Goal: Task Accomplishment & Management: Use online tool/utility

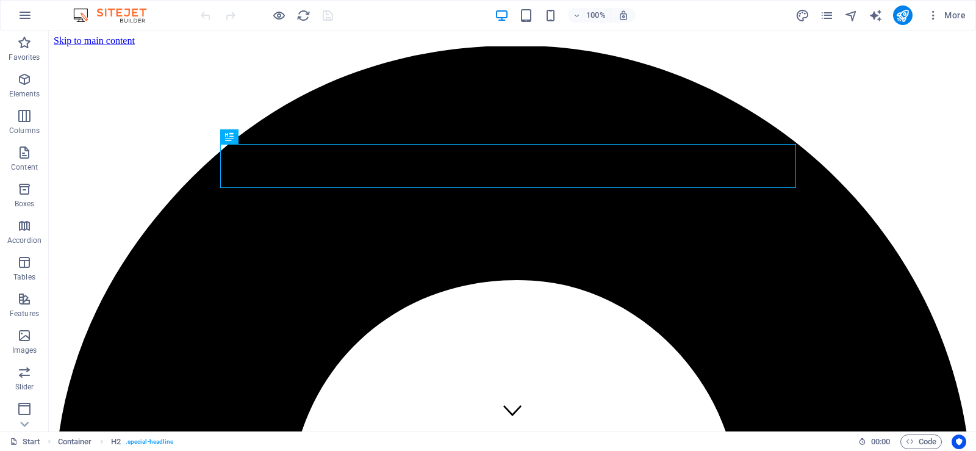
scroll to position [326, 0]
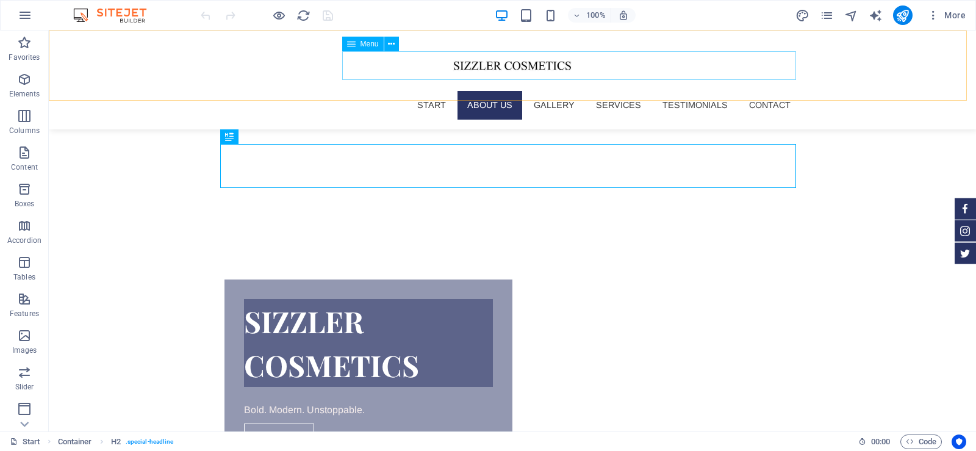
click at [768, 91] on nav "Start About us Gallery Services Testimonials Contact" at bounding box center [513, 105] width 576 height 28
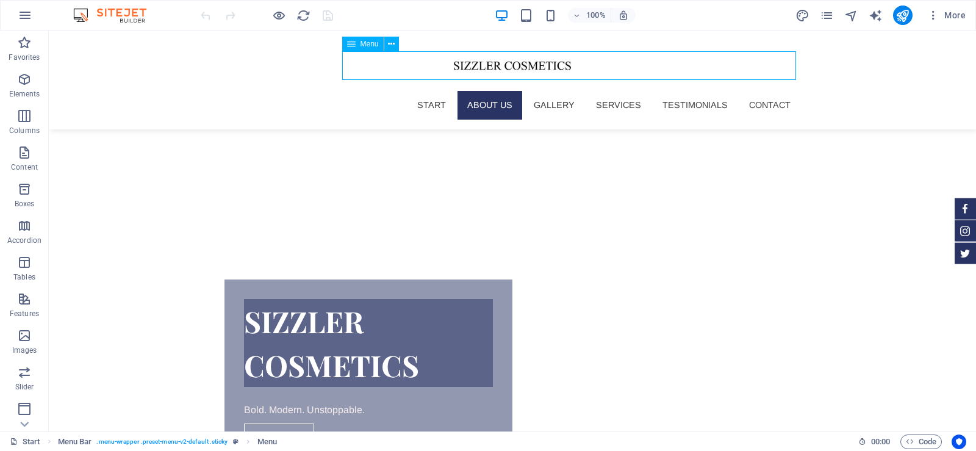
click at [676, 91] on nav "Start About us Gallery Services Testimonials Contact" at bounding box center [513, 105] width 576 height 28
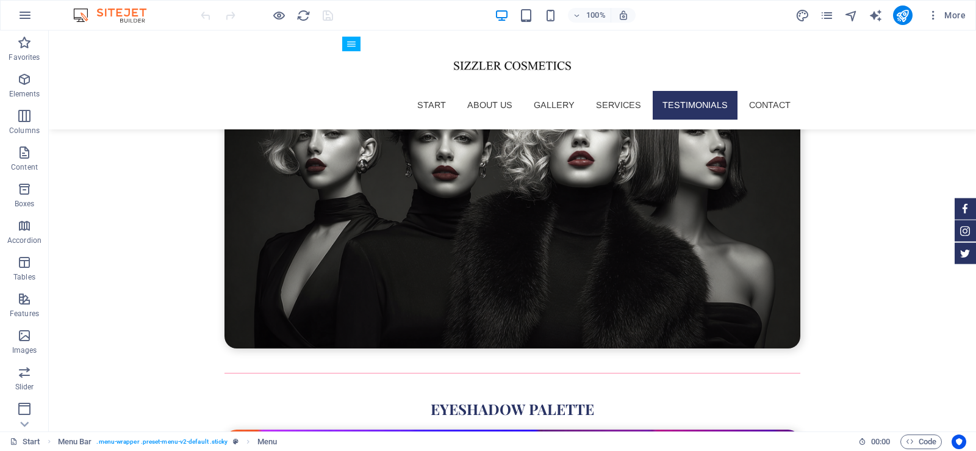
scroll to position [3920, 0]
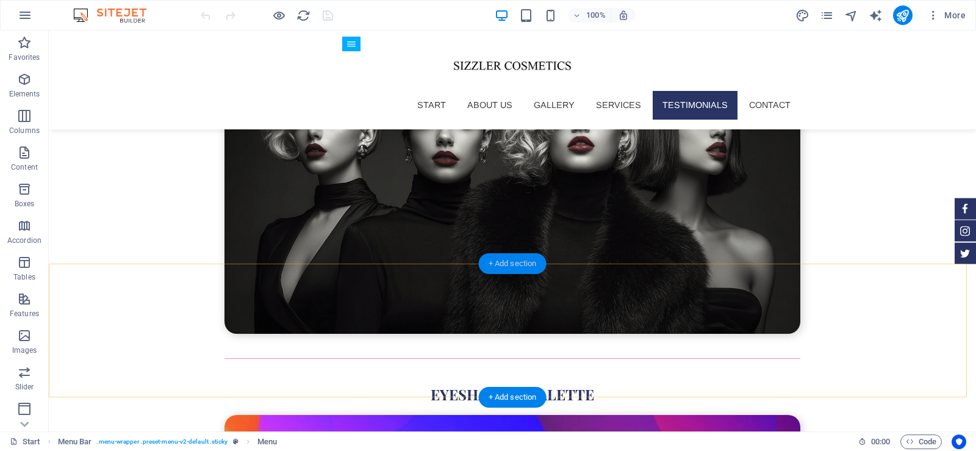
click at [499, 257] on div "+ Add section" at bounding box center [513, 263] width 68 height 21
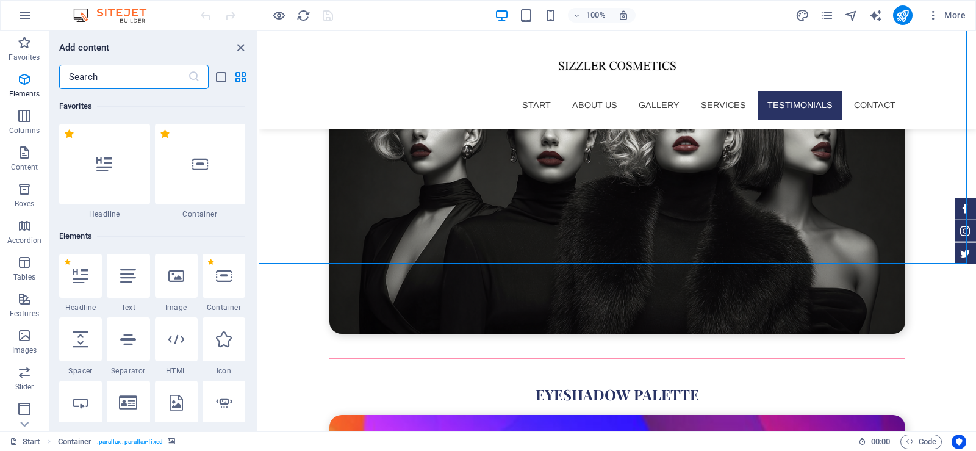
scroll to position [2135, 0]
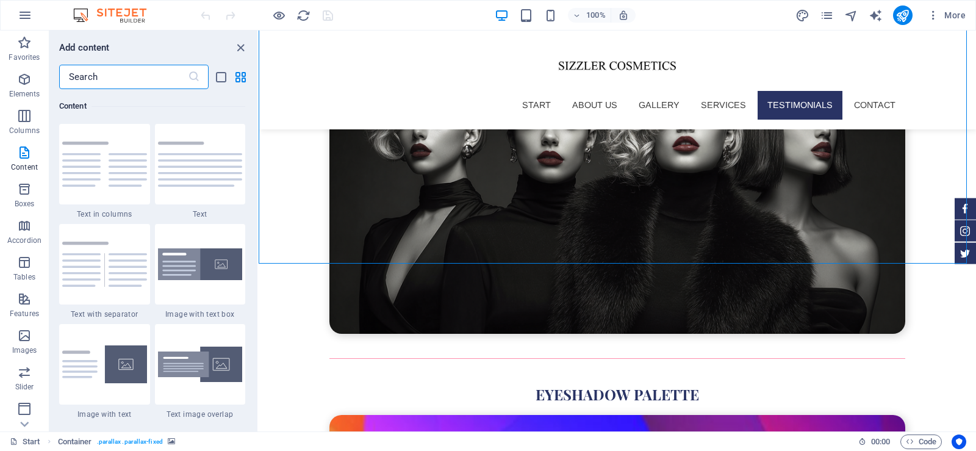
click at [125, 76] on input "text" at bounding box center [123, 77] width 129 height 24
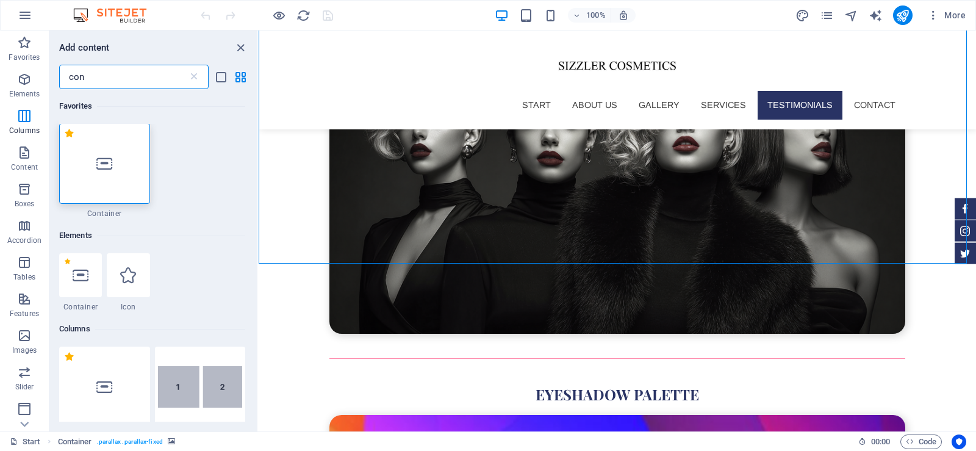
scroll to position [0, 0]
type input "c"
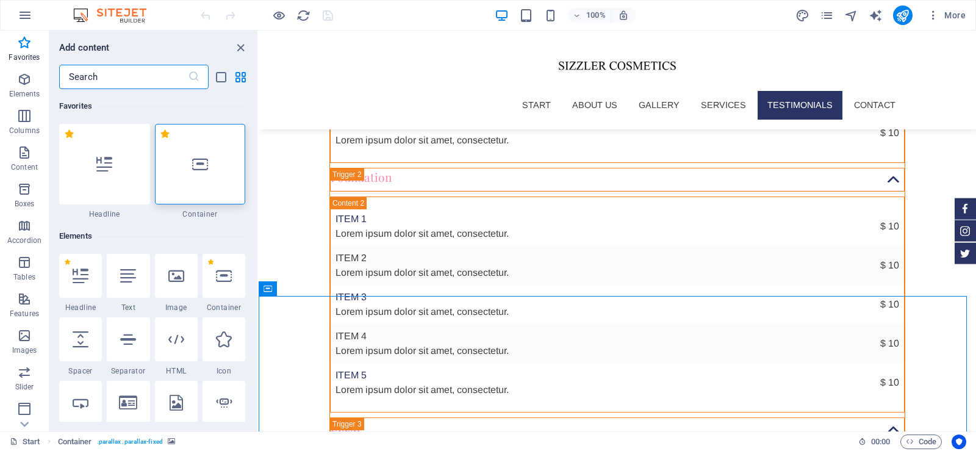
scroll to position [3154, 0]
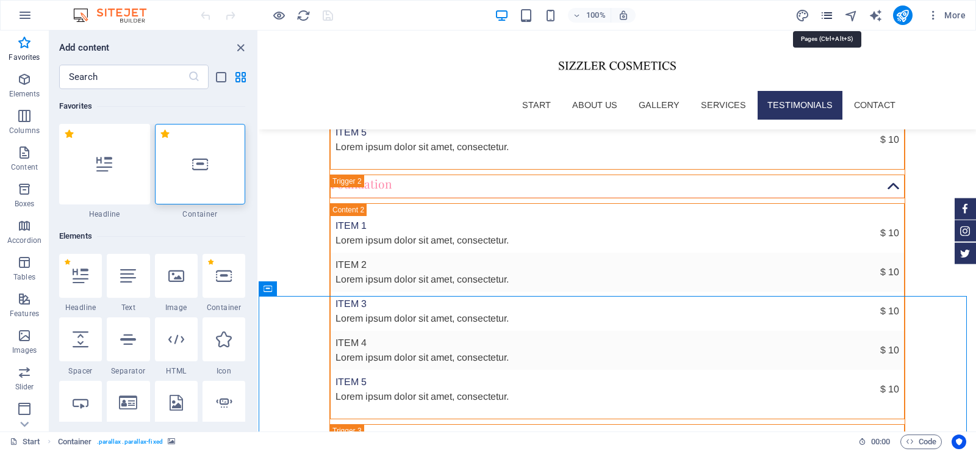
click at [830, 19] on icon "pages" at bounding box center [827, 16] width 14 height 14
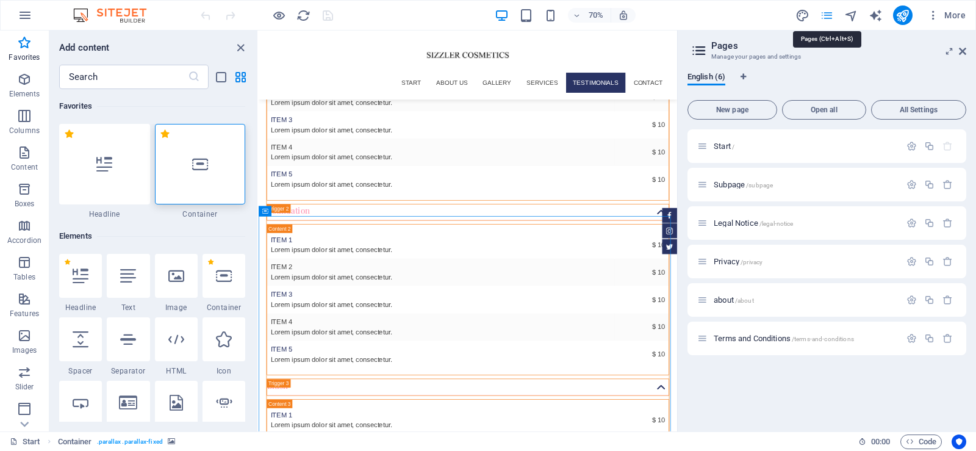
scroll to position [3258, 0]
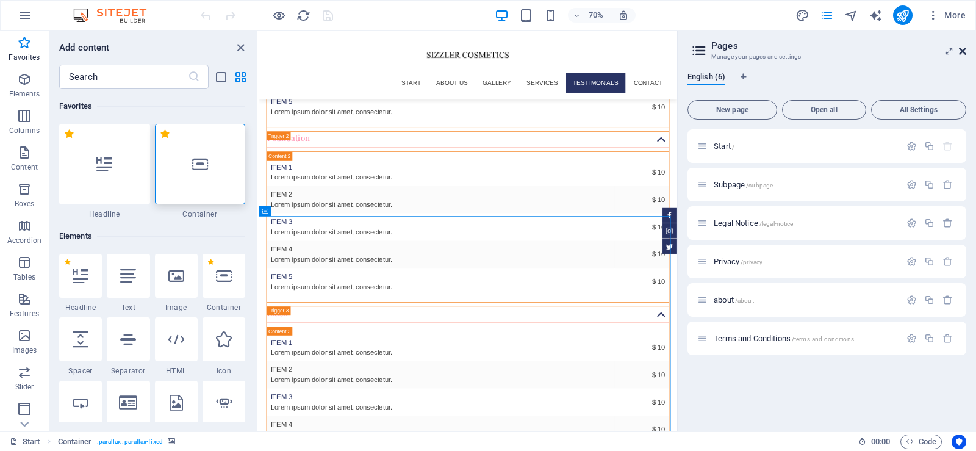
click at [962, 49] on icon at bounding box center [962, 51] width 7 height 10
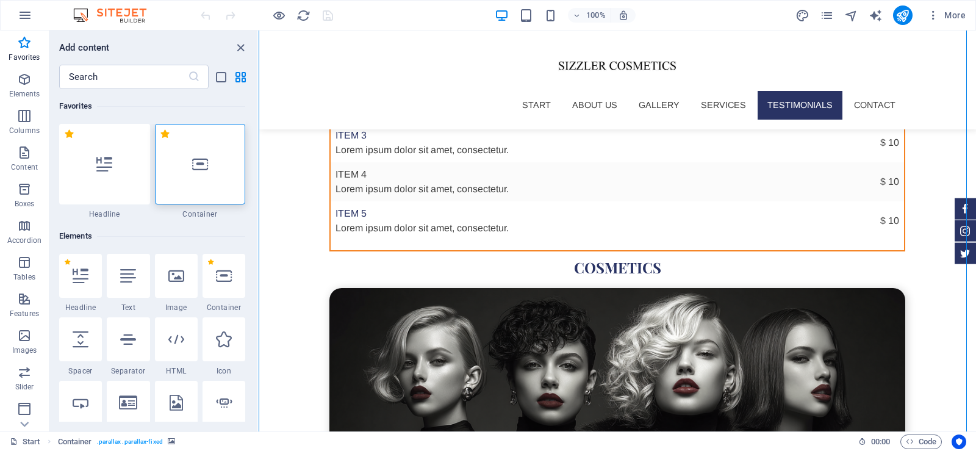
scroll to position [3924, 0]
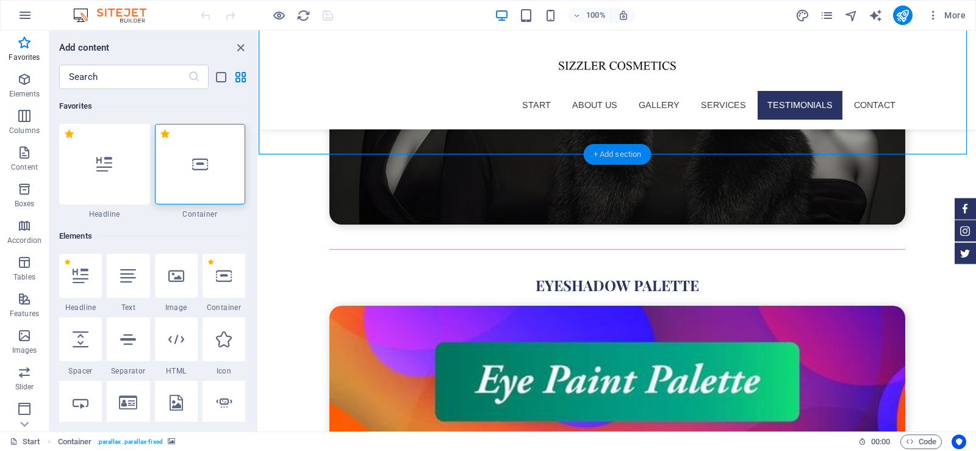
click at [615, 154] on div "+ Add section" at bounding box center [618, 154] width 68 height 21
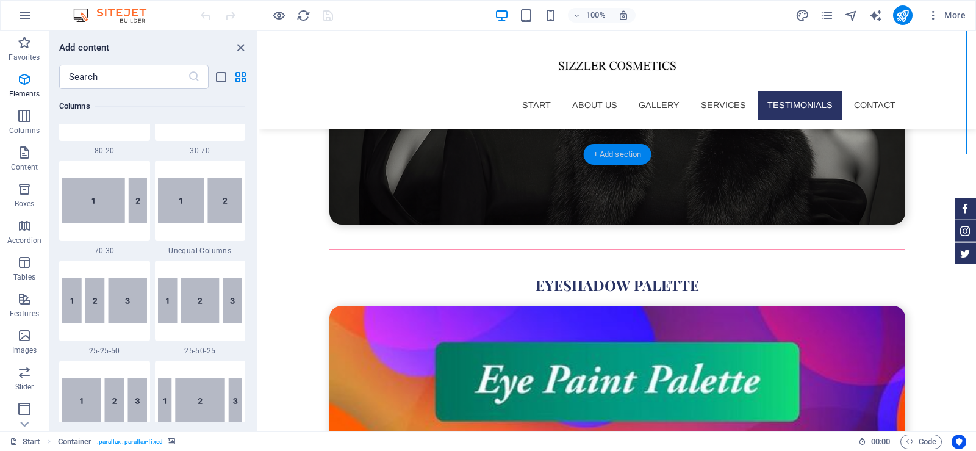
scroll to position [2135, 0]
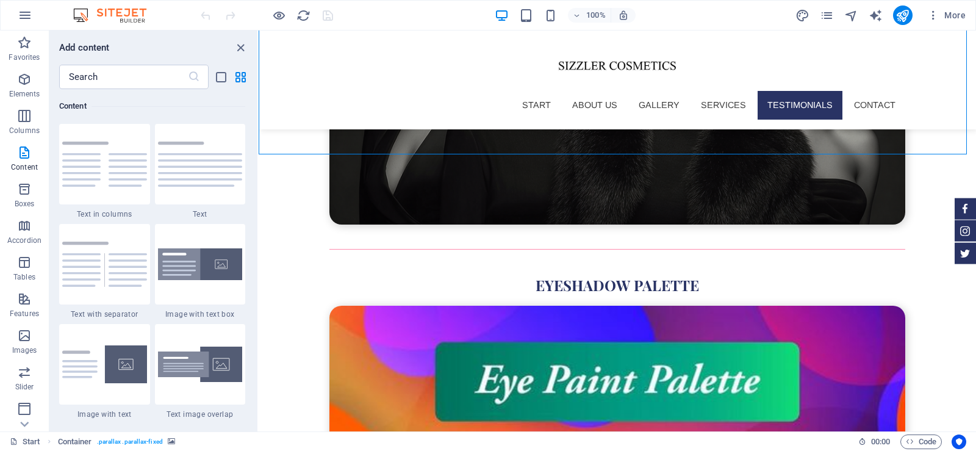
drag, startPoint x: 254, startPoint y: 153, endPoint x: 255, endPoint y: 164, distance: 11.0
click at [255, 164] on div "Favorites 1 Star Headline 1 Star Container Elements 1 Star Headline 1 Star Text…" at bounding box center [153, 255] width 208 height 333
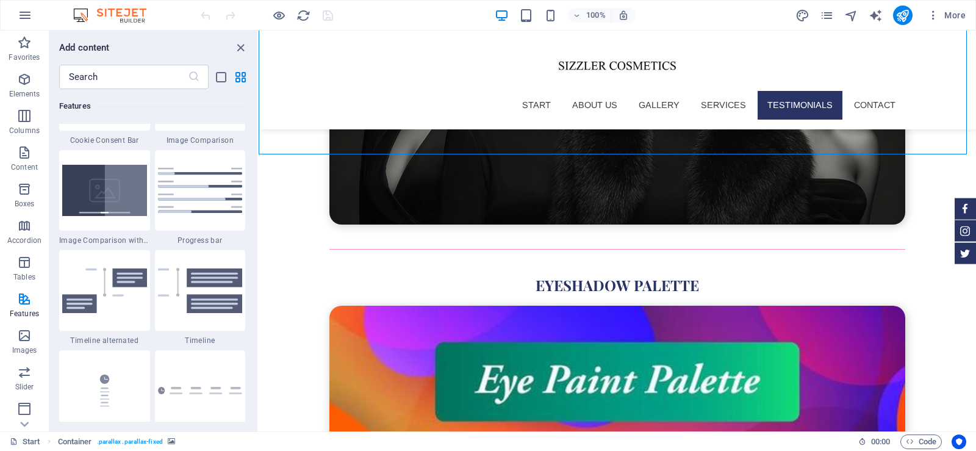
scroll to position [5097, 0]
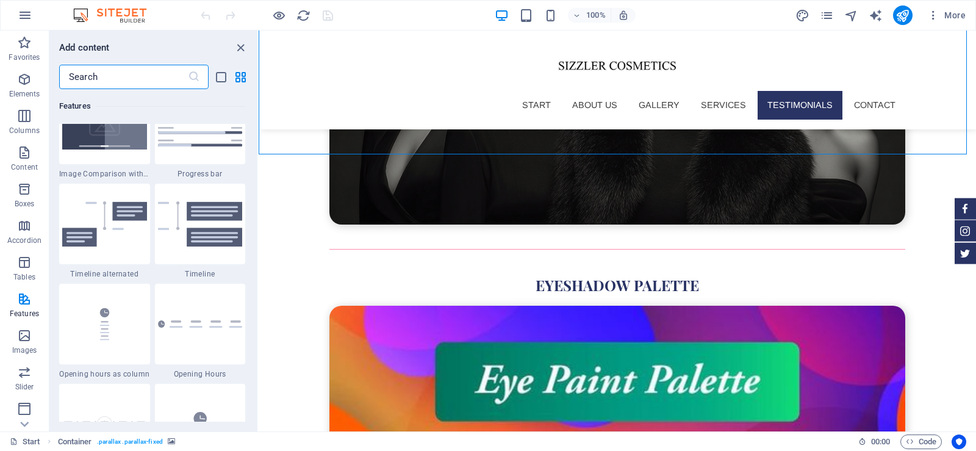
click at [135, 74] on input "text" at bounding box center [123, 77] width 129 height 24
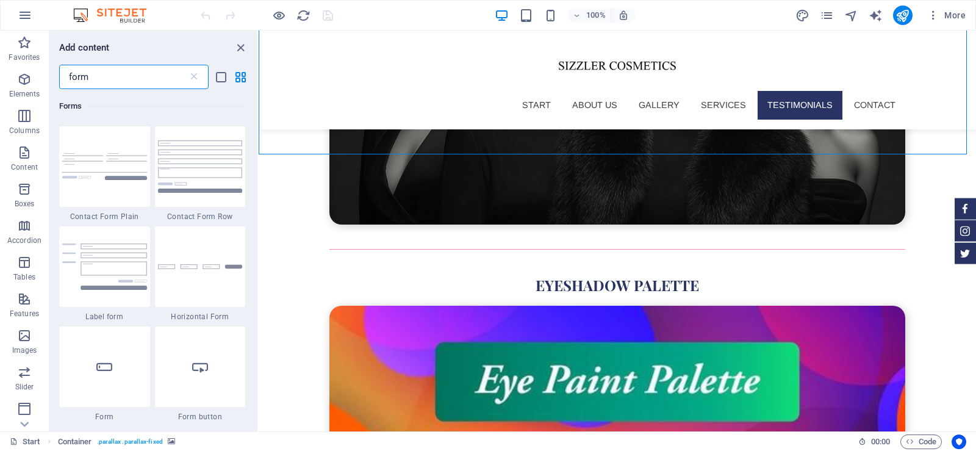
scroll to position [561, 0]
type input "form"
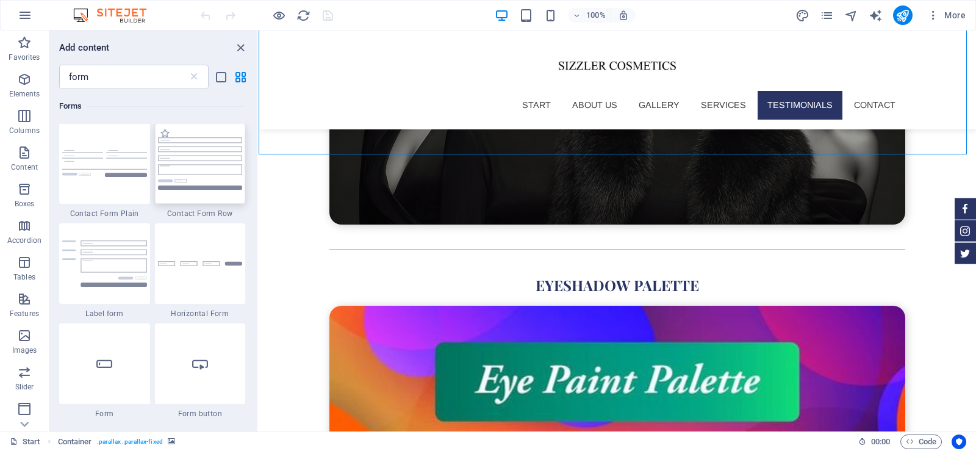
click at [202, 165] on img at bounding box center [200, 163] width 85 height 52
click at [259, 165] on div "Drag here to replace the existing content. Press “Ctrl” if you want to create a…" at bounding box center [618, 231] width 718 height 401
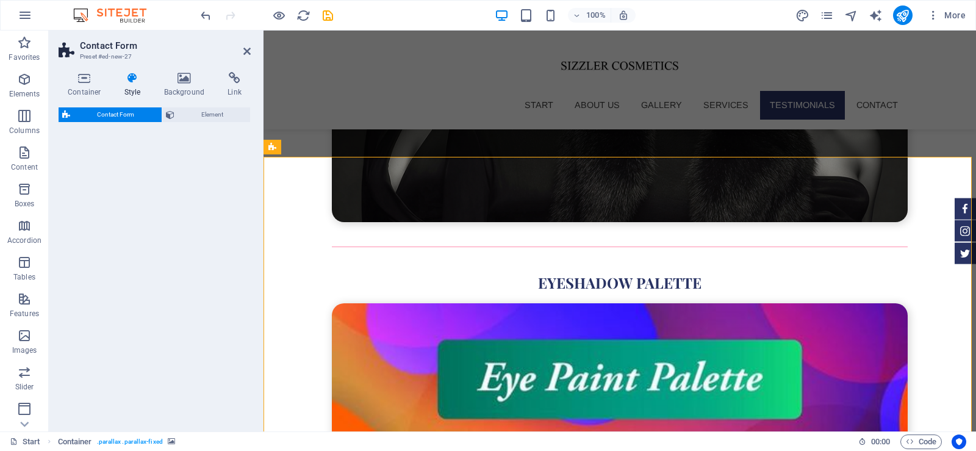
scroll to position [3922, 0]
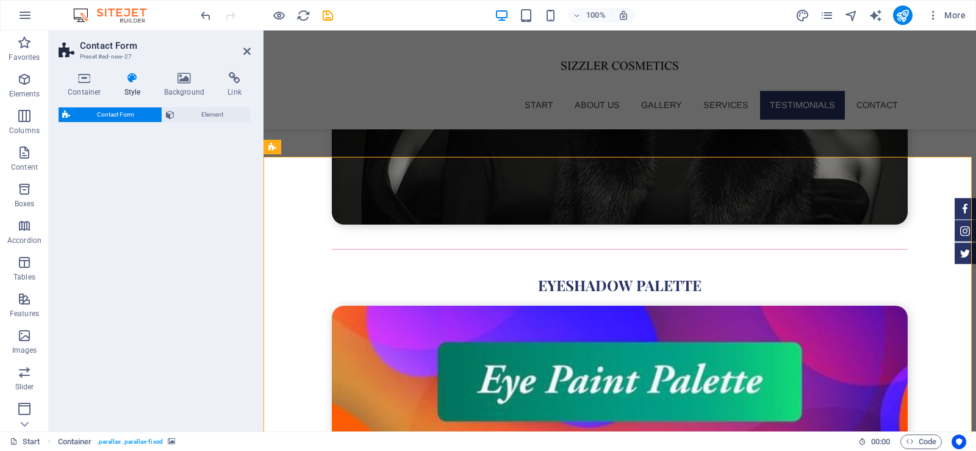
select select "rem"
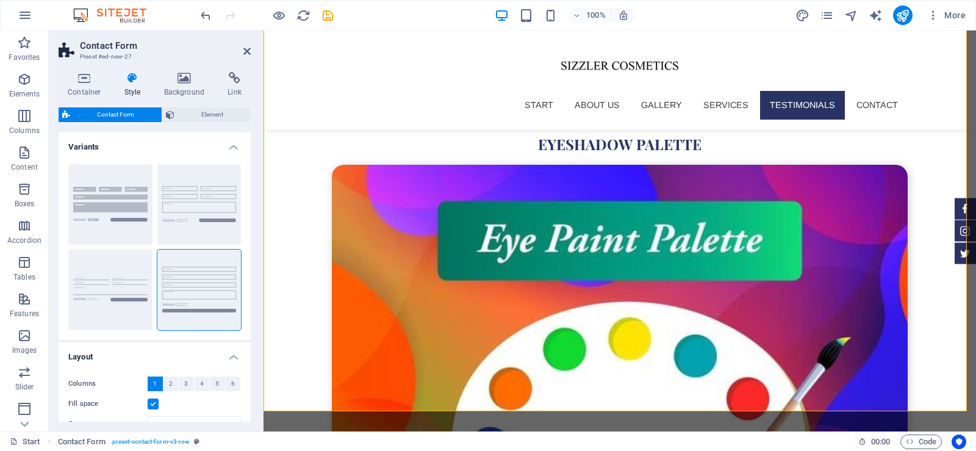
scroll to position [4070, 0]
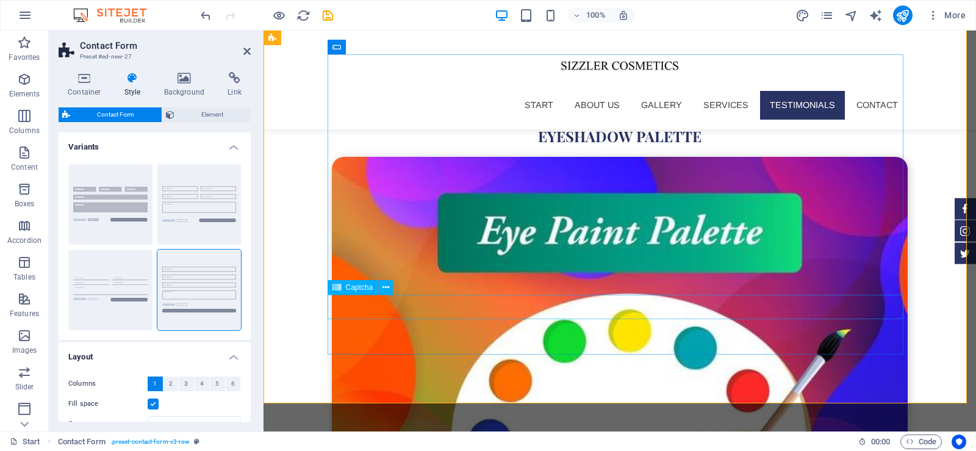
click at [387, 288] on icon at bounding box center [386, 287] width 7 height 13
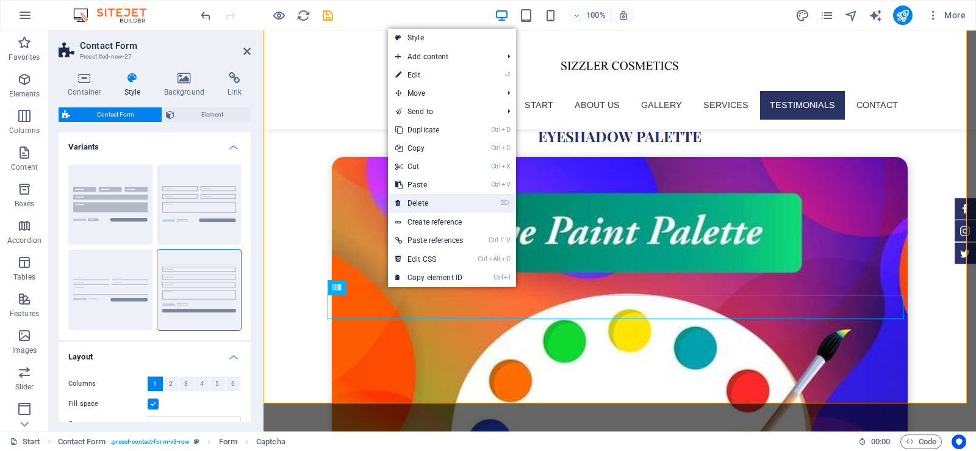
click at [420, 203] on link "⌦ Delete" at bounding box center [429, 203] width 82 height 18
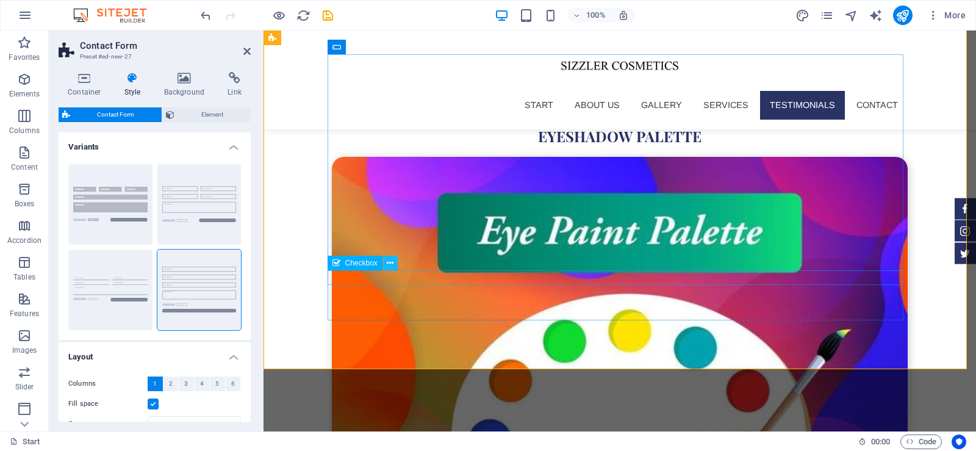
click at [391, 261] on icon at bounding box center [390, 263] width 7 height 13
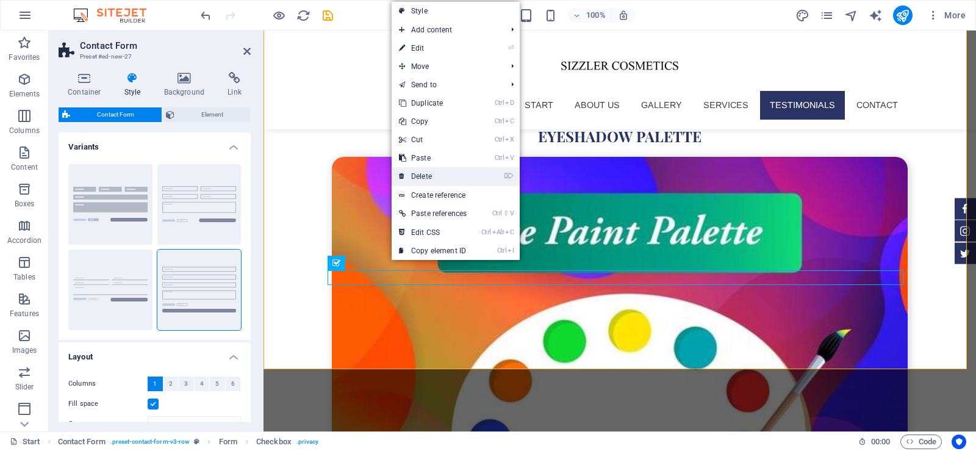
click at [424, 171] on link "⌦ Delete" at bounding box center [433, 176] width 82 height 18
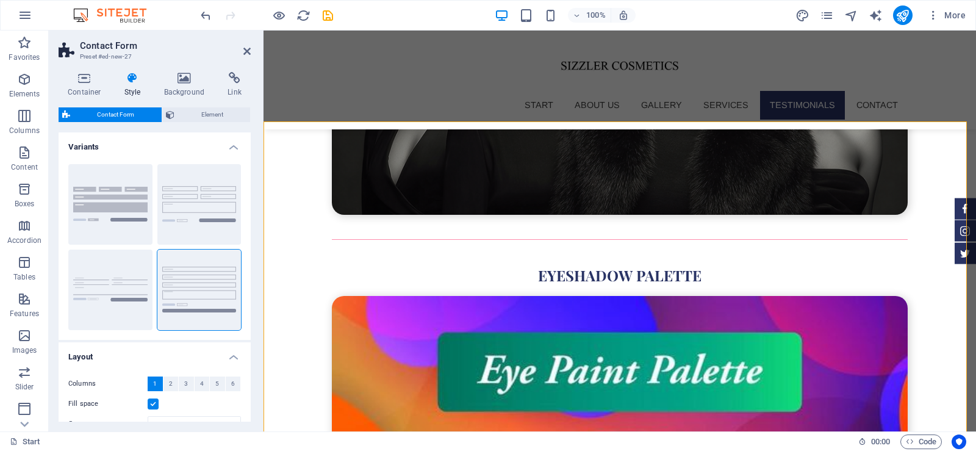
scroll to position [3909, 0]
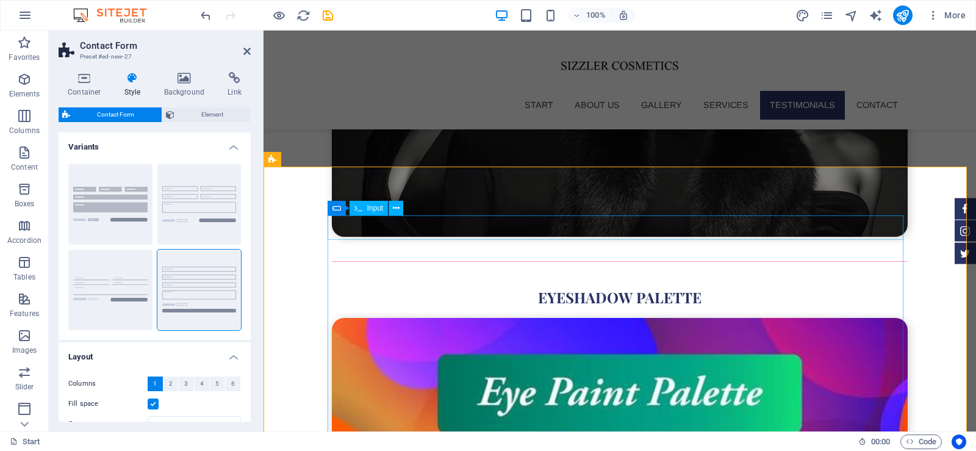
click at [398, 209] on icon at bounding box center [396, 208] width 7 height 13
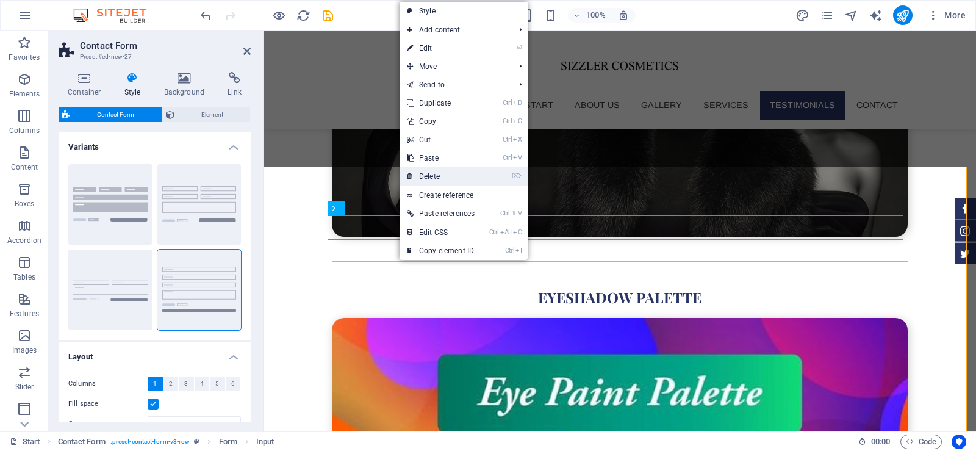
click at [448, 175] on link "⌦ Delete" at bounding box center [441, 176] width 82 height 18
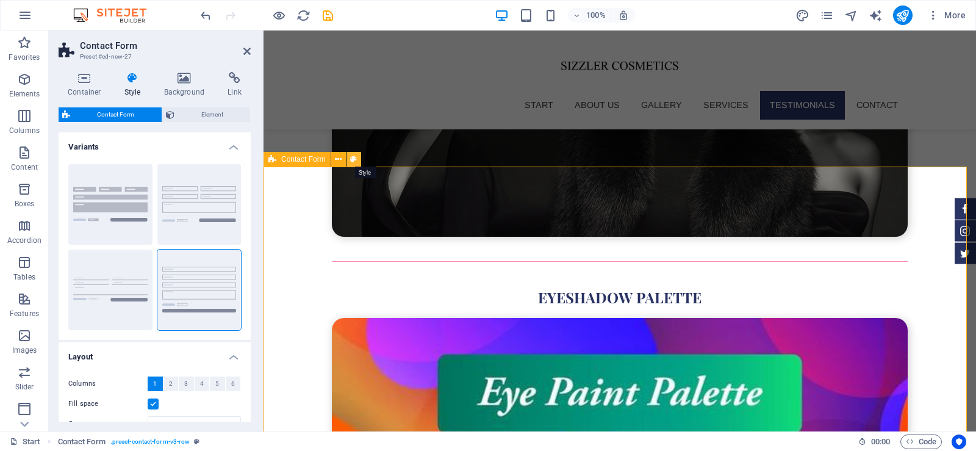
click at [354, 163] on icon at bounding box center [353, 159] width 7 height 13
click at [173, 387] on button "2" at bounding box center [171, 383] width 15 height 15
click at [159, 387] on button "1" at bounding box center [155, 383] width 15 height 15
click at [177, 83] on icon at bounding box center [184, 78] width 59 height 12
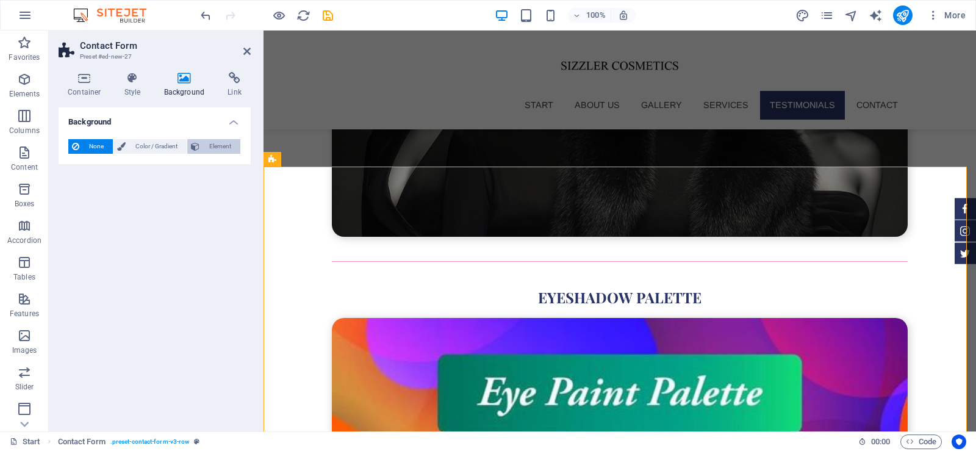
click at [206, 145] on span "Element" at bounding box center [220, 146] width 34 height 15
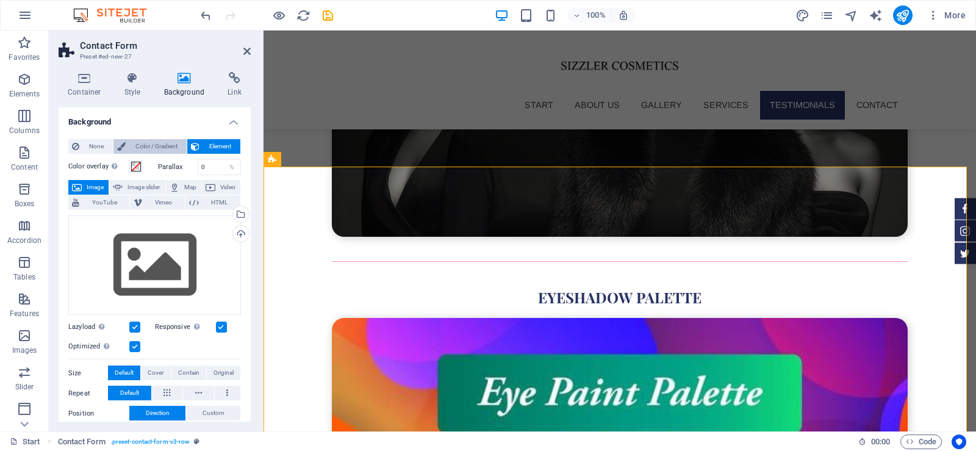
click at [158, 148] on span "Color / Gradient" at bounding box center [156, 146] width 54 height 15
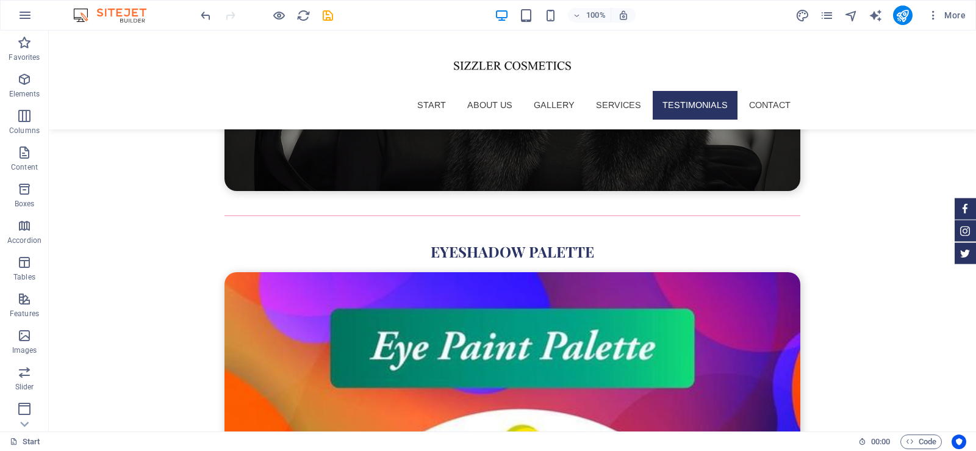
scroll to position [4070, 0]
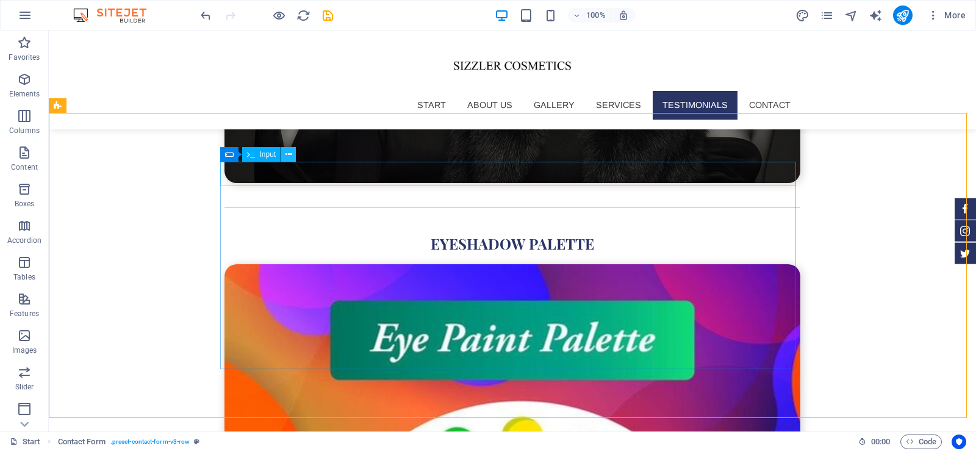
click at [283, 153] on button at bounding box center [288, 154] width 15 height 15
click at [267, 153] on icon at bounding box center [268, 154] width 7 height 13
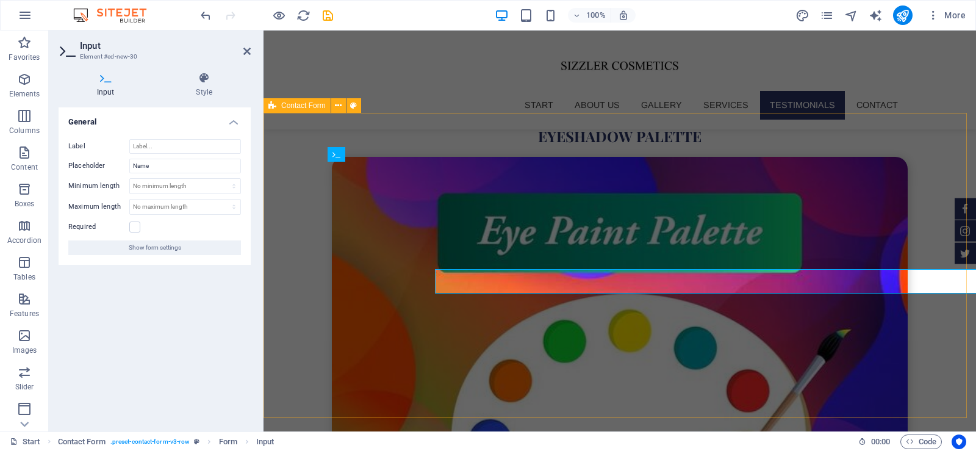
scroll to position [3963, 0]
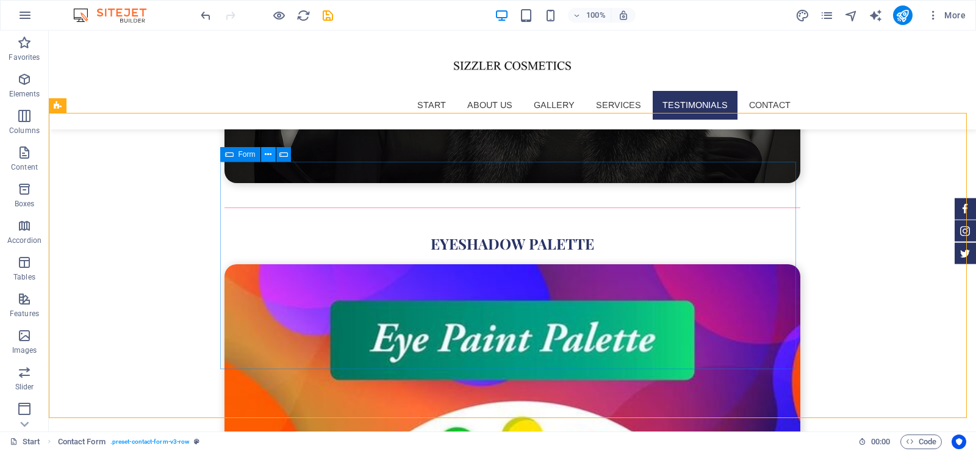
click at [266, 153] on icon at bounding box center [268, 154] width 7 height 13
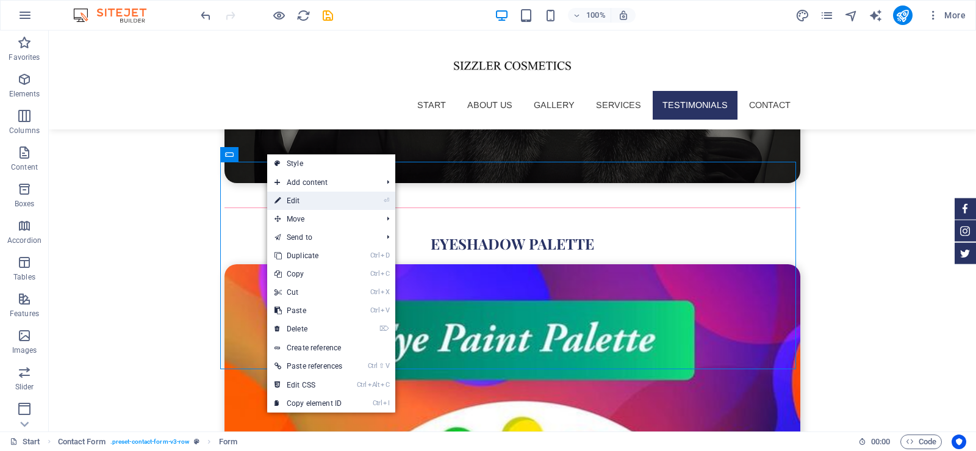
click at [287, 200] on link "⏎ Edit" at bounding box center [308, 201] width 82 height 18
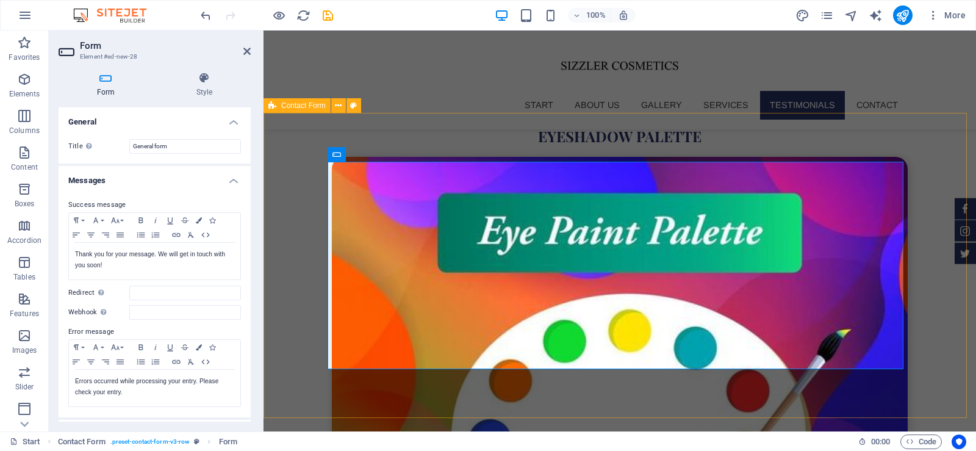
scroll to position [3963, 0]
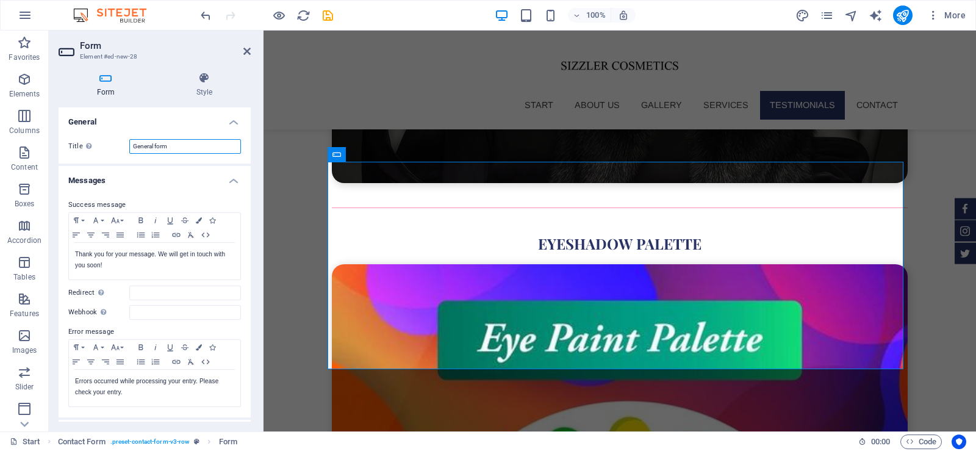
click at [192, 149] on input "General form" at bounding box center [185, 146] width 112 height 15
drag, startPoint x: 251, startPoint y: 112, endPoint x: 253, endPoint y: 188, distance: 75.7
click at [253, 188] on div "Form Style General Title Define a name for the form. General form Messages Succ…" at bounding box center [155, 246] width 212 height 369
click at [204, 79] on icon at bounding box center [204, 78] width 93 height 12
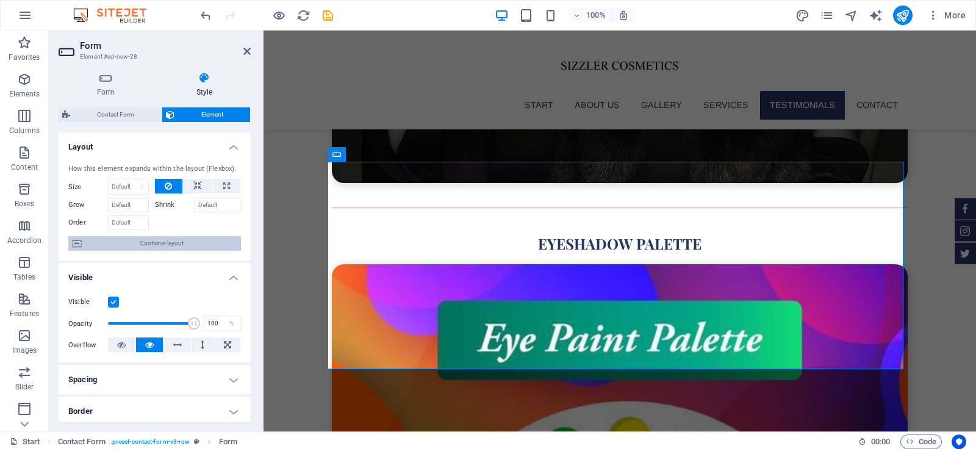
click at [172, 239] on span "Container layout" at bounding box center [161, 243] width 152 height 15
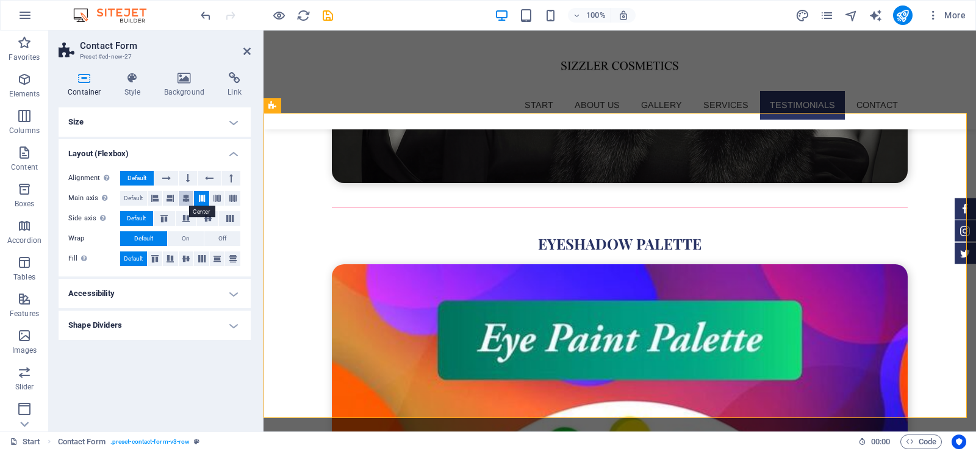
click at [184, 196] on icon at bounding box center [185, 198] width 7 height 15
click at [203, 195] on icon at bounding box center [201, 198] width 7 height 15
click at [228, 148] on h4 "Layout (Flexbox)" at bounding box center [155, 150] width 192 height 22
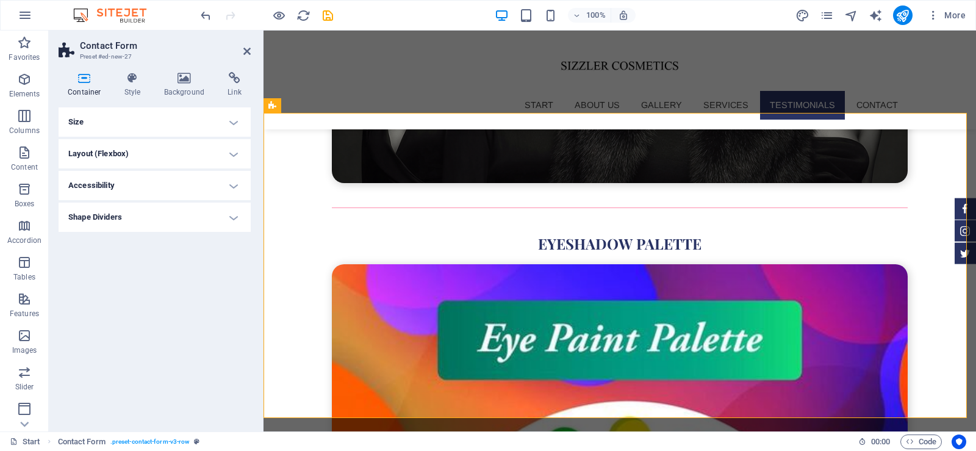
click at [236, 120] on h4 "Size" at bounding box center [155, 121] width 192 height 29
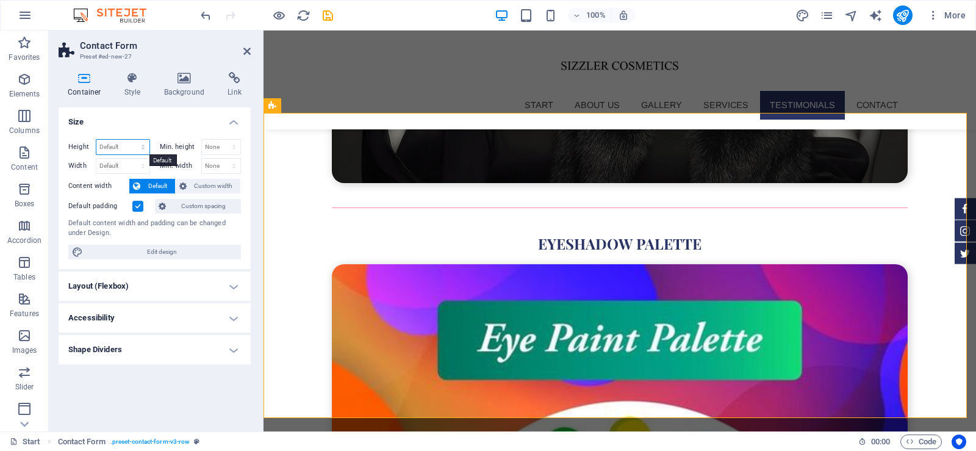
click at [132, 142] on select "Default px rem % vh vw" at bounding box center [122, 147] width 53 height 15
click at [131, 163] on select "Default px rem % em vh vw" at bounding box center [122, 166] width 53 height 15
select select "%"
click at [132, 159] on select "Default px rem % em vh vw" at bounding box center [122, 166] width 53 height 15
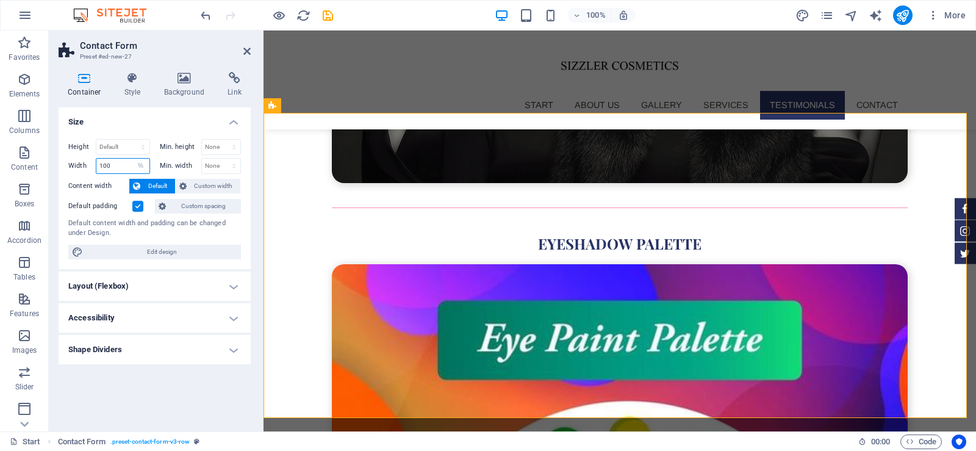
click at [117, 165] on input "100" at bounding box center [122, 166] width 53 height 15
drag, startPoint x: 104, startPoint y: 165, endPoint x: 94, endPoint y: 165, distance: 10.4
click at [94, 165] on div "Width 100 Default px rem % em vh vw" at bounding box center [109, 166] width 82 height 16
drag, startPoint x: 105, startPoint y: 165, endPoint x: 90, endPoint y: 165, distance: 15.3
click at [90, 165] on div "Width 100 Default px rem % em vh vw" at bounding box center [109, 166] width 82 height 16
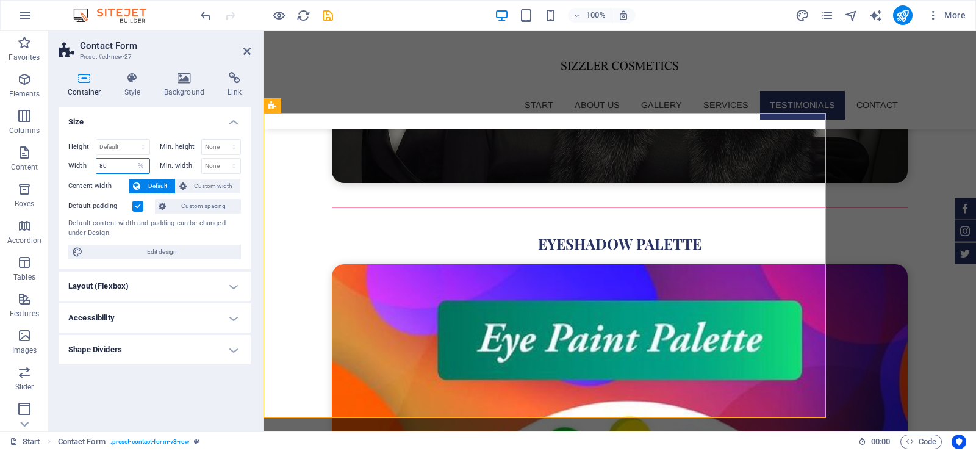
type input "80"
click at [128, 126] on h4 "Size" at bounding box center [155, 118] width 192 height 22
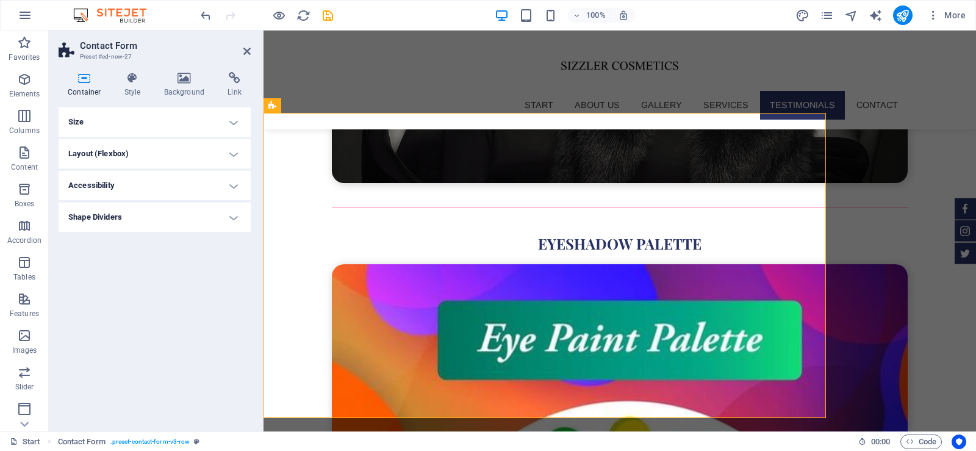
click at [128, 126] on h4 "Size" at bounding box center [155, 121] width 192 height 29
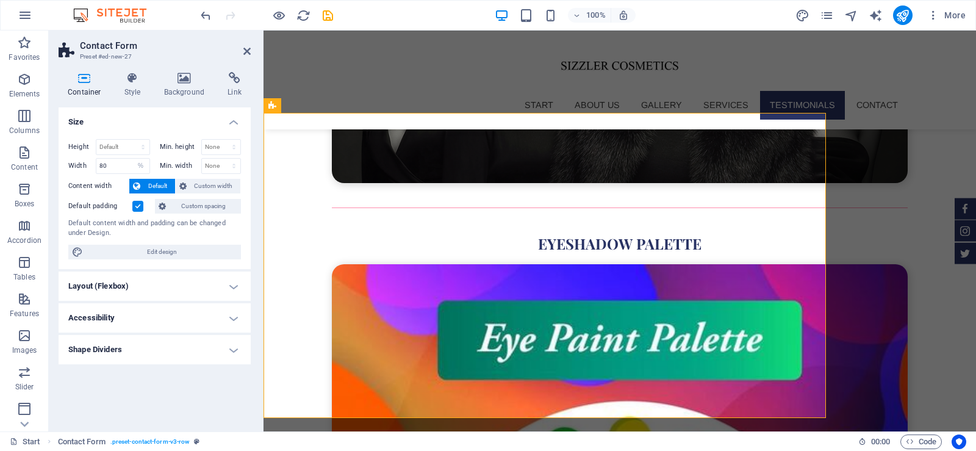
click at [176, 282] on h4 "Layout (Flexbox)" at bounding box center [155, 286] width 192 height 29
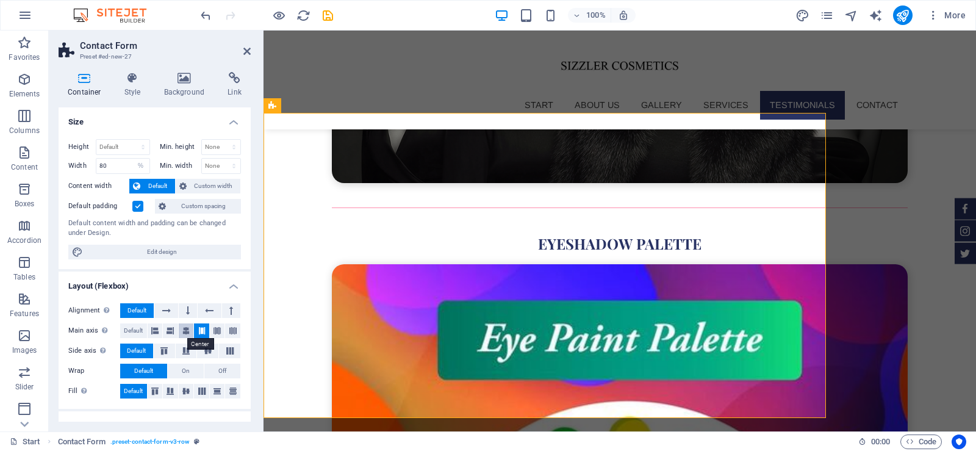
click at [189, 325] on icon at bounding box center [185, 330] width 7 height 15
click at [207, 350] on icon at bounding box center [208, 350] width 15 height 7
click at [186, 391] on icon at bounding box center [186, 390] width 15 height 7
type input "100"
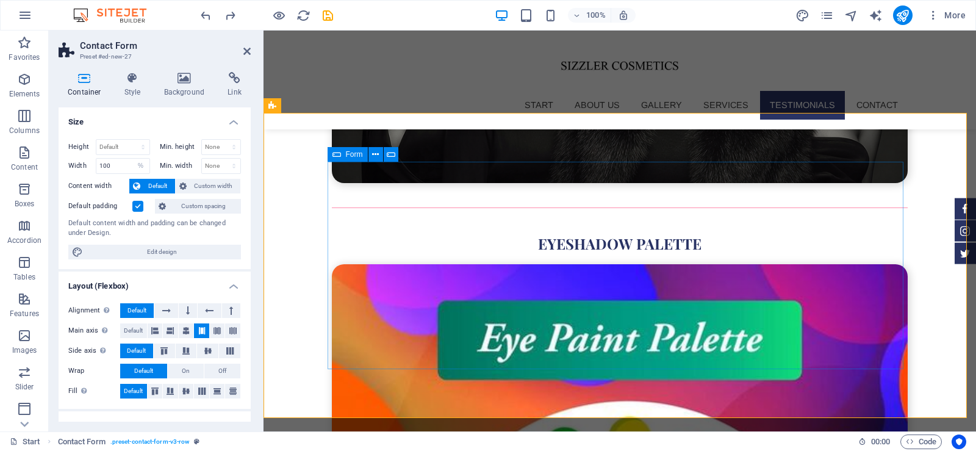
click at [337, 153] on icon at bounding box center [337, 154] width 9 height 15
click at [373, 153] on icon at bounding box center [375, 154] width 7 height 13
click at [195, 77] on icon at bounding box center [184, 78] width 59 height 12
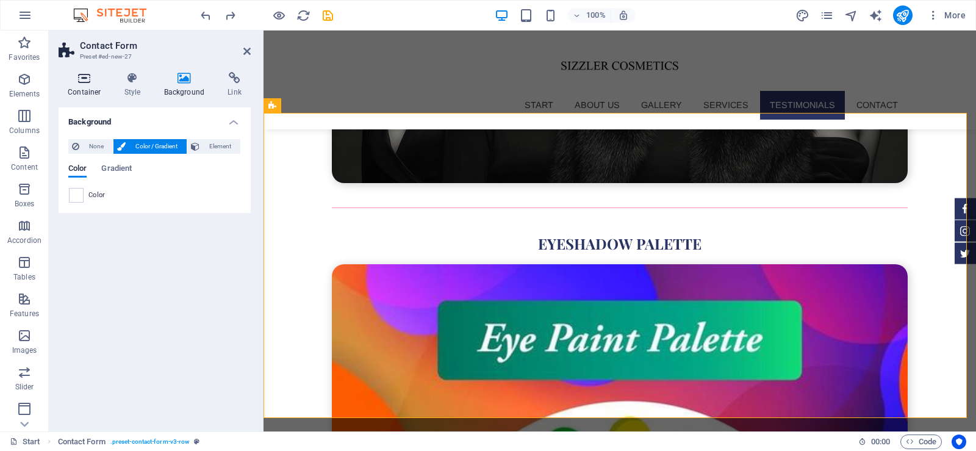
click at [85, 92] on h4 "Container" at bounding box center [87, 85] width 57 height 26
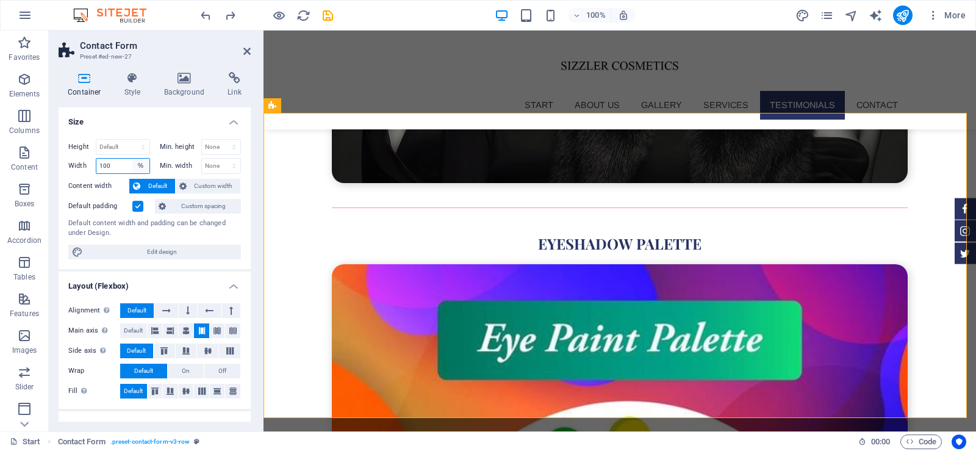
click at [138, 167] on select "Default px rem % em vh vw" at bounding box center [140, 166] width 17 height 15
select select "default"
click at [132, 159] on select "Default px rem % em vh vw" at bounding box center [140, 166] width 17 height 15
select select "DISABLED_OPTION_VALUE"
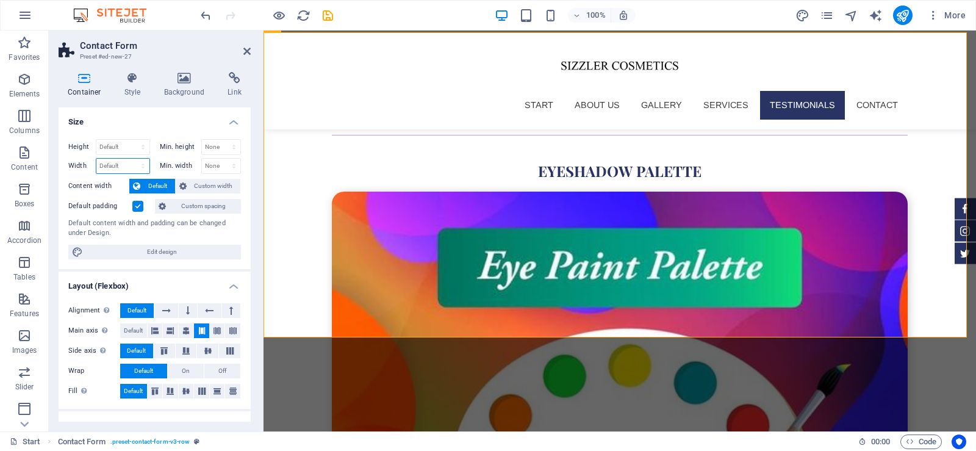
scroll to position [4044, 0]
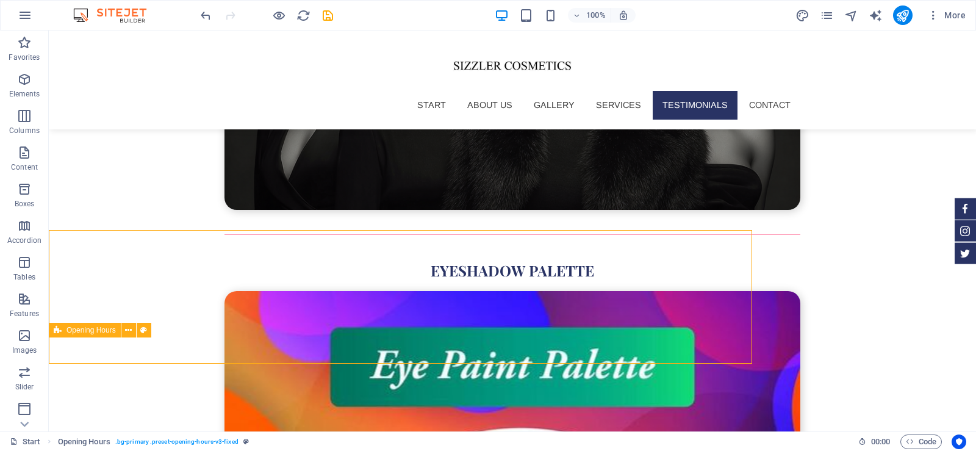
scroll to position [4151, 0]
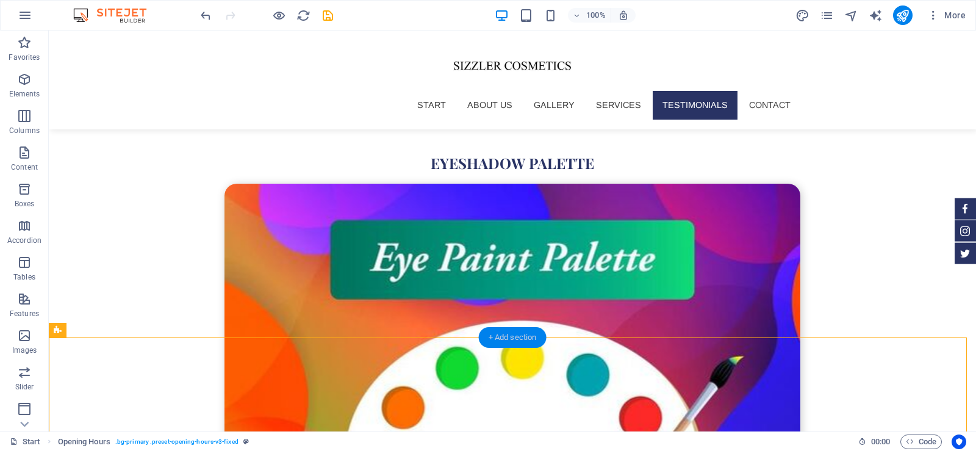
click at [504, 337] on div "+ Add section" at bounding box center [513, 337] width 68 height 21
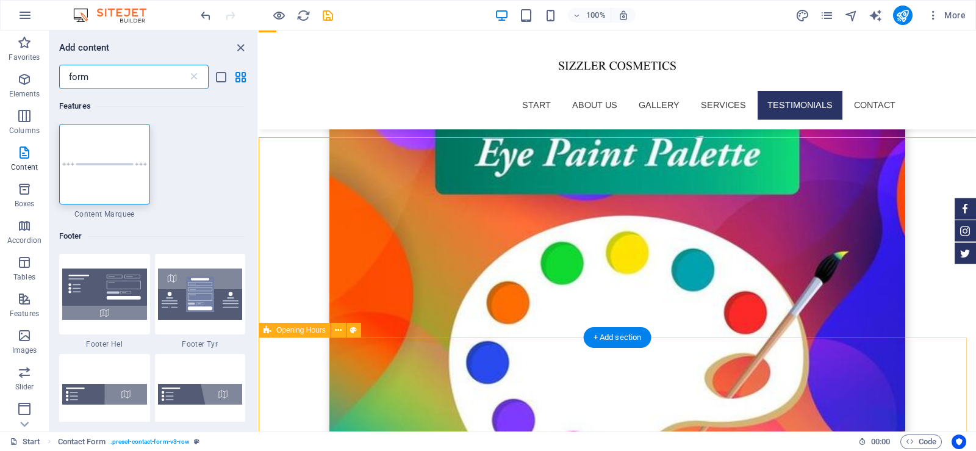
scroll to position [4046, 0]
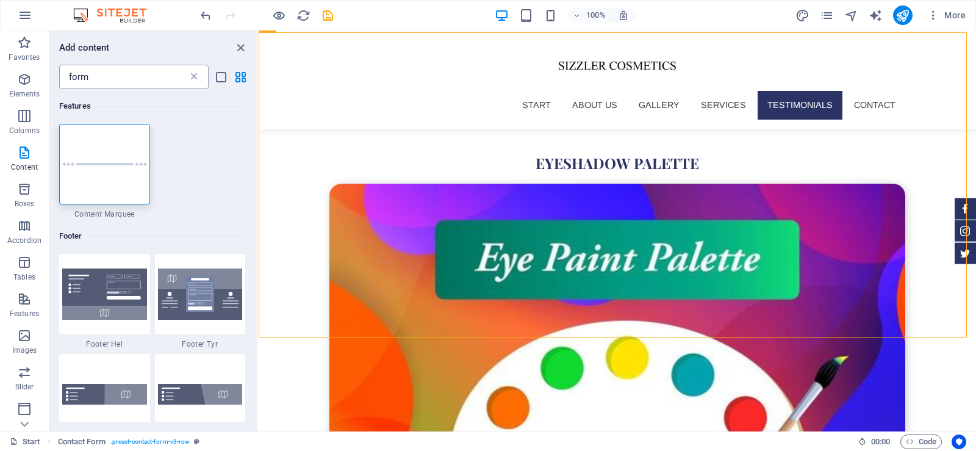
click at [194, 76] on icon at bounding box center [194, 77] width 12 height 12
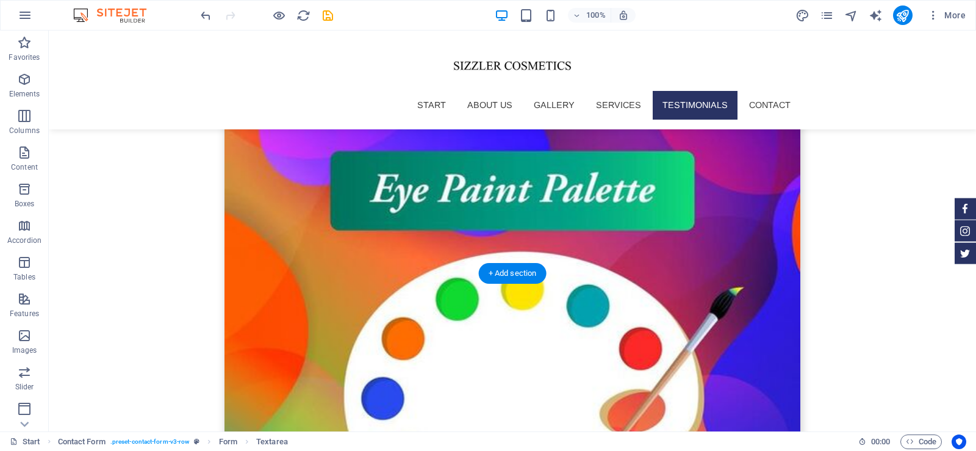
scroll to position [4224, 0]
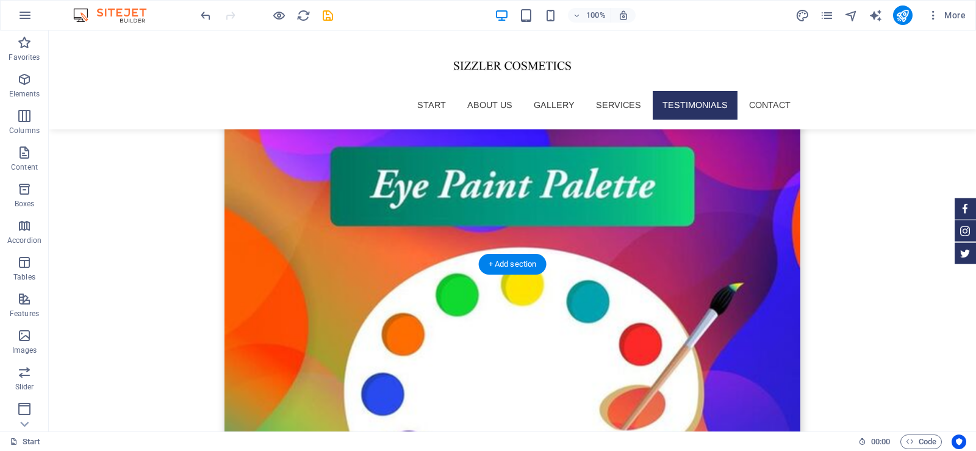
drag, startPoint x: 281, startPoint y: 162, endPoint x: 449, endPoint y: 354, distance: 254.7
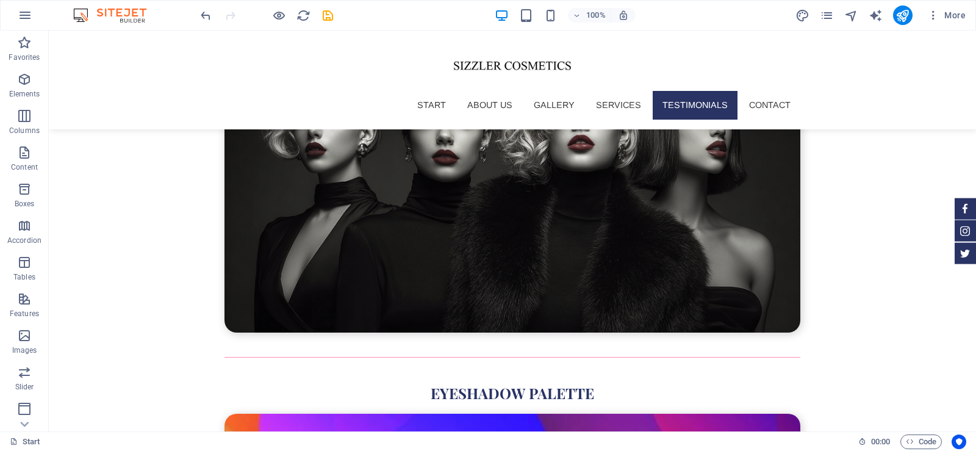
scroll to position [3913, 0]
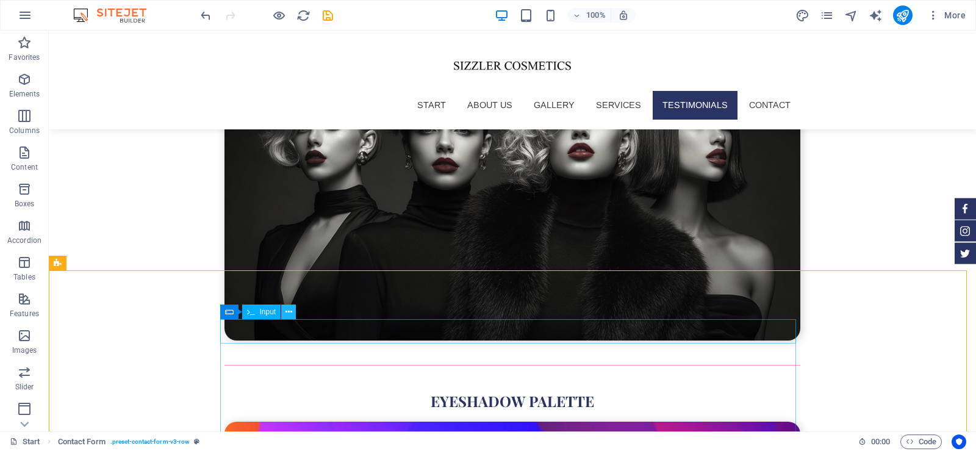
click at [286, 309] on icon at bounding box center [289, 312] width 7 height 13
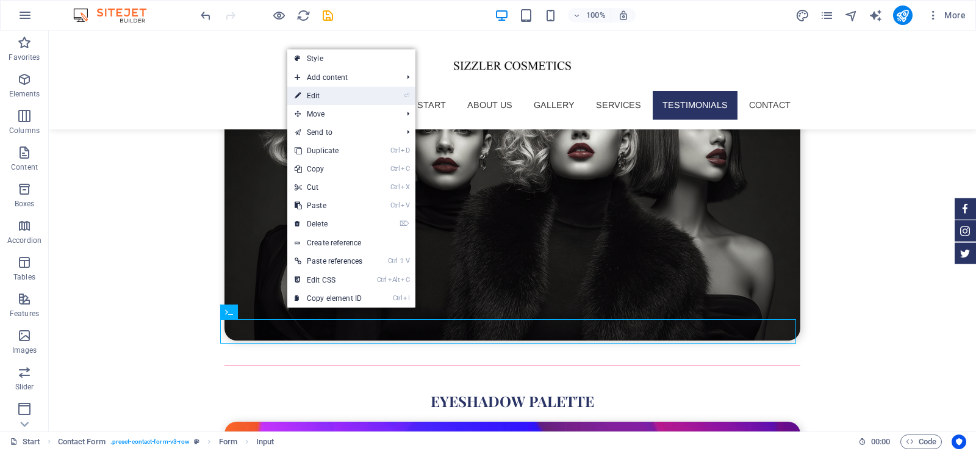
click at [329, 90] on link "⏎ Edit" at bounding box center [328, 96] width 82 height 18
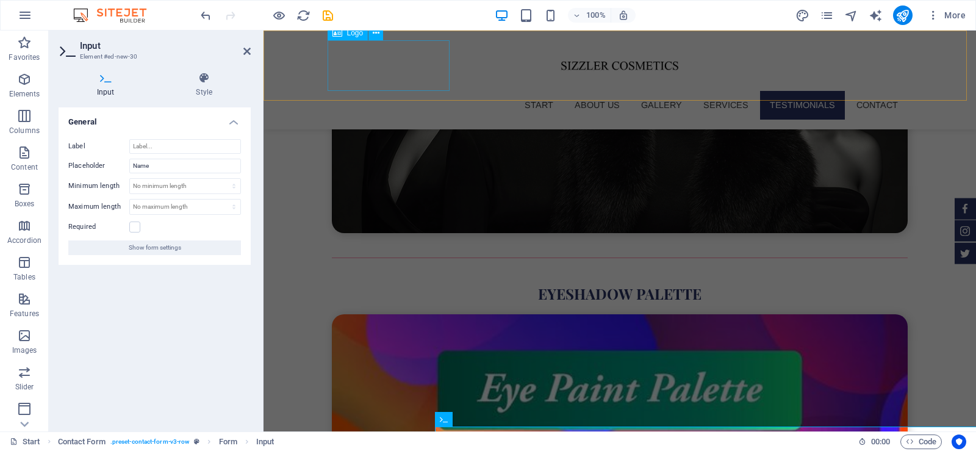
scroll to position [3806, 0]
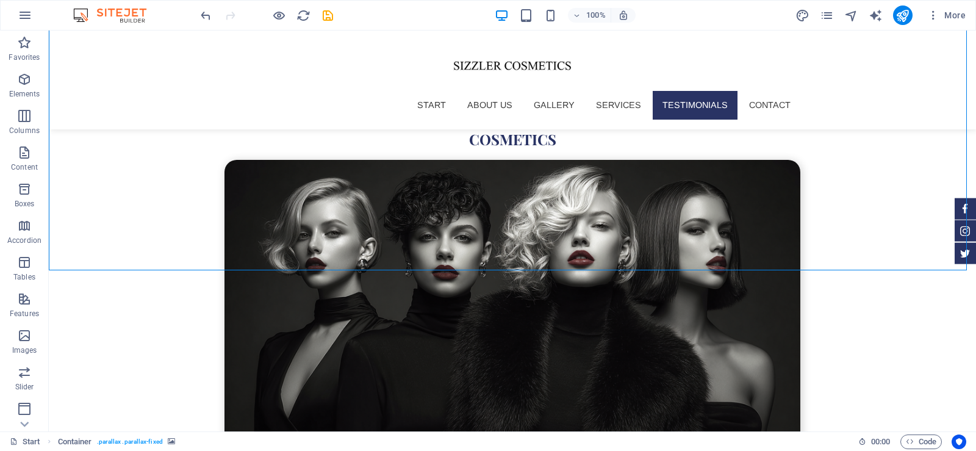
scroll to position [3913, 0]
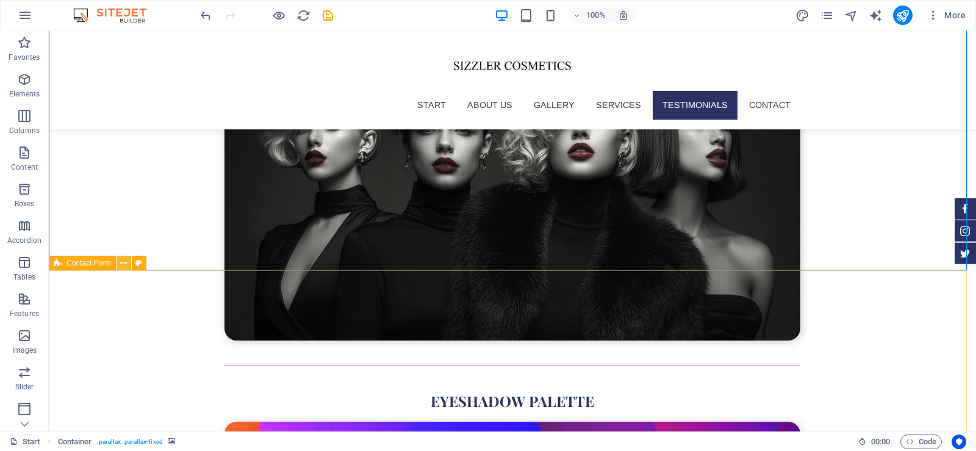
click at [123, 262] on icon at bounding box center [123, 263] width 7 height 13
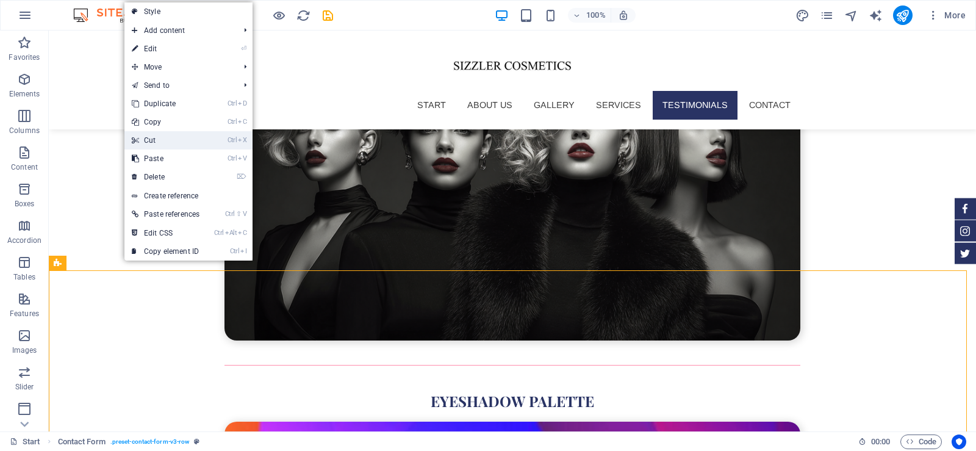
click at [171, 132] on link "Ctrl X Cut" at bounding box center [165, 140] width 82 height 18
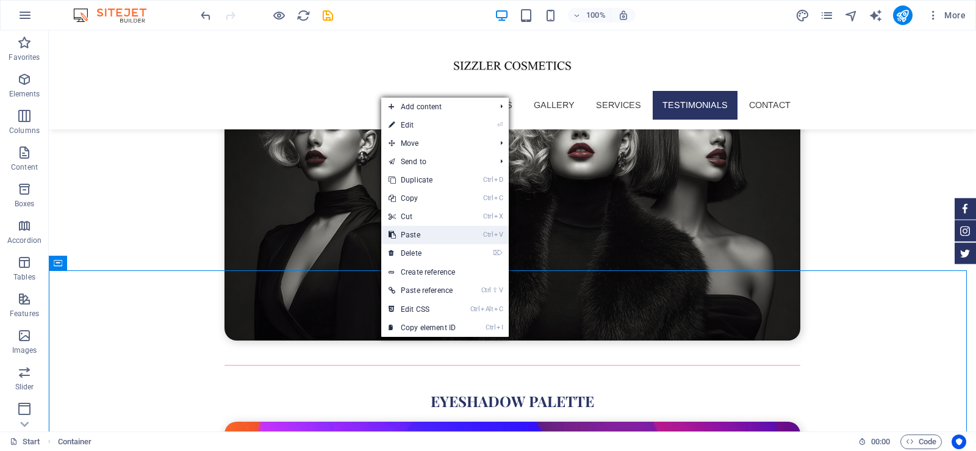
click at [428, 235] on link "Ctrl V Paste" at bounding box center [422, 235] width 82 height 18
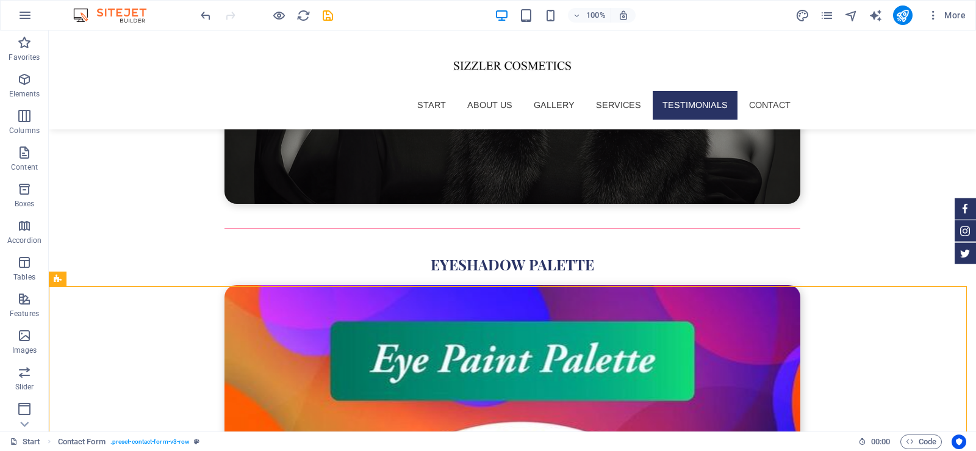
scroll to position [4153, 0]
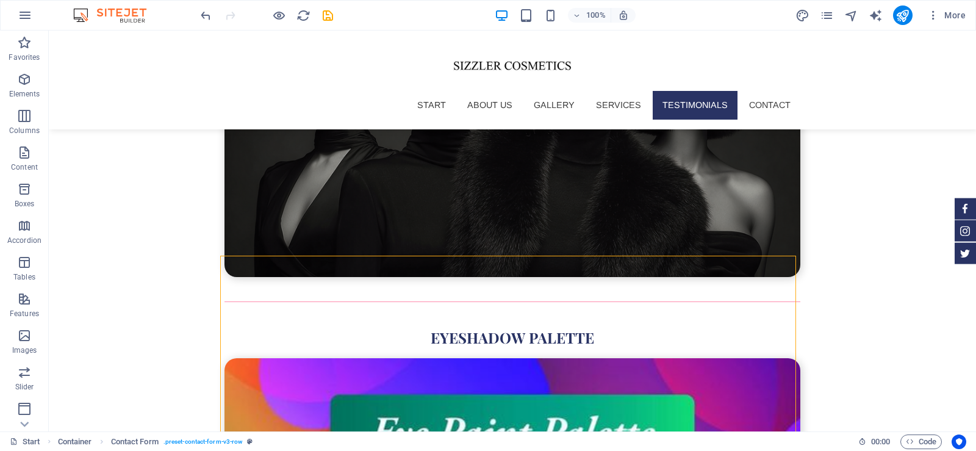
scroll to position [4030, 0]
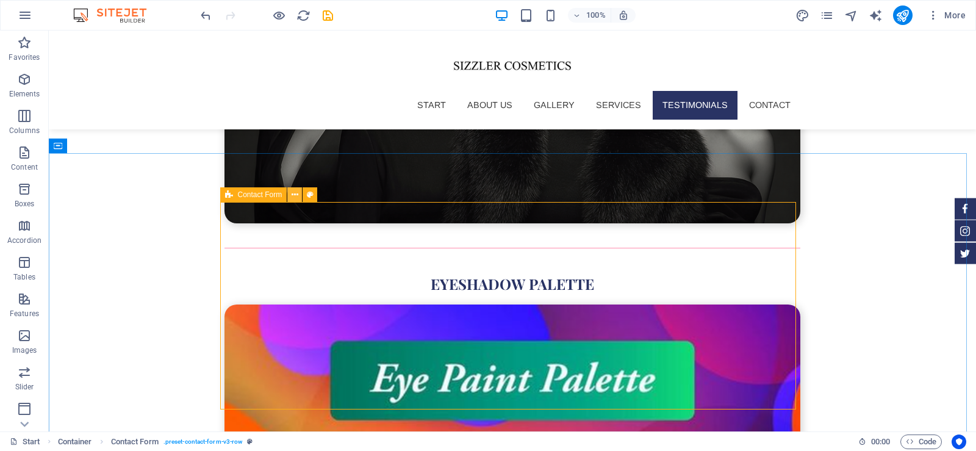
click at [296, 195] on icon at bounding box center [295, 195] width 7 height 13
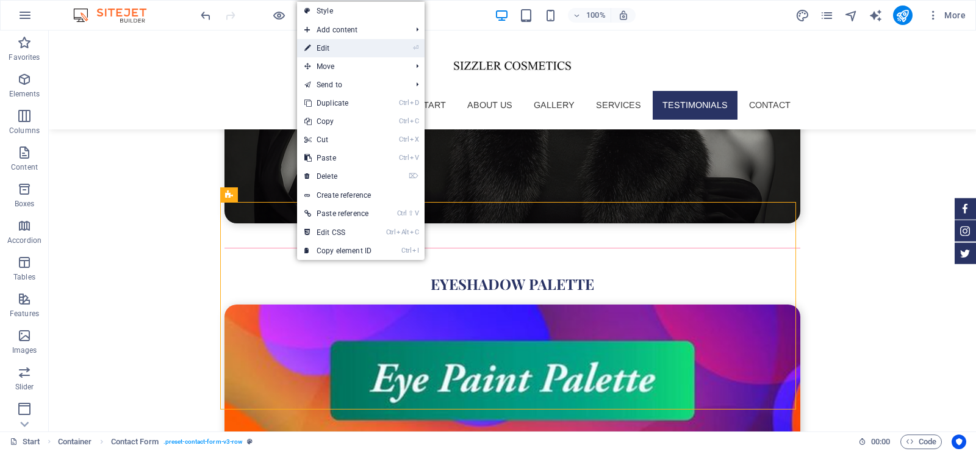
click at [342, 43] on link "⏎ Edit" at bounding box center [338, 48] width 82 height 18
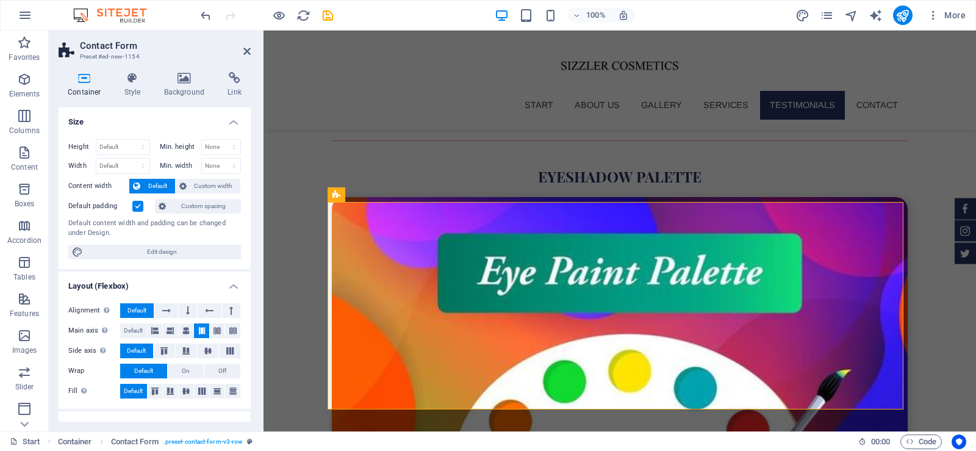
scroll to position [3923, 0]
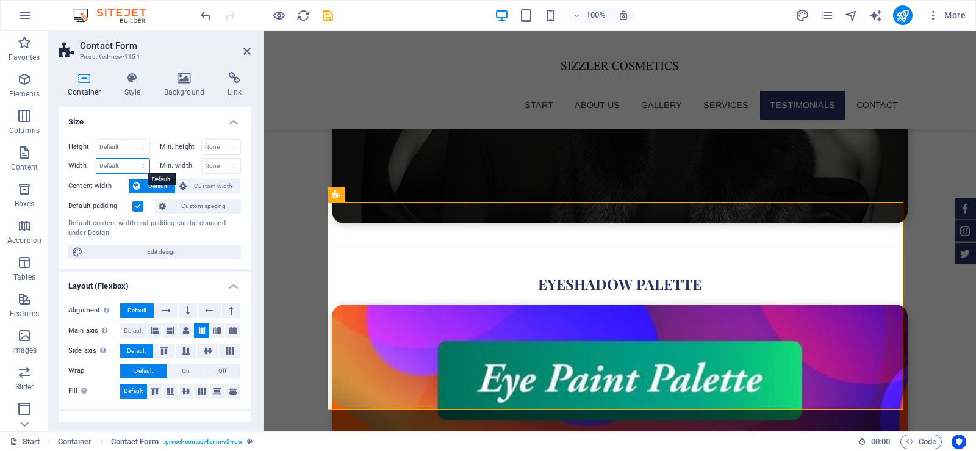
click at [118, 163] on select "Default px rem % em vh vw" at bounding box center [122, 166] width 53 height 15
select select "%"
click at [131, 159] on select "Default px rem % em vh vw" at bounding box center [122, 166] width 53 height 15
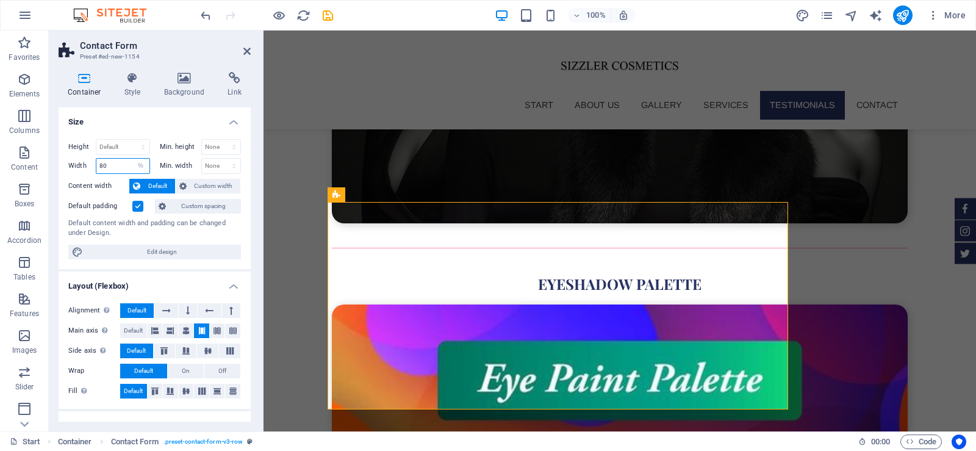
type input "80"
click at [141, 120] on h4 "Size" at bounding box center [155, 118] width 192 height 22
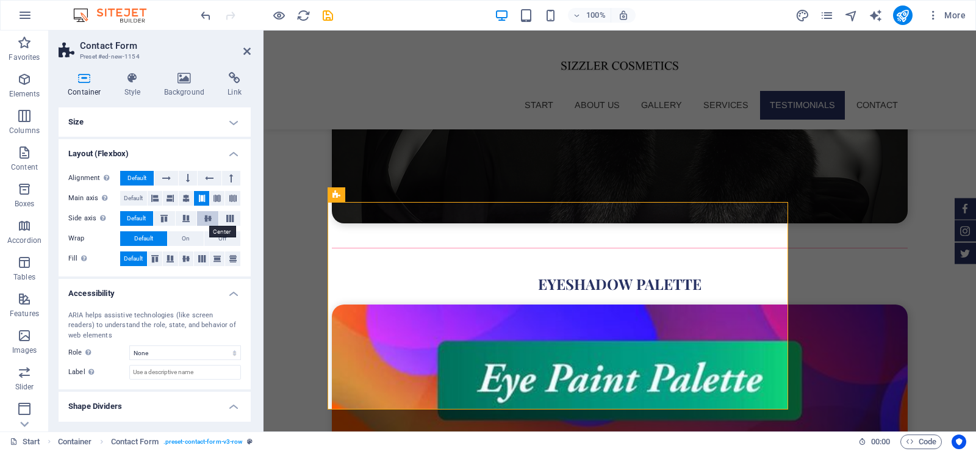
click at [204, 222] on button at bounding box center [207, 218] width 21 height 15
click at [133, 221] on span "Default" at bounding box center [136, 218] width 19 height 15
click at [133, 200] on span "Default" at bounding box center [133, 198] width 19 height 15
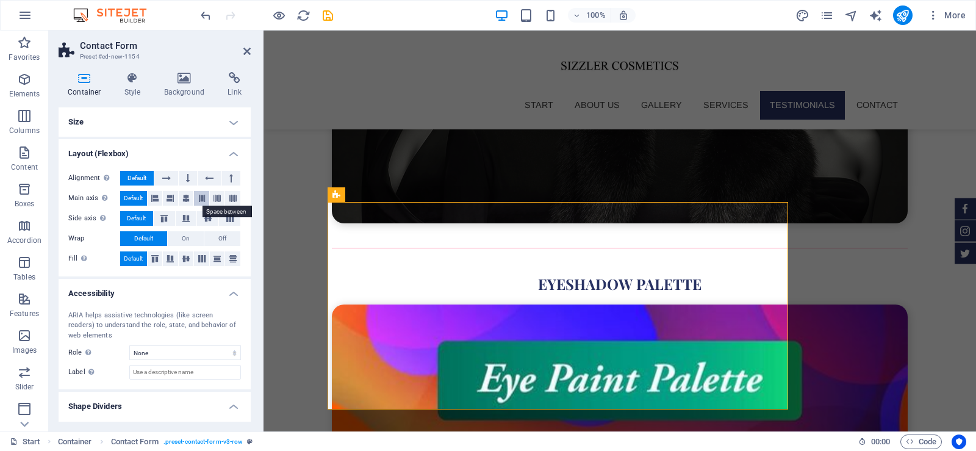
click at [203, 197] on icon at bounding box center [201, 198] width 7 height 15
click at [324, 147] on icon at bounding box center [326, 146] width 7 height 13
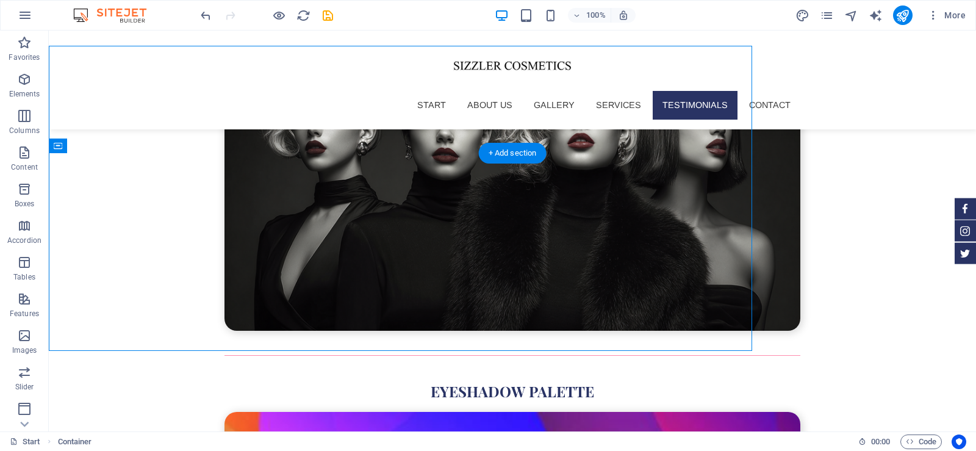
scroll to position [4030, 0]
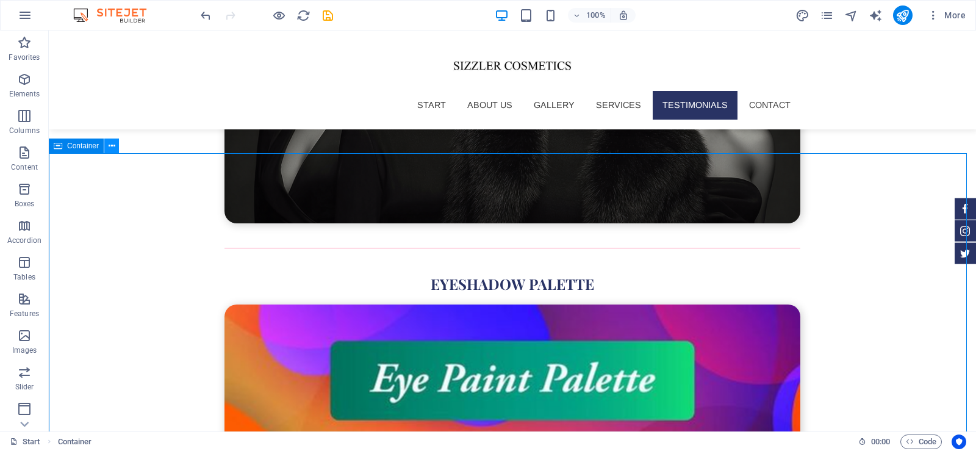
click at [110, 140] on icon at bounding box center [112, 146] width 7 height 13
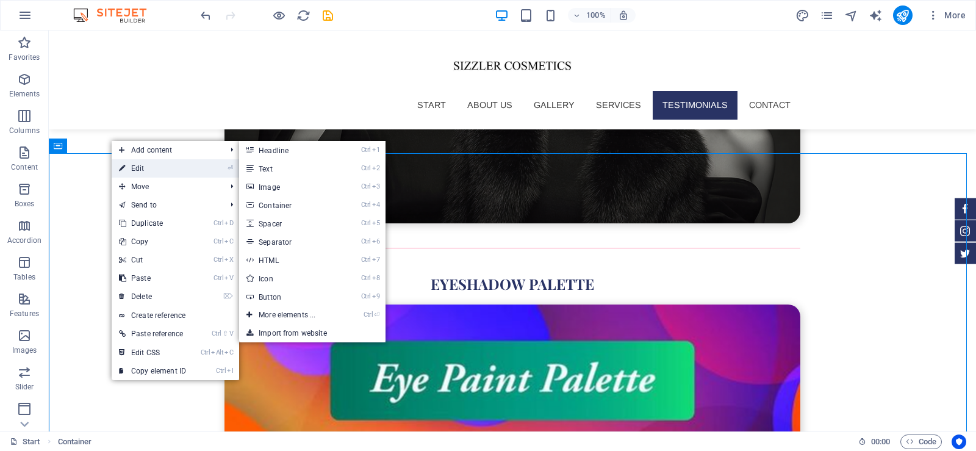
click at [131, 166] on link "⏎ Edit" at bounding box center [153, 168] width 82 height 18
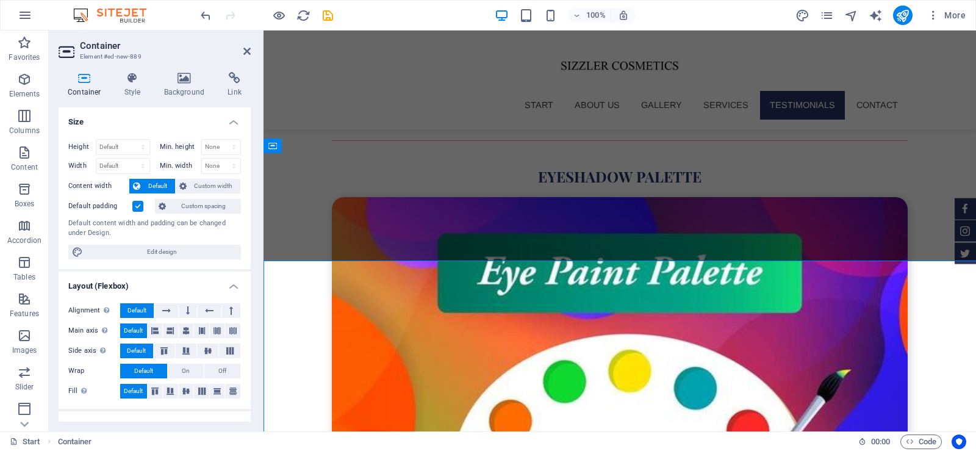
scroll to position [3923, 0]
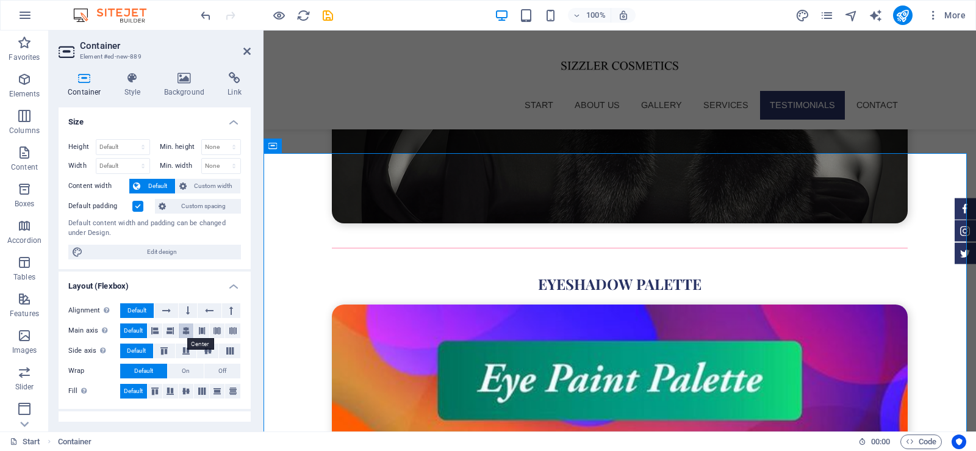
click at [183, 331] on icon at bounding box center [185, 330] width 7 height 15
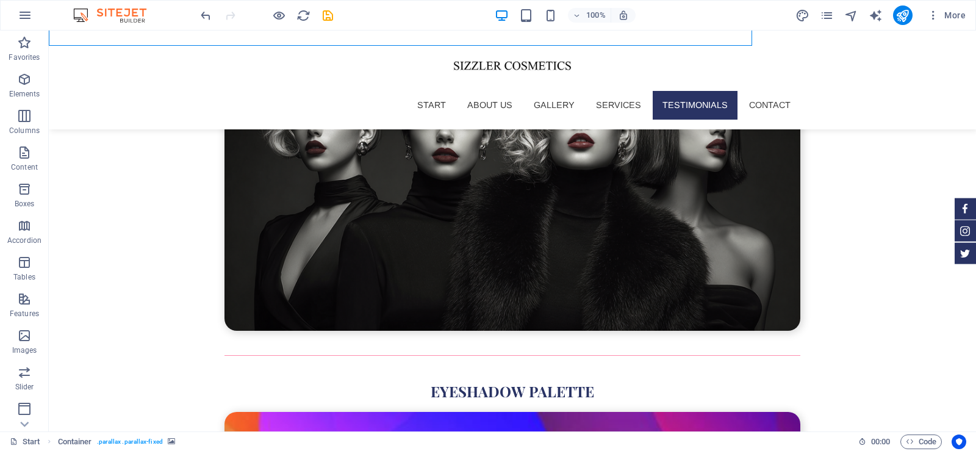
scroll to position [4030, 0]
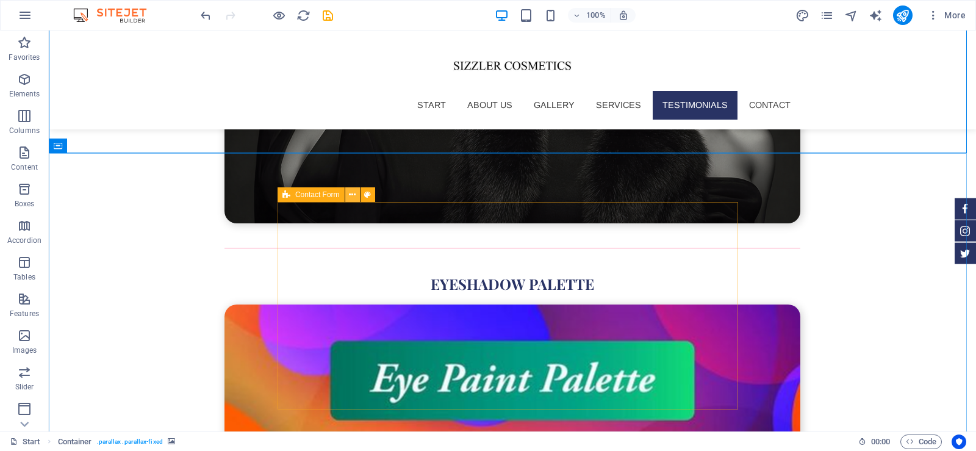
click at [356, 192] on icon at bounding box center [352, 195] width 7 height 13
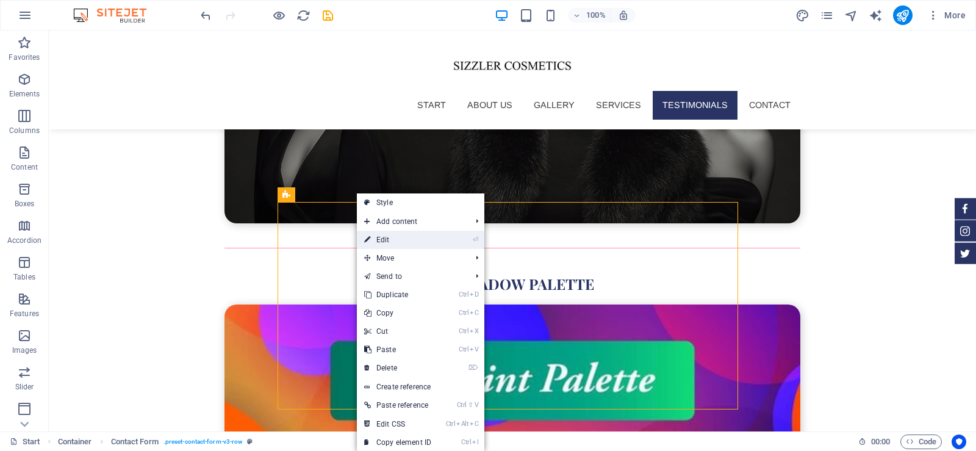
click at [384, 237] on link "⏎ Edit" at bounding box center [398, 240] width 82 height 18
select select "rem"
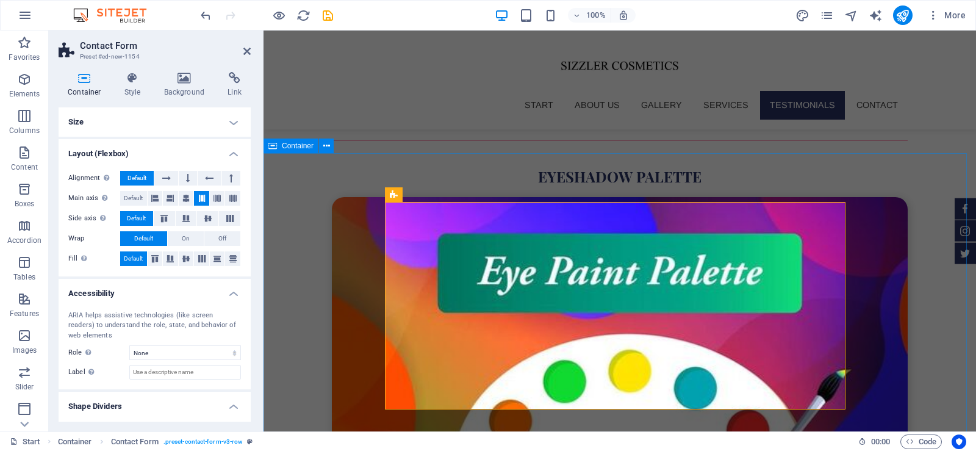
scroll to position [3923, 0]
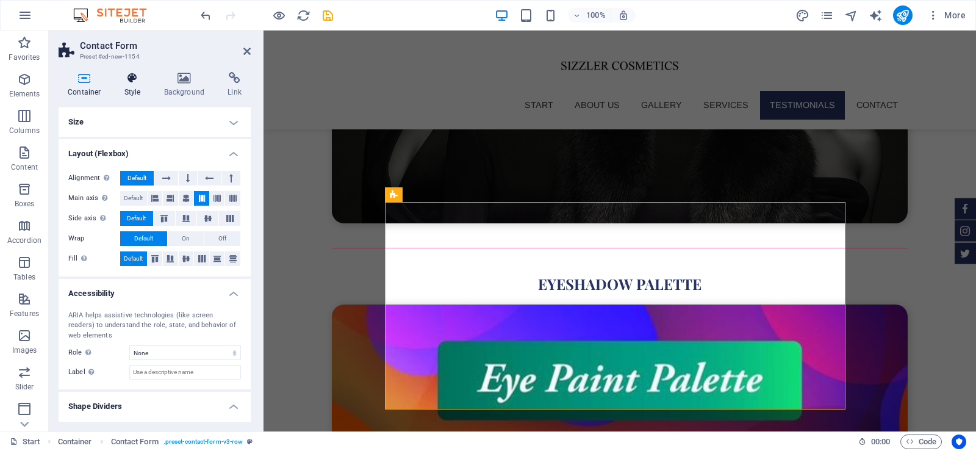
click at [128, 86] on h4 "Style" at bounding box center [135, 85] width 40 height 26
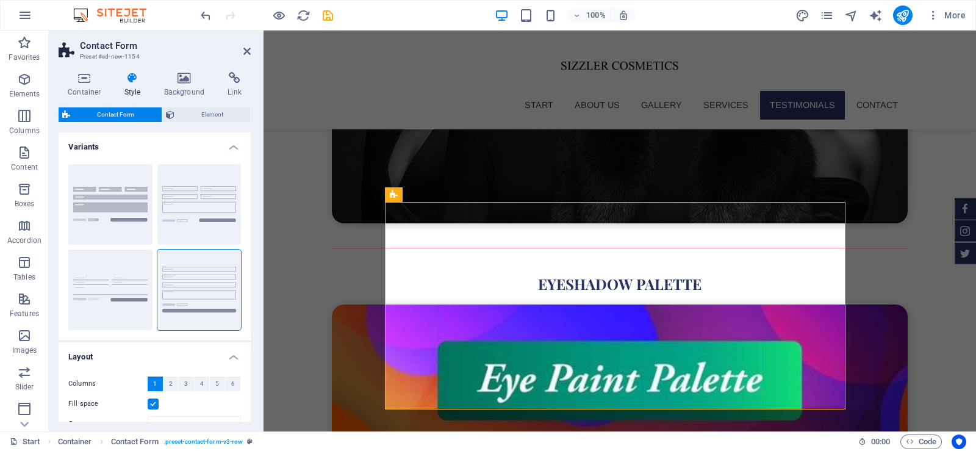
drag, startPoint x: 248, startPoint y: 144, endPoint x: 248, endPoint y: 262, distance: 117.8
click at [248, 262] on div "Variants Background Default Plain Row Layout Columns 1 2 3 4 5 6 Fill space Gap…" at bounding box center [155, 276] width 192 height 289
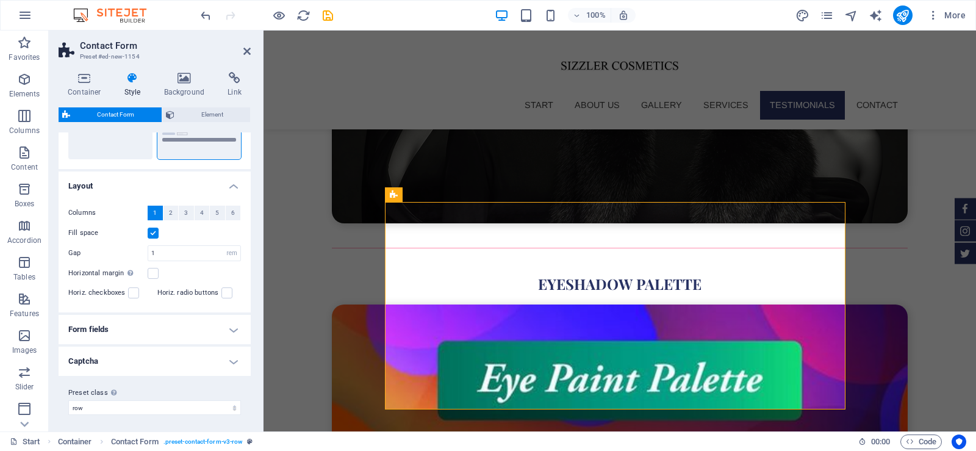
scroll to position [174, 0]
click at [215, 327] on h4 "Form fields" at bounding box center [155, 326] width 192 height 29
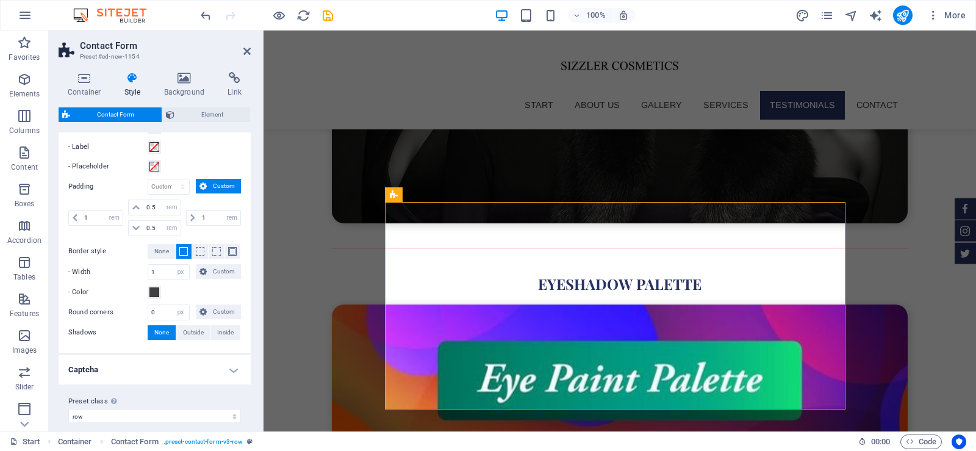
scroll to position [476, 0]
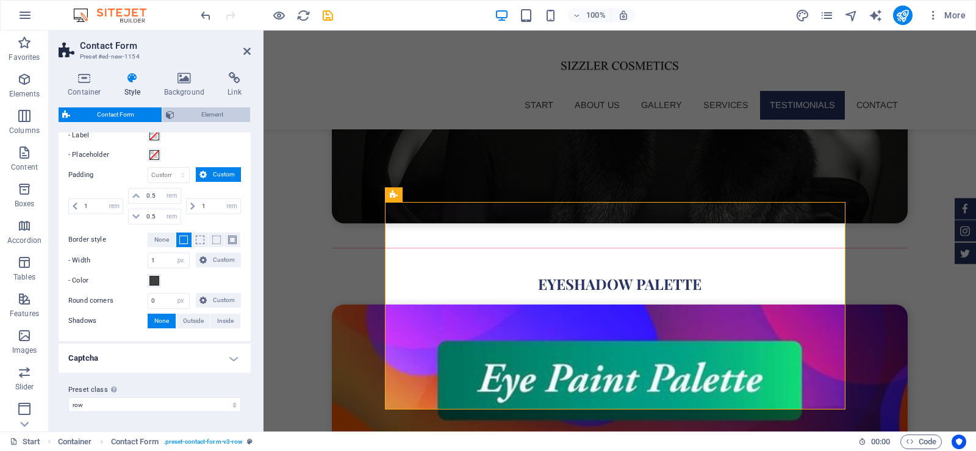
click at [212, 113] on span "Element" at bounding box center [212, 114] width 69 height 15
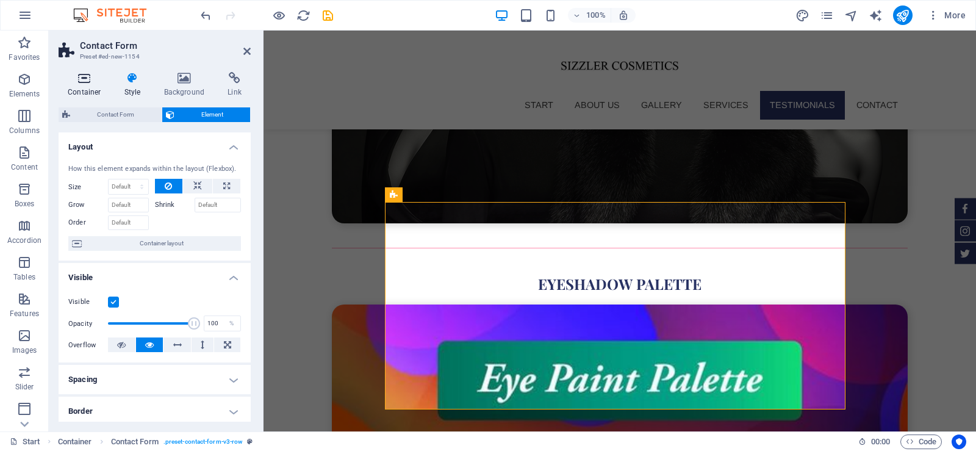
click at [77, 77] on icon at bounding box center [85, 78] width 52 height 12
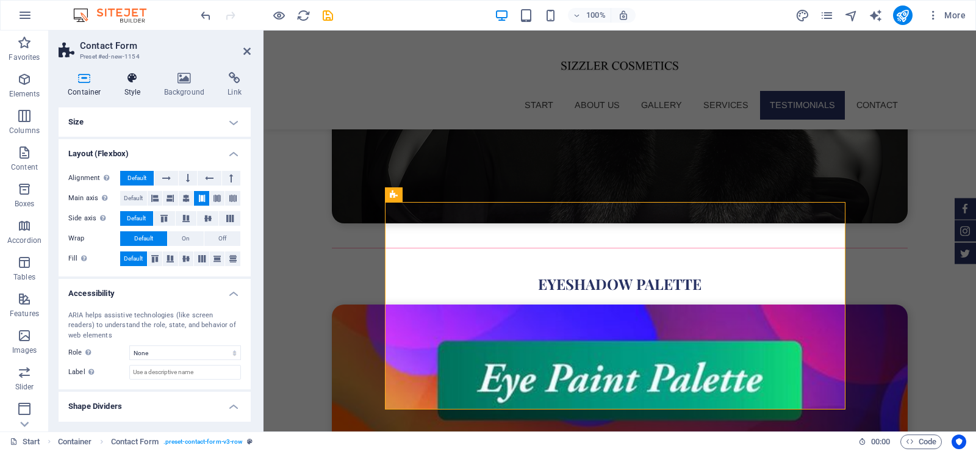
click at [121, 77] on icon at bounding box center [132, 78] width 35 height 12
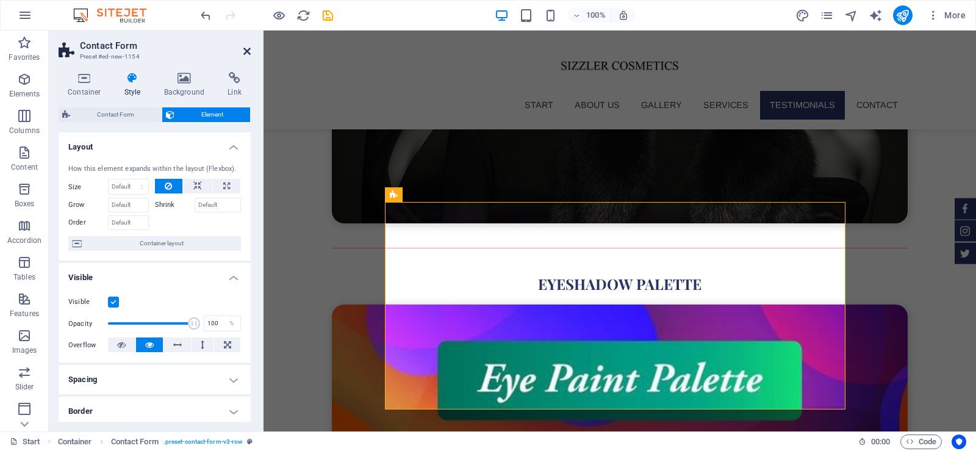
click at [247, 48] on icon at bounding box center [246, 51] width 7 height 10
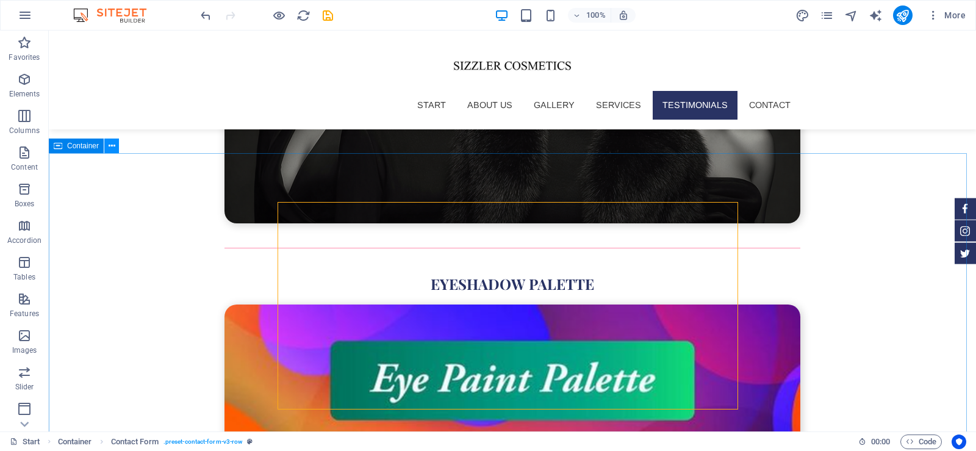
click at [107, 142] on button at bounding box center [111, 146] width 15 height 15
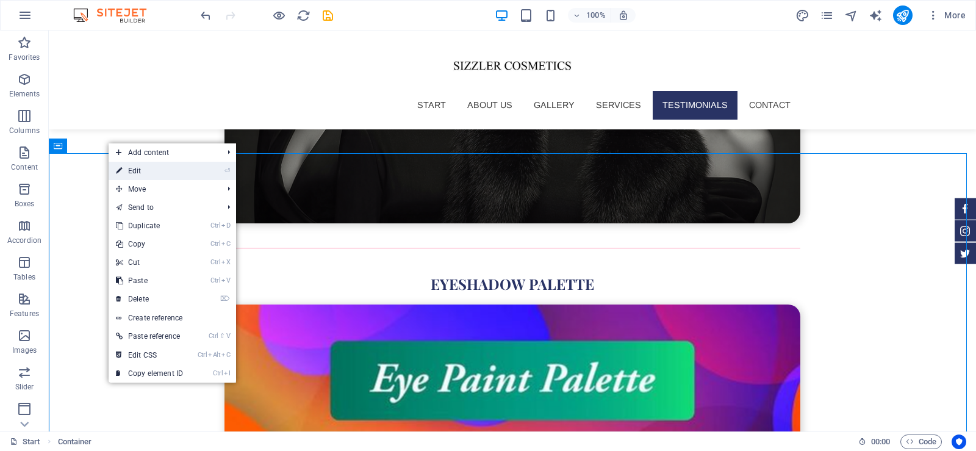
click at [189, 168] on link "⏎ Edit" at bounding box center [150, 171] width 82 height 18
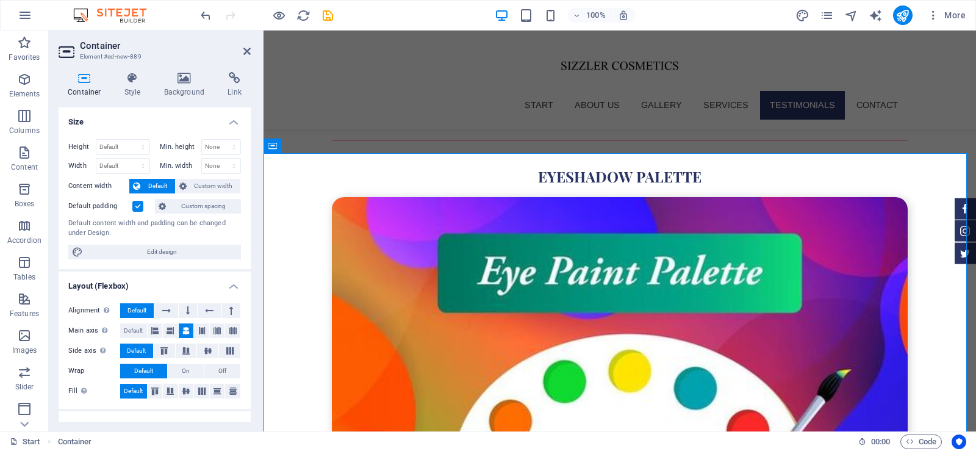
scroll to position [3923, 0]
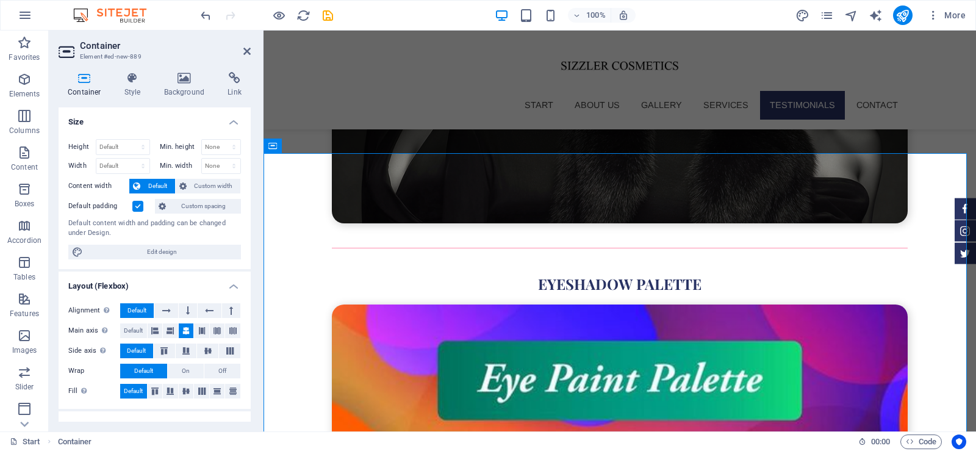
click at [120, 54] on h3 "Element #ed-new-889" at bounding box center [153, 56] width 146 height 11
click at [100, 58] on h3 "Element #ed-new-889" at bounding box center [153, 56] width 146 height 11
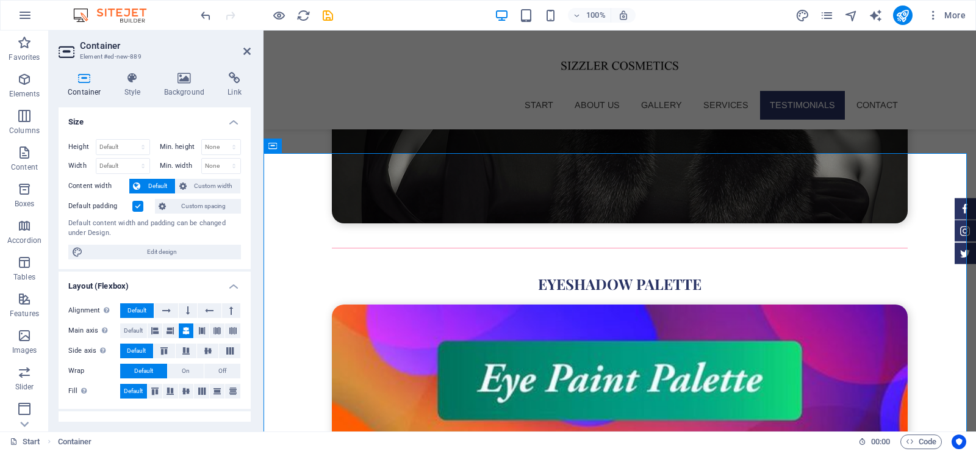
drag, startPoint x: 248, startPoint y: 156, endPoint x: 248, endPoint y: 195, distance: 38.4
click at [248, 195] on div "Height Default px rem % vh vw Min. height None px rem % vh vw Width Default px …" at bounding box center [155, 199] width 192 height 140
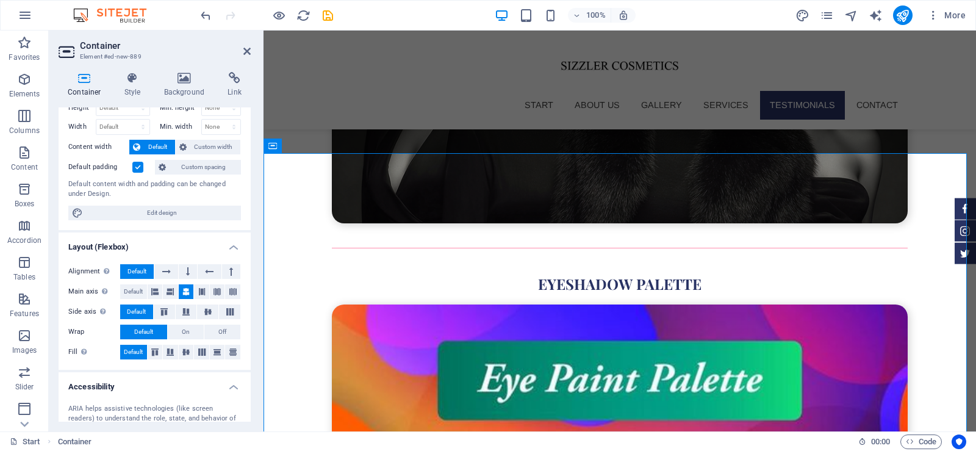
scroll to position [0, 0]
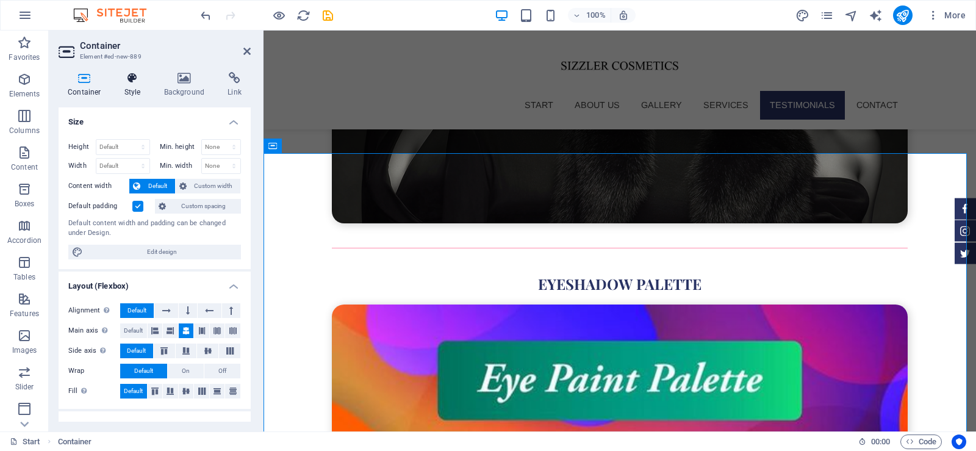
click at [121, 81] on icon at bounding box center [132, 78] width 35 height 12
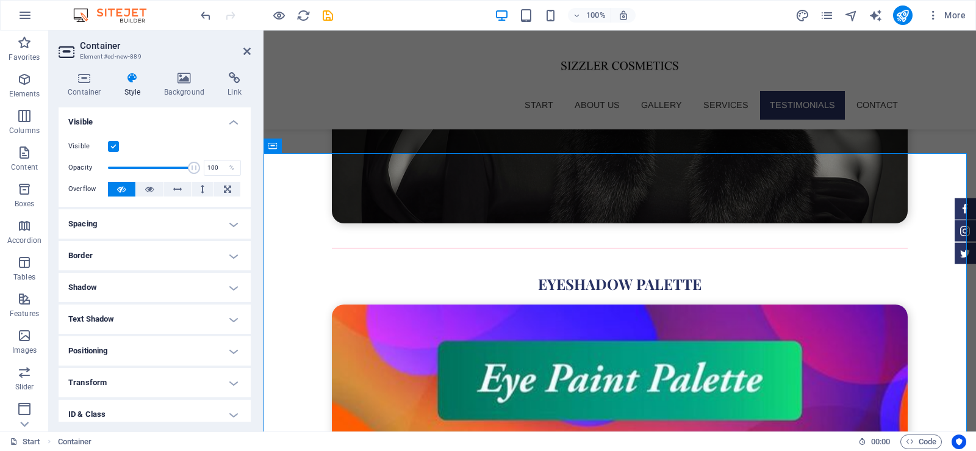
scroll to position [71, 0]
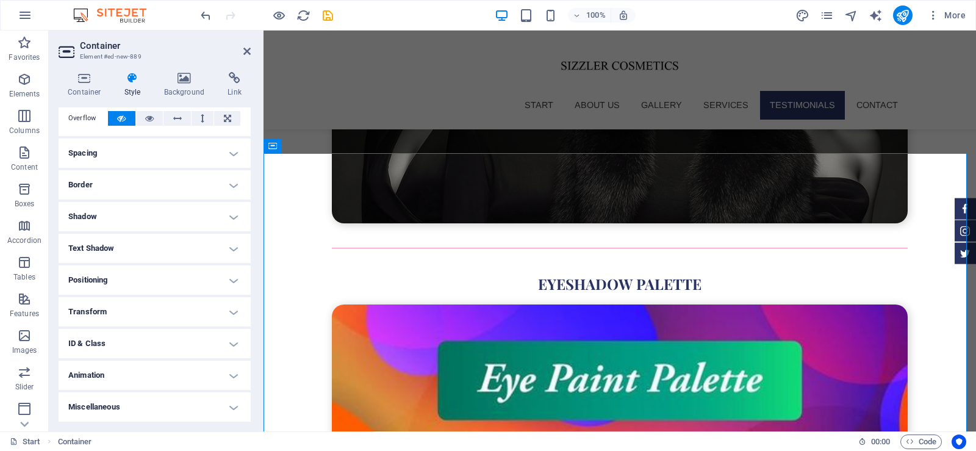
click at [215, 337] on h4 "ID & Class" at bounding box center [155, 343] width 192 height 29
click at [161, 392] on input "ed-new-889" at bounding box center [177, 390] width 127 height 15
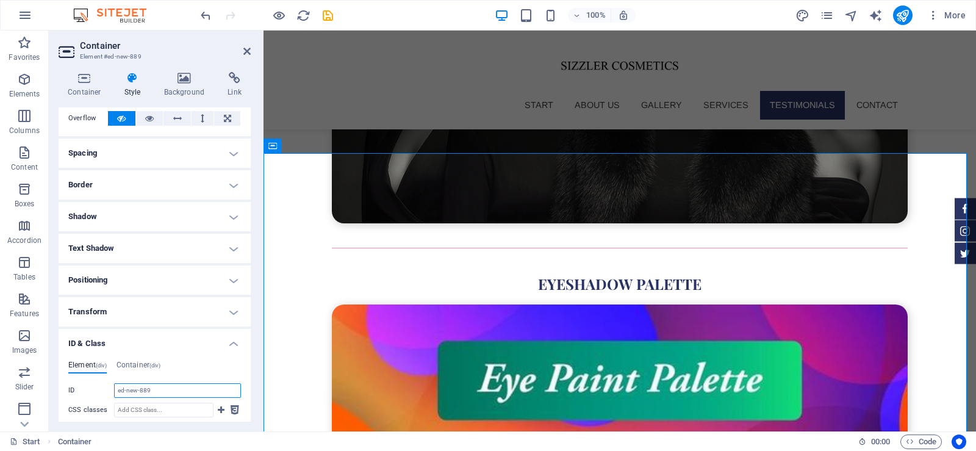
click at [160, 398] on input "ed-new-889" at bounding box center [177, 390] width 127 height 15
click at [137, 387] on input "ed-new-889" at bounding box center [177, 390] width 127 height 15
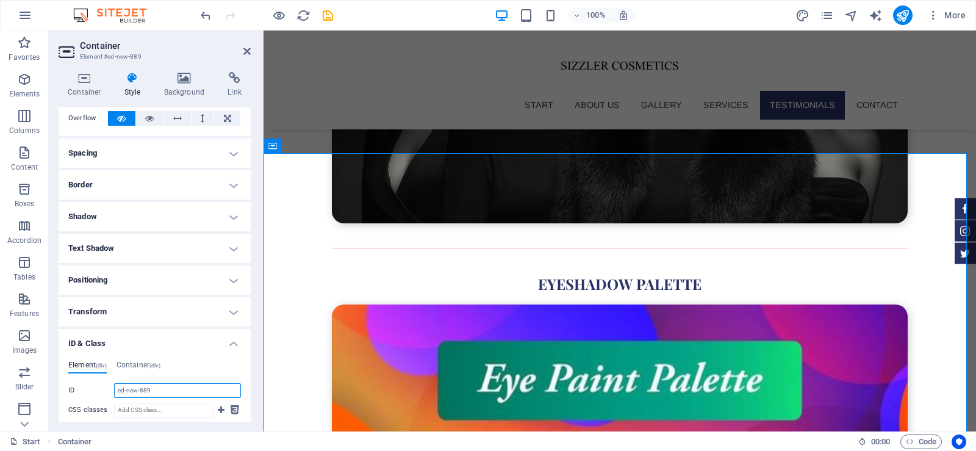
click at [159, 387] on input "ed-new-889" at bounding box center [177, 390] width 127 height 15
click at [141, 367] on h4 "Container (div)" at bounding box center [139, 367] width 44 height 13
click at [148, 390] on input "ID Space and special character (except "-" or "_") are not accepted" at bounding box center [177, 390] width 127 height 15
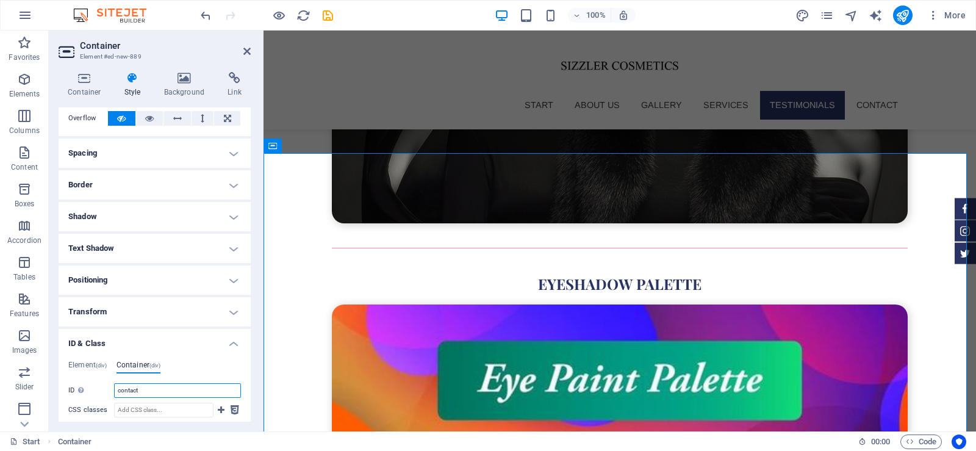
click at [129, 390] on input "contact" at bounding box center [177, 390] width 127 height 15
type input "contact"
click at [249, 52] on icon at bounding box center [246, 51] width 7 height 10
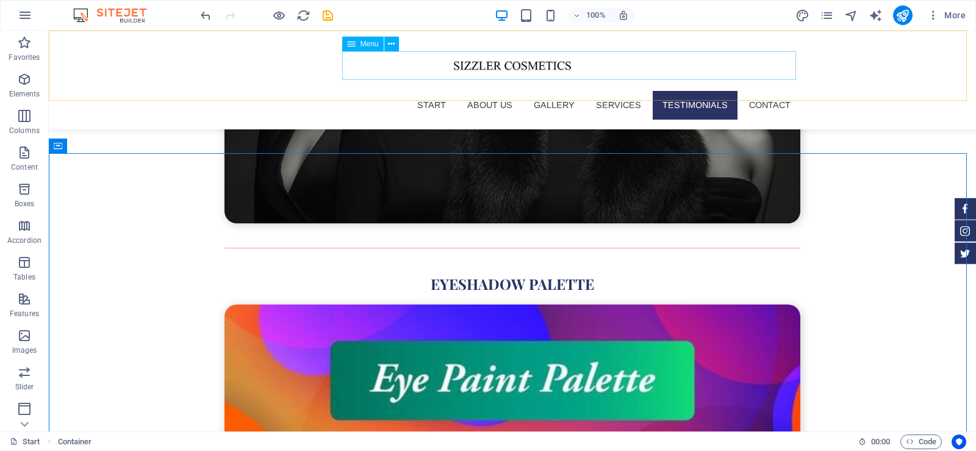
click at [758, 91] on nav "Start About us Gallery Services Testimonials Contact" at bounding box center [513, 105] width 576 height 28
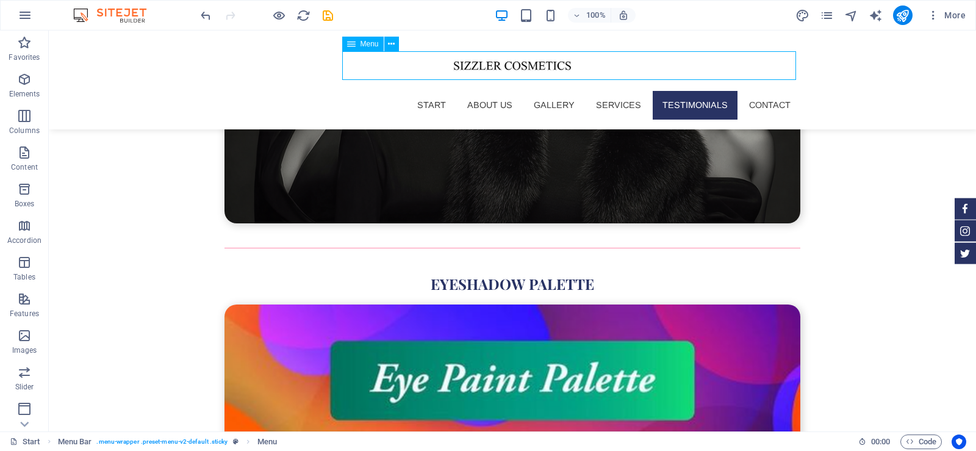
click at [763, 91] on nav "Start About us Gallery Services Testimonials Contact" at bounding box center [513, 105] width 576 height 28
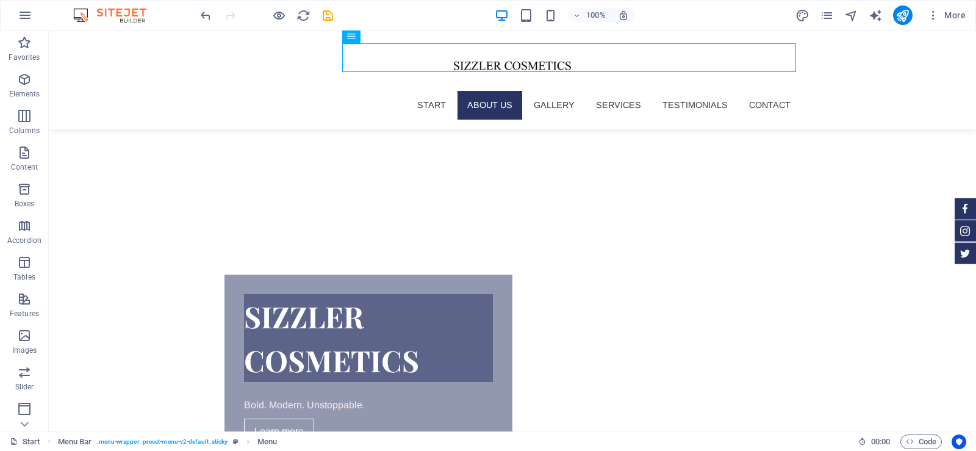
scroll to position [569, 0]
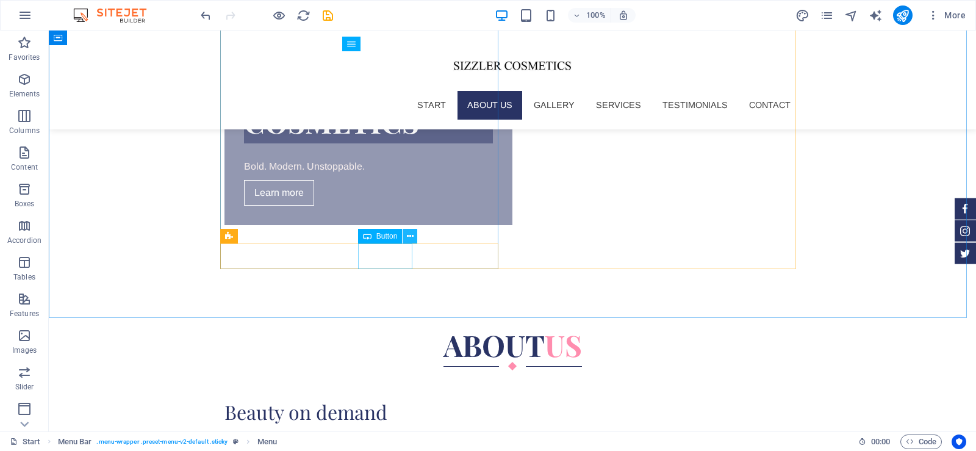
click at [409, 236] on icon at bounding box center [410, 236] width 7 height 13
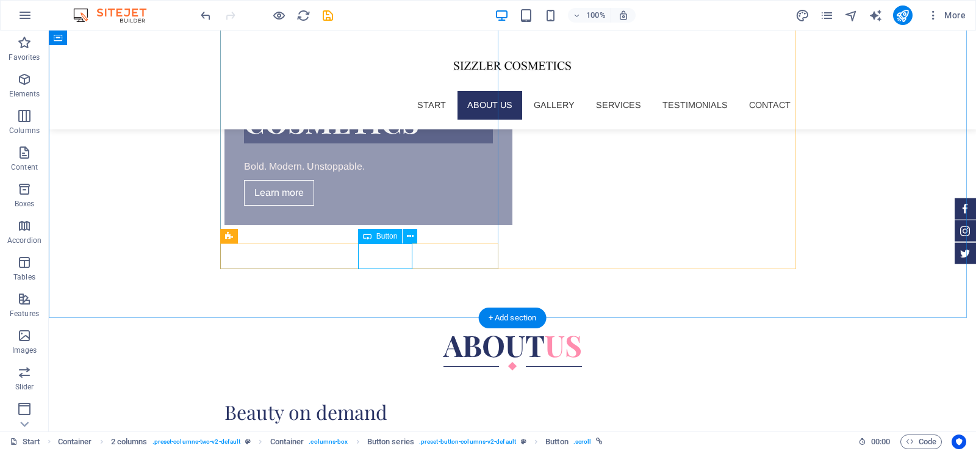
select select
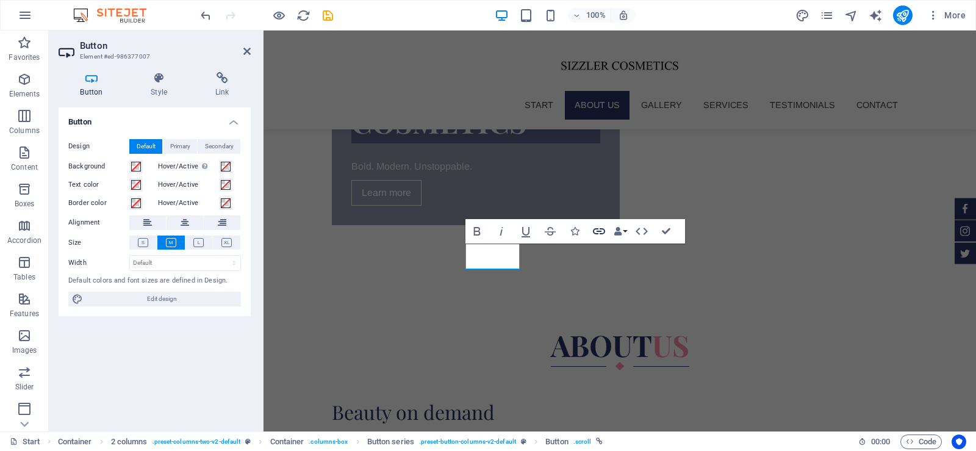
click at [596, 229] on icon "button" at bounding box center [599, 231] width 12 height 6
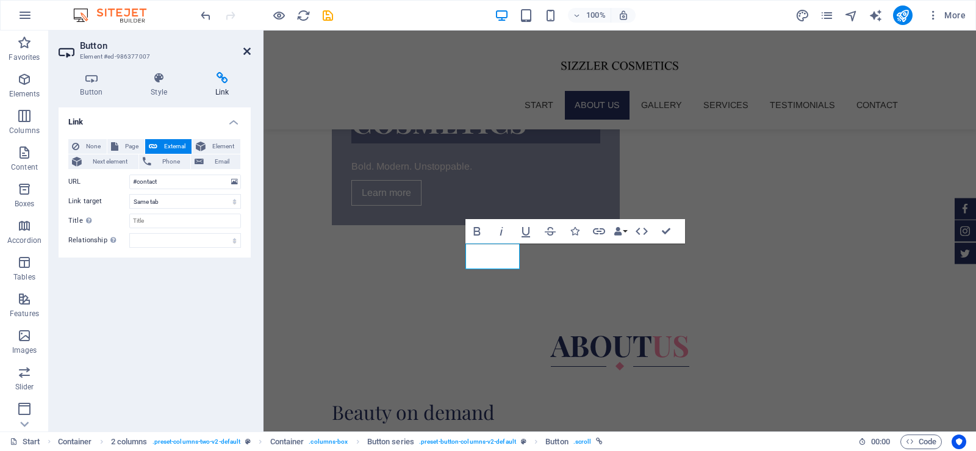
click at [246, 51] on icon at bounding box center [246, 51] width 7 height 10
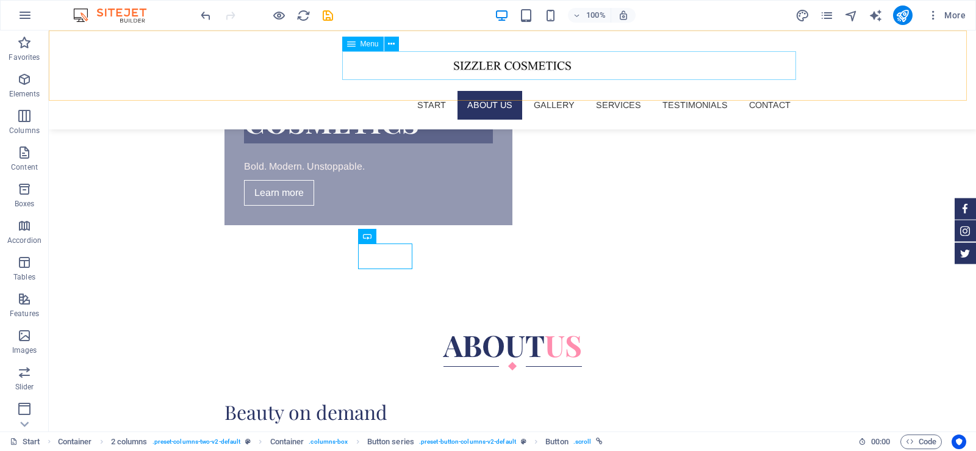
click at [755, 91] on nav "Start About us Gallery Services Testimonials Contact" at bounding box center [513, 105] width 576 height 28
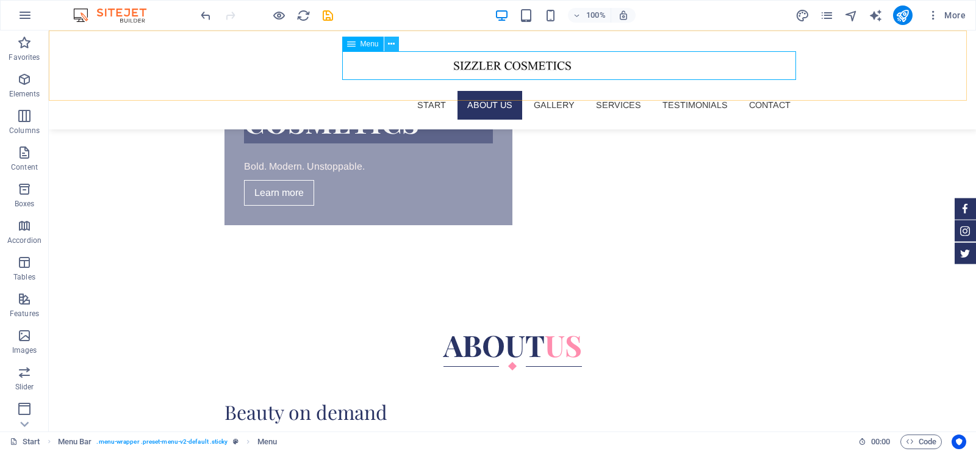
click at [385, 43] on button at bounding box center [391, 44] width 15 height 15
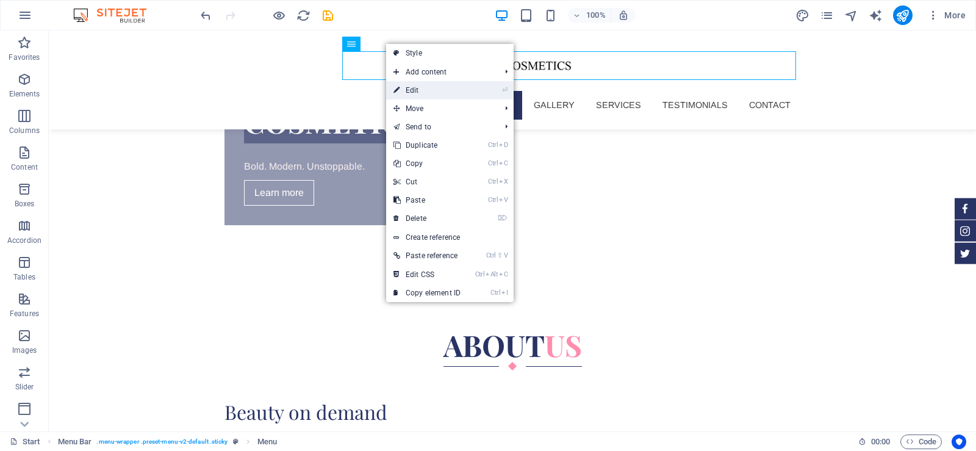
click at [414, 86] on link "⏎ Edit" at bounding box center [427, 90] width 82 height 18
select select
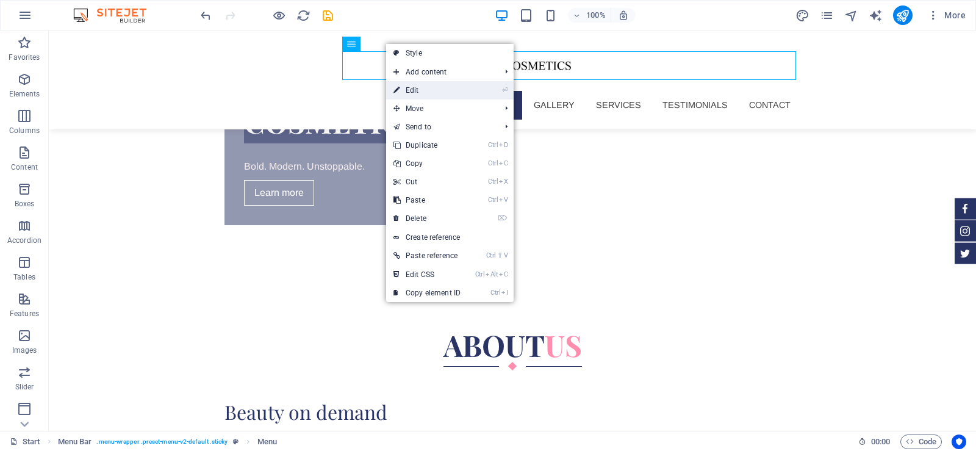
select select
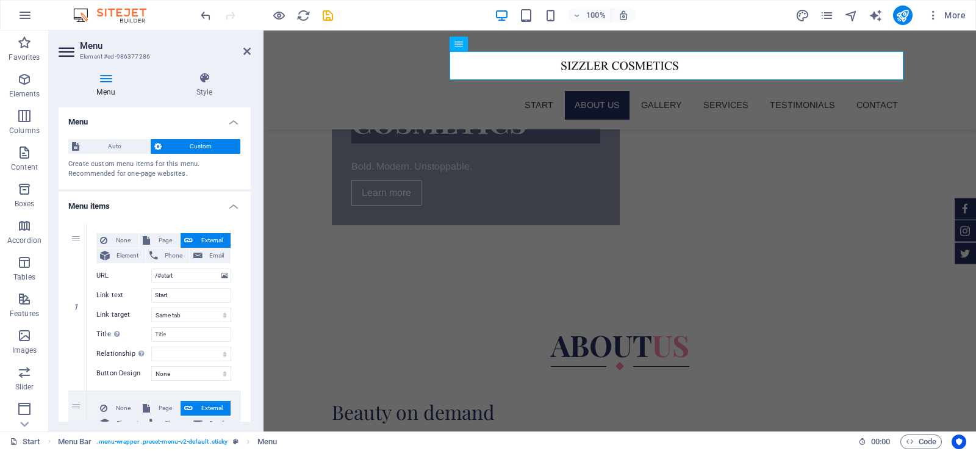
click at [231, 209] on h4 "Menu items" at bounding box center [155, 203] width 192 height 22
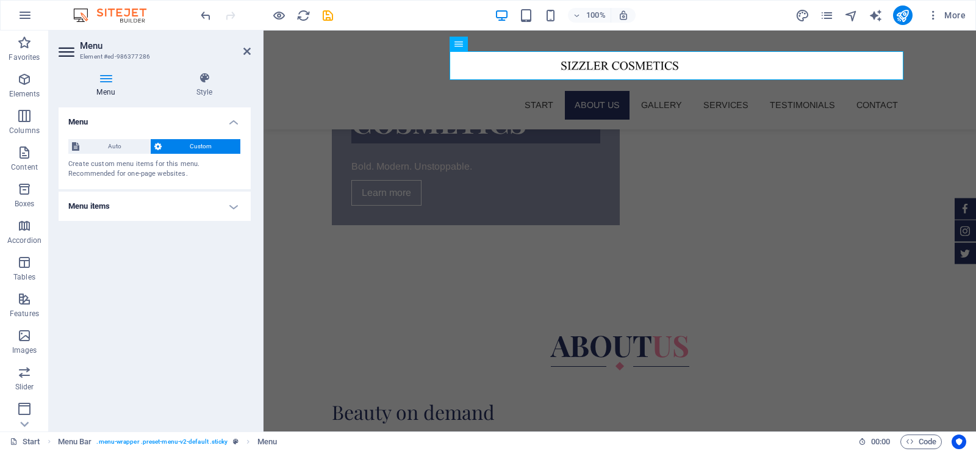
click at [231, 209] on h4 "Menu items" at bounding box center [155, 206] width 192 height 29
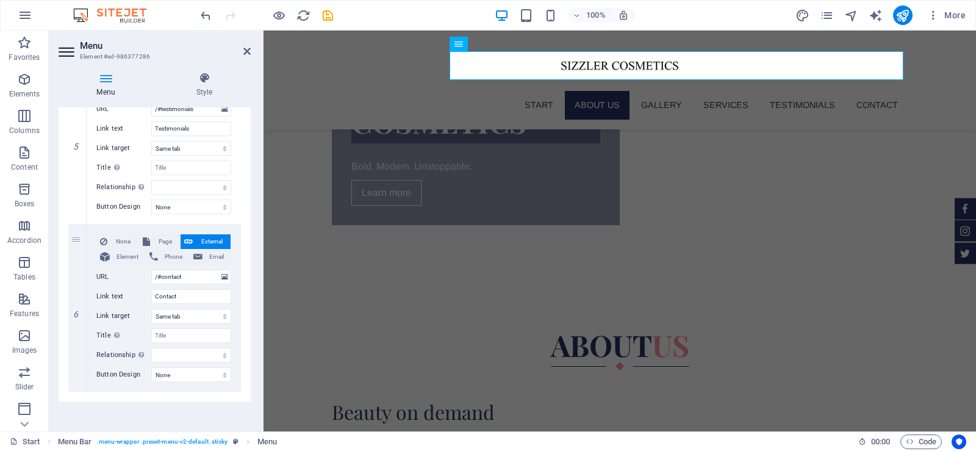
scroll to position [842, 0]
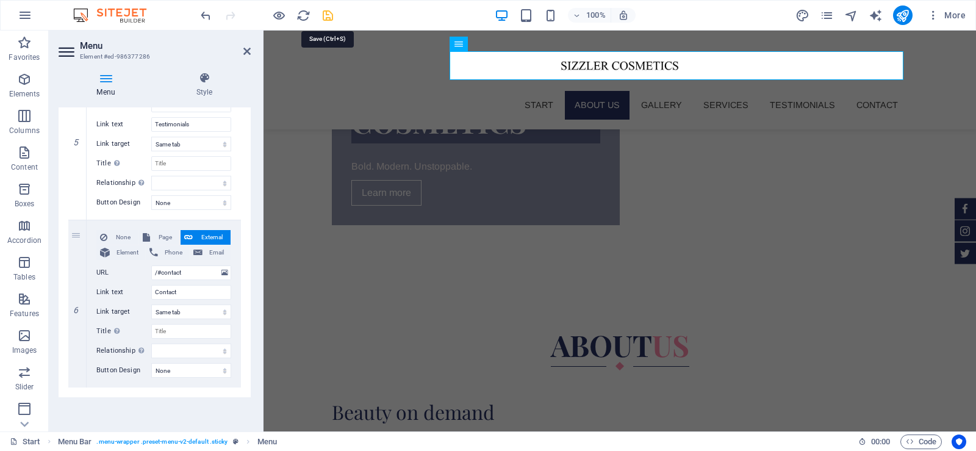
click at [326, 13] on icon "save" at bounding box center [328, 16] width 14 height 14
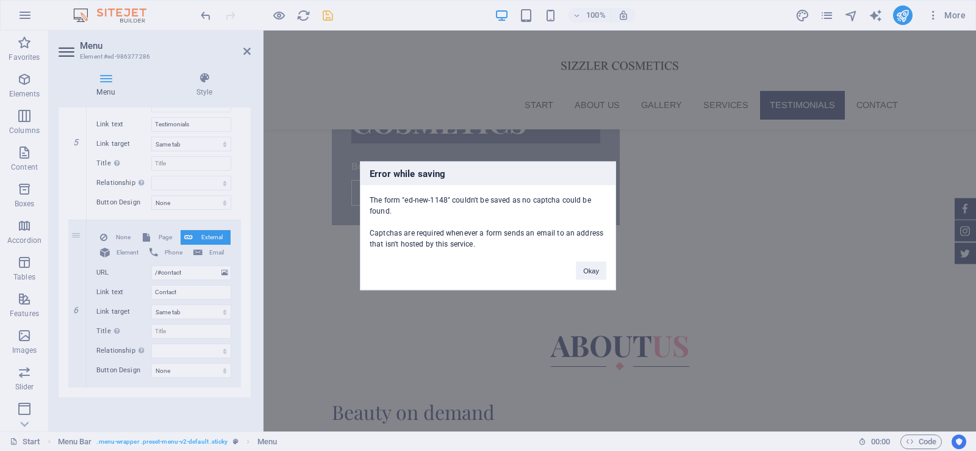
scroll to position [4089, 0]
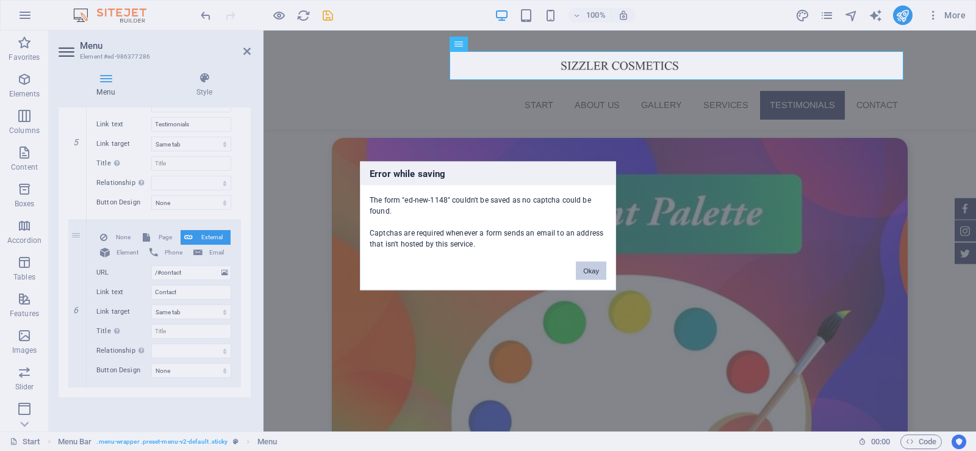
click at [587, 265] on button "Okay" at bounding box center [591, 270] width 31 height 18
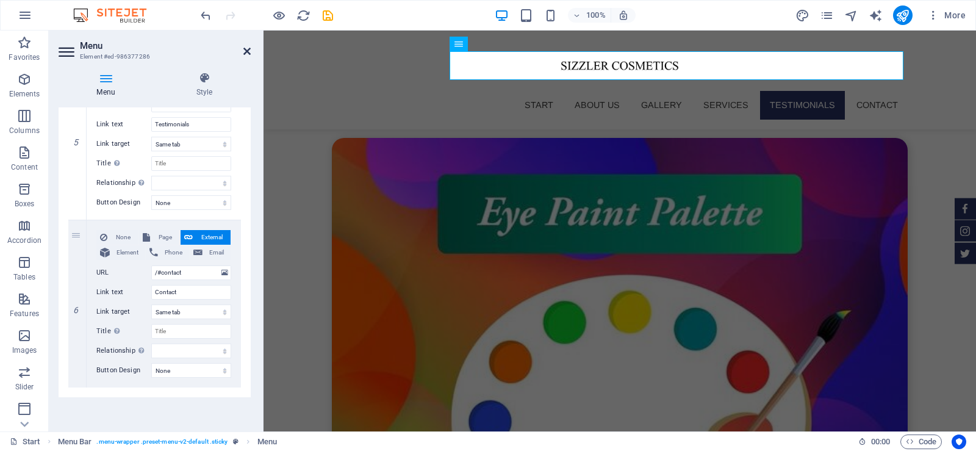
click at [247, 52] on icon at bounding box center [246, 51] width 7 height 10
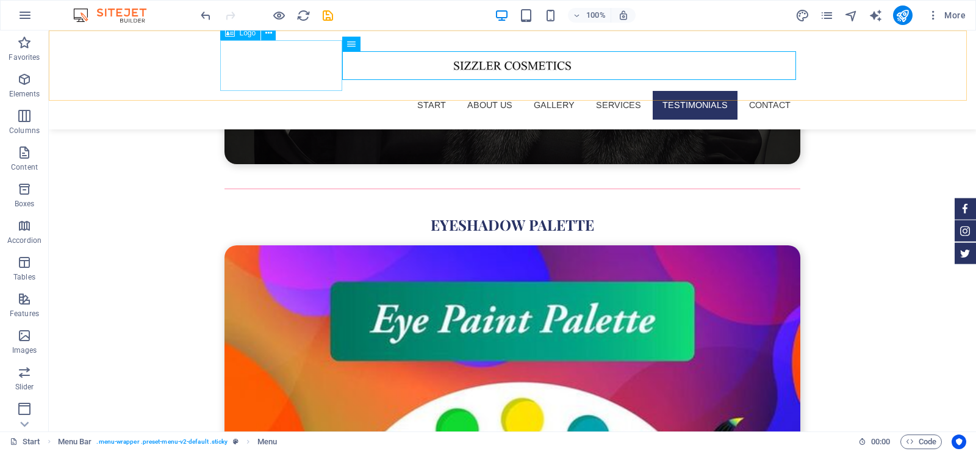
scroll to position [4197, 0]
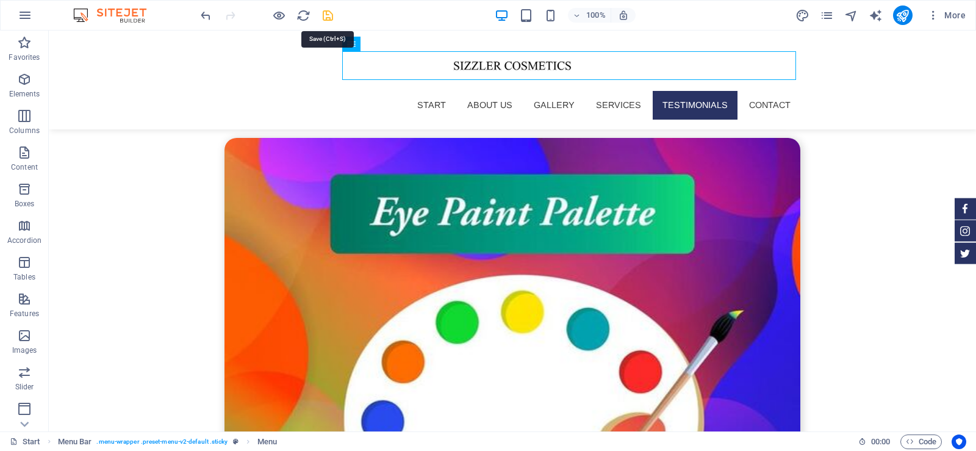
click at [328, 16] on icon "save" at bounding box center [328, 16] width 14 height 14
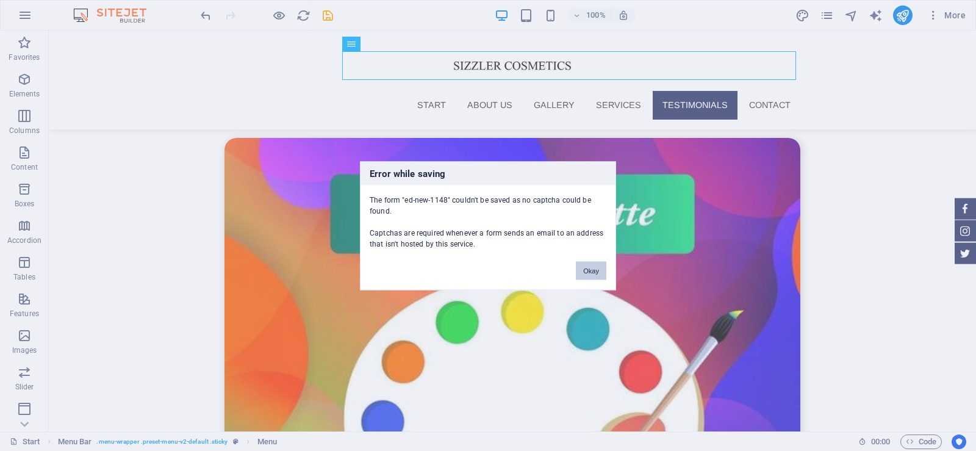
click at [583, 270] on button "Okay" at bounding box center [591, 270] width 31 height 18
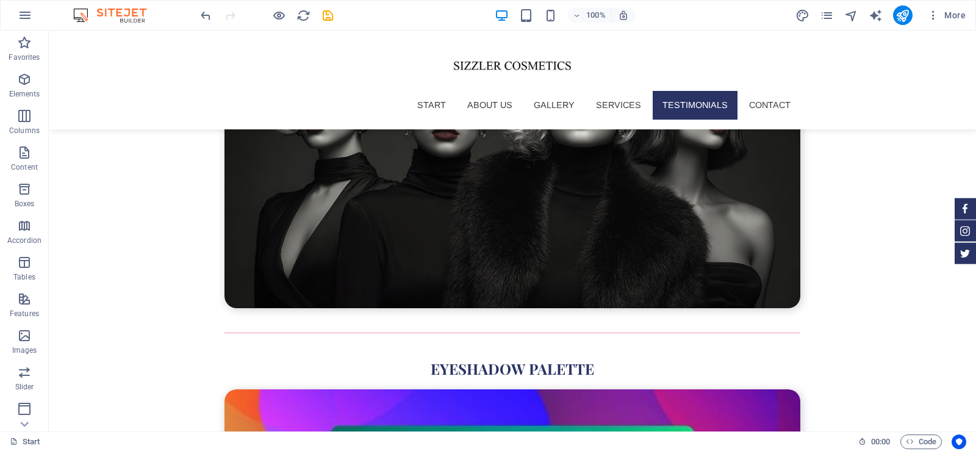
scroll to position [3953, 0]
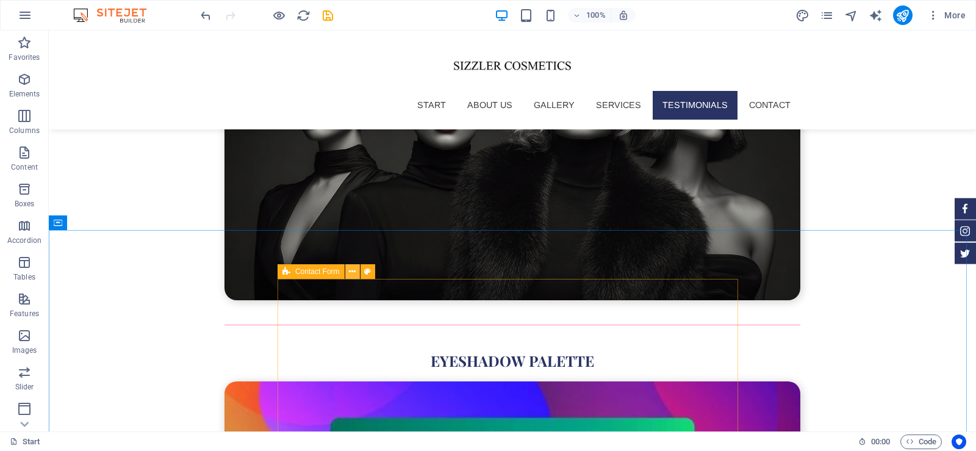
click at [350, 272] on icon at bounding box center [352, 271] width 7 height 13
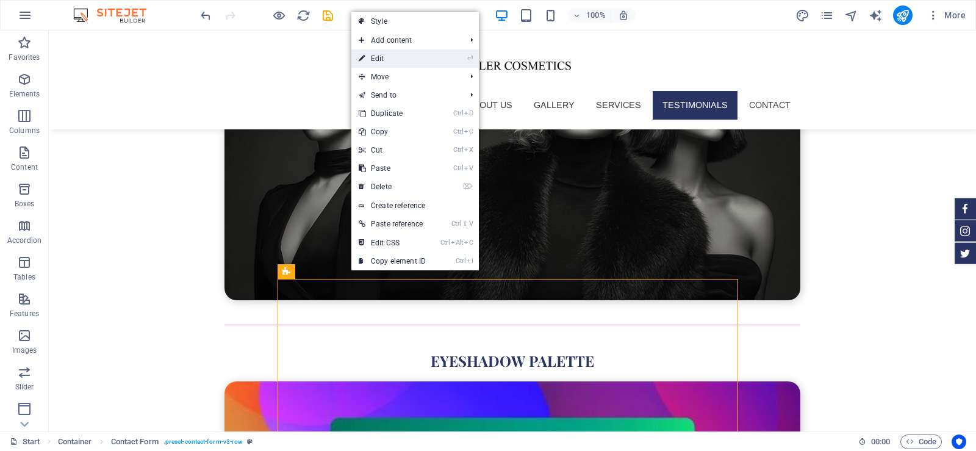
click at [408, 52] on link "⏎ Edit" at bounding box center [392, 58] width 82 height 18
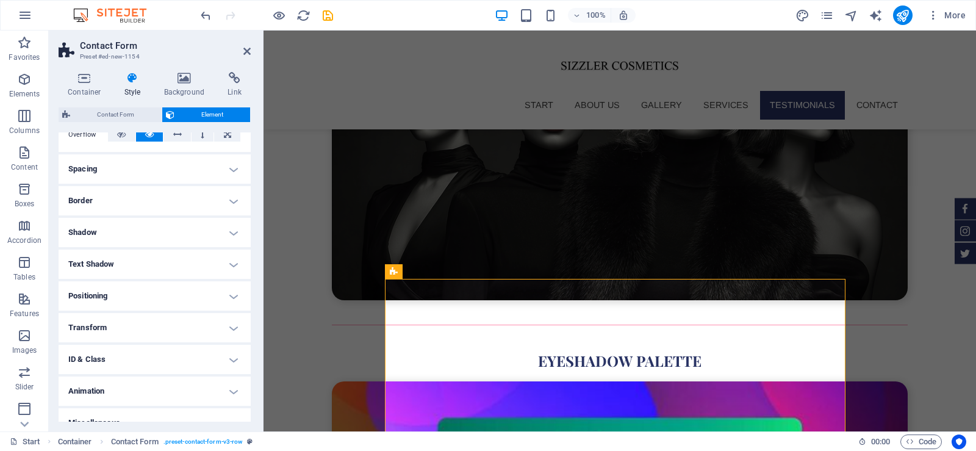
scroll to position [226, 0]
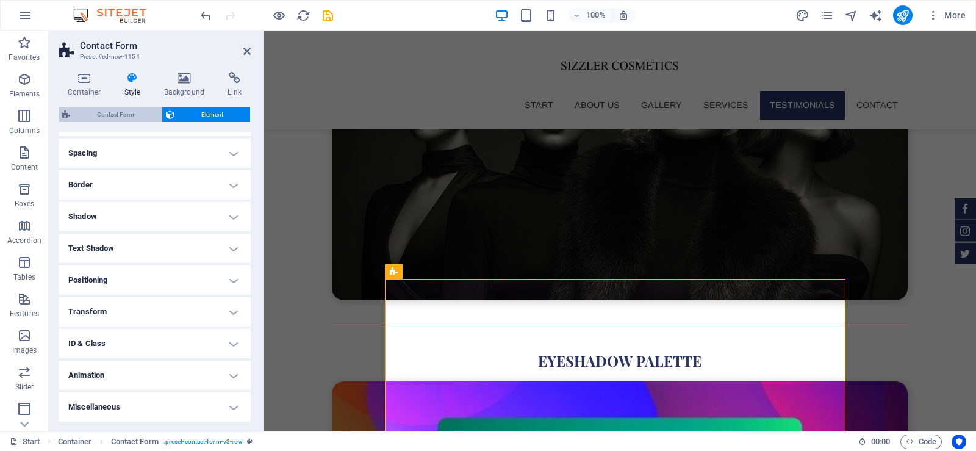
click at [106, 115] on span "Contact Form" at bounding box center [116, 114] width 84 height 15
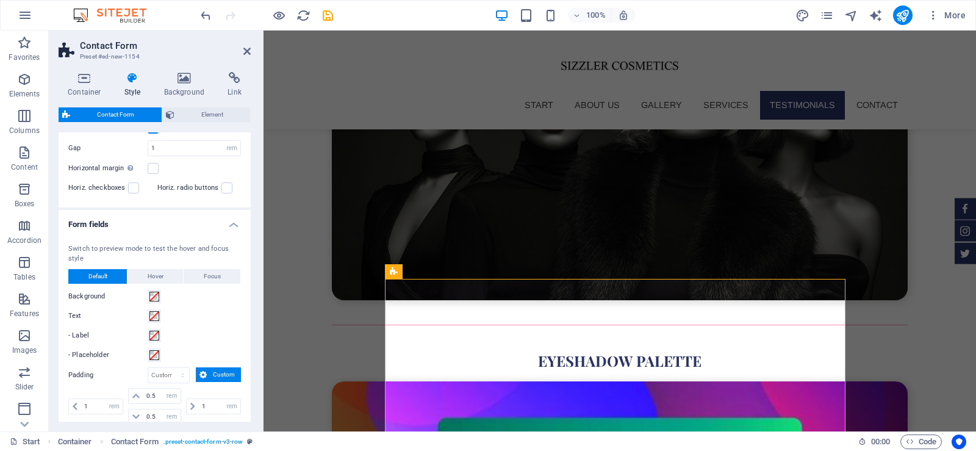
scroll to position [476, 0]
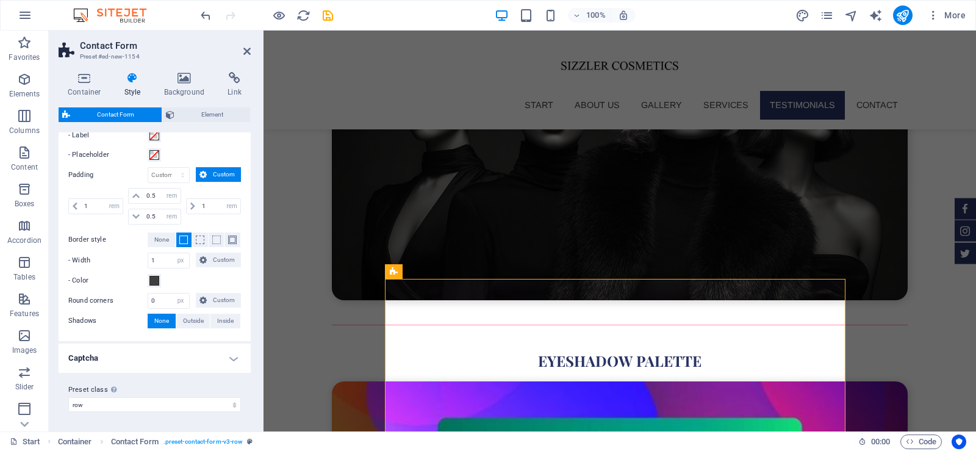
click at [229, 357] on h4 "Captcha" at bounding box center [155, 358] width 192 height 29
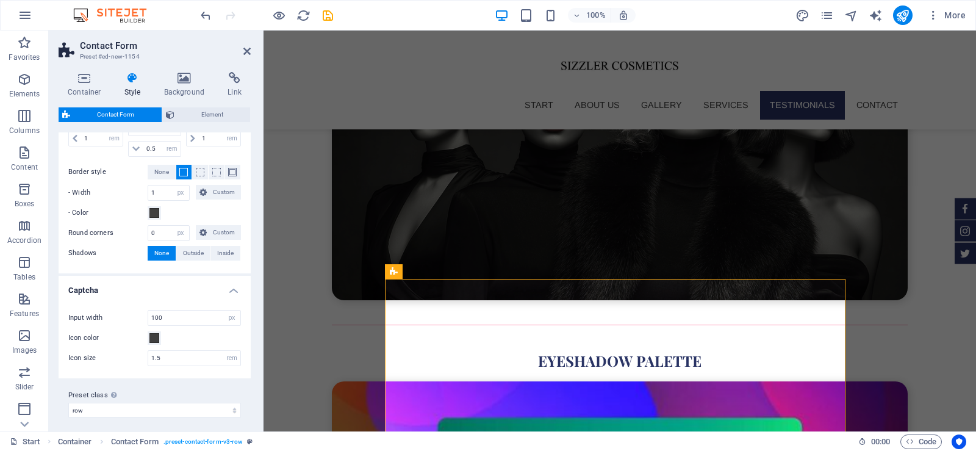
scroll to position [549, 0]
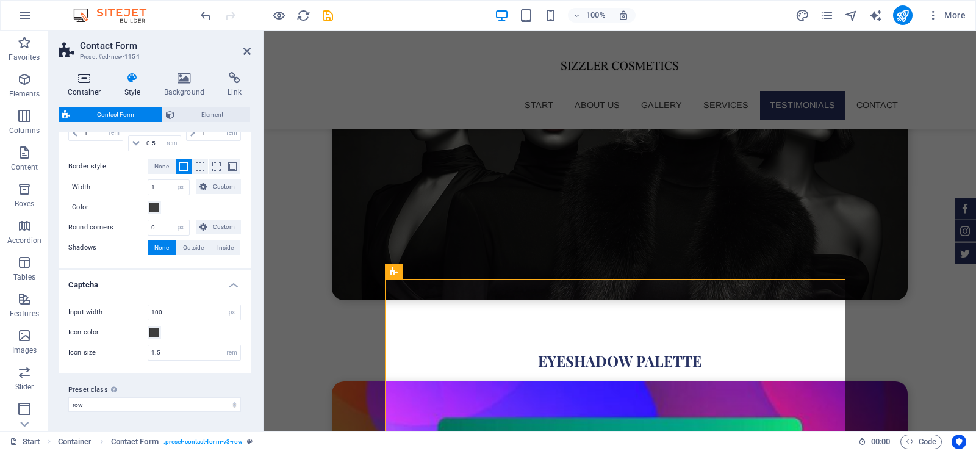
click at [88, 84] on icon at bounding box center [85, 78] width 52 height 12
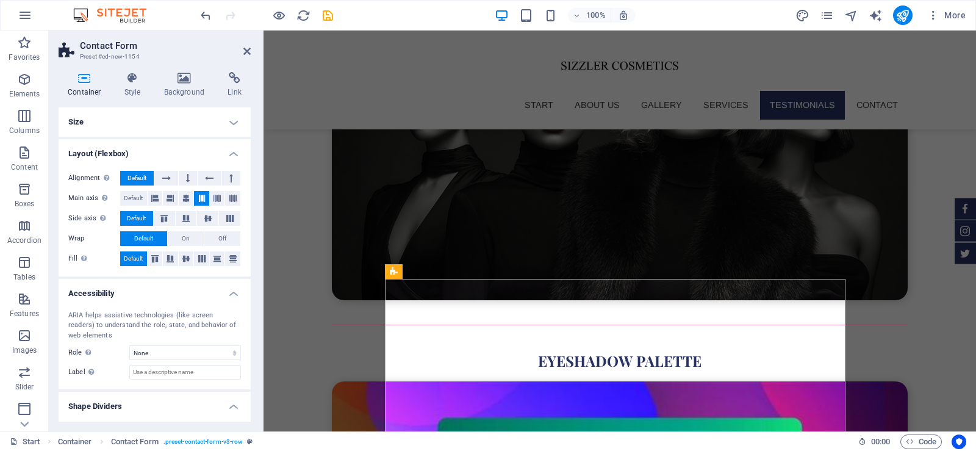
scroll to position [26, 0]
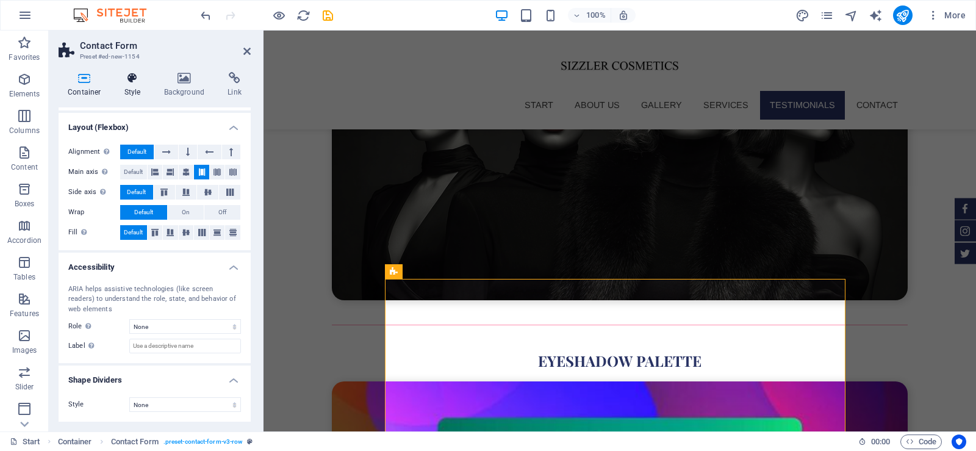
click at [143, 81] on icon at bounding box center [132, 78] width 35 height 12
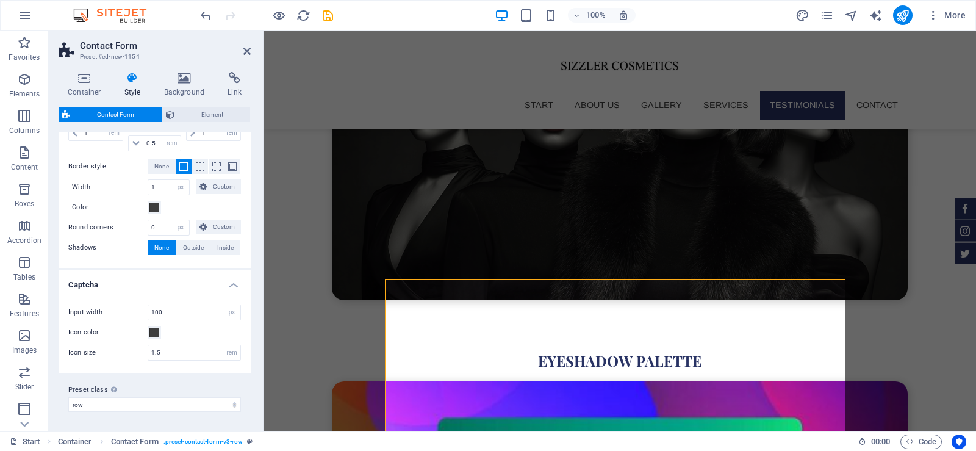
click at [196, 125] on div "Contact Form Element Layout How this element expands within the layout (Flexbox…" at bounding box center [155, 264] width 192 height 314
click at [195, 118] on span "Element" at bounding box center [212, 114] width 69 height 15
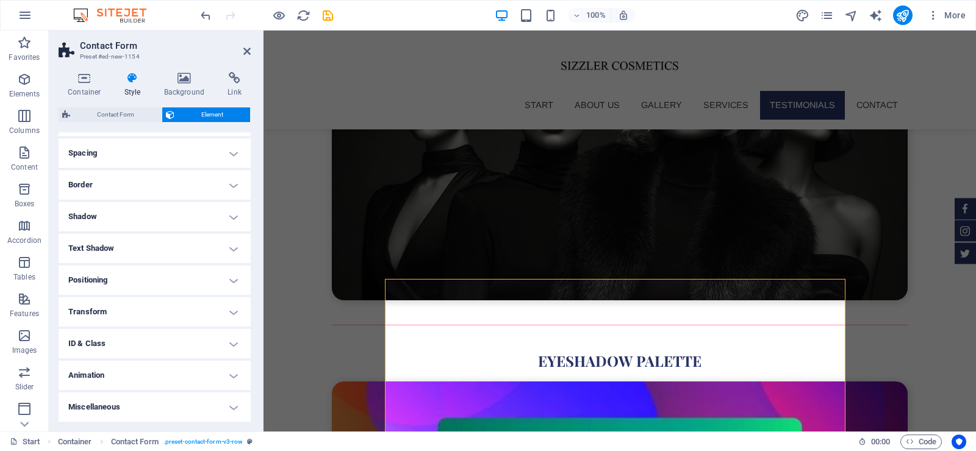
drag, startPoint x: 248, startPoint y: 279, endPoint x: 257, endPoint y: 354, distance: 75.7
click at [257, 354] on div "Container Style Background Link Size Height Default px rem % vh vw Min. height …" at bounding box center [155, 246] width 212 height 369
click at [135, 113] on span "Contact Form" at bounding box center [116, 114] width 84 height 15
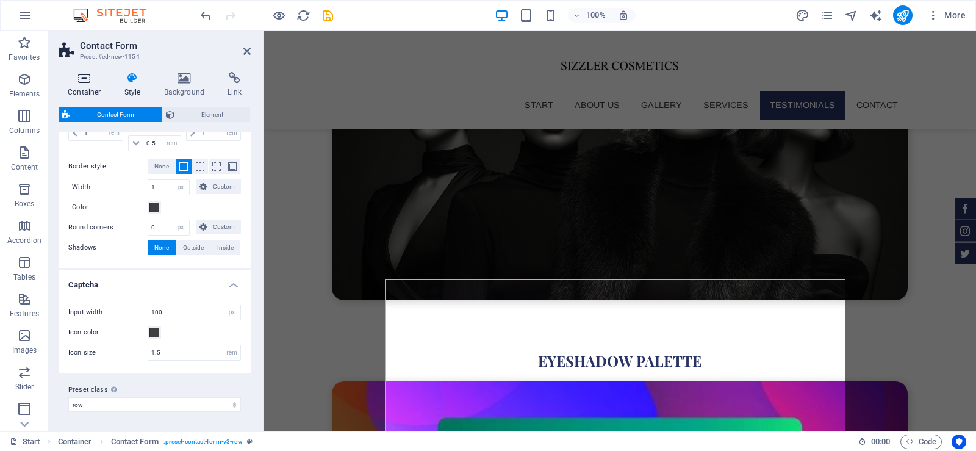
click at [85, 86] on h4 "Container" at bounding box center [87, 85] width 57 height 26
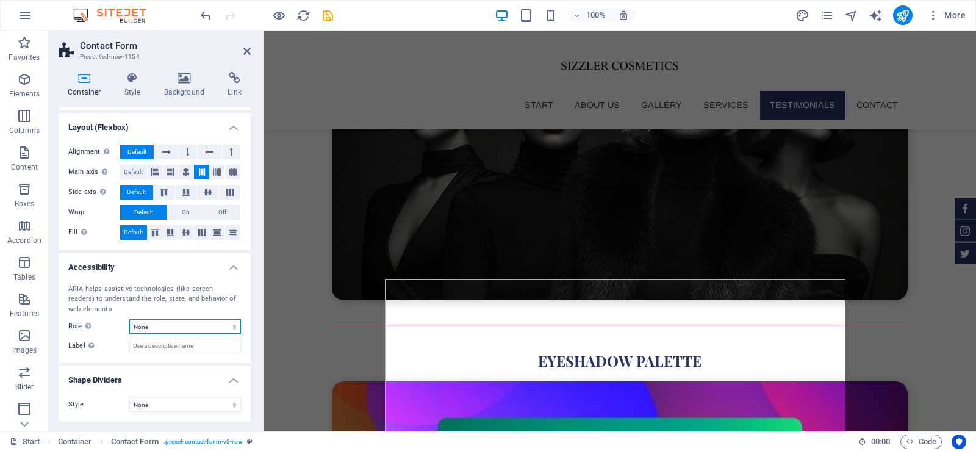
click at [181, 320] on select "None Alert Article Banner Comment Complementary Dialog Footer Header Marquee Pr…" at bounding box center [185, 326] width 112 height 15
click at [167, 349] on input "Label Use the ARIA label to provide a clear and descriptive name for elements t…" at bounding box center [185, 346] width 112 height 15
click at [162, 405] on select "None Triangle Square Diagonal Polygon 1 Polygon 2 Zigzag Multiple Zigzags Waves…" at bounding box center [185, 404] width 112 height 15
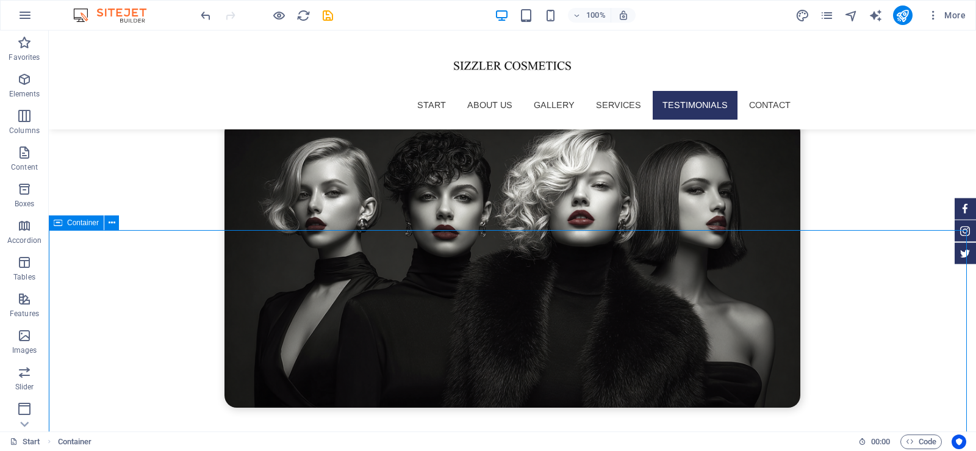
scroll to position [3953, 0]
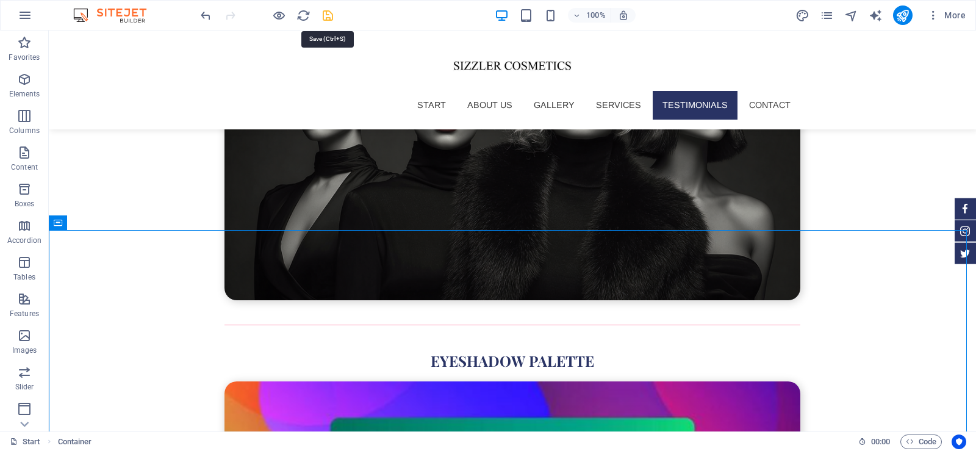
click at [329, 20] on icon "save" at bounding box center [328, 16] width 14 height 14
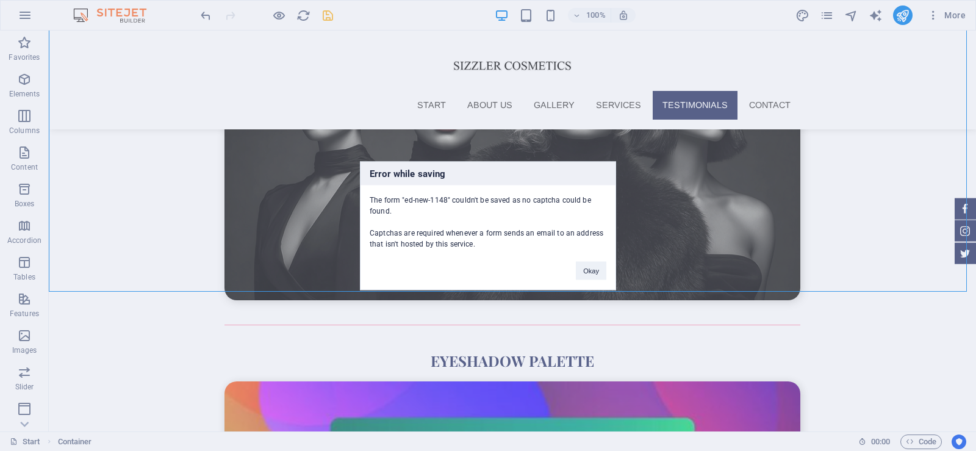
scroll to position [4197, 0]
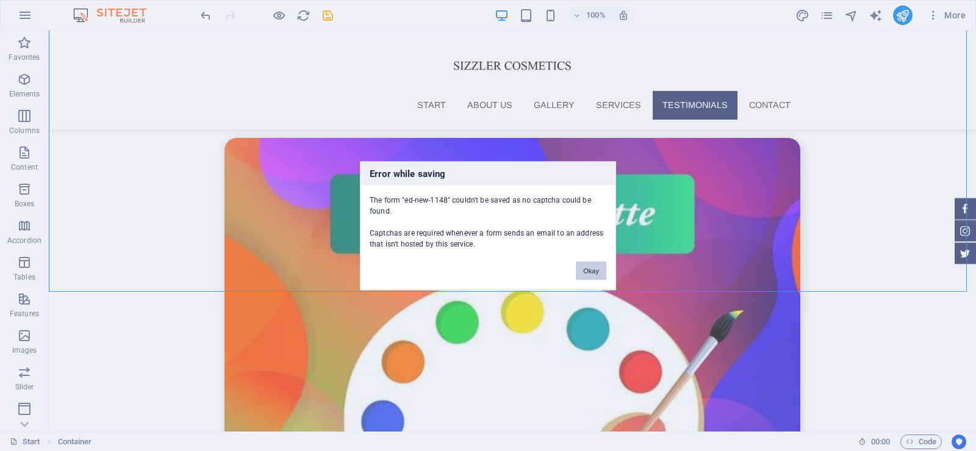
click at [589, 268] on button "Okay" at bounding box center [591, 270] width 31 height 18
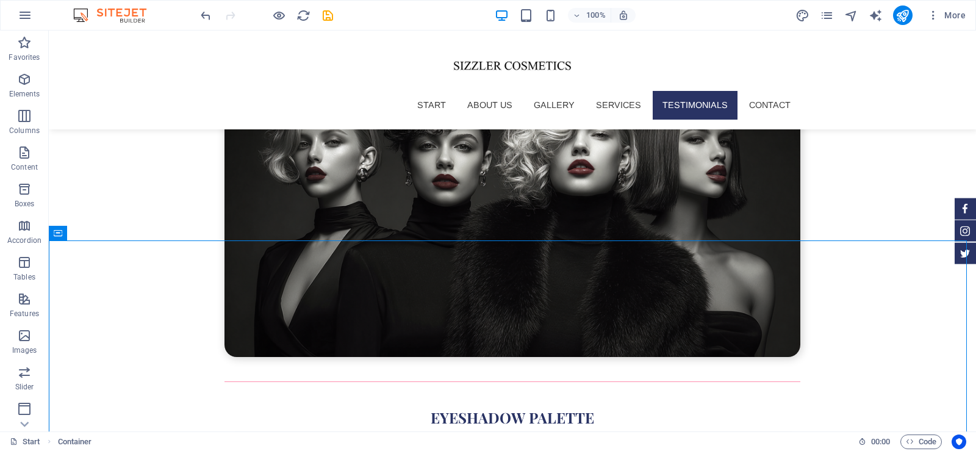
scroll to position [4012, 0]
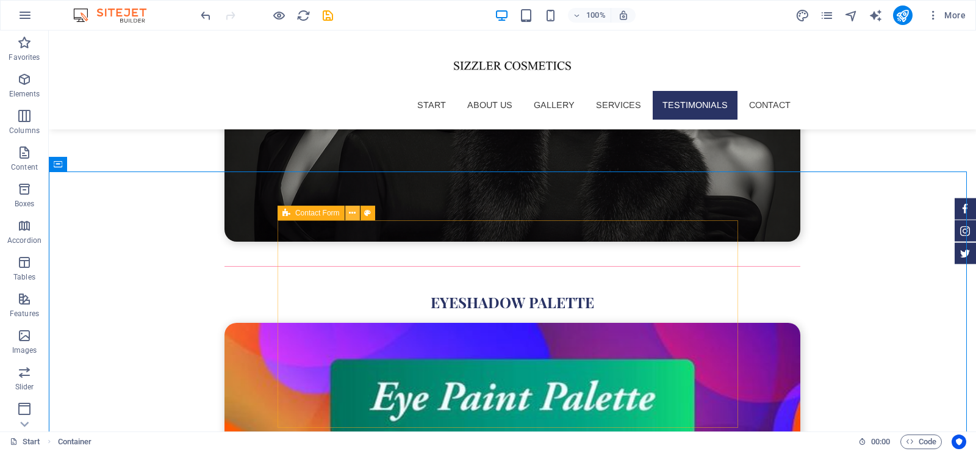
click at [351, 211] on icon at bounding box center [352, 213] width 7 height 13
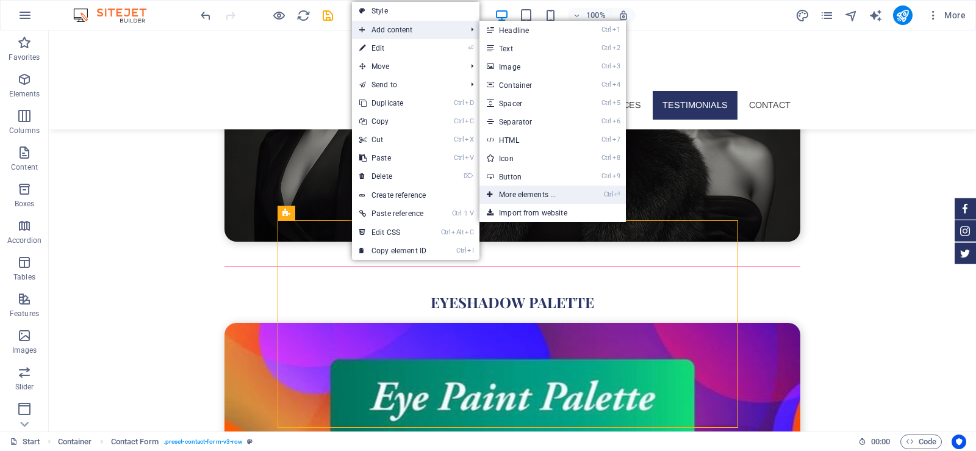
drag, startPoint x: 533, startPoint y: 195, endPoint x: 275, endPoint y: 165, distance: 259.9
click at [533, 195] on link "Ctrl ⏎ More elements ..." at bounding box center [530, 194] width 101 height 18
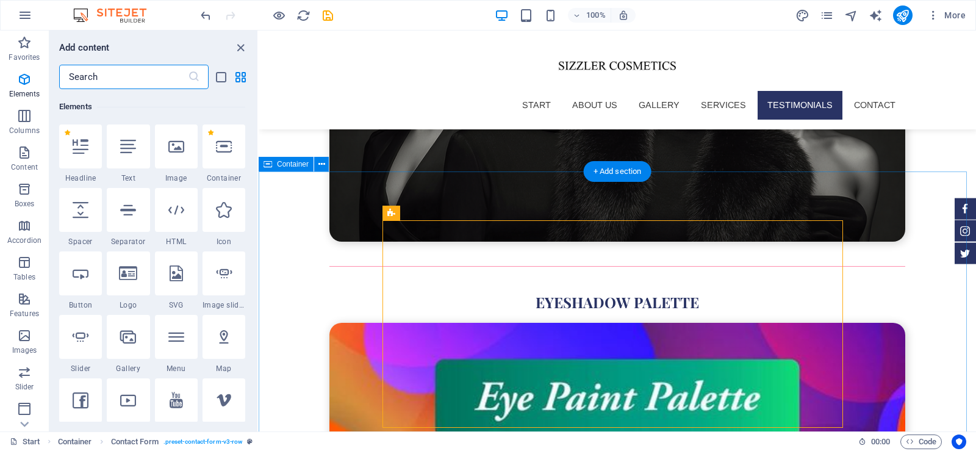
scroll to position [130, 0]
click at [139, 82] on input "text" at bounding box center [123, 77] width 129 height 24
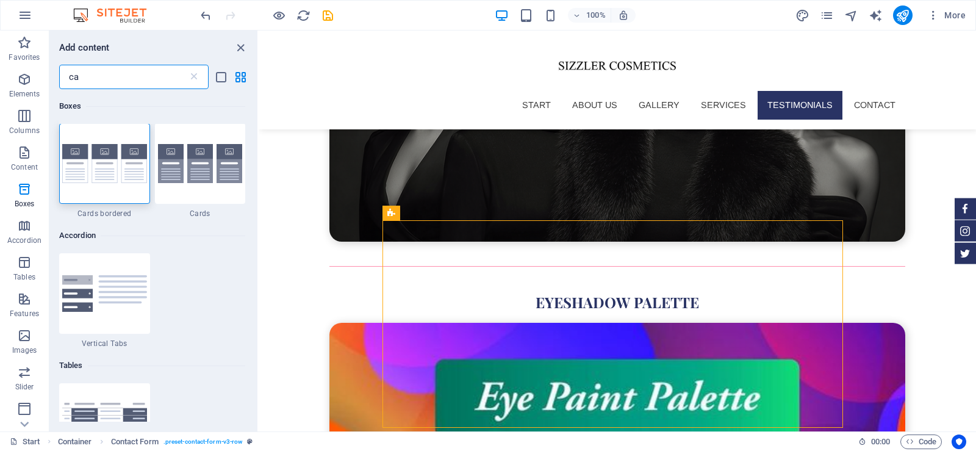
scroll to position [0, 0]
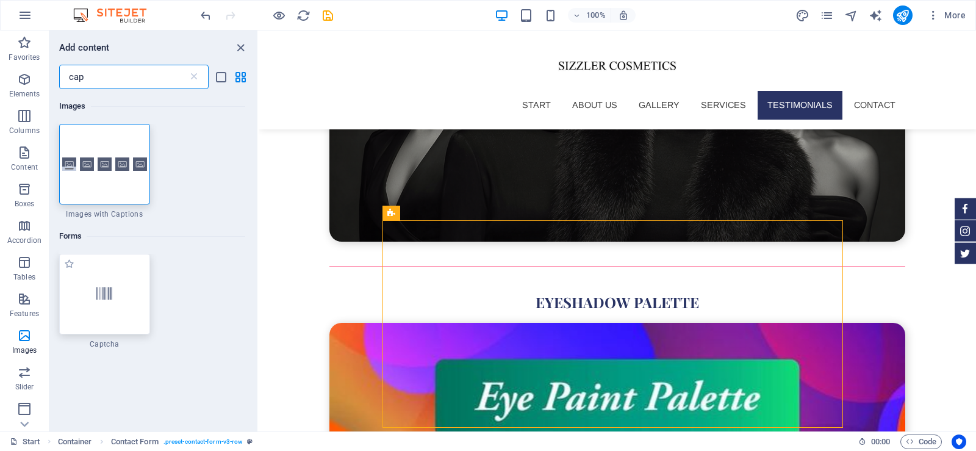
type input "cap"
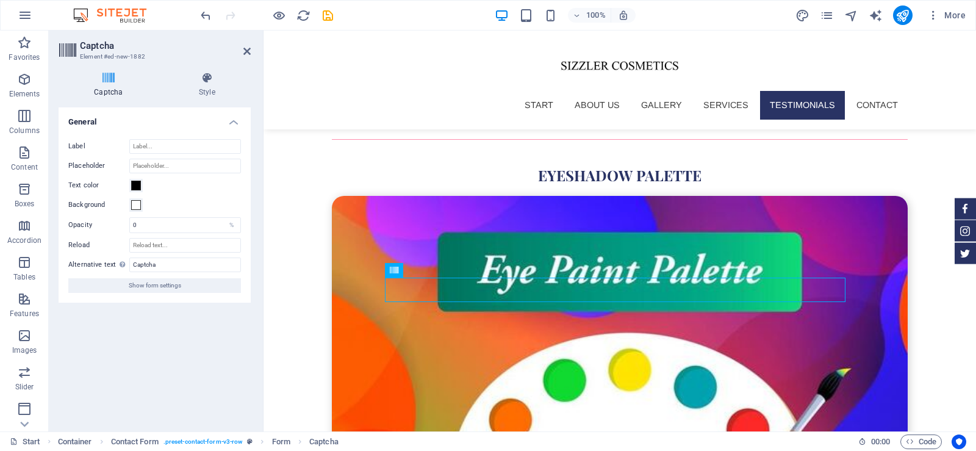
scroll to position [4029, 0]
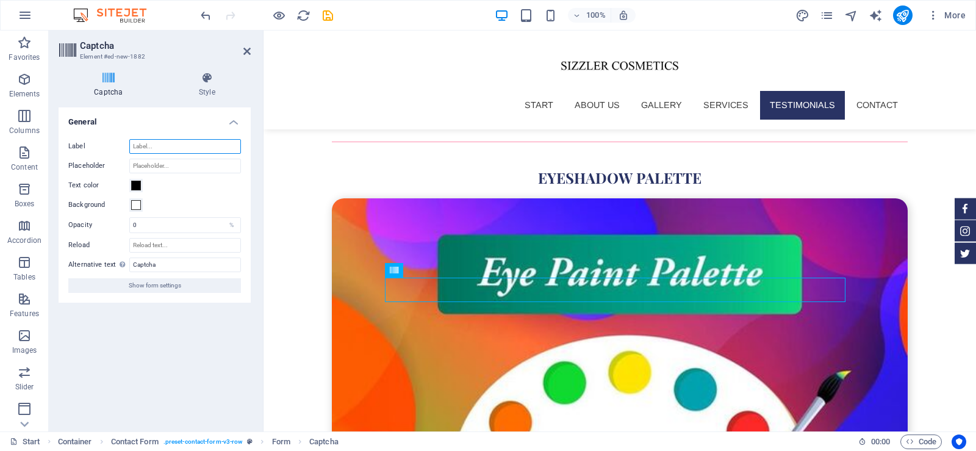
click at [194, 144] on input "Label" at bounding box center [185, 146] width 112 height 15
click at [327, 16] on icon "save" at bounding box center [328, 16] width 14 height 14
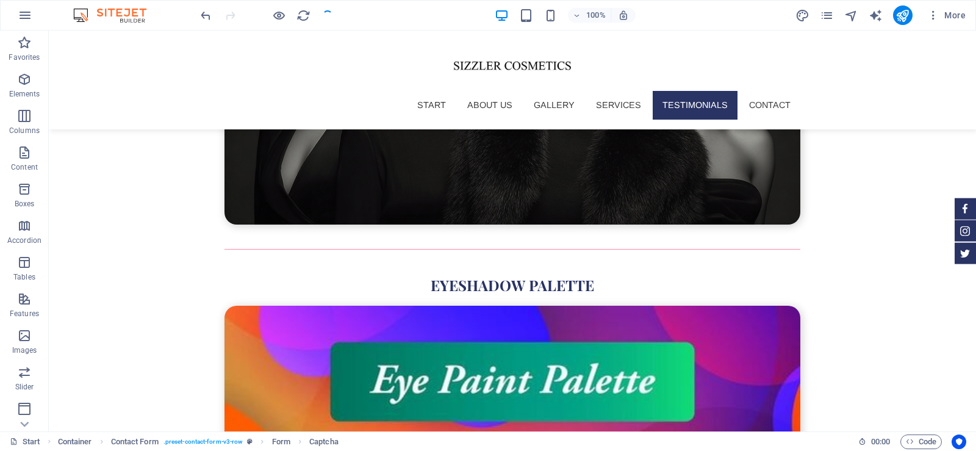
scroll to position [4136, 0]
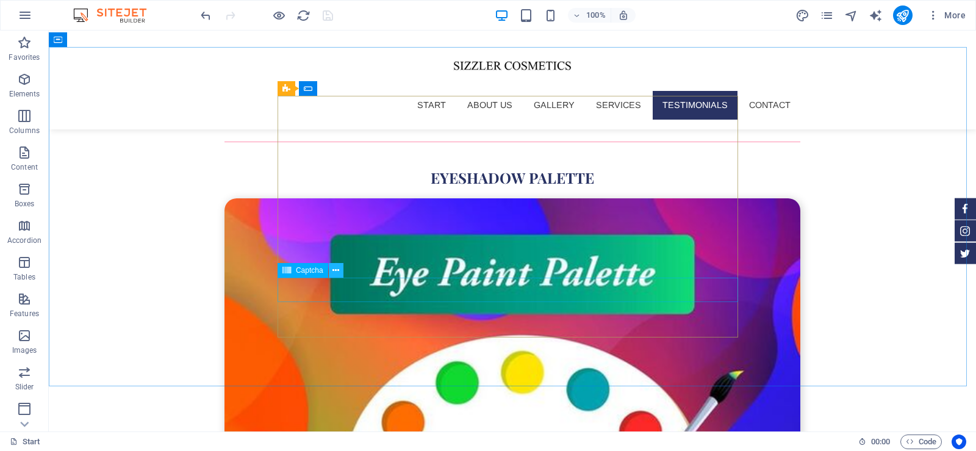
click at [337, 269] on icon at bounding box center [336, 270] width 7 height 13
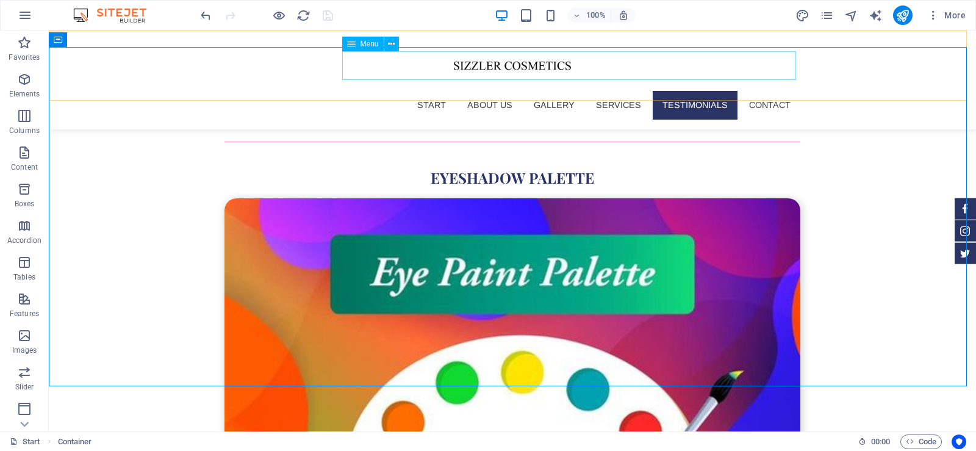
click at [763, 91] on nav "Start About us Gallery Services Testimonials Contact" at bounding box center [513, 105] width 576 height 28
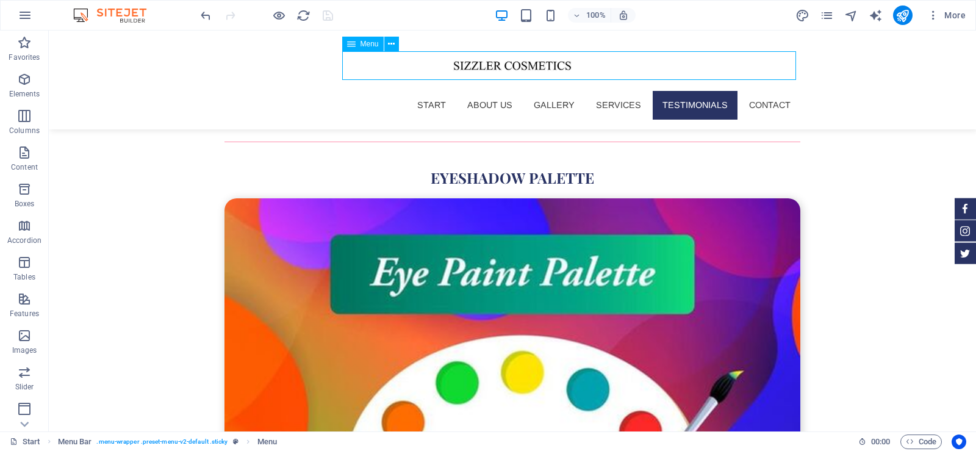
click at [763, 91] on nav "Start About us Gallery Services Testimonials Contact" at bounding box center [513, 105] width 576 height 28
click at [766, 91] on nav "Start About us Gallery Services Testimonials Contact" at bounding box center [513, 105] width 576 height 28
click at [624, 91] on nav "Start About us Gallery Services Testimonials Contact" at bounding box center [513, 105] width 576 height 28
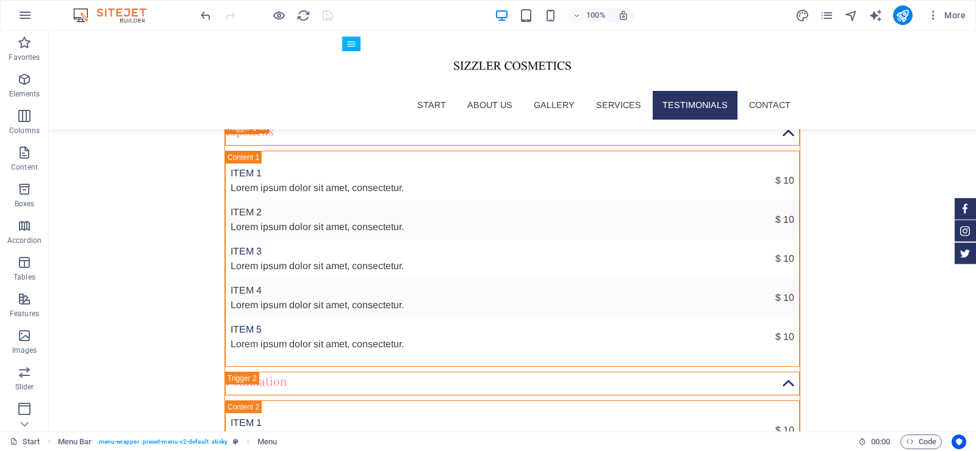
scroll to position [3046, 0]
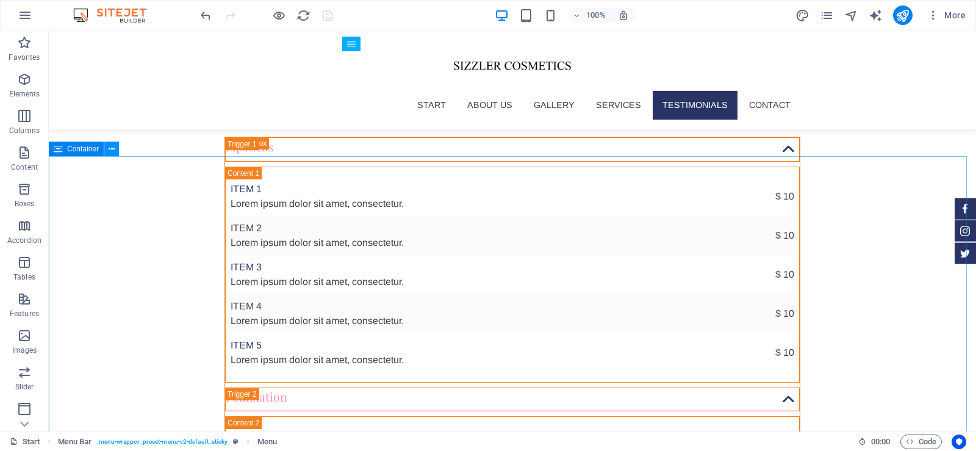
click at [109, 146] on icon at bounding box center [112, 149] width 7 height 13
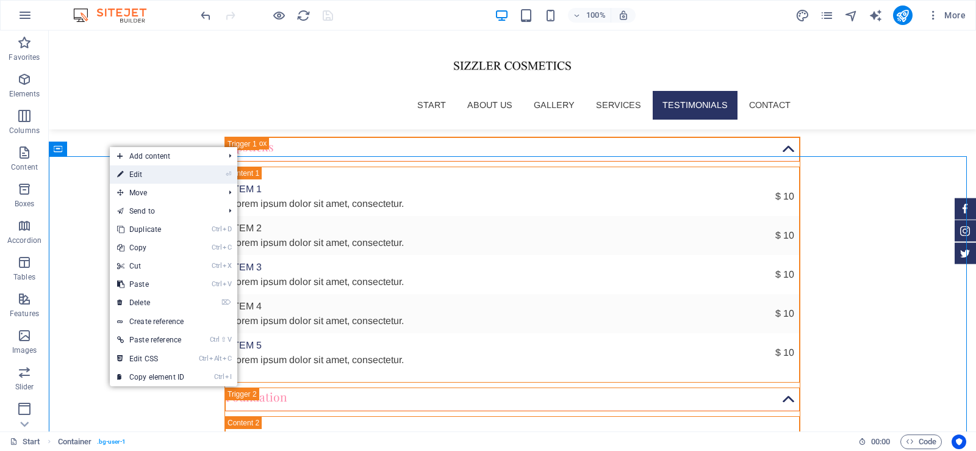
click at [140, 173] on link "⏎ Edit" at bounding box center [151, 174] width 82 height 18
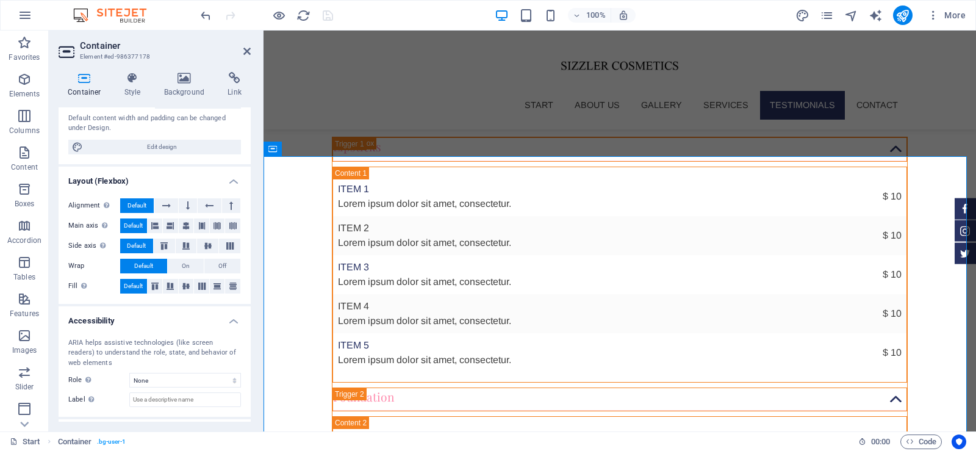
scroll to position [159, 0]
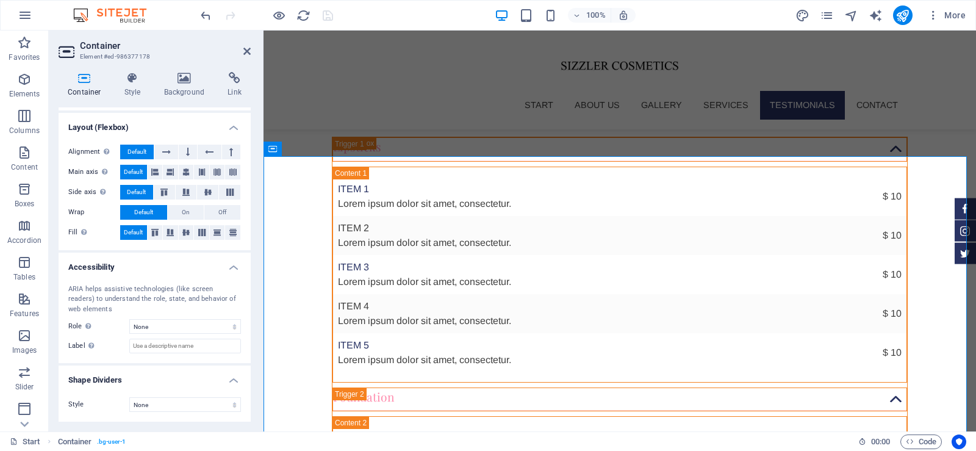
drag, startPoint x: 249, startPoint y: 115, endPoint x: 4, endPoint y: 247, distance: 277.9
click at [135, 85] on h4 "Style" at bounding box center [135, 85] width 40 height 26
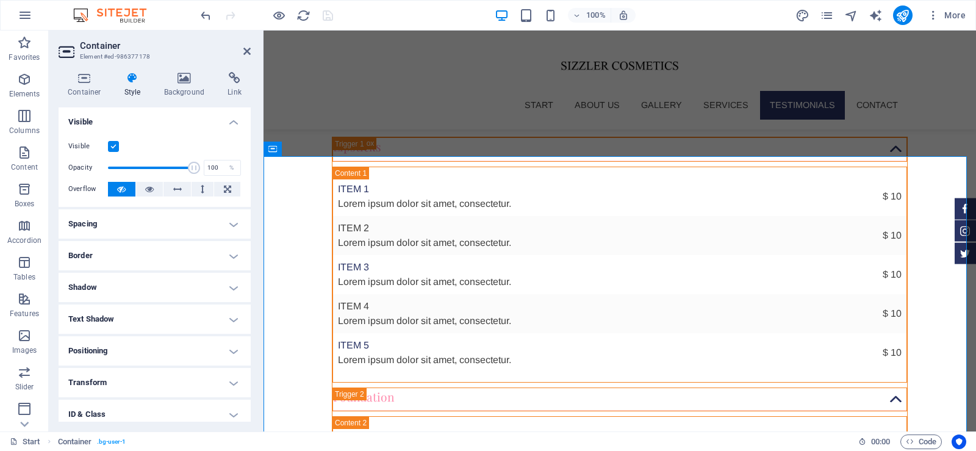
click at [170, 406] on h4 "ID & Class" at bounding box center [155, 414] width 192 height 29
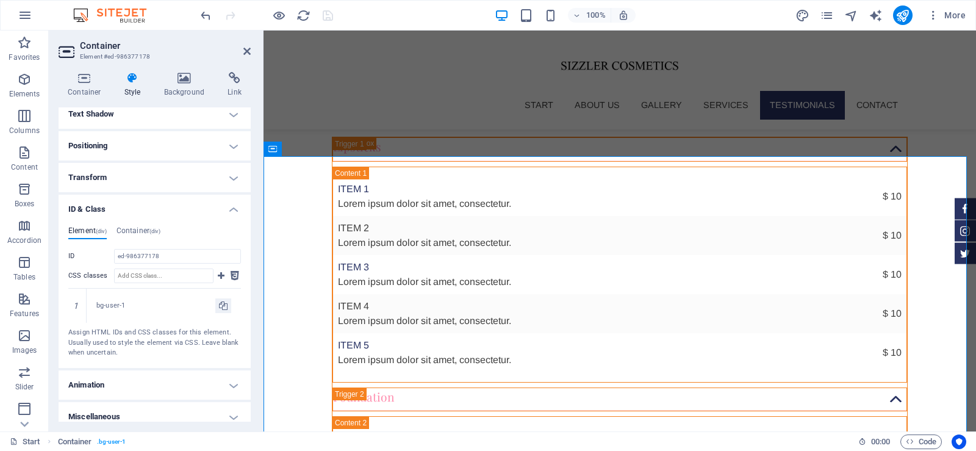
scroll to position [215, 0]
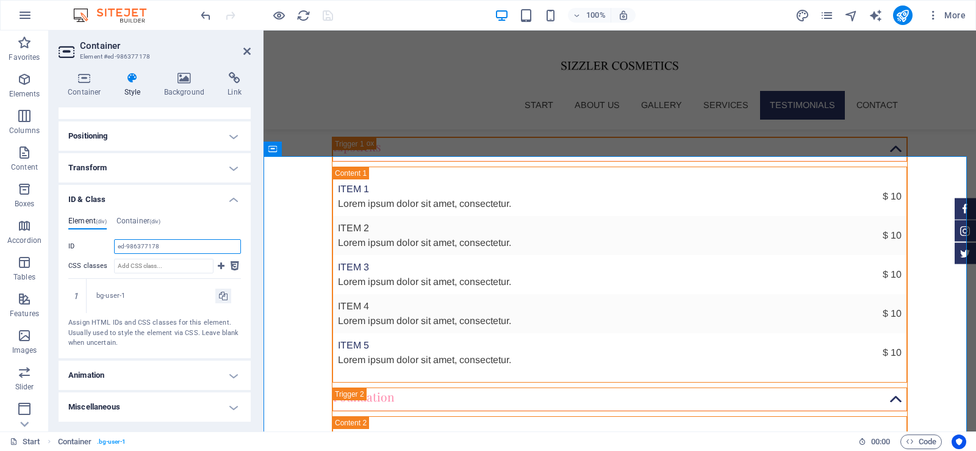
click at [157, 247] on input "ed-986377178" at bounding box center [177, 246] width 127 height 15
click at [165, 245] on input "ed-986377178" at bounding box center [177, 246] width 127 height 15
click at [246, 52] on icon at bounding box center [246, 51] width 7 height 10
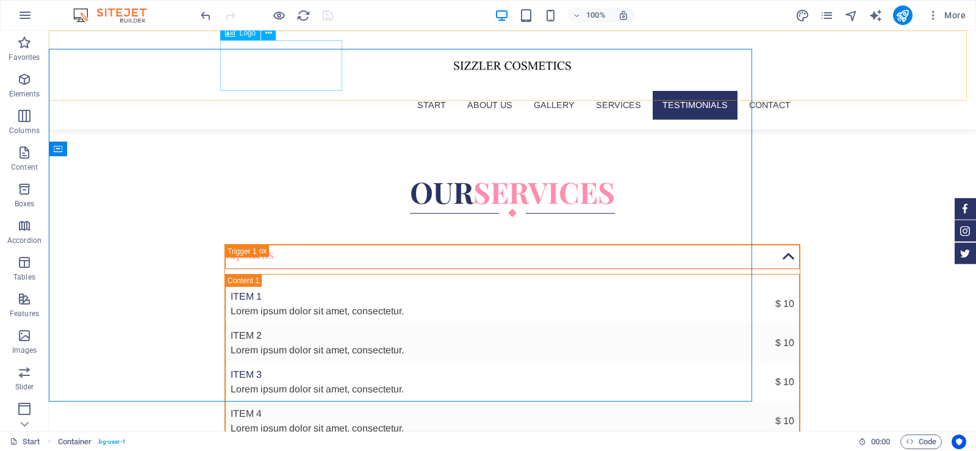
scroll to position [3046, 0]
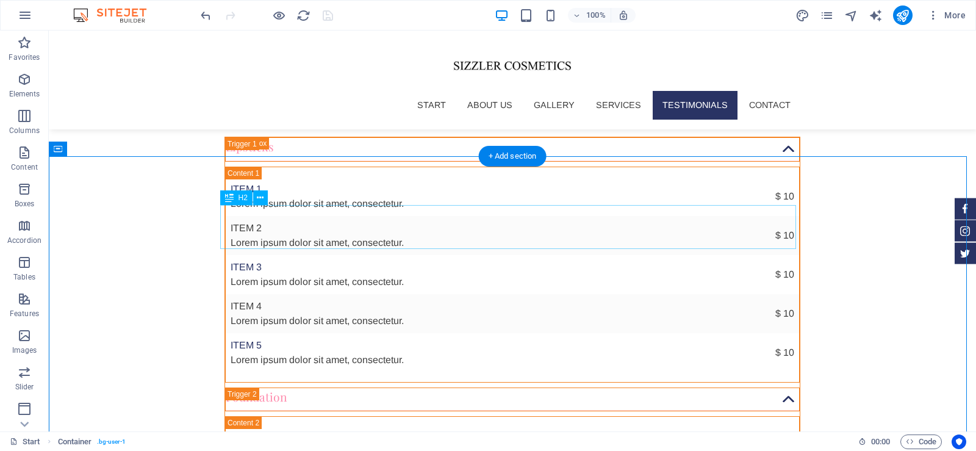
click at [261, 198] on icon at bounding box center [260, 198] width 7 height 13
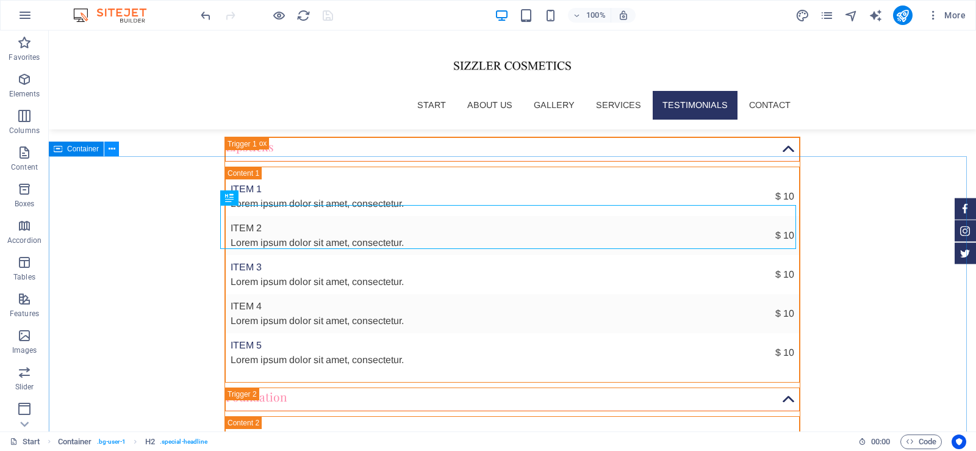
click at [110, 151] on icon at bounding box center [112, 149] width 7 height 13
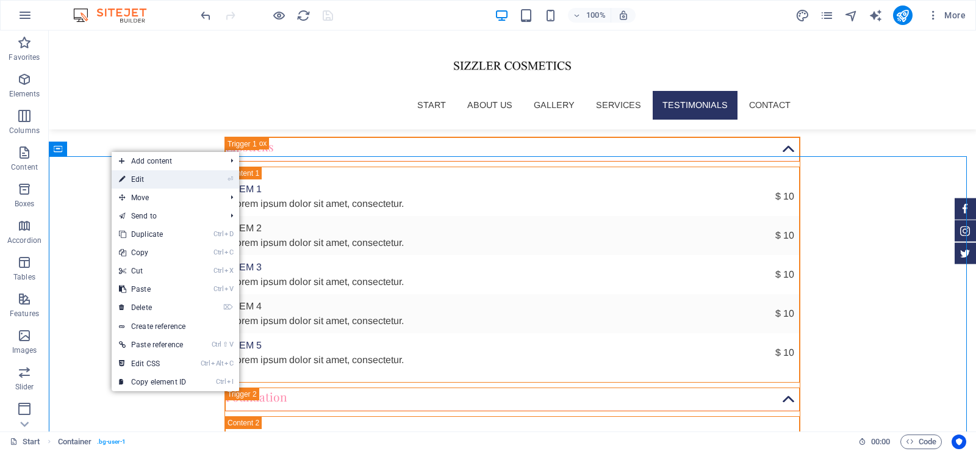
click at [173, 178] on link "⏎ Edit" at bounding box center [153, 179] width 82 height 18
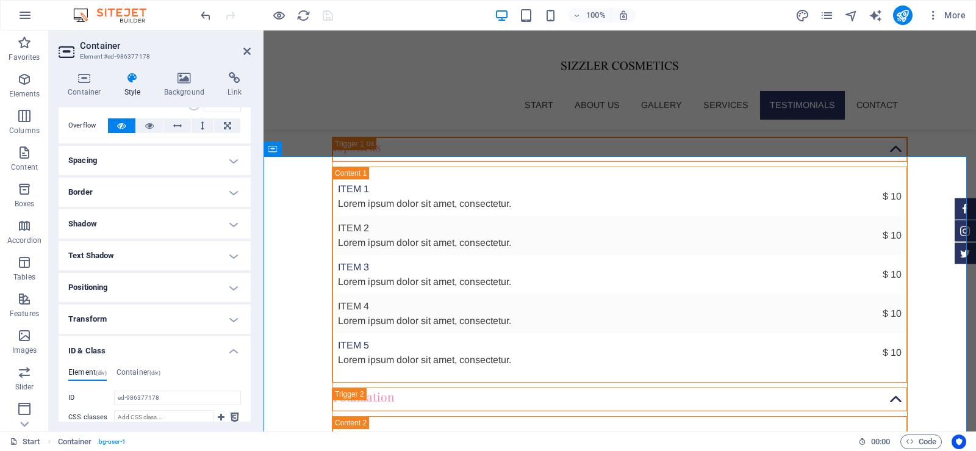
scroll to position [0, 0]
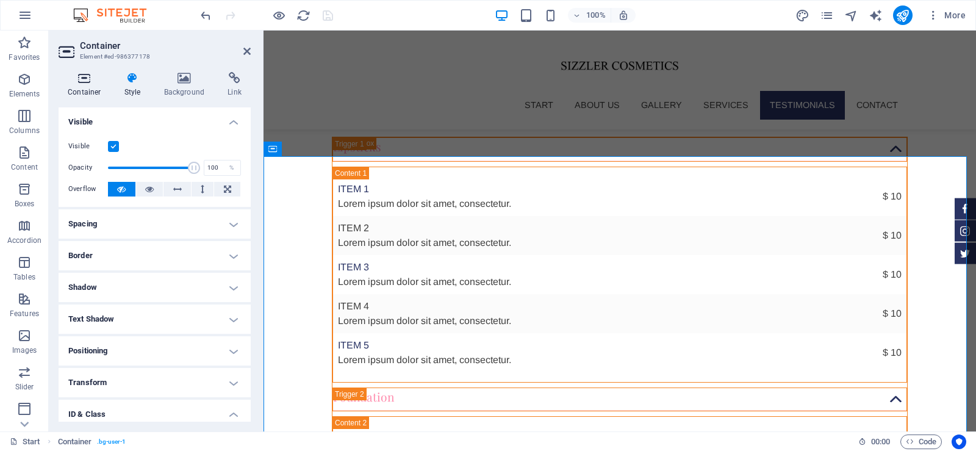
click at [76, 79] on icon at bounding box center [85, 78] width 52 height 12
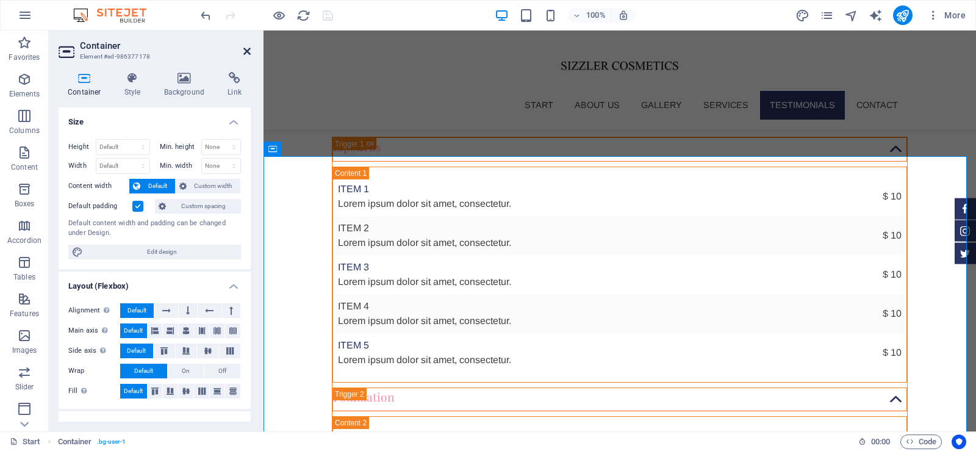
click at [246, 51] on icon at bounding box center [246, 51] width 7 height 10
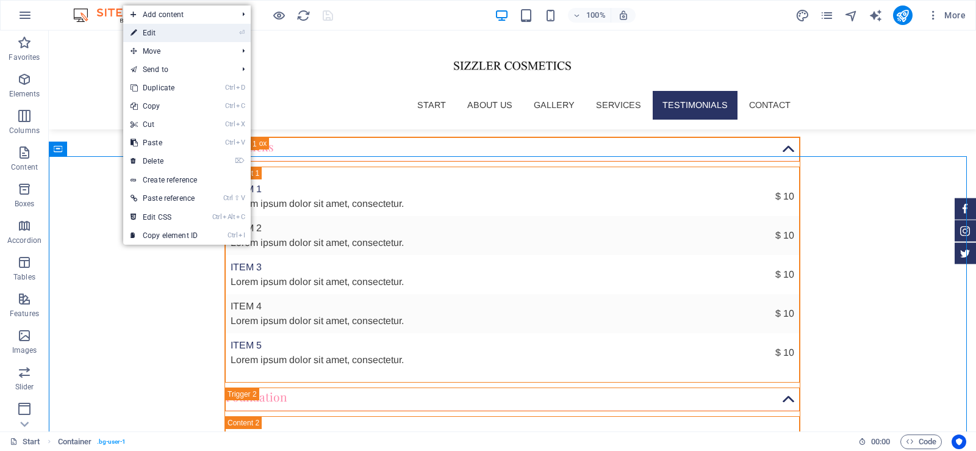
click at [184, 38] on link "⏎ Edit" at bounding box center [164, 33] width 82 height 18
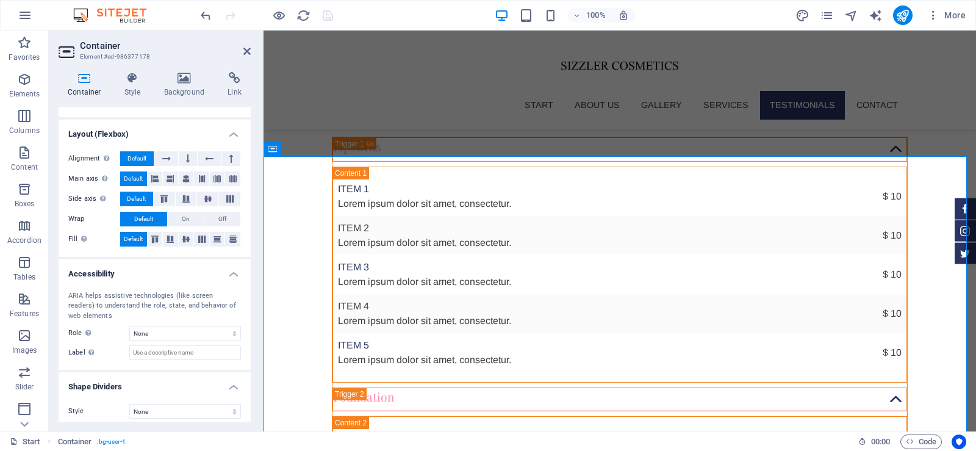
scroll to position [159, 0]
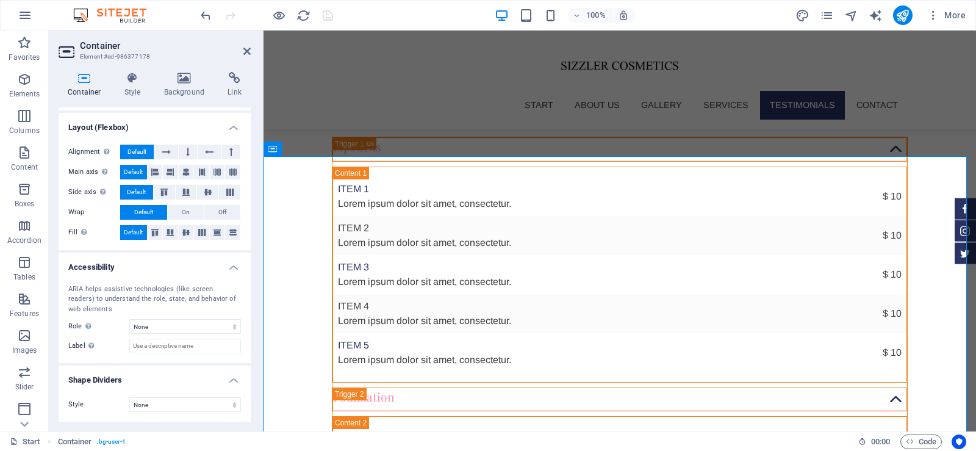
drag, startPoint x: 249, startPoint y: 192, endPoint x: 245, endPoint y: 353, distance: 161.1
click at [245, 353] on div "ARIA helps assistive technologies (like screen readers) to understand the role,…" at bounding box center [155, 319] width 192 height 89
click at [124, 88] on h4 "Style" at bounding box center [135, 85] width 40 height 26
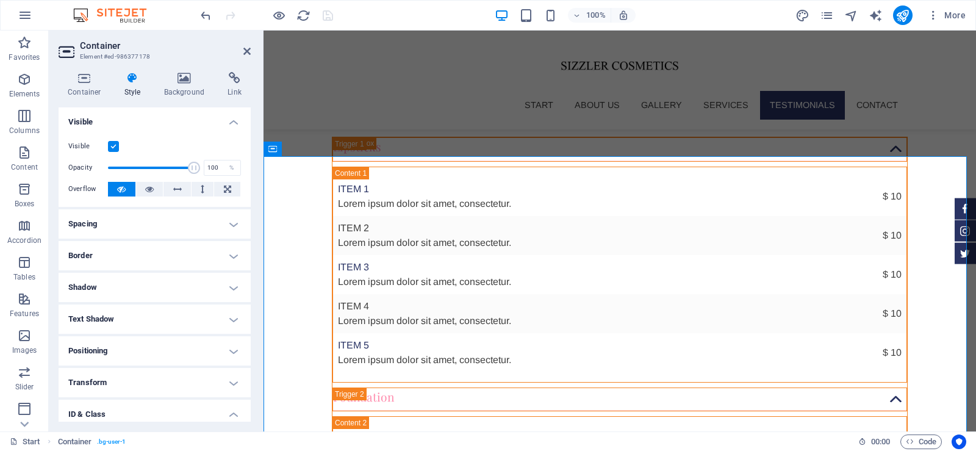
click at [153, 380] on h4 "Transform" at bounding box center [155, 382] width 192 height 29
drag, startPoint x: 251, startPoint y: 261, endPoint x: 250, endPoint y: 286, distance: 25.0
click at [250, 287] on div "Container Style Background Link Size Height Default px rem % vh vw Min. height …" at bounding box center [155, 246] width 212 height 369
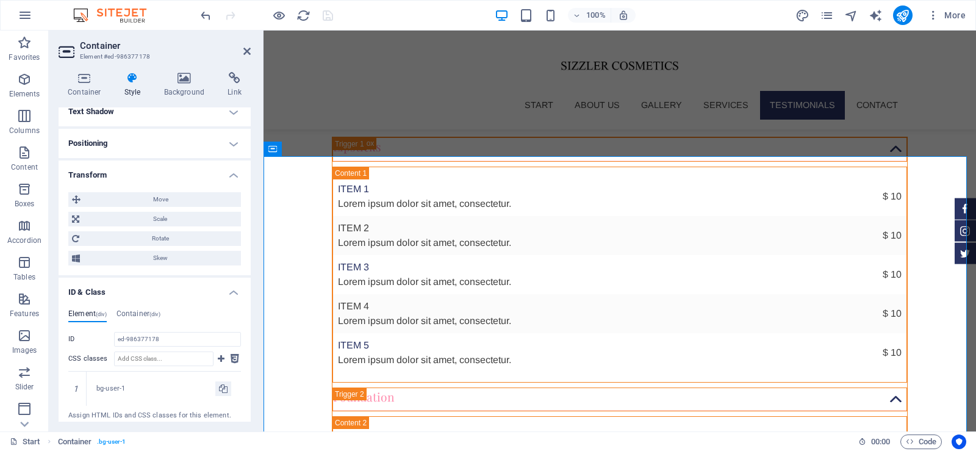
scroll to position [212, 0]
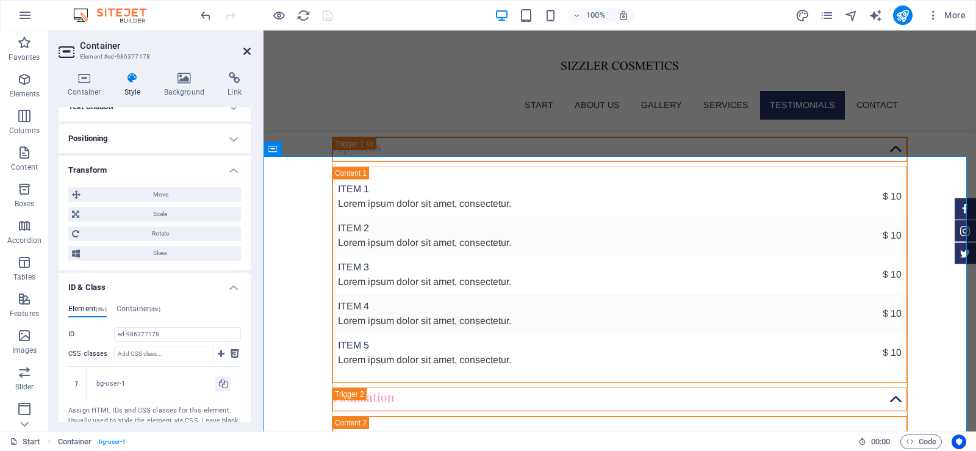
click at [245, 51] on icon at bounding box center [246, 51] width 7 height 10
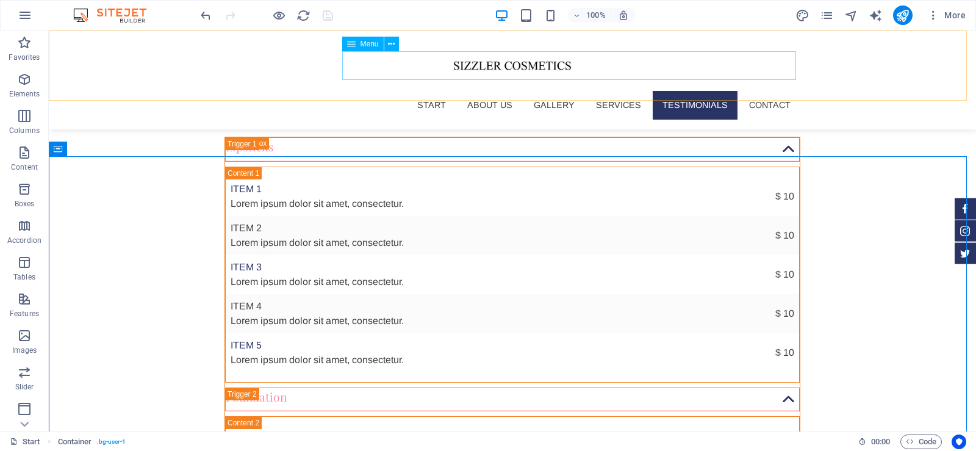
click at [771, 91] on nav "Start About us Gallery Services Testimonials Contact" at bounding box center [513, 105] width 576 height 28
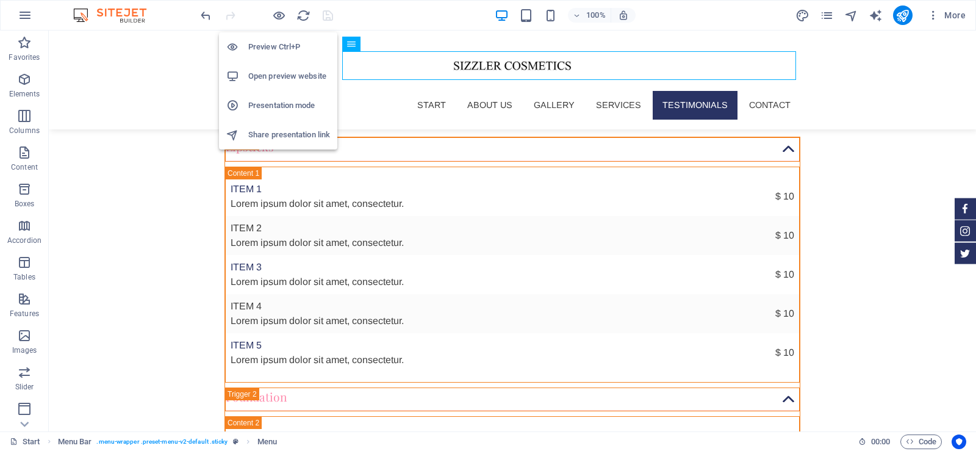
click at [259, 67] on li "Open preview website" at bounding box center [278, 76] width 118 height 29
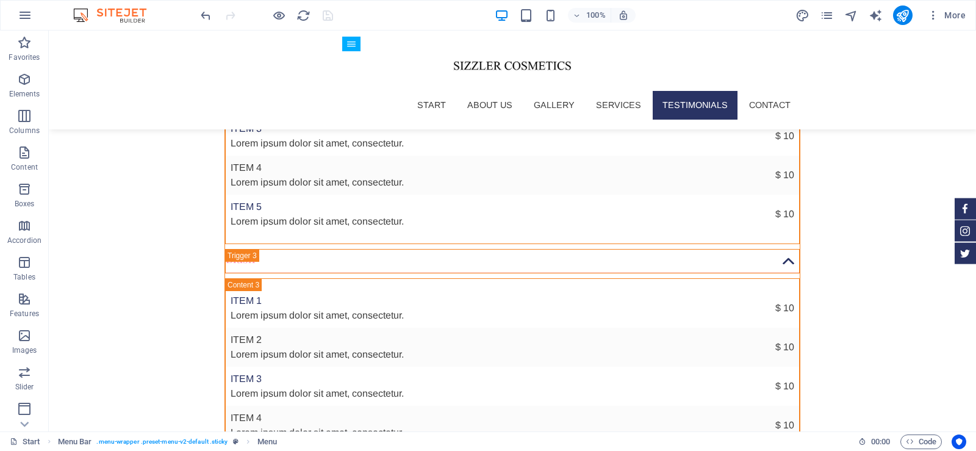
scroll to position [3581, 0]
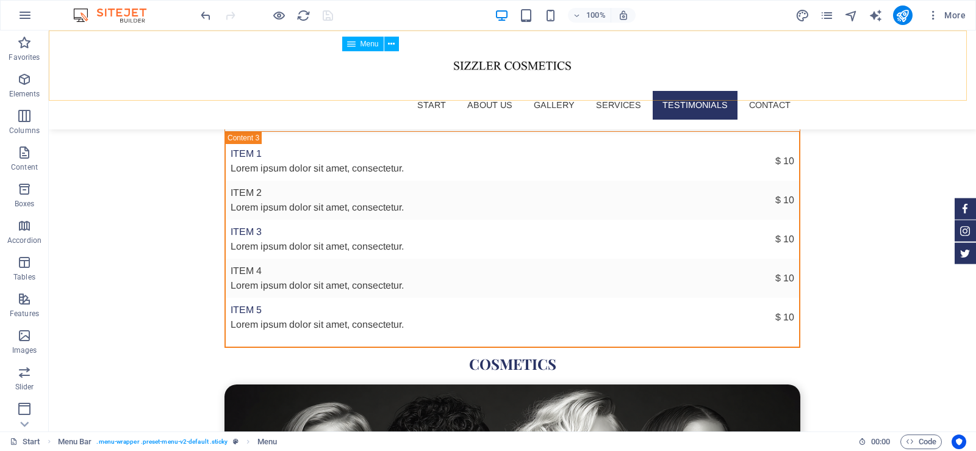
click at [492, 91] on nav "Start About us Gallery Services Testimonials Contact" at bounding box center [513, 105] width 576 height 28
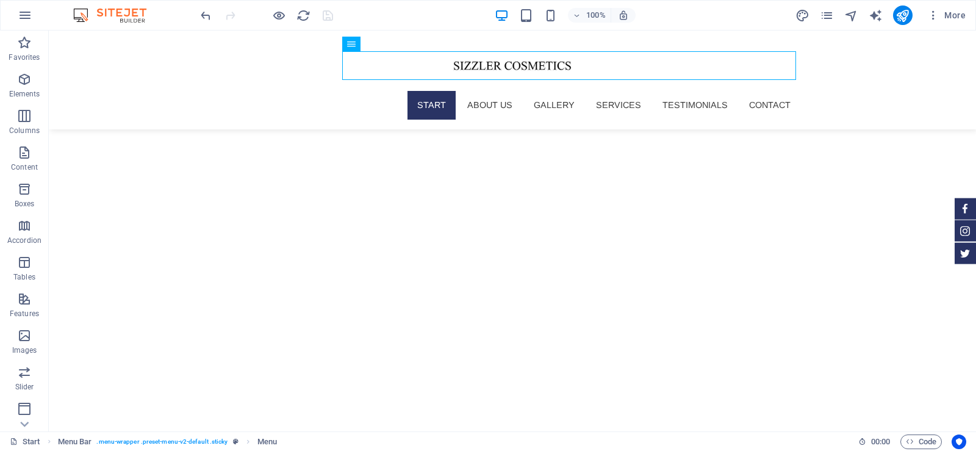
scroll to position [0, 0]
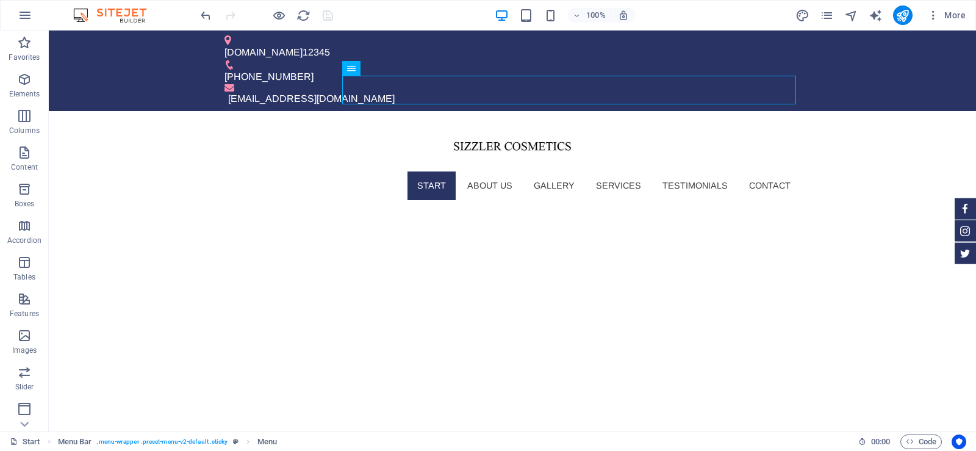
drag, startPoint x: 973, startPoint y: 326, endPoint x: 1012, endPoint y: 48, distance: 281.0
click at [901, 12] on icon "publish" at bounding box center [903, 16] width 14 height 14
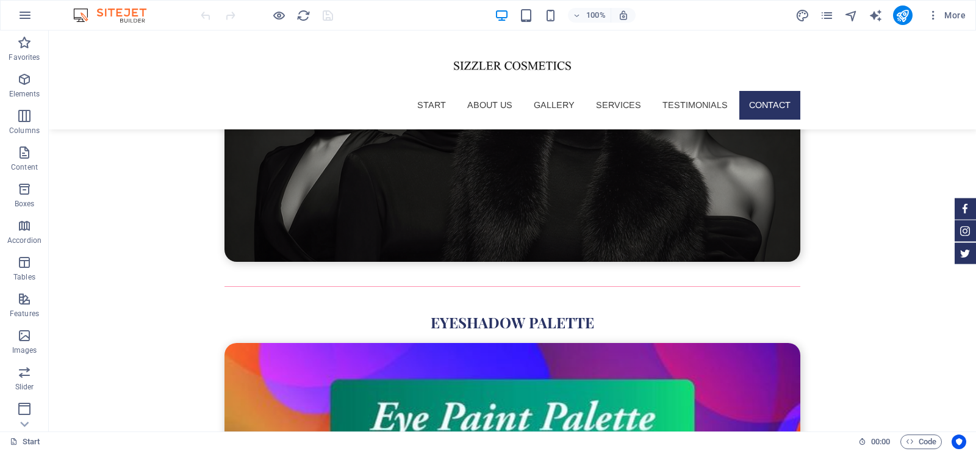
scroll to position [4023, 0]
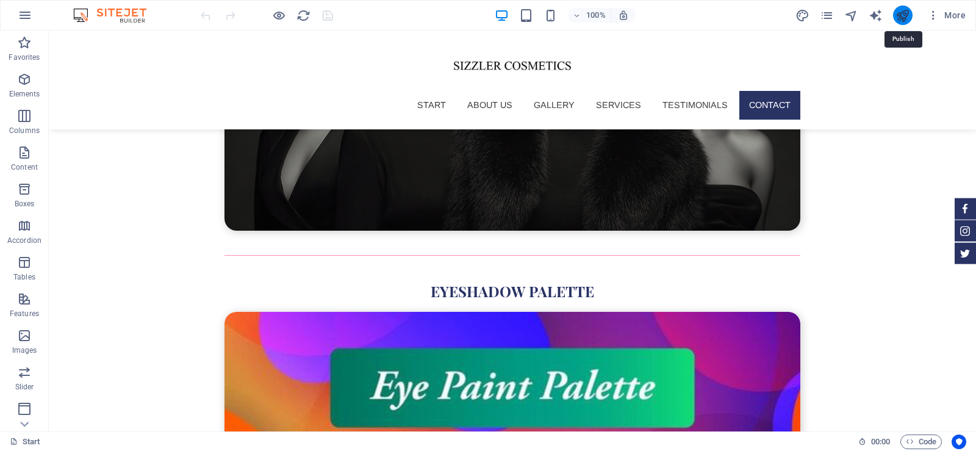
click at [901, 16] on icon "publish" at bounding box center [903, 16] width 14 height 14
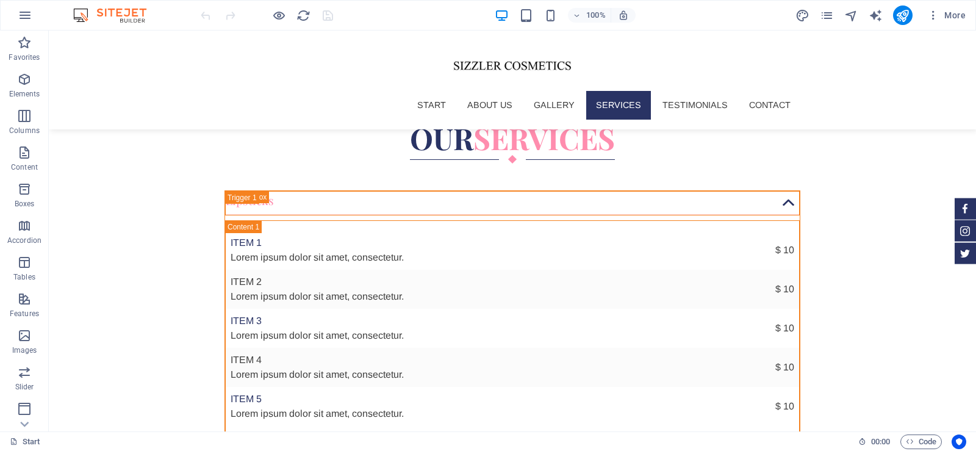
scroll to position [2969, 0]
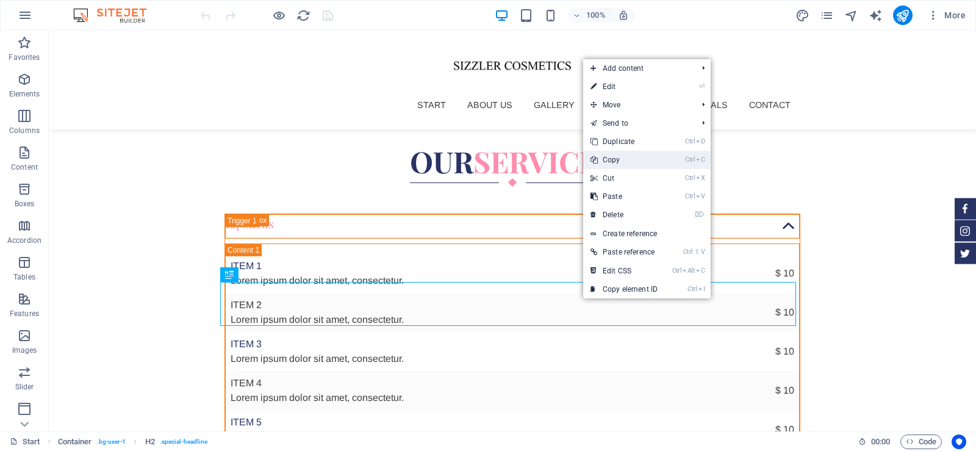
click at [624, 159] on link "Ctrl C Copy" at bounding box center [624, 160] width 82 height 18
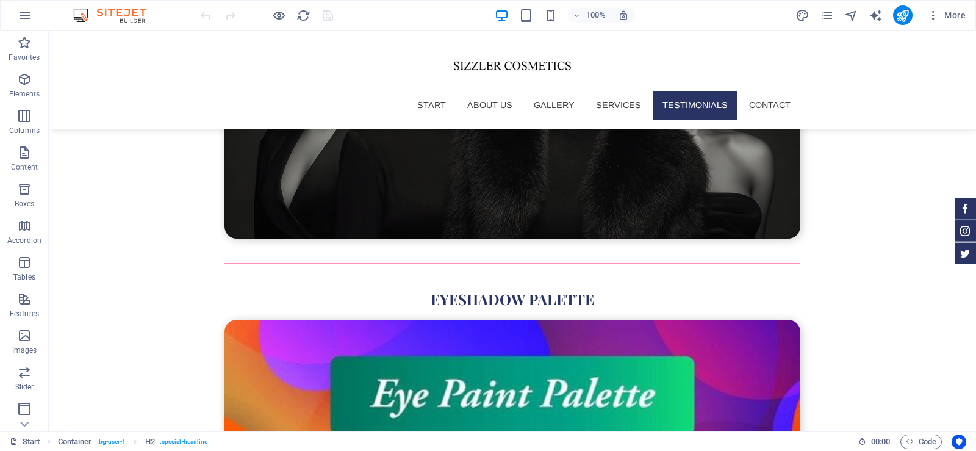
scroll to position [4023, 0]
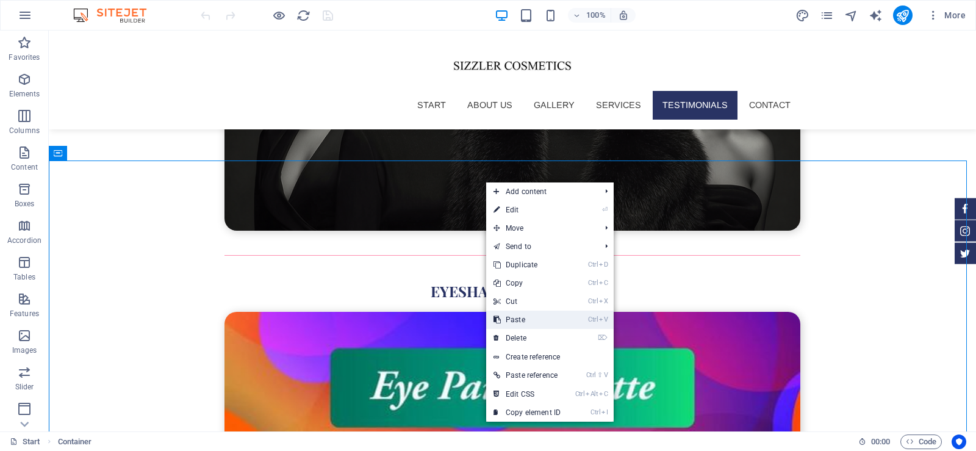
click at [523, 315] on link "Ctrl V Paste" at bounding box center [527, 320] width 82 height 18
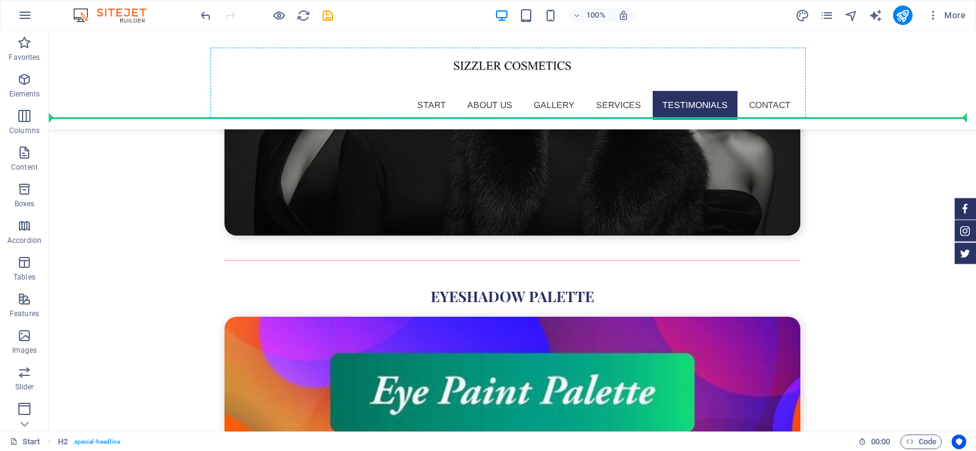
scroll to position [3998, 0]
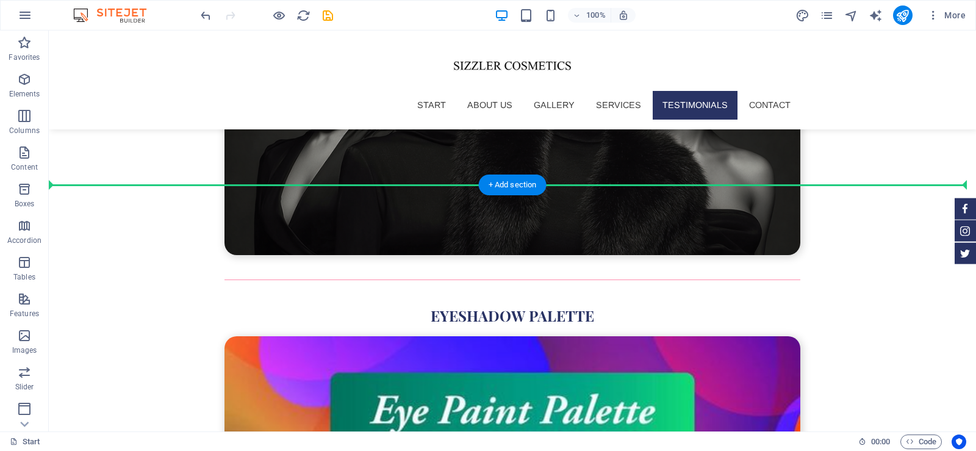
drag, startPoint x: 590, startPoint y: 220, endPoint x: 531, endPoint y: 251, distance: 66.9
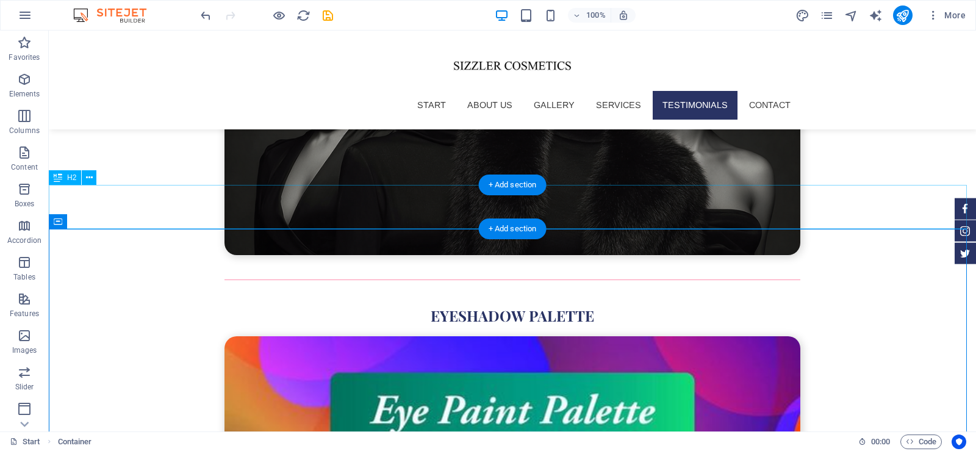
drag, startPoint x: 137, startPoint y: 205, endPoint x: 143, endPoint y: 211, distance: 8.7
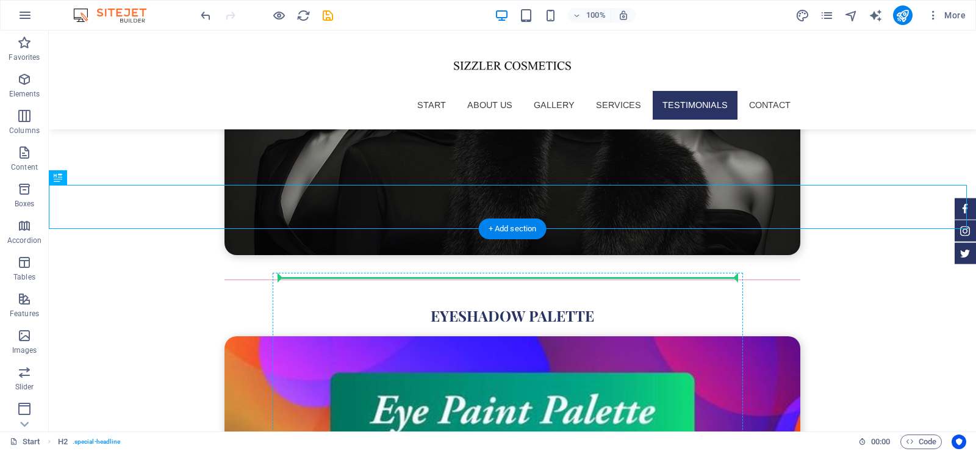
drag, startPoint x: 93, startPoint y: 210, endPoint x: 317, endPoint y: 279, distance: 234.3
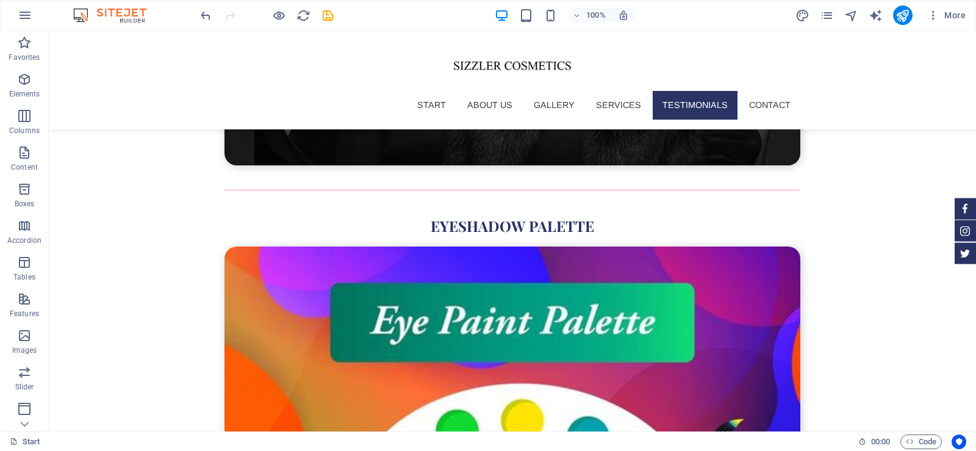
scroll to position [4112, 0]
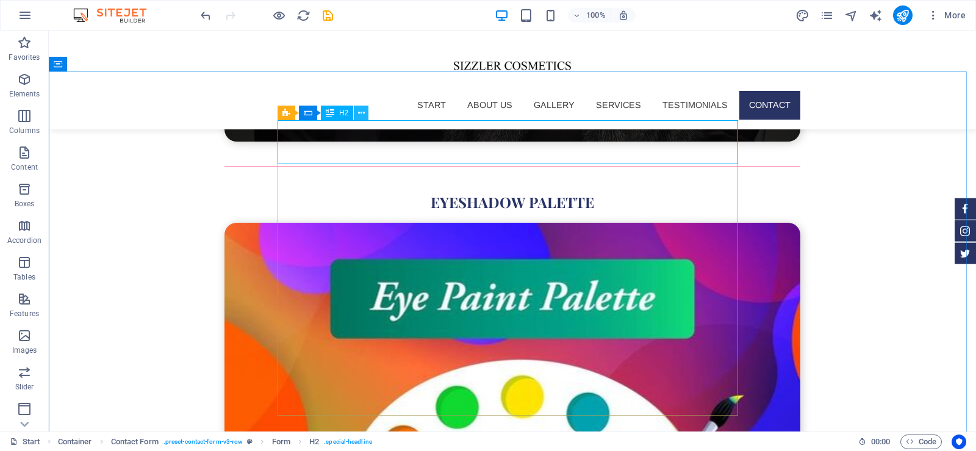
click at [364, 114] on icon at bounding box center [361, 113] width 7 height 13
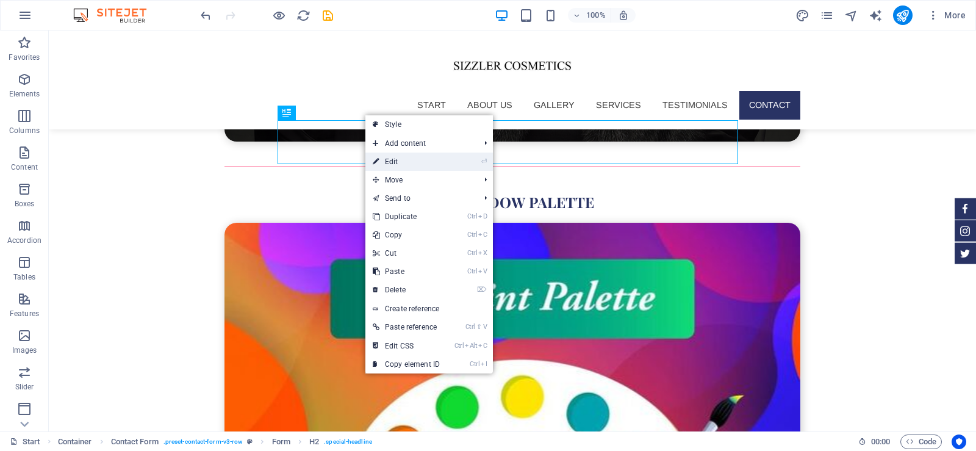
click at [403, 162] on link "⏎ Edit" at bounding box center [406, 162] width 82 height 18
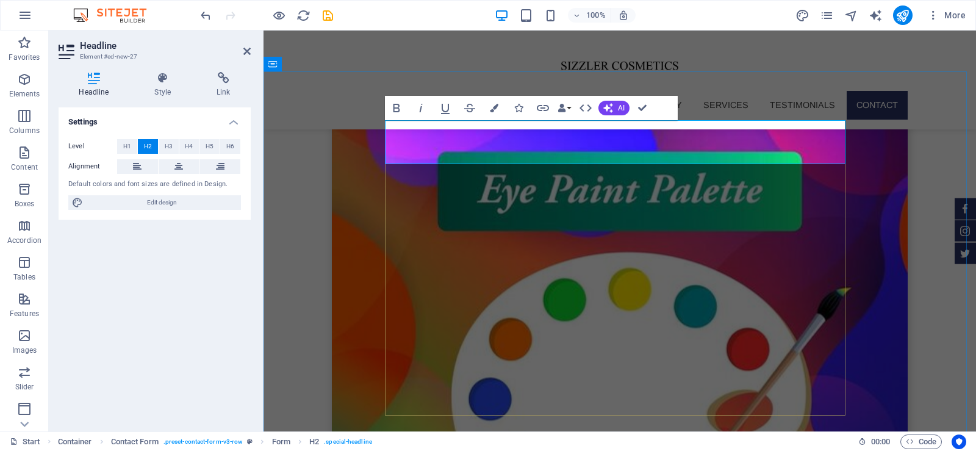
scroll to position [4005, 0]
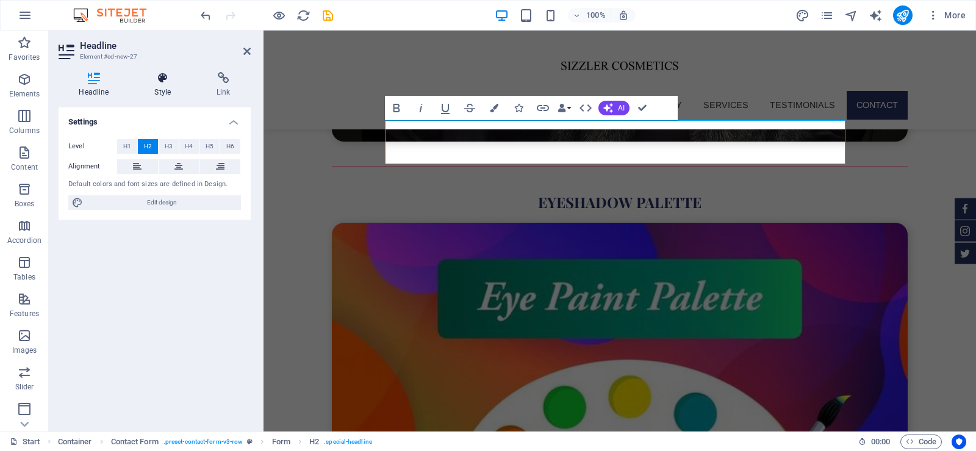
click at [158, 82] on icon at bounding box center [162, 78] width 57 height 12
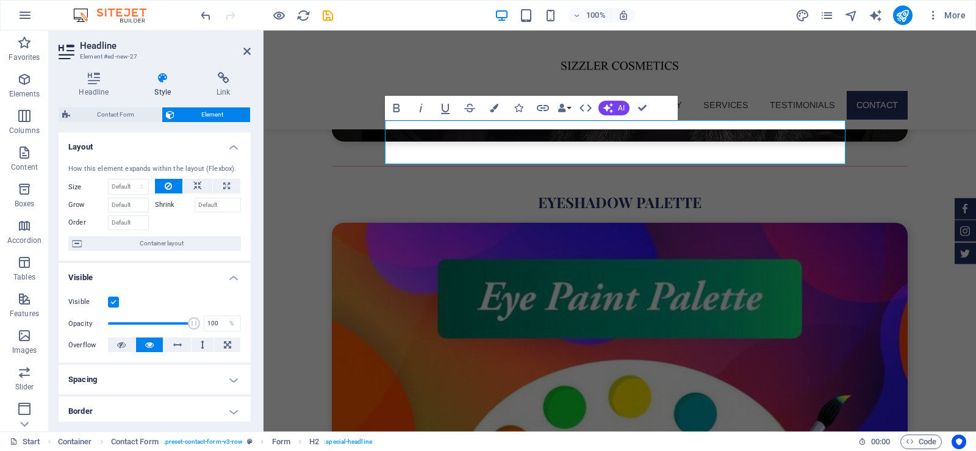
drag, startPoint x: 251, startPoint y: 231, endPoint x: 251, endPoint y: 267, distance: 36.0
click at [251, 267] on div "Headline Style Link Settings Level H1 H2 H3 H4 H5 H6 Alignment Default colors a…" at bounding box center [155, 246] width 212 height 369
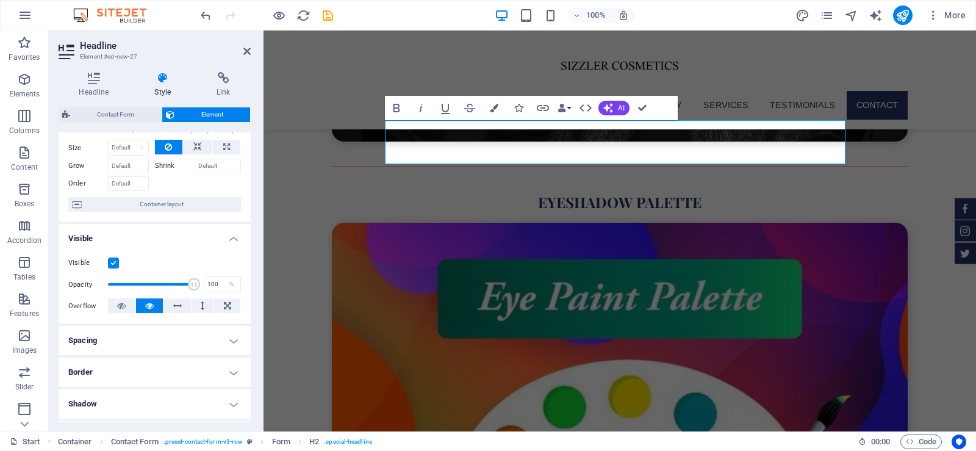
scroll to position [87, 0]
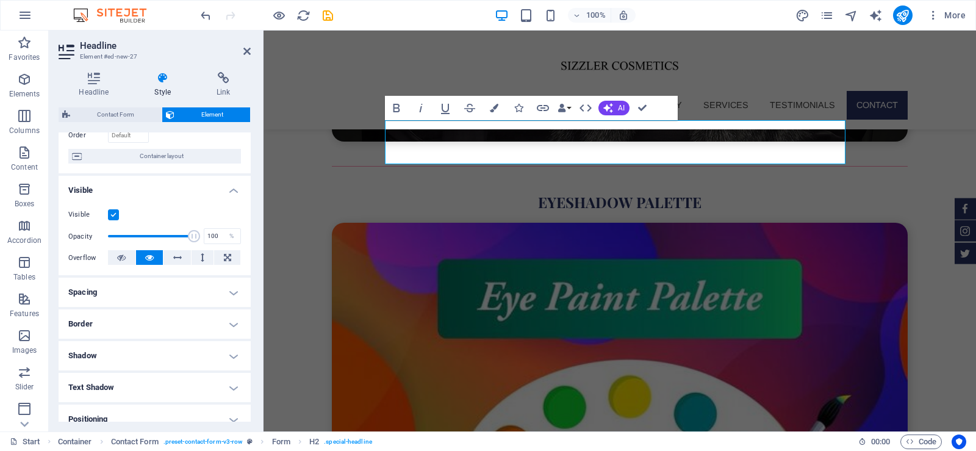
click at [232, 294] on h4 "Spacing" at bounding box center [155, 292] width 192 height 29
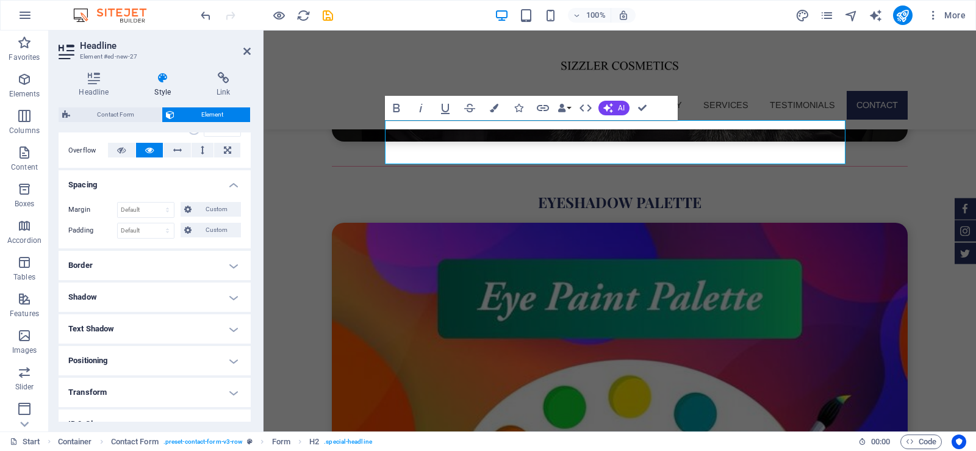
scroll to position [195, 0]
click at [151, 203] on select "Default auto px % rem vw vh Custom" at bounding box center [146, 209] width 56 height 15
click at [184, 204] on icon at bounding box center [187, 208] width 7 height 15
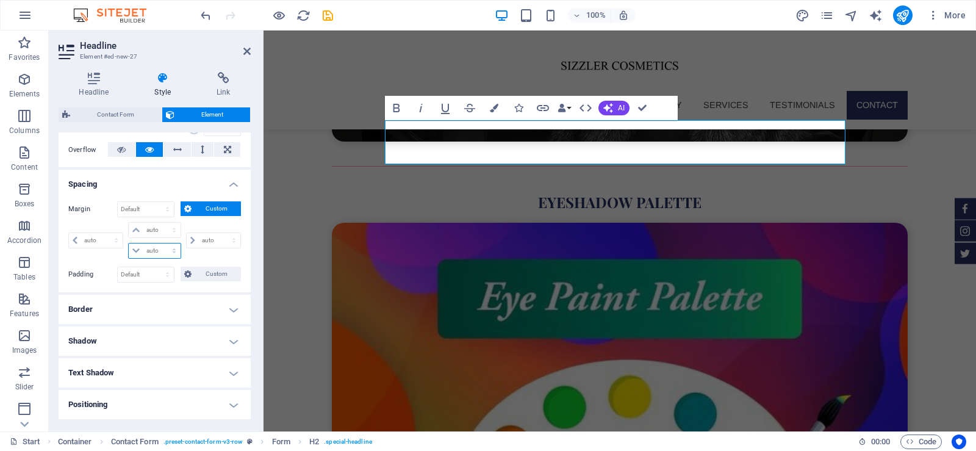
click at [151, 250] on select "auto px % rem vw vh" at bounding box center [154, 250] width 51 height 15
select select "px"
click at [162, 243] on select "auto px % rem vw vh" at bounding box center [154, 250] width 51 height 15
type input "0"
select select "px"
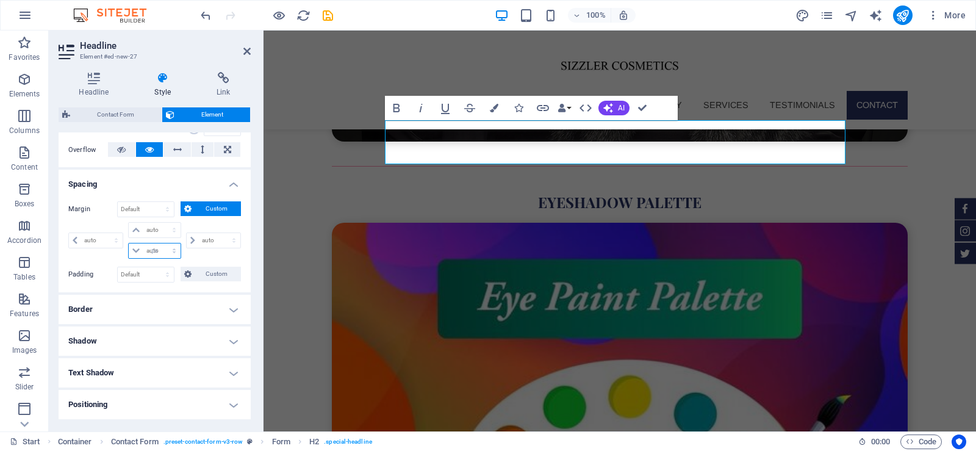
type input "0"
select select "px"
type input "0"
select select "px"
type input "0"
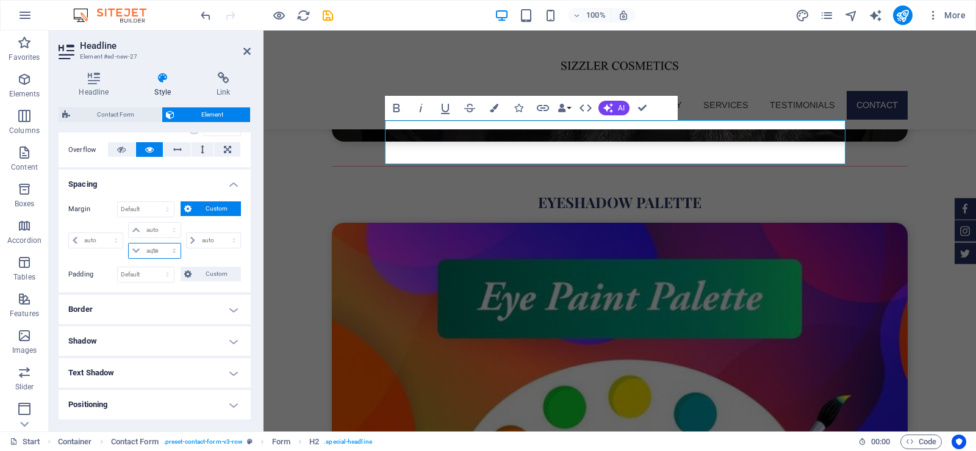
type input "0"
select select "px"
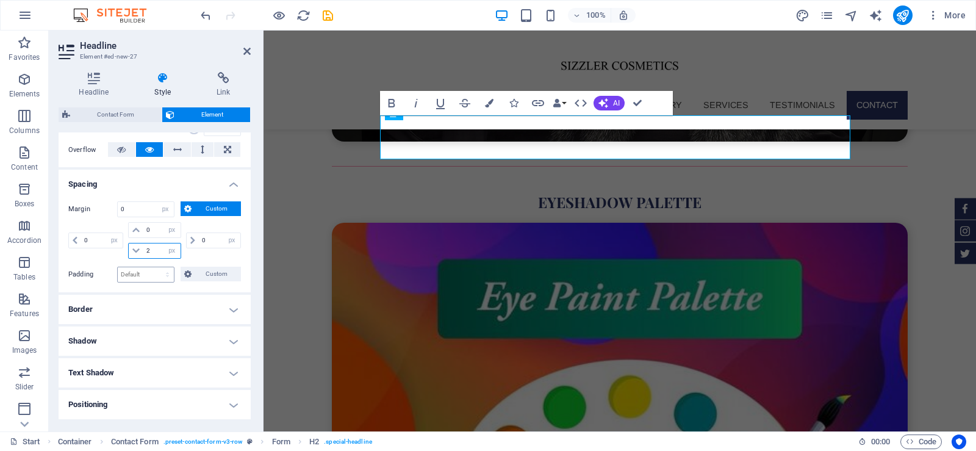
type input "20"
select select "DISABLED_OPTION_VALUE"
click at [154, 283] on div "Default px rem % vh vw Custom" at bounding box center [145, 275] width 57 height 16
click at [149, 249] on input "20" at bounding box center [161, 250] width 37 height 15
type input "30"
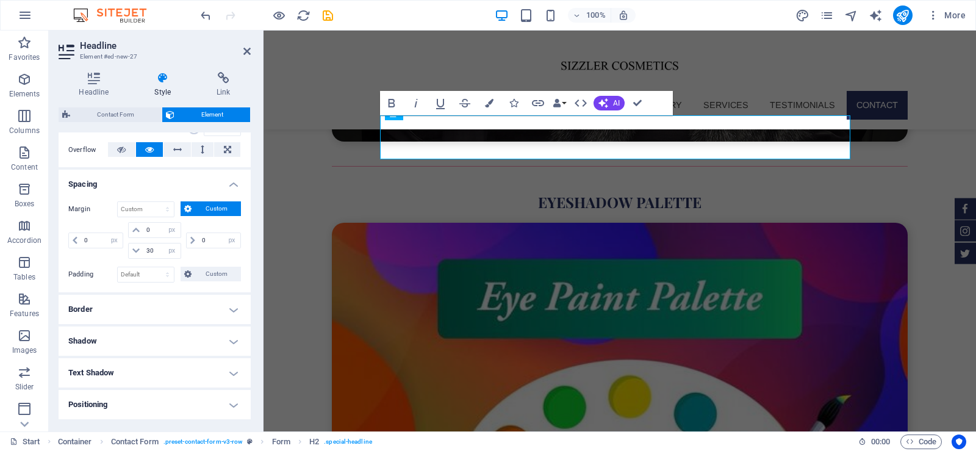
click at [104, 257] on div "0 auto px % rem vw vh" at bounding box center [96, 240] width 57 height 37
click at [105, 261] on div "0 auto px % rem vw vh 0 auto px % rem vw vh 30 auto px % rem vw vh 0 auto px % …" at bounding box center [154, 242] width 173 height 40
click at [118, 222] on div "0 auto px % rem vw vh" at bounding box center [96, 240] width 57 height 37
click at [331, 15] on icon "save" at bounding box center [328, 16] width 14 height 14
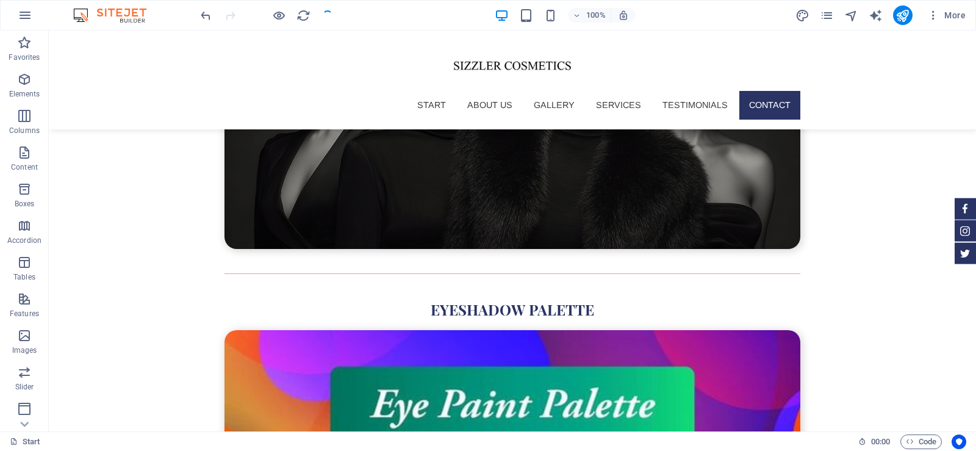
scroll to position [4112, 0]
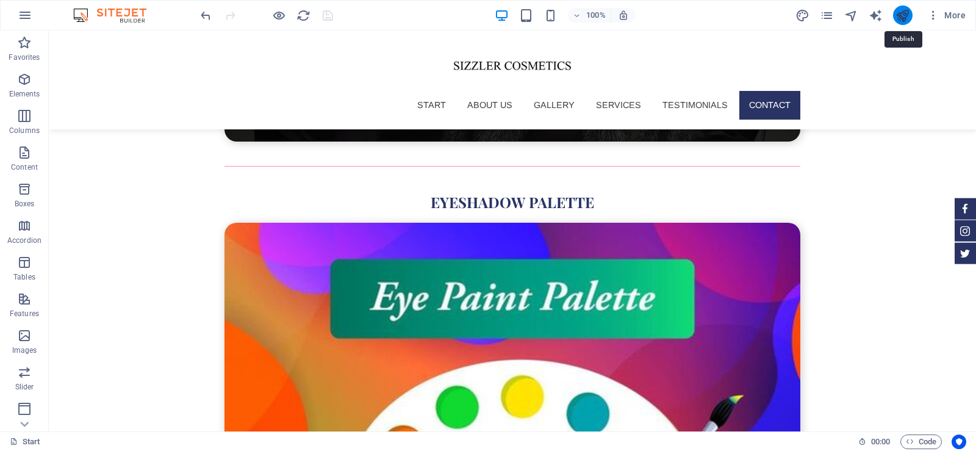
click at [907, 18] on icon "publish" at bounding box center [903, 16] width 14 height 14
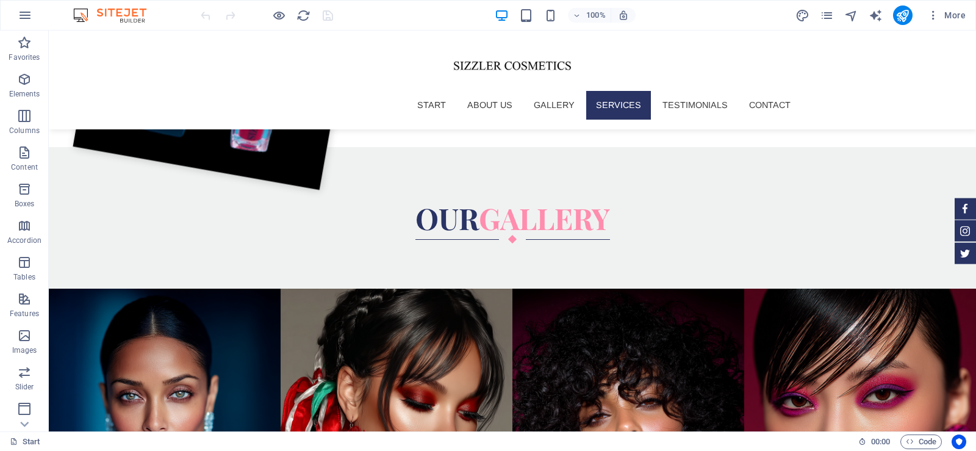
scroll to position [2291, 0]
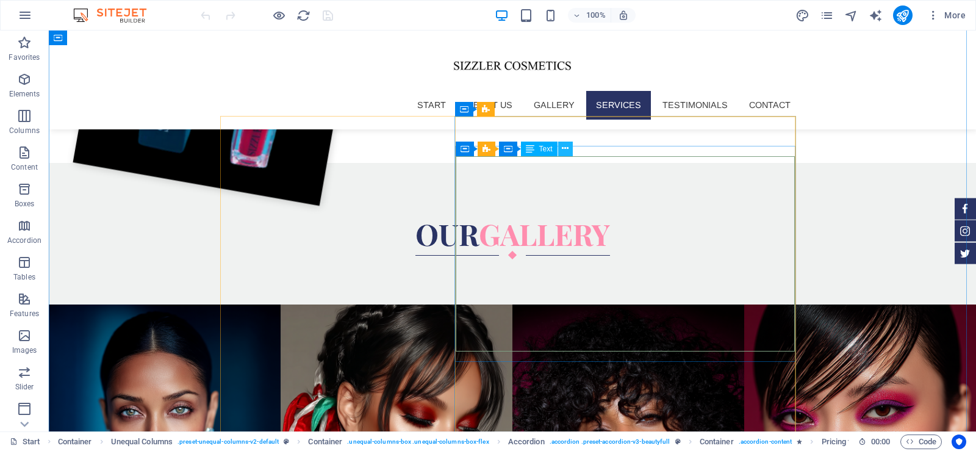
click at [563, 151] on icon at bounding box center [565, 148] width 7 height 13
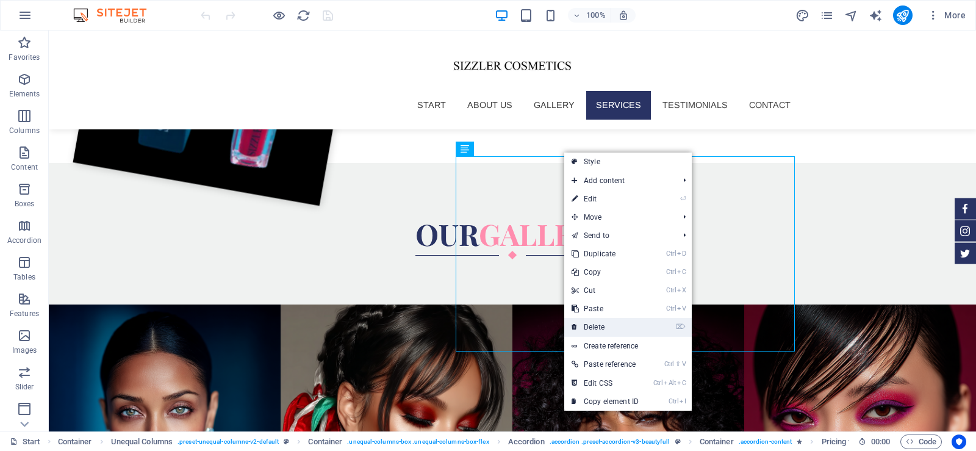
click at [602, 328] on link "⌦ Delete" at bounding box center [605, 327] width 82 height 18
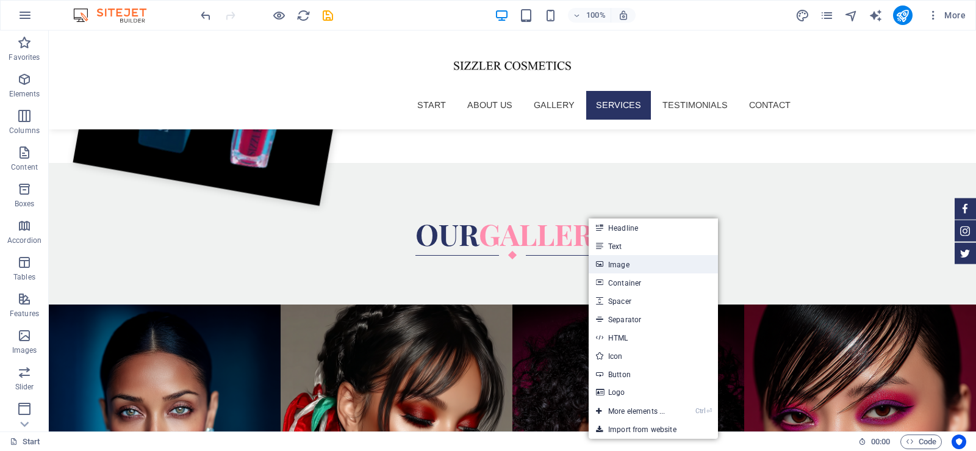
click at [617, 267] on link "Image" at bounding box center [653, 264] width 129 height 18
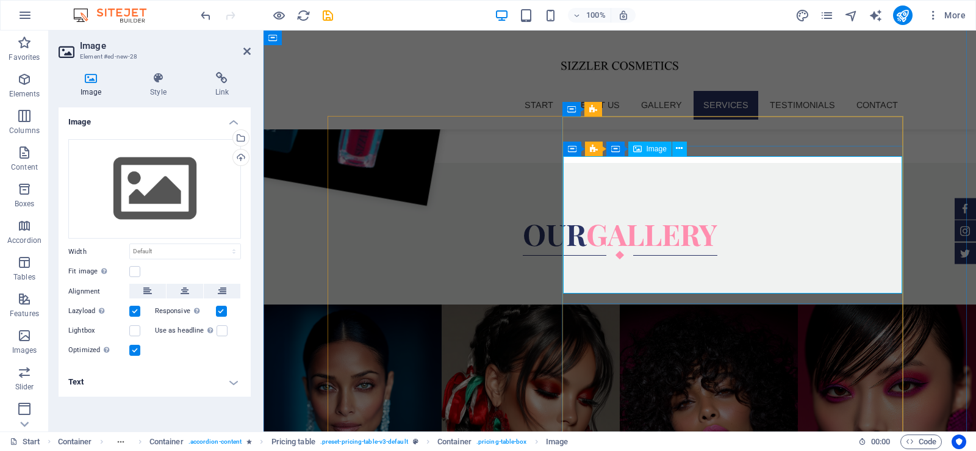
scroll to position [2184, 0]
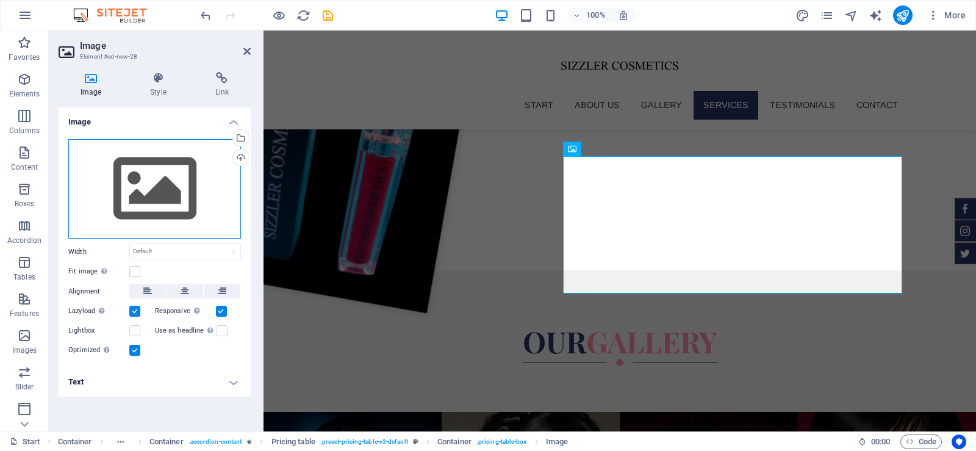
click at [134, 185] on div "Drag files here, click to choose files or select files from Files or our free s…" at bounding box center [154, 189] width 173 height 100
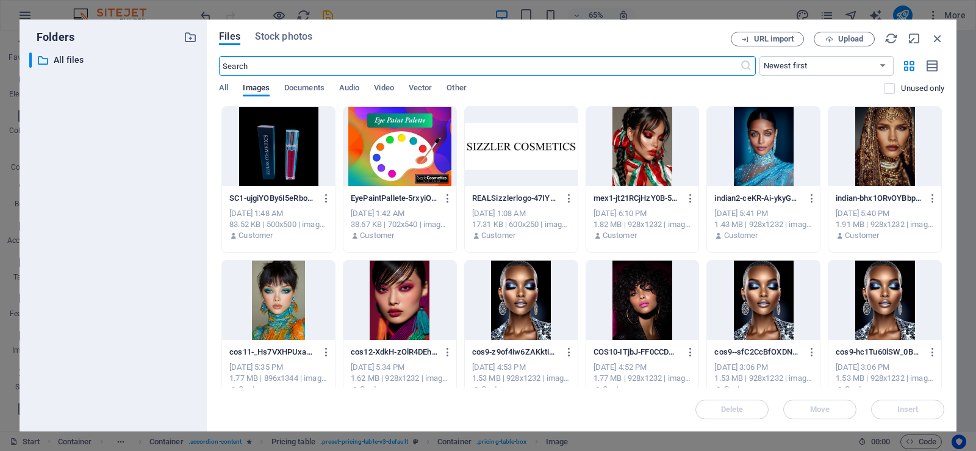
scroll to position [2334, 0]
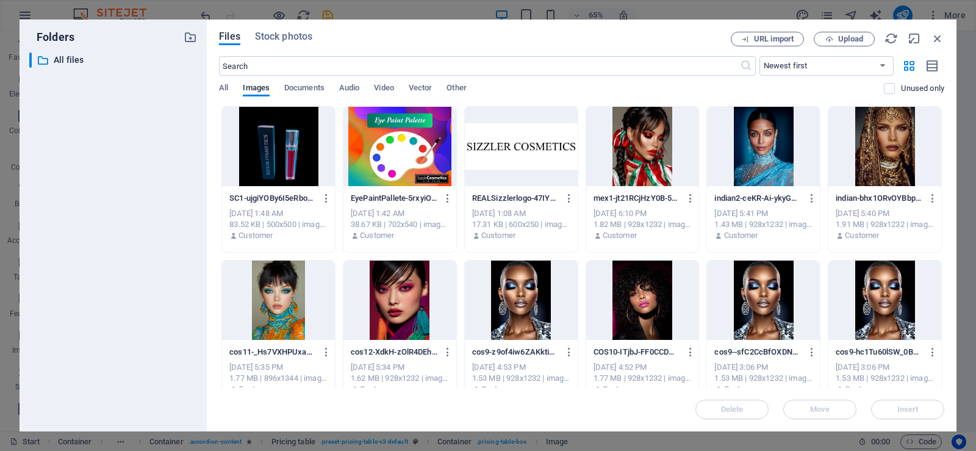
click at [294, 140] on div at bounding box center [278, 146] width 113 height 79
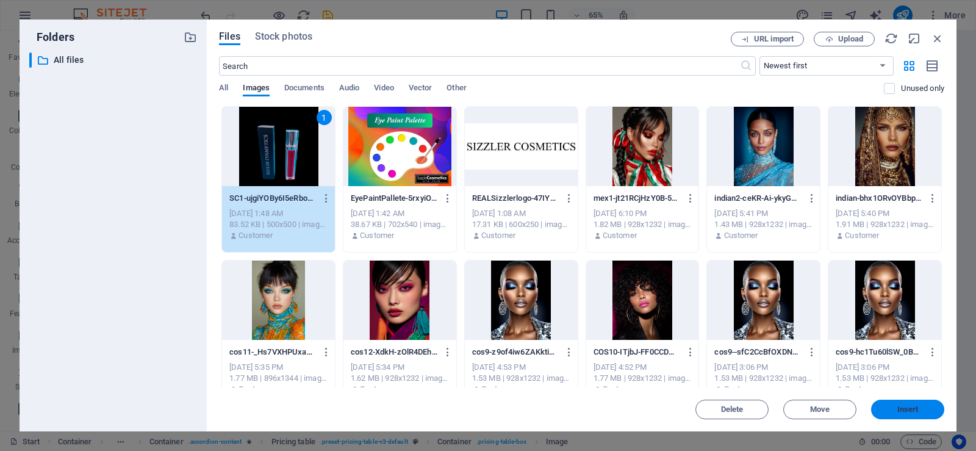
click at [904, 413] on span "Insert" at bounding box center [908, 409] width 21 height 7
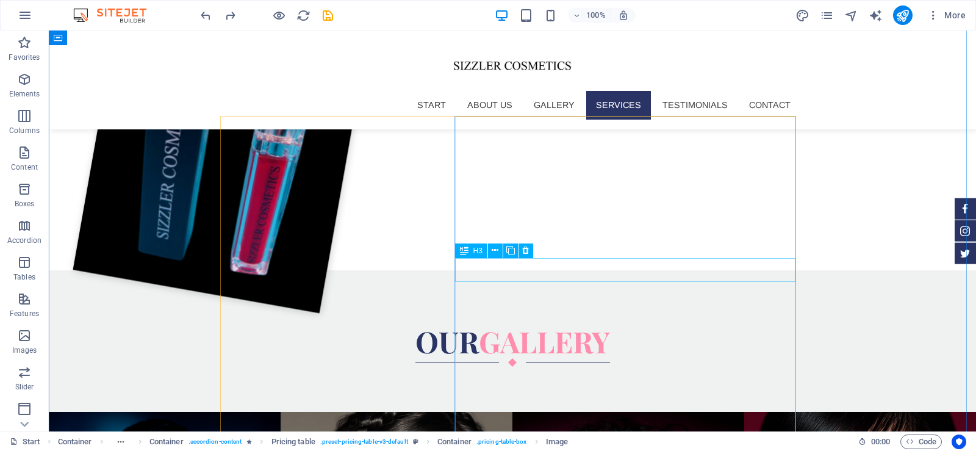
scroll to position [2291, 0]
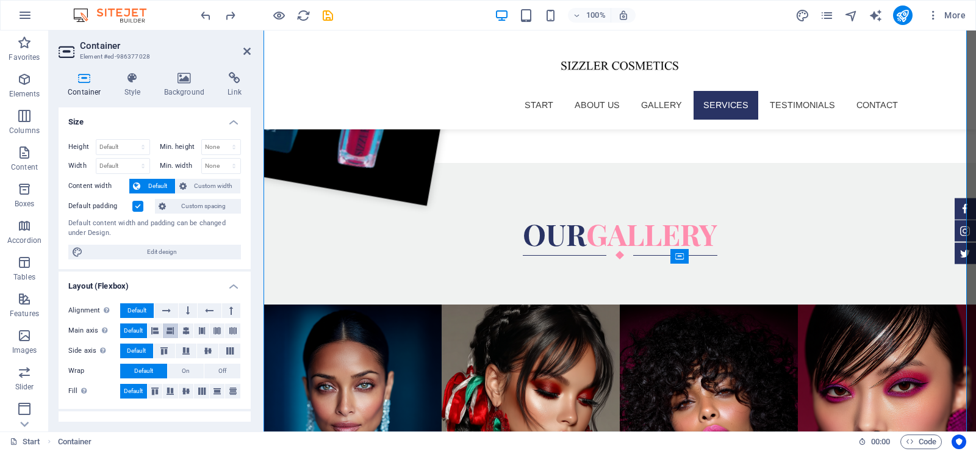
scroll to position [2184, 0]
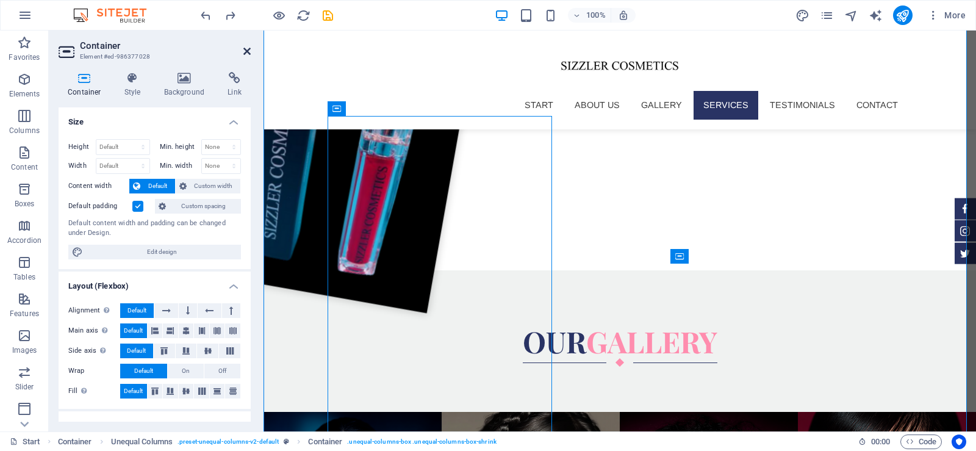
click at [247, 49] on icon at bounding box center [246, 51] width 7 height 10
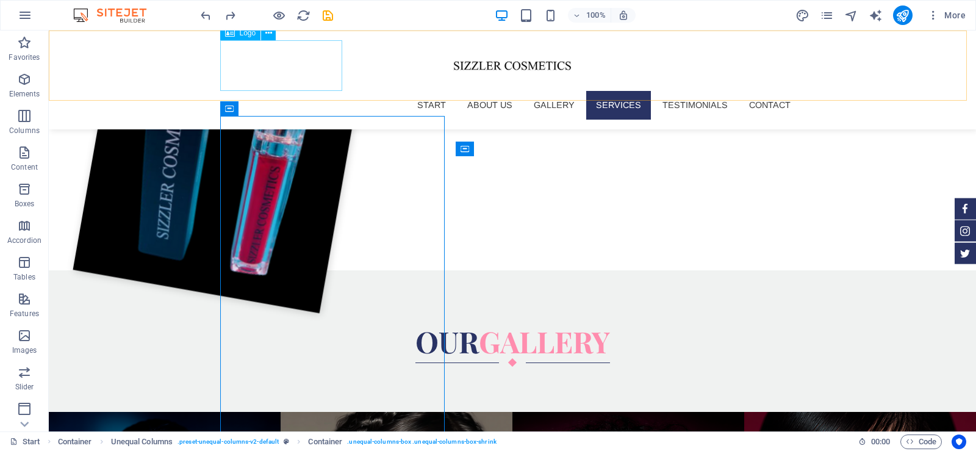
scroll to position [2291, 0]
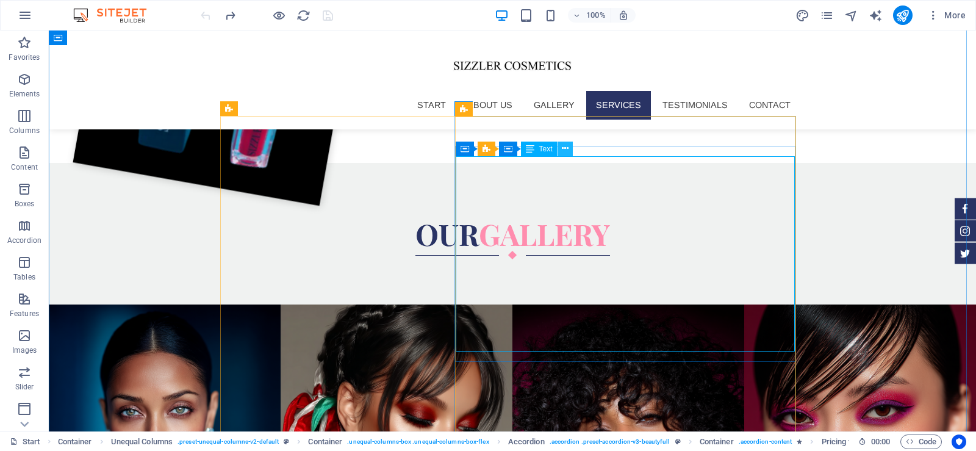
click at [568, 146] on icon at bounding box center [565, 148] width 7 height 13
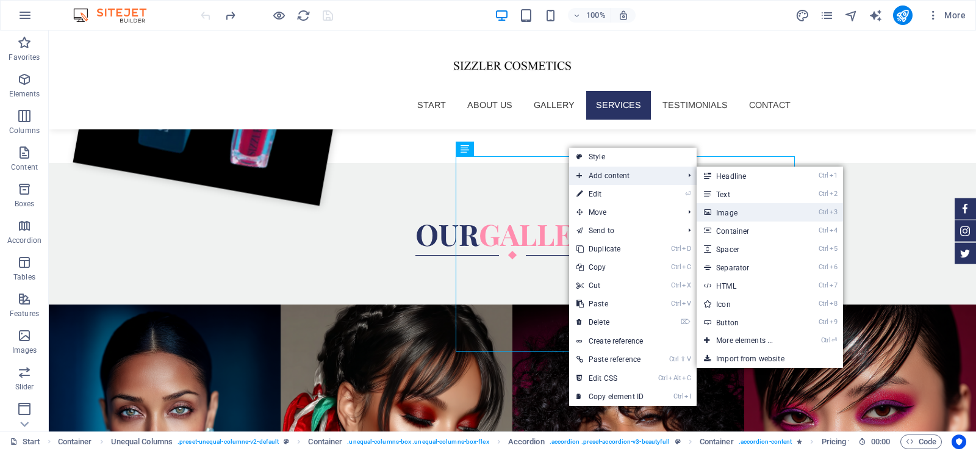
click at [719, 212] on link "Ctrl 3 Image" at bounding box center [747, 212] width 101 height 18
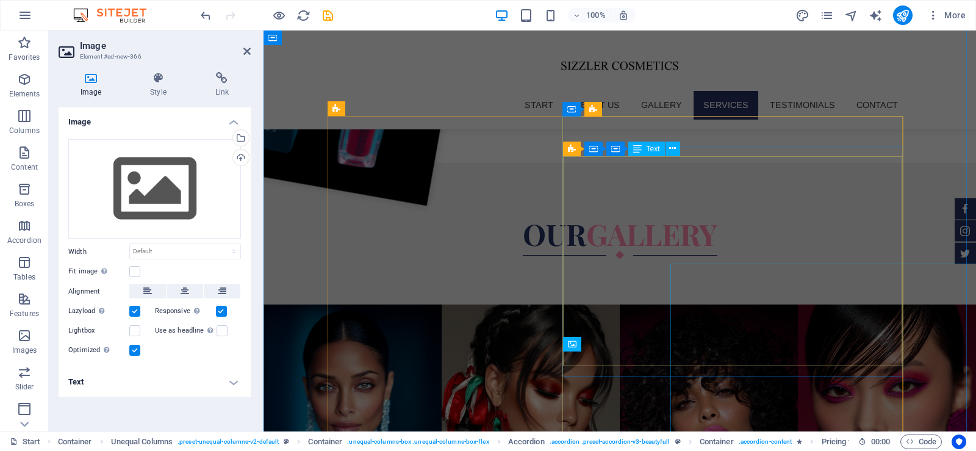
scroll to position [2184, 0]
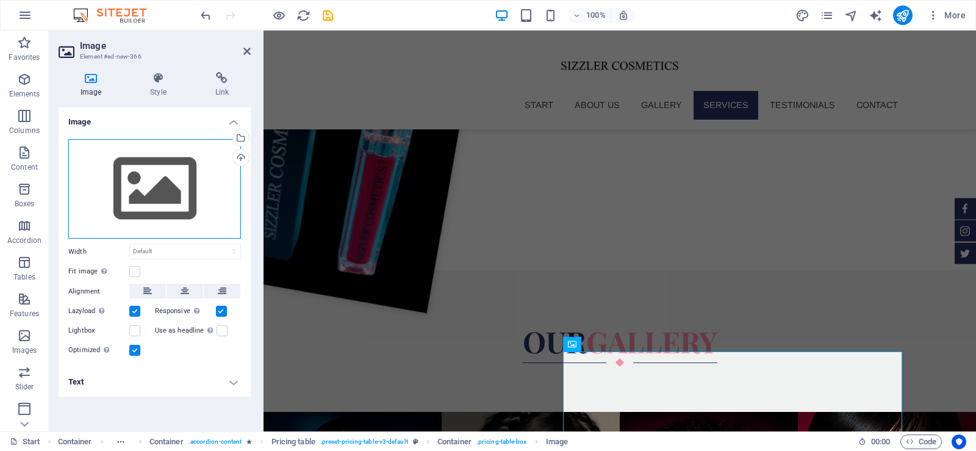
click at [154, 196] on div "Drag files here, click to choose files or select files from Files or our free s…" at bounding box center [154, 189] width 173 height 100
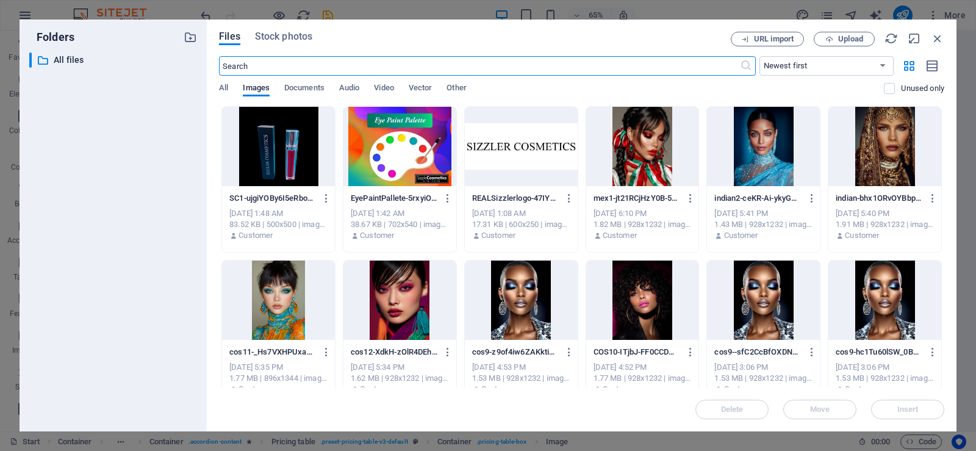
scroll to position [2334, 0]
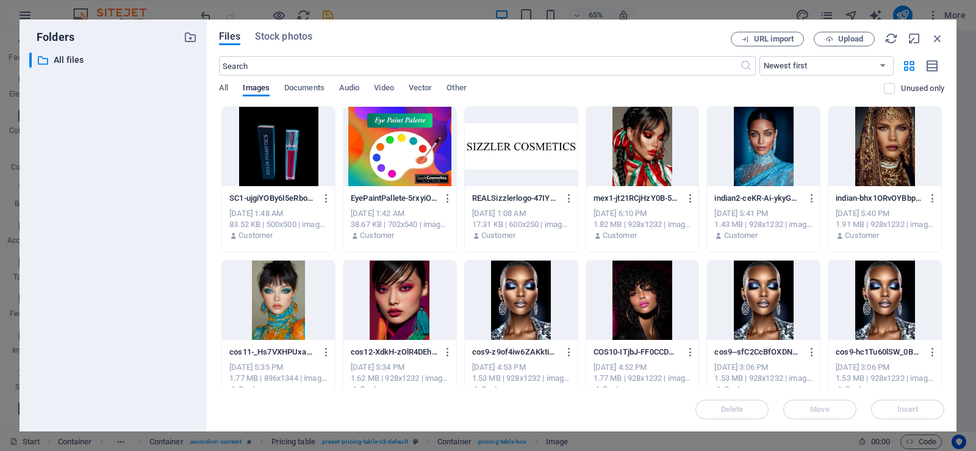
click at [278, 132] on div at bounding box center [278, 146] width 113 height 79
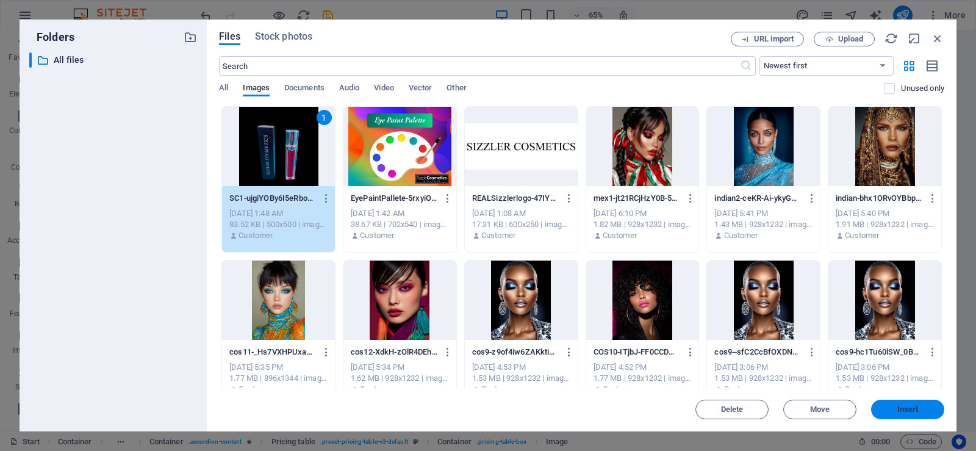
click at [898, 409] on span "Insert" at bounding box center [908, 409] width 21 height 7
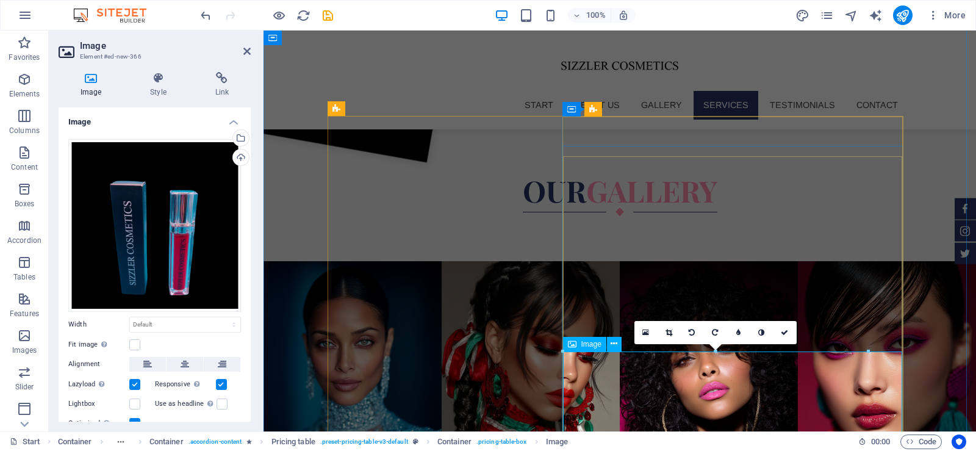
scroll to position [2184, 0]
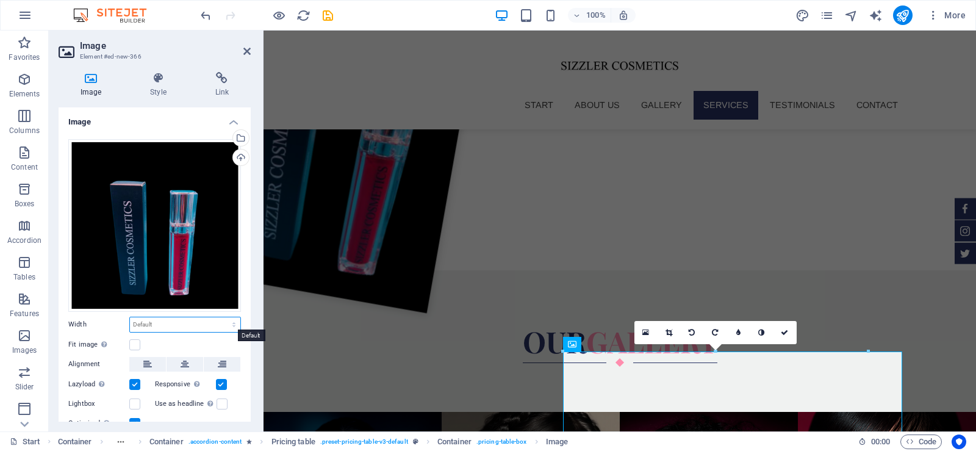
click at [159, 319] on select "Default auto px rem % em vh vw" at bounding box center [185, 324] width 110 height 15
select select "%"
click at [221, 317] on select "Default auto px rem % em vh vw" at bounding box center [185, 324] width 110 height 15
click at [168, 325] on input "89.9" at bounding box center [185, 324] width 110 height 15
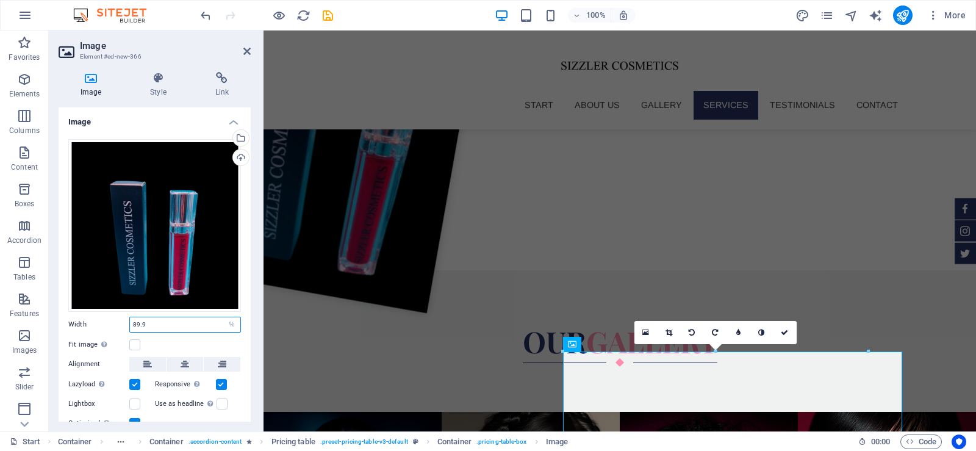
click at [168, 325] on input "89.9" at bounding box center [185, 324] width 110 height 15
type input "100"
click at [113, 318] on div "Width 100 Default auto px rem % em vh vw" at bounding box center [154, 325] width 173 height 16
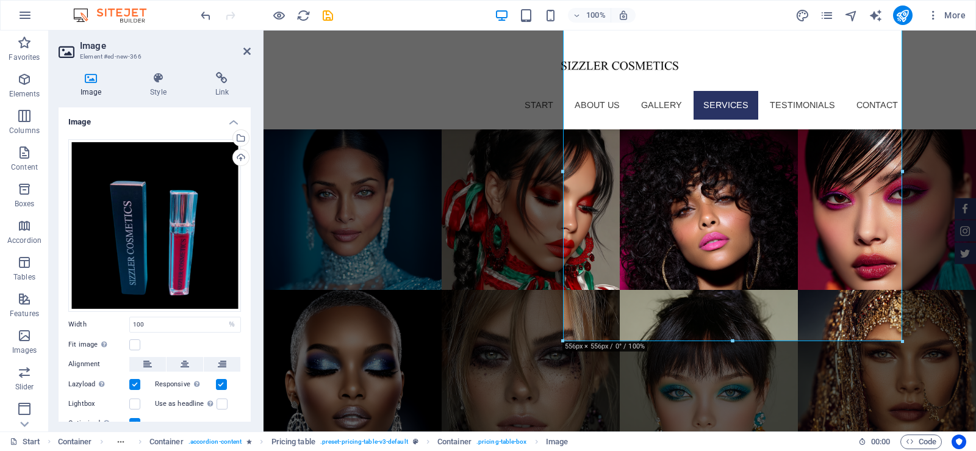
scroll to position [2550, 0]
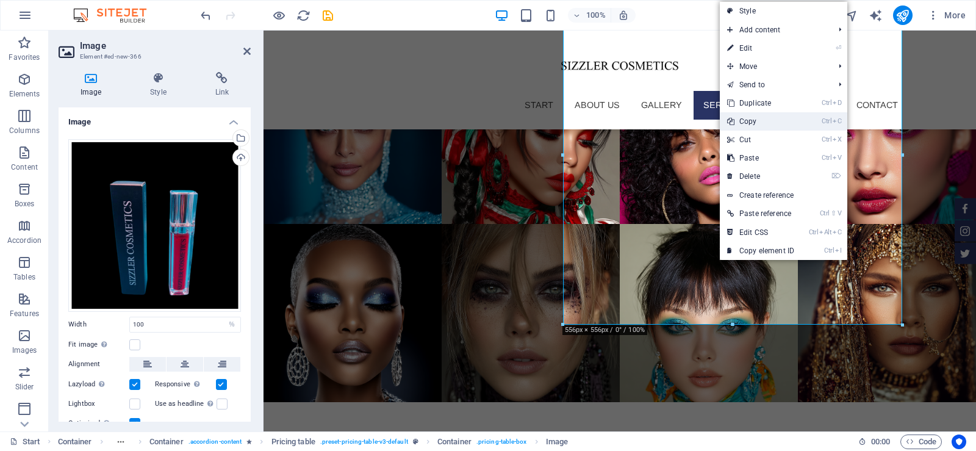
click at [760, 125] on link "Ctrl C Copy" at bounding box center [761, 121] width 82 height 18
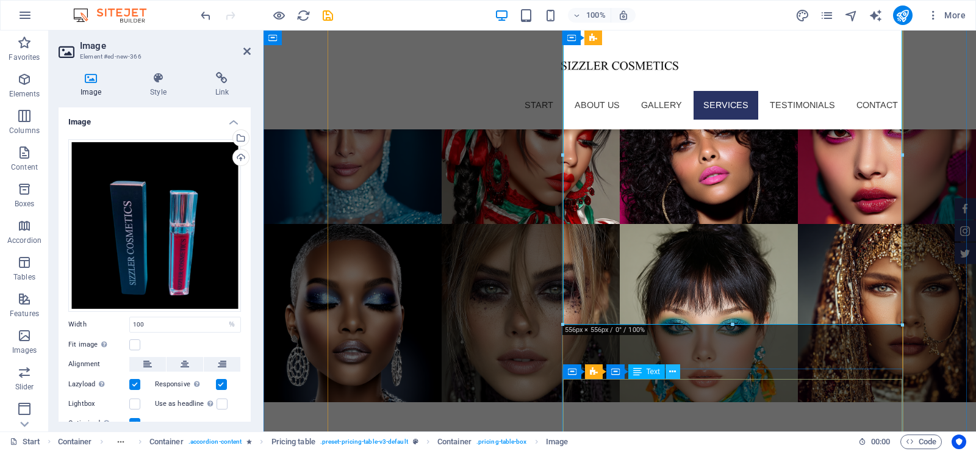
click at [672, 368] on icon at bounding box center [672, 371] width 7 height 13
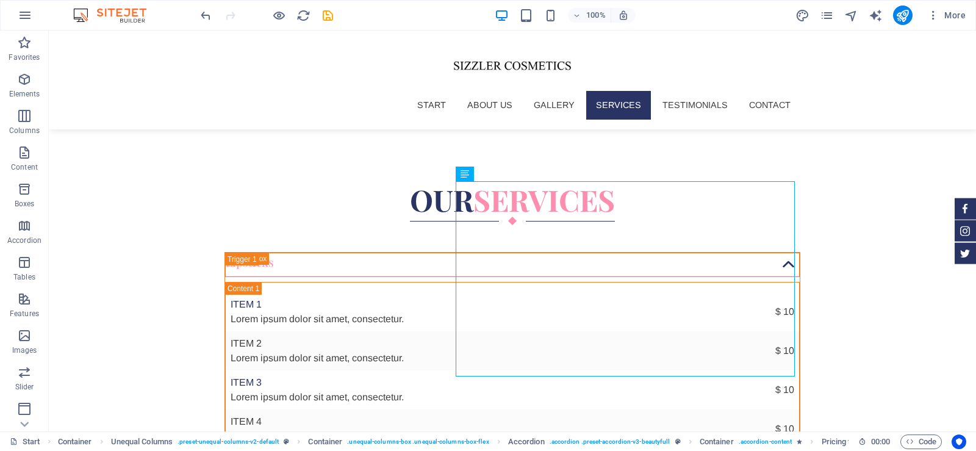
scroll to position [2855, 0]
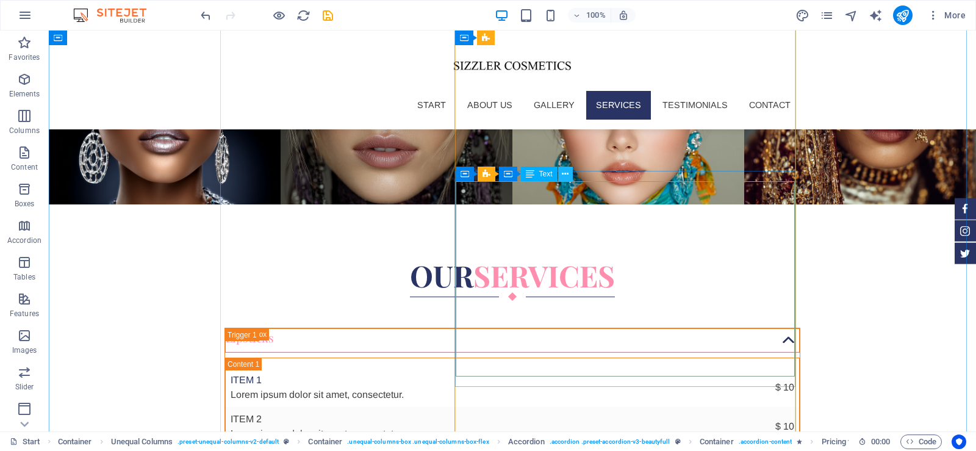
click at [563, 172] on icon at bounding box center [565, 174] width 7 height 13
click at [564, 173] on icon at bounding box center [565, 174] width 7 height 13
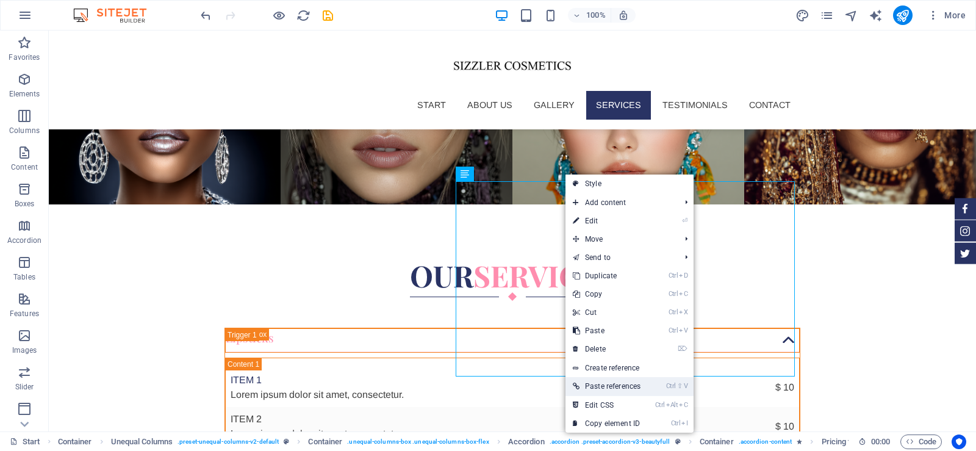
click at [605, 378] on link "Ctrl ⇧ V Paste references" at bounding box center [607, 386] width 82 height 18
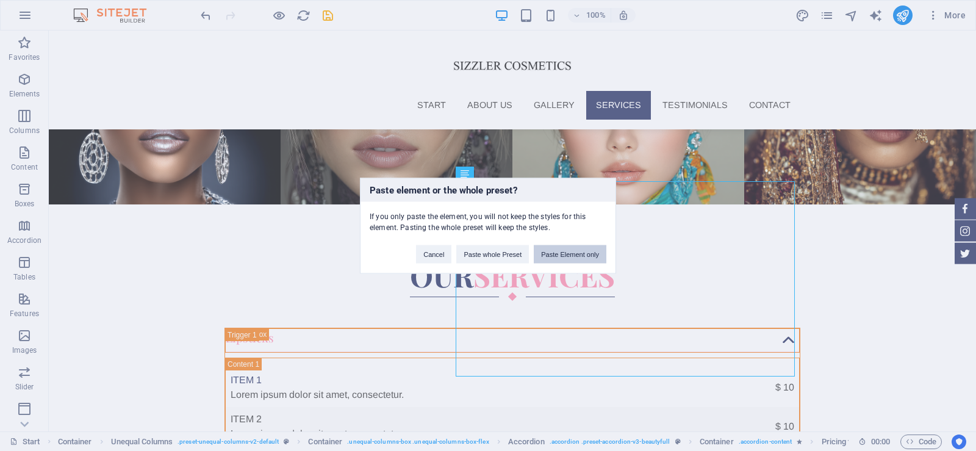
click at [589, 250] on button "Paste Element only" at bounding box center [570, 254] width 73 height 18
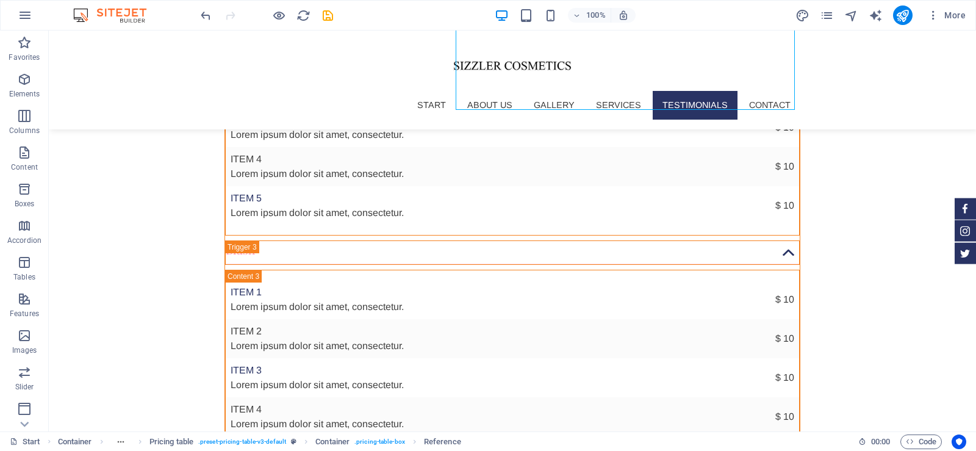
scroll to position [3461, 0]
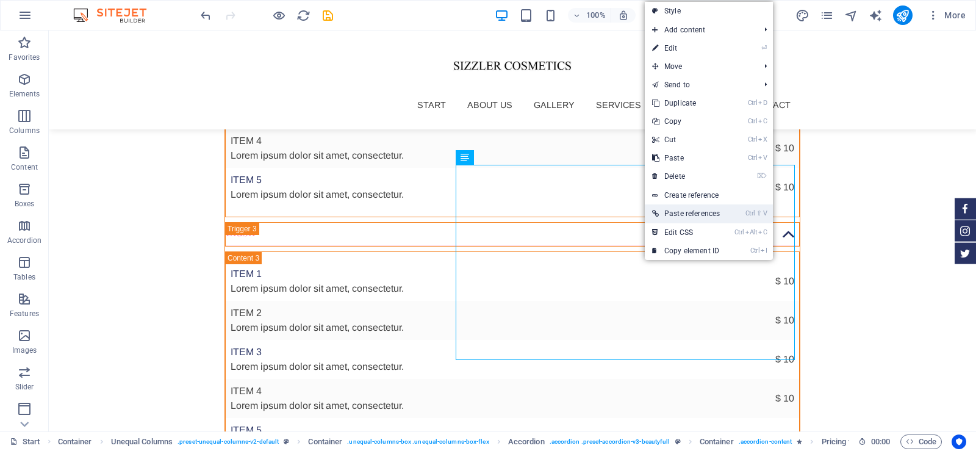
click at [697, 215] on link "Ctrl ⇧ V Paste references" at bounding box center [686, 213] width 82 height 18
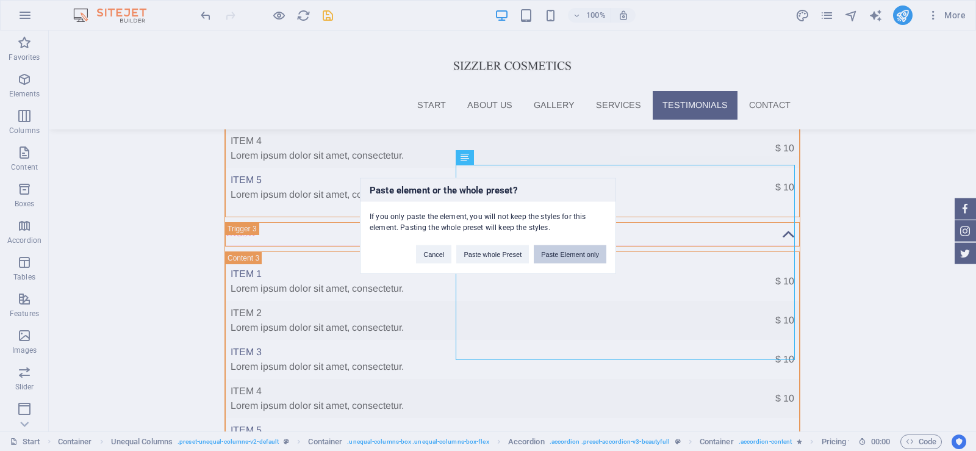
click at [580, 253] on button "Paste Element only" at bounding box center [570, 254] width 73 height 18
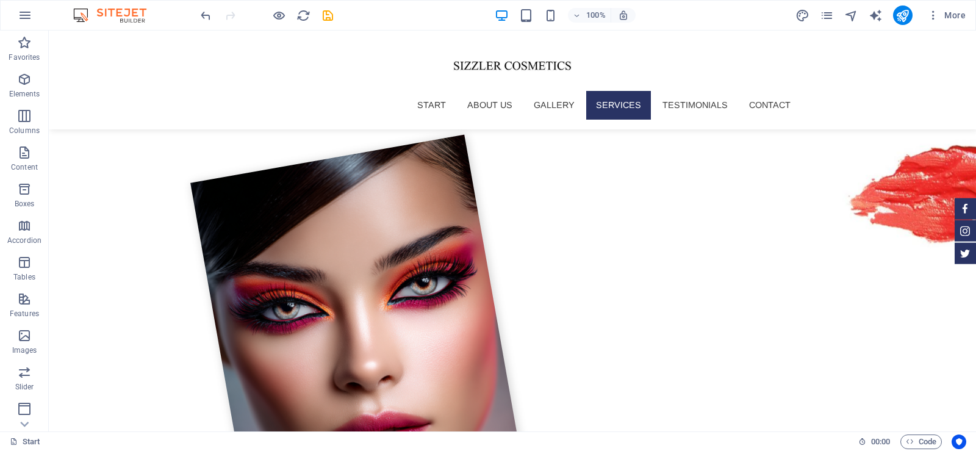
scroll to position [1356, 0]
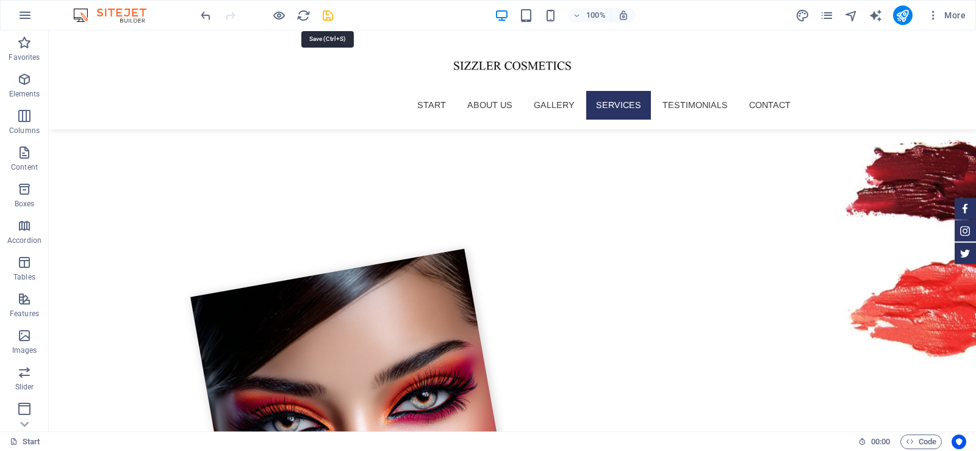
click at [326, 9] on icon "save" at bounding box center [328, 16] width 14 height 14
click at [899, 11] on icon "publish" at bounding box center [903, 16] width 14 height 14
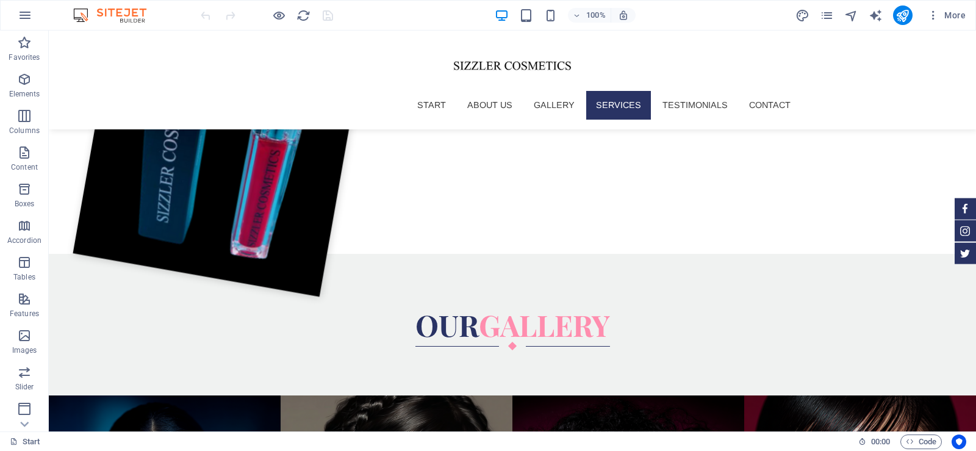
scroll to position [2134, 0]
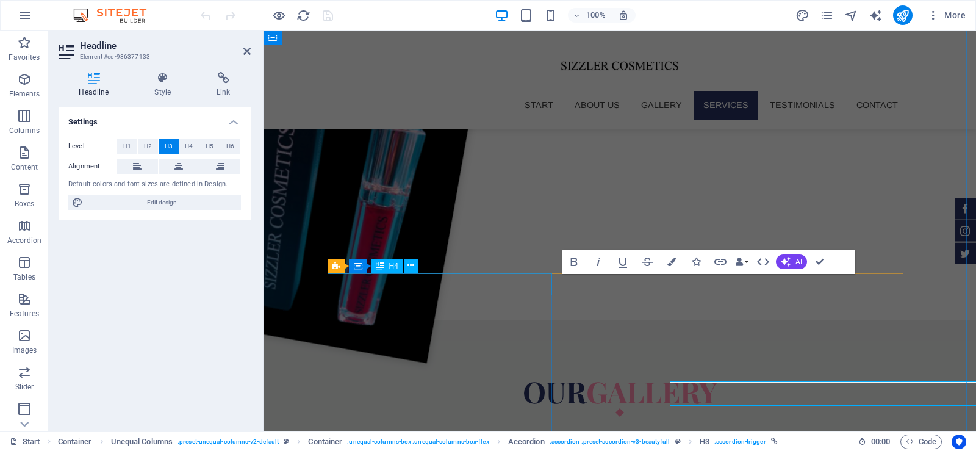
scroll to position [2026, 0]
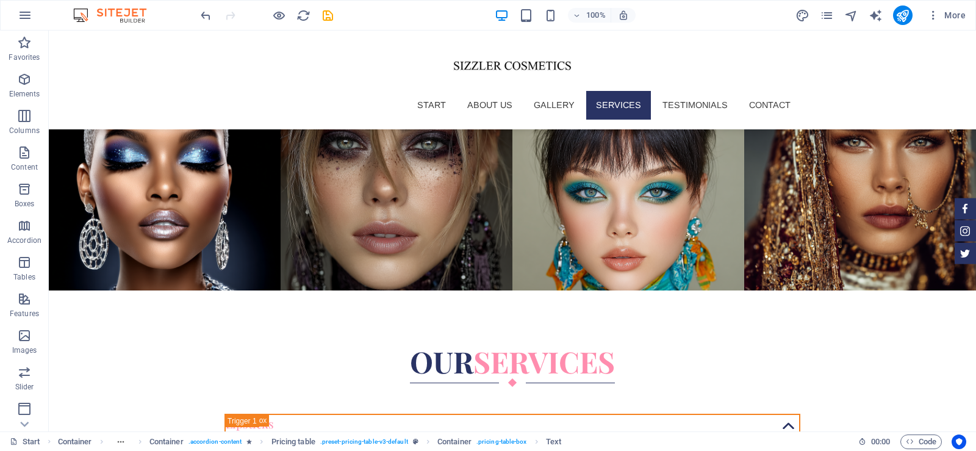
scroll to position [2702, 0]
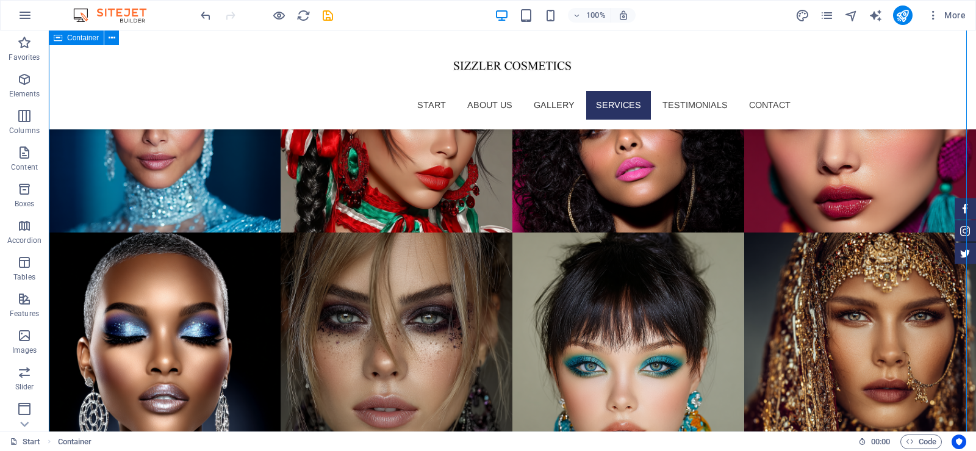
scroll to position [2702, 0]
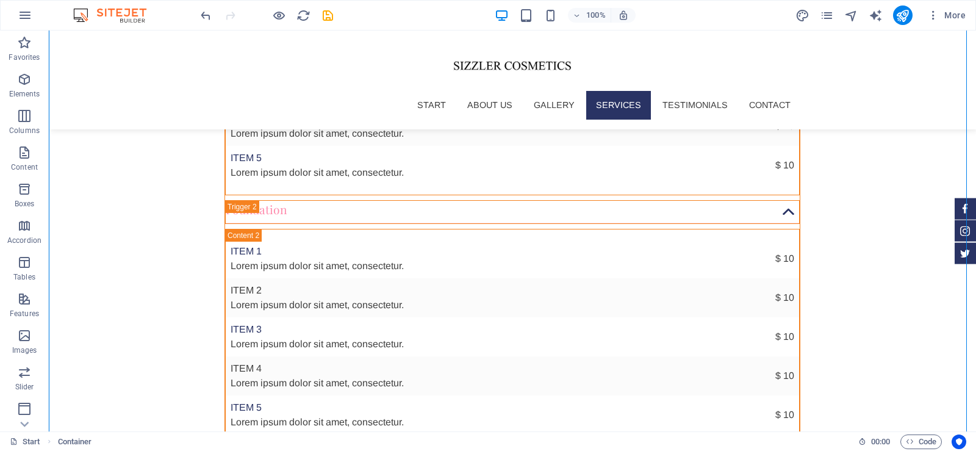
scroll to position [3357, 0]
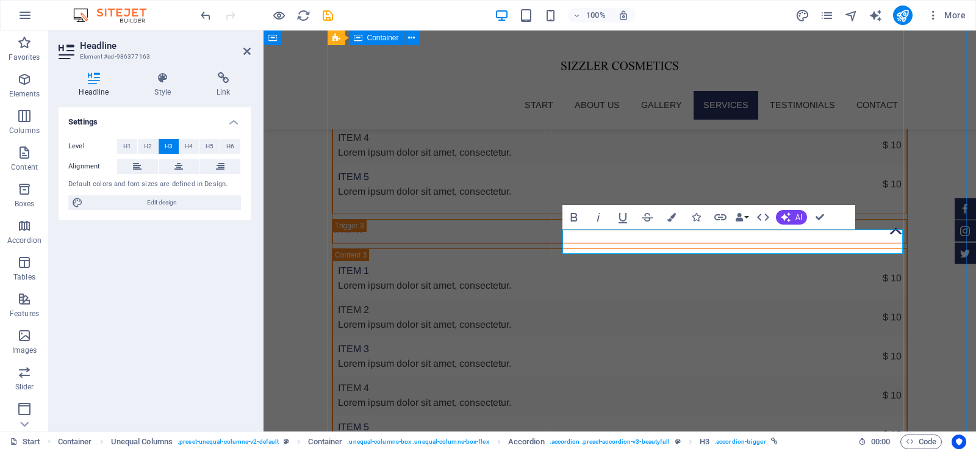
scroll to position [3249, 0]
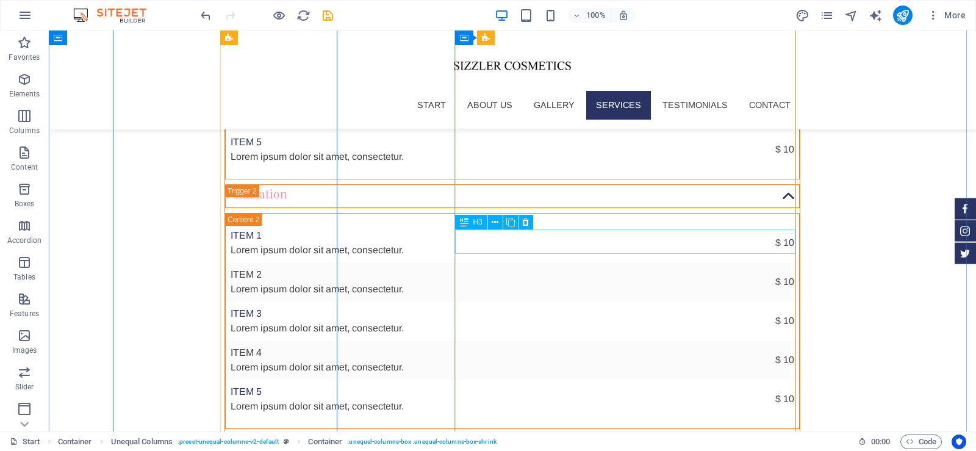
scroll to position [3357, 0]
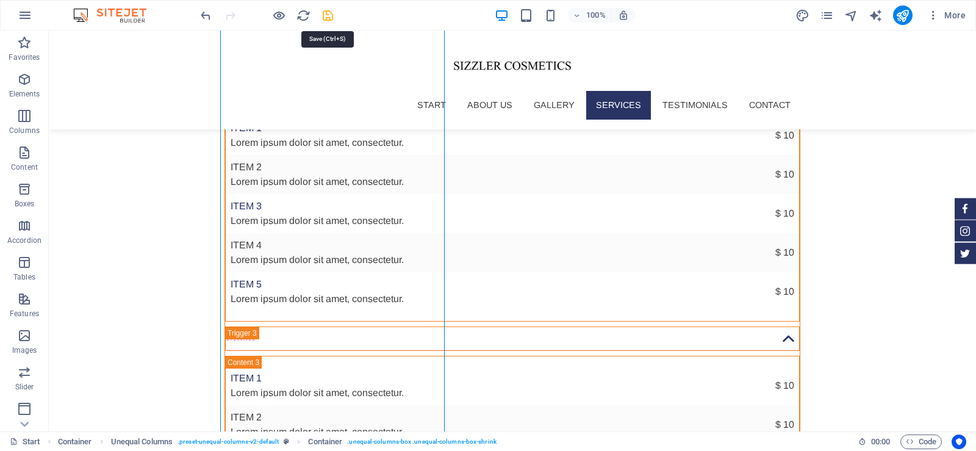
click at [329, 17] on icon "save" at bounding box center [328, 16] width 14 height 14
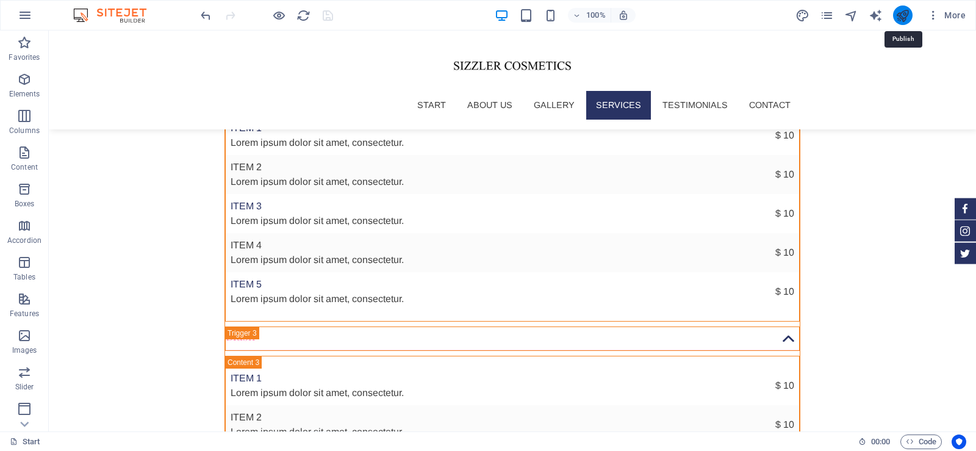
click at [905, 15] on icon "publish" at bounding box center [903, 16] width 14 height 14
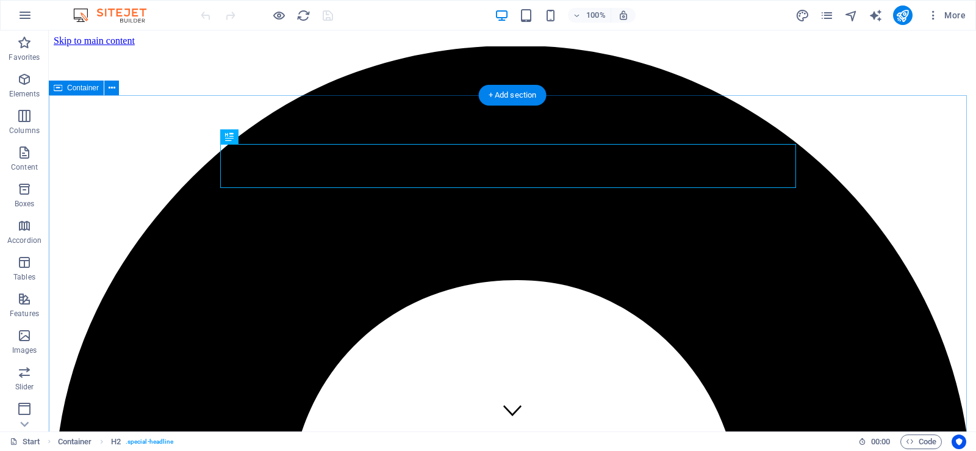
scroll to position [326, 0]
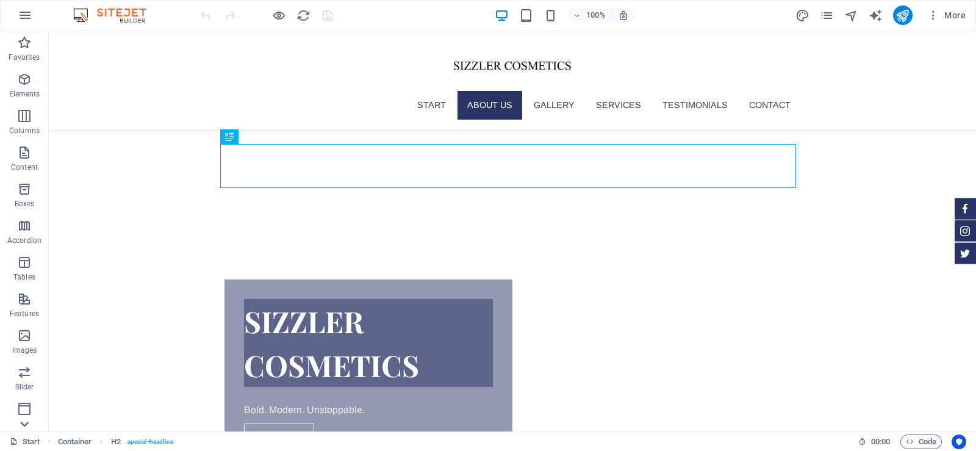
click at [28, 419] on icon at bounding box center [24, 424] width 17 height 17
click at [19, 412] on icon "button" at bounding box center [24, 407] width 15 height 15
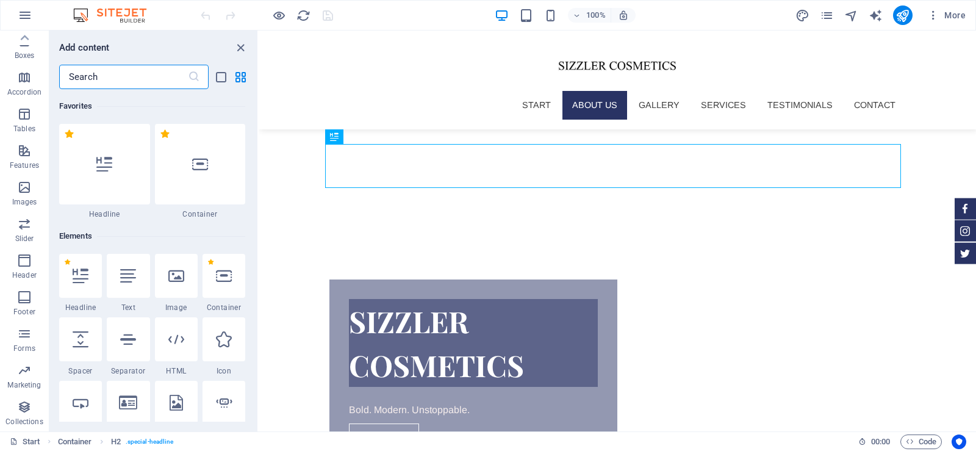
scroll to position [11170, 0]
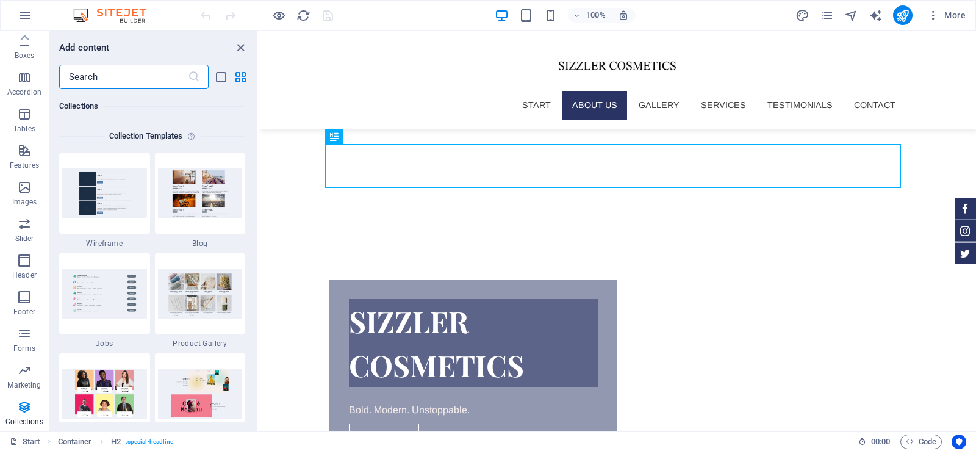
click at [109, 79] on input "text" at bounding box center [123, 77] width 129 height 24
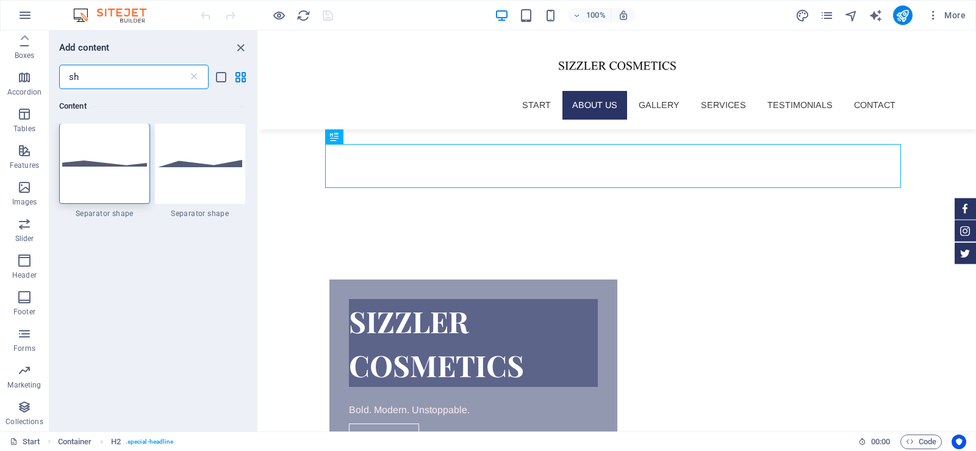
scroll to position [0, 0]
type input "s"
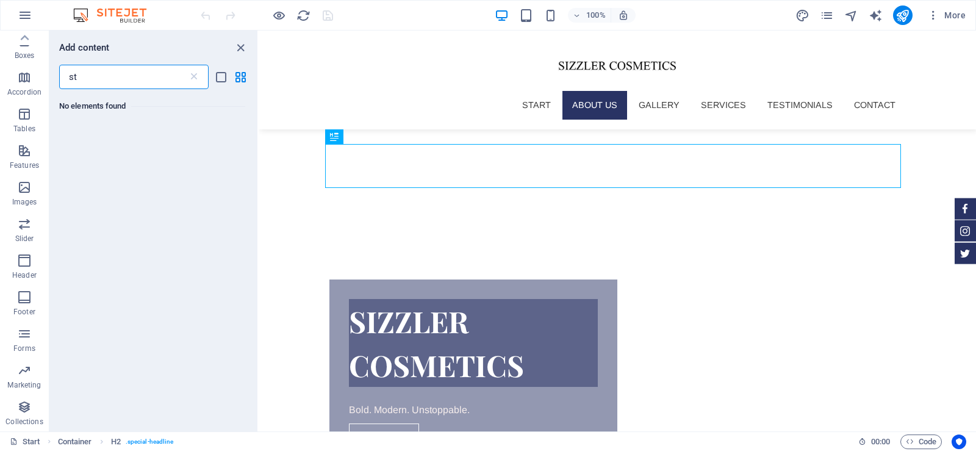
type input "s"
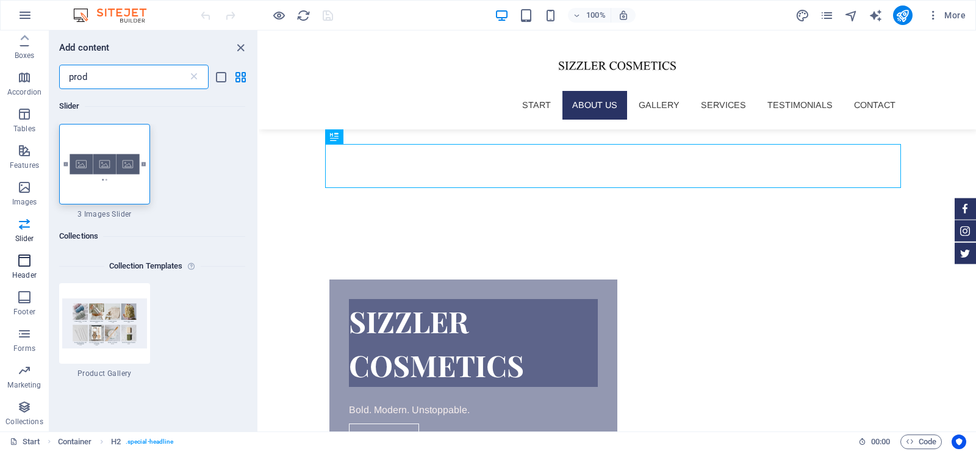
type input "prod"
click at [17, 259] on icon "button" at bounding box center [24, 260] width 15 height 15
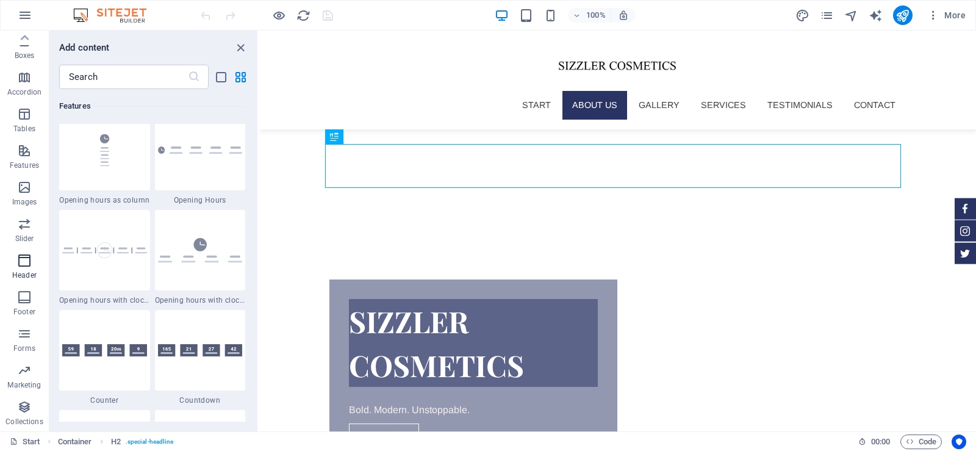
scroll to position [7348, 0]
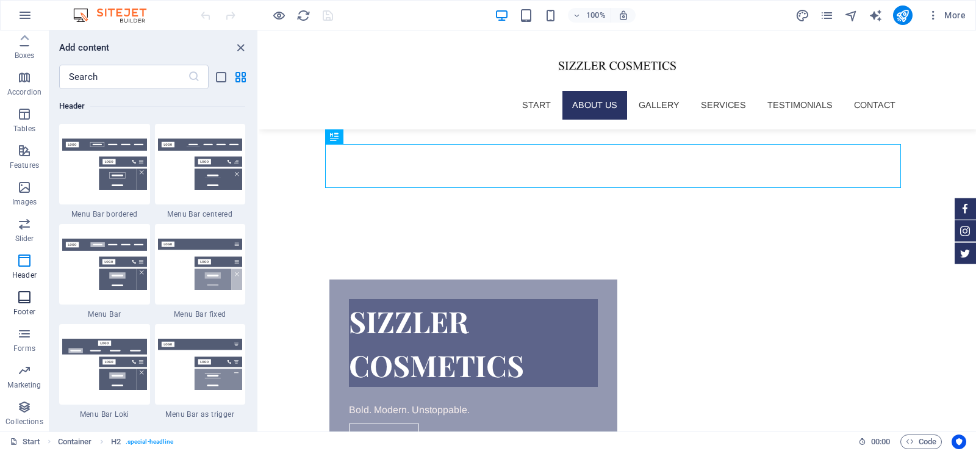
click at [21, 293] on icon "button" at bounding box center [24, 297] width 15 height 15
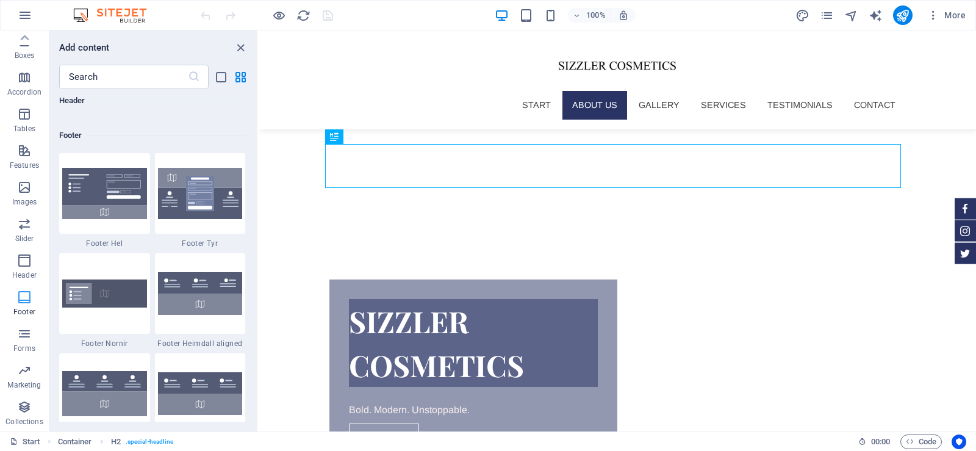
scroll to position [8078, 0]
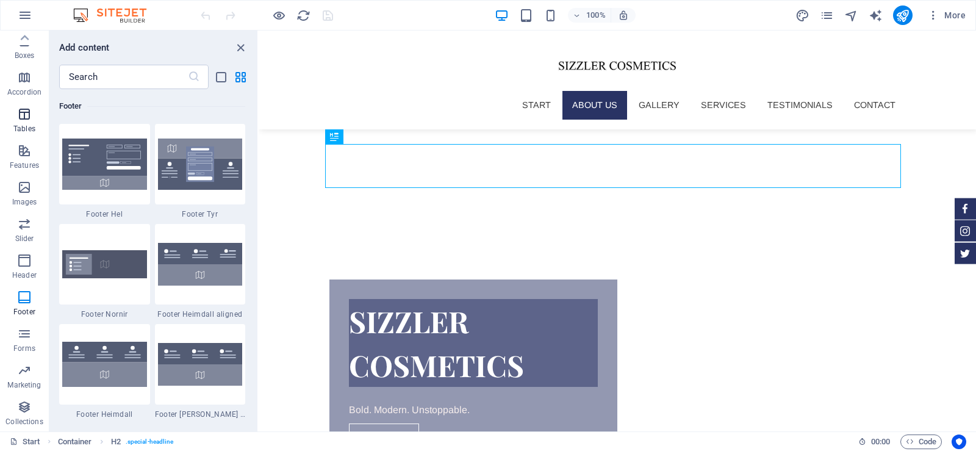
click at [24, 118] on icon "button" at bounding box center [24, 114] width 15 height 15
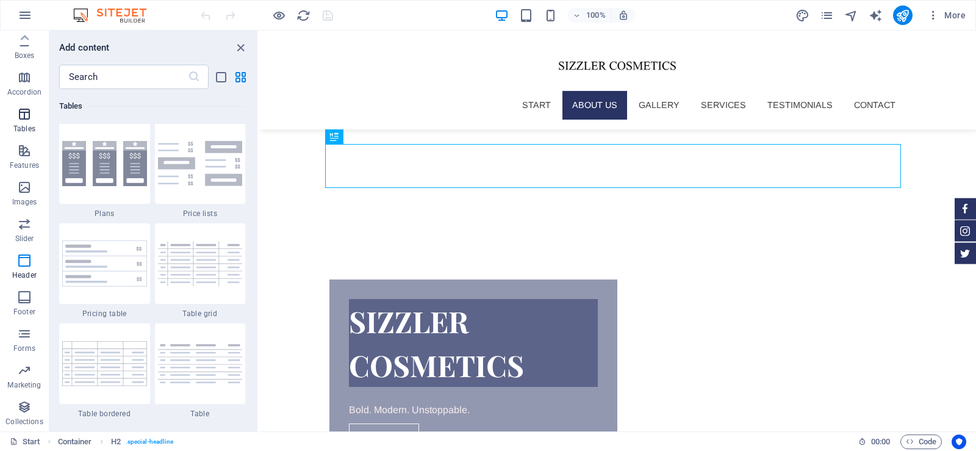
scroll to position [4226, 0]
click at [26, 83] on icon "button" at bounding box center [24, 77] width 15 height 15
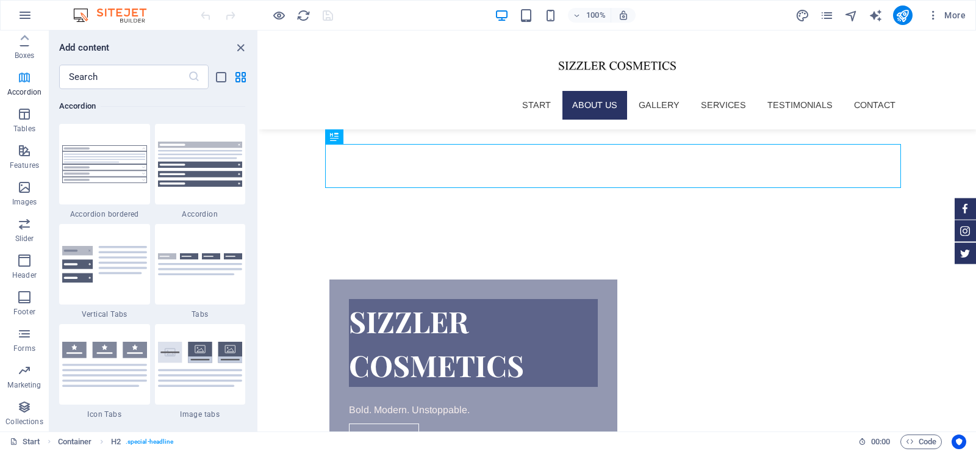
scroll to position [3896, 0]
click at [32, 46] on span "Boxes" at bounding box center [24, 48] width 49 height 29
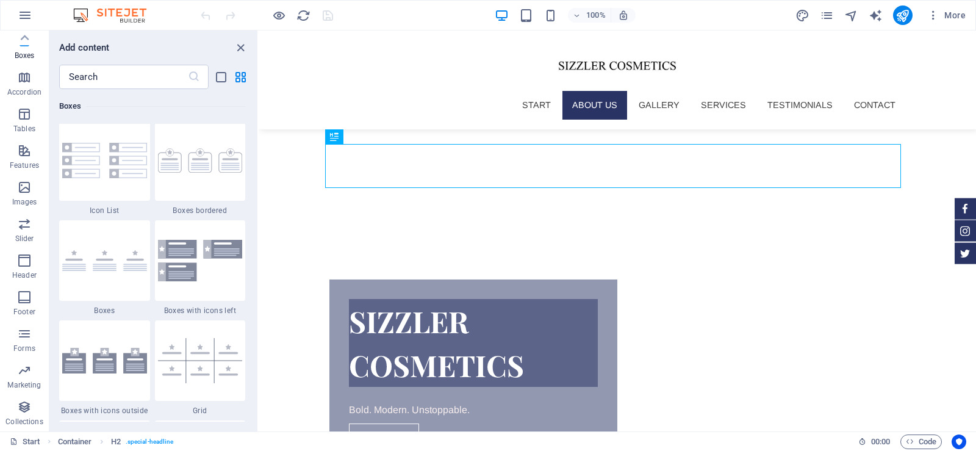
scroll to position [3366, 0]
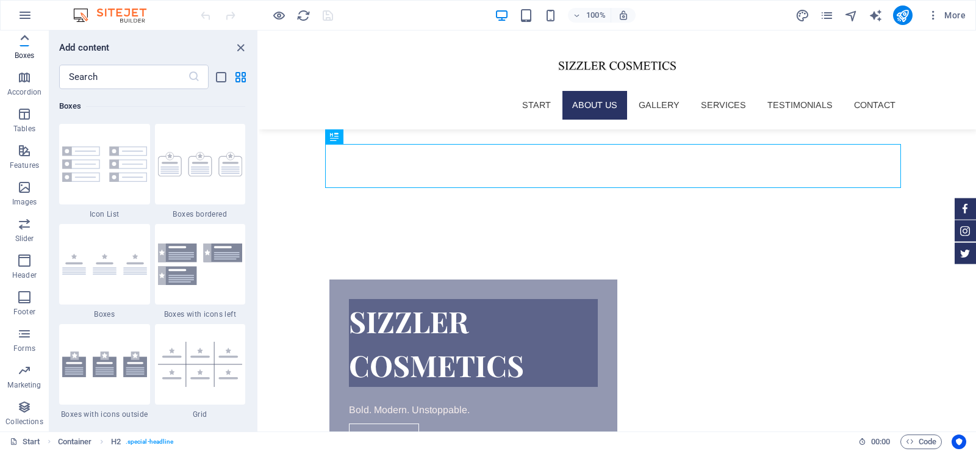
click at [23, 38] on icon at bounding box center [25, 37] width 9 height 5
click at [26, 73] on icon "button" at bounding box center [24, 79] width 15 height 15
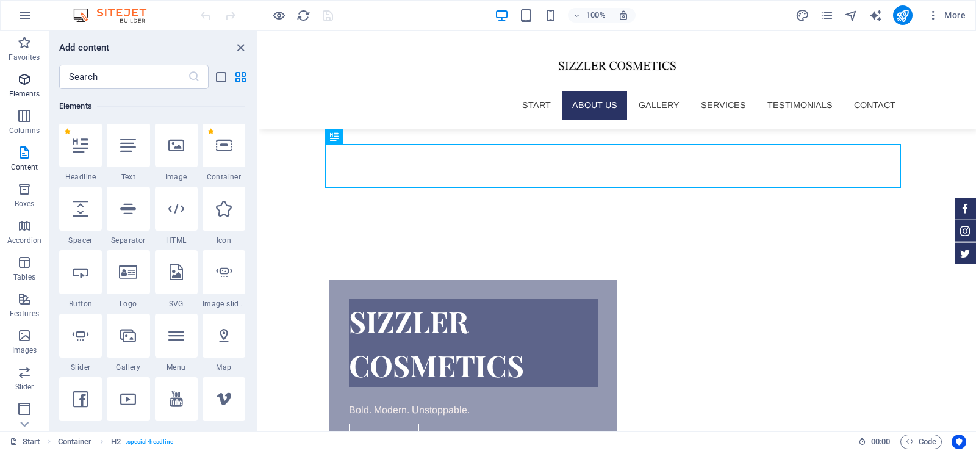
scroll to position [130, 0]
click at [103, 81] on input "text" at bounding box center [123, 77] width 129 height 24
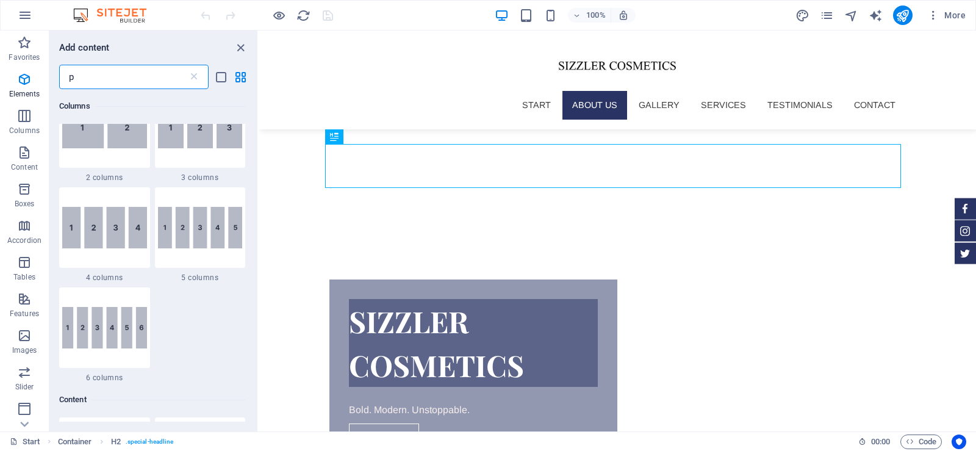
scroll to position [0, 0]
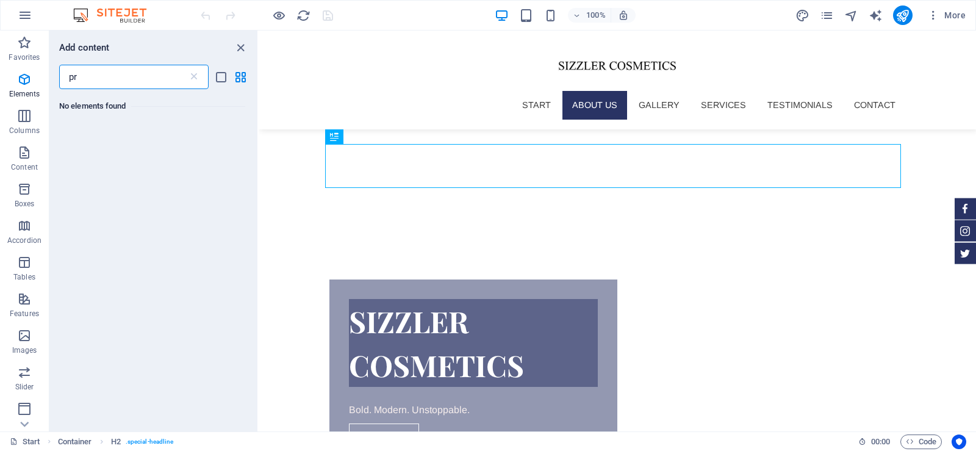
type input "p"
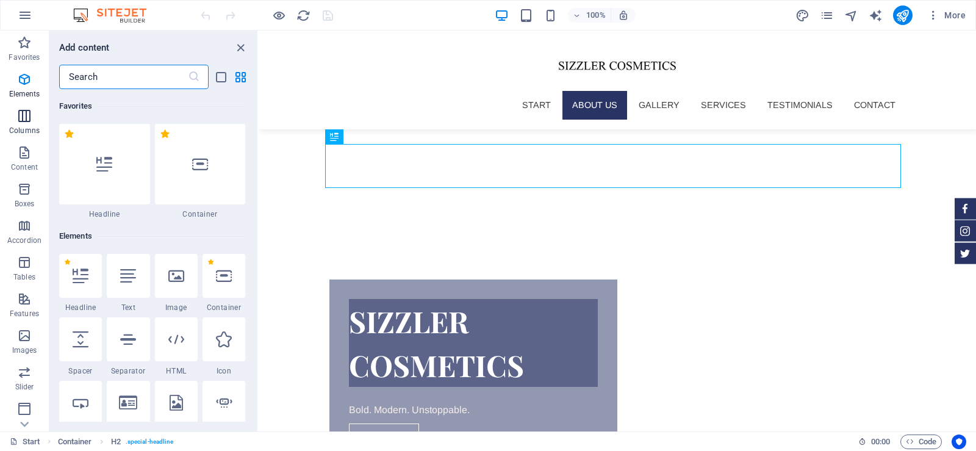
click at [21, 124] on span "Columns" at bounding box center [24, 123] width 49 height 29
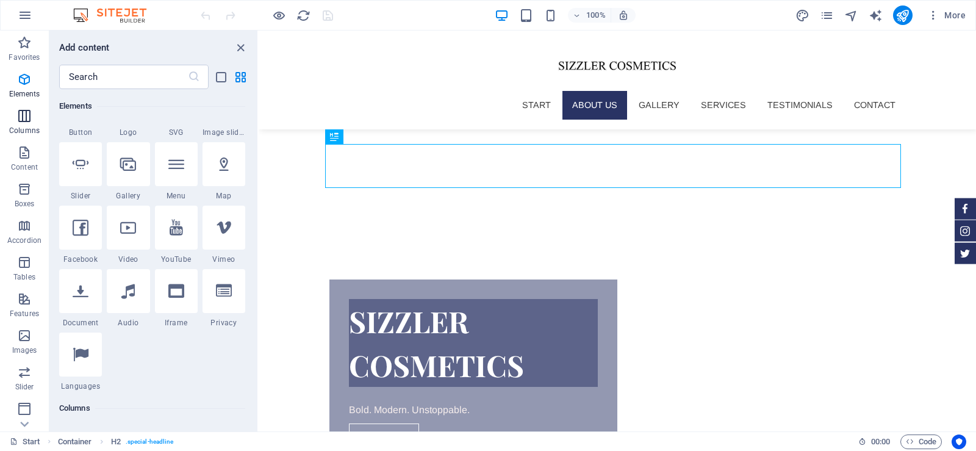
scroll to position [604, 0]
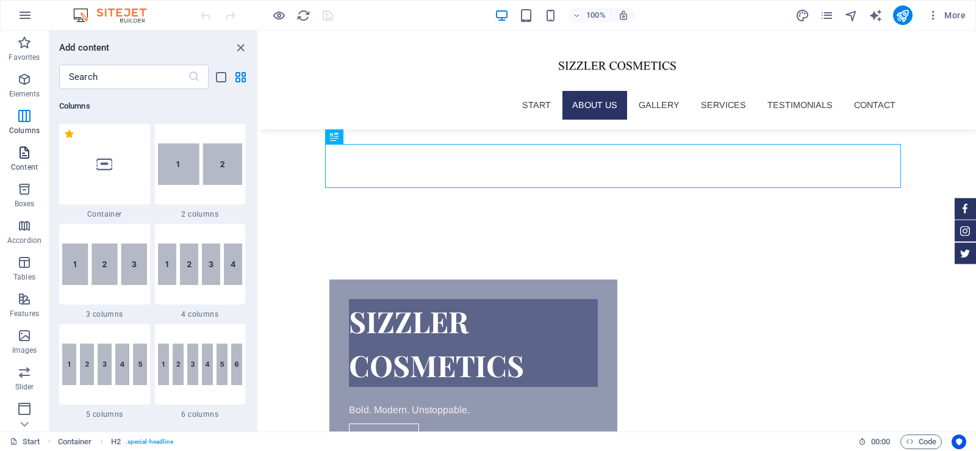
click at [27, 149] on icon "button" at bounding box center [24, 152] width 15 height 15
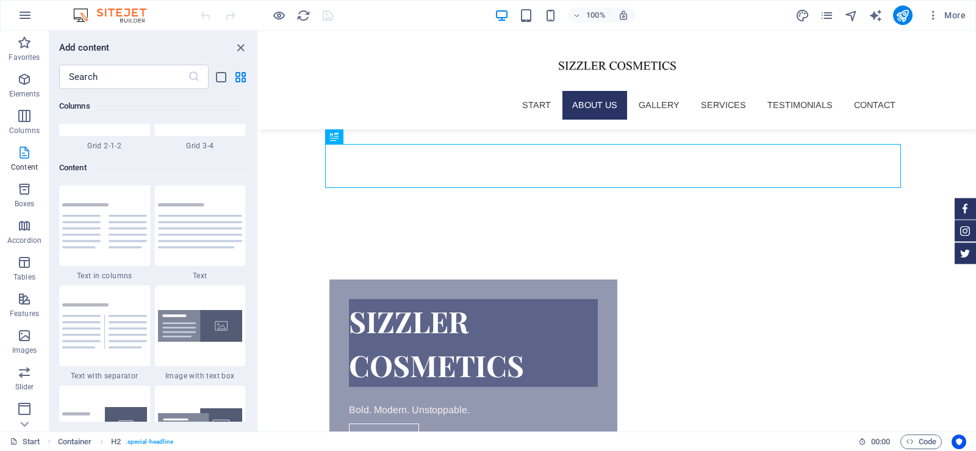
scroll to position [2135, 0]
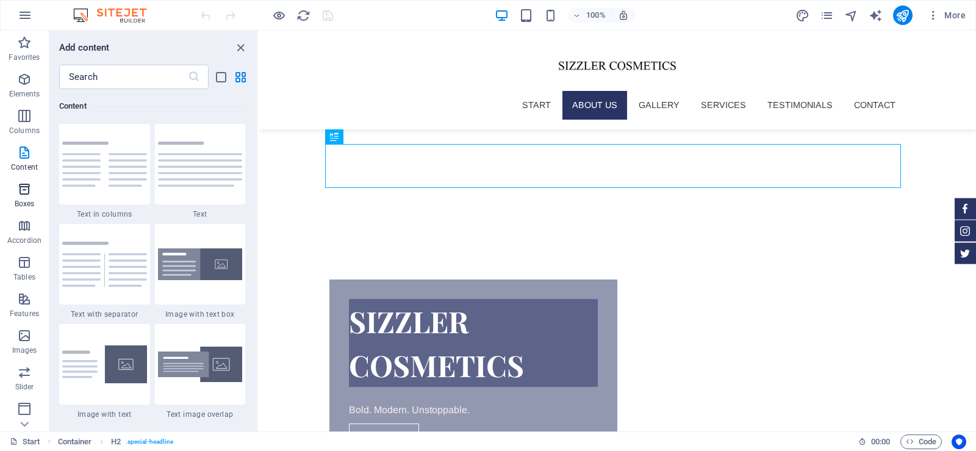
click at [24, 192] on icon "button" at bounding box center [24, 189] width 15 height 15
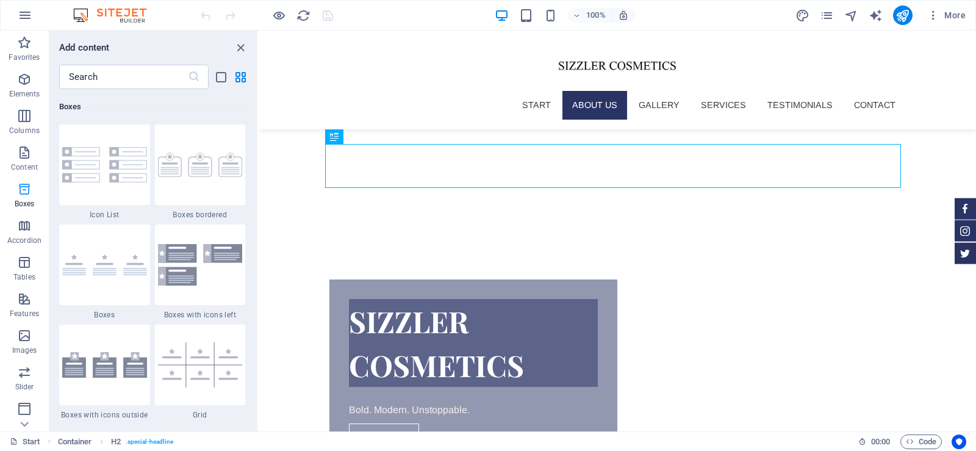
scroll to position [3366, 0]
click at [26, 229] on icon "button" at bounding box center [24, 225] width 15 height 15
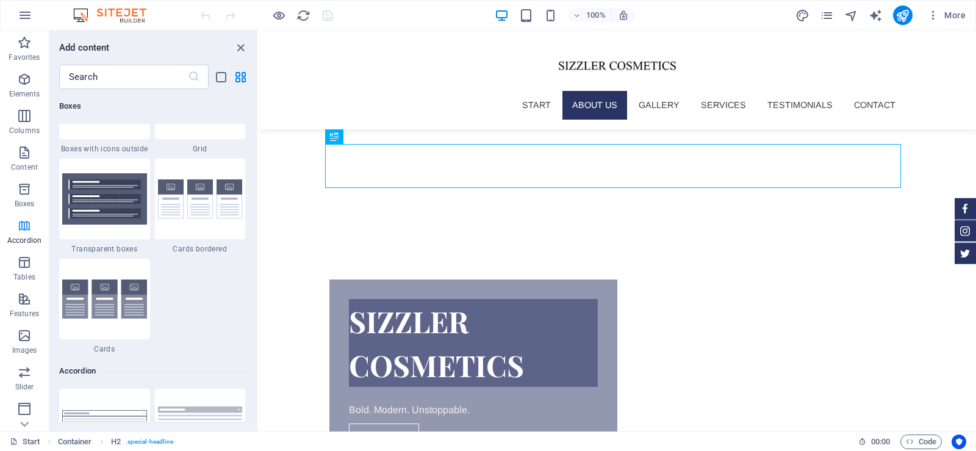
scroll to position [3896, 0]
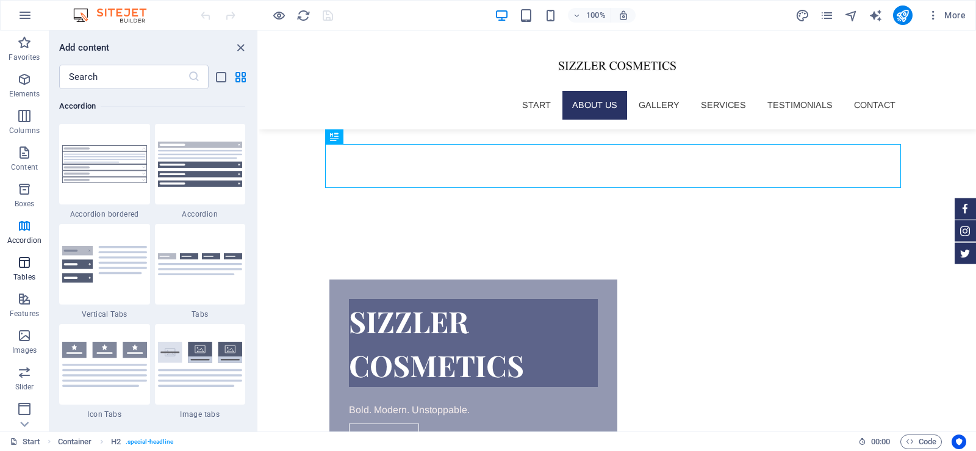
click at [30, 259] on icon "button" at bounding box center [24, 262] width 15 height 15
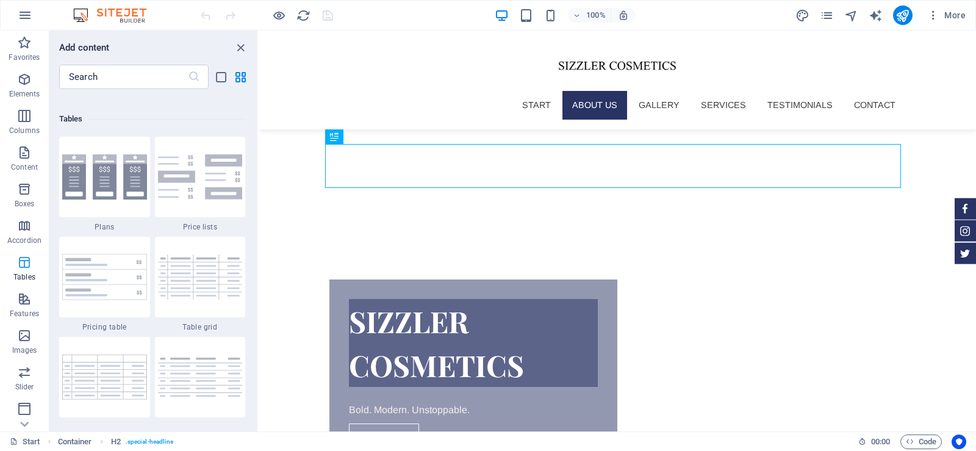
scroll to position [4226, 0]
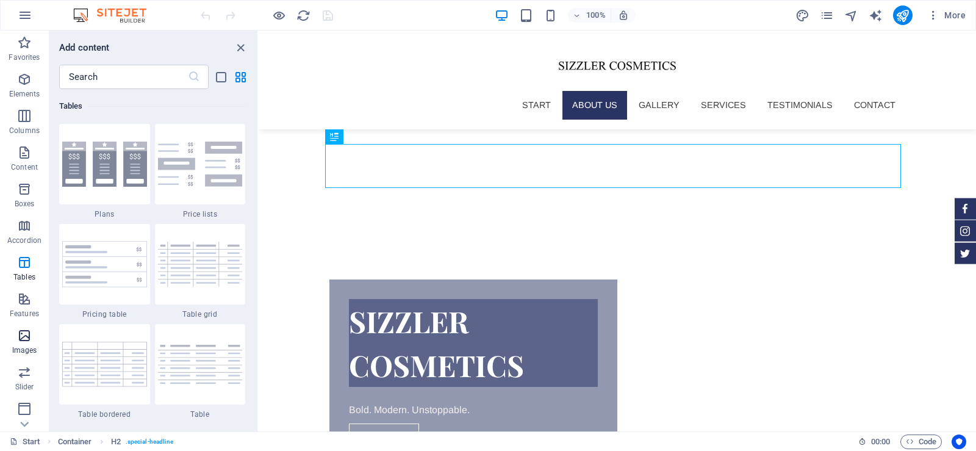
click at [24, 337] on icon "button" at bounding box center [24, 335] width 15 height 15
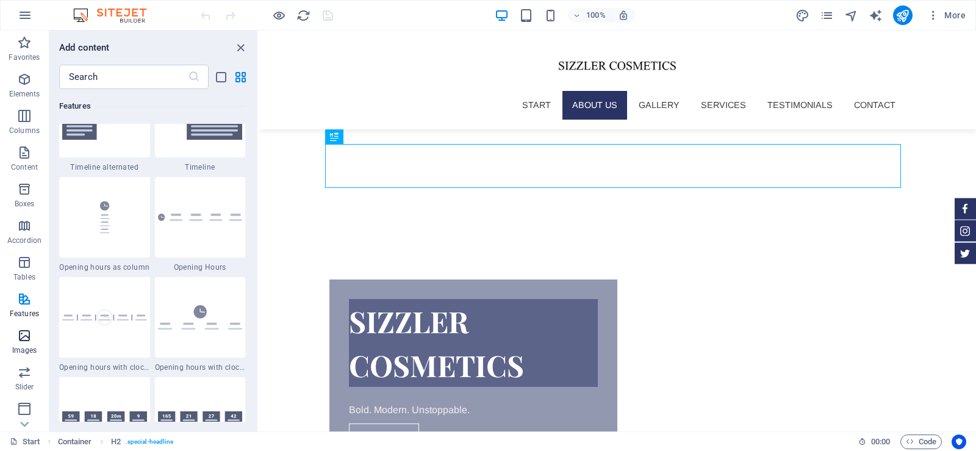
scroll to position [6187, 0]
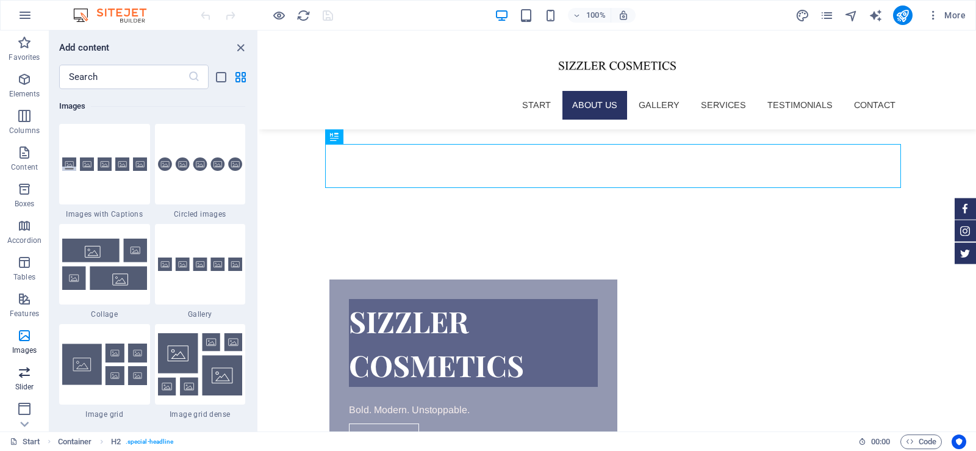
click at [26, 373] on icon "button" at bounding box center [24, 372] width 15 height 15
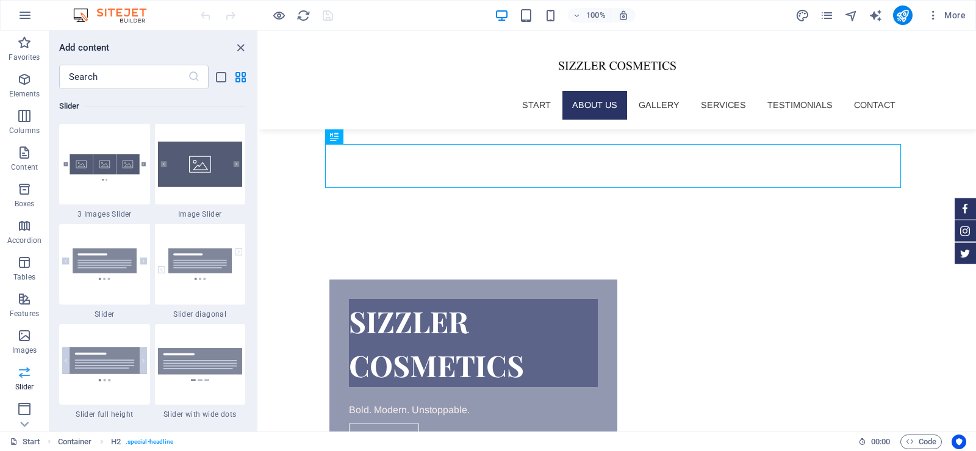
scroll to position [6917, 0]
click at [30, 409] on icon "button" at bounding box center [24, 408] width 15 height 15
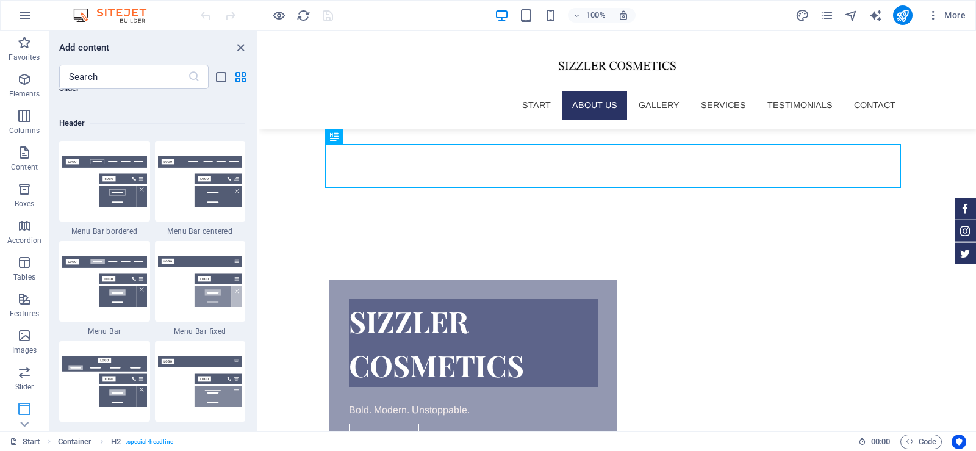
scroll to position [7348, 0]
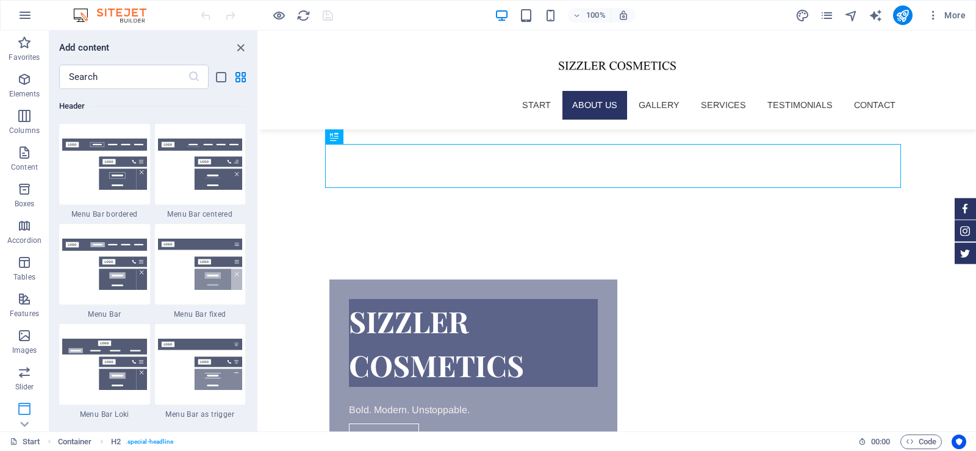
click at [24, 410] on icon "button" at bounding box center [24, 408] width 15 height 15
click at [24, 426] on icon at bounding box center [24, 424] width 9 height 5
click at [24, 334] on icon "button" at bounding box center [24, 333] width 15 height 15
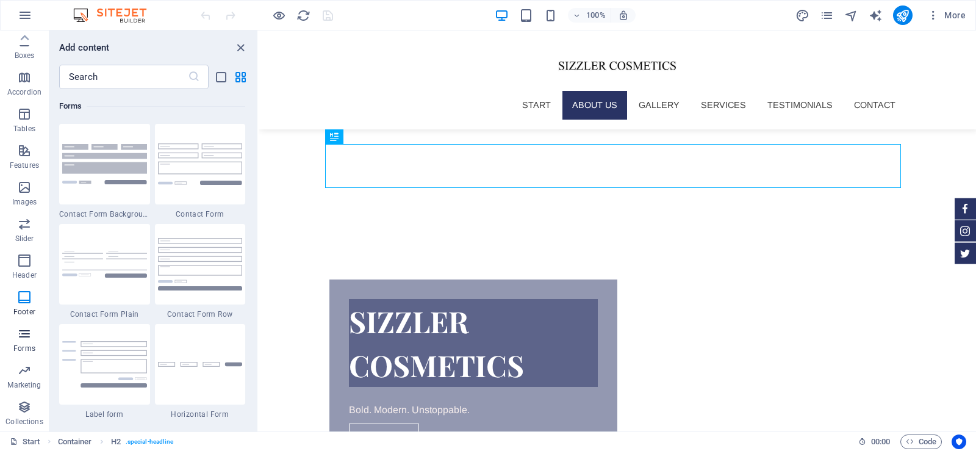
scroll to position [8908, 0]
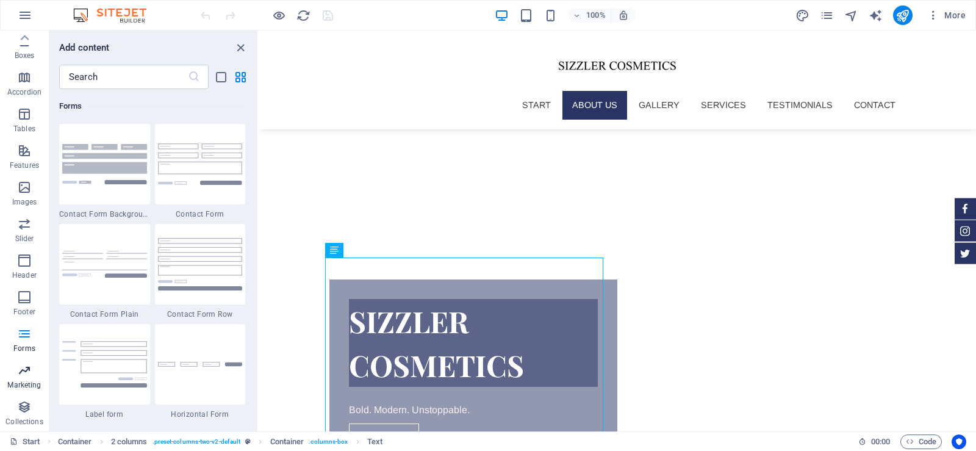
click at [22, 377] on icon "button" at bounding box center [24, 370] width 15 height 15
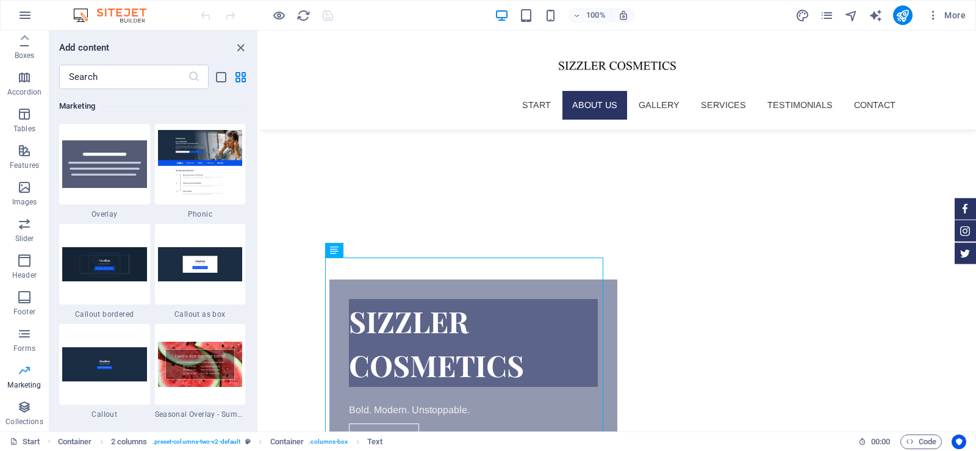
scroll to position [9939, 0]
click at [20, 409] on icon "button" at bounding box center [24, 407] width 15 height 15
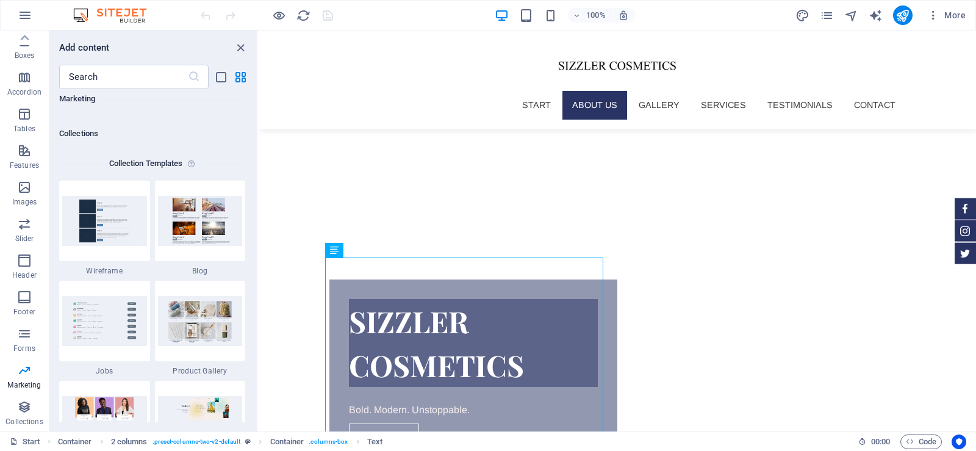
scroll to position [11076, 0]
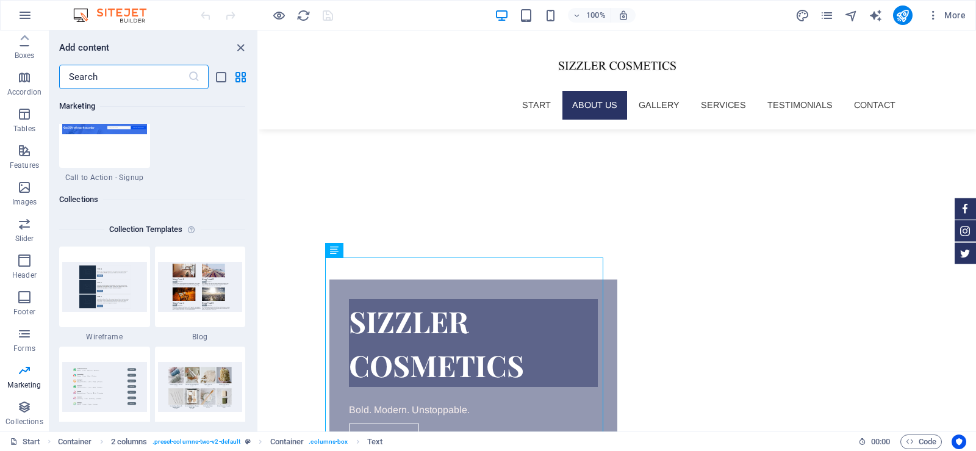
click at [120, 71] on input "text" at bounding box center [123, 77] width 129 height 24
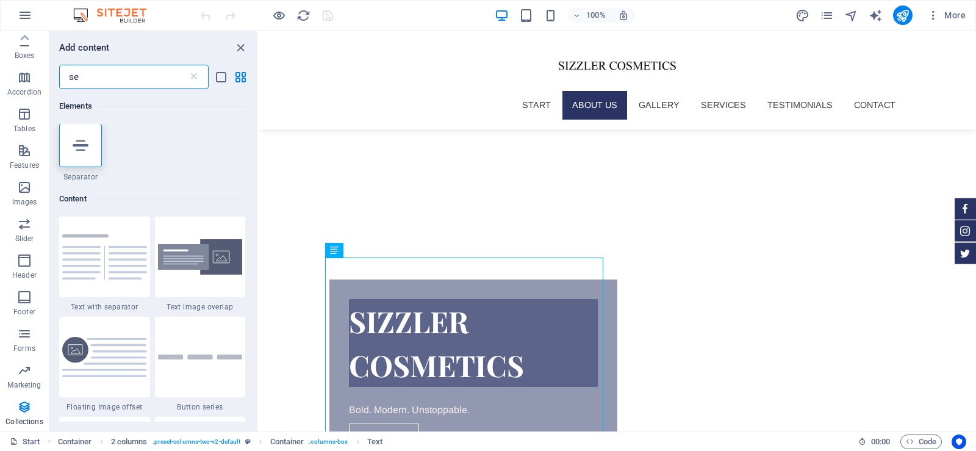
scroll to position [0, 0]
type input "s"
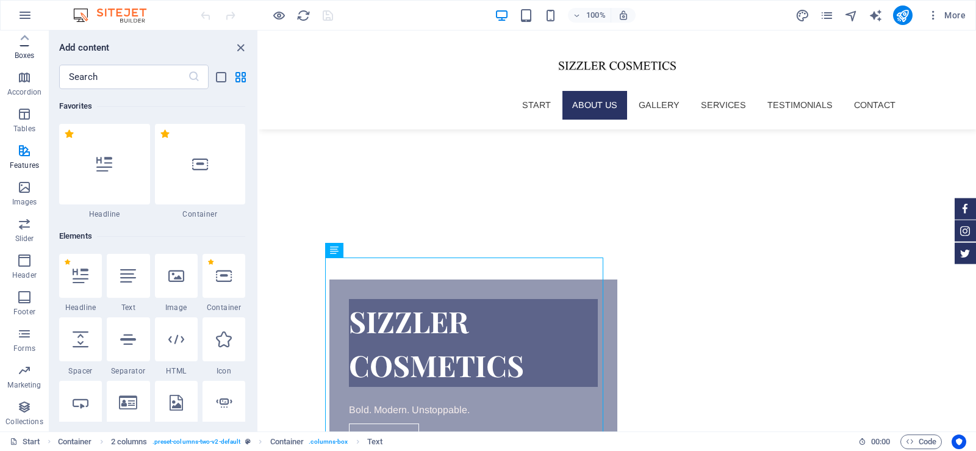
click at [23, 48] on icon "button" at bounding box center [24, 41] width 15 height 15
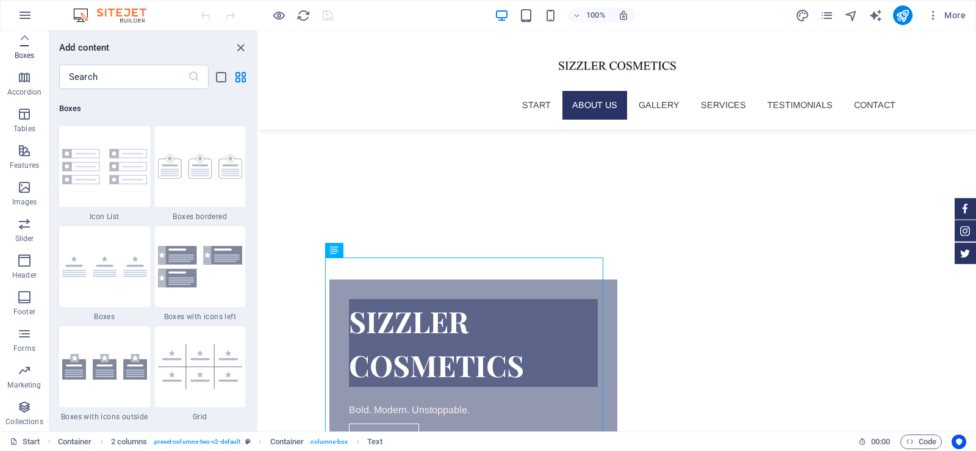
scroll to position [3366, 0]
click at [23, 48] on icon "button" at bounding box center [24, 41] width 15 height 15
click at [25, 34] on icon at bounding box center [24, 37] width 17 height 17
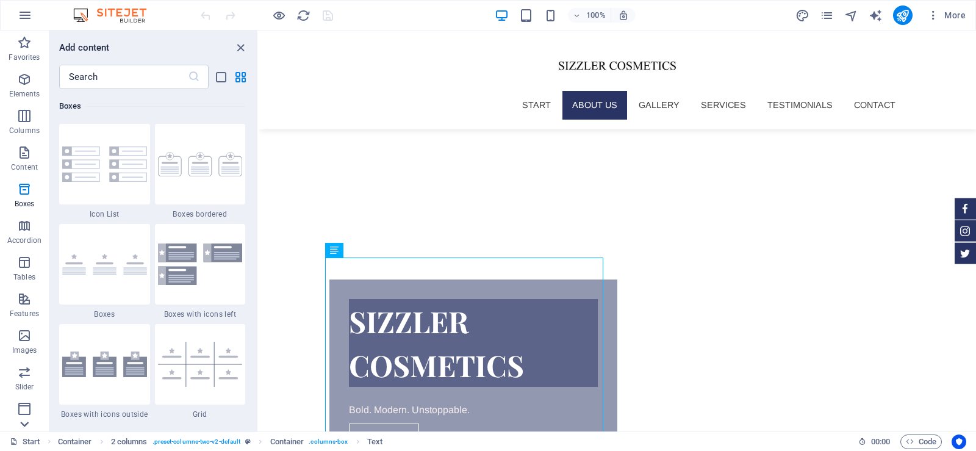
click at [27, 425] on icon at bounding box center [24, 424] width 17 height 17
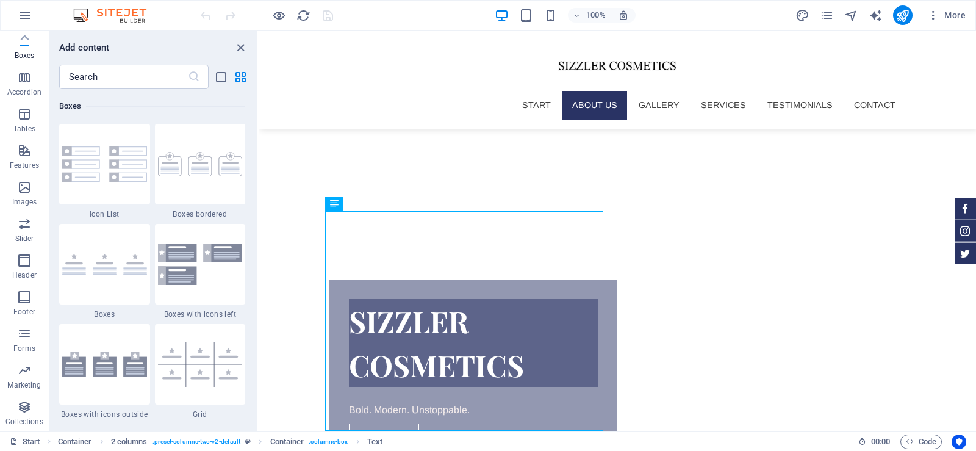
scroll to position [848, 0]
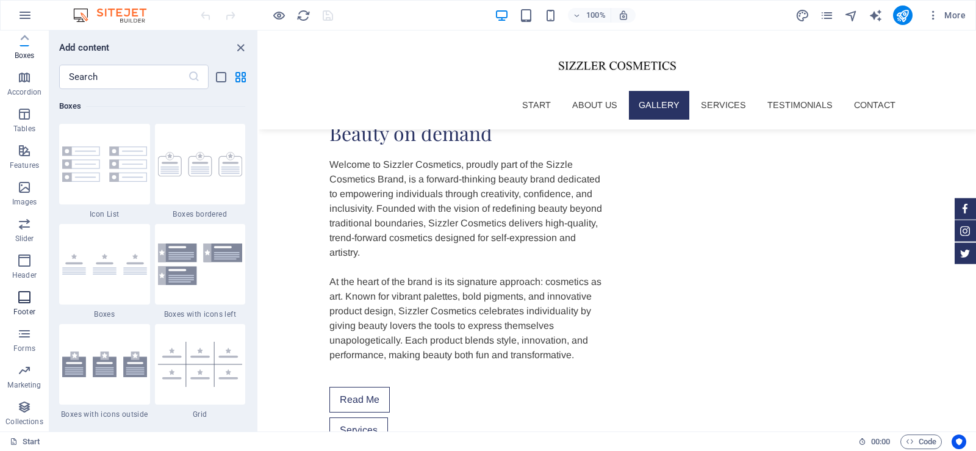
drag, startPoint x: 22, startPoint y: 374, endPoint x: 22, endPoint y: 286, distance: 87.9
click at [22, 286] on div "Favorites Elements Columns Content Boxes Accordion Tables Features Images Slide…" at bounding box center [24, 156] width 49 height 549
click at [25, 33] on icon at bounding box center [24, 37] width 17 height 17
click at [26, 18] on icon "button" at bounding box center [25, 15] width 15 height 15
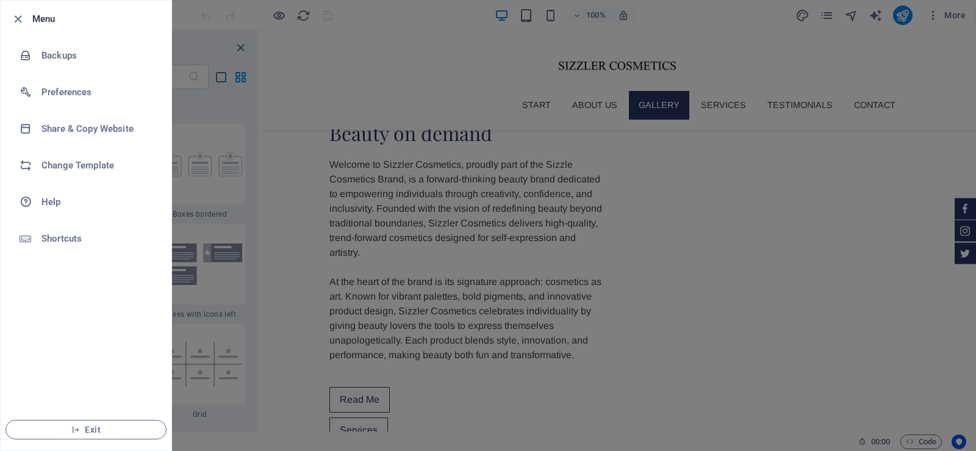
click at [237, 242] on div at bounding box center [488, 225] width 976 height 451
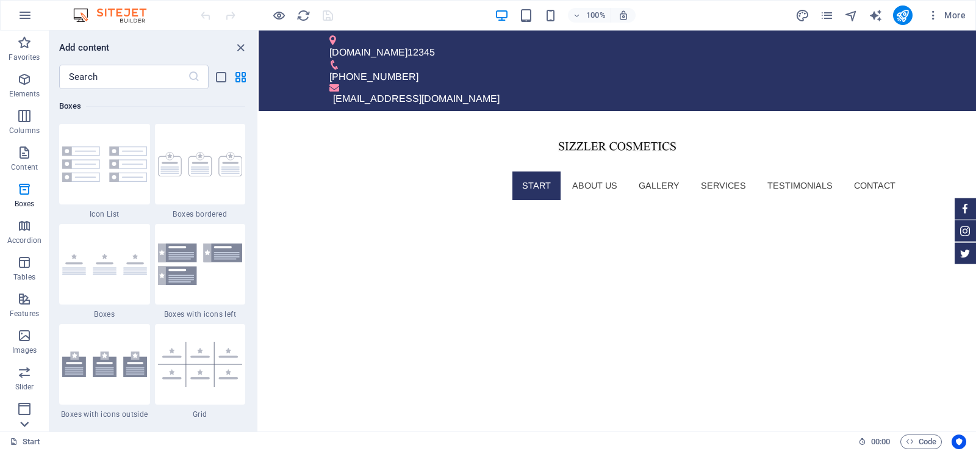
click at [26, 419] on icon at bounding box center [24, 424] width 17 height 17
click at [26, 36] on icon at bounding box center [25, 37] width 9 height 5
click at [30, 87] on span "Elements" at bounding box center [24, 86] width 49 height 29
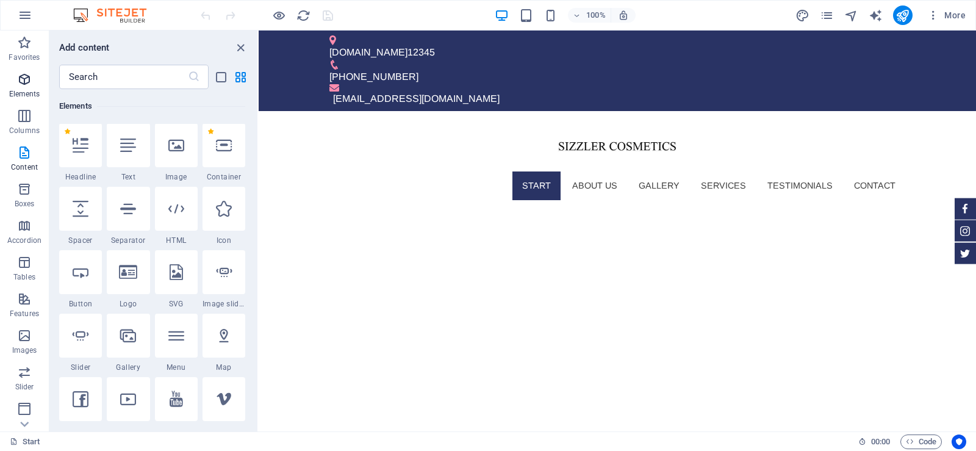
scroll to position [130, 0]
click at [26, 410] on icon "button" at bounding box center [24, 408] width 15 height 15
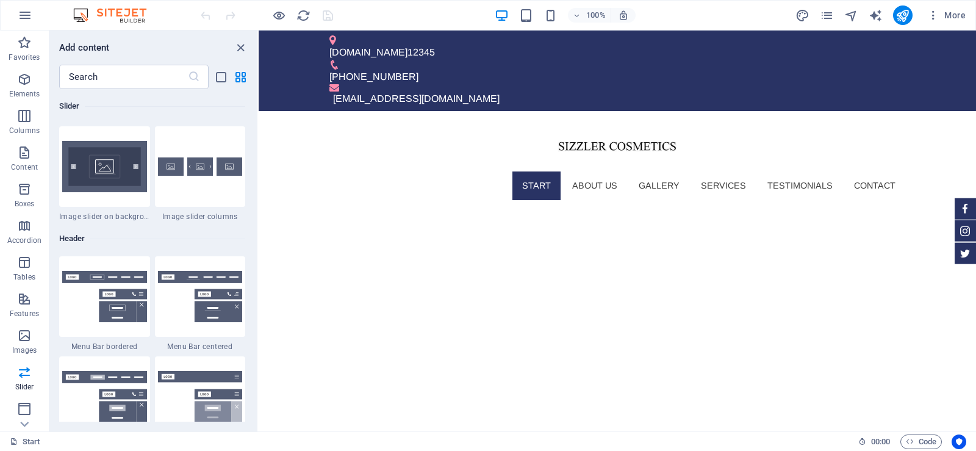
scroll to position [7259, 0]
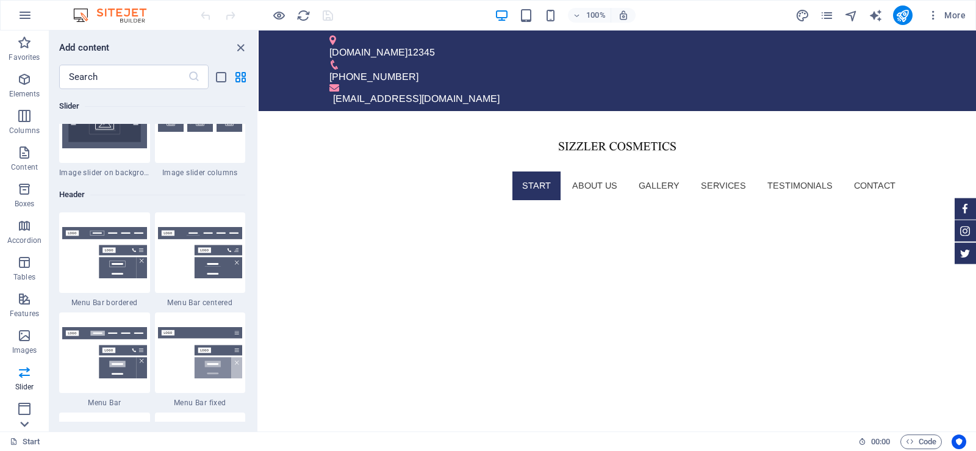
click at [28, 423] on icon at bounding box center [24, 424] width 9 height 5
click at [28, 409] on icon "button" at bounding box center [24, 407] width 15 height 15
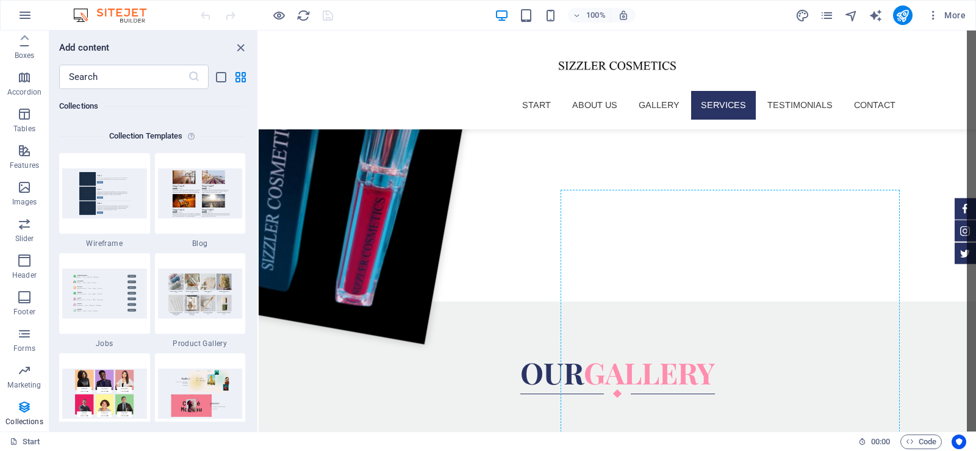
scroll to position [2258, 0]
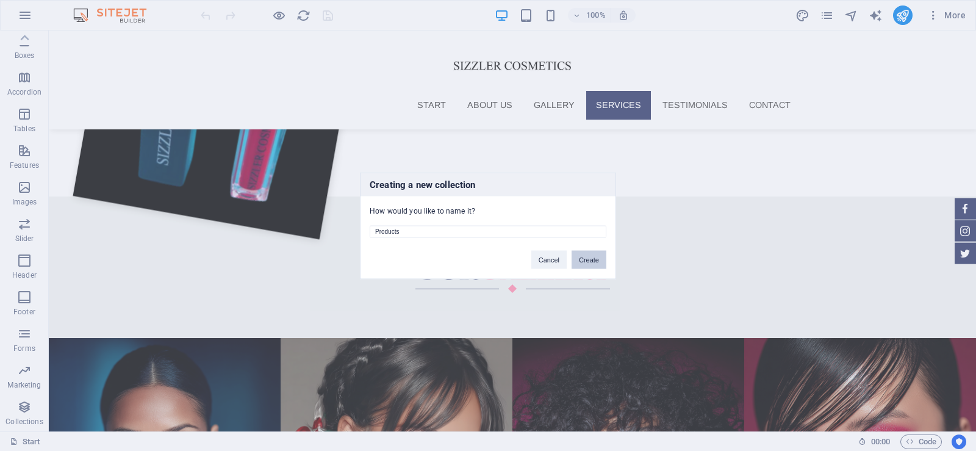
click at [585, 260] on button "Create" at bounding box center [589, 259] width 35 height 18
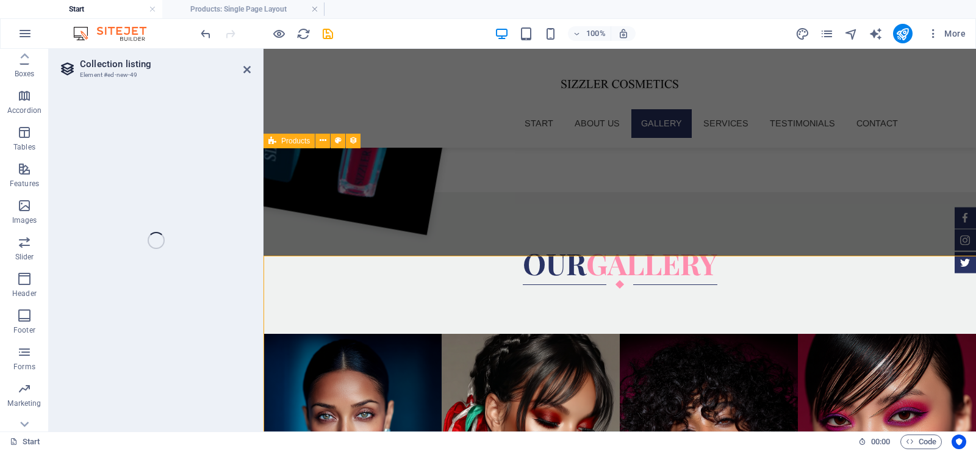
scroll to position [1251, 0]
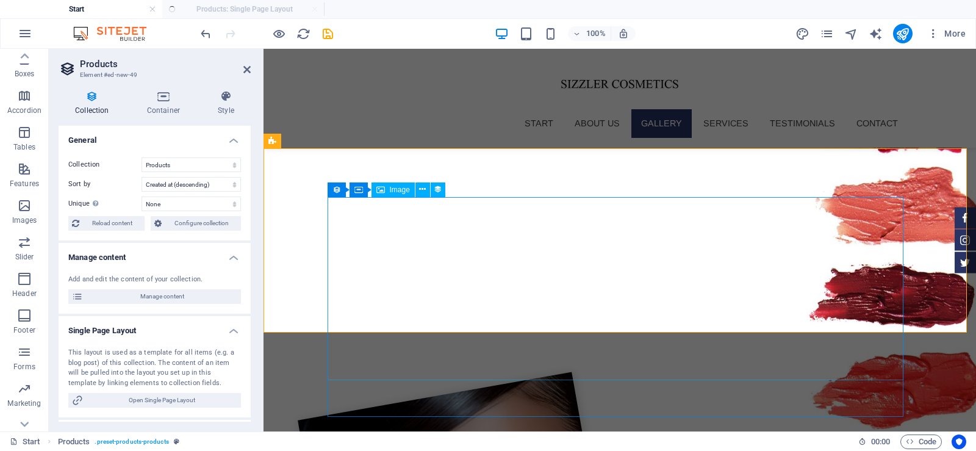
select select "createdAt_DESC"
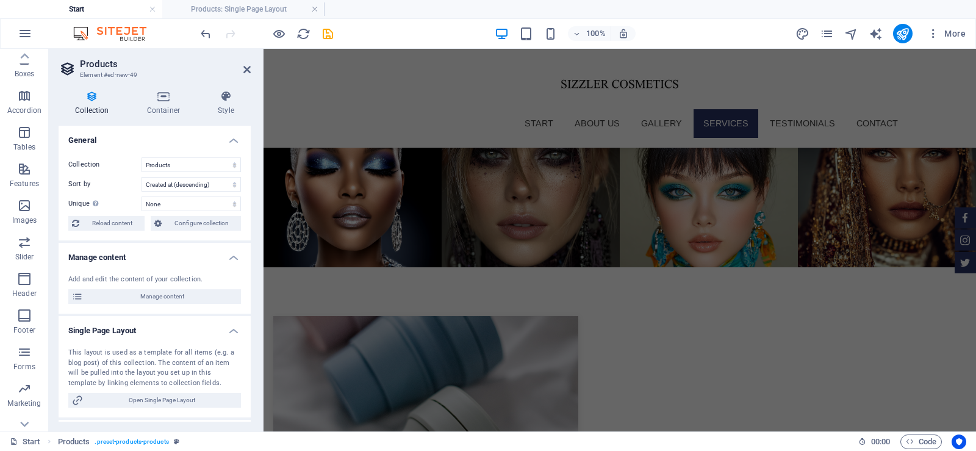
scroll to position [2369, 0]
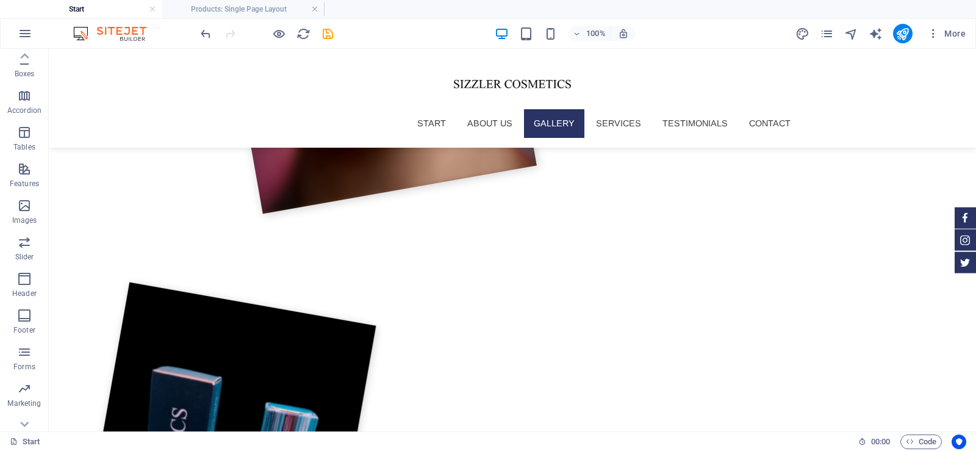
scroll to position [1737, 0]
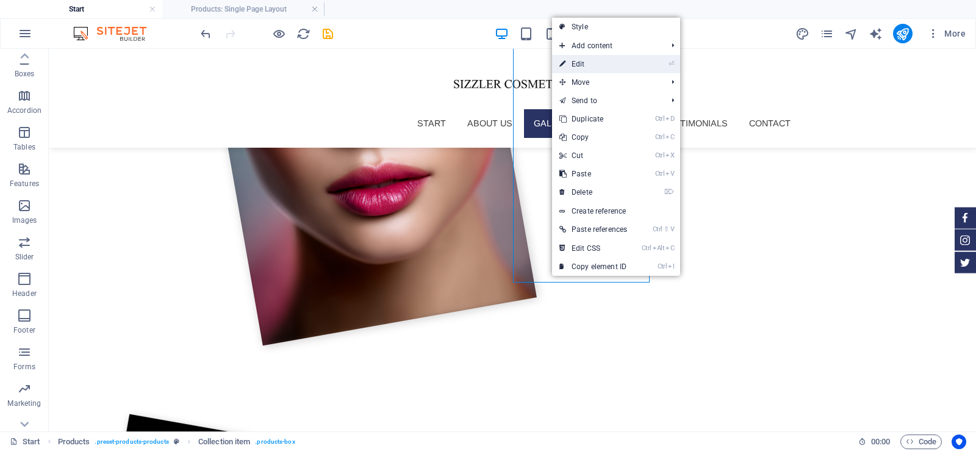
click at [603, 60] on link "⏎ Edit" at bounding box center [593, 64] width 82 height 18
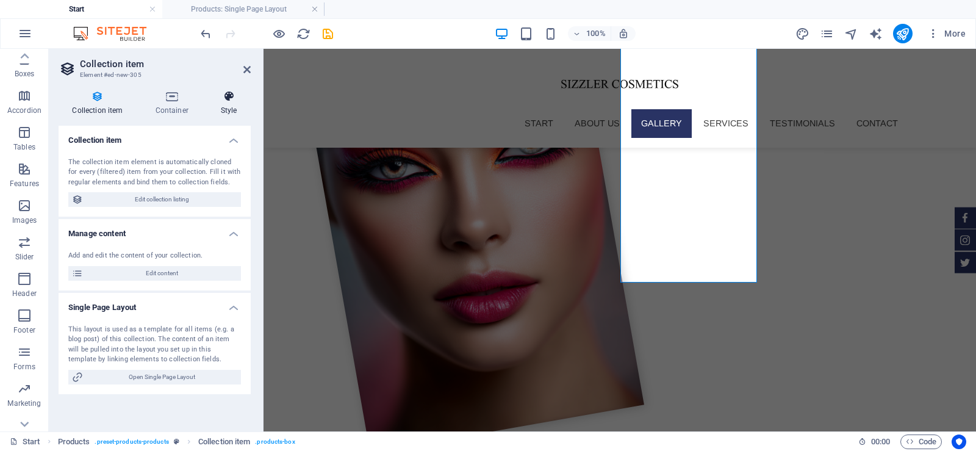
click at [229, 90] on icon at bounding box center [229, 96] width 44 height 12
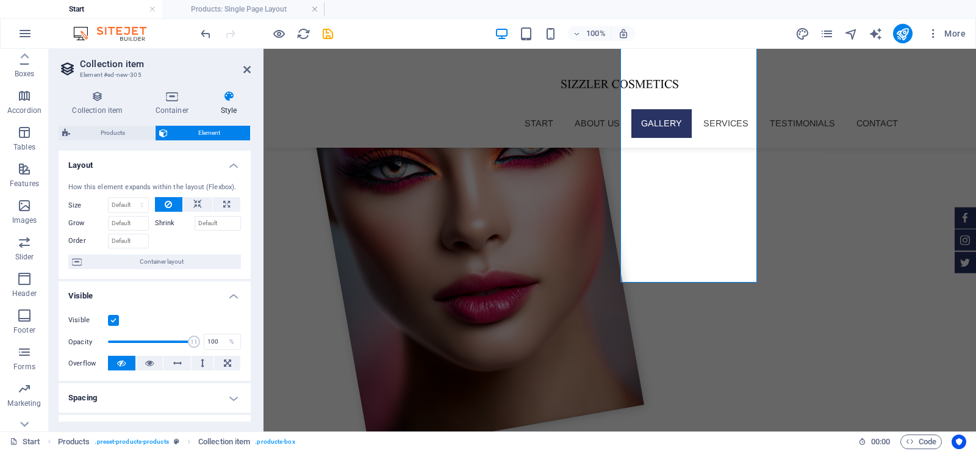
drag, startPoint x: 248, startPoint y: 240, endPoint x: 247, endPoint y: 317, distance: 76.9
click at [247, 317] on ul "Layout How this element expands within the layout (Flexbox). Size Default auto …" at bounding box center [155, 409] width 192 height 516
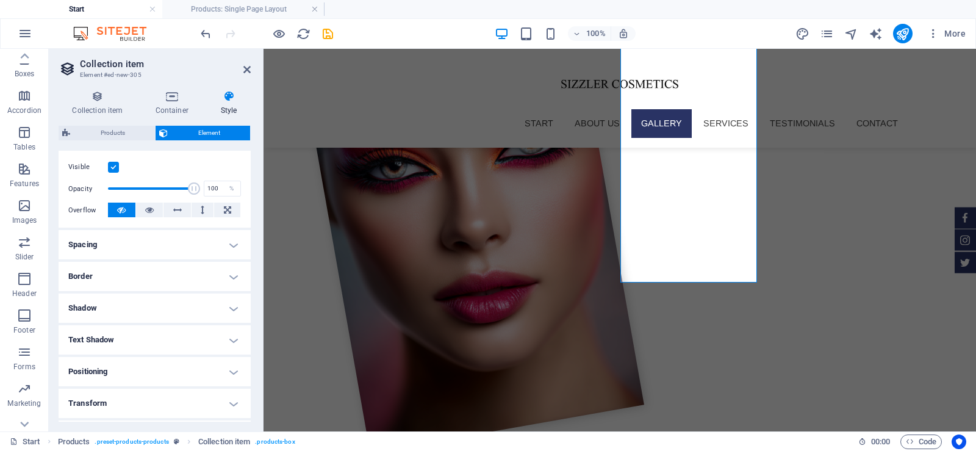
scroll to position [0, 0]
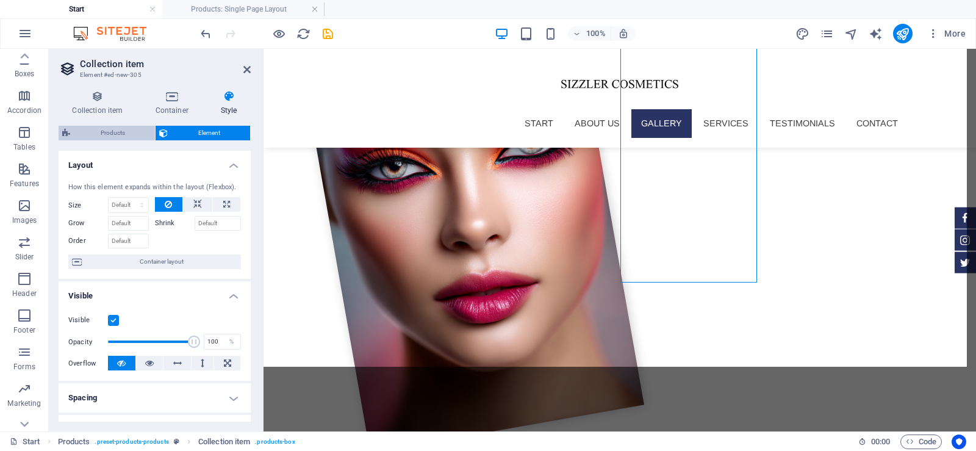
click at [121, 133] on span "Products" at bounding box center [112, 133] width 77 height 15
select select "rem"
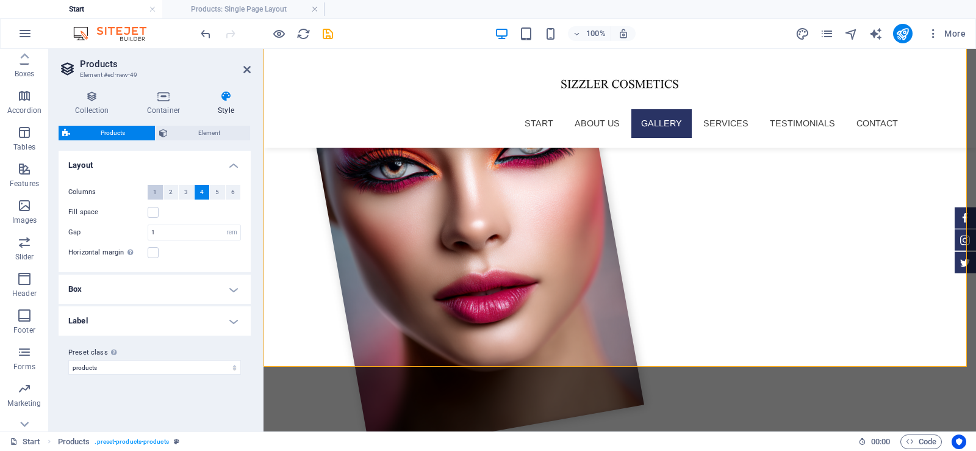
click at [157, 195] on button "1" at bounding box center [155, 192] width 15 height 15
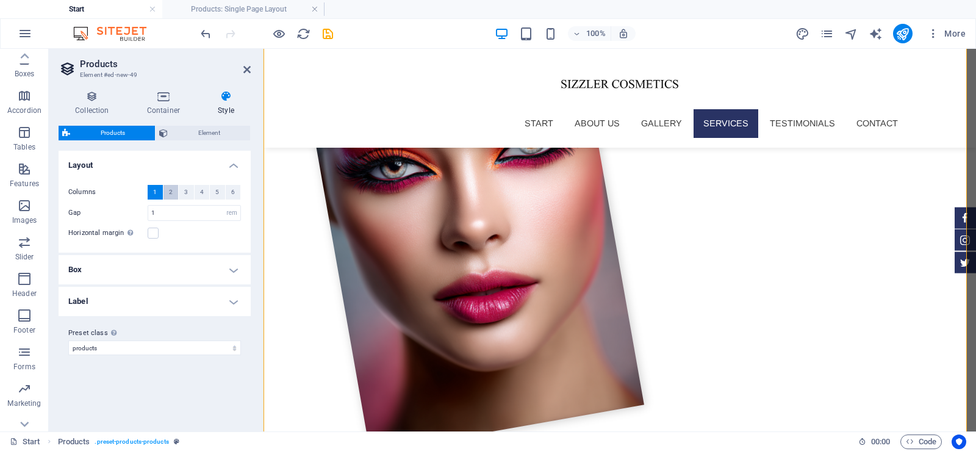
scroll to position [2317, 0]
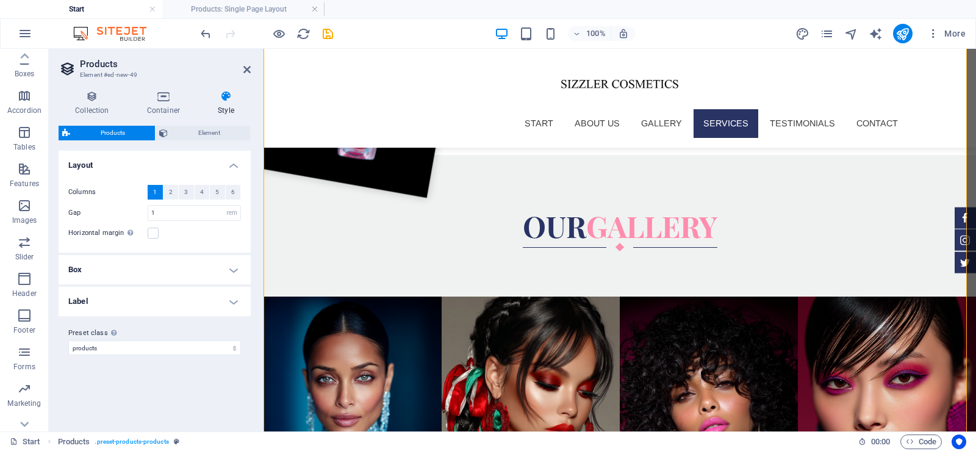
click at [134, 274] on h4 "Box" at bounding box center [155, 269] width 192 height 29
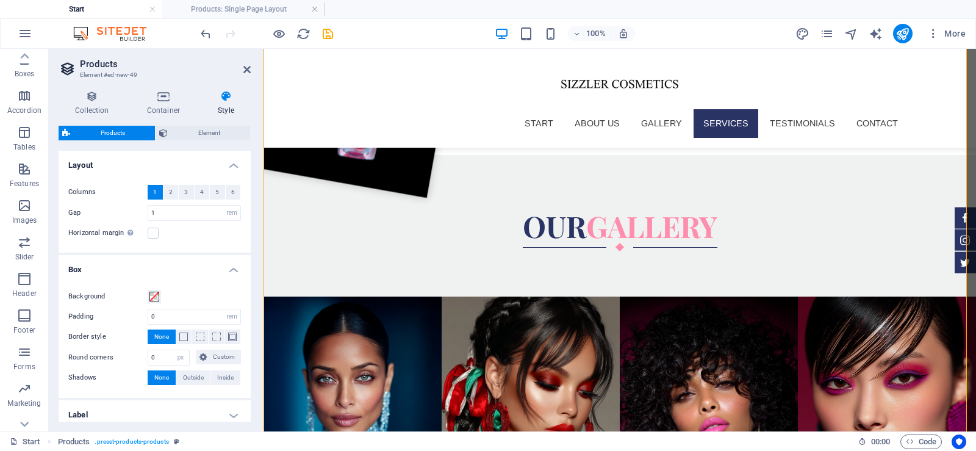
click at [151, 259] on h4 "Box" at bounding box center [155, 266] width 192 height 22
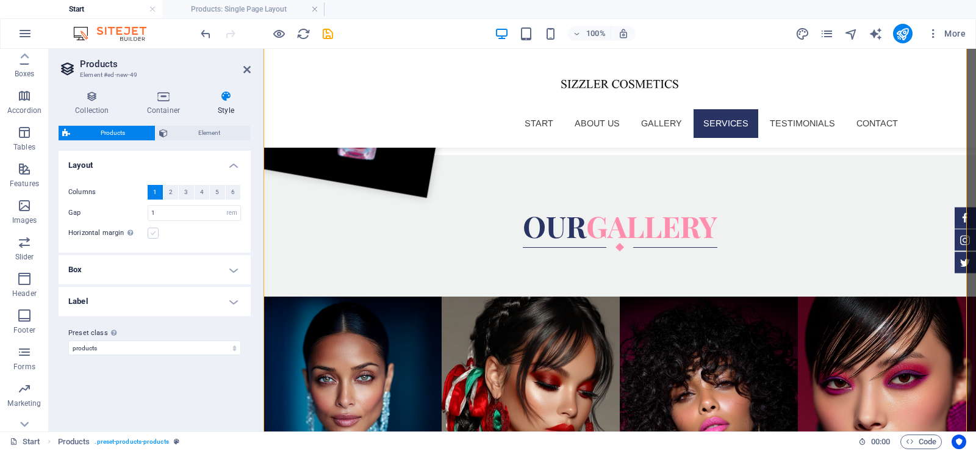
click at [152, 238] on label at bounding box center [153, 233] width 11 height 11
click at [0, 0] on input "Horizontal margin Only if the containers "Content width" is not set to "Default"" at bounding box center [0, 0] width 0 height 0
click at [153, 236] on label at bounding box center [153, 233] width 11 height 11
click at [0, 0] on input "Horizontal margin Only if the containers "Content width" is not set to "Default"" at bounding box center [0, 0] width 0 height 0
click at [153, 236] on label at bounding box center [153, 233] width 11 height 11
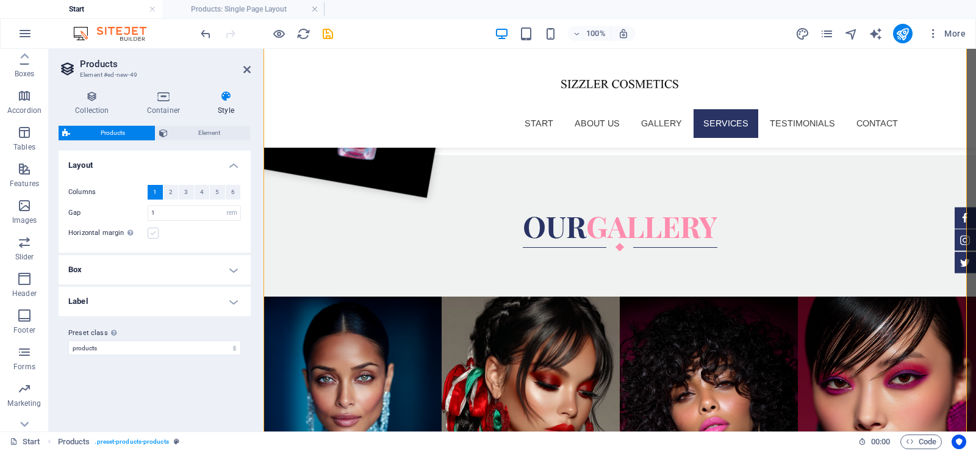
click at [0, 0] on input "Horizontal margin Only if the containers "Content width" is not set to "Default"" at bounding box center [0, 0] width 0 height 0
click at [153, 342] on select "products Add preset class" at bounding box center [154, 347] width 173 height 15
click at [68, 340] on select "products Add preset class" at bounding box center [154, 347] width 173 height 15
select select "preset-products-products"
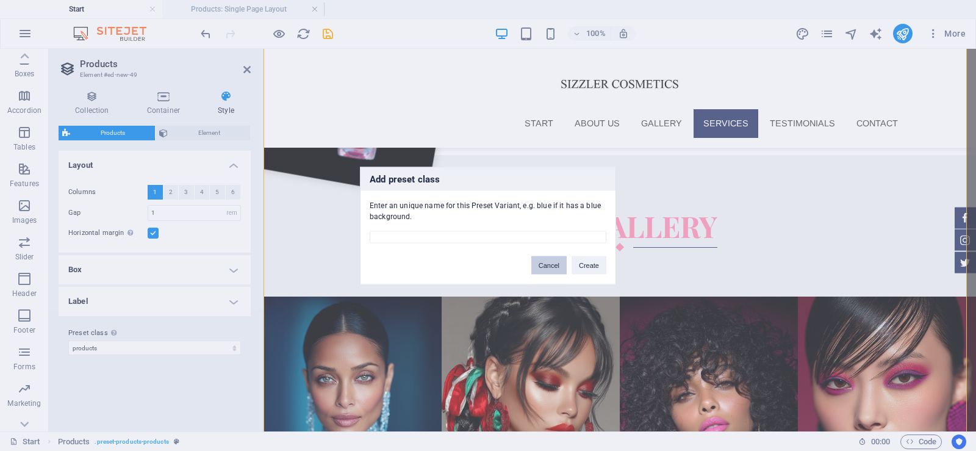
click at [536, 260] on button "Cancel" at bounding box center [548, 265] width 35 height 18
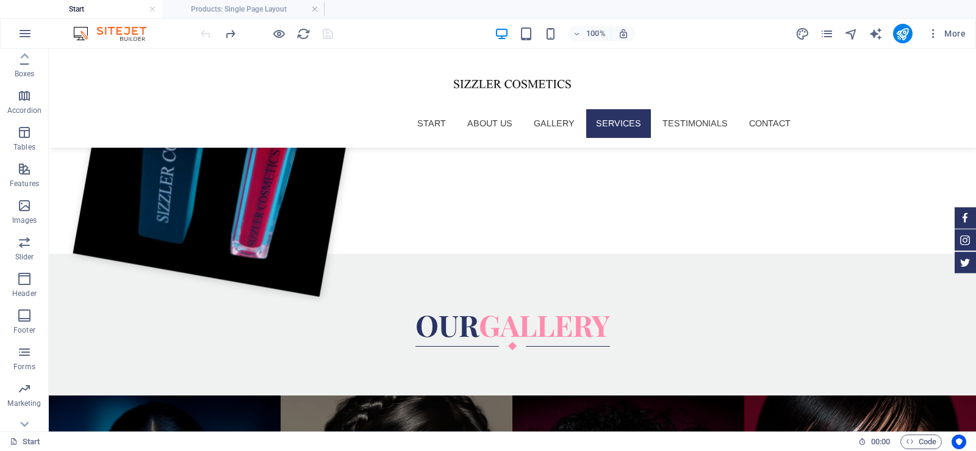
scroll to position [2228, 0]
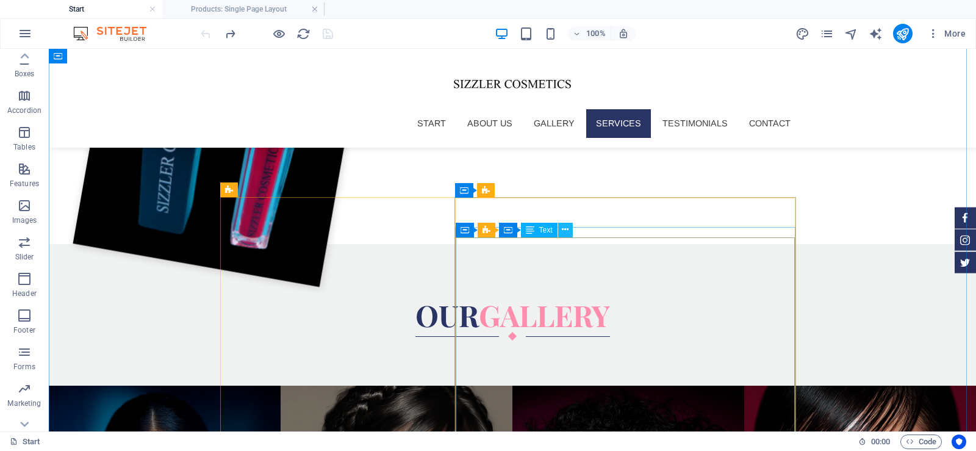
click at [564, 228] on icon at bounding box center [565, 229] width 7 height 13
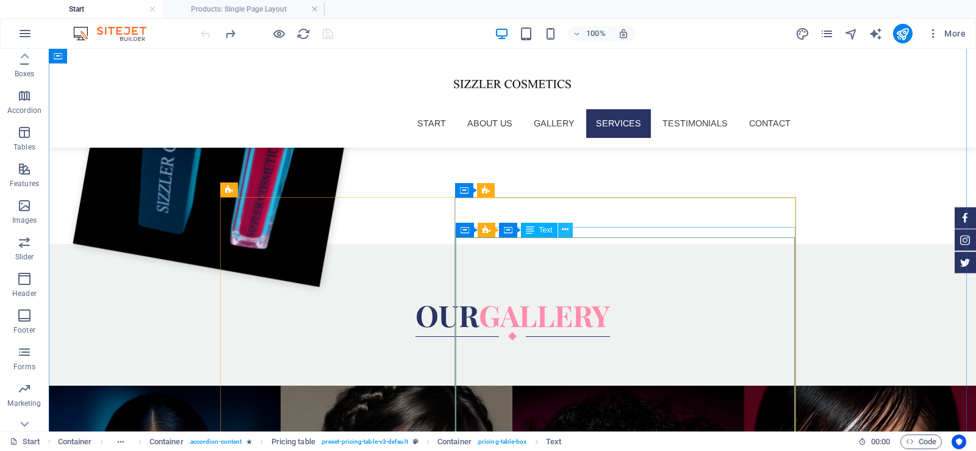
click at [565, 228] on icon at bounding box center [565, 229] width 7 height 13
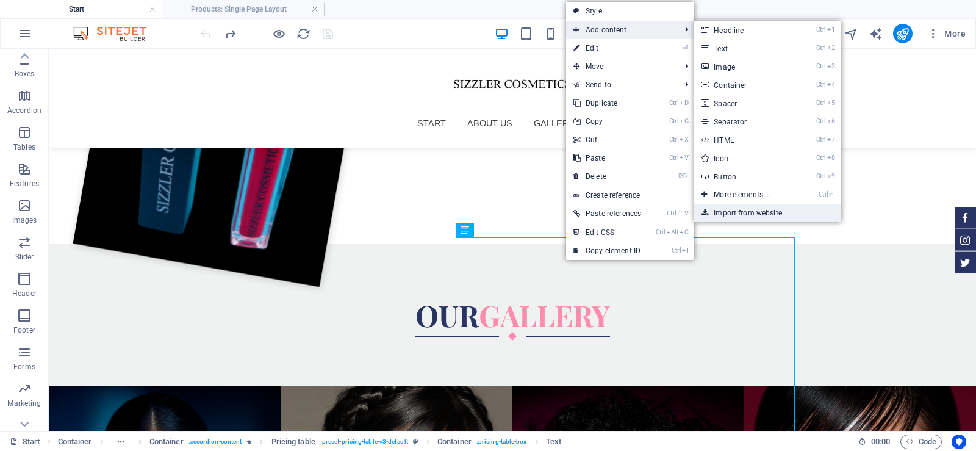
click at [747, 209] on link "Import from website" at bounding box center [767, 213] width 146 height 18
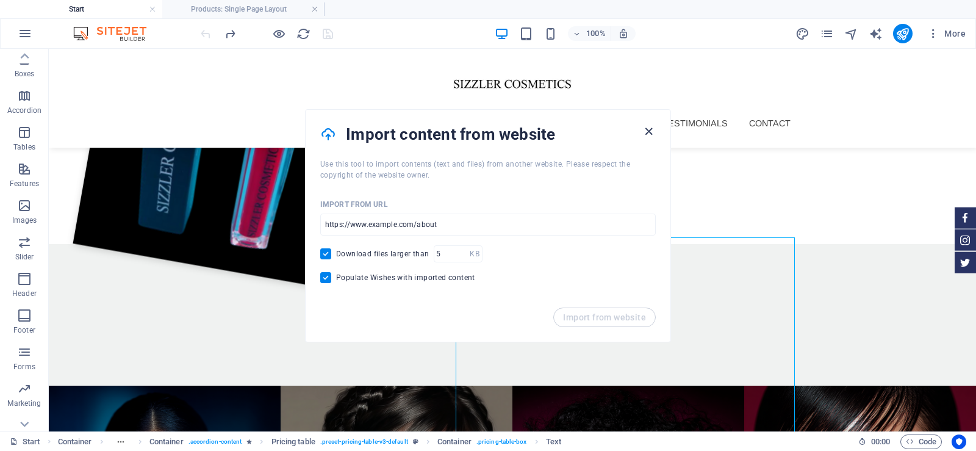
click at [646, 132] on icon "button" at bounding box center [649, 131] width 14 height 14
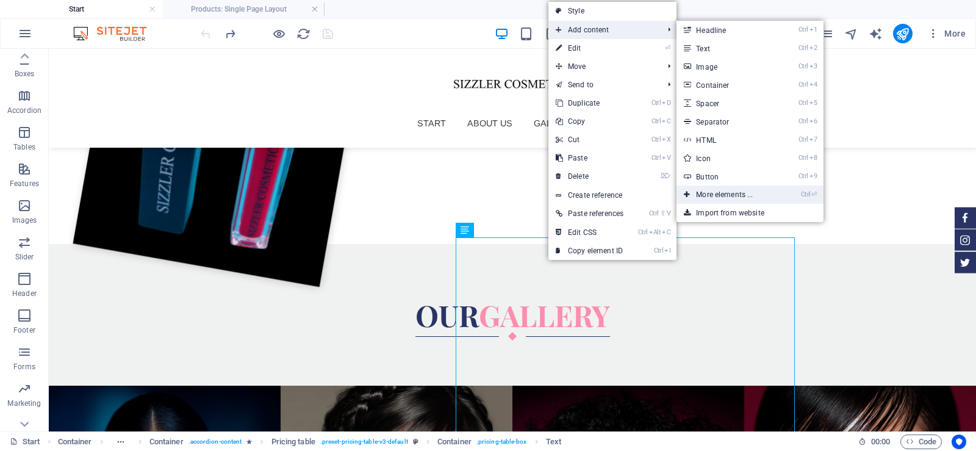
click at [717, 192] on link "Ctrl ⏎ More elements ..." at bounding box center [727, 194] width 101 height 18
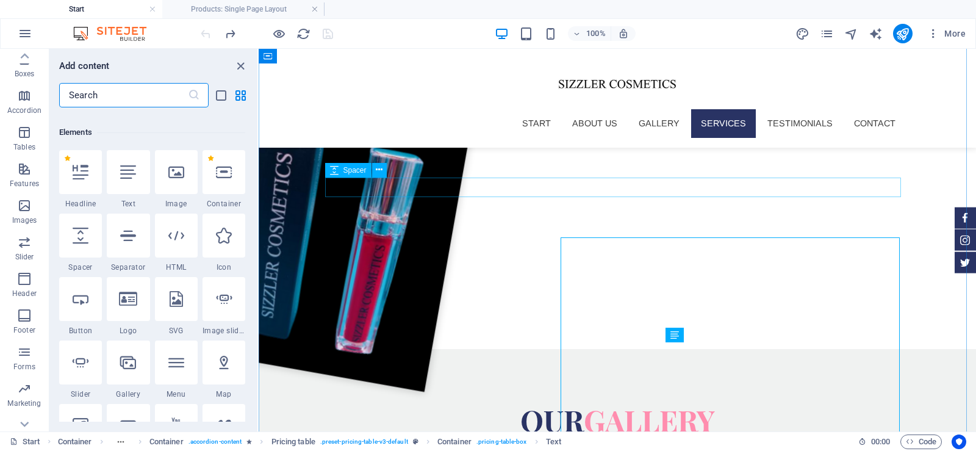
scroll to position [130, 0]
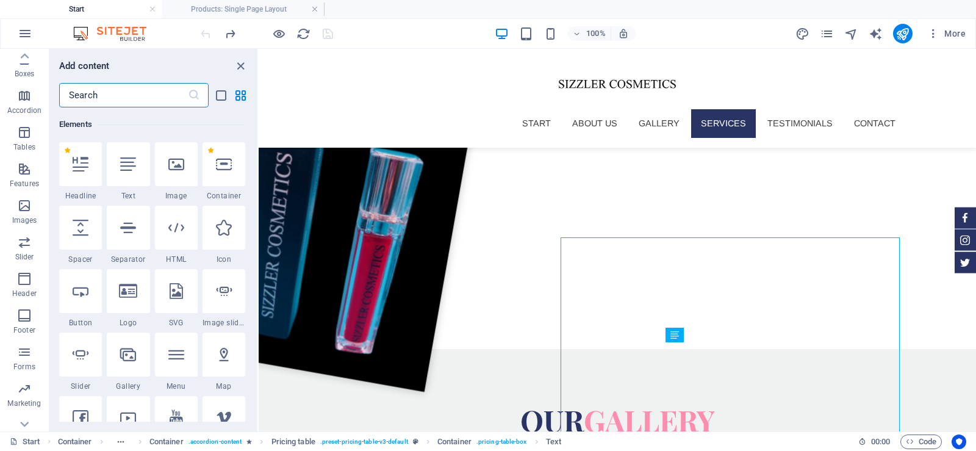
click at [157, 94] on input "text" at bounding box center [123, 95] width 129 height 24
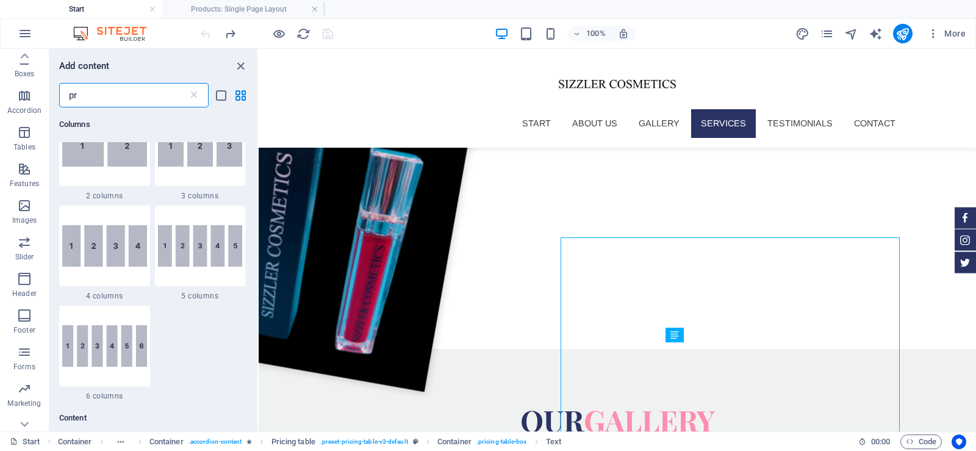
scroll to position [0, 0]
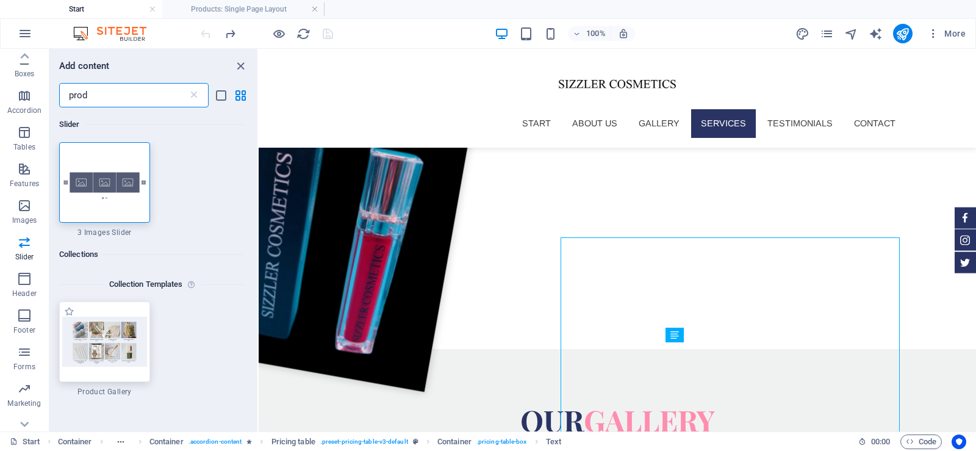
type input "prod"
click at [95, 345] on img at bounding box center [104, 341] width 85 height 49
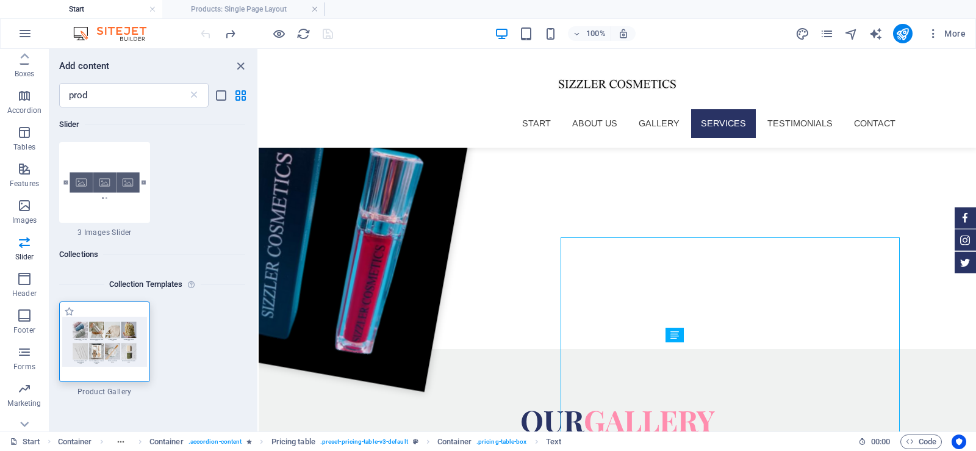
click at [95, 345] on img at bounding box center [104, 341] width 85 height 49
click at [113, 327] on img at bounding box center [104, 341] width 85 height 49
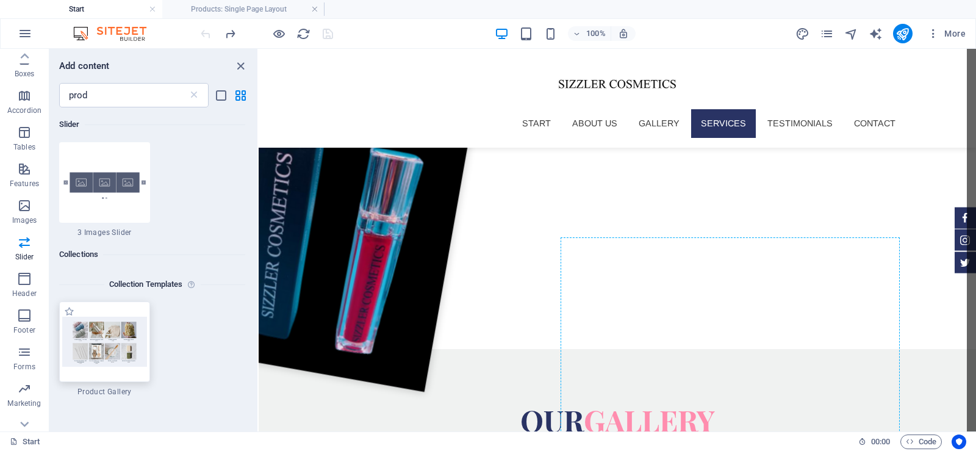
scroll to position [2228, 0]
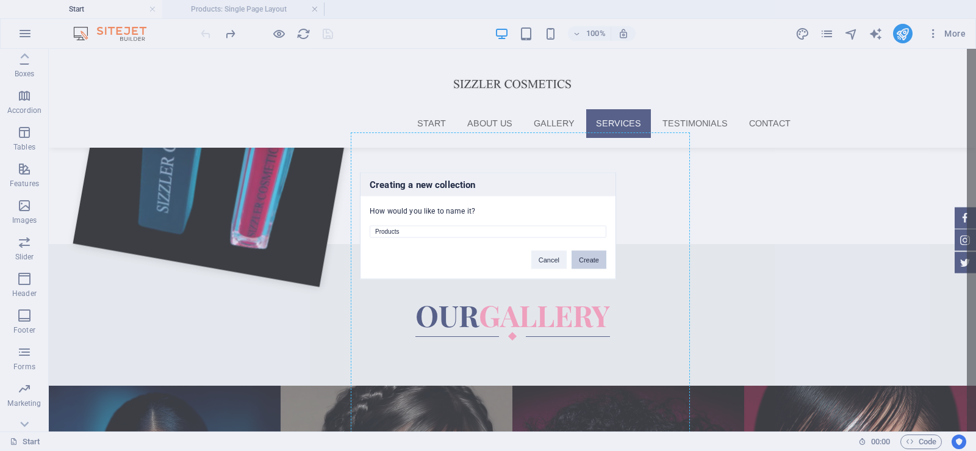
click at [589, 257] on button "Create" at bounding box center [589, 259] width 35 height 18
click at [542, 261] on button "Delete and re-create" at bounding box center [569, 259] width 76 height 18
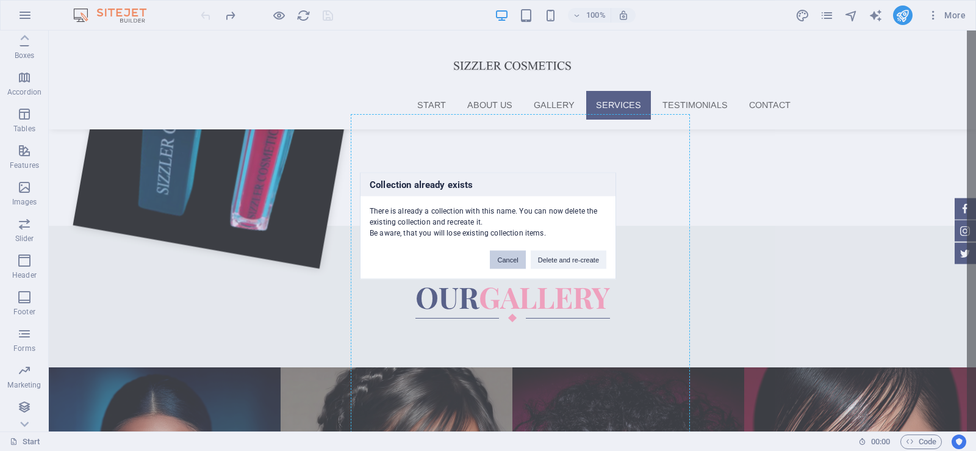
click at [506, 265] on button "Cancel" at bounding box center [507, 259] width 35 height 18
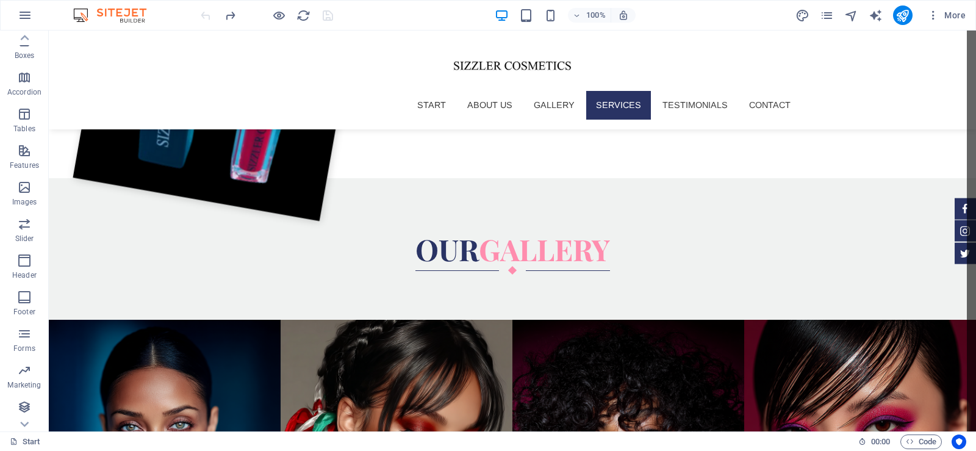
scroll to position [2314, 0]
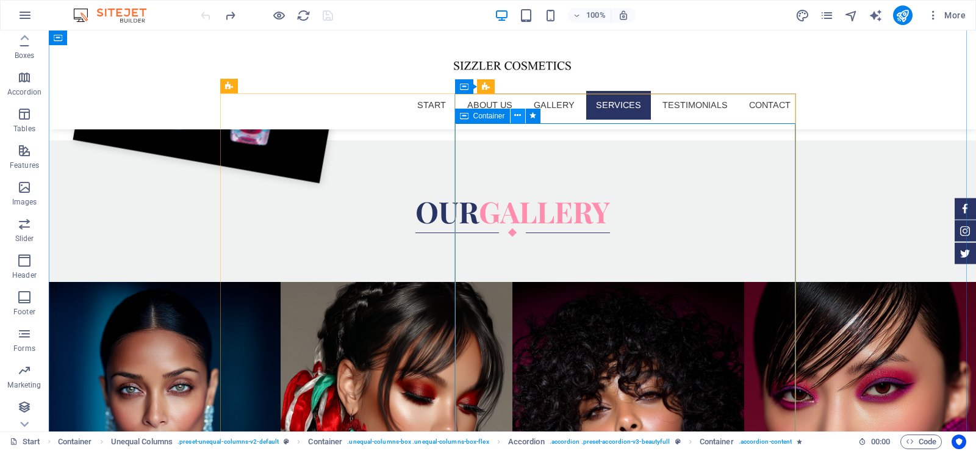
click at [516, 112] on icon at bounding box center [517, 115] width 7 height 13
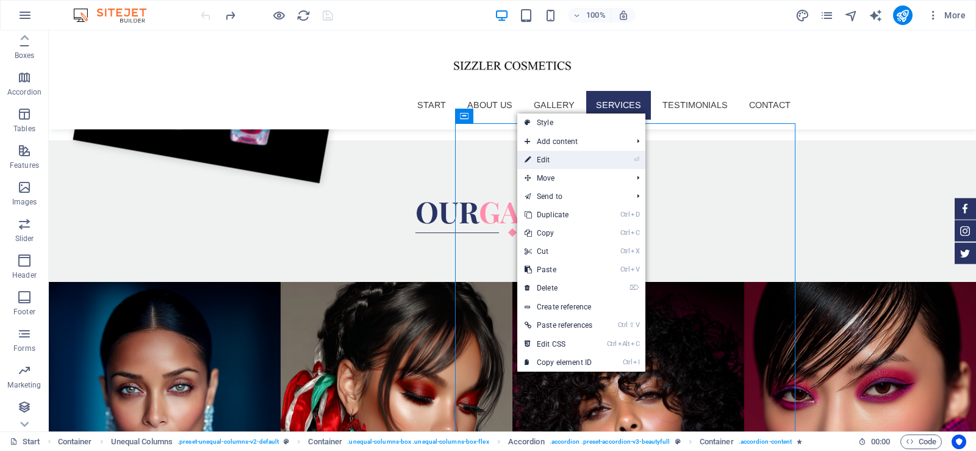
click at [551, 157] on link "⏎ Edit" at bounding box center [558, 160] width 82 height 18
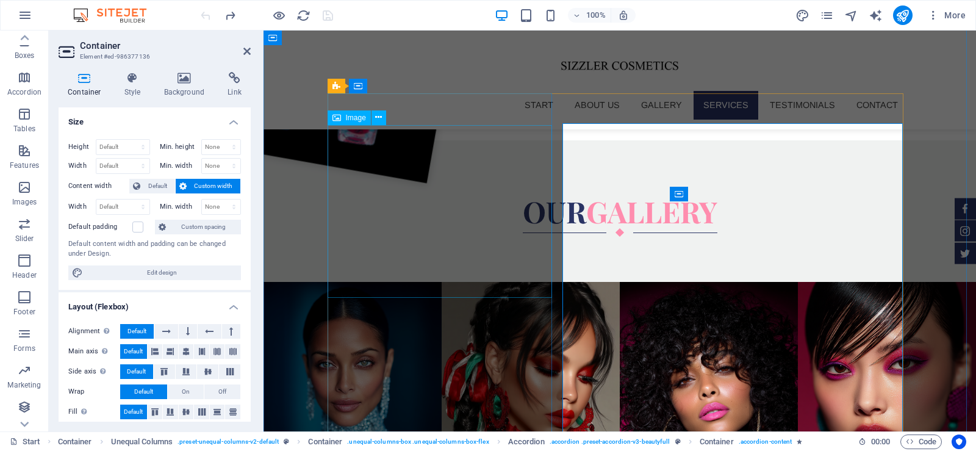
scroll to position [2206, 0]
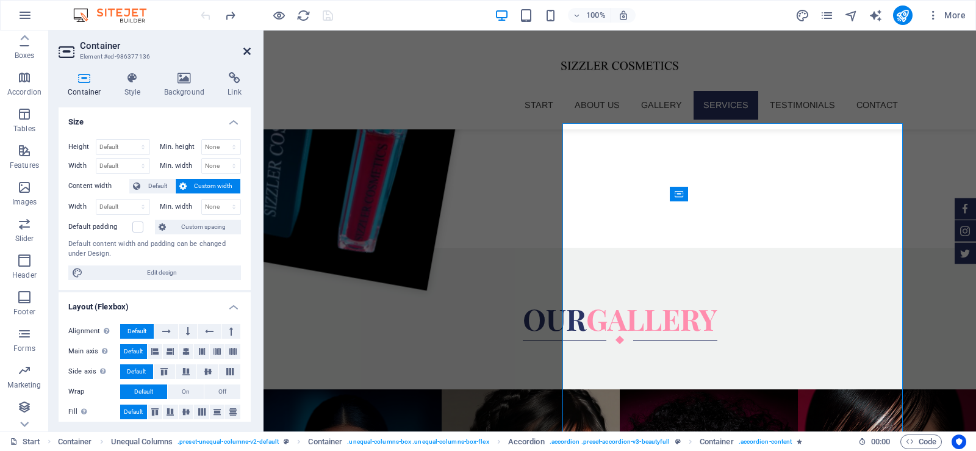
click at [244, 54] on icon at bounding box center [246, 51] width 7 height 10
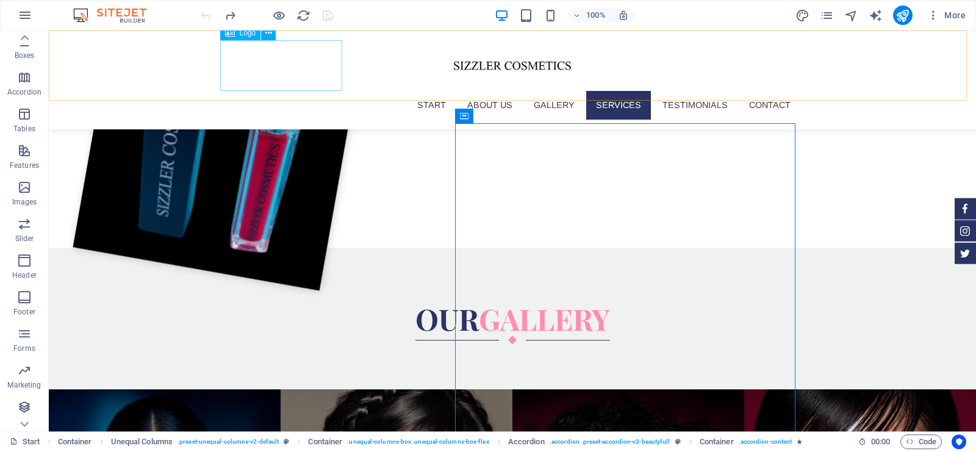
scroll to position [2314, 0]
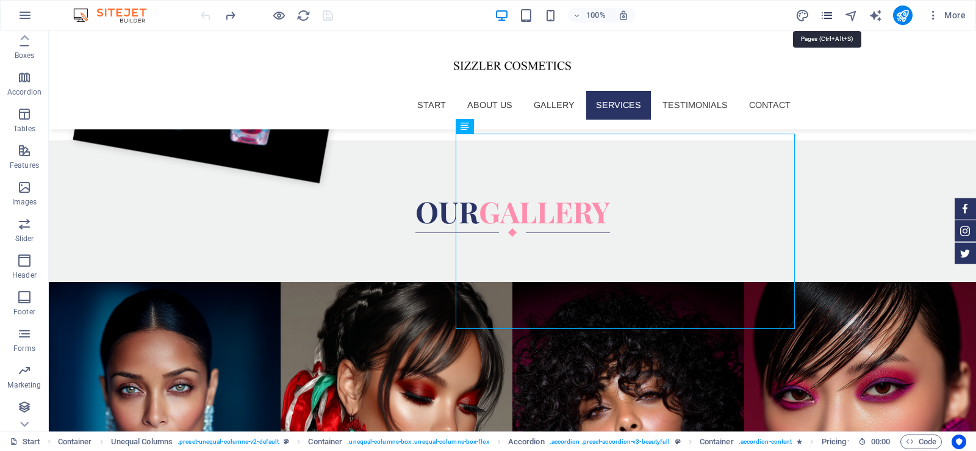
click at [832, 17] on icon "pages" at bounding box center [827, 16] width 14 height 14
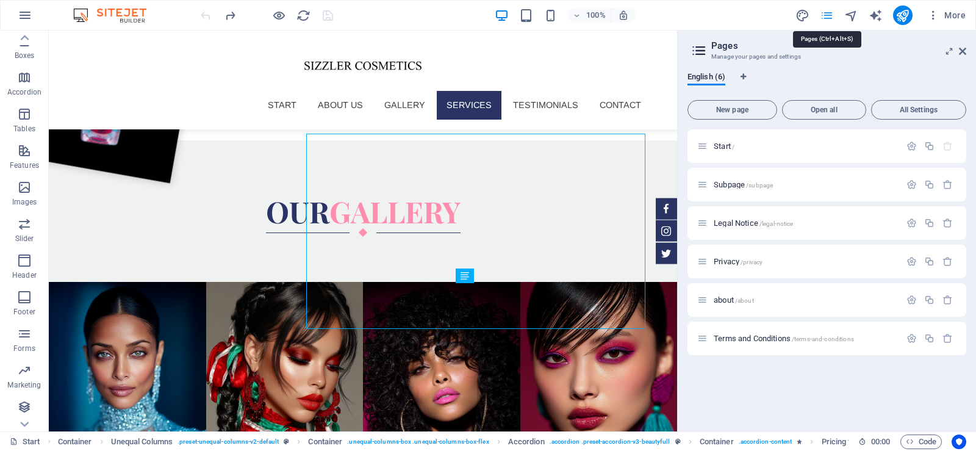
scroll to position [2164, 0]
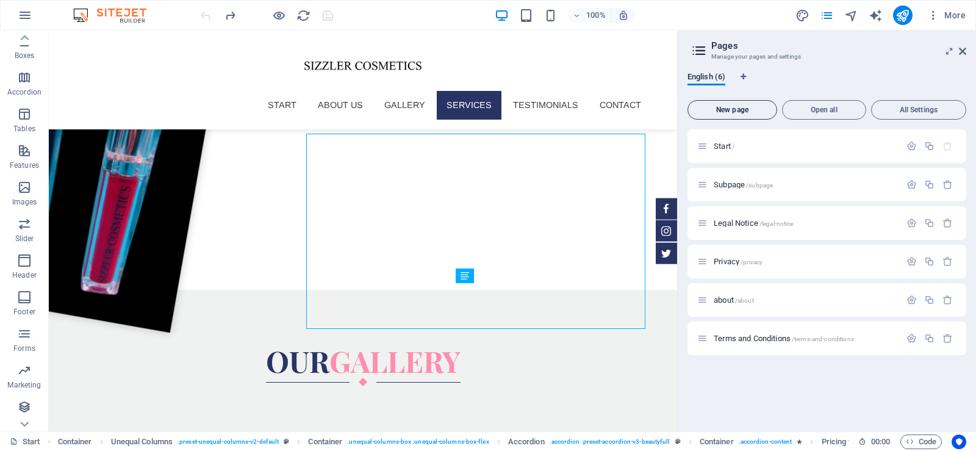
click at [735, 108] on span "New page" at bounding box center [732, 109] width 79 height 7
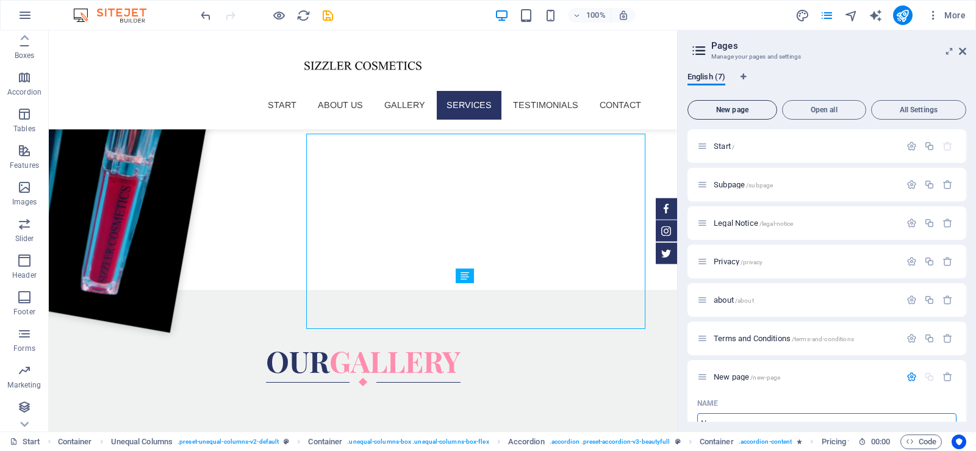
scroll to position [11, 0]
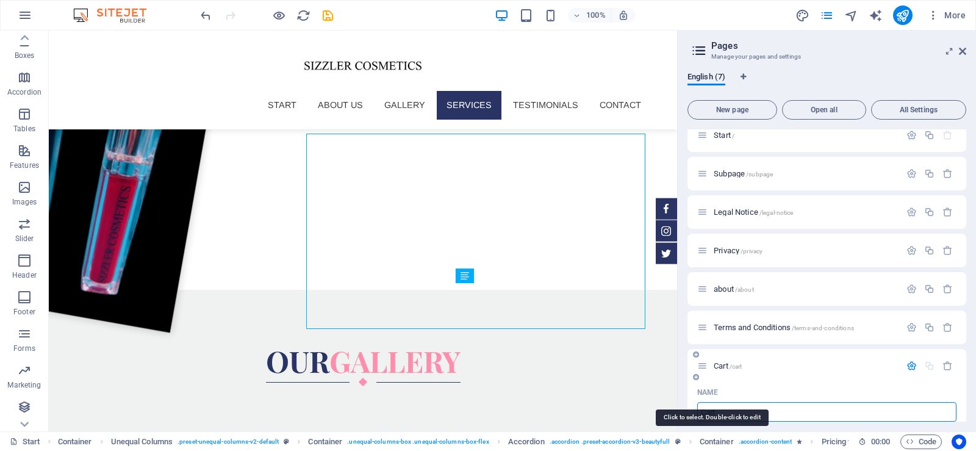
type input "Cart"
type input "/cart"
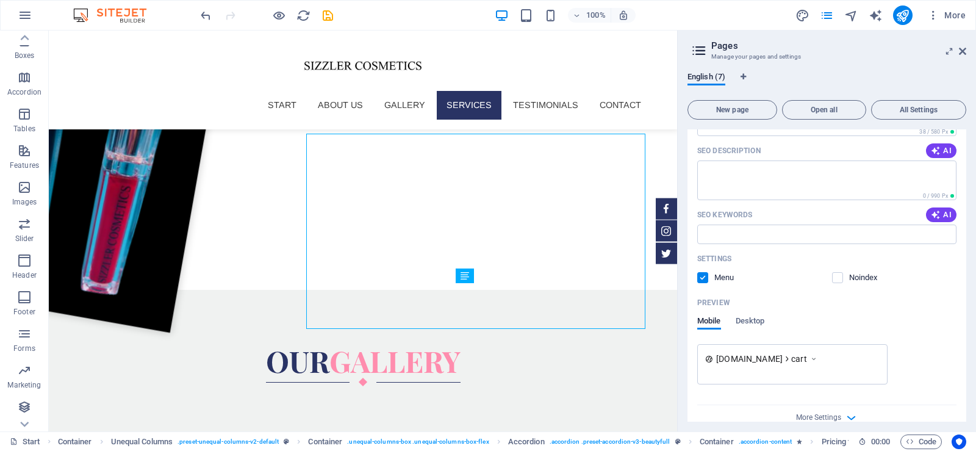
scroll to position [402, 0]
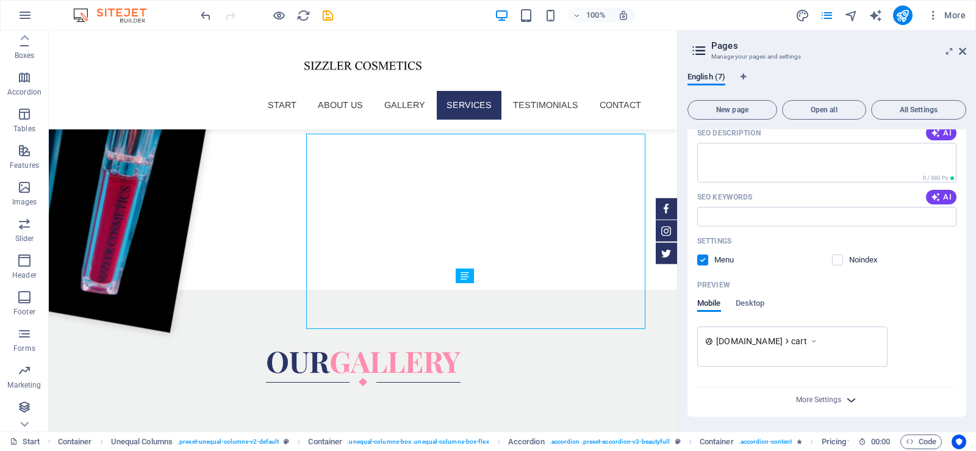
type input "Cart"
click at [844, 400] on icon "button" at bounding box center [851, 400] width 14 height 14
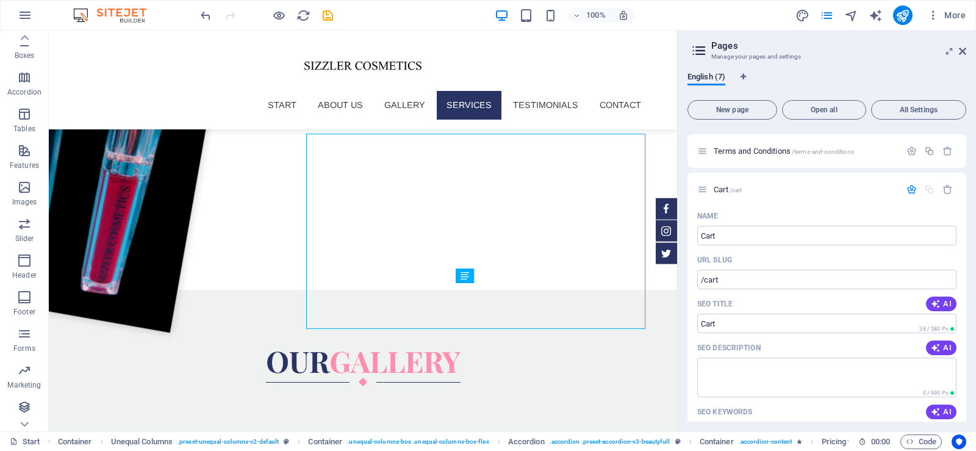
scroll to position [0, 0]
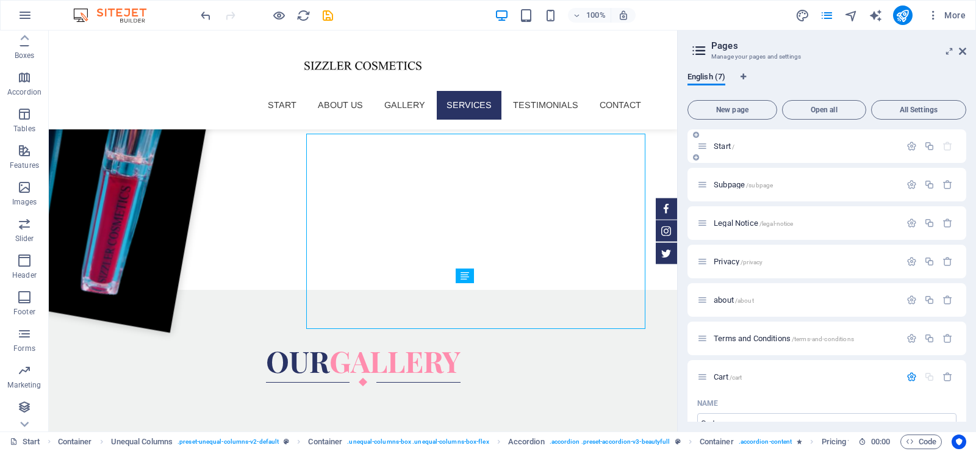
click at [776, 142] on p "Start /" at bounding box center [805, 146] width 183 height 8
click at [741, 378] on span "/cart" at bounding box center [736, 377] width 13 height 7
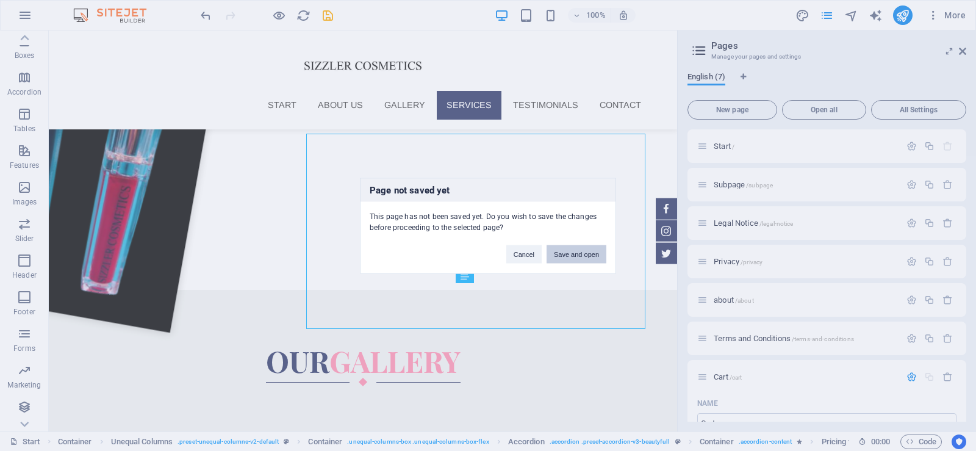
click at [557, 253] on button "Save and open" at bounding box center [577, 254] width 60 height 18
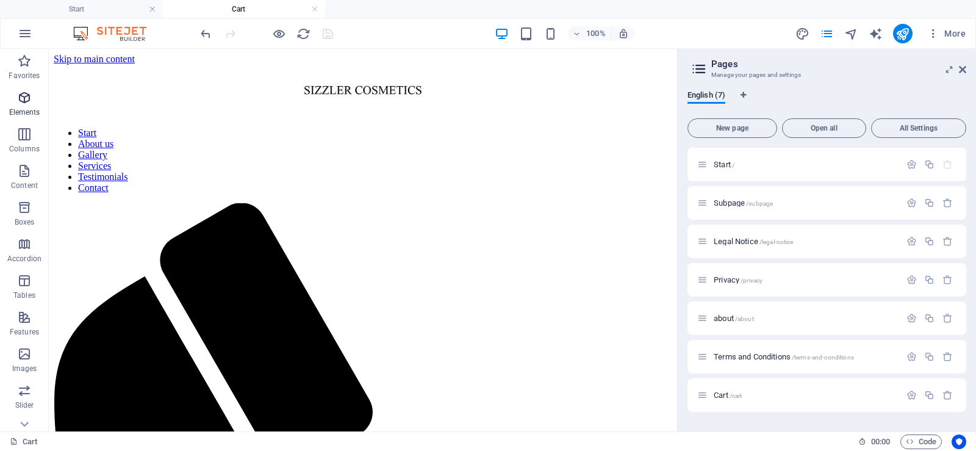
click at [16, 106] on span "Elements" at bounding box center [24, 104] width 49 height 29
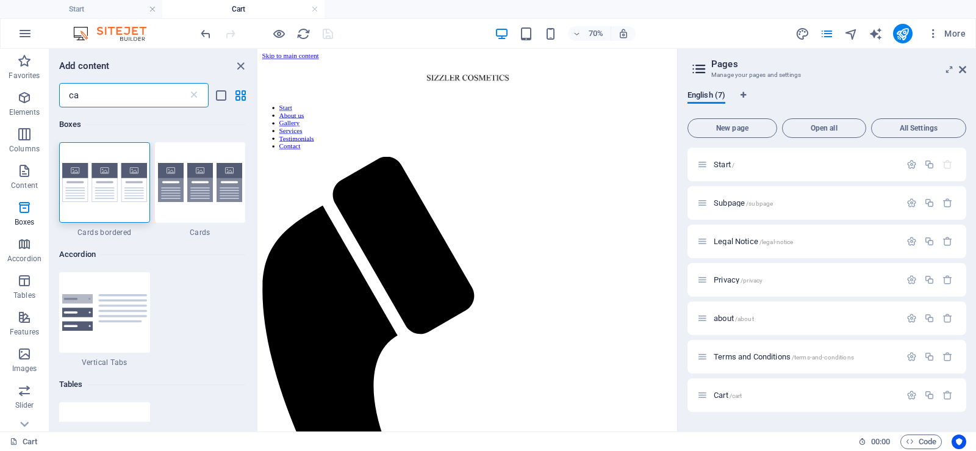
type input "c"
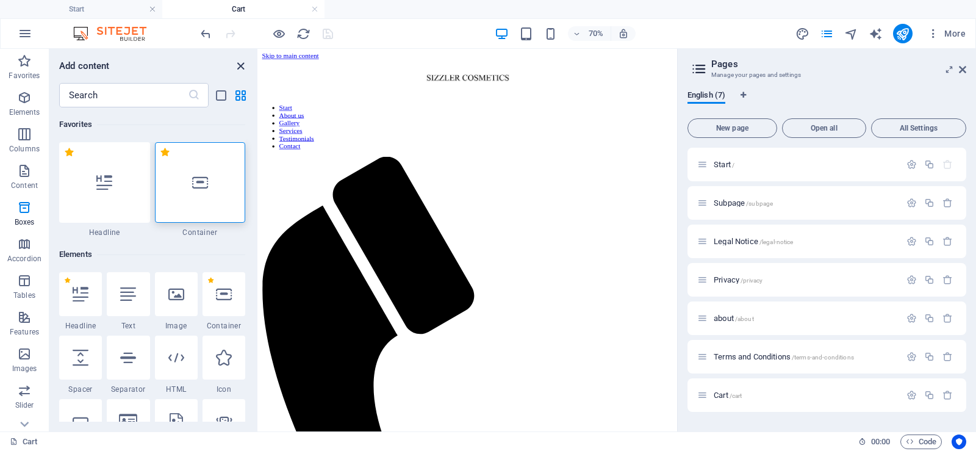
click at [240, 71] on icon "close panel" at bounding box center [241, 66] width 14 height 14
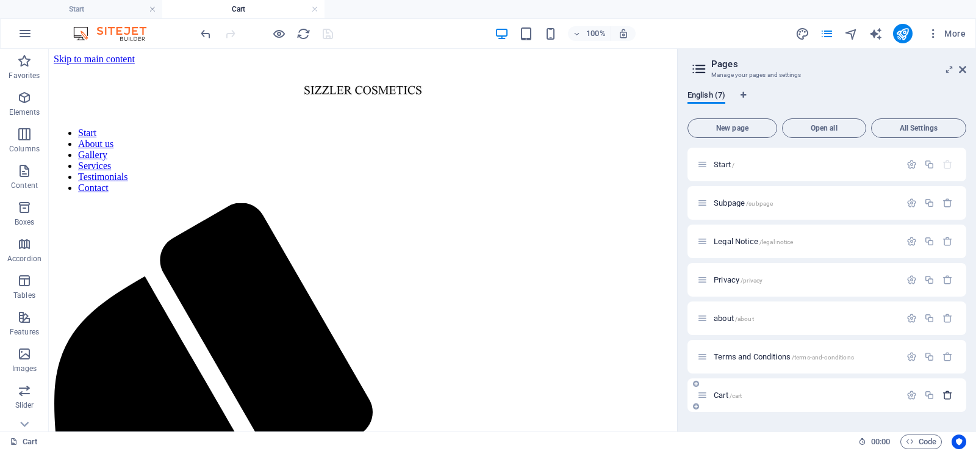
click at [948, 398] on icon "button" at bounding box center [948, 395] width 10 height 10
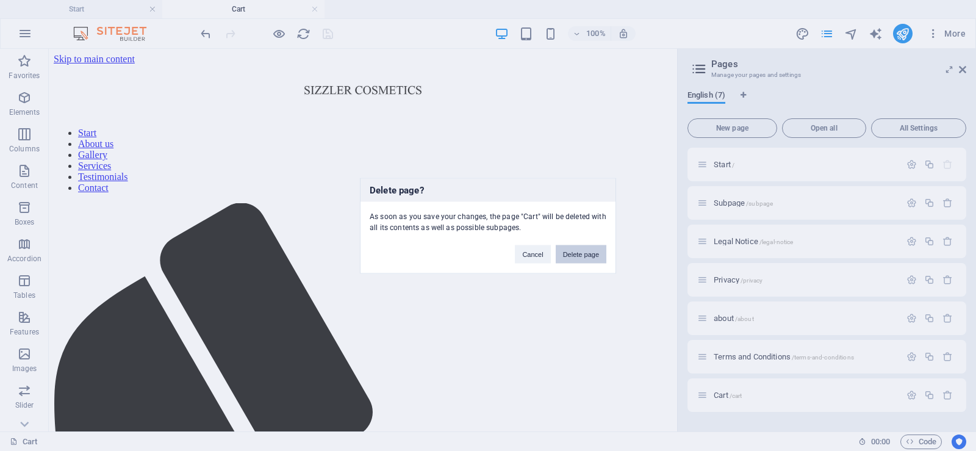
click at [581, 254] on button "Delete page" at bounding box center [581, 254] width 51 height 18
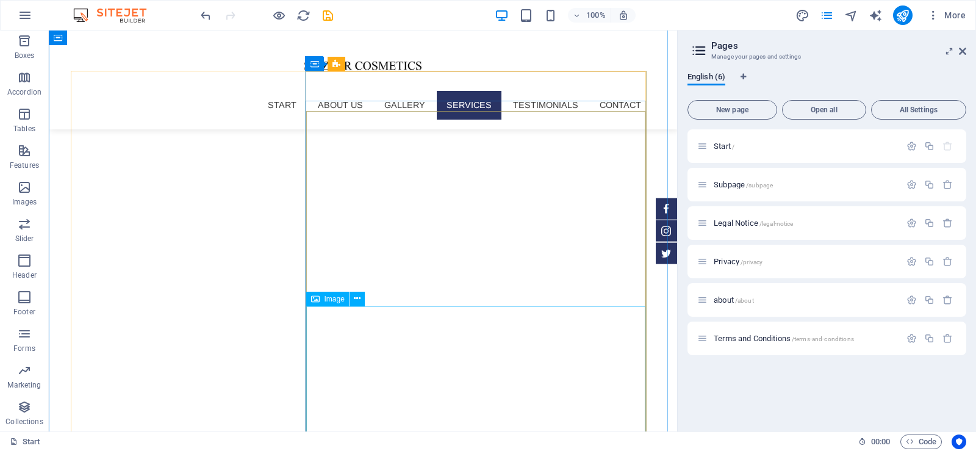
scroll to position [2187, 0]
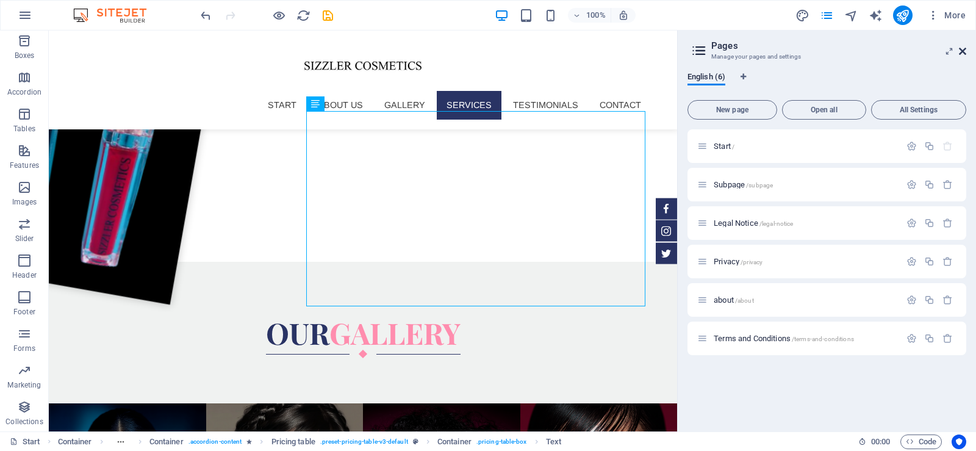
click at [961, 53] on icon at bounding box center [962, 51] width 7 height 10
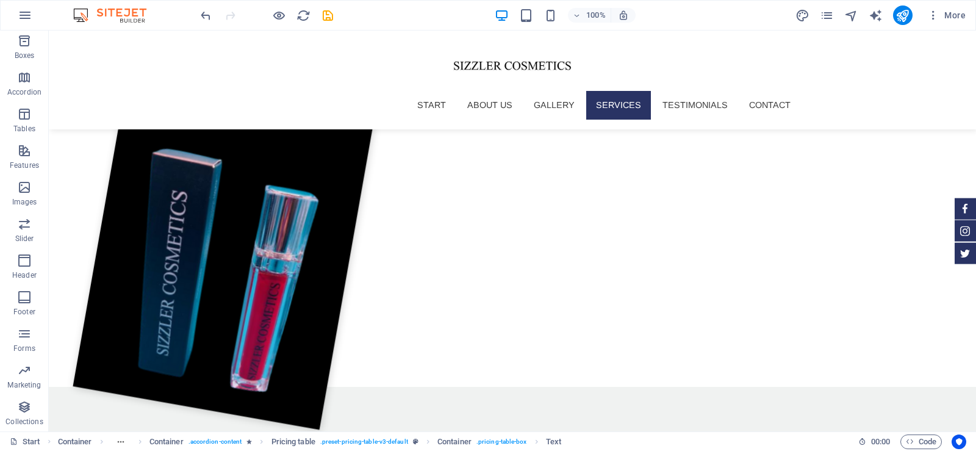
scroll to position [929, 0]
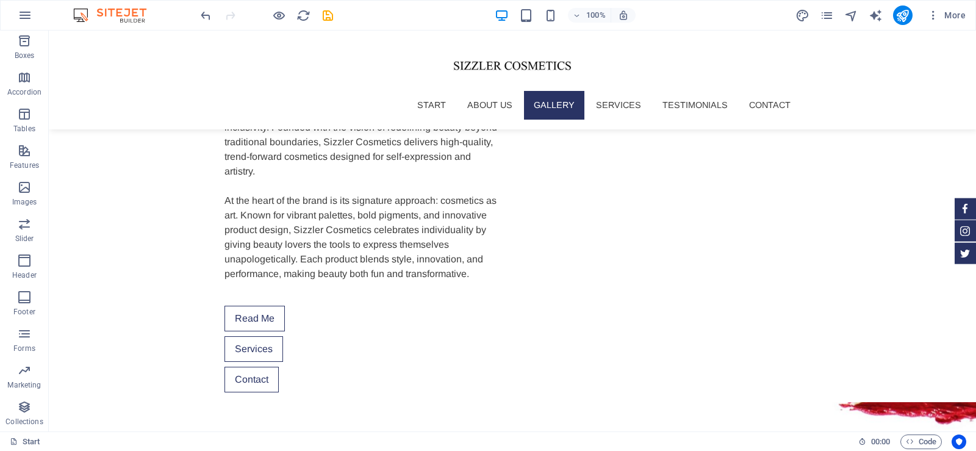
click at [16, 24] on p "Content" at bounding box center [24, 19] width 27 height 10
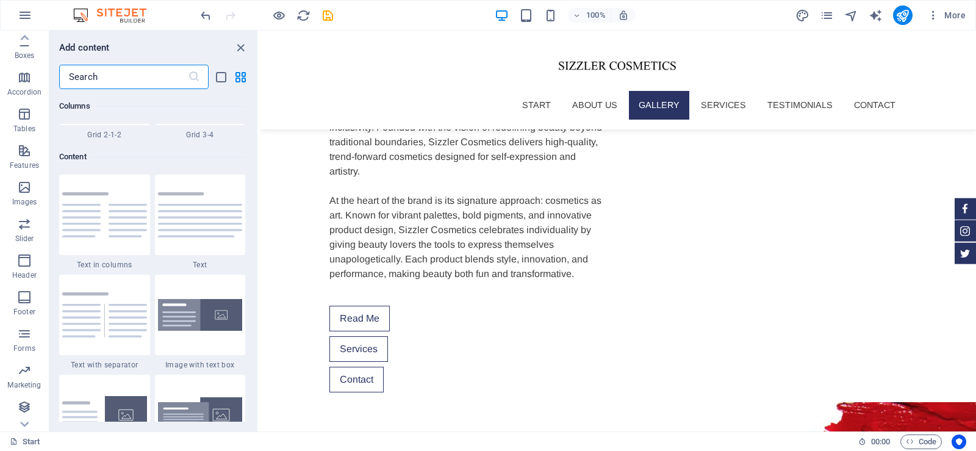
scroll to position [2135, 0]
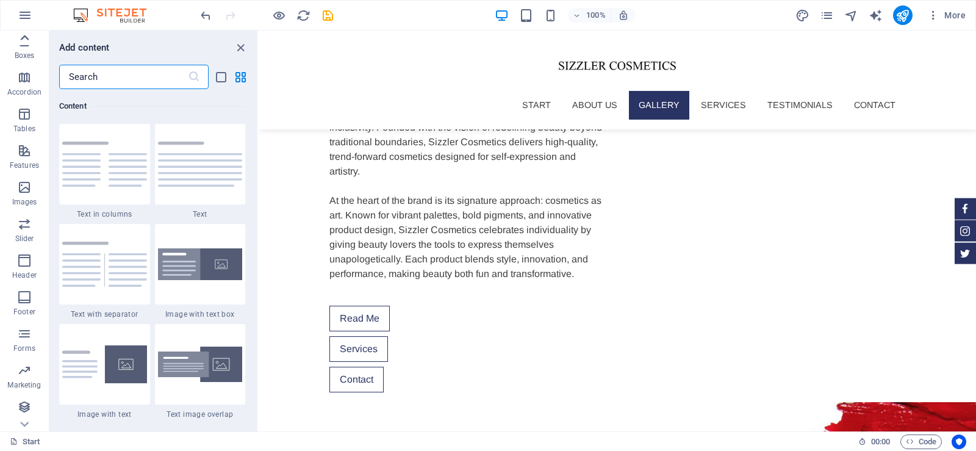
click at [30, 43] on icon at bounding box center [24, 37] width 17 height 17
click at [25, 84] on icon "button" at bounding box center [24, 79] width 15 height 15
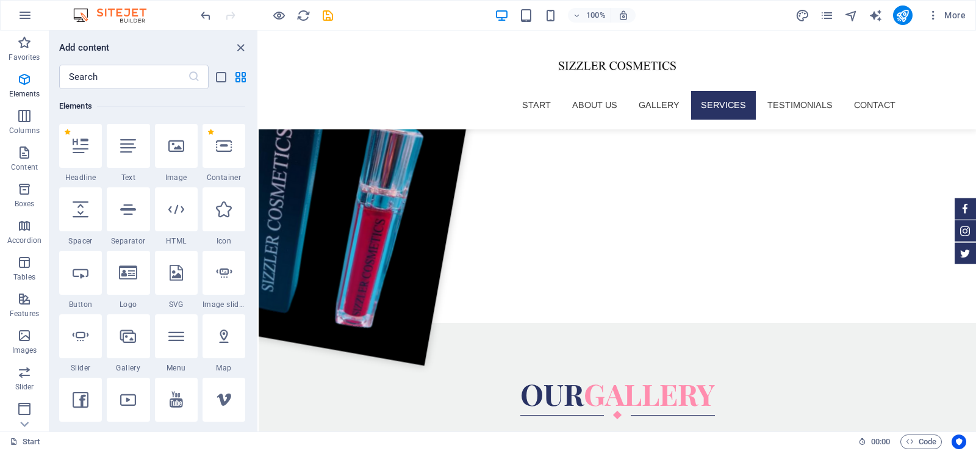
scroll to position [2103, 0]
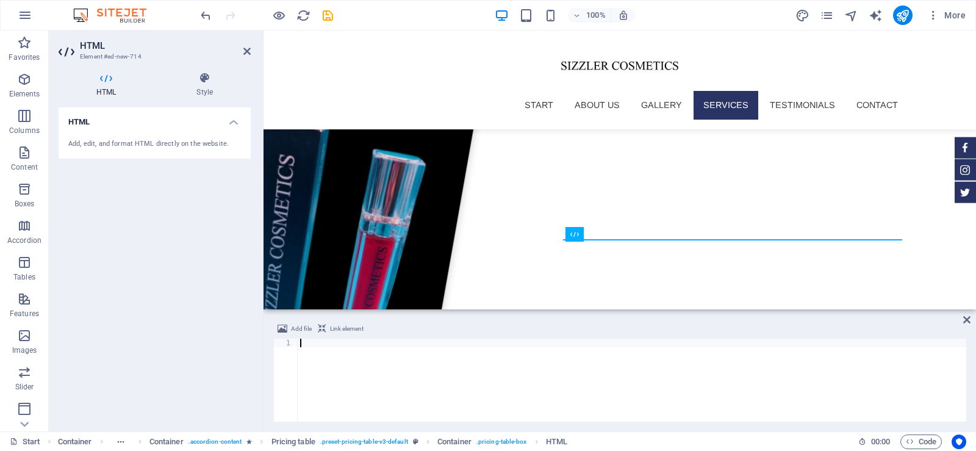
scroll to position [2101, 0]
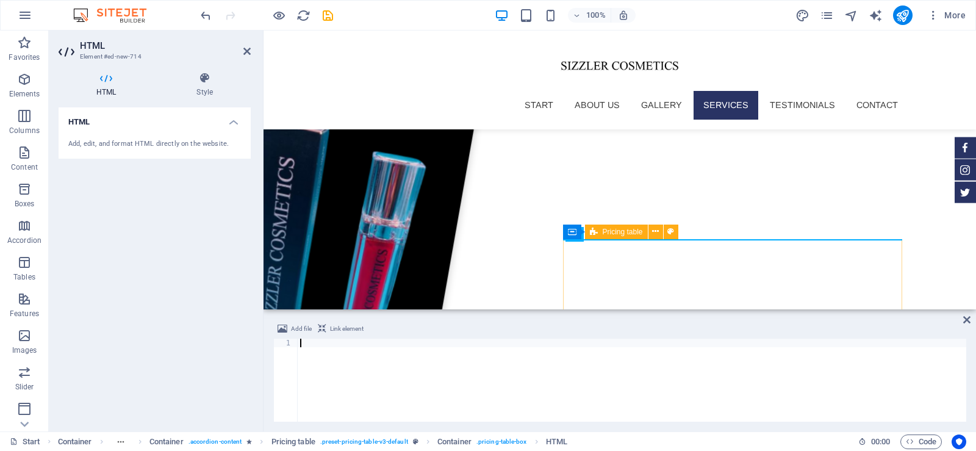
click at [325, 362] on div at bounding box center [632, 389] width 669 height 100
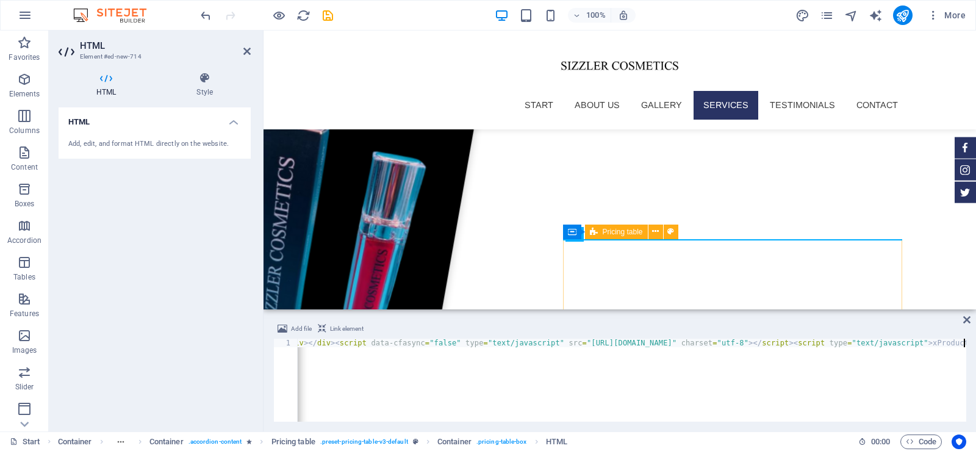
scroll to position [0, 3106]
click at [147, 143] on div "Add, edit, and format HTML directly on the website." at bounding box center [154, 144] width 173 height 10
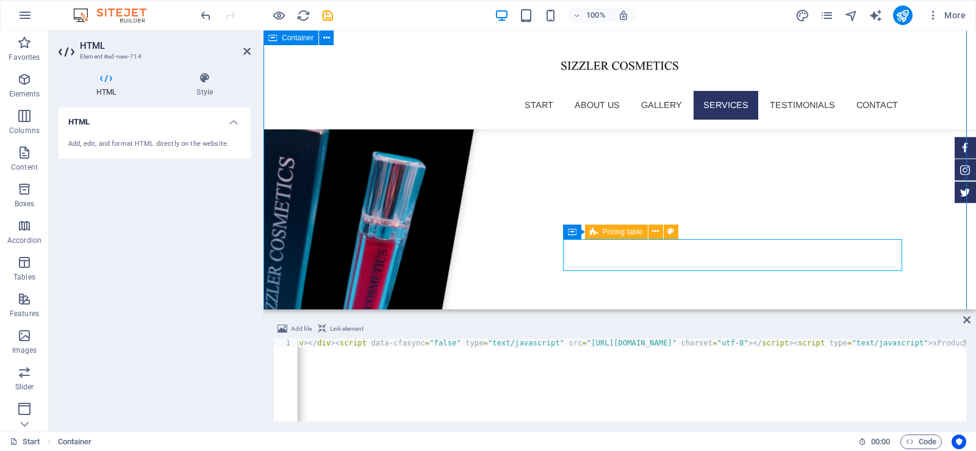
scroll to position [2208, 0]
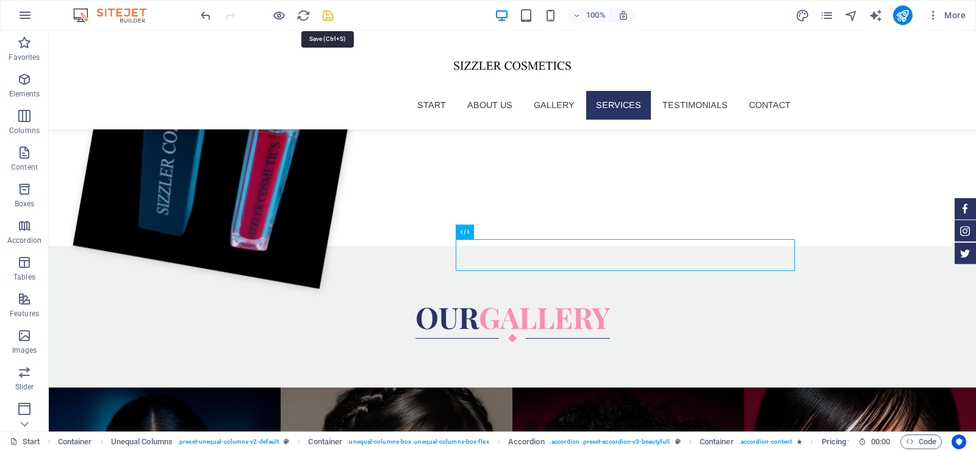
click at [327, 12] on icon "save" at bounding box center [328, 16] width 14 height 14
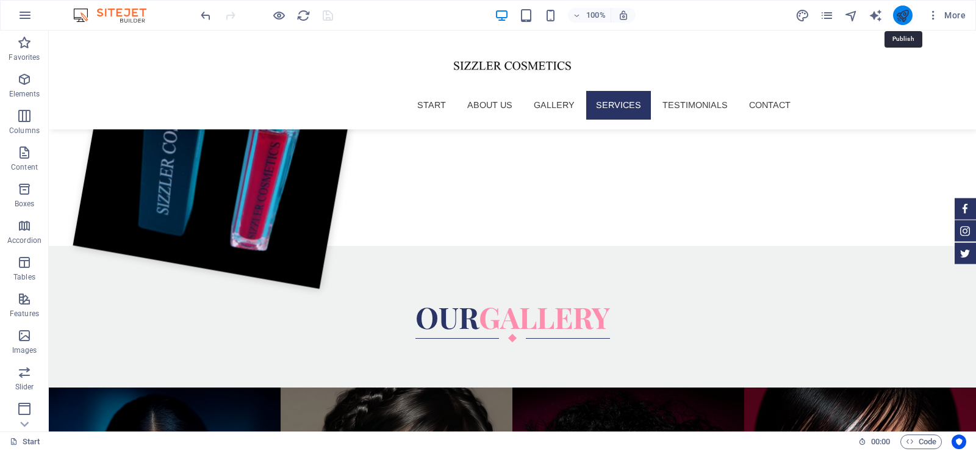
click at [902, 13] on icon "publish" at bounding box center [903, 16] width 14 height 14
click at [907, 21] on icon "publish" at bounding box center [903, 16] width 14 height 14
click at [906, 18] on icon "publish" at bounding box center [903, 16] width 14 height 14
click at [902, 17] on icon "publish" at bounding box center [903, 16] width 14 height 14
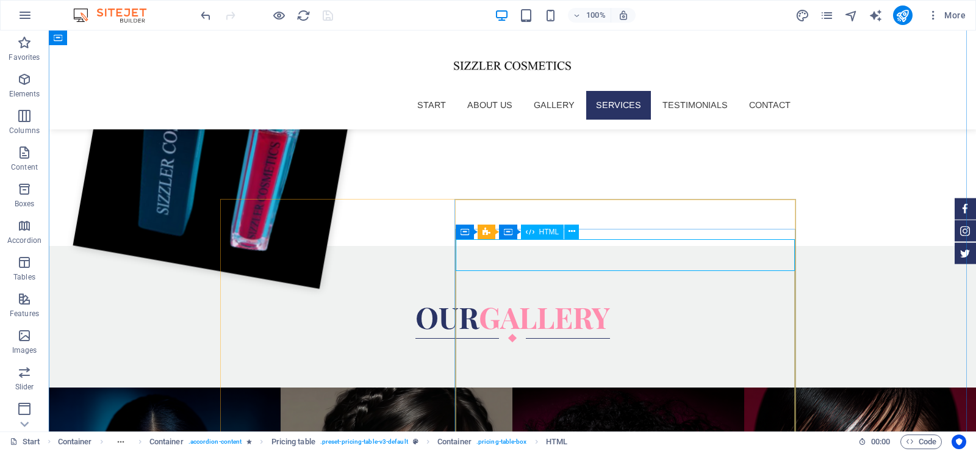
click at [544, 234] on span "HTML" at bounding box center [549, 231] width 20 height 7
click at [573, 232] on icon at bounding box center [572, 231] width 7 height 13
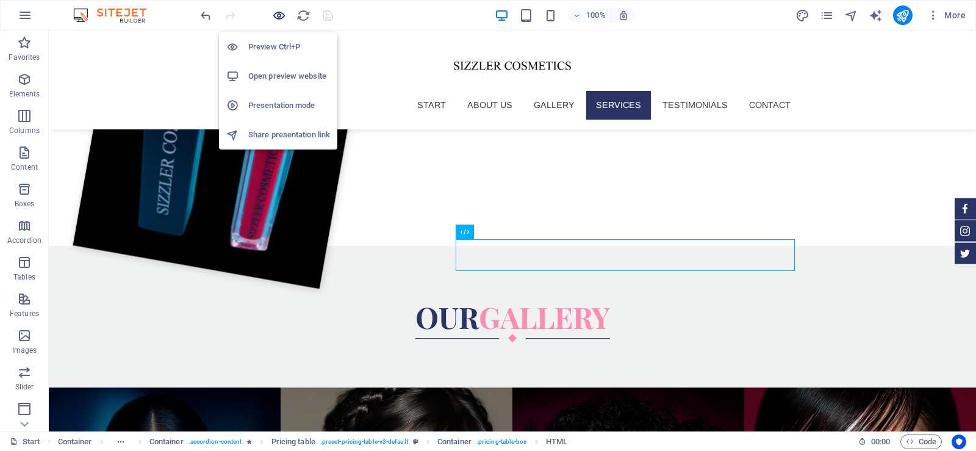
click at [278, 17] on icon "button" at bounding box center [279, 16] width 14 height 14
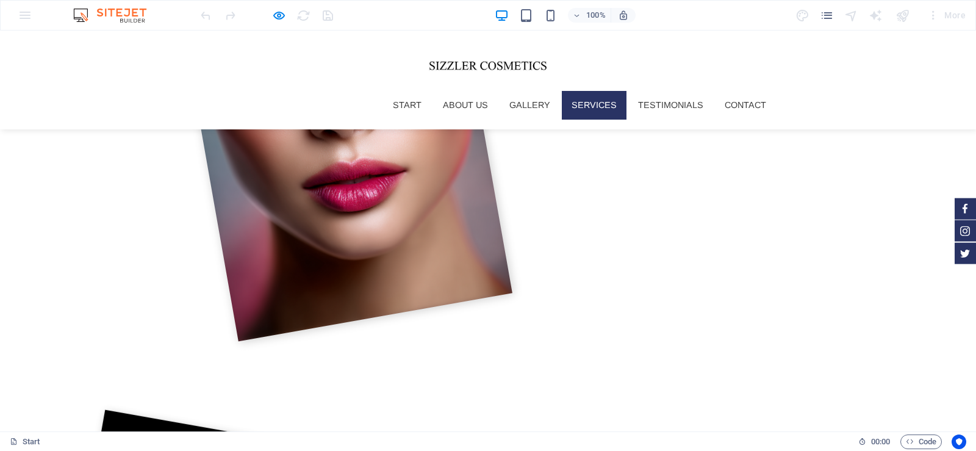
scroll to position [1655, 0]
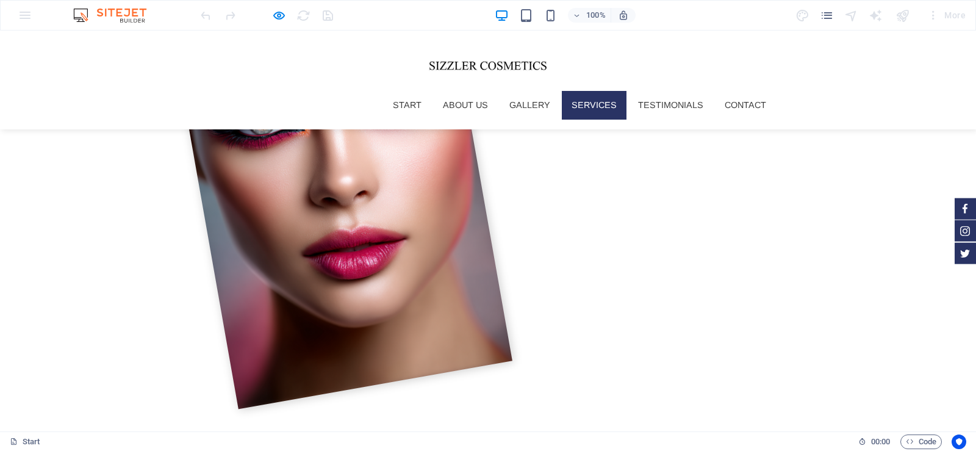
click at [278, 13] on icon "button" at bounding box center [279, 16] width 14 height 14
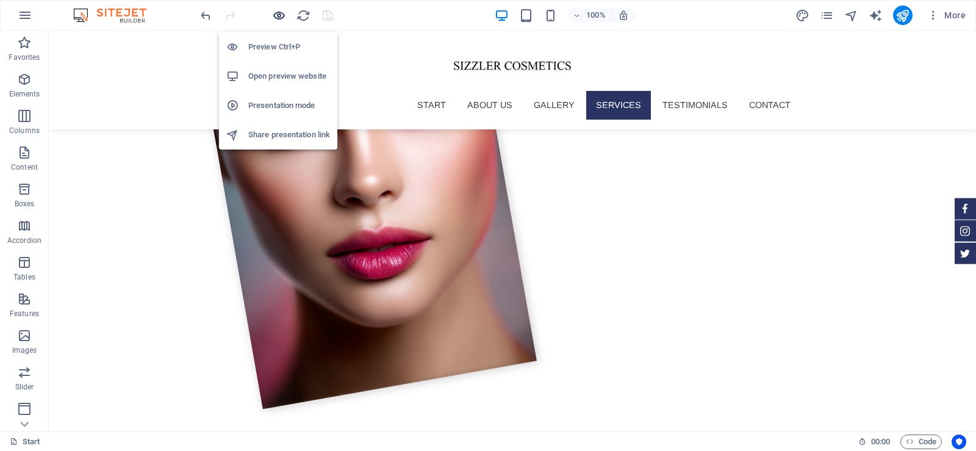
scroll to position [1846, 0]
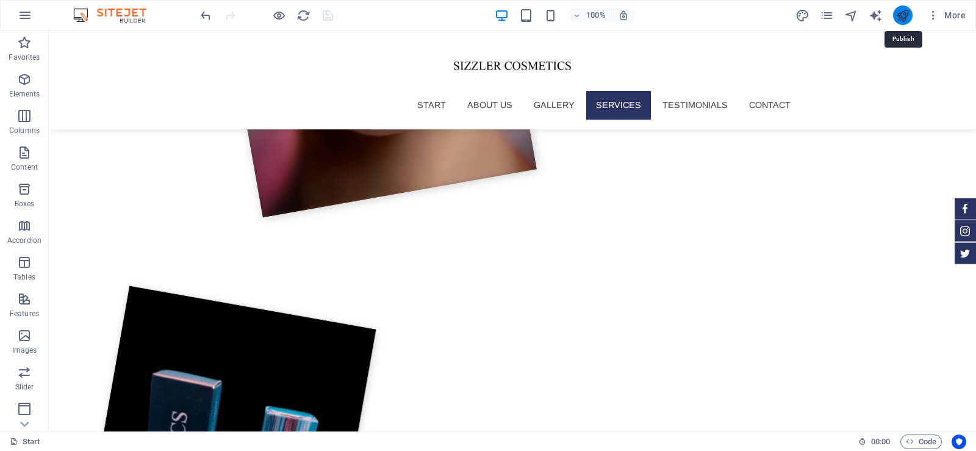
click at [909, 15] on icon "publish" at bounding box center [903, 16] width 14 height 14
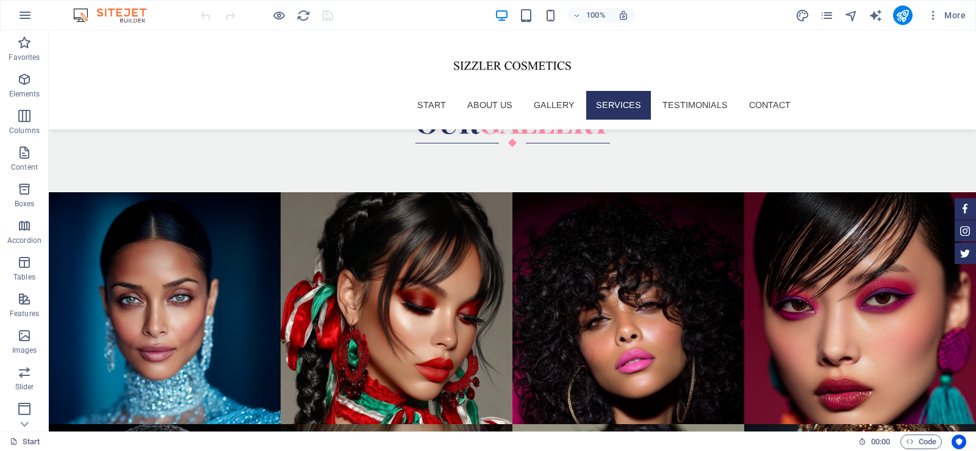
scroll to position [2413, 0]
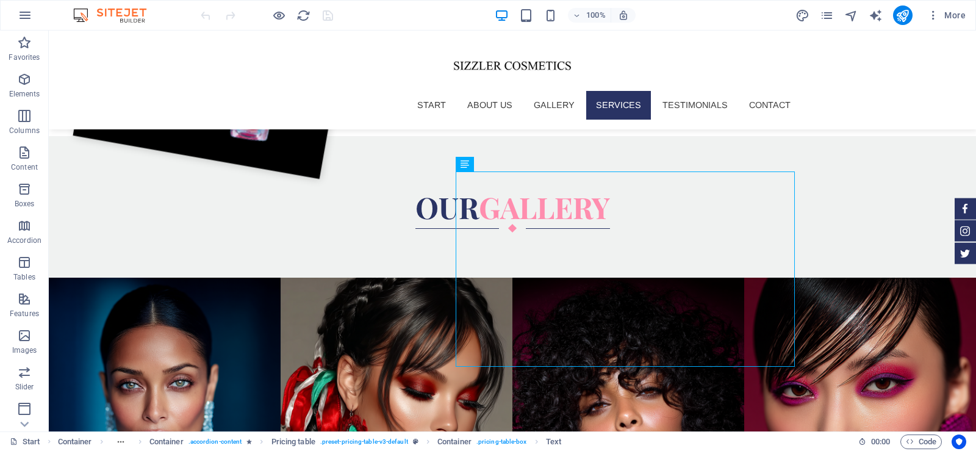
scroll to position [2298, 0]
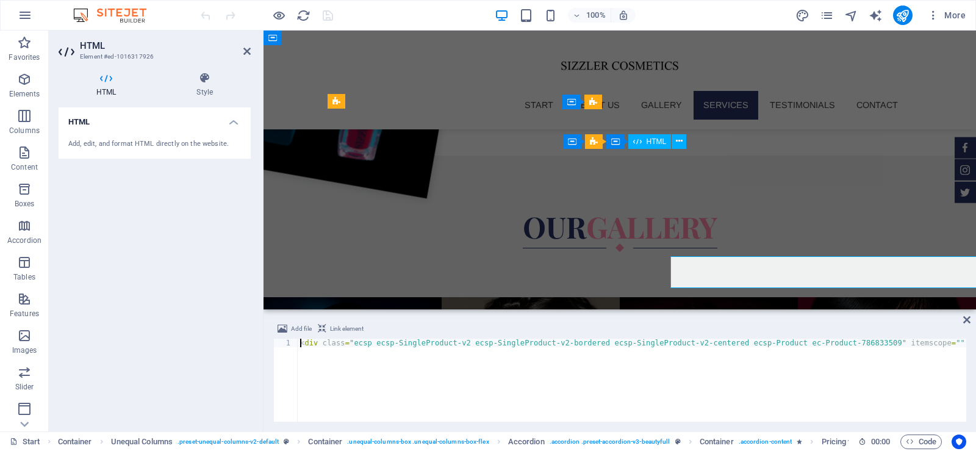
scroll to position [2191, 0]
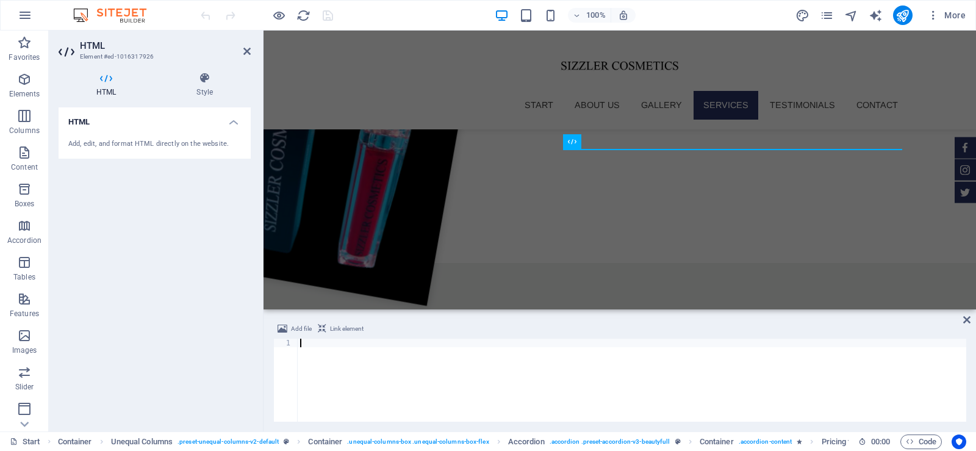
scroll to position [0, 1384]
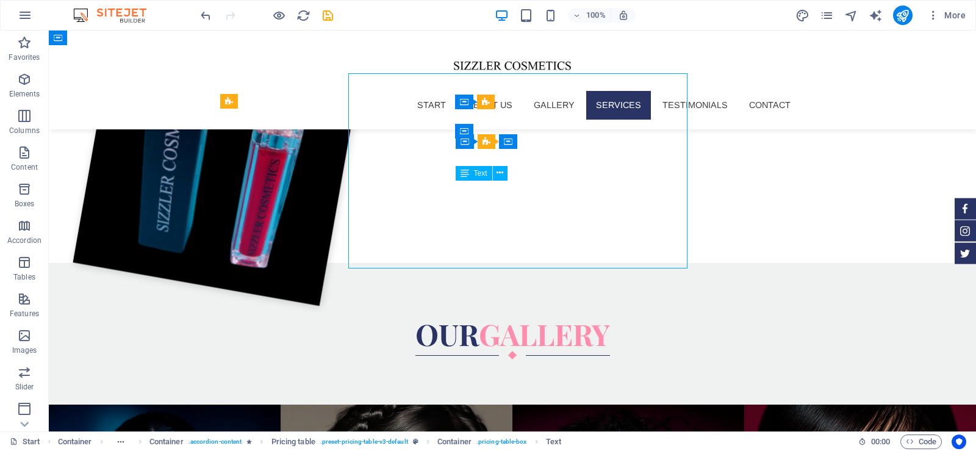
scroll to position [2298, 0]
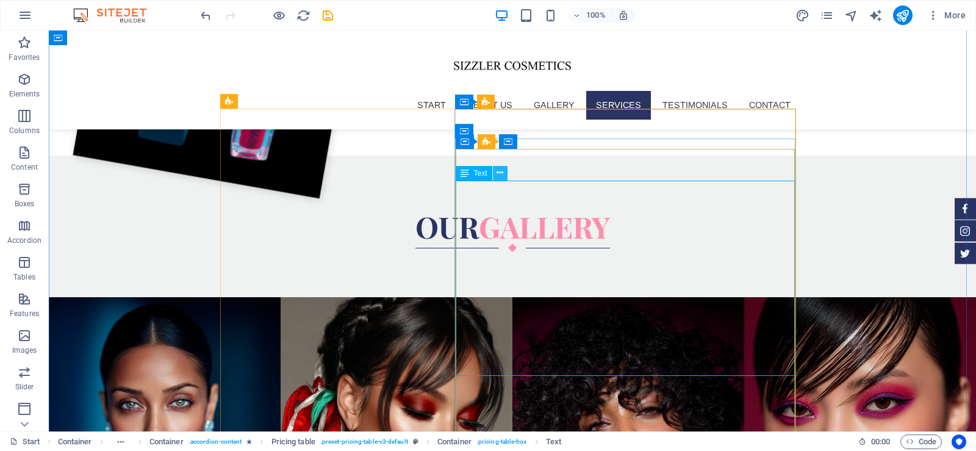
click at [500, 167] on icon at bounding box center [500, 173] width 7 height 13
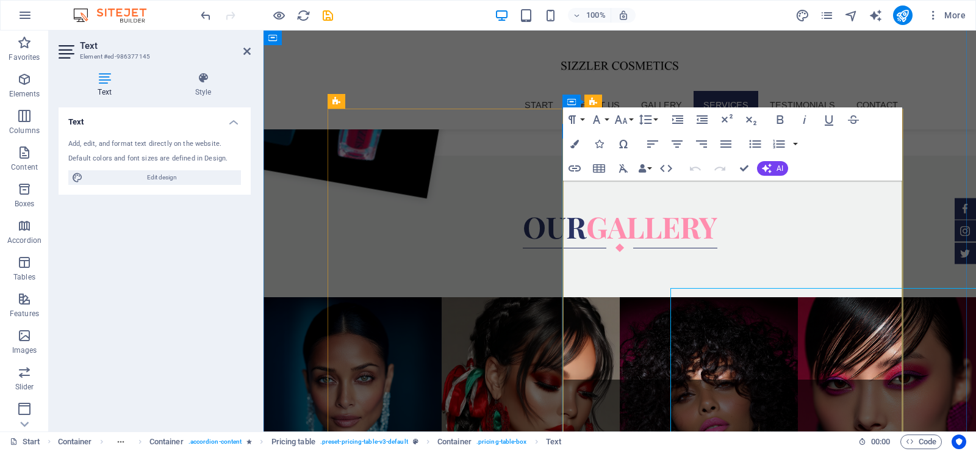
scroll to position [2191, 0]
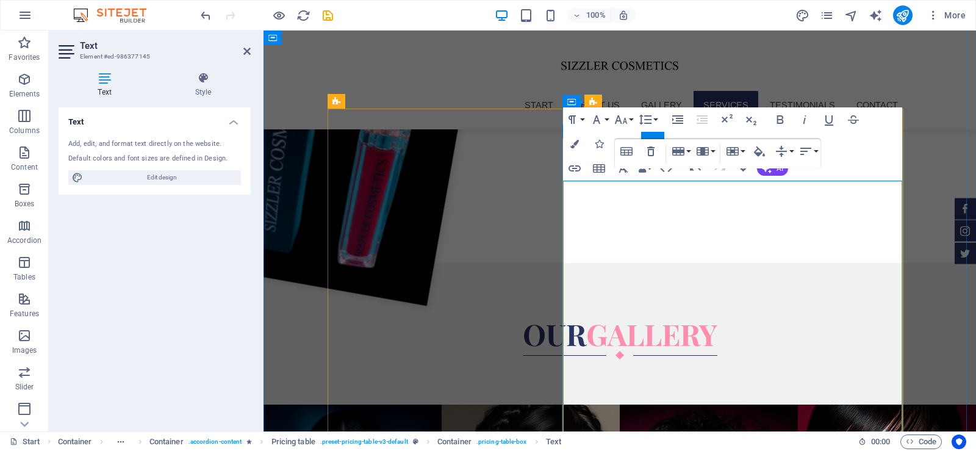
scroll to position [6146, 5]
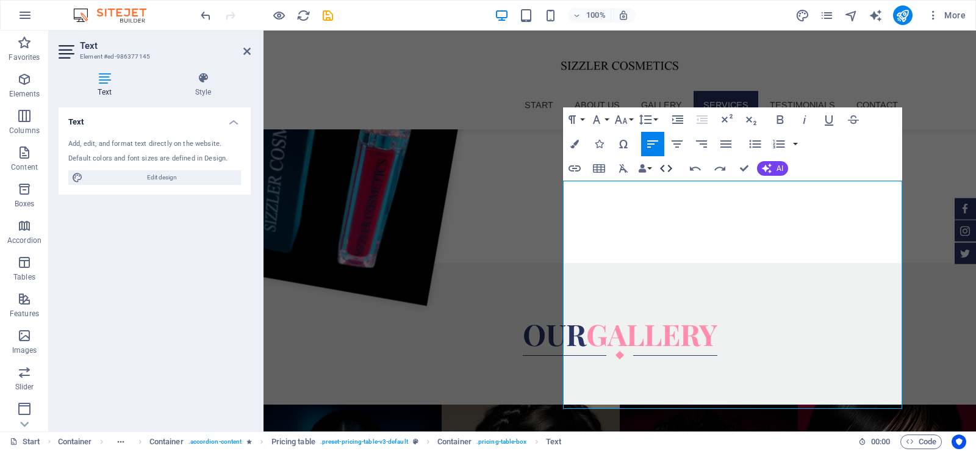
click at [668, 165] on icon "button" at bounding box center [666, 168] width 15 height 15
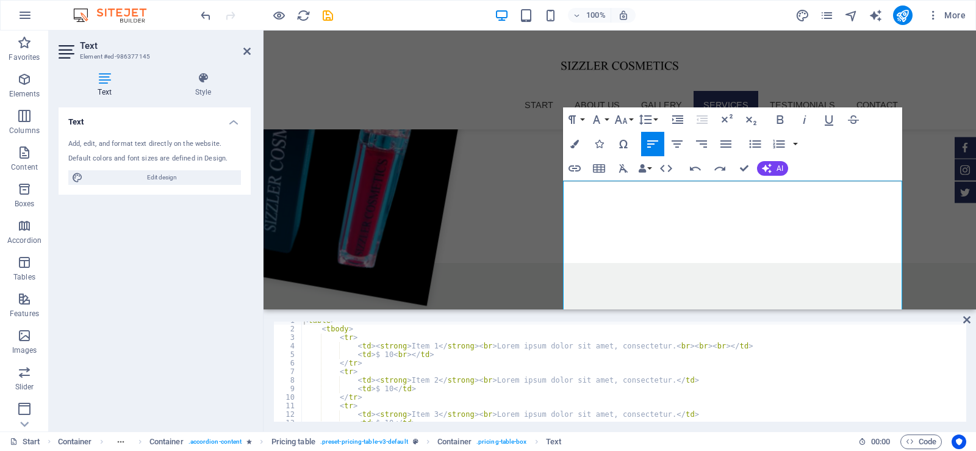
scroll to position [0, 0]
type textarea "<td>$ 10<br></td>"
click at [444, 359] on div "< table > < tbody > < tr > < td > < strong > Item 1 </ strong > < br > Lorem ip…" at bounding box center [632, 380] width 663 height 117
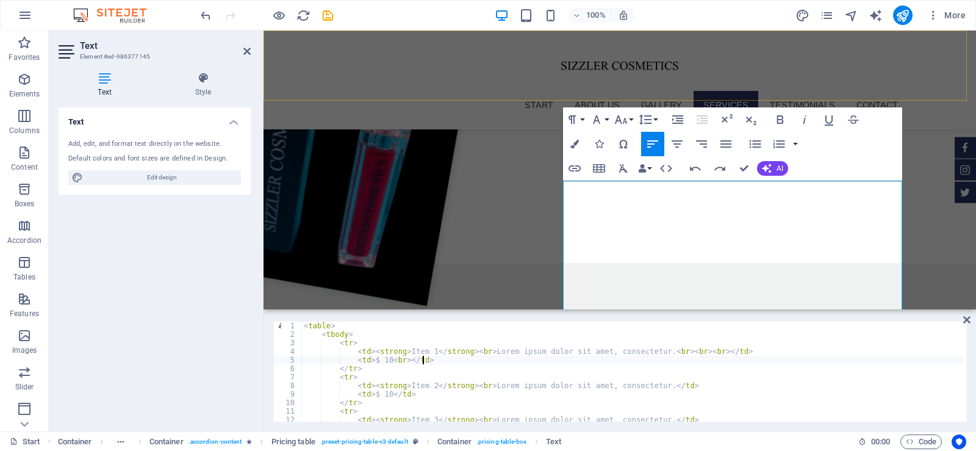
click at [929, 85] on div "Start About us Gallery Services Testimonials Contact Menu" at bounding box center [620, 80] width 713 height 99
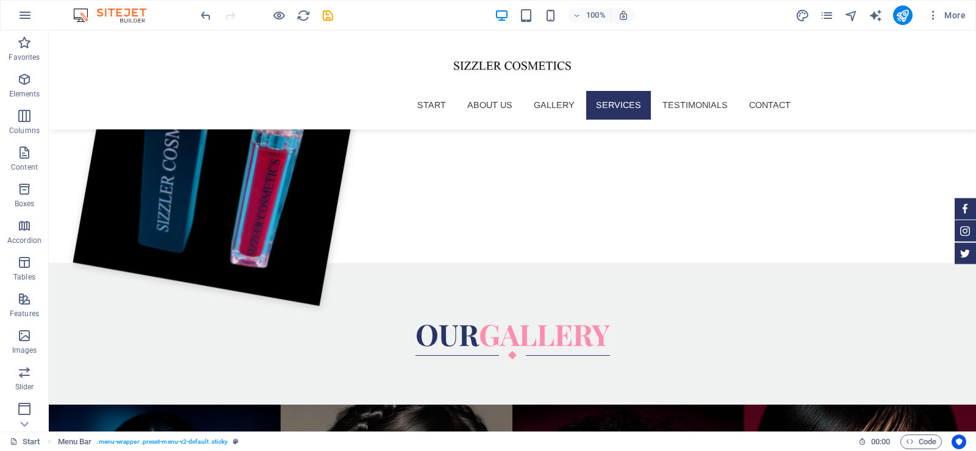
scroll to position [2298, 0]
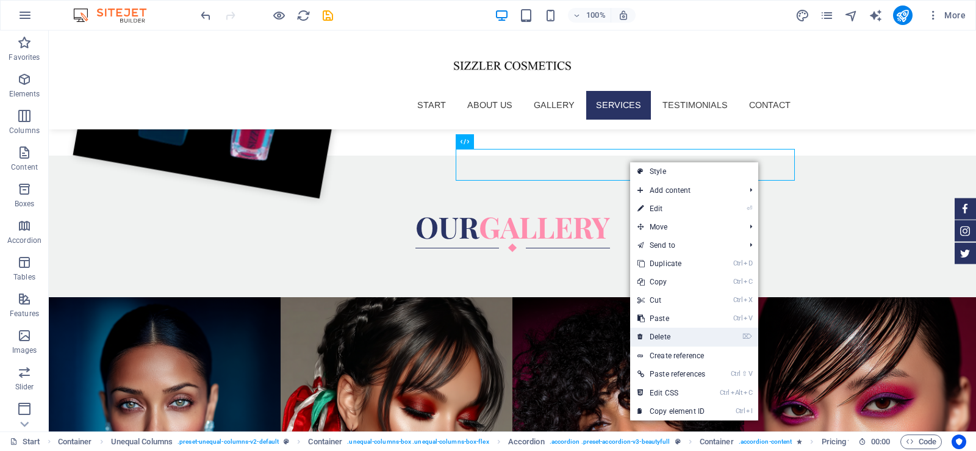
click at [657, 340] on link "⌦ Delete" at bounding box center [671, 337] width 82 height 18
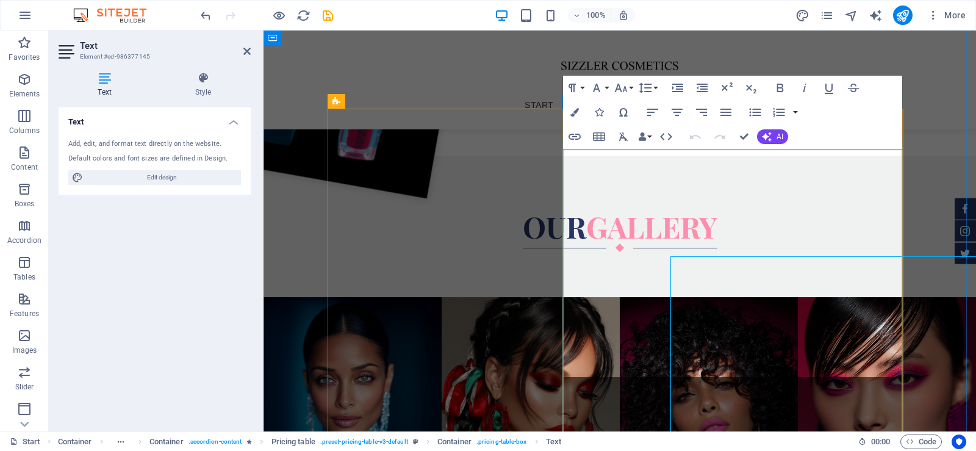
scroll to position [2191, 0]
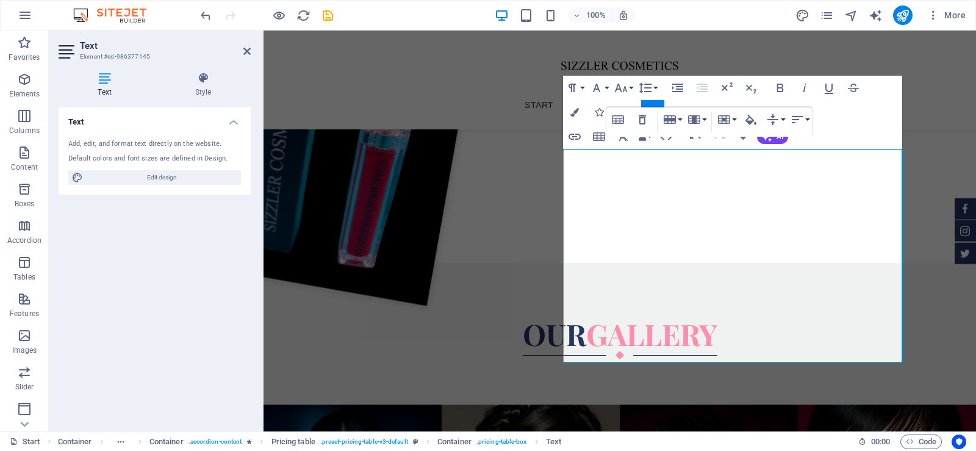
click at [664, 137] on div "Table Header Remove Table Row Insert row above Insert row below Delete row Colu…" at bounding box center [710, 121] width 206 height 29
click at [663, 136] on div "Table Header Remove Table Row Insert row above Insert row below Delete row Colu…" at bounding box center [710, 121] width 206 height 29
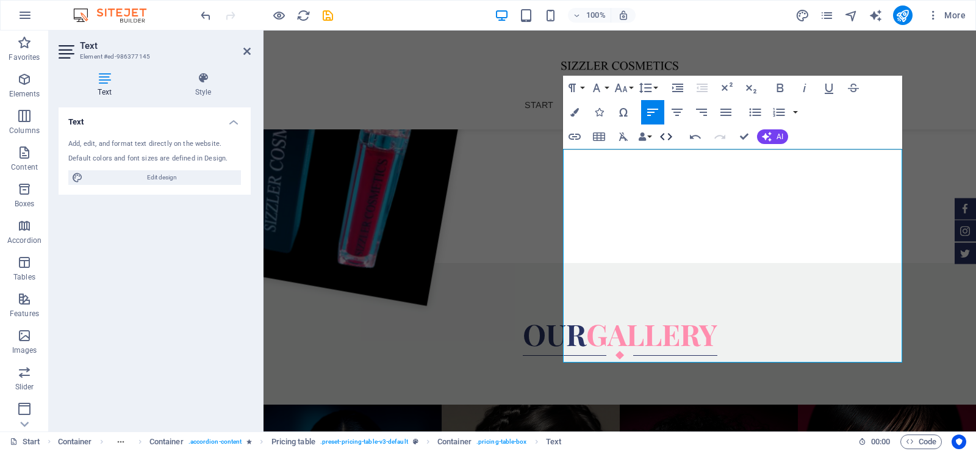
click at [666, 136] on icon "button" at bounding box center [666, 136] width 15 height 15
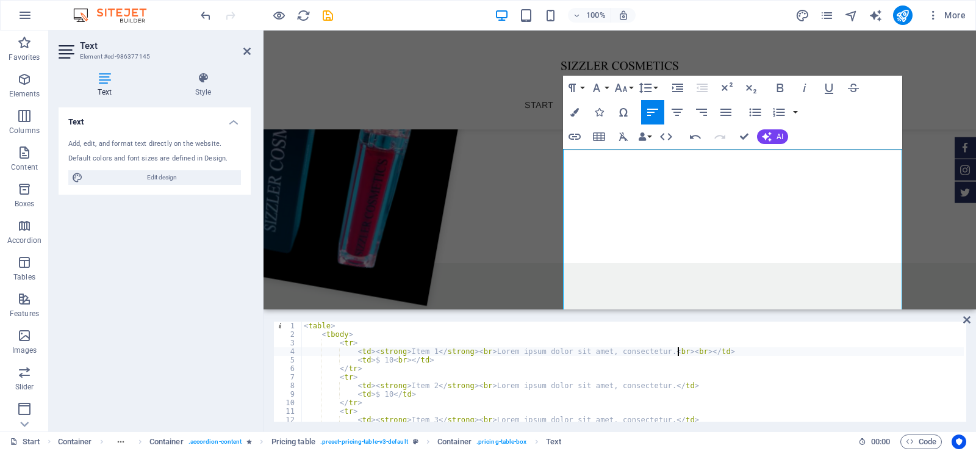
click at [677, 350] on div "< table > < tbody > < tr > < td > < strong > Item 1 </ strong > < br > Lorem ip…" at bounding box center [632, 380] width 663 height 117
type textarea "<td><strong>Item 1</strong><br>Lorem ipsum dolor sit amet, consectetur.<br><br>…"
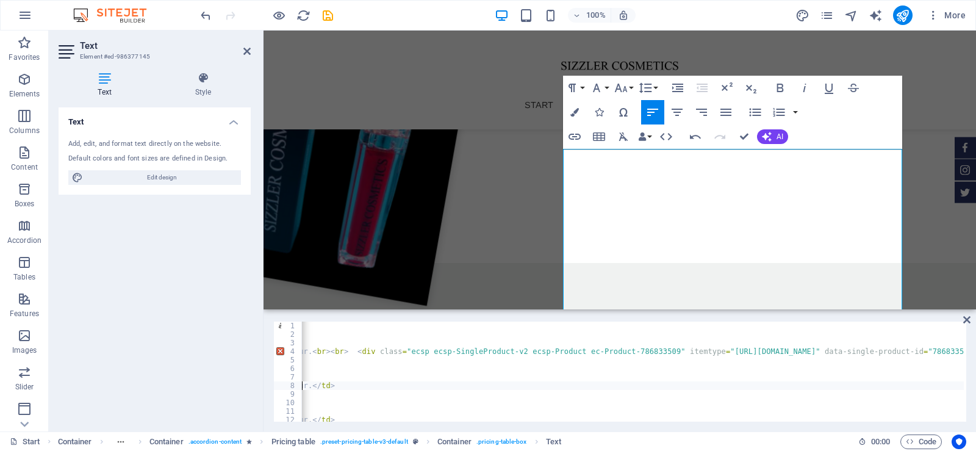
scroll to position [0, 364]
drag, startPoint x: 904, startPoint y: 340, endPoint x: 636, endPoint y: 254, distance: 281.3
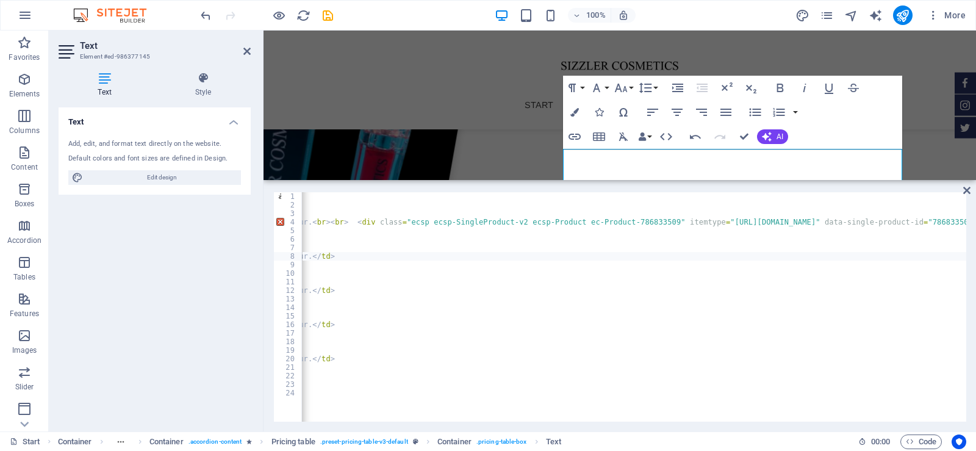
drag, startPoint x: 613, startPoint y: 313, endPoint x: 360, endPoint y: 148, distance: 302.4
click at [624, 178] on div "Drag here to replace the existing content. Press “Ctrl” if you want to create a…" at bounding box center [620, 105] width 713 height 149
drag, startPoint x: 1148, startPoint y: 111, endPoint x: 873, endPoint y: 73, distance: 277.9
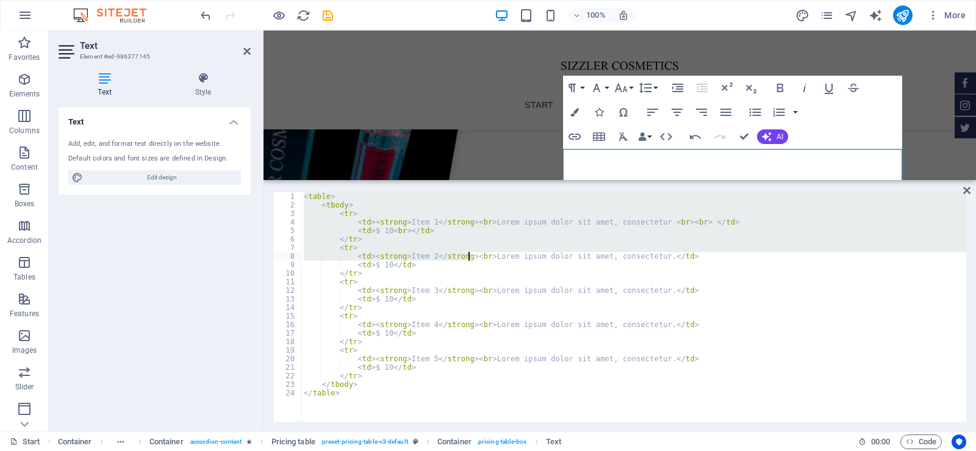
click at [469, 253] on div "< table > < tbody > < tr > < td > < strong > Item 1 </ strong > < br > Lorem ip…" at bounding box center [633, 314] width 665 height 244
click at [691, 221] on div "< table > < tbody > < tr > < td > < strong > Item 1 </ strong > < br > Lorem ip…" at bounding box center [633, 306] width 665 height 229
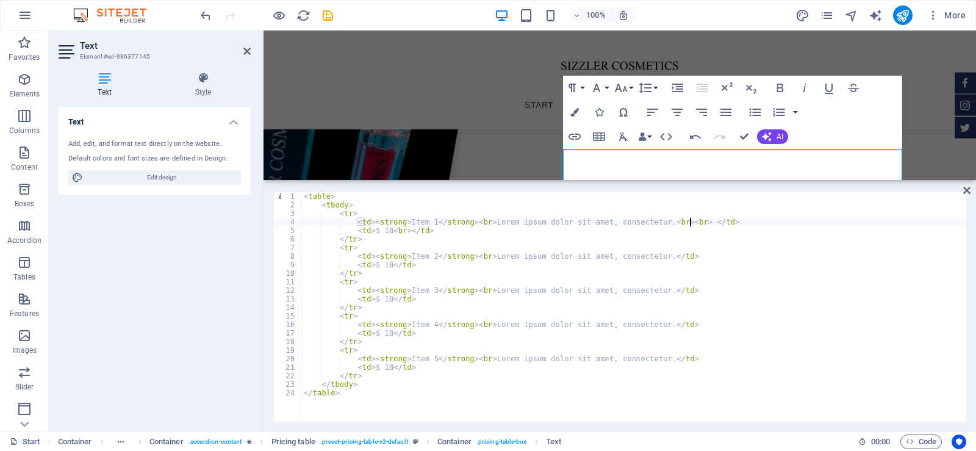
click at [682, 218] on div "< table > < tbody > < tr > < td > < strong > Item 1 </ strong > < br > Lorem ip…" at bounding box center [633, 314] width 665 height 244
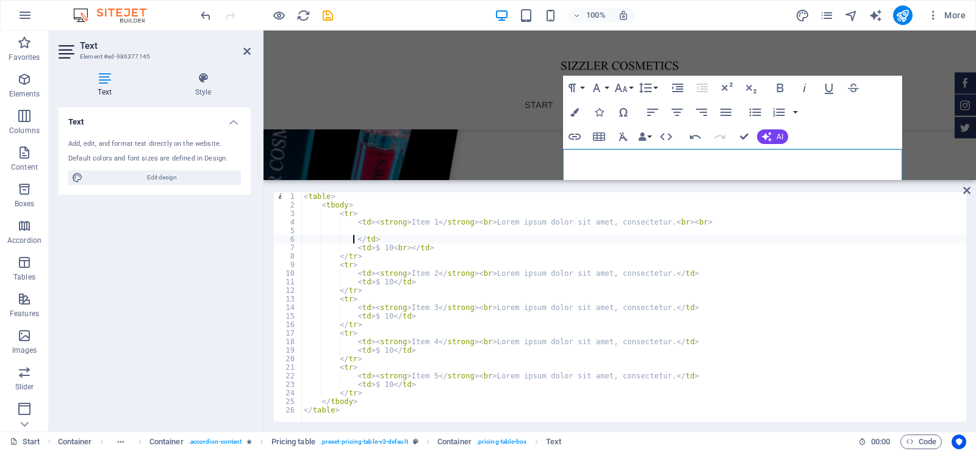
type textarea "</td>"
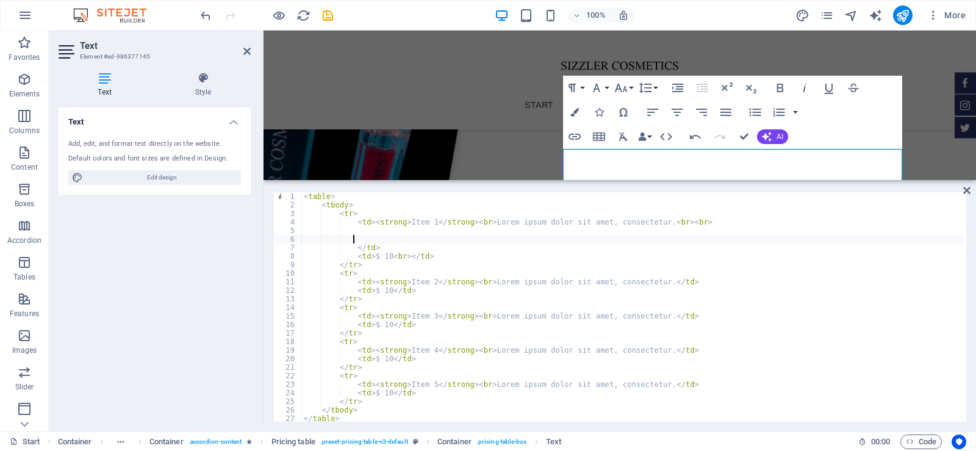
scroll to position [0, 7]
paste textarea
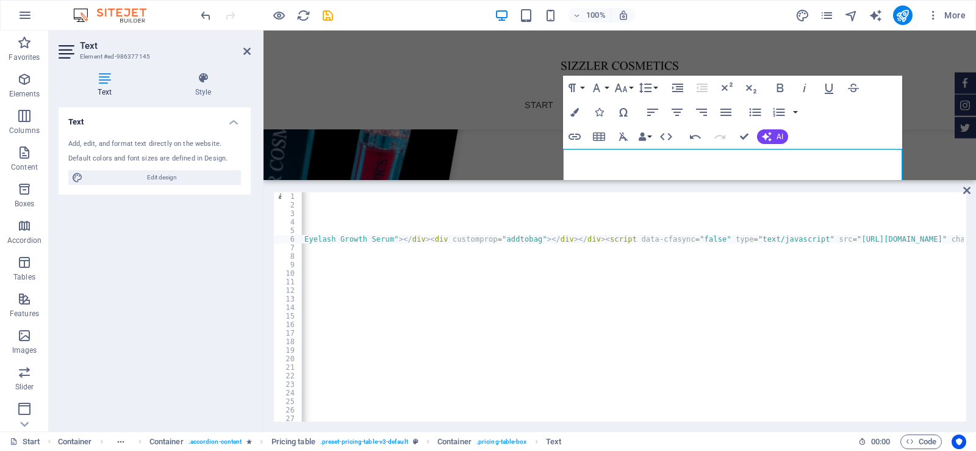
scroll to position [0, 1439]
click at [965, 189] on icon at bounding box center [966, 190] width 7 height 10
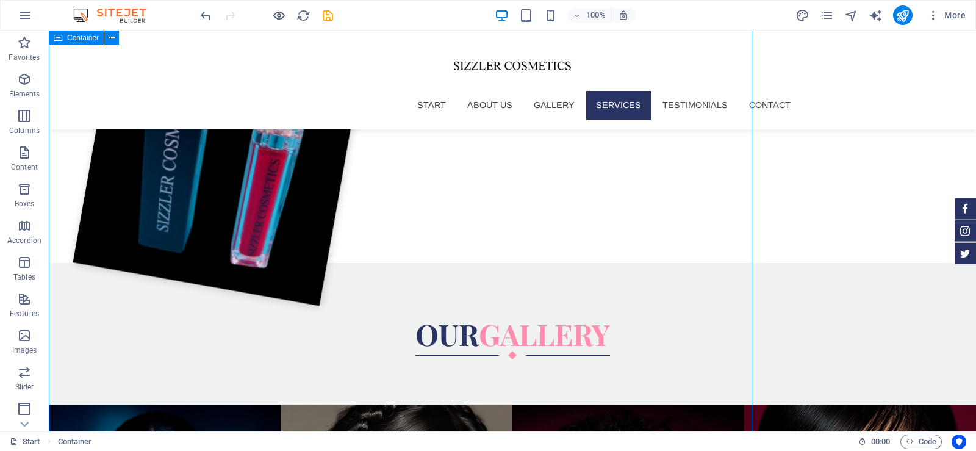
scroll to position [2298, 0]
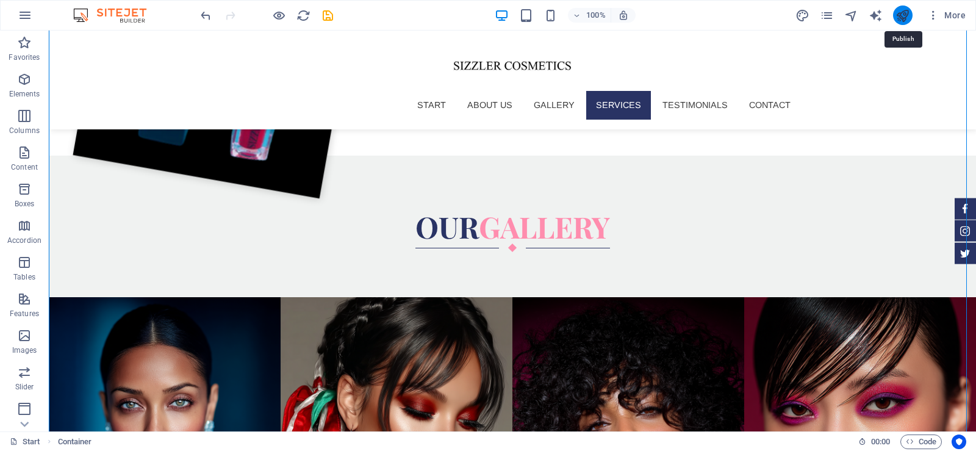
click at [905, 16] on icon "publish" at bounding box center [903, 16] width 14 height 14
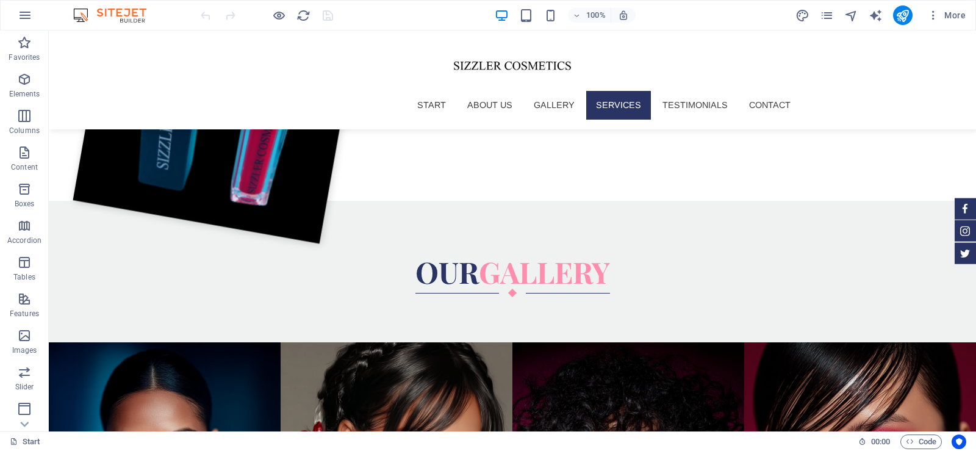
scroll to position [2263, 0]
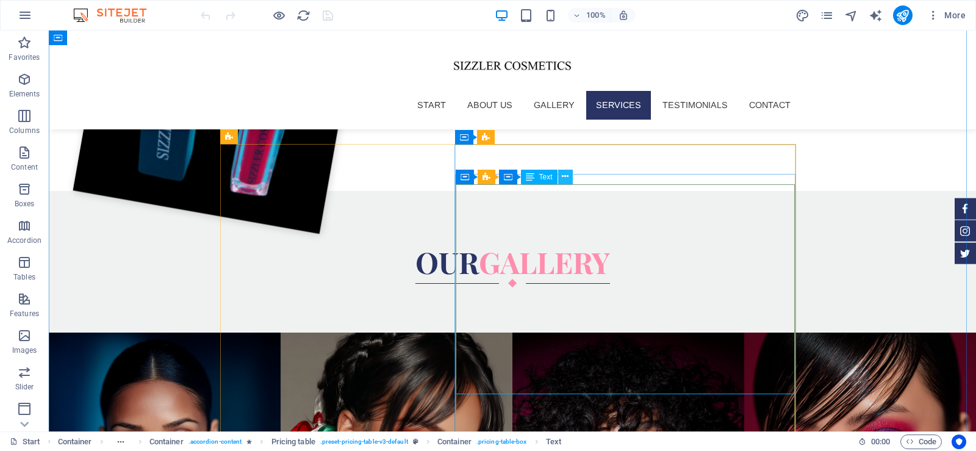
click at [563, 178] on icon at bounding box center [565, 176] width 7 height 13
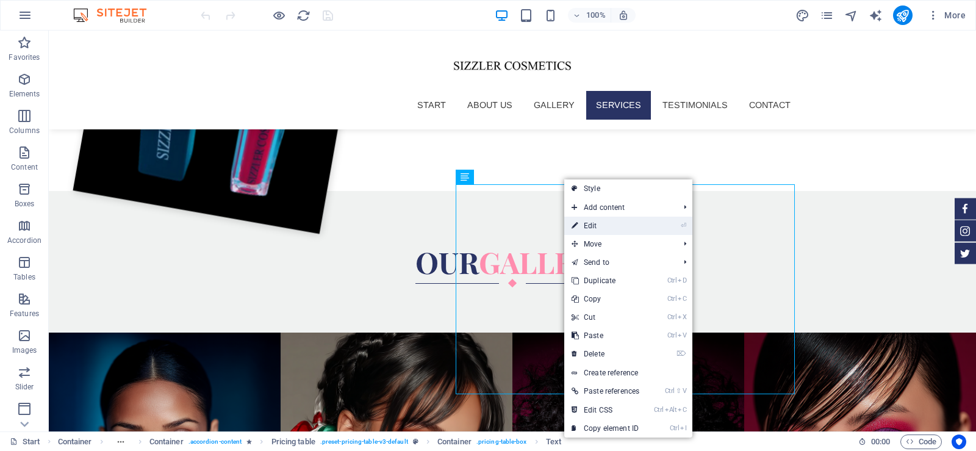
click at [608, 230] on link "⏎ Edit" at bounding box center [605, 226] width 82 height 18
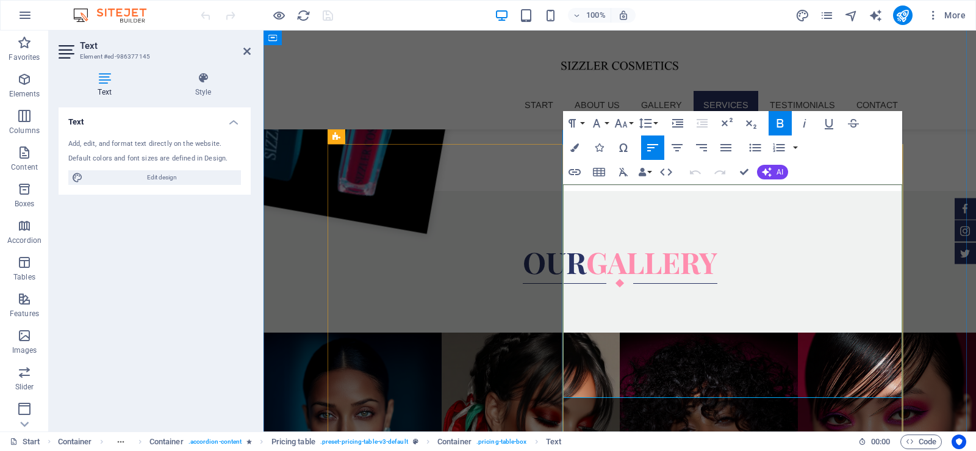
scroll to position [2156, 0]
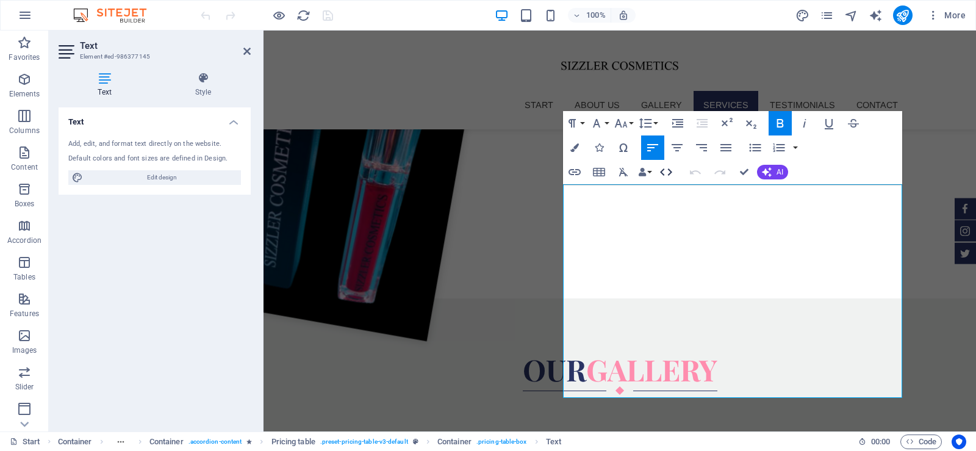
click at [668, 176] on icon "button" at bounding box center [666, 172] width 15 height 15
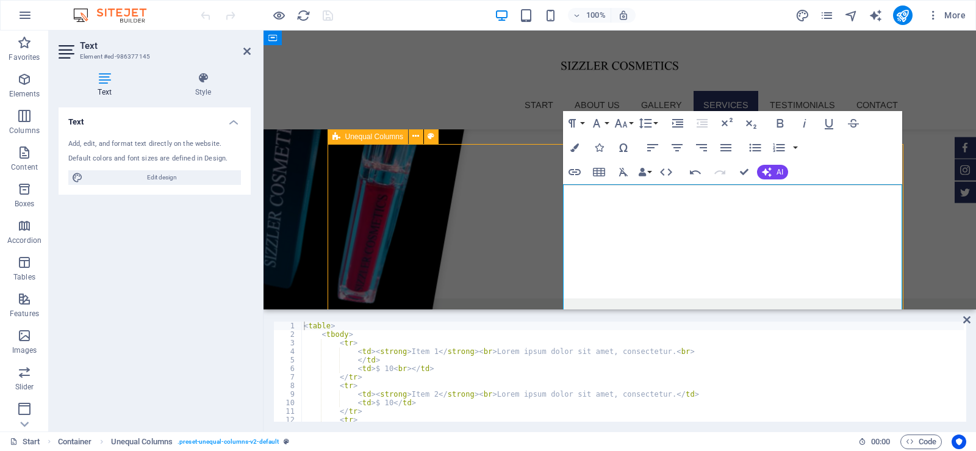
scroll to position [2263, 0]
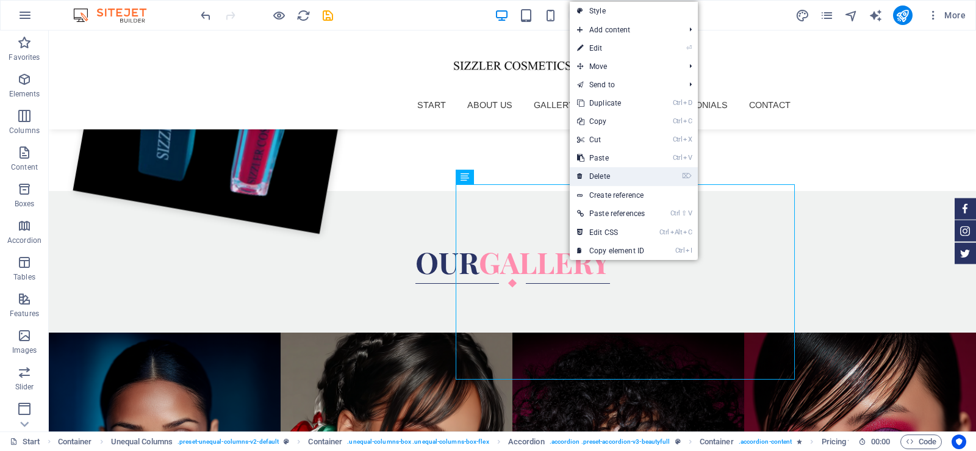
click at [619, 176] on link "⌦ Delete" at bounding box center [611, 176] width 82 height 18
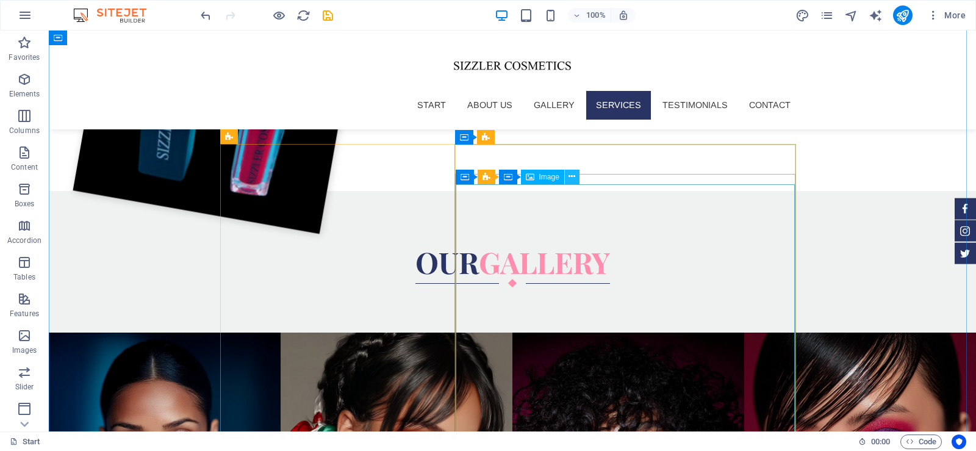
click at [571, 179] on icon at bounding box center [572, 176] width 7 height 13
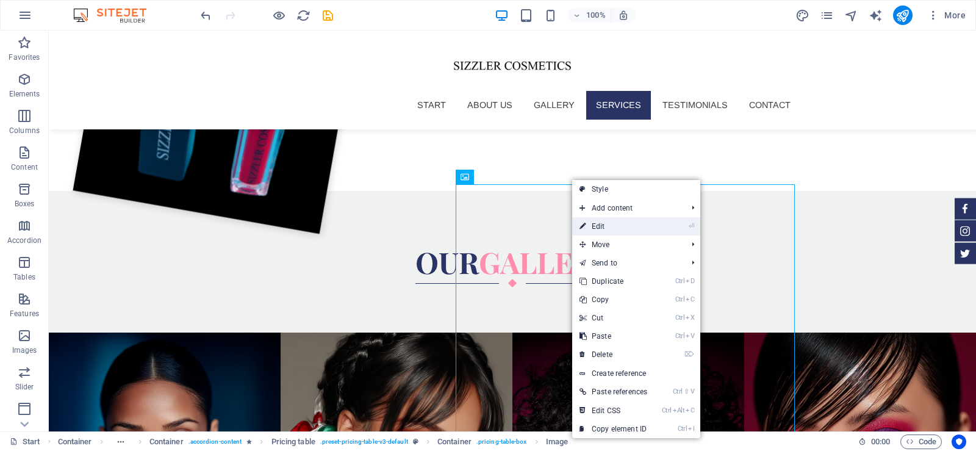
click at [594, 223] on link "⏎ Edit" at bounding box center [613, 226] width 82 height 18
select select "%"
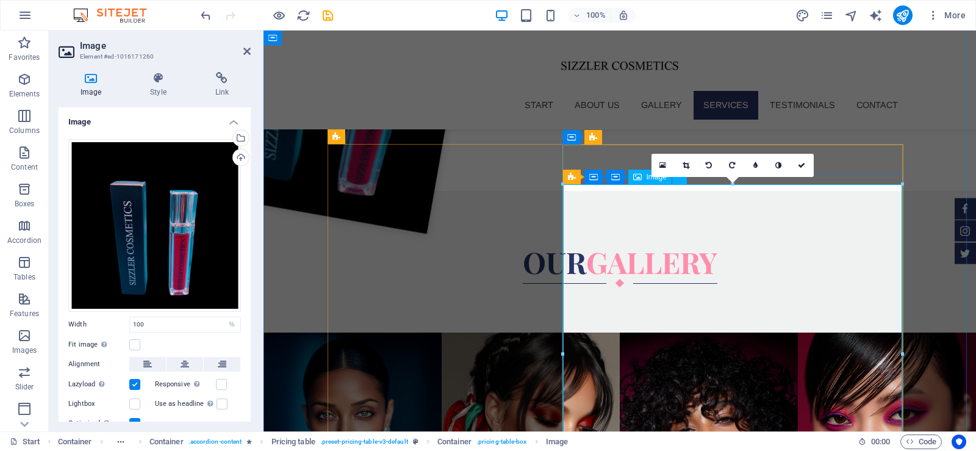
scroll to position [2156, 0]
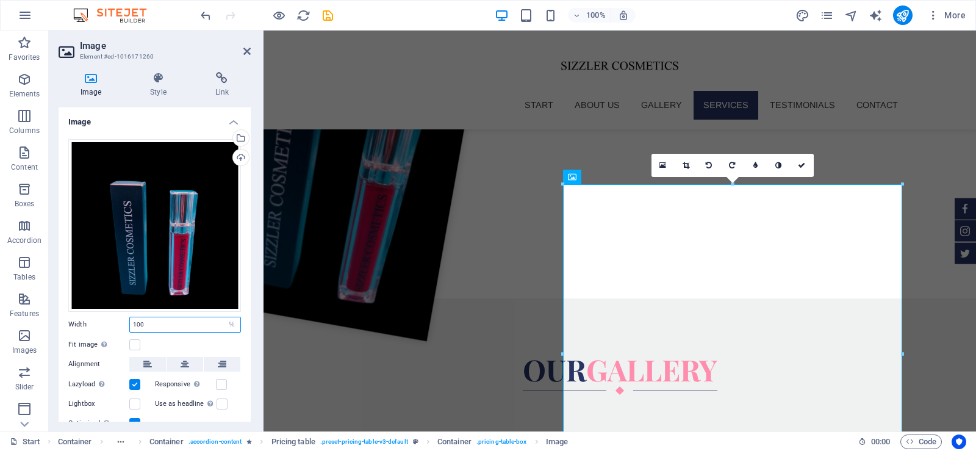
click at [155, 322] on input "100" at bounding box center [185, 324] width 110 height 15
drag, startPoint x: 150, startPoint y: 322, endPoint x: 132, endPoint y: 320, distance: 18.4
click at [132, 320] on input "100" at bounding box center [185, 324] width 110 height 15
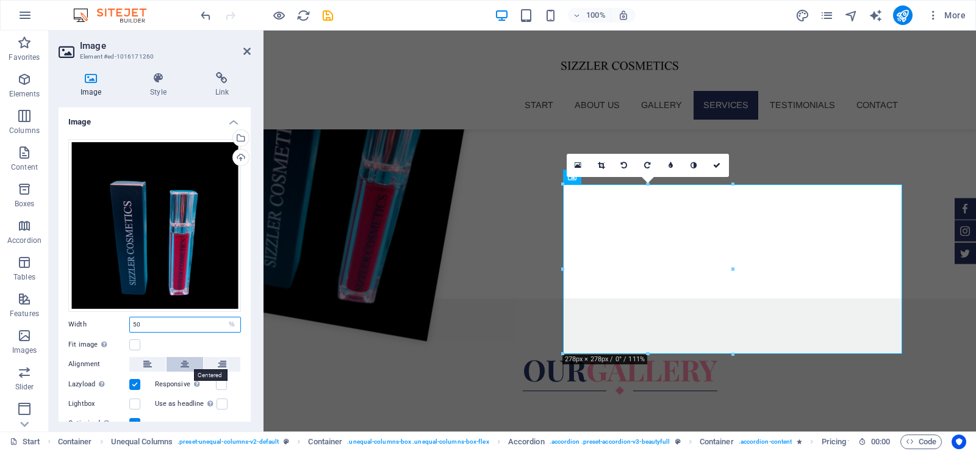
type input "50"
click at [185, 362] on icon at bounding box center [185, 364] width 9 height 15
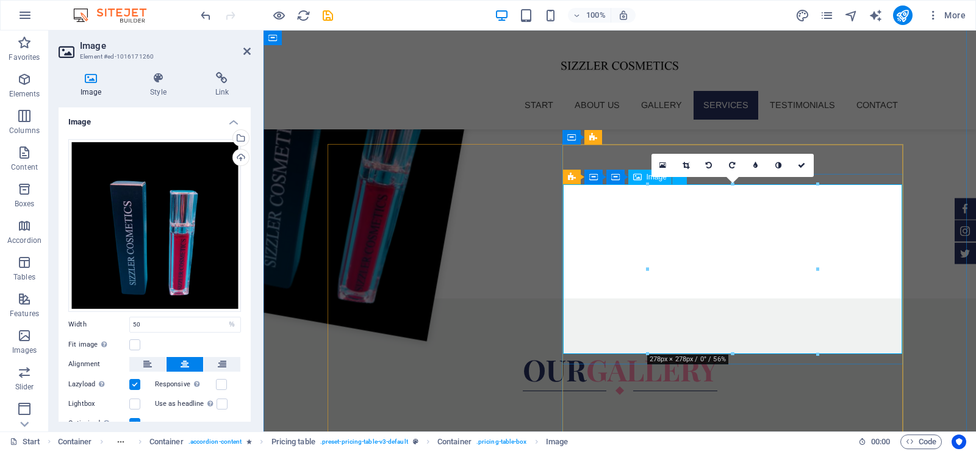
click at [26, 82] on icon "button" at bounding box center [24, 79] width 15 height 15
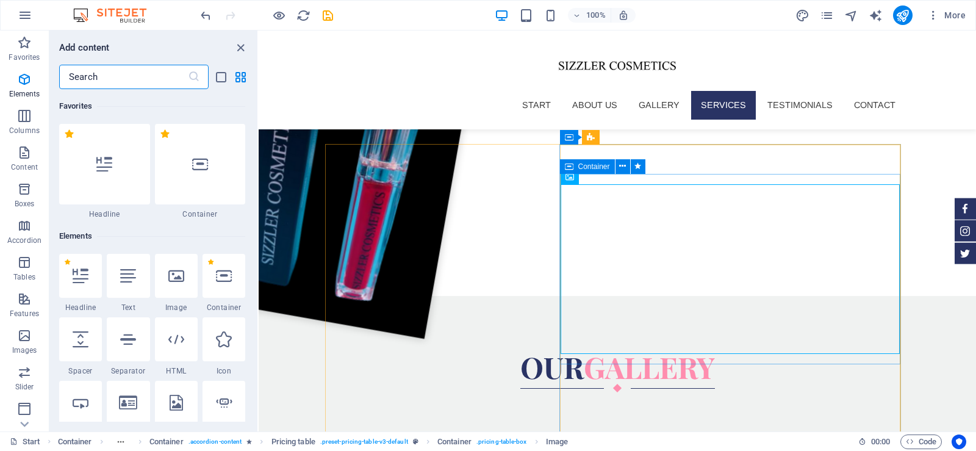
scroll to position [130, 0]
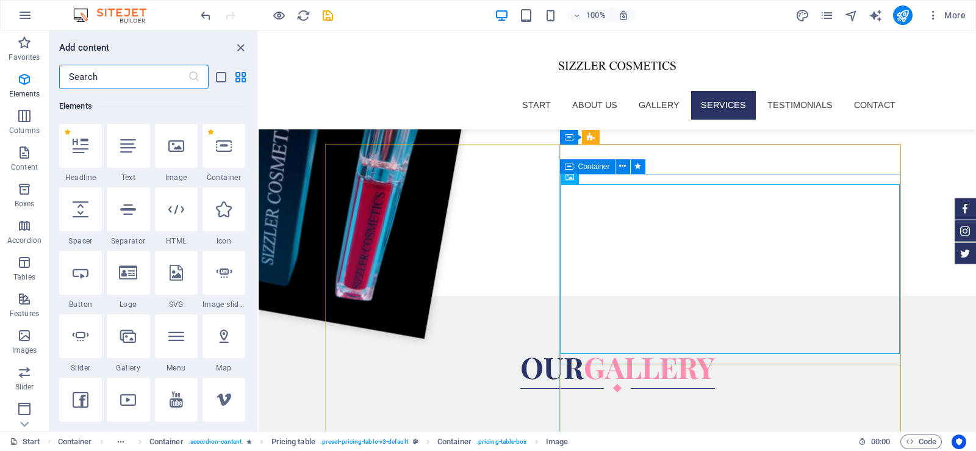
click at [149, 82] on input "text" at bounding box center [123, 77] width 129 height 24
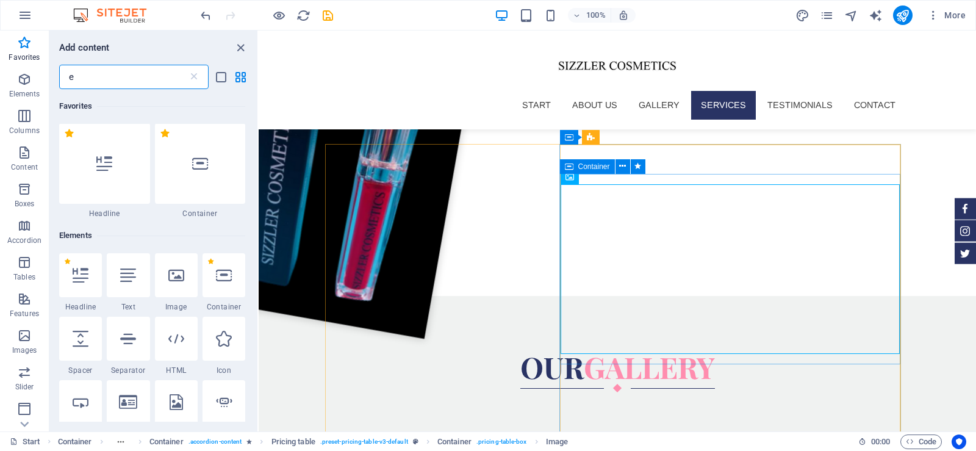
scroll to position [0, 0]
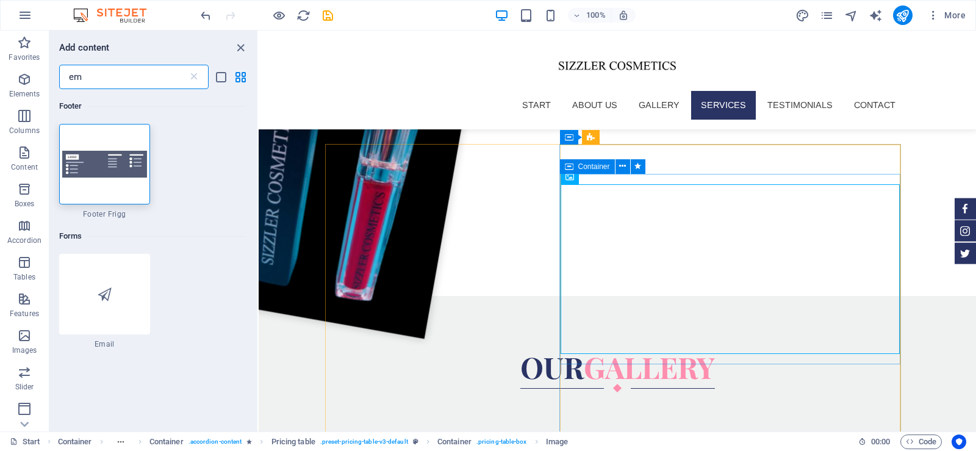
type input "e"
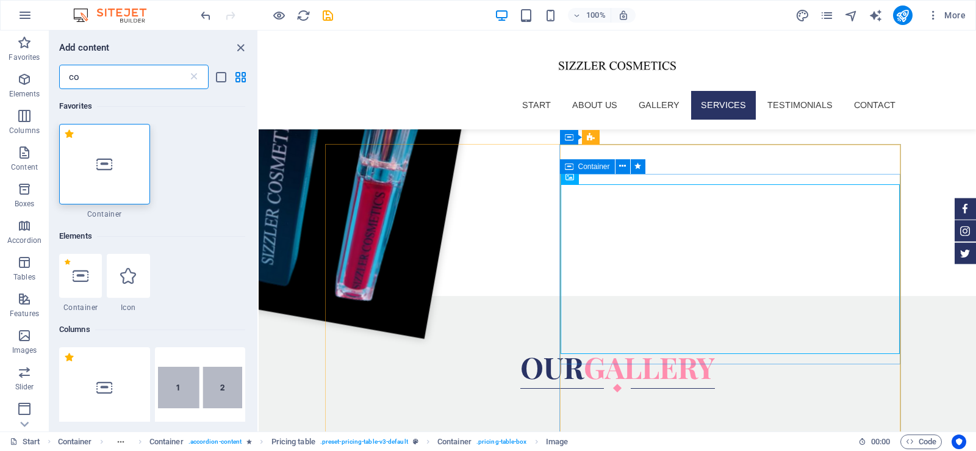
type input "c"
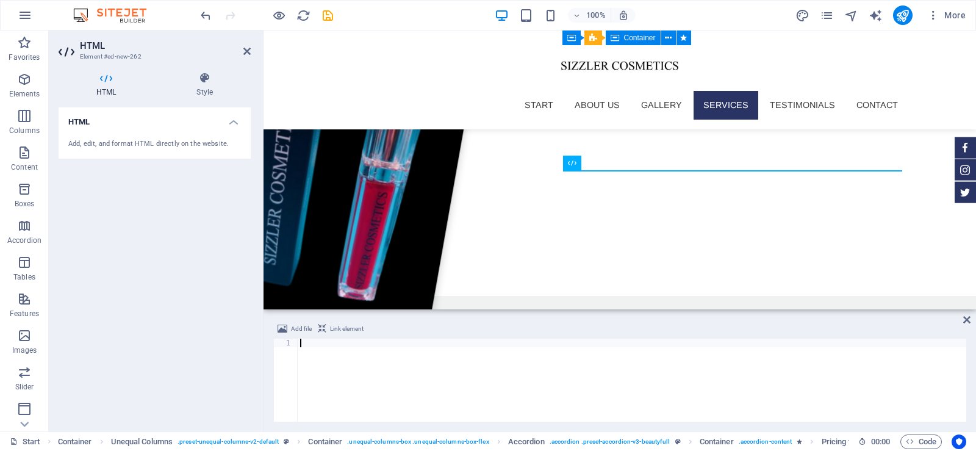
scroll to position [2339, 0]
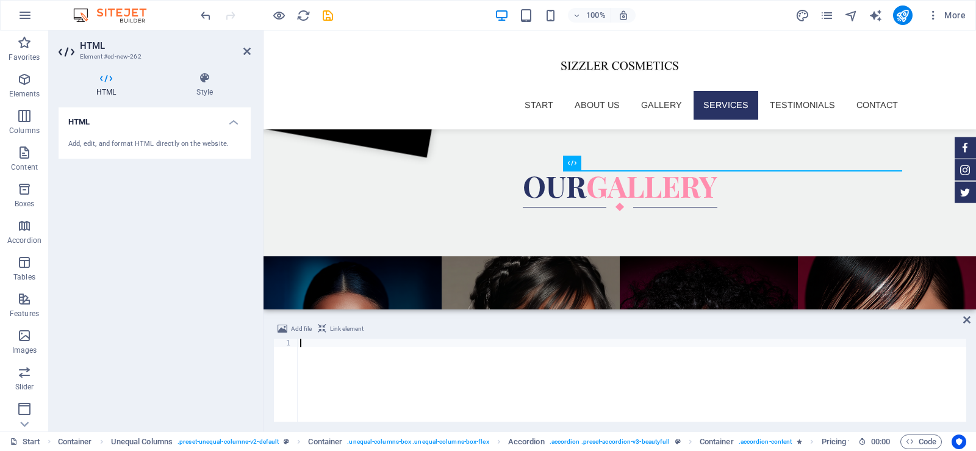
click at [343, 365] on div at bounding box center [632, 389] width 669 height 100
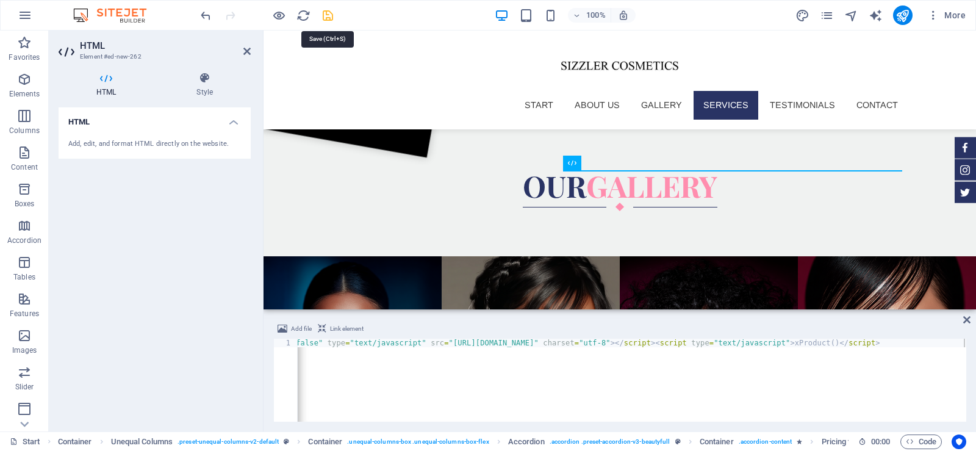
click at [330, 14] on icon "save" at bounding box center [328, 16] width 14 height 14
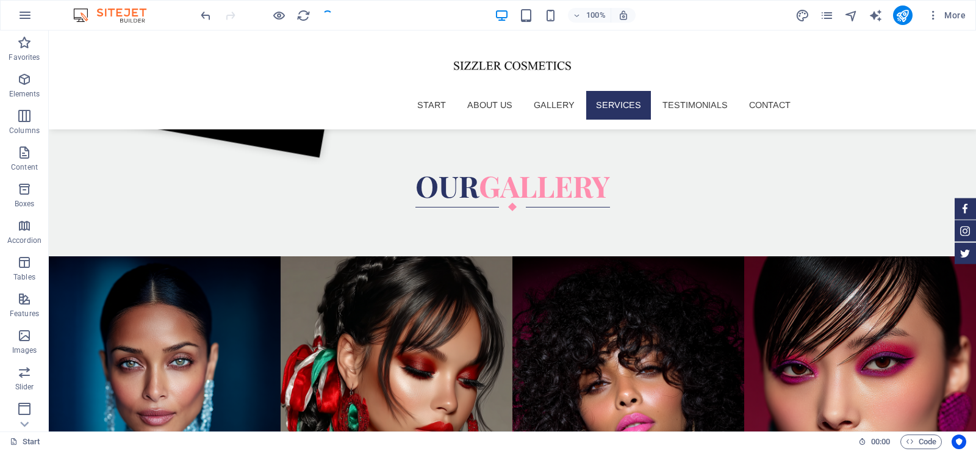
scroll to position [2447, 0]
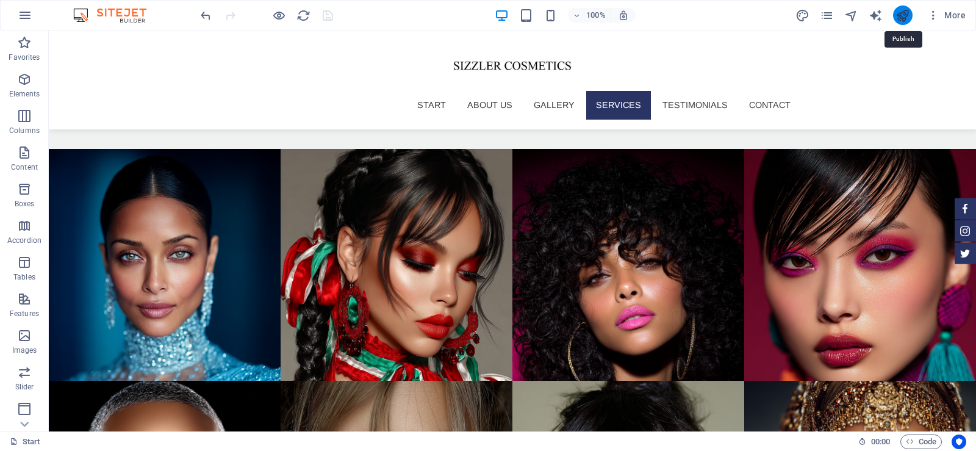
click at [902, 15] on icon "publish" at bounding box center [903, 16] width 14 height 14
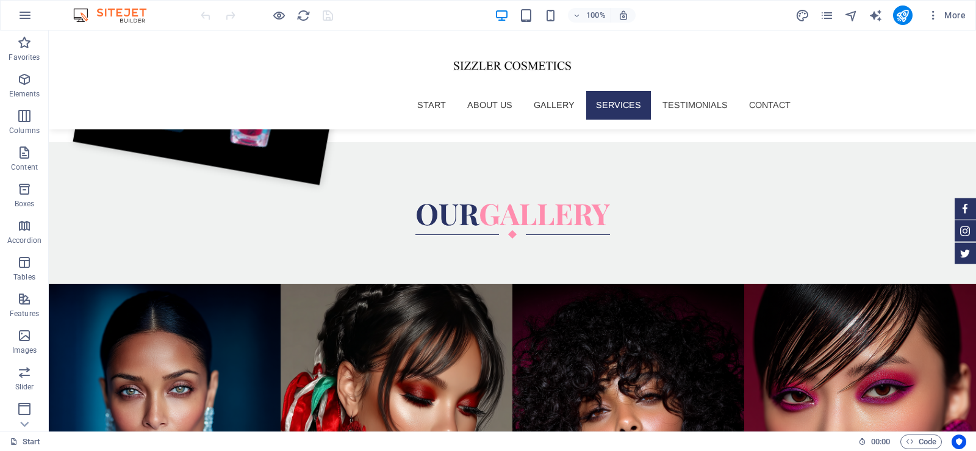
scroll to position [2313, 0]
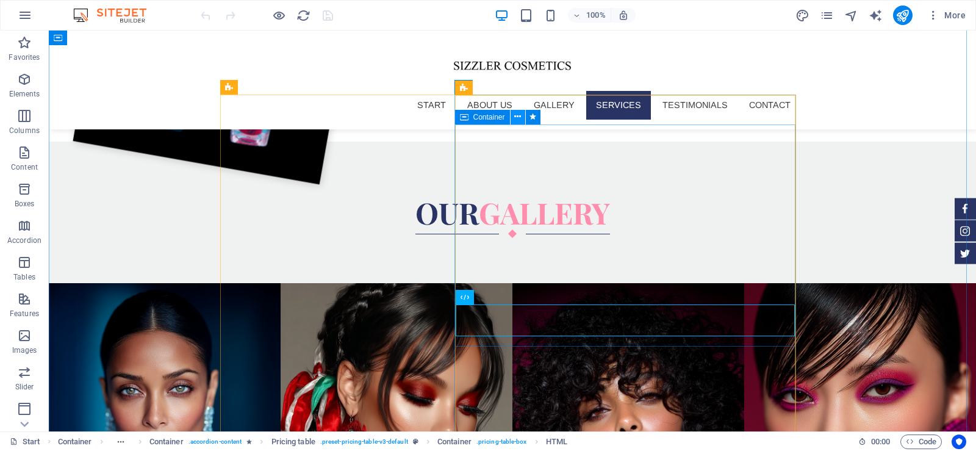
click at [514, 118] on icon at bounding box center [517, 116] width 7 height 13
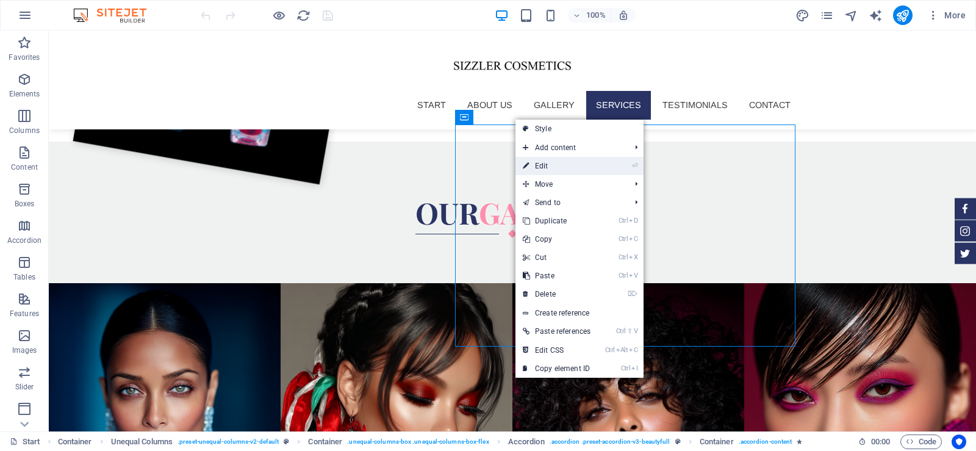
click at [549, 160] on link "⏎ Edit" at bounding box center [557, 166] width 82 height 18
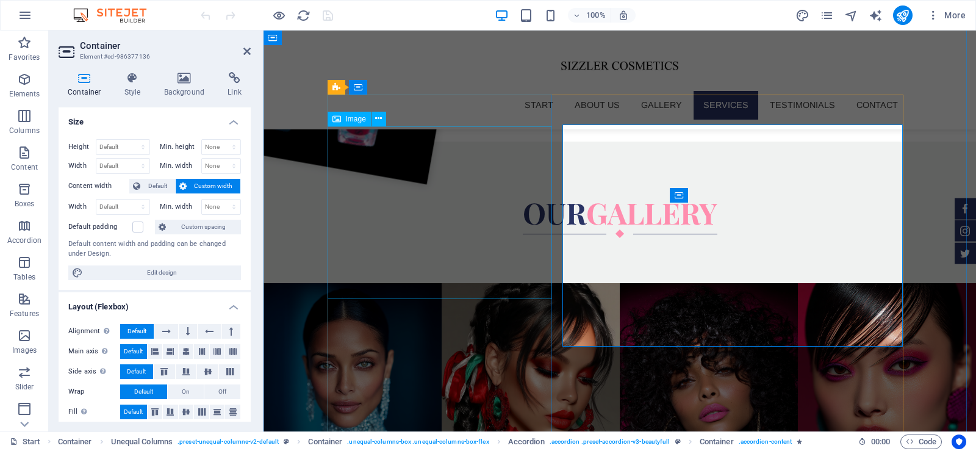
scroll to position [2205, 0]
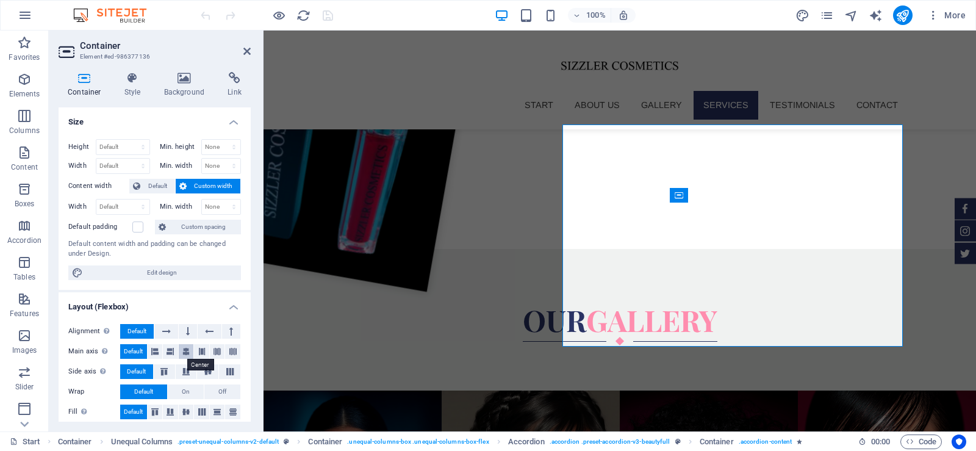
click at [184, 352] on icon at bounding box center [185, 351] width 7 height 15
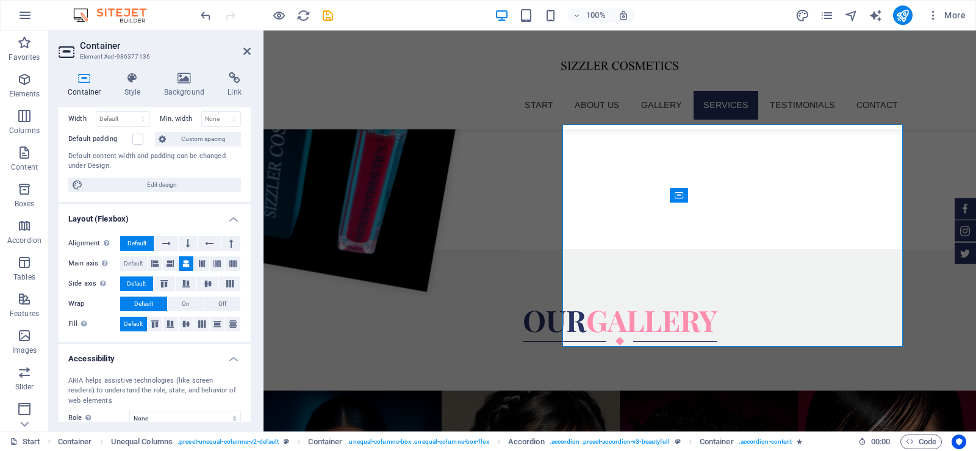
scroll to position [99, 0]
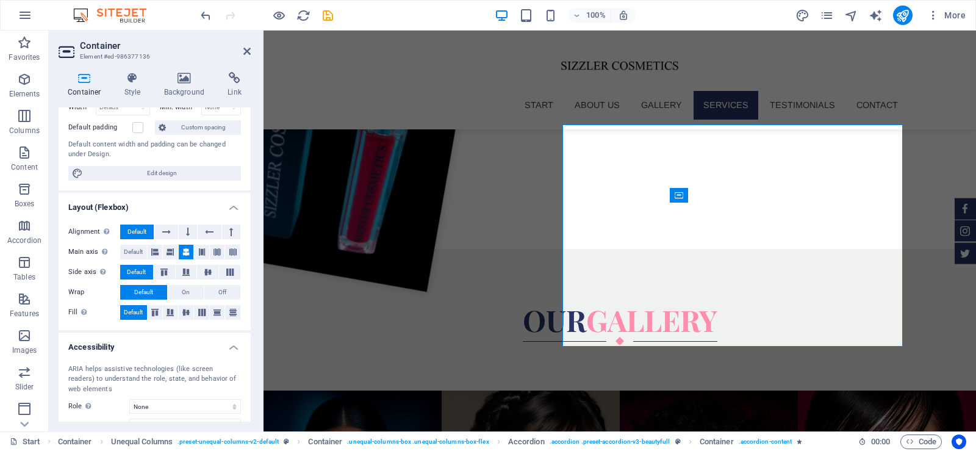
click at [248, 293] on div "Alignment Determines the flex direction. Default Main axis Determine how elemen…" at bounding box center [155, 272] width 192 height 115
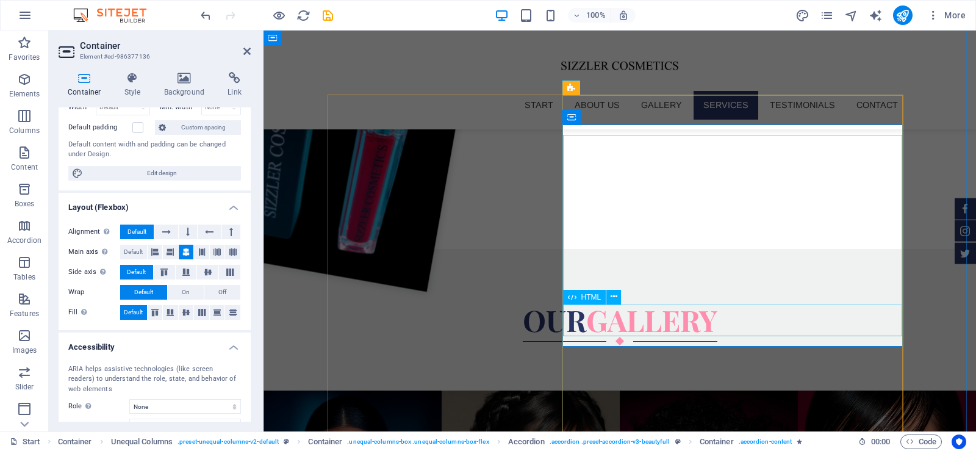
click at [616, 295] on icon at bounding box center [614, 296] width 7 height 13
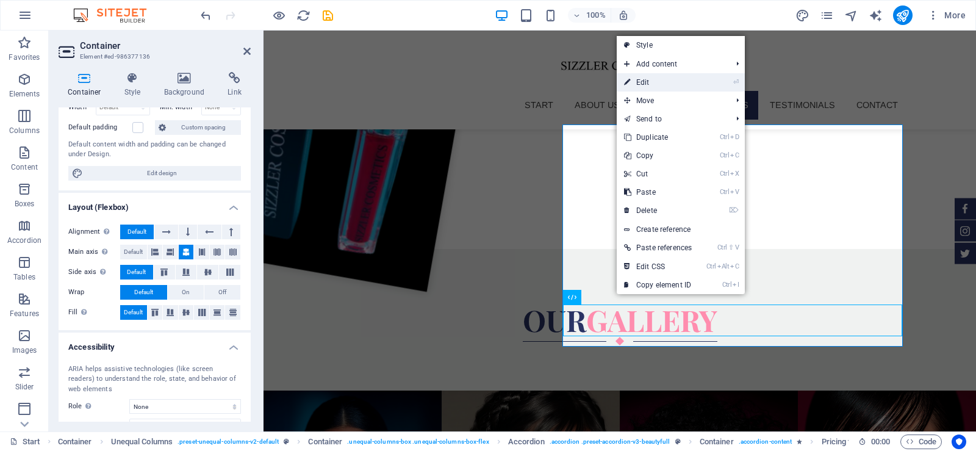
click at [653, 84] on link "⏎ Edit" at bounding box center [658, 82] width 82 height 18
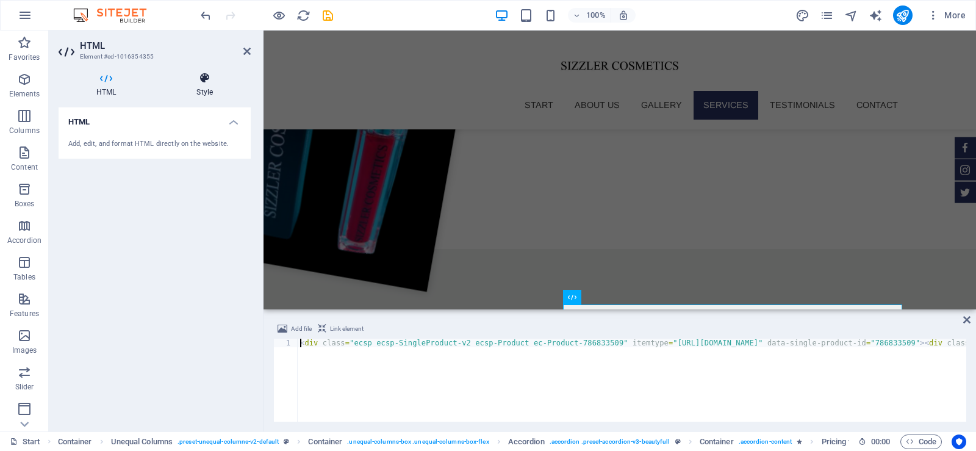
click at [213, 88] on h4 "Style" at bounding box center [205, 85] width 92 height 26
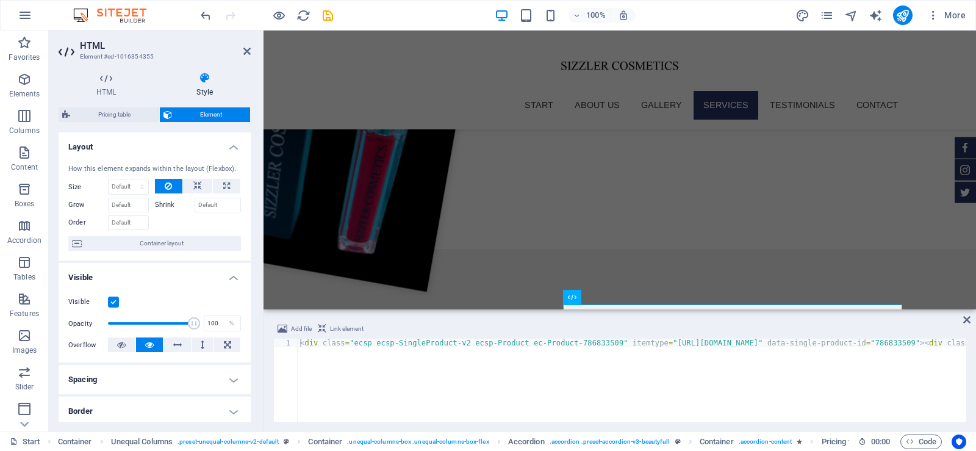
drag, startPoint x: 248, startPoint y: 198, endPoint x: 248, endPoint y: 239, distance: 41.5
click at [248, 239] on div "How this element expands within the layout (Flexbox). Size Default auto px % 1/…" at bounding box center [155, 207] width 192 height 107
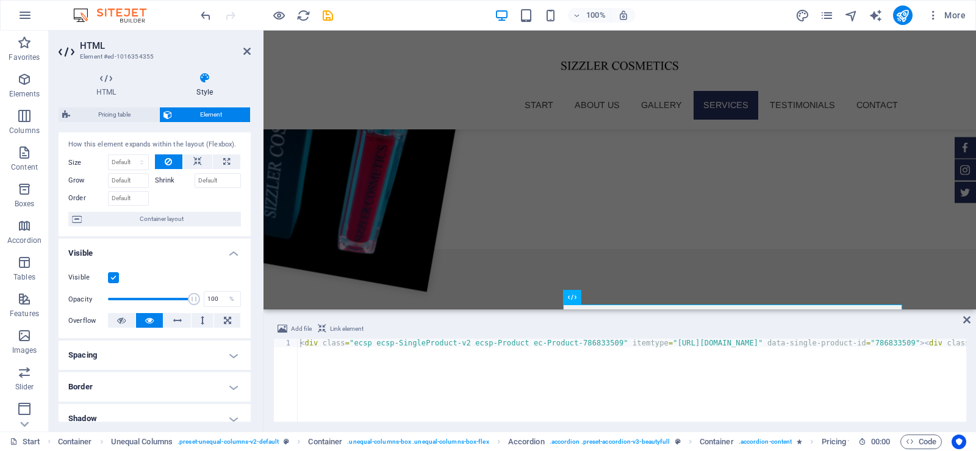
scroll to position [0, 0]
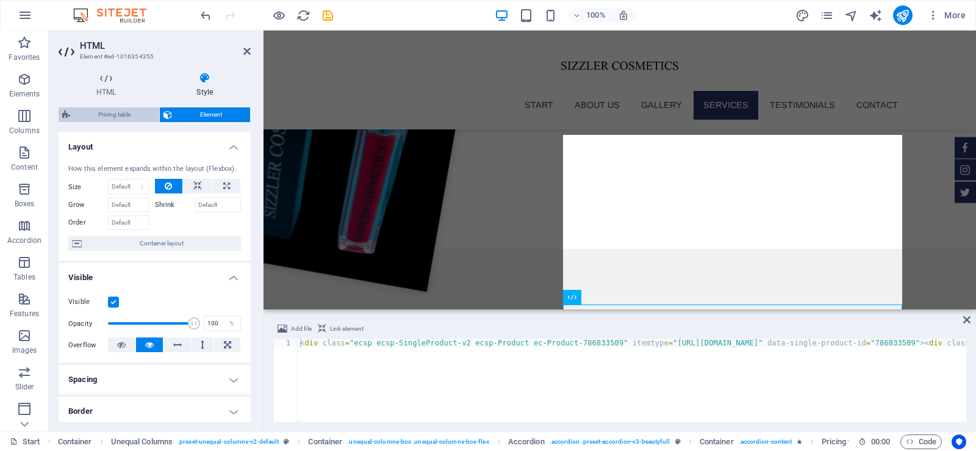
click at [125, 115] on span "Pricing table" at bounding box center [115, 114] width 82 height 15
select select "rem"
select select "px"
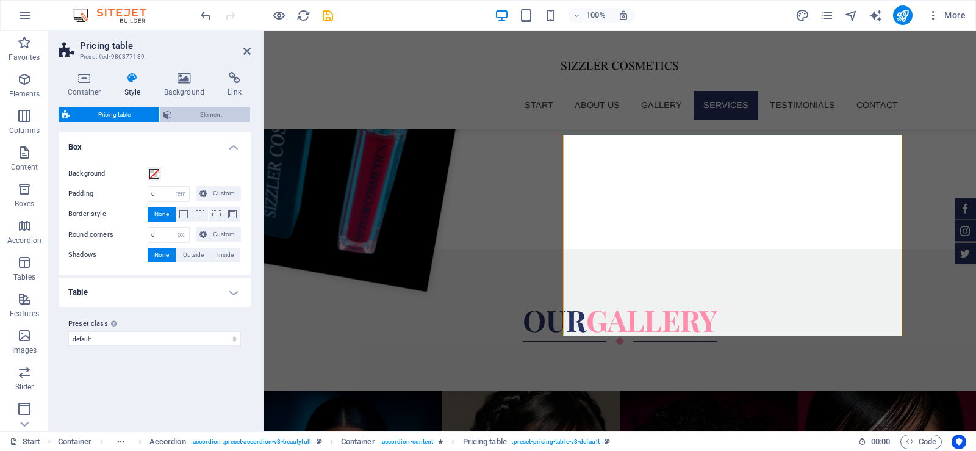
click at [196, 113] on span "Element" at bounding box center [211, 114] width 71 height 15
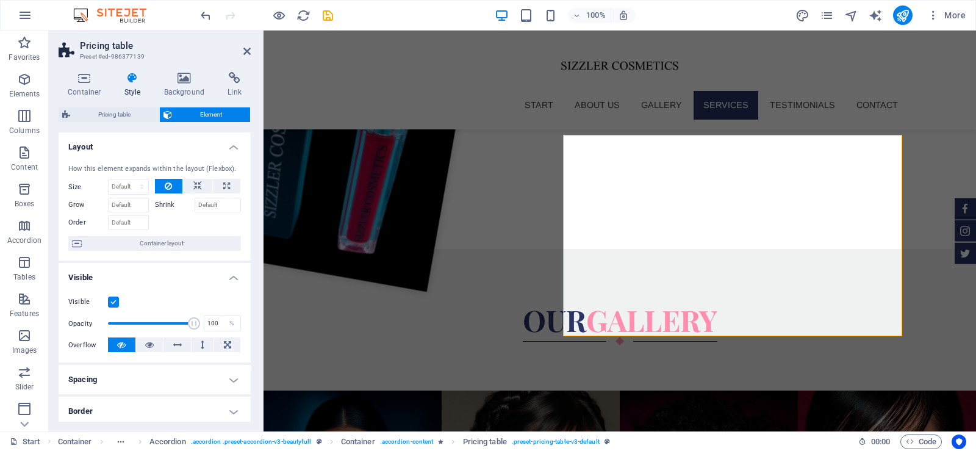
click at [230, 145] on h4 "Layout" at bounding box center [155, 143] width 192 height 22
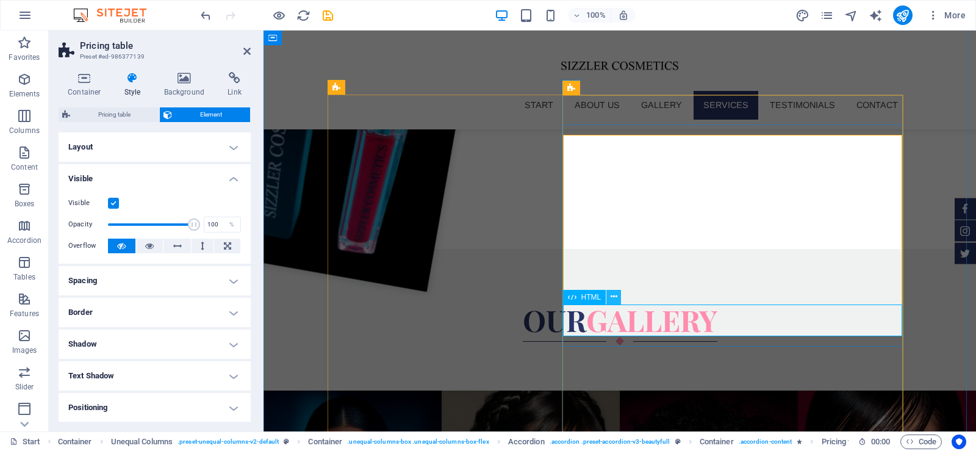
click at [613, 296] on icon at bounding box center [614, 296] width 7 height 13
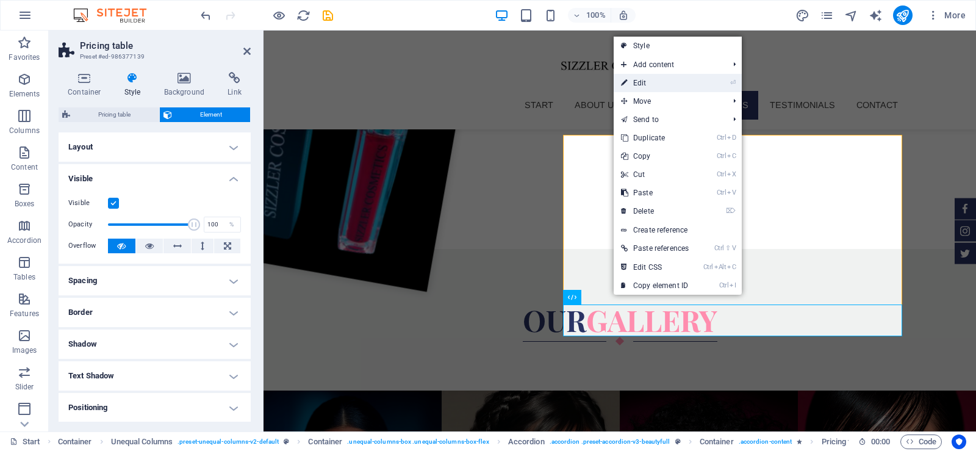
click at [656, 84] on link "⏎ Edit" at bounding box center [655, 83] width 82 height 18
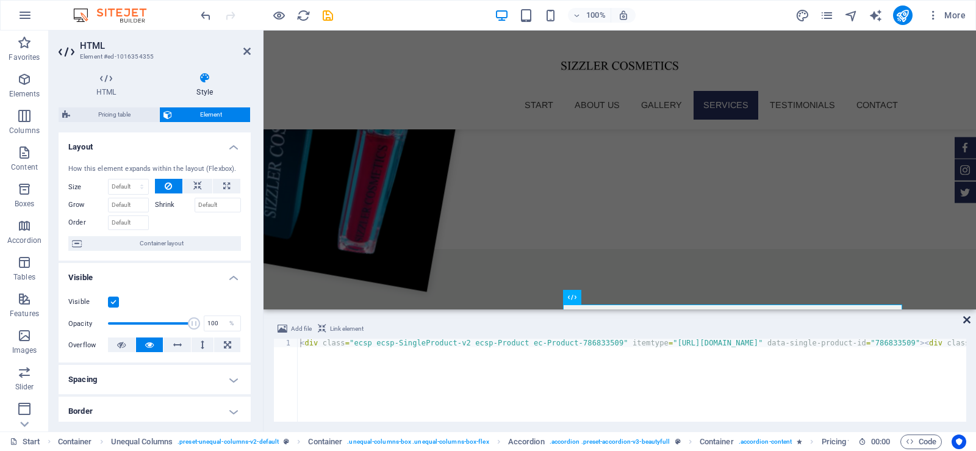
click at [967, 315] on icon at bounding box center [966, 320] width 7 height 10
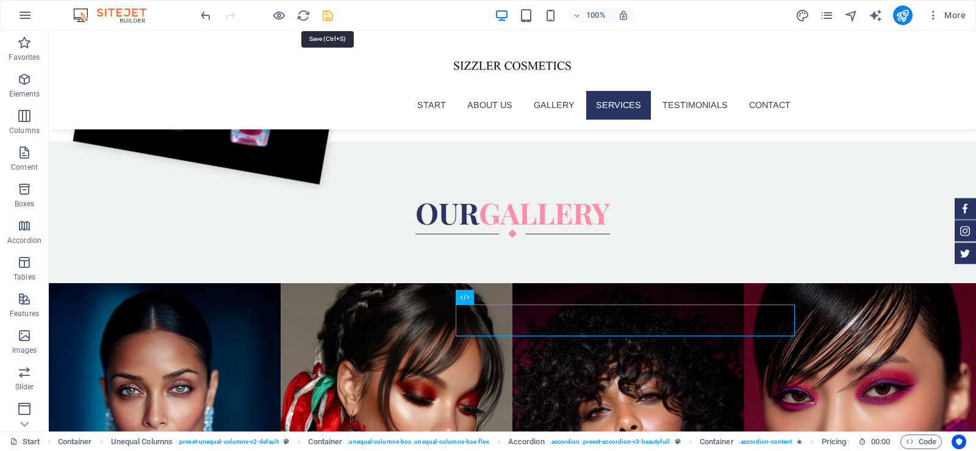
click at [328, 13] on icon "save" at bounding box center [328, 16] width 14 height 14
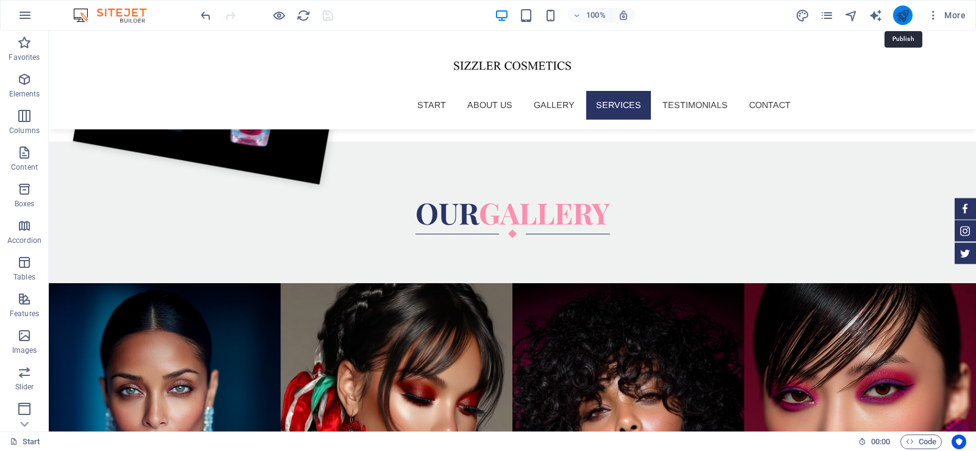
click at [904, 11] on icon "publish" at bounding box center [903, 16] width 14 height 14
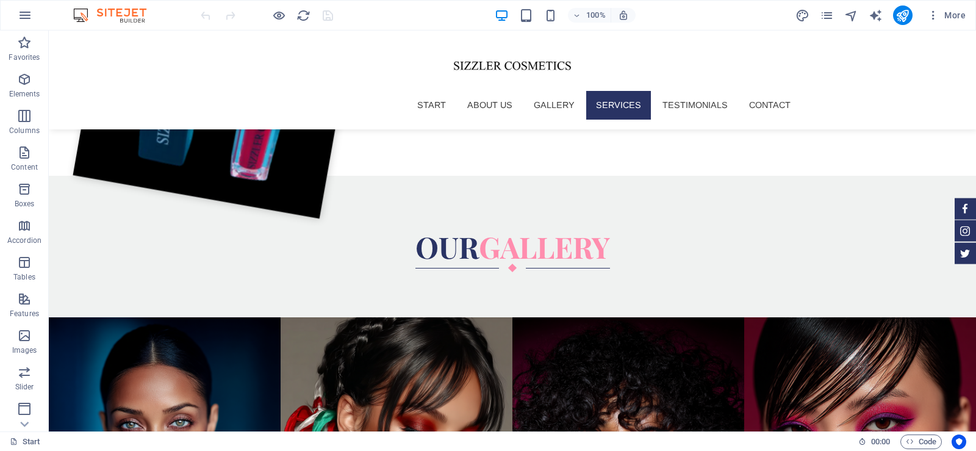
scroll to position [2304, 0]
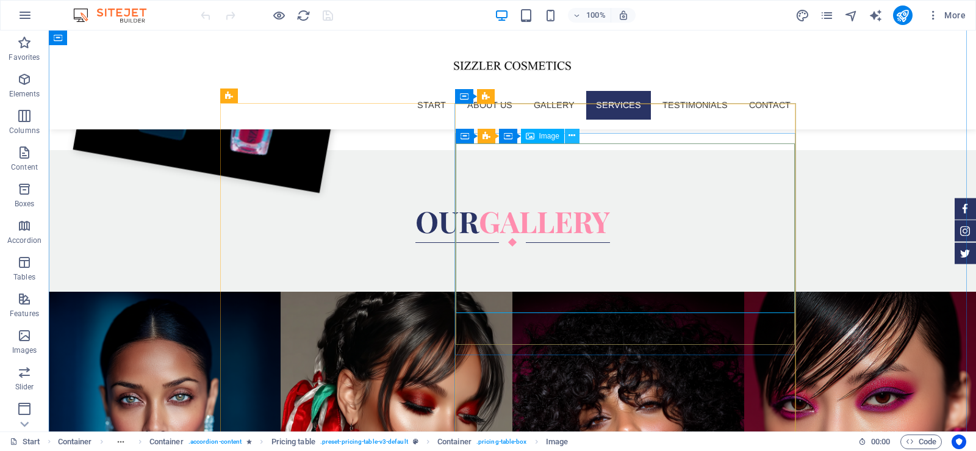
click at [571, 139] on icon at bounding box center [572, 135] width 7 height 13
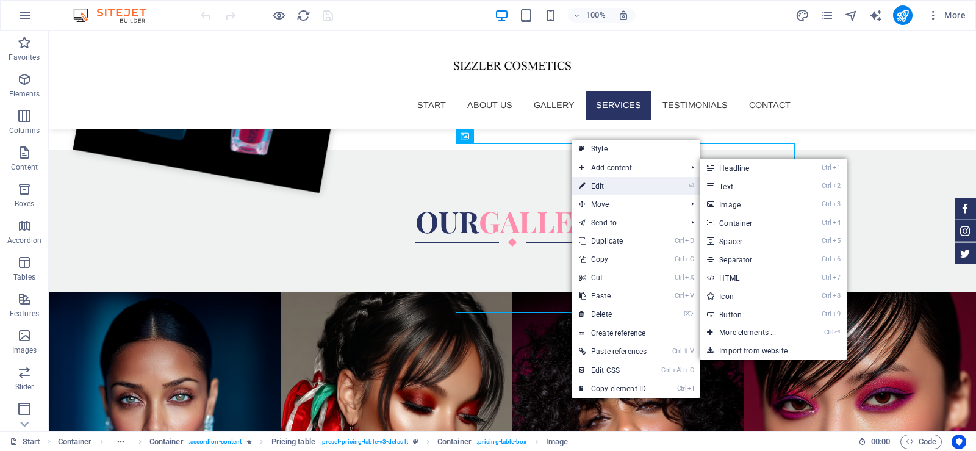
click at [606, 183] on link "⏎ Edit" at bounding box center [613, 186] width 82 height 18
select select "%"
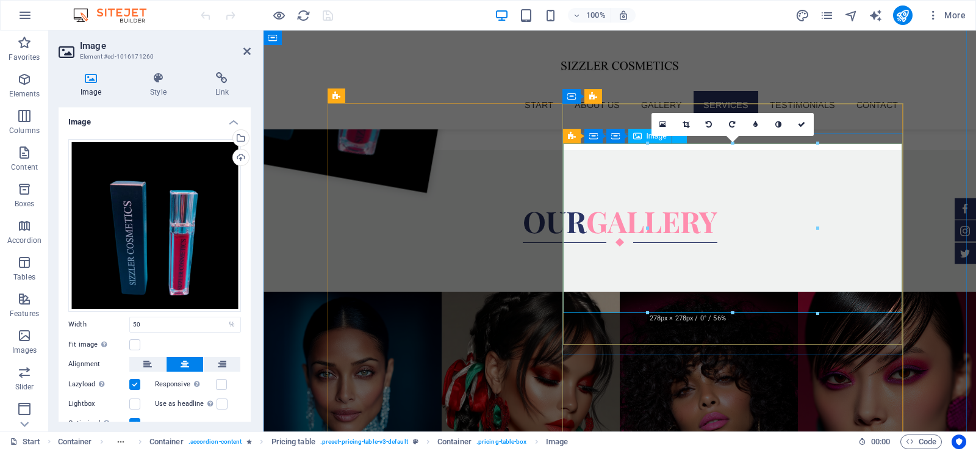
scroll to position [2197, 0]
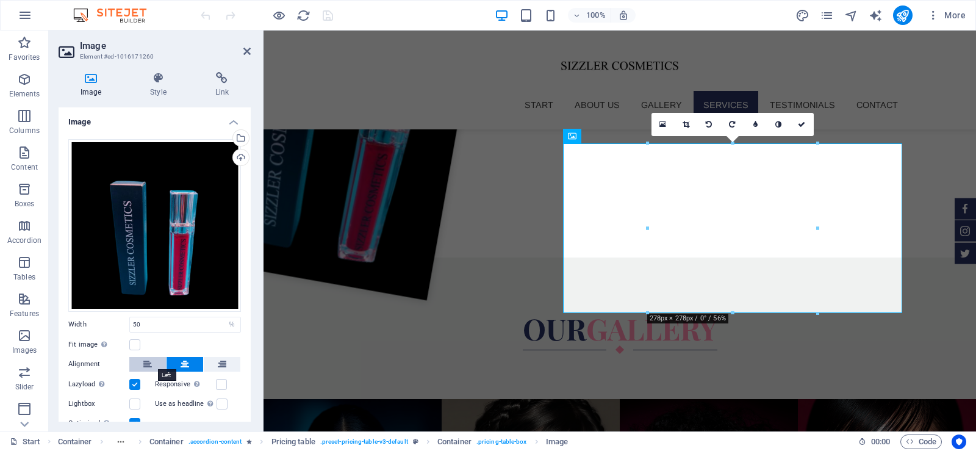
click at [142, 360] on button at bounding box center [147, 364] width 37 height 15
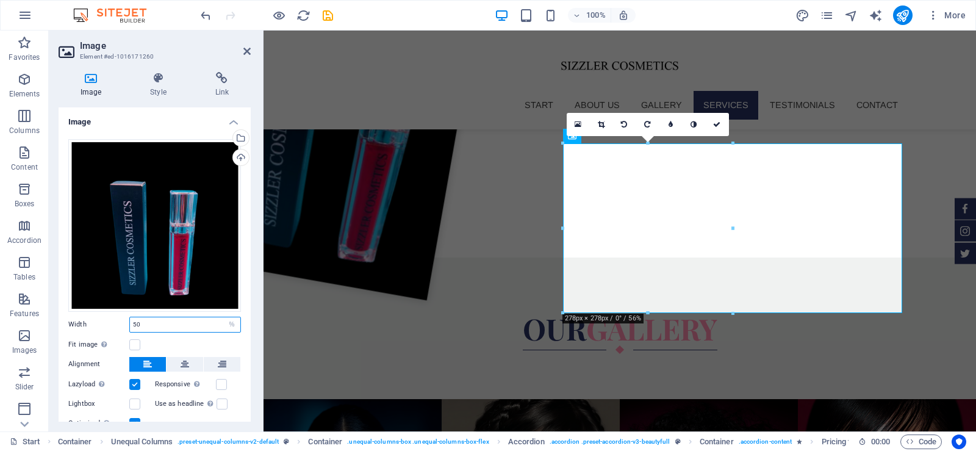
click at [160, 319] on input "50" at bounding box center [185, 324] width 110 height 15
click at [135, 340] on label at bounding box center [134, 344] width 11 height 11
click at [0, 0] on input "Fit image Automatically fit image to a fixed width and height" at bounding box center [0, 0] width 0 height 0
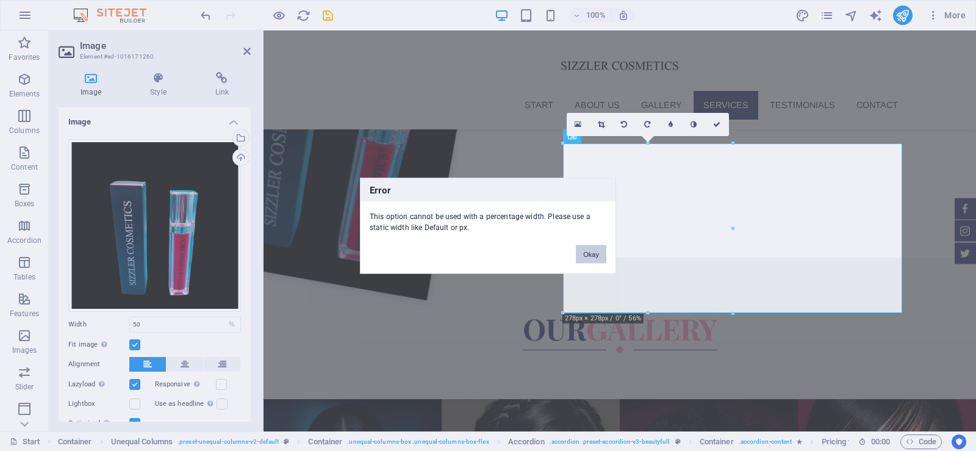
click at [601, 259] on button "Okay" at bounding box center [591, 254] width 31 height 18
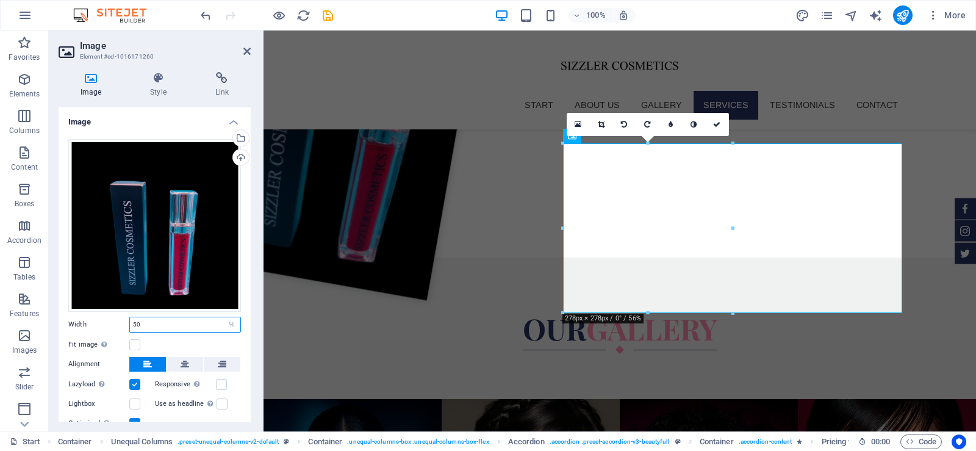
click at [173, 328] on input "50" at bounding box center [185, 324] width 110 height 15
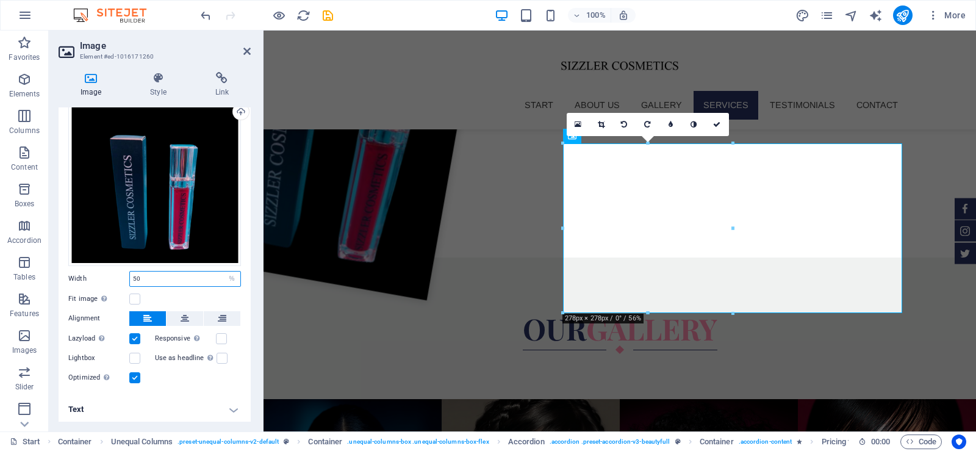
drag, startPoint x: 142, startPoint y: 277, endPoint x: 131, endPoint y: 273, distance: 11.8
click at [131, 273] on input "50" at bounding box center [185, 279] width 110 height 15
click at [112, 271] on div "Width Default auto px rem % em vh vw" at bounding box center [154, 279] width 173 height 16
click at [169, 88] on h4 "Style" at bounding box center [160, 85] width 65 height 26
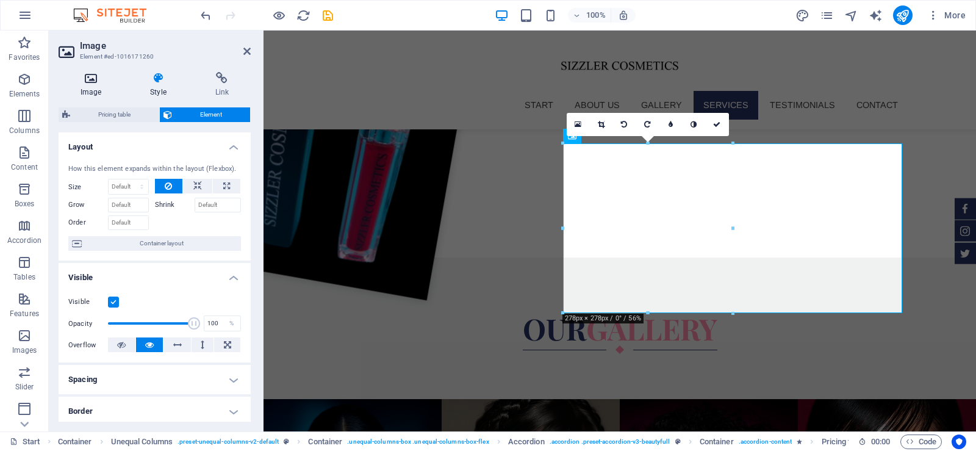
click at [93, 84] on h4 "Image" at bounding box center [94, 85] width 70 height 26
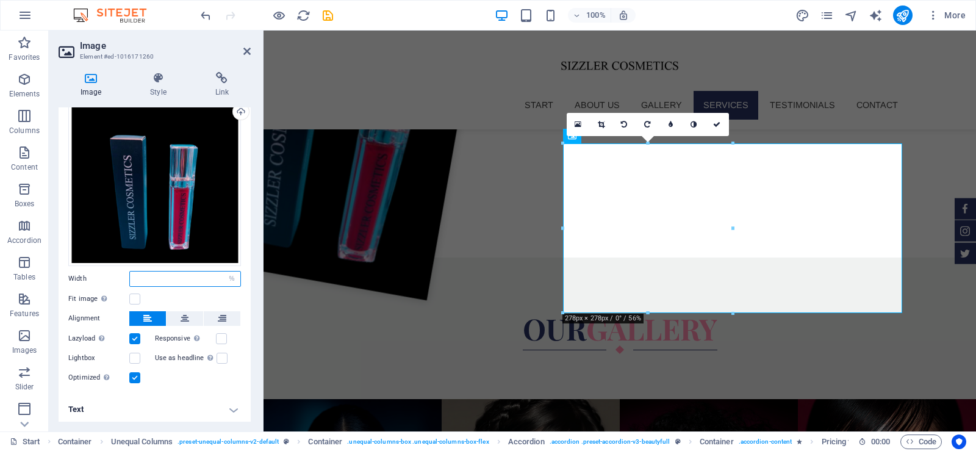
click at [171, 278] on input "number" at bounding box center [185, 279] width 110 height 15
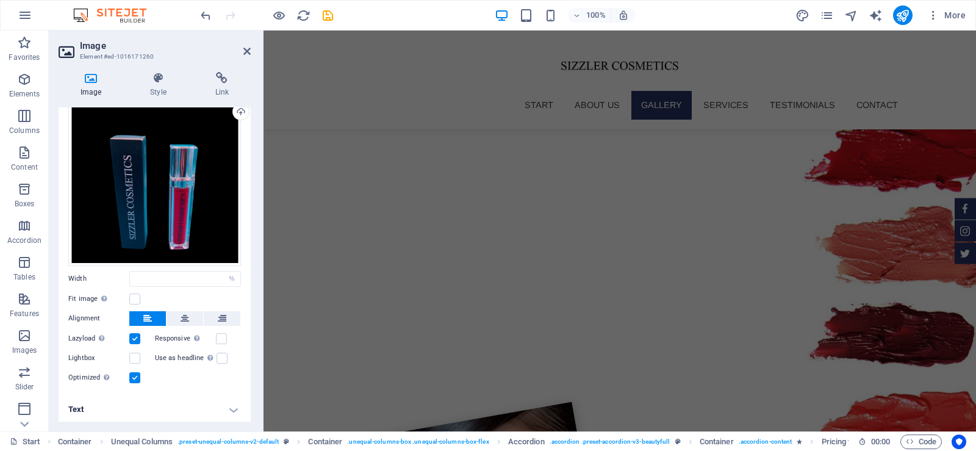
scroll to position [1194, 0]
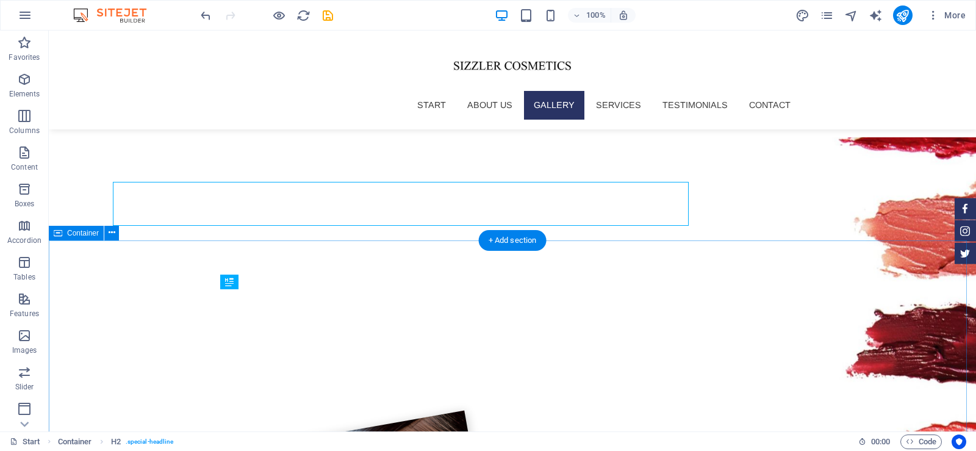
scroll to position [1248, 0]
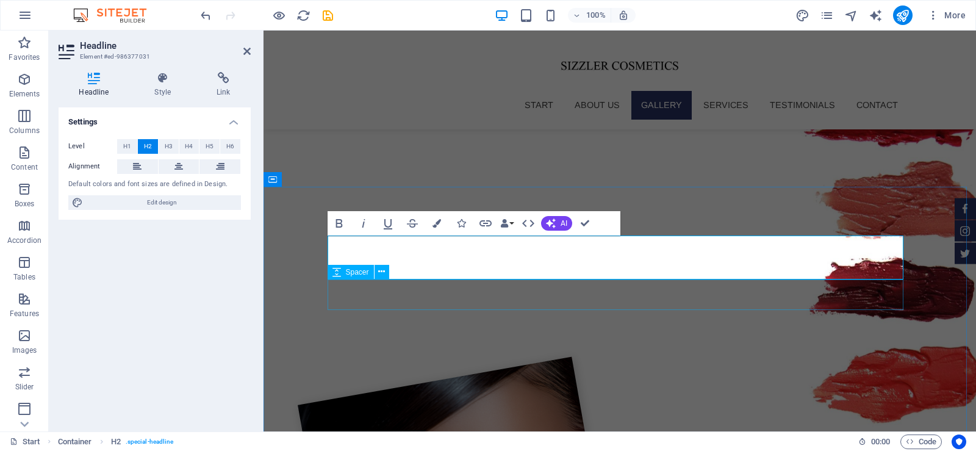
scroll to position [1194, 0]
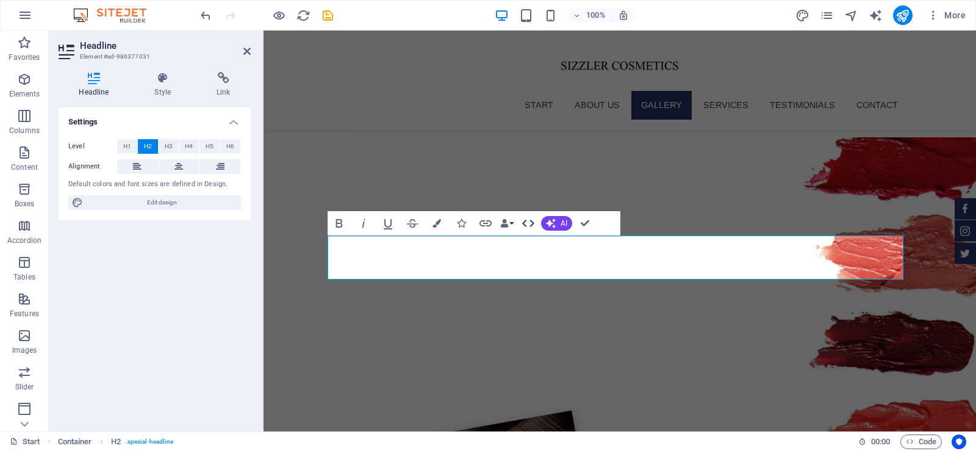
click at [528, 222] on icon "button" at bounding box center [528, 223] width 15 height 15
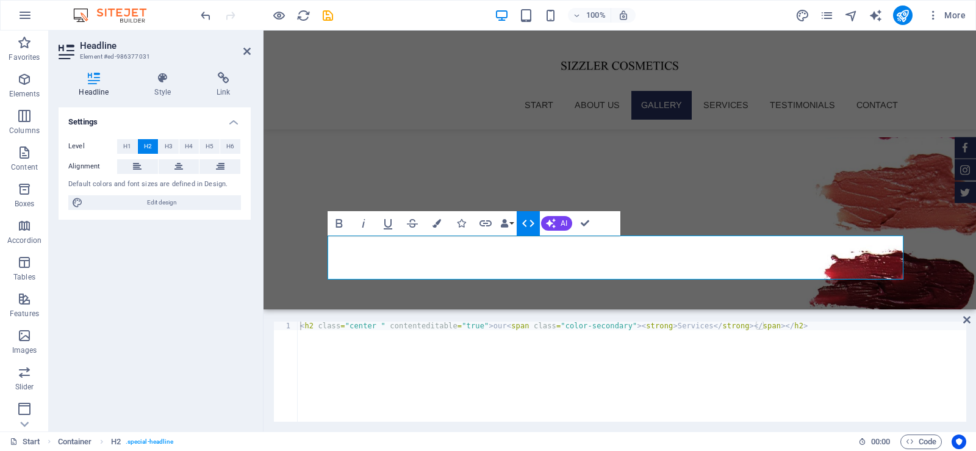
click at [496, 366] on div "< h2 class = "center " contenteditable = "true" > our < span class = "color-sec…" at bounding box center [632, 380] width 669 height 117
click at [665, 323] on div "< h2 class = "center " contenteditable = "true" > our < span class = "color-sec…" at bounding box center [632, 380] width 669 height 117
click at [665, 323] on div "< h2 class = "center " contenteditable = "true" > our < span class = "color-sec…" at bounding box center [632, 372] width 669 height 100
click at [665, 323] on div "< h2 class = "center " contenteditable = "true" > our < span class = "color-sec…" at bounding box center [632, 380] width 669 height 117
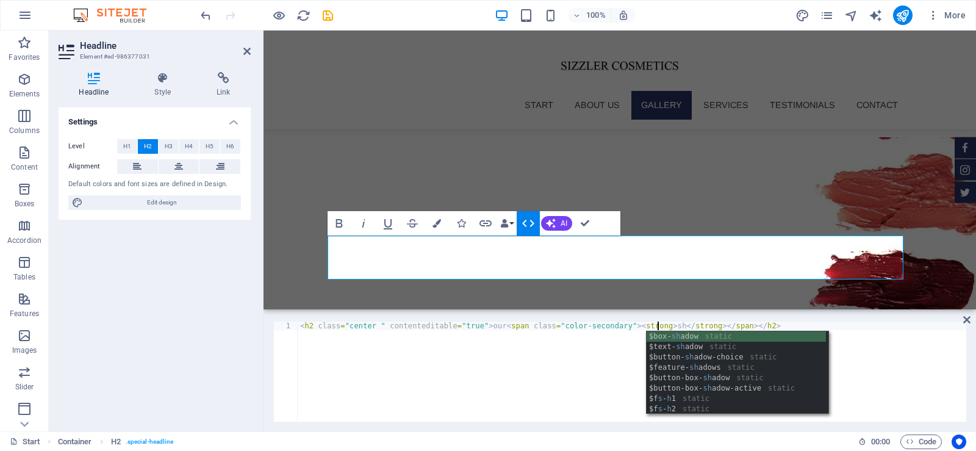
scroll to position [0, 29]
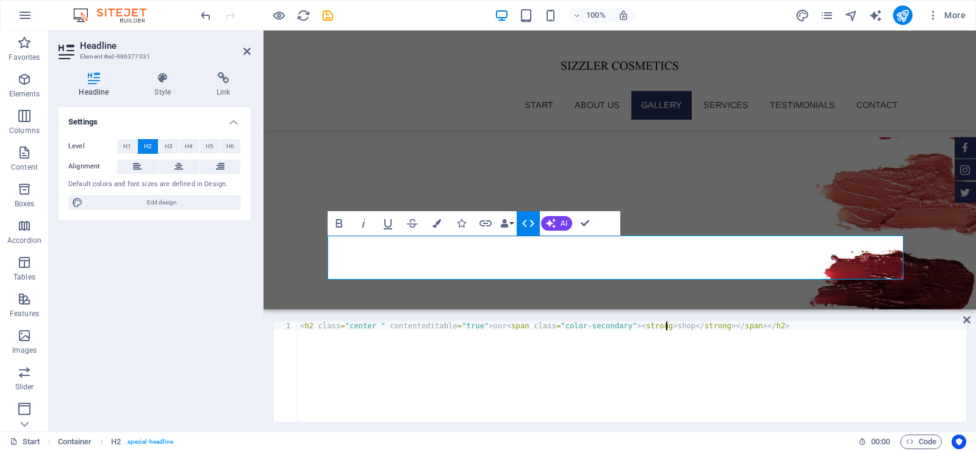
type textarea "<h2 class="center " contenteditable="true">our <span class="color-secondary"><s…"
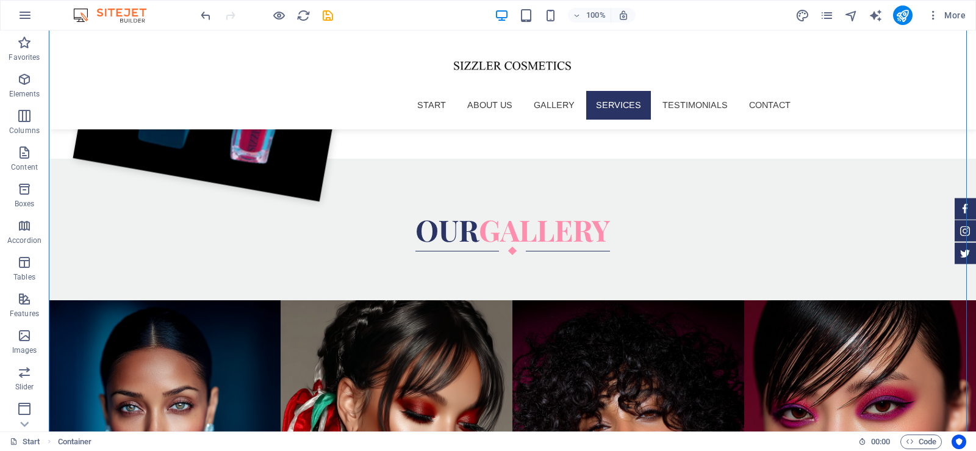
scroll to position [2355, 0]
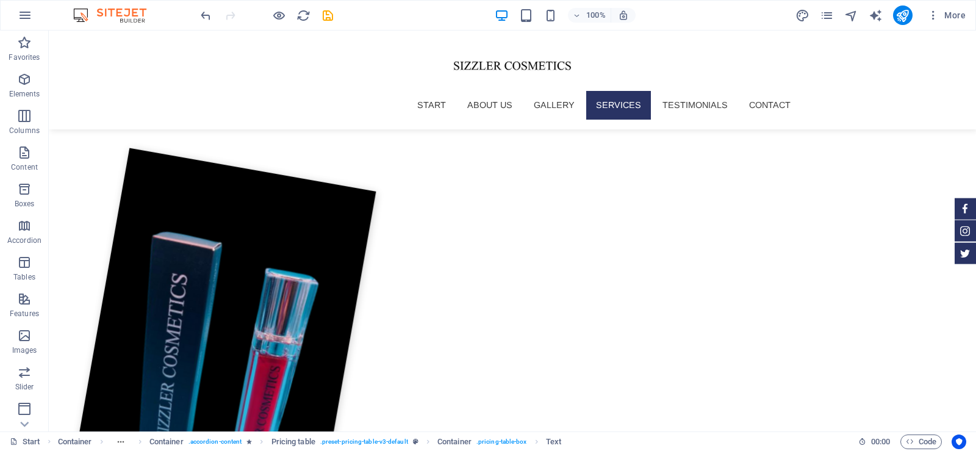
scroll to position [2220, 0]
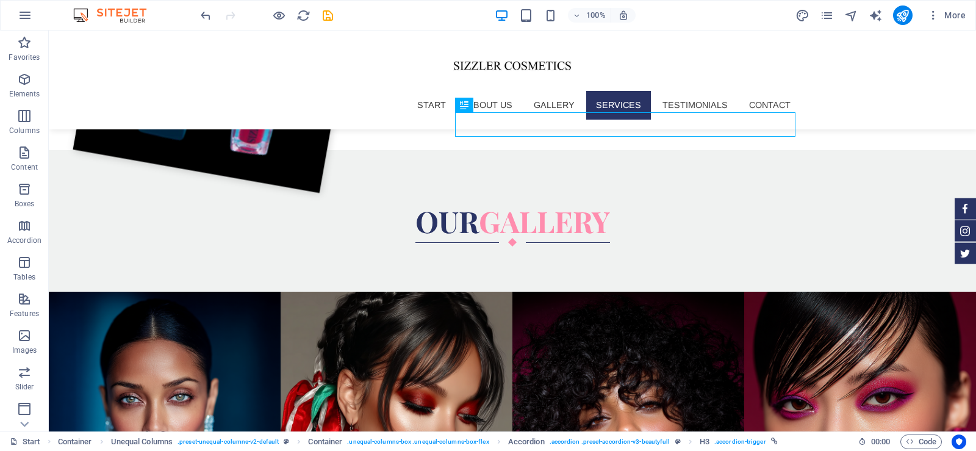
scroll to position [2295, 0]
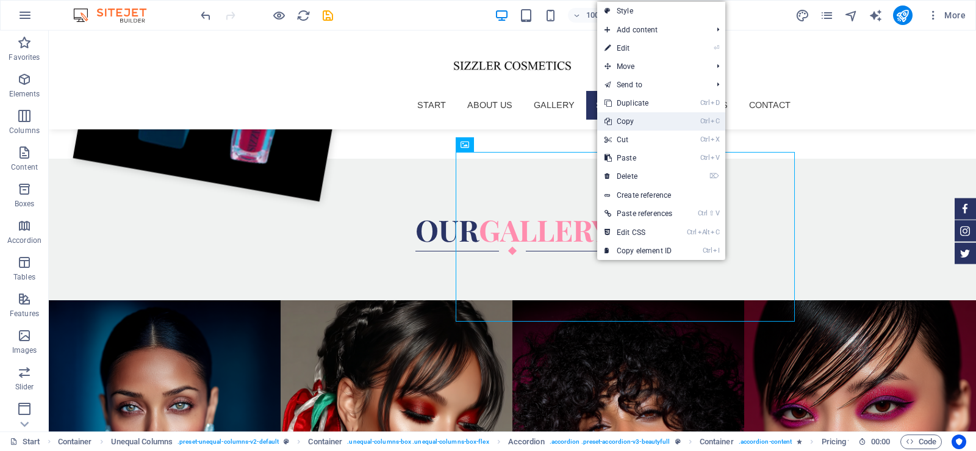
click at [638, 118] on link "Ctrl C Copy" at bounding box center [638, 121] width 82 height 18
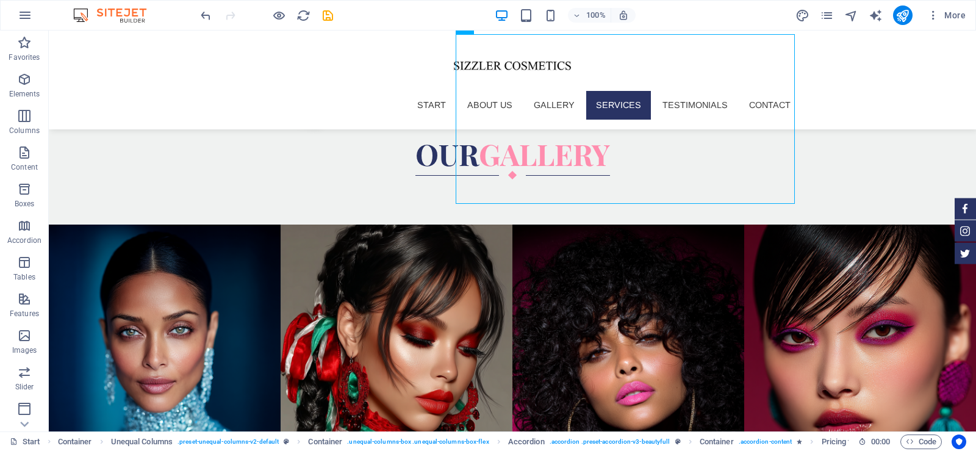
scroll to position [2480, 0]
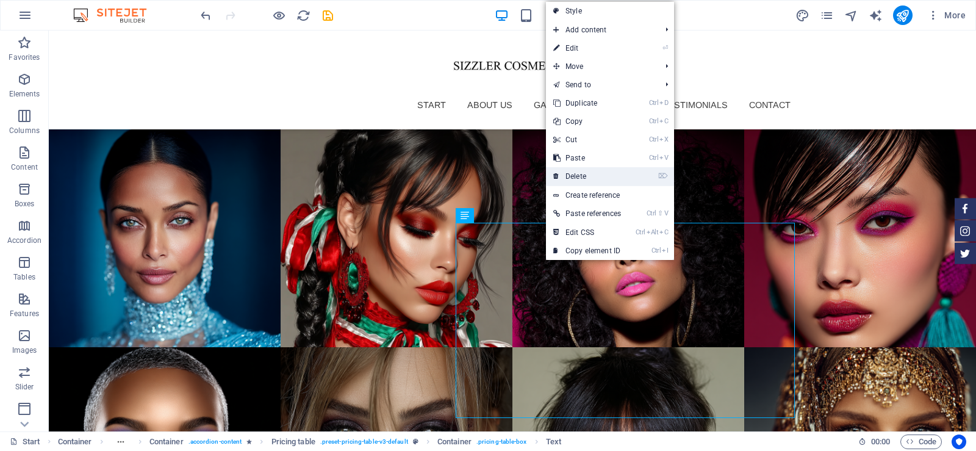
click at [588, 179] on link "⌦ Delete" at bounding box center [587, 176] width 82 height 18
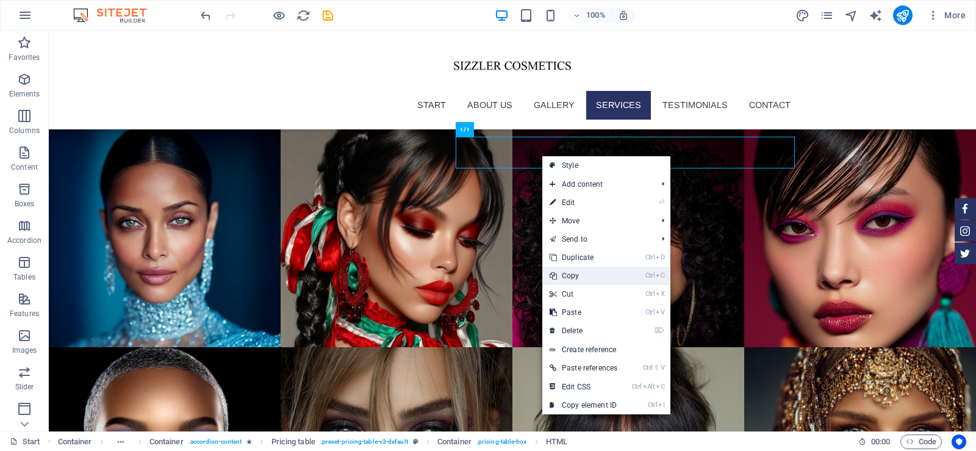
drag, startPoint x: 575, startPoint y: 272, endPoint x: 514, endPoint y: 256, distance: 63.6
click at [575, 272] on link "Ctrl C Copy" at bounding box center [583, 276] width 82 height 18
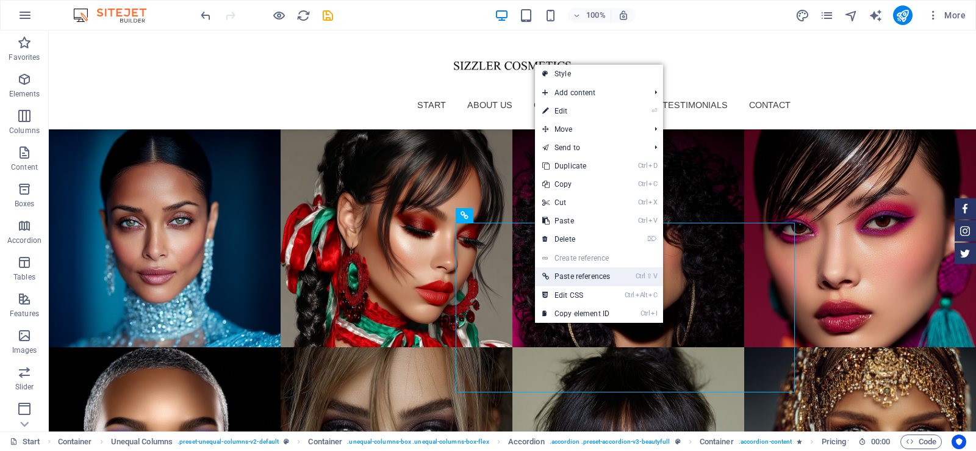
click at [577, 273] on link "Ctrl ⇧ V Paste references" at bounding box center [576, 276] width 82 height 18
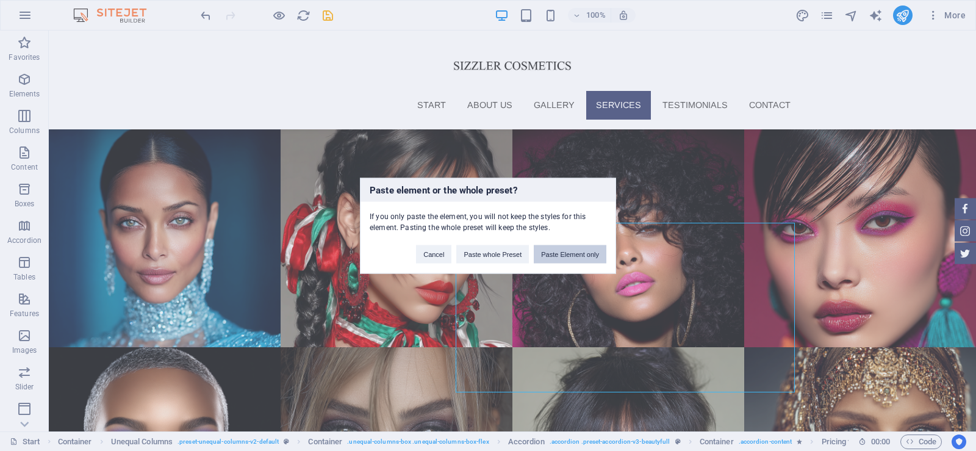
click at [561, 253] on button "Paste Element only" at bounding box center [570, 254] width 73 height 18
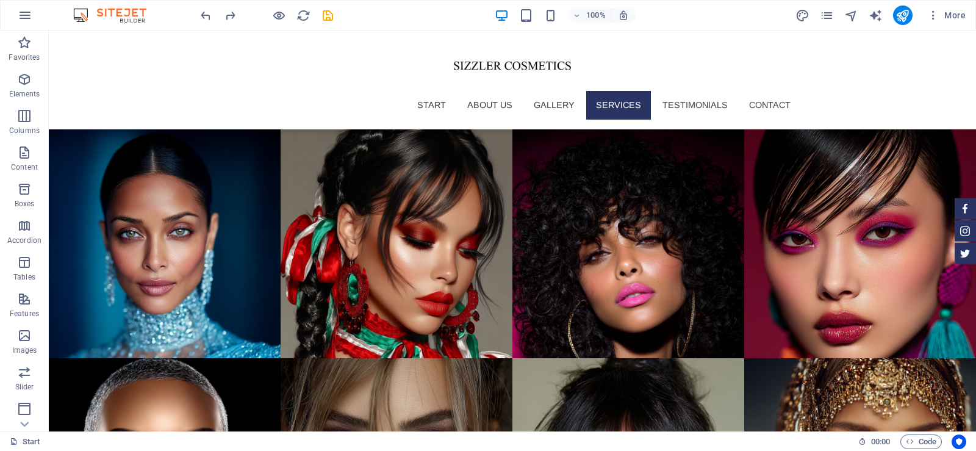
scroll to position [2453, 0]
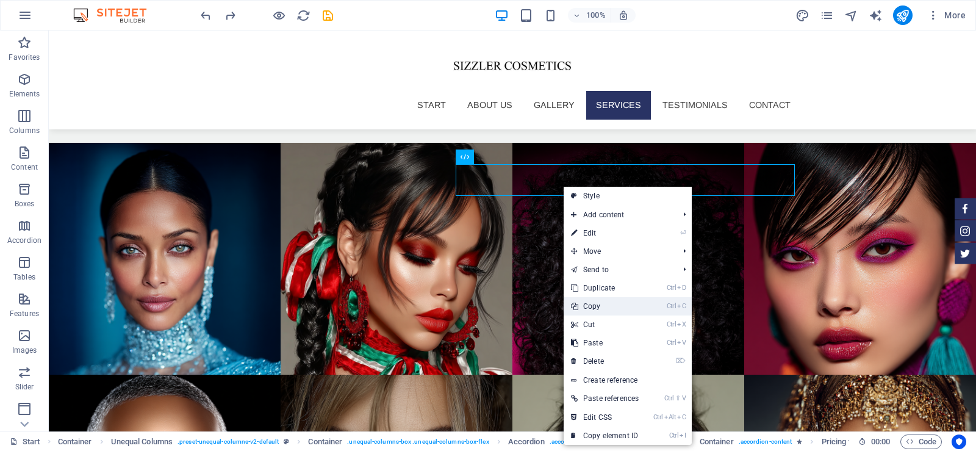
click at [605, 304] on link "Ctrl C Copy" at bounding box center [605, 306] width 82 height 18
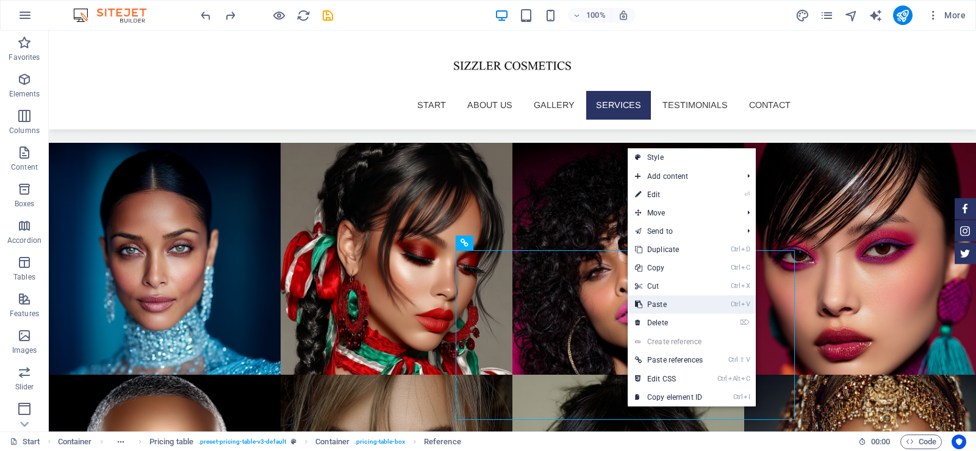
click at [674, 305] on link "Ctrl V Paste" at bounding box center [669, 304] width 82 height 18
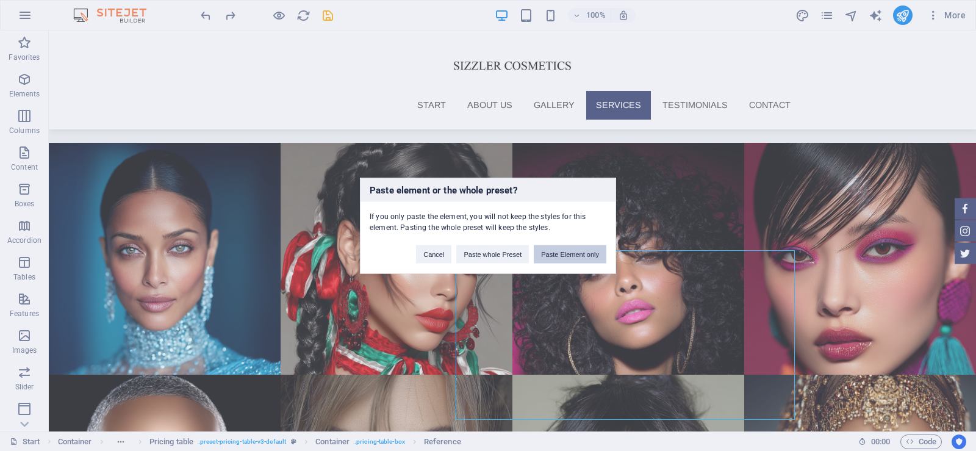
click at [588, 252] on button "Paste Element only" at bounding box center [570, 254] width 73 height 18
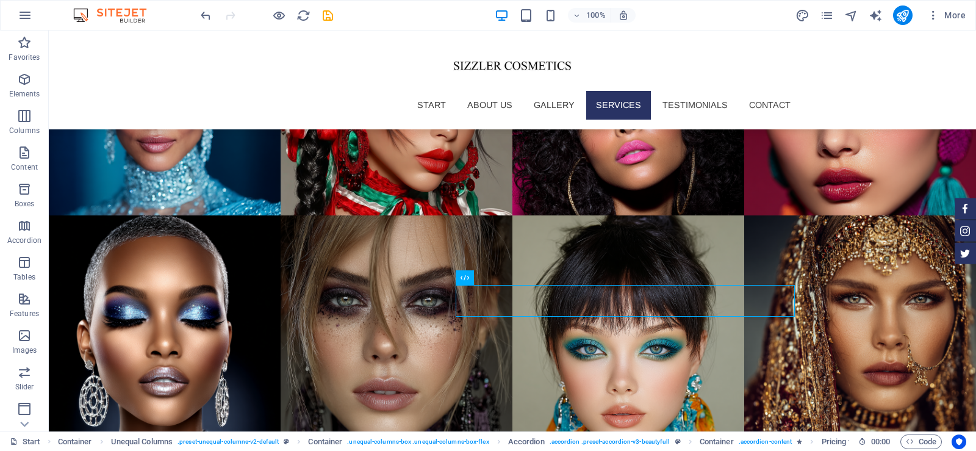
scroll to position [2669, 0]
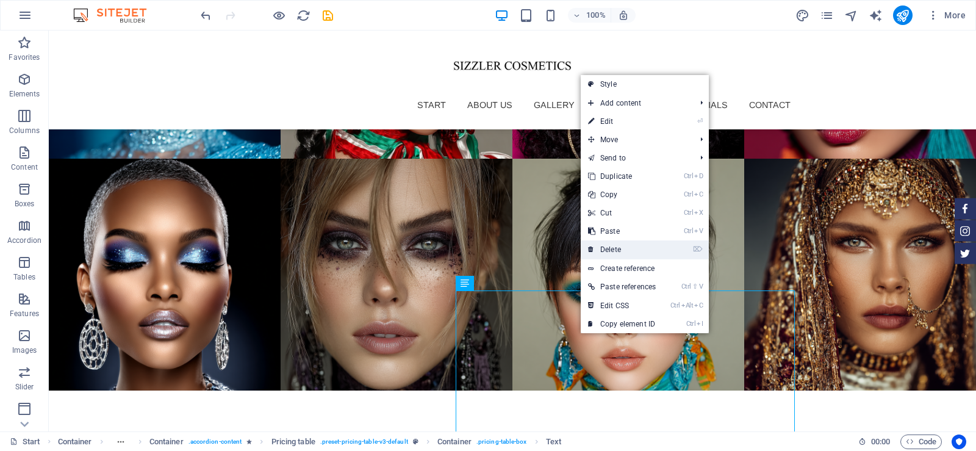
click at [627, 243] on link "⌦ Delete" at bounding box center [622, 249] width 82 height 18
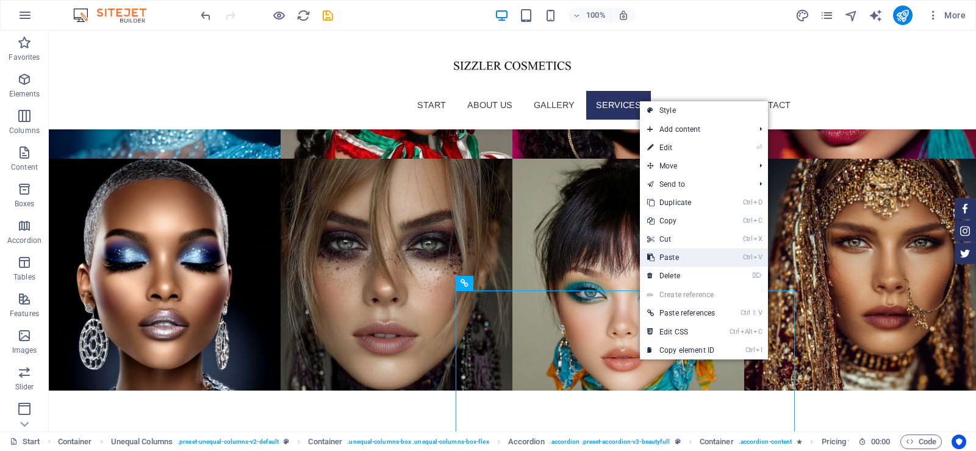
click at [679, 257] on link "Ctrl V Paste" at bounding box center [681, 257] width 82 height 18
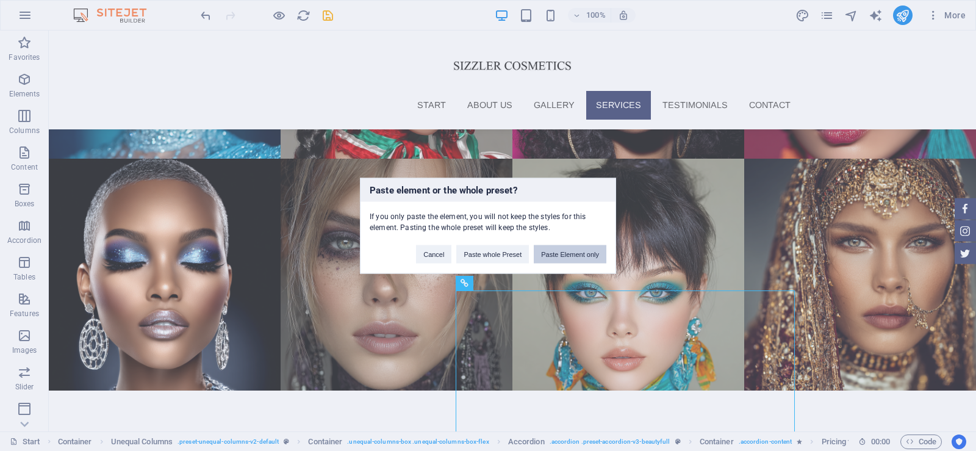
click at [584, 254] on button "Paste Element only" at bounding box center [570, 254] width 73 height 18
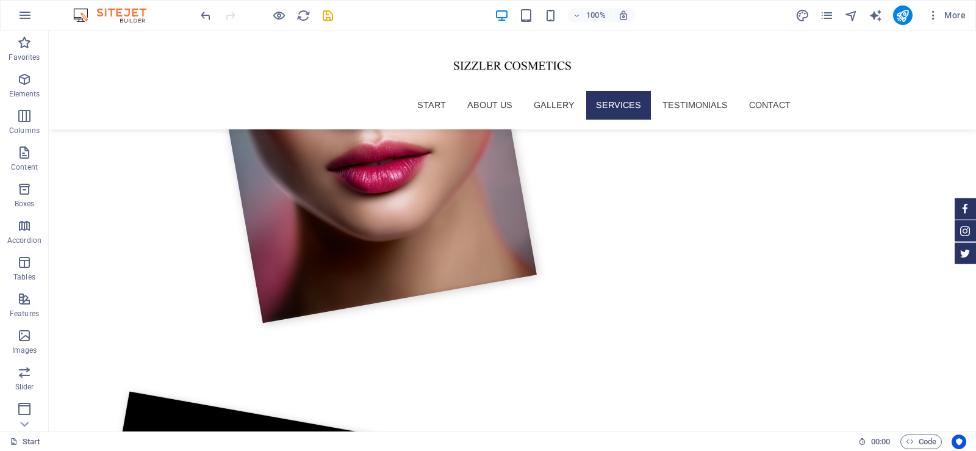
scroll to position [1670, 0]
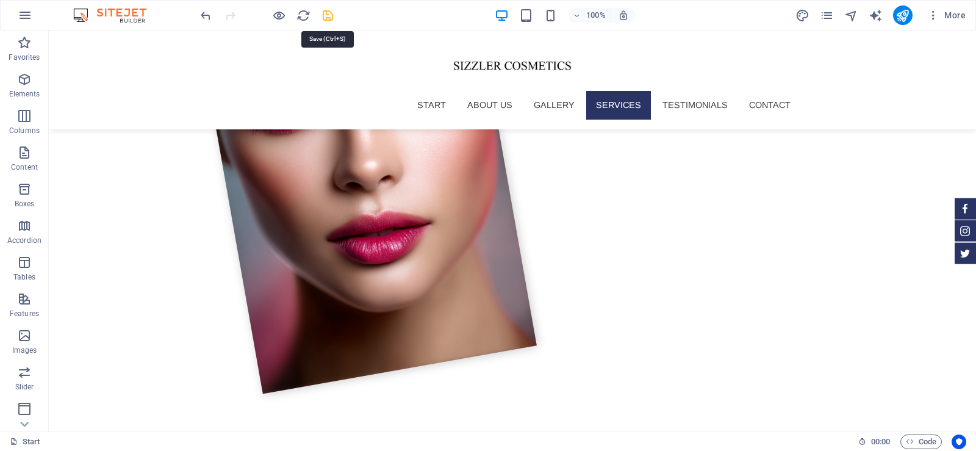
click at [328, 18] on icon "save" at bounding box center [328, 16] width 14 height 14
click at [905, 18] on icon "publish" at bounding box center [903, 16] width 14 height 14
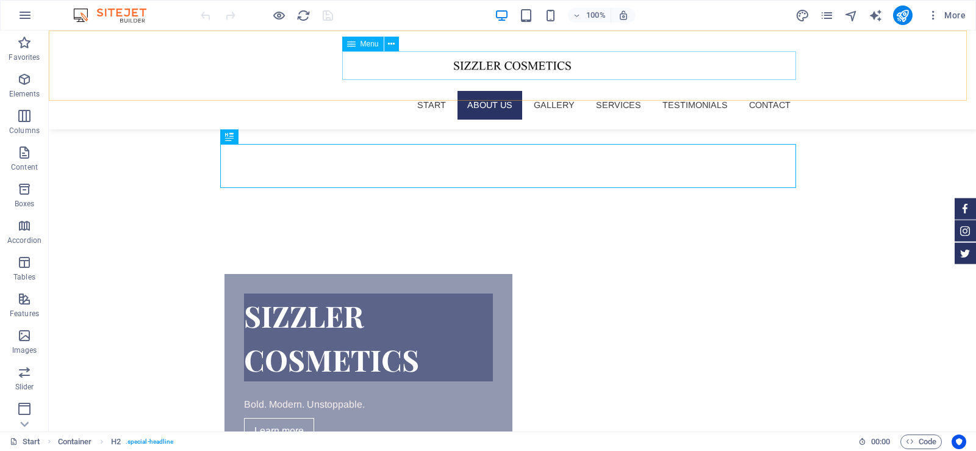
click at [613, 91] on nav "Start About us Gallery Services Testimonials Contact" at bounding box center [513, 105] width 576 height 28
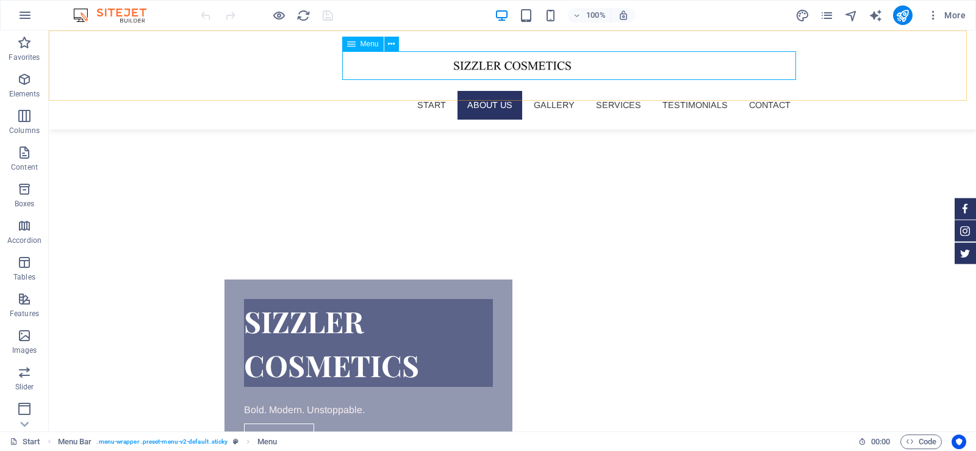
click at [355, 46] on icon at bounding box center [351, 44] width 9 height 15
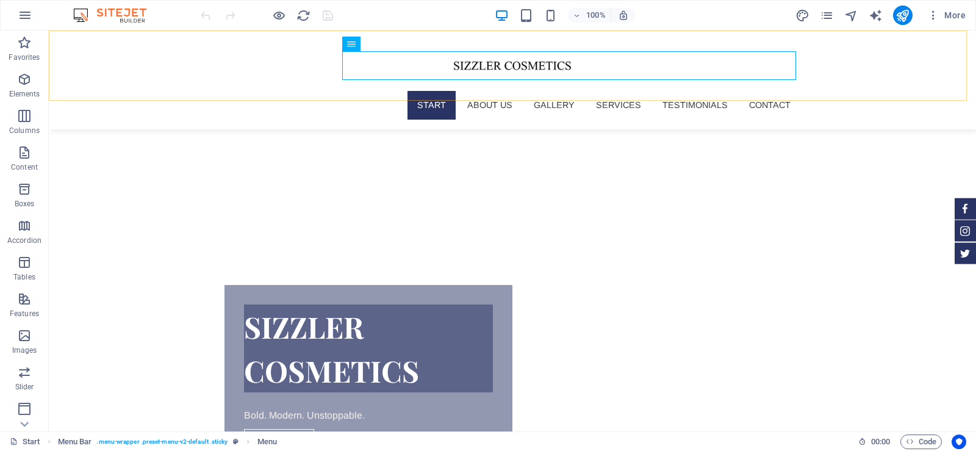
scroll to position [313, 0]
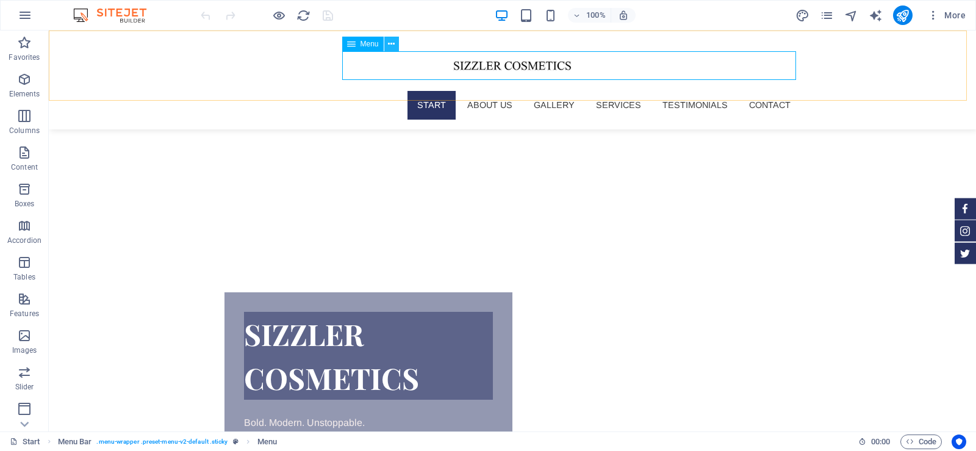
click at [389, 46] on icon at bounding box center [391, 44] width 7 height 13
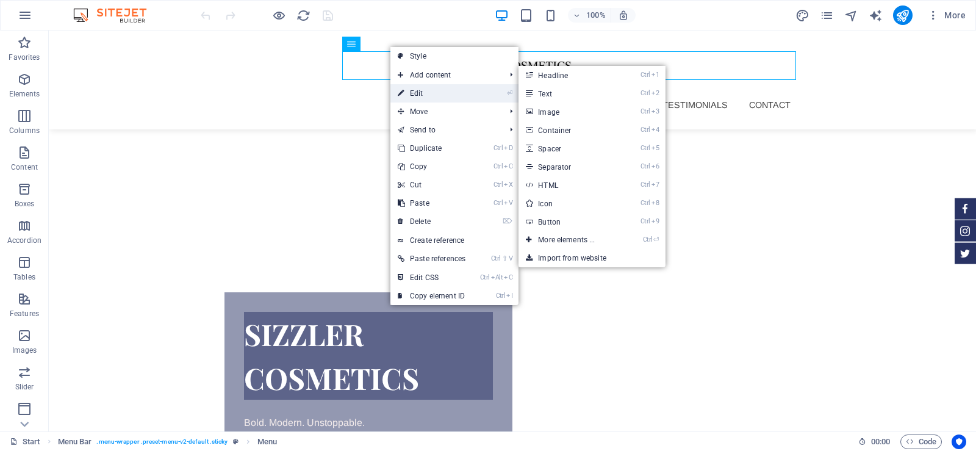
click at [415, 93] on link "⏎ Edit" at bounding box center [432, 93] width 82 height 18
select select
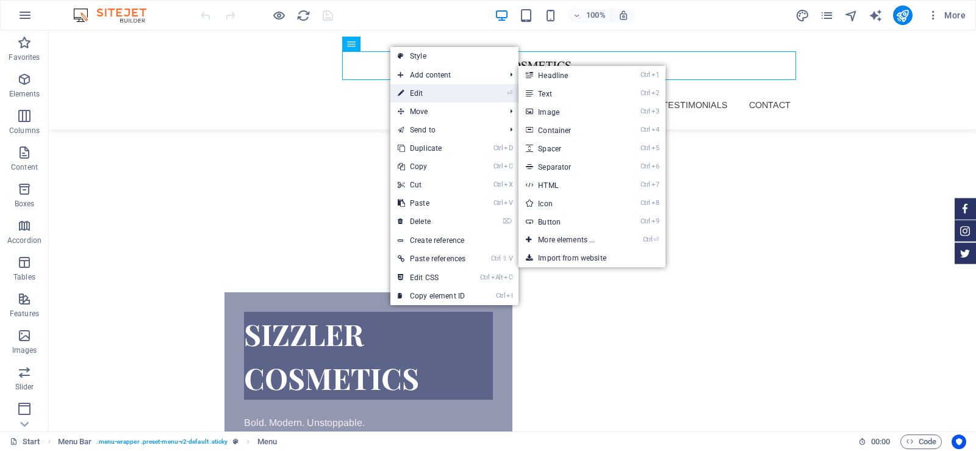
select select
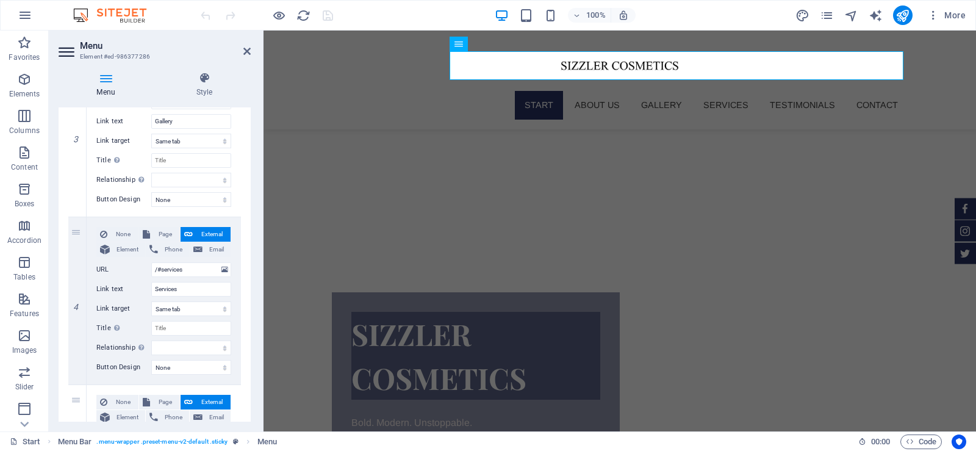
scroll to position [524, 0]
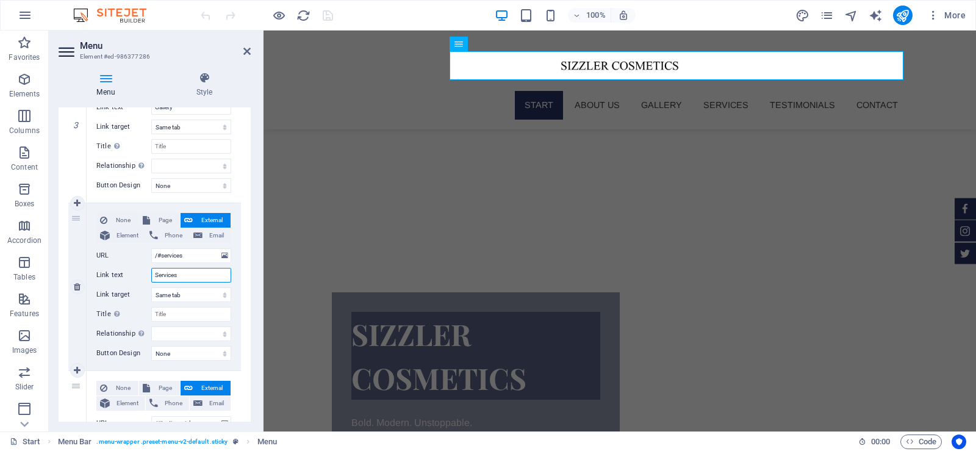
click at [172, 272] on input "Services" at bounding box center [191, 275] width 80 height 15
type input "Sh"
select select
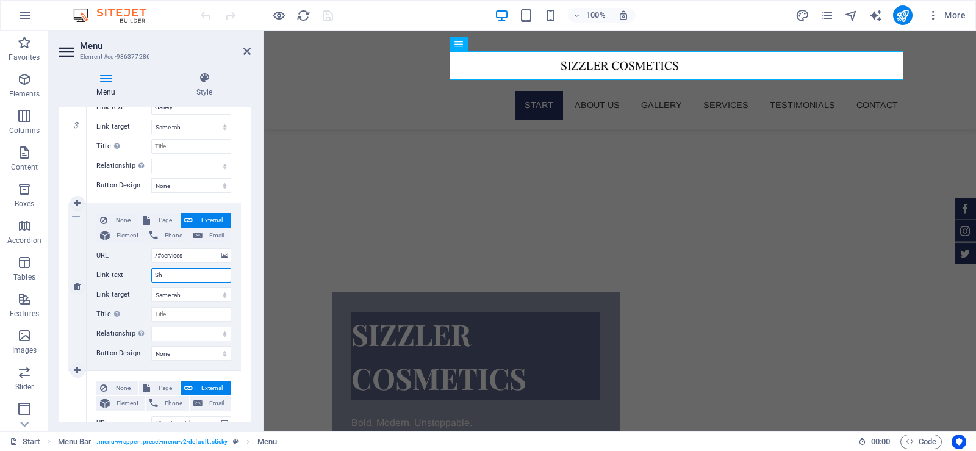
select select
type input "Shop"
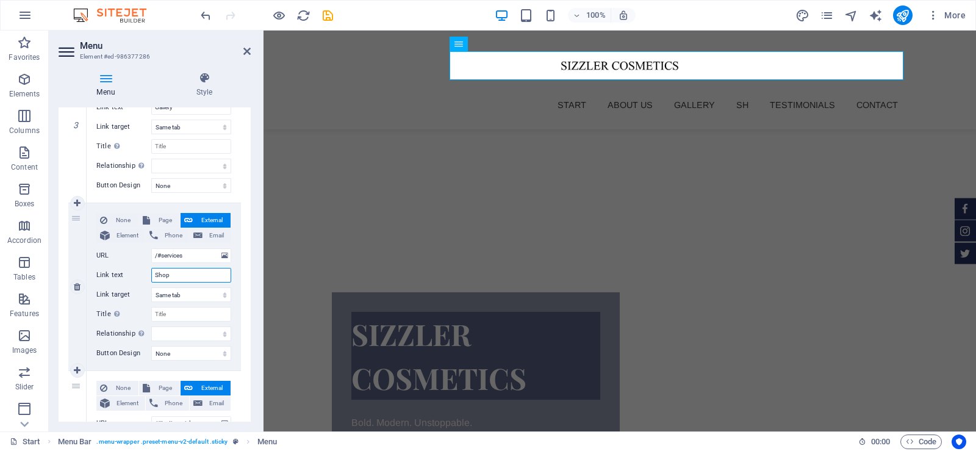
select select
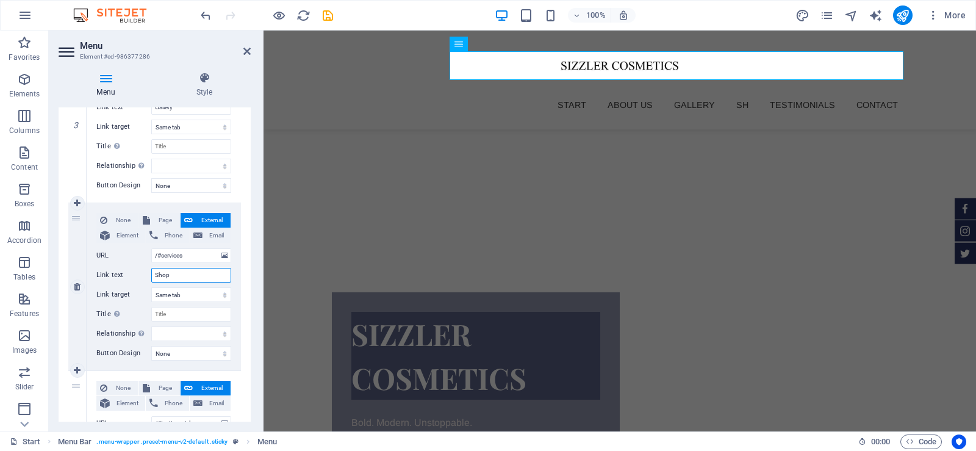
select select
type input "Shop"
click at [167, 256] on input "/#services" at bounding box center [191, 255] width 80 height 15
type input "/#shop"
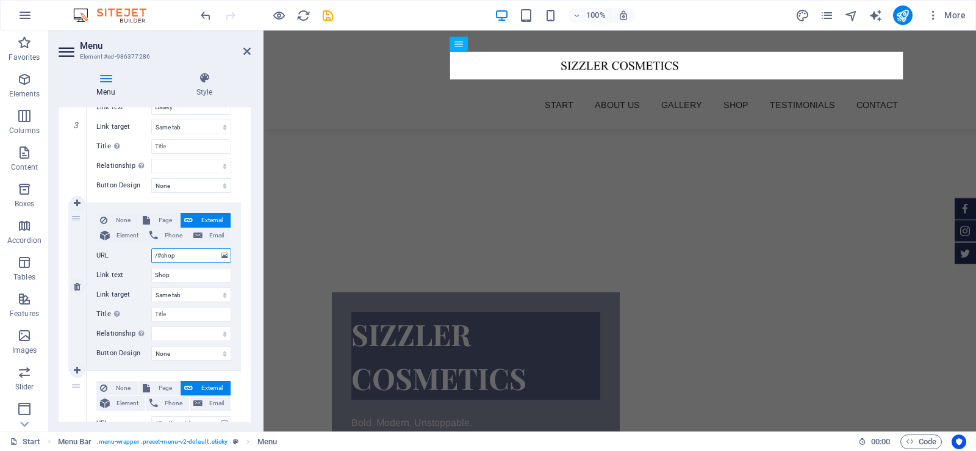
select select
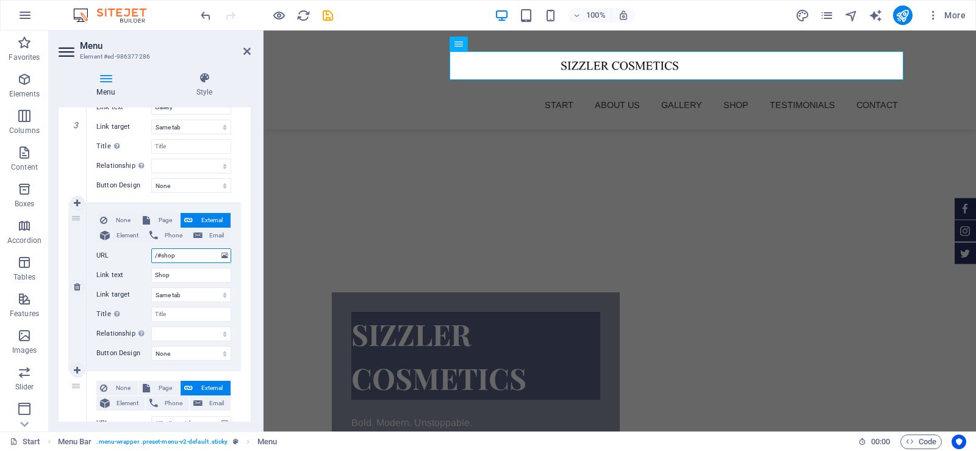
select select
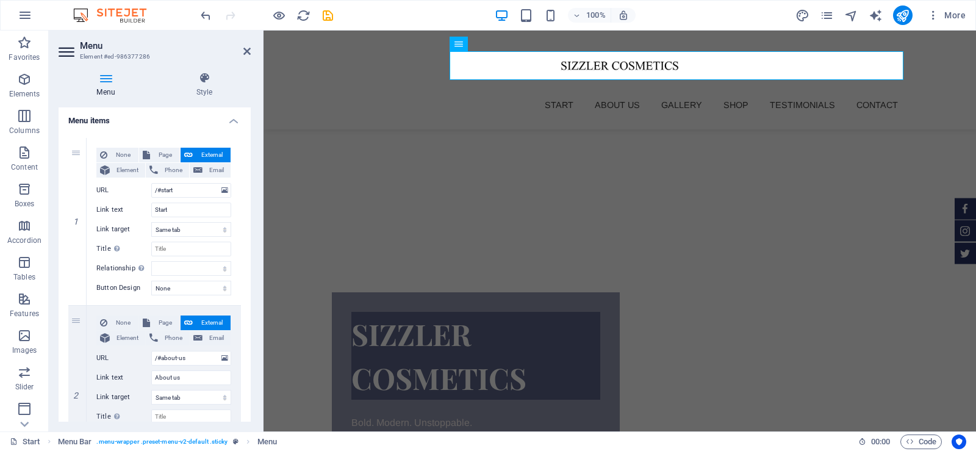
scroll to position [12, 0]
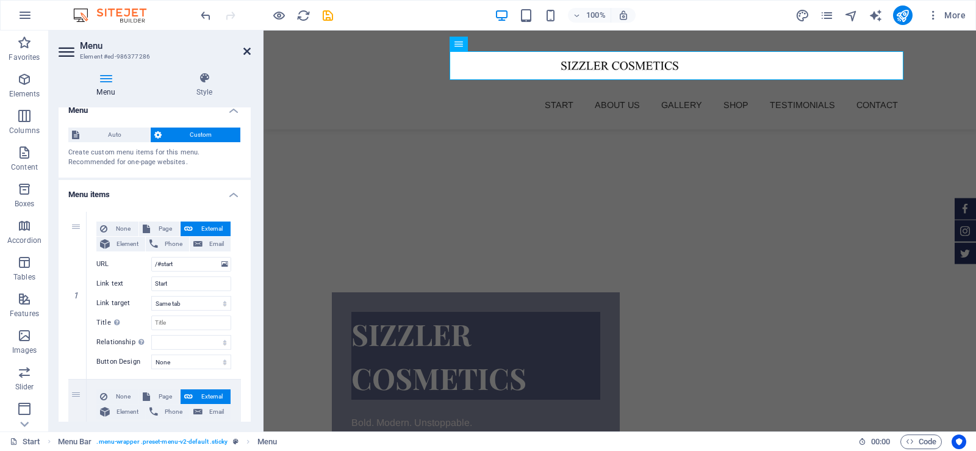
type input "/#shop"
click at [243, 51] on icon at bounding box center [246, 51] width 7 height 10
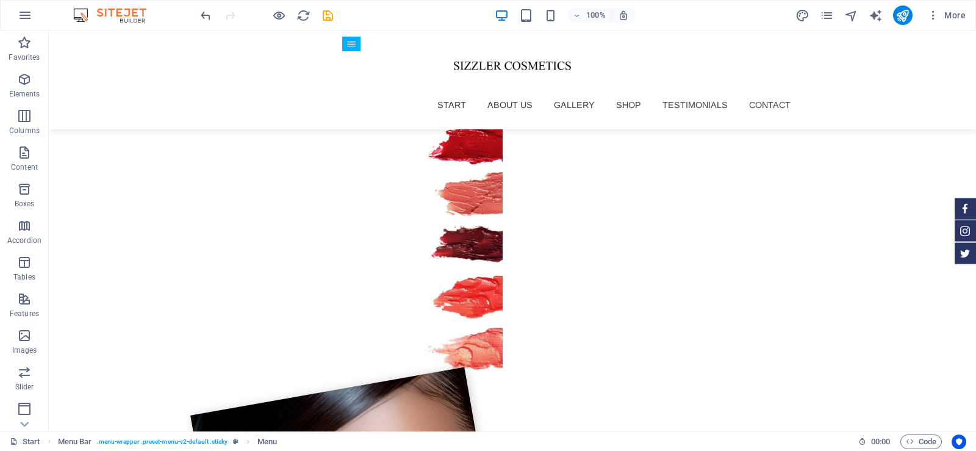
scroll to position [1229, 0]
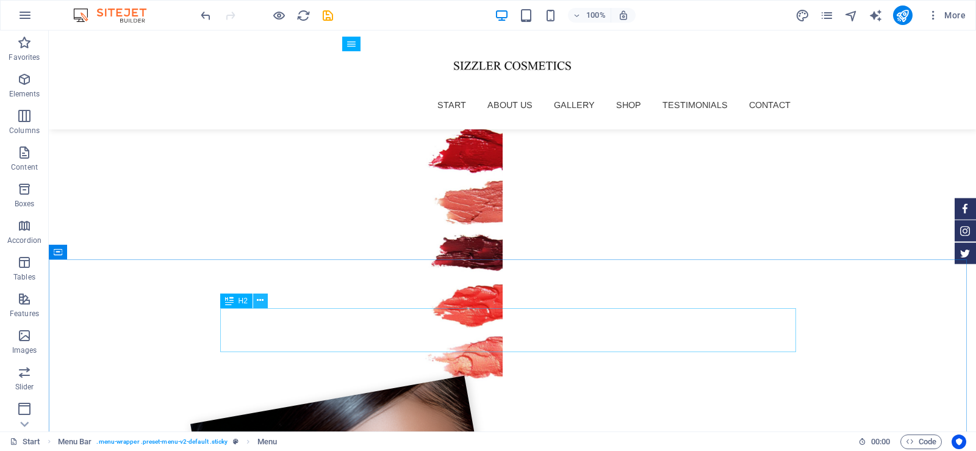
click at [262, 297] on icon at bounding box center [260, 300] width 7 height 13
click at [110, 248] on icon at bounding box center [112, 251] width 7 height 13
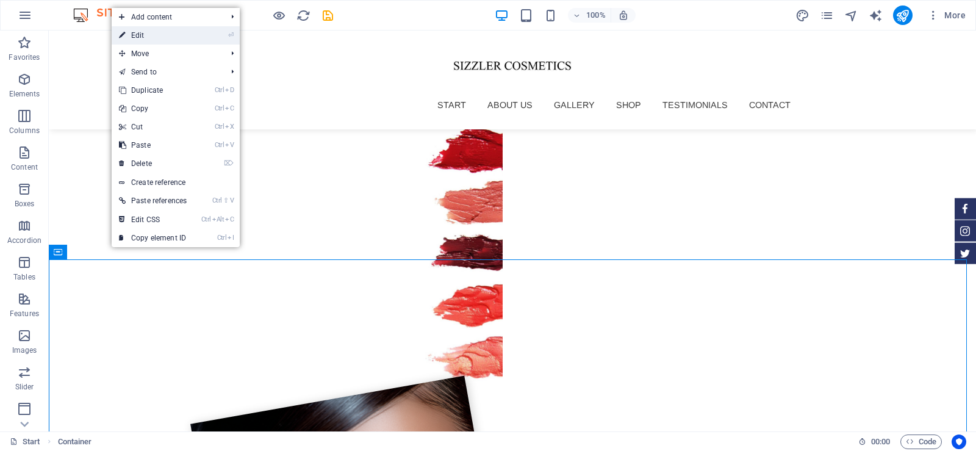
click at [159, 36] on link "⏎ Edit" at bounding box center [153, 35] width 82 height 18
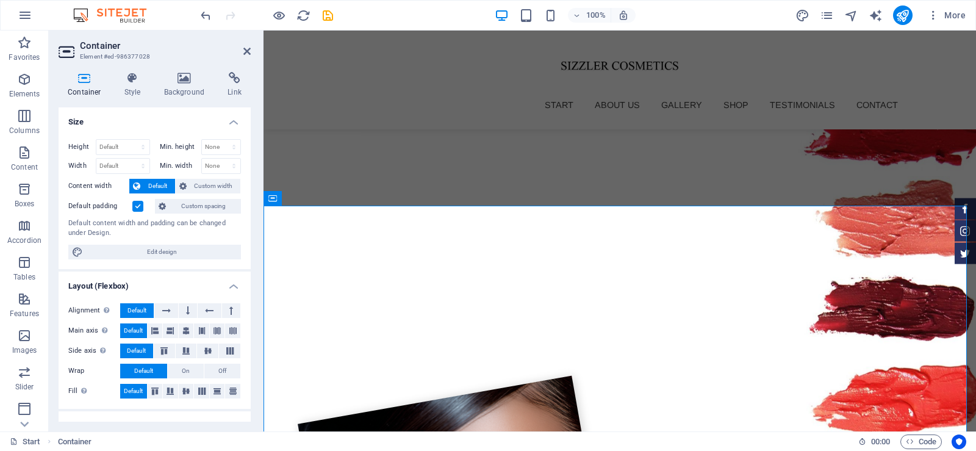
scroll to position [1175, 0]
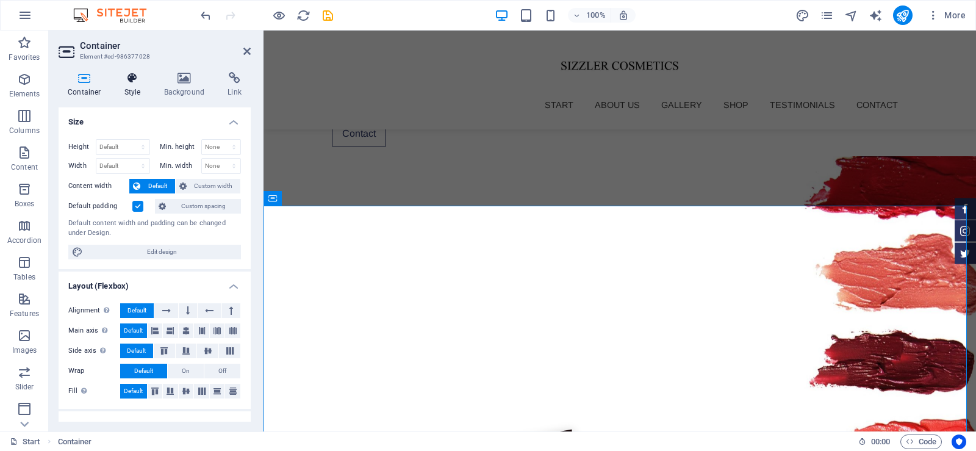
click at [129, 85] on h4 "Style" at bounding box center [135, 85] width 40 height 26
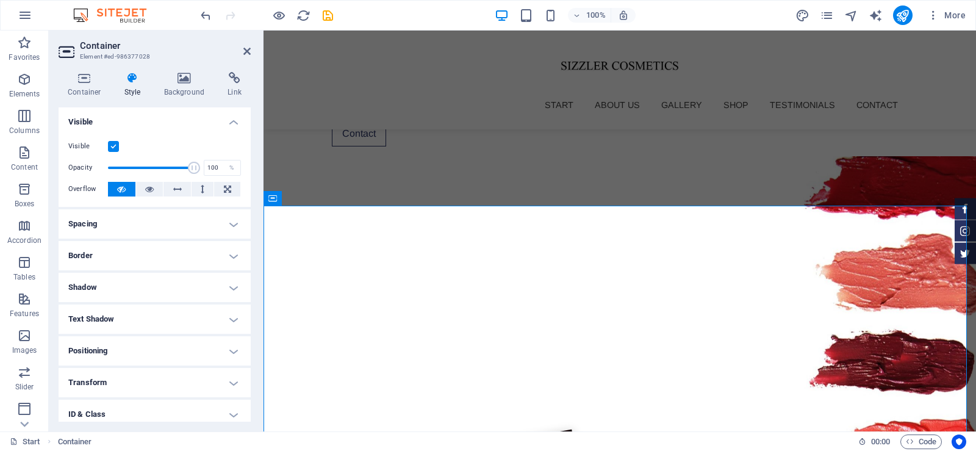
click at [179, 411] on h4 "ID & Class" at bounding box center [155, 414] width 192 height 29
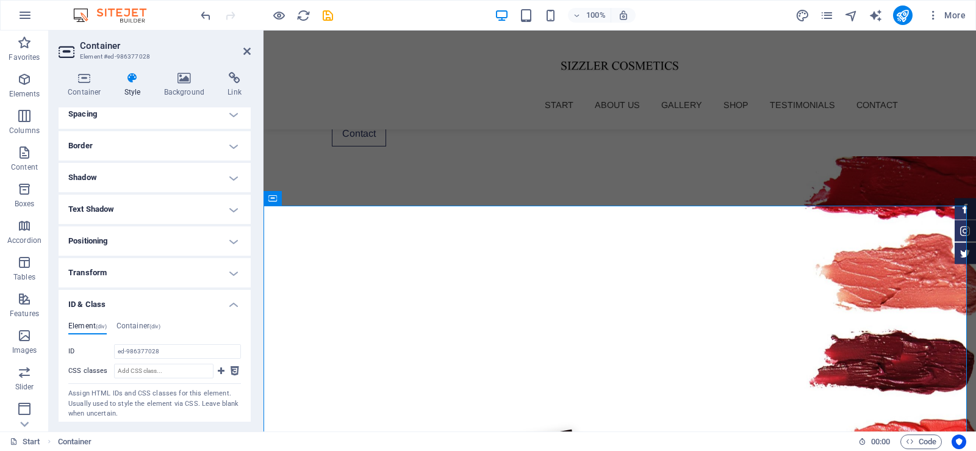
scroll to position [135, 0]
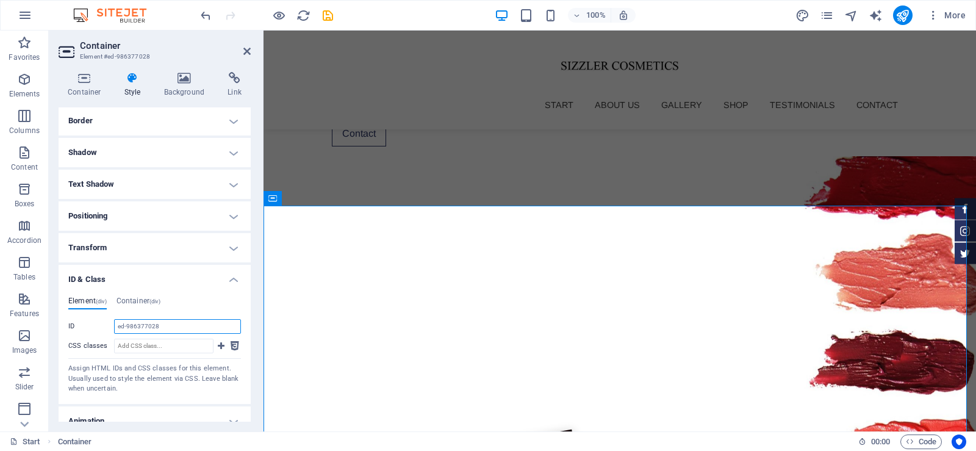
click at [148, 326] on input "ed-986377028" at bounding box center [177, 326] width 127 height 15
click at [144, 344] on input "CSS classes" at bounding box center [163, 346] width 99 height 15
click at [145, 295] on div "Element (div) Container (div) ID ed-986377028 CSS classes Assign HTML IDs and C…" at bounding box center [155, 345] width 192 height 117
click at [143, 299] on h4 "Container (div)" at bounding box center [139, 303] width 44 height 13
click at [134, 323] on input "services" at bounding box center [177, 326] width 127 height 15
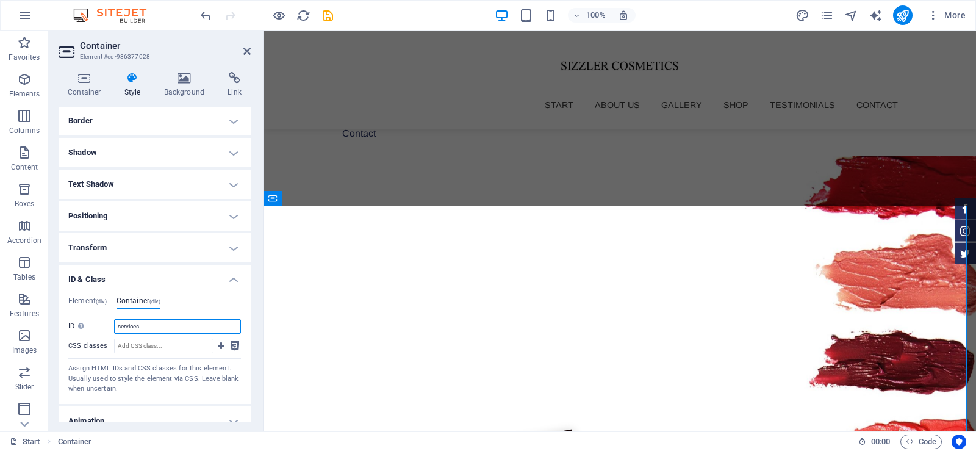
click at [134, 323] on input "services" at bounding box center [177, 326] width 127 height 15
type input "shop"
click at [248, 49] on icon at bounding box center [246, 51] width 7 height 10
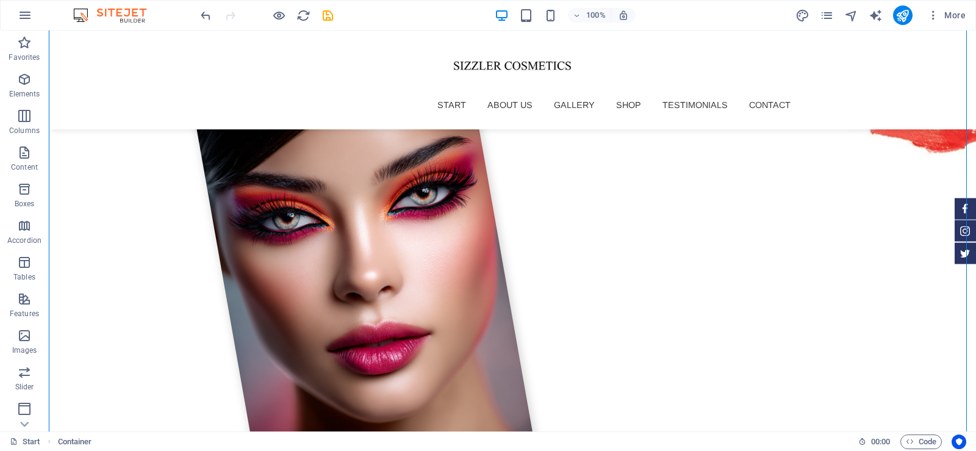
scroll to position [1466, 0]
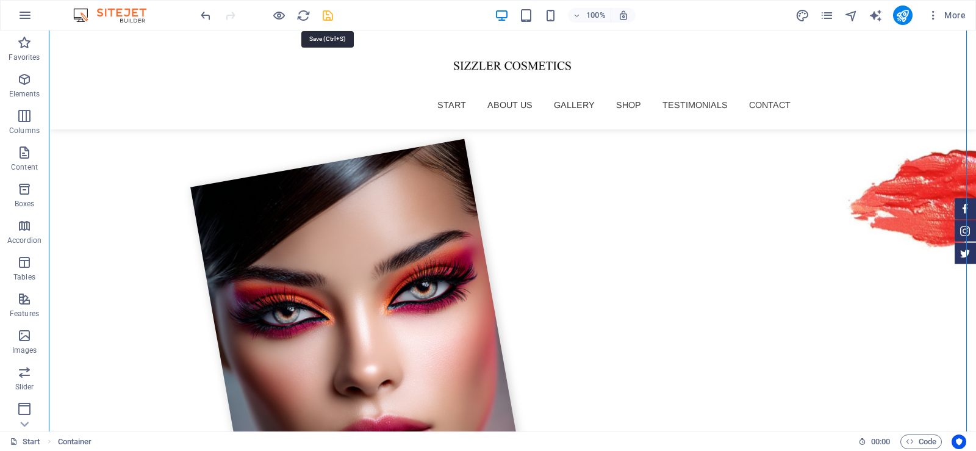
click at [325, 16] on icon "save" at bounding box center [328, 16] width 14 height 14
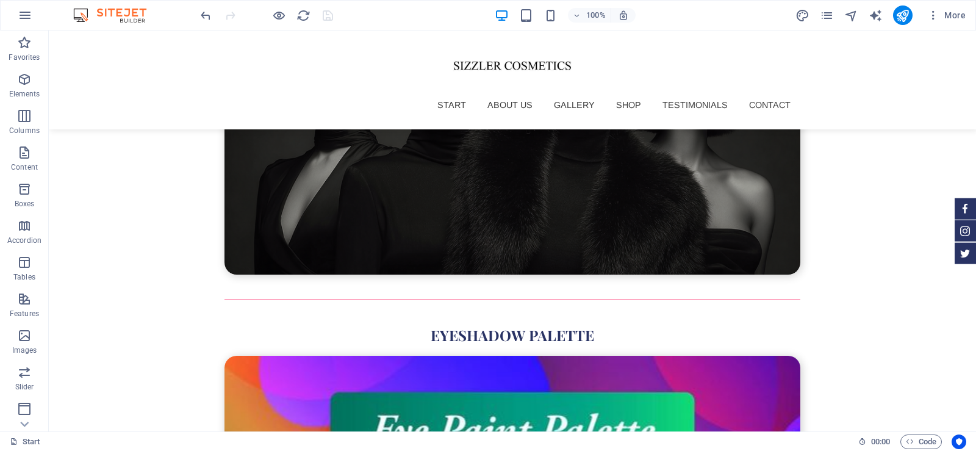
scroll to position [3971, 0]
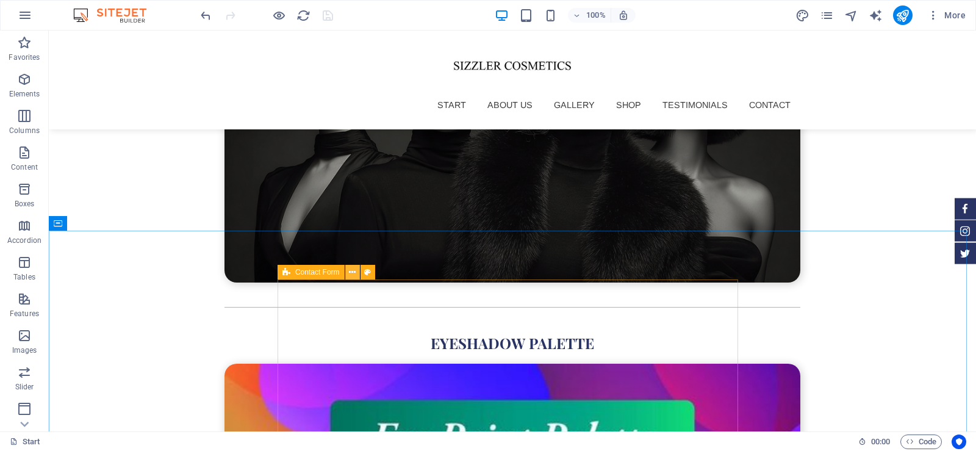
click at [351, 271] on icon at bounding box center [352, 272] width 7 height 13
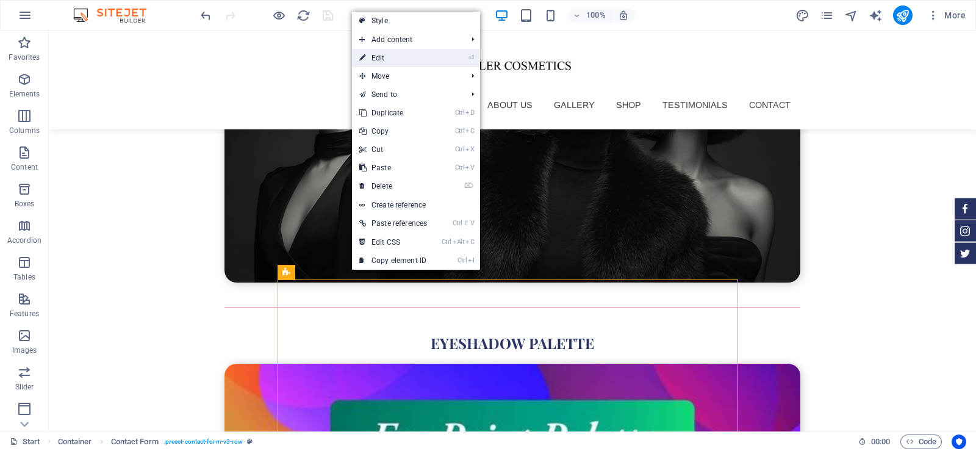
click at [403, 52] on link "⏎ Edit" at bounding box center [393, 58] width 82 height 18
select select "%"
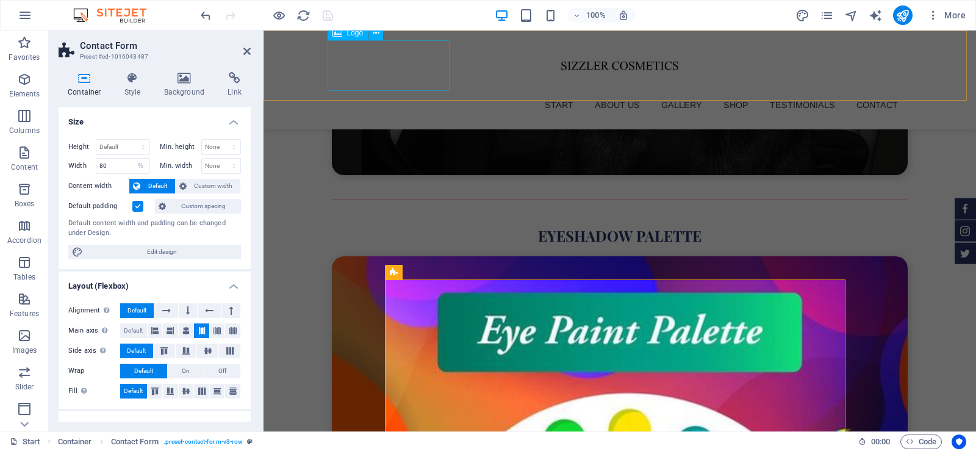
scroll to position [3864, 0]
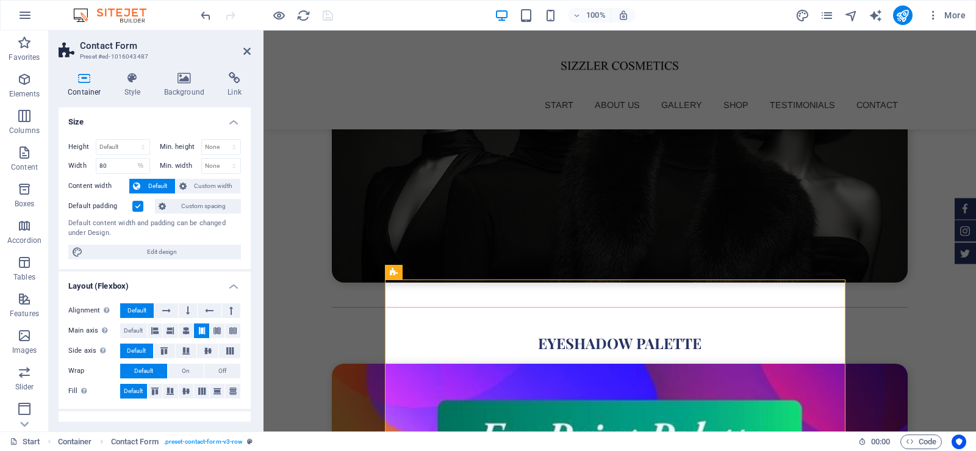
drag, startPoint x: 251, startPoint y: 165, endPoint x: 252, endPoint y: 197, distance: 32.3
click at [252, 197] on div "Container Style Background Link Size Height Default px rem % vh vw Min. height …" at bounding box center [155, 246] width 212 height 369
drag, startPoint x: 248, startPoint y: 189, endPoint x: 258, endPoint y: 262, distance: 74.6
click at [258, 262] on div "Container Style Background Link Size Height Default px rem % vh vw Min. height …" at bounding box center [155, 246] width 212 height 369
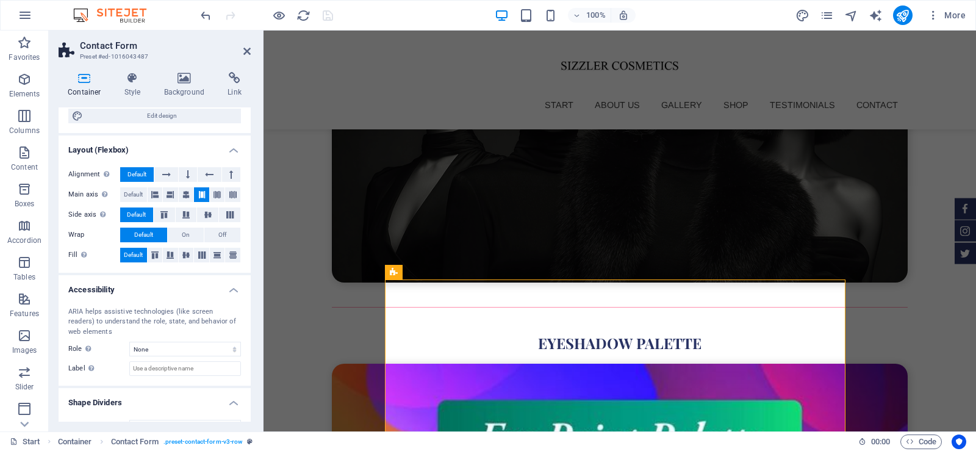
scroll to position [159, 0]
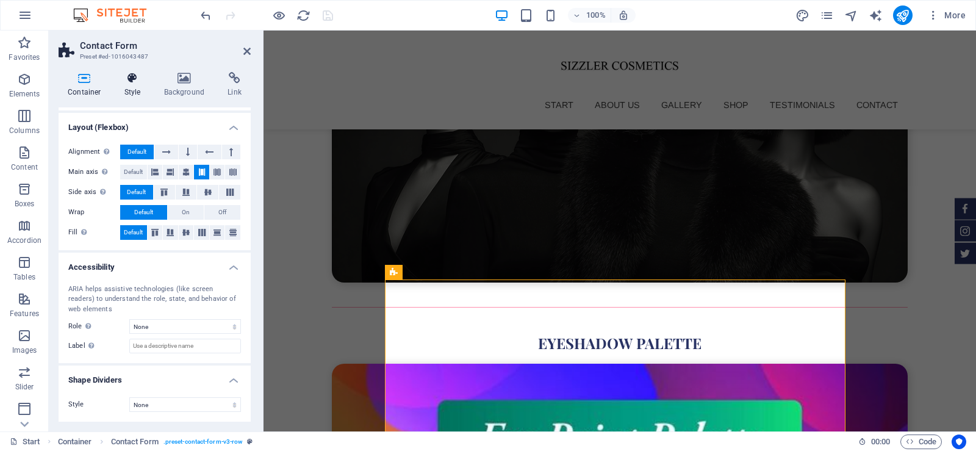
click at [127, 85] on h4 "Style" at bounding box center [135, 85] width 40 height 26
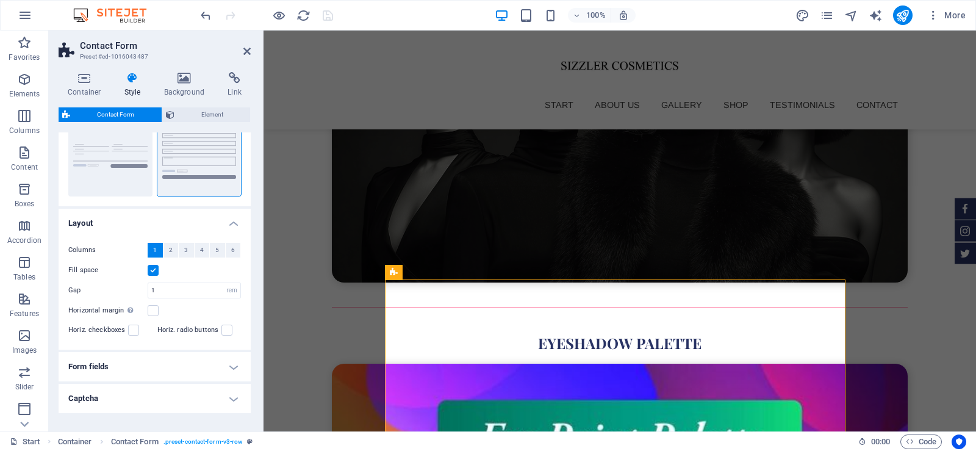
scroll to position [174, 0]
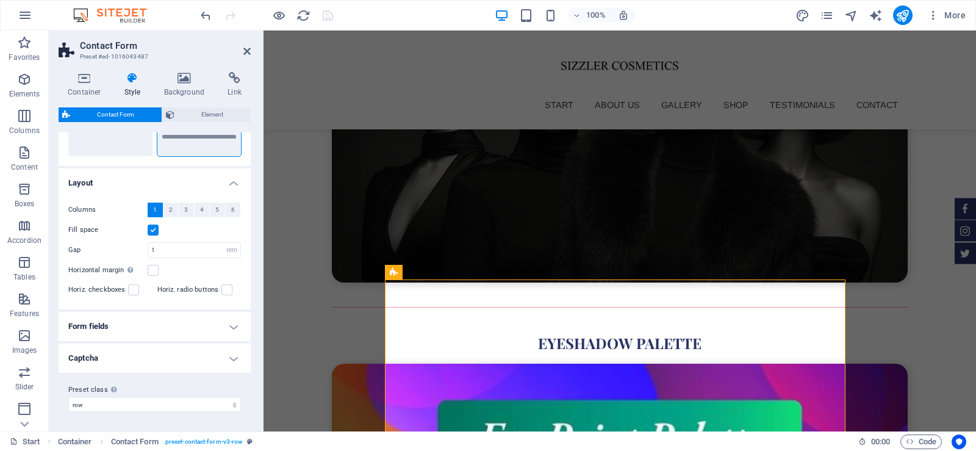
click at [223, 327] on h4 "Form fields" at bounding box center [155, 326] width 192 height 29
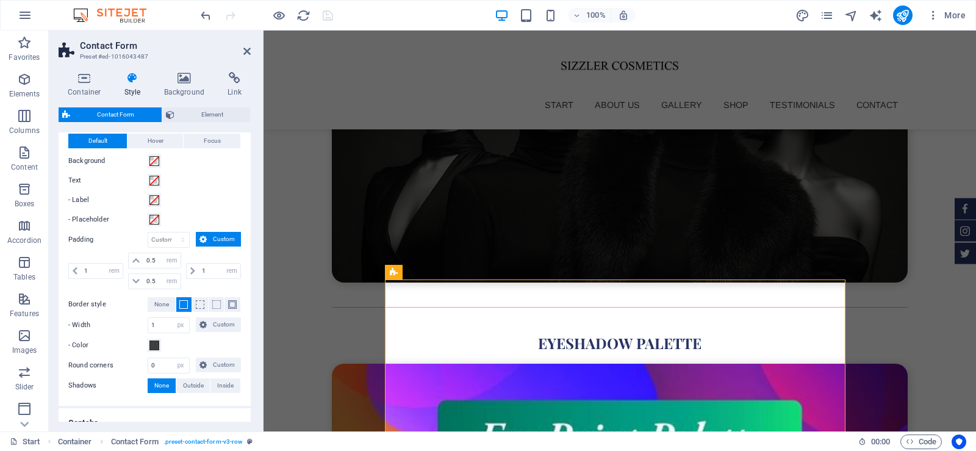
scroll to position [476, 0]
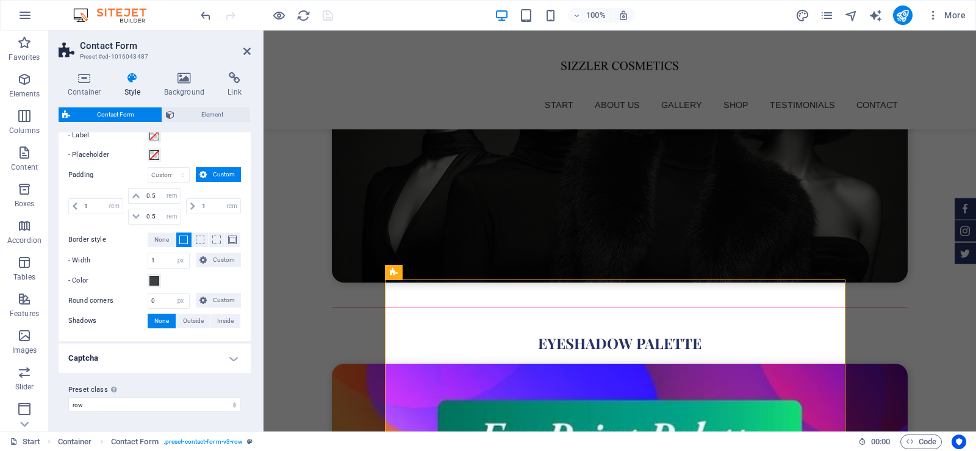
click at [229, 357] on h4 "Captcha" at bounding box center [155, 358] width 192 height 29
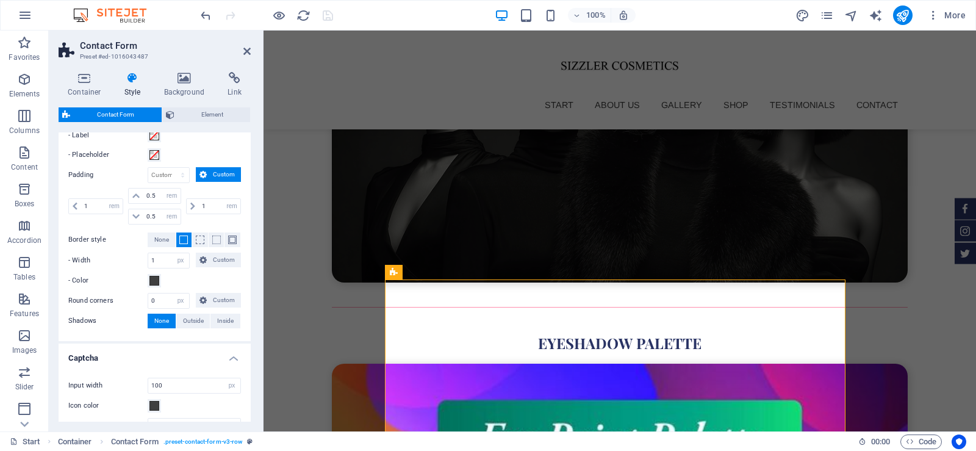
scroll to position [549, 0]
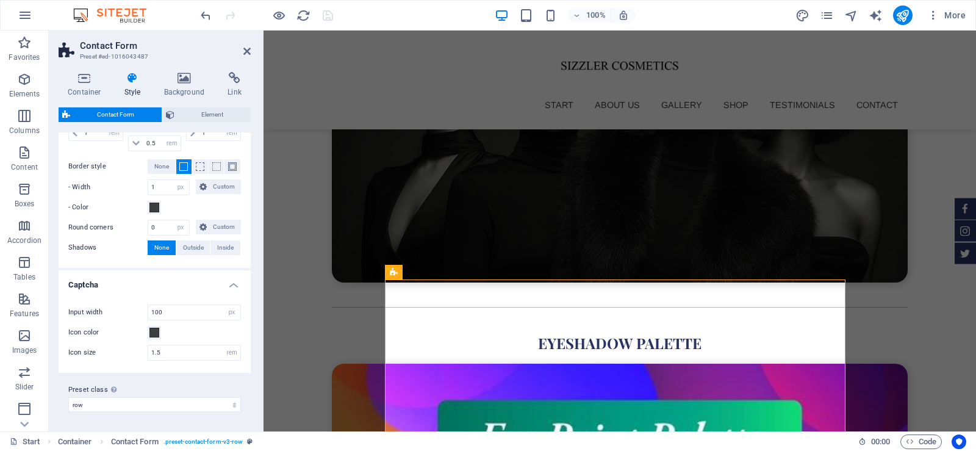
drag, startPoint x: 251, startPoint y: 407, endPoint x: 243, endPoint y: 287, distance: 119.9
click at [243, 287] on div "Container Style Background Link Size Height Default px rem % vh vw Min. height …" at bounding box center [155, 246] width 212 height 369
click at [221, 117] on span "Element" at bounding box center [212, 114] width 69 height 15
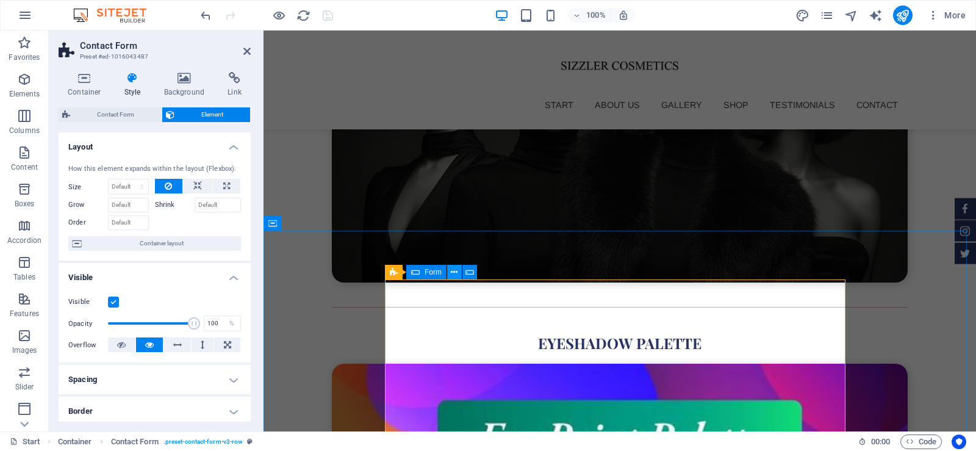
click at [452, 273] on icon at bounding box center [454, 272] width 7 height 13
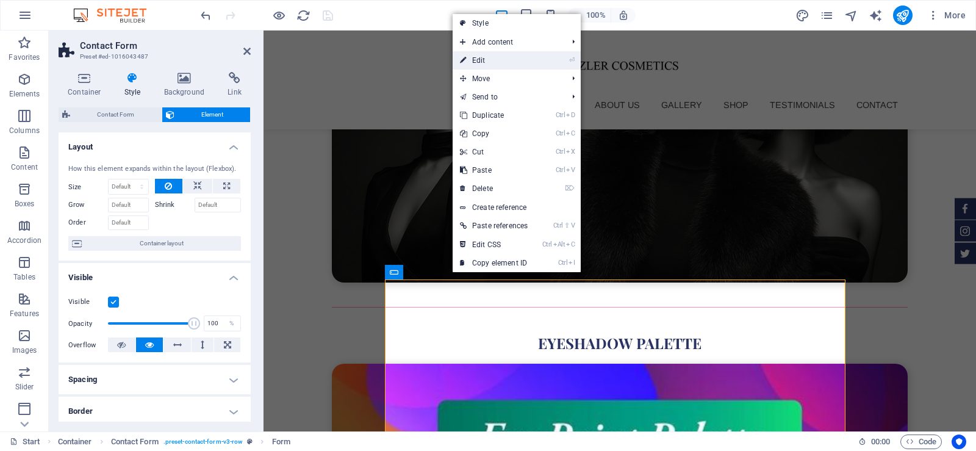
click at [494, 61] on link "⏎ Edit" at bounding box center [494, 60] width 82 height 18
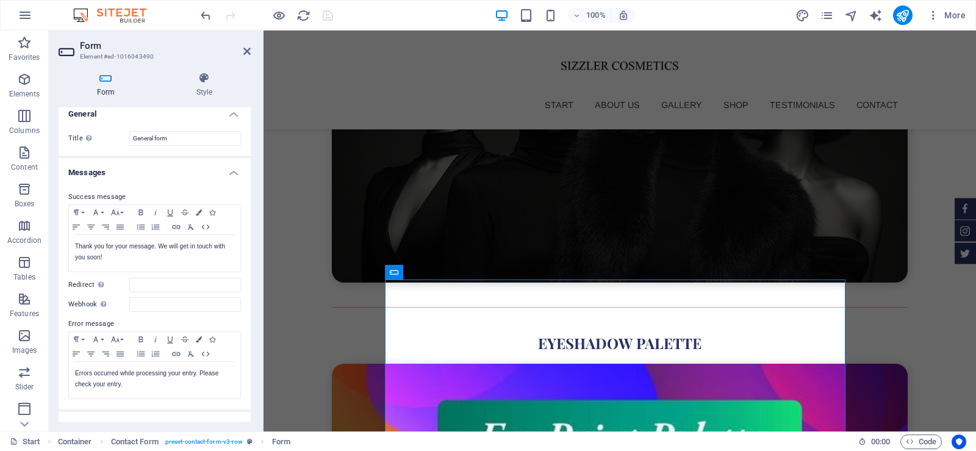
scroll to position [0, 0]
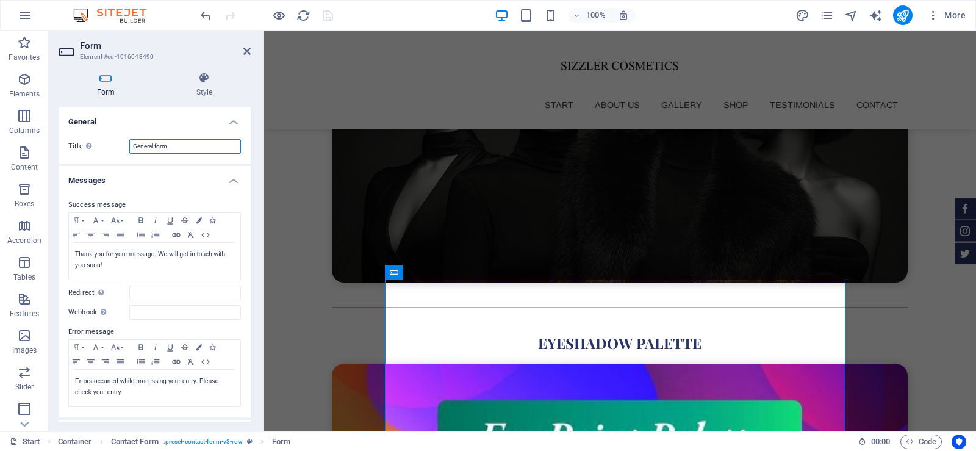
click at [168, 139] on input "General form" at bounding box center [185, 146] width 112 height 15
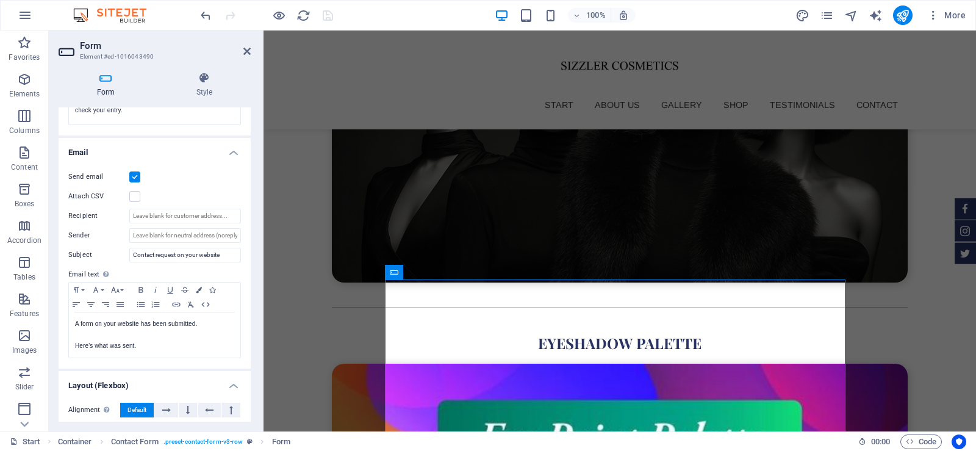
scroll to position [284, 0]
click at [170, 212] on input "Recipient" at bounding box center [185, 214] width 112 height 15
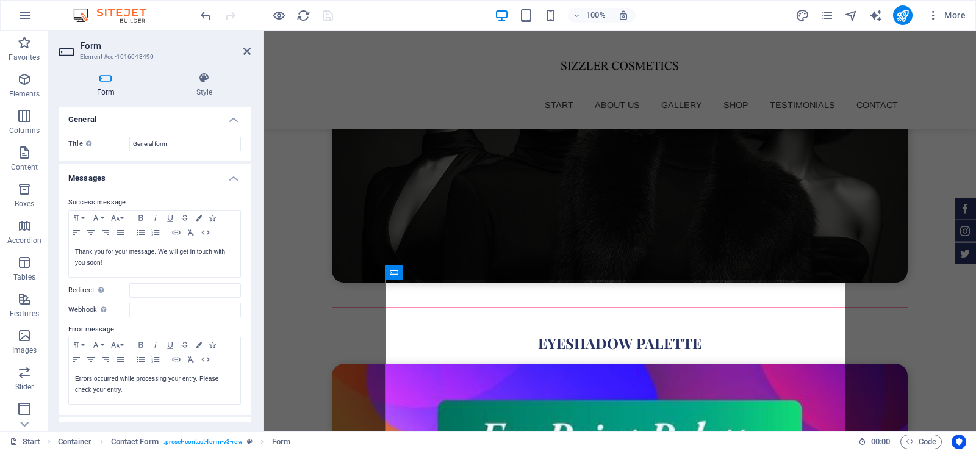
scroll to position [0, 0]
click at [139, 290] on input "Redirect Define a redirect target upon successful form submission; for example,…" at bounding box center [185, 293] width 112 height 15
click at [194, 90] on h4 "Style" at bounding box center [204, 85] width 93 height 26
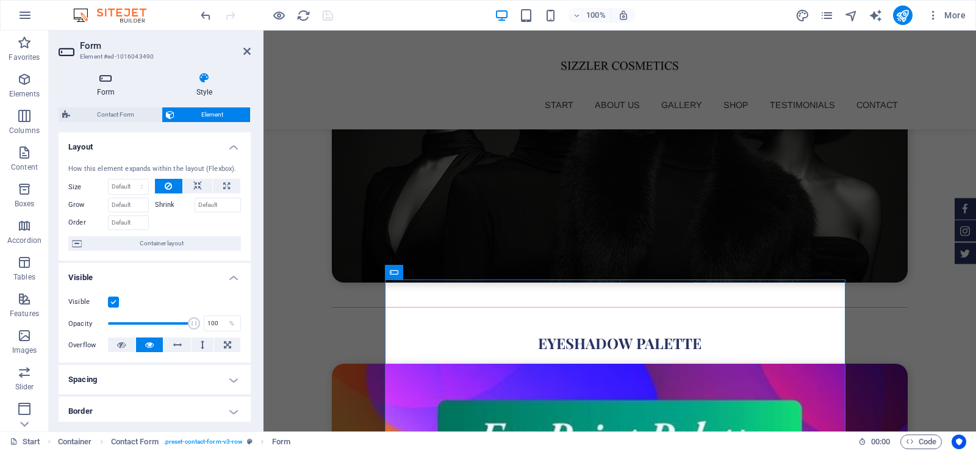
click at [87, 81] on icon at bounding box center [106, 78] width 95 height 12
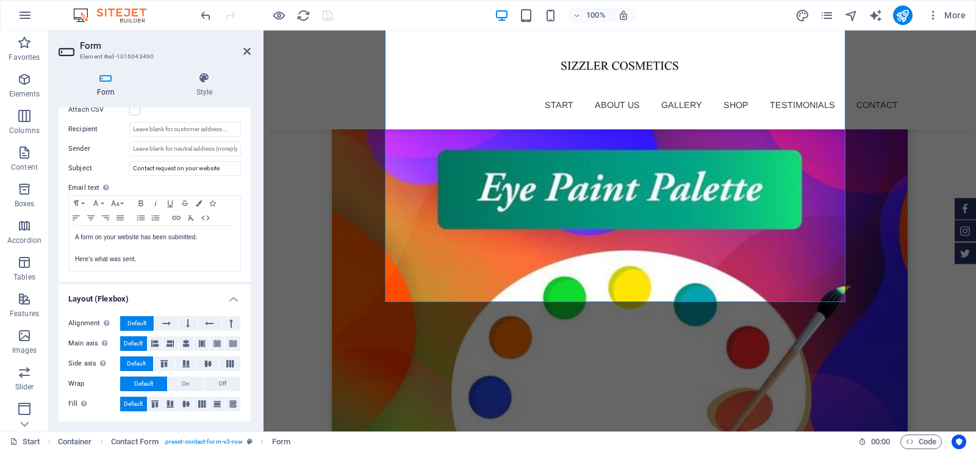
scroll to position [4160, 0]
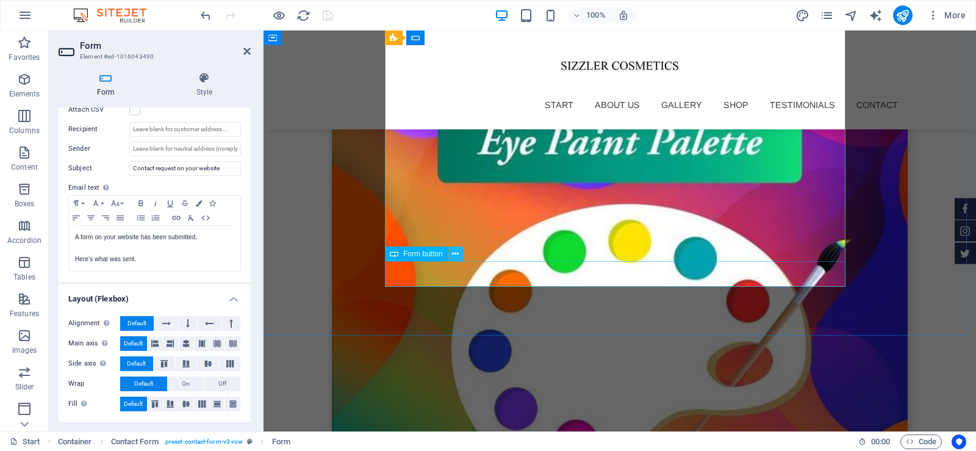
click at [456, 251] on icon at bounding box center [455, 254] width 7 height 13
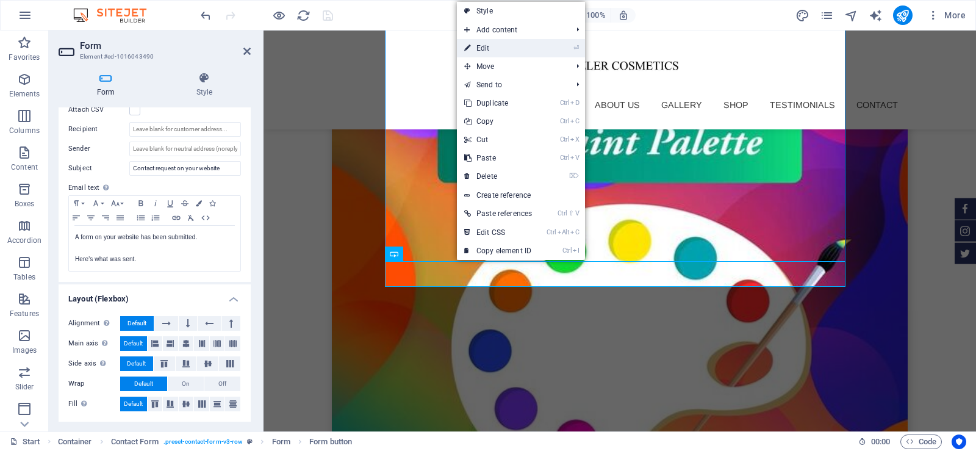
click at [475, 49] on link "⏎ Edit" at bounding box center [498, 48] width 82 height 18
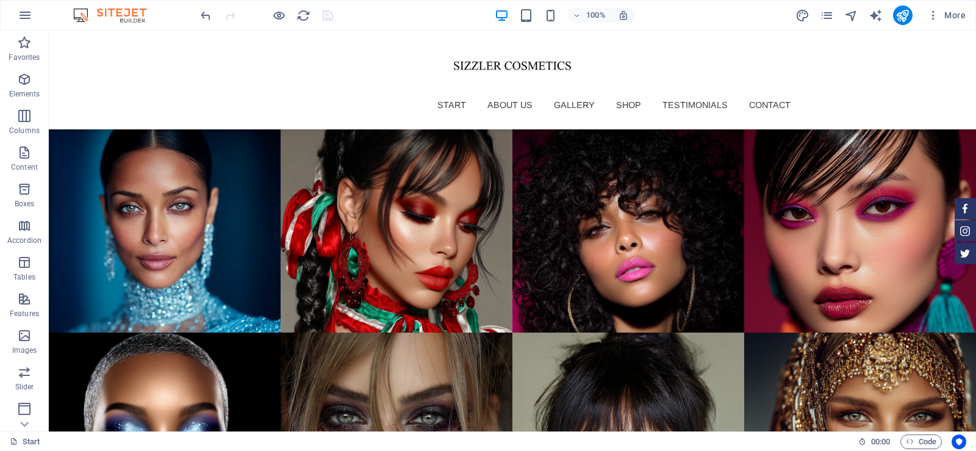
scroll to position [2629, 0]
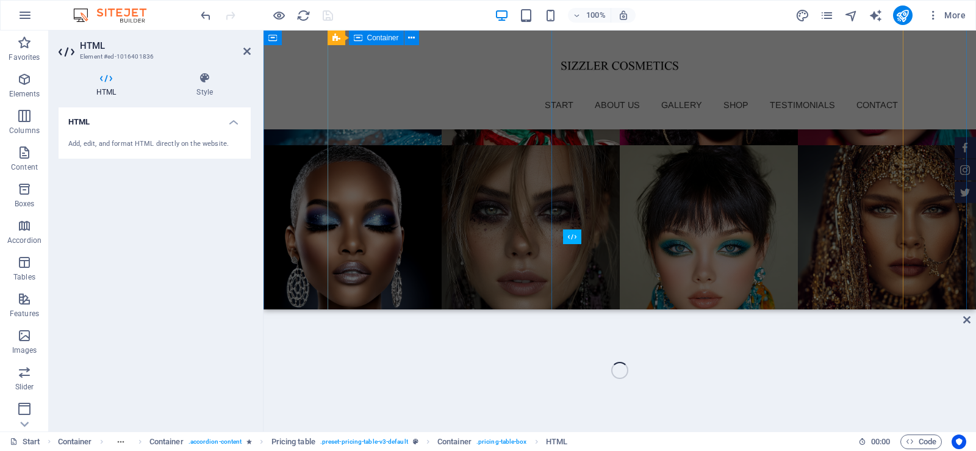
scroll to position [2521, 0]
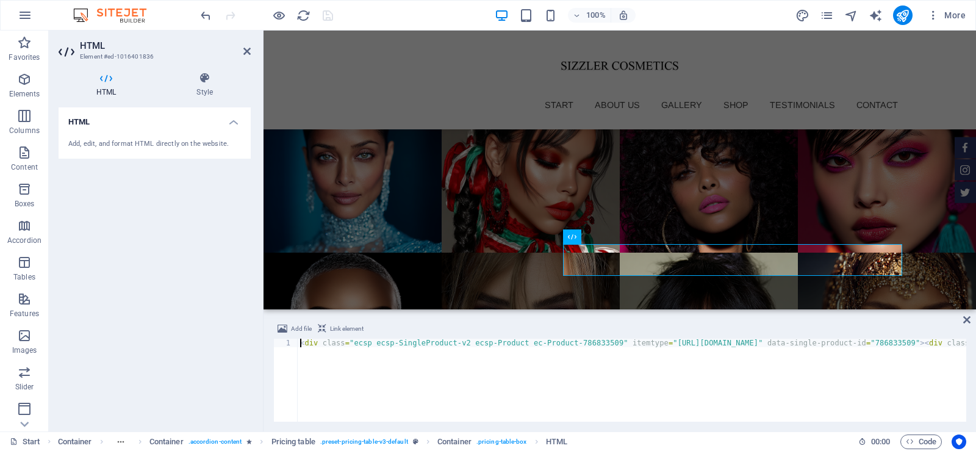
click at [968, 316] on icon at bounding box center [966, 320] width 7 height 10
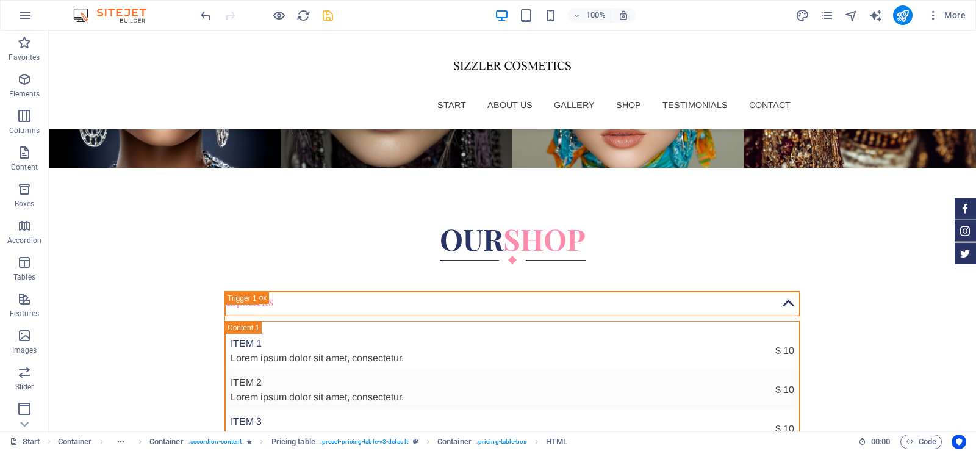
scroll to position [2915, 0]
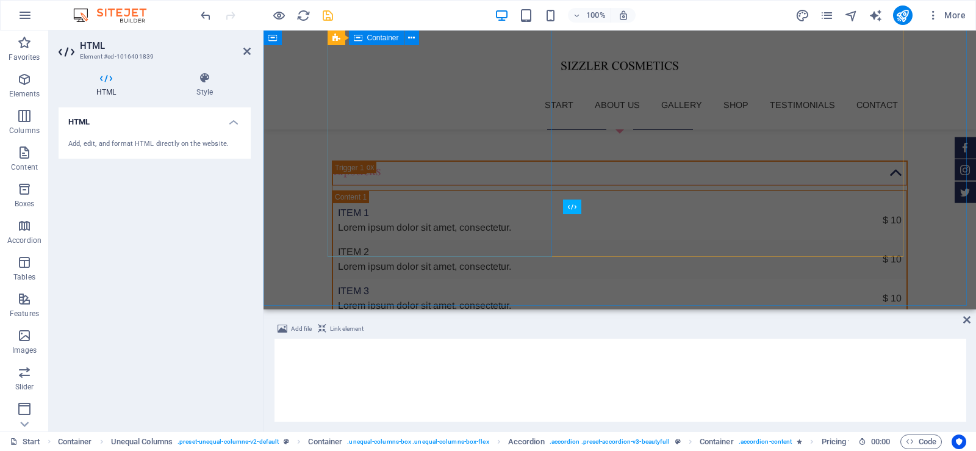
scroll to position [2807, 0]
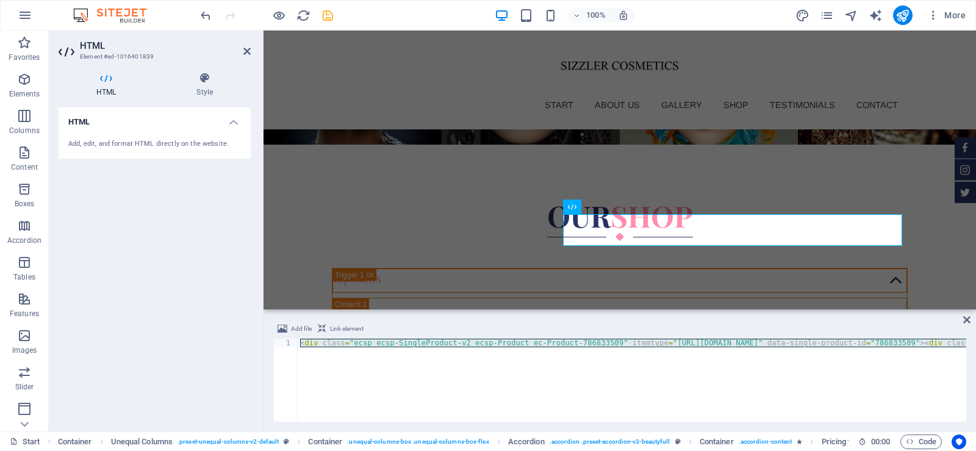
scroll to position [0, 1306]
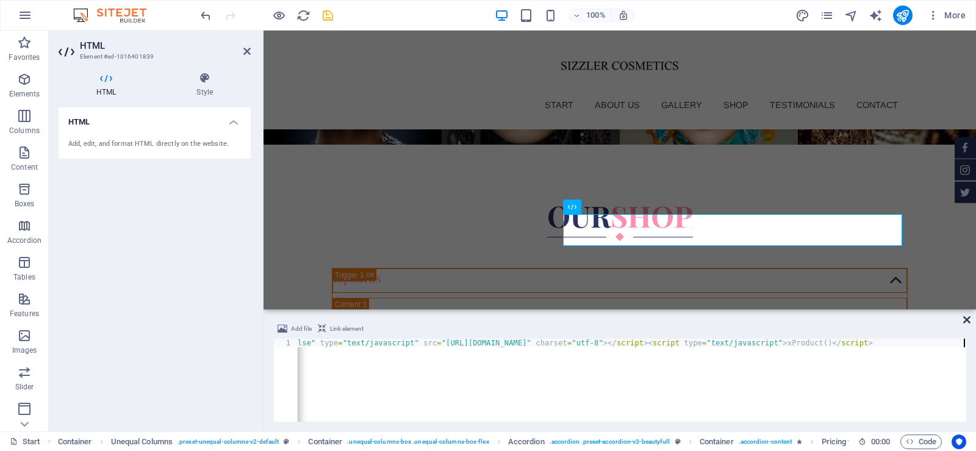
click at [968, 320] on icon at bounding box center [966, 320] width 7 height 10
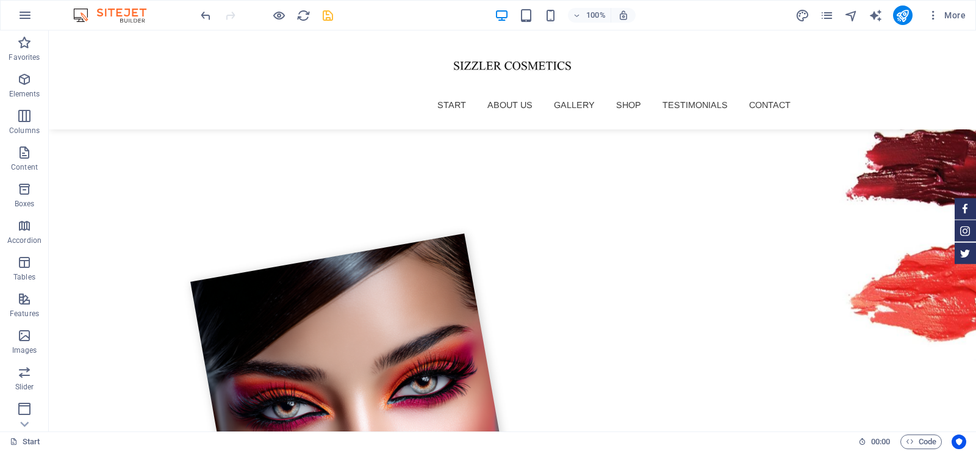
scroll to position [1450, 0]
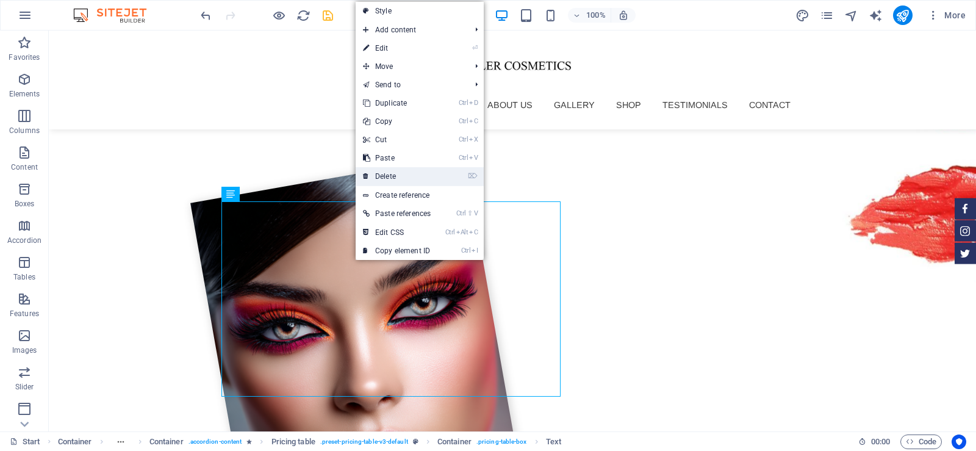
click at [396, 179] on link "⌦ Delete" at bounding box center [397, 176] width 82 height 18
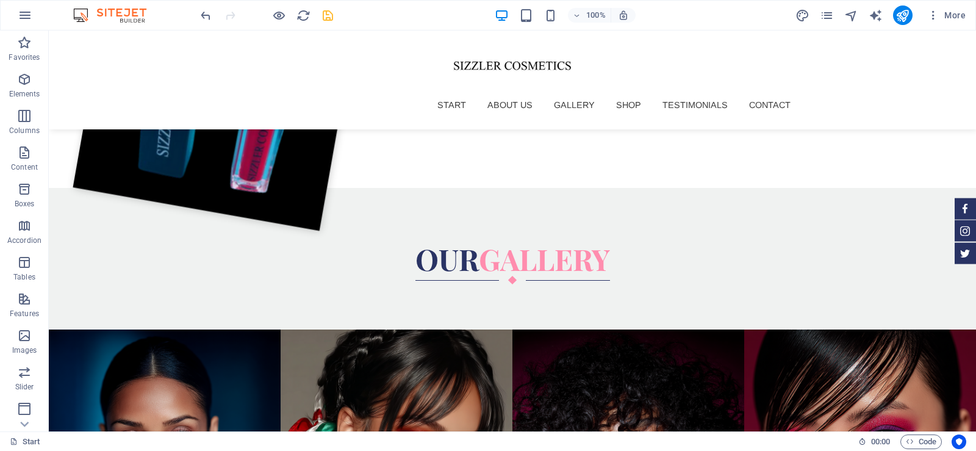
scroll to position [2166, 0]
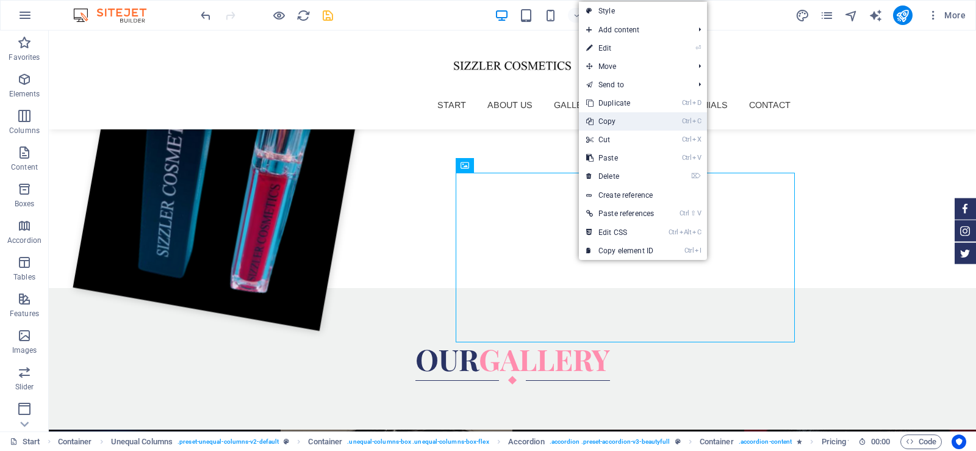
click at [619, 123] on link "Ctrl C Copy" at bounding box center [620, 121] width 82 height 18
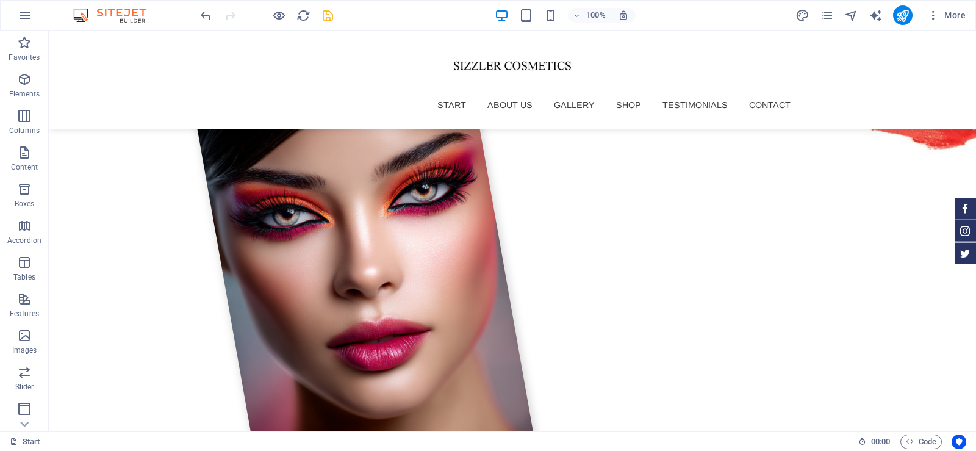
scroll to position [1564, 0]
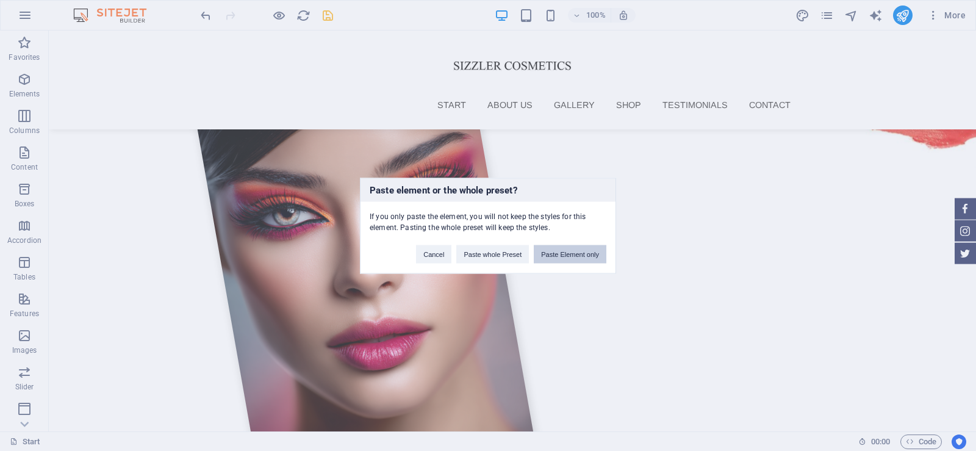
click at [553, 257] on button "Paste Element only" at bounding box center [570, 254] width 73 height 18
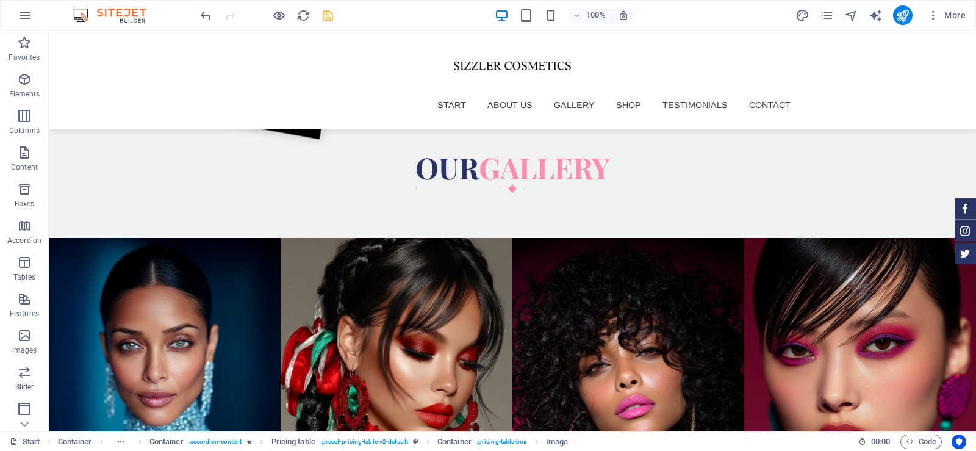
scroll to position [2366, 0]
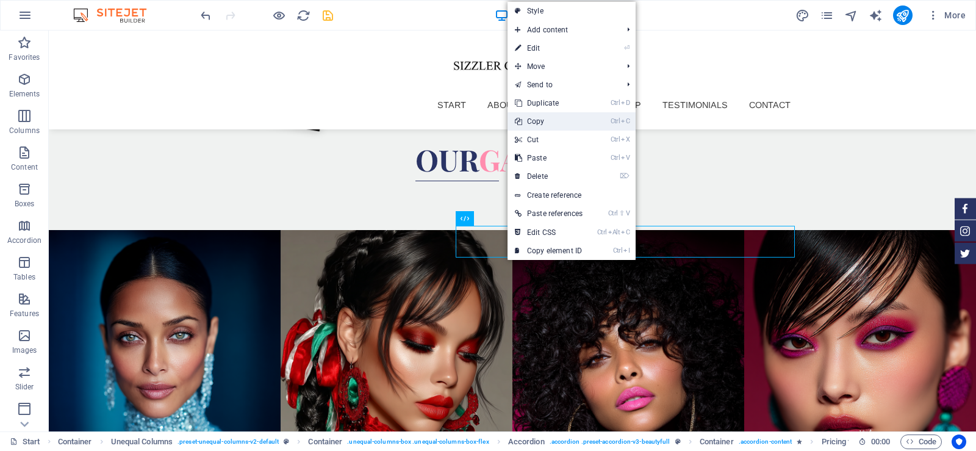
click at [552, 122] on link "Ctrl C Copy" at bounding box center [549, 121] width 82 height 18
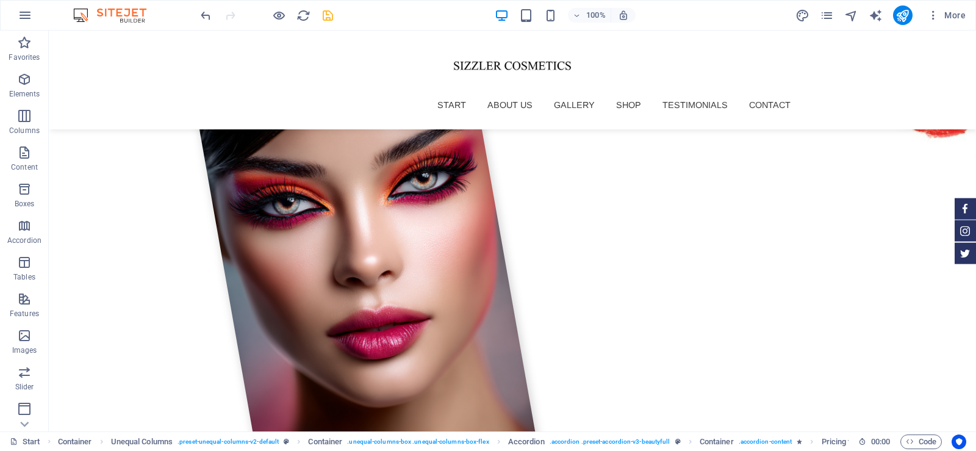
scroll to position [1567, 0]
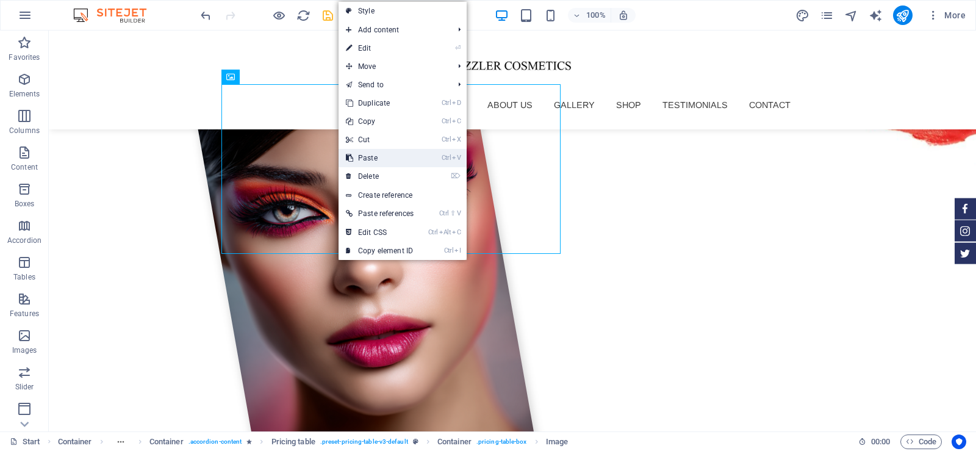
click at [406, 161] on link "Ctrl V Paste" at bounding box center [380, 158] width 82 height 18
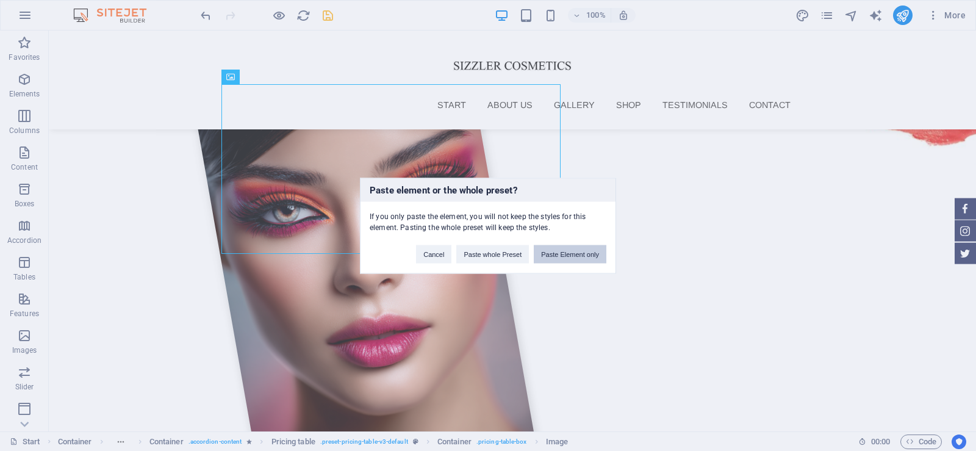
click at [580, 251] on button "Paste Element only" at bounding box center [570, 254] width 73 height 18
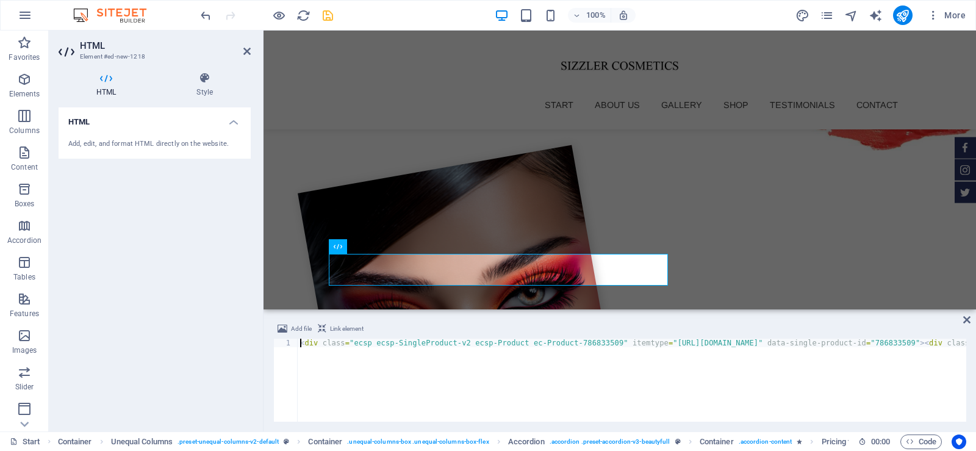
scroll to position [0, 1384]
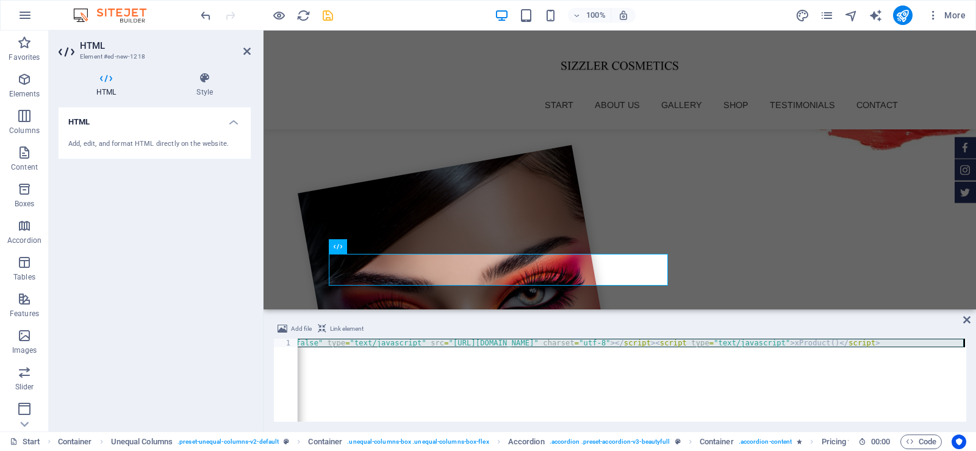
scroll to position [0, 1309]
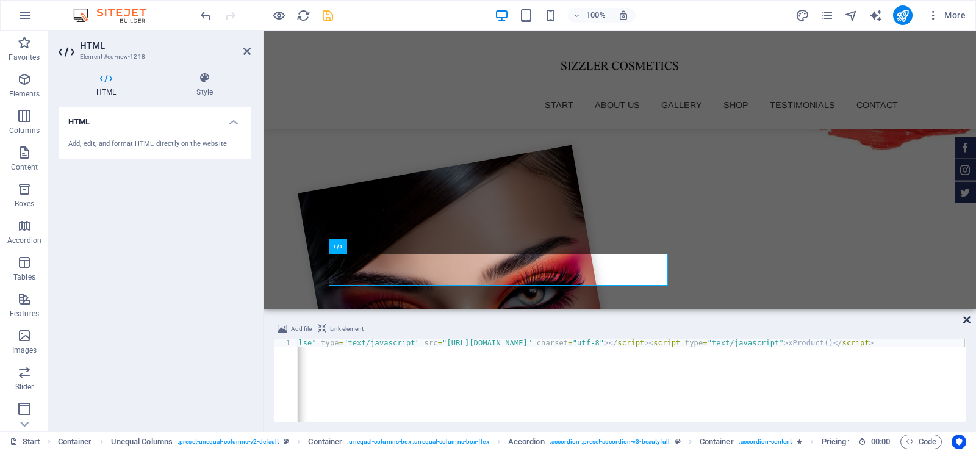
click at [968, 319] on icon at bounding box center [966, 320] width 7 height 10
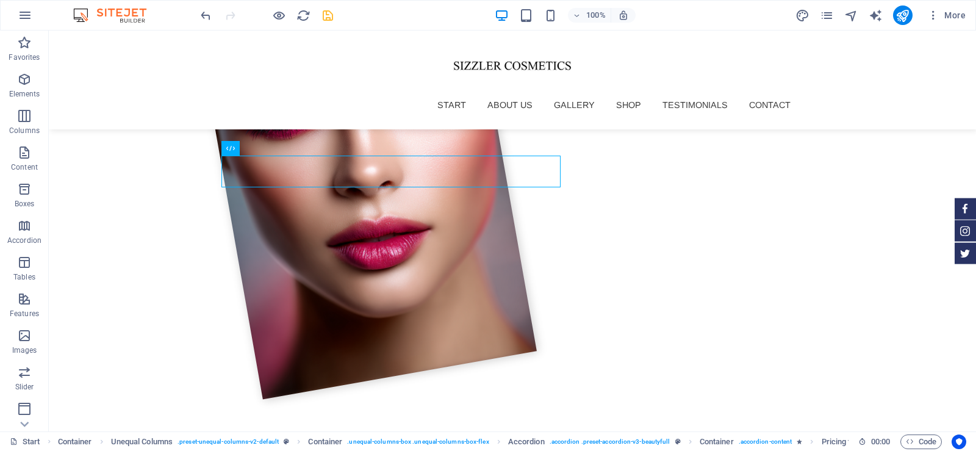
scroll to position [1665, 0]
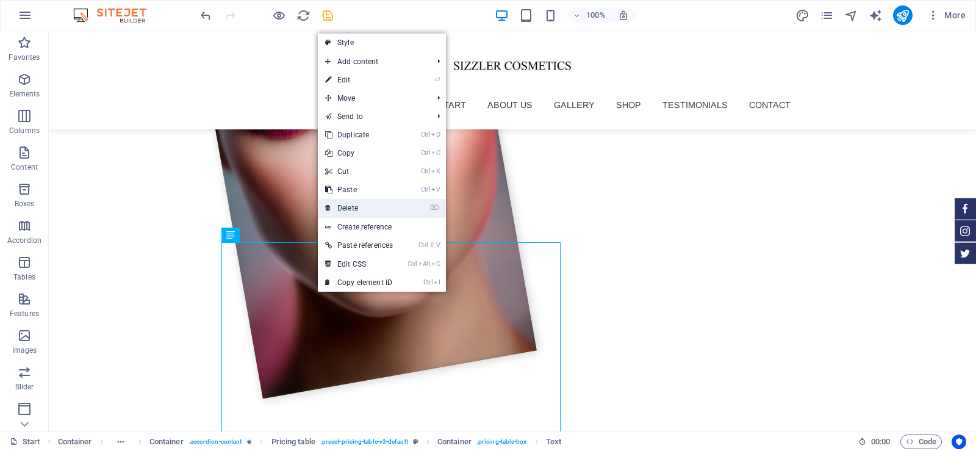
click at [358, 203] on link "⌦ Delete" at bounding box center [359, 208] width 82 height 18
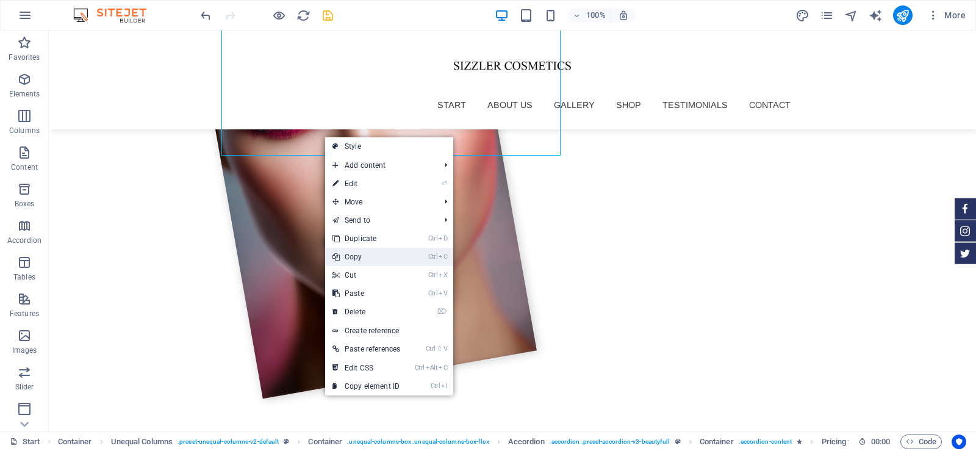
click at [359, 261] on link "Ctrl C Copy" at bounding box center [366, 257] width 82 height 18
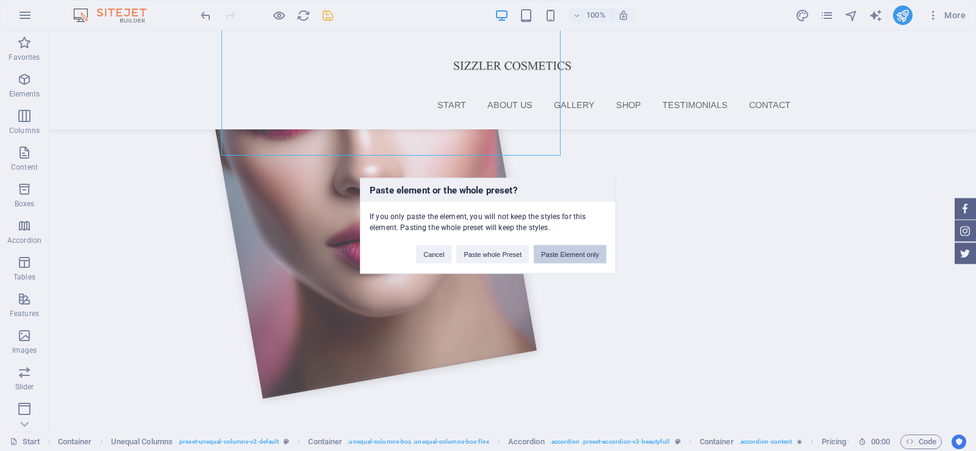
click at [566, 257] on button "Paste Element only" at bounding box center [570, 254] width 73 height 18
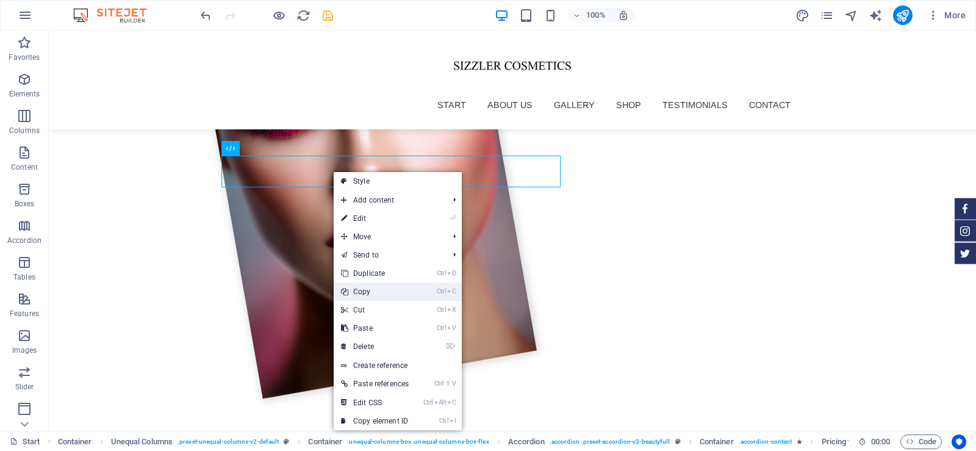
click at [372, 290] on link "Ctrl C Copy" at bounding box center [375, 292] width 82 height 18
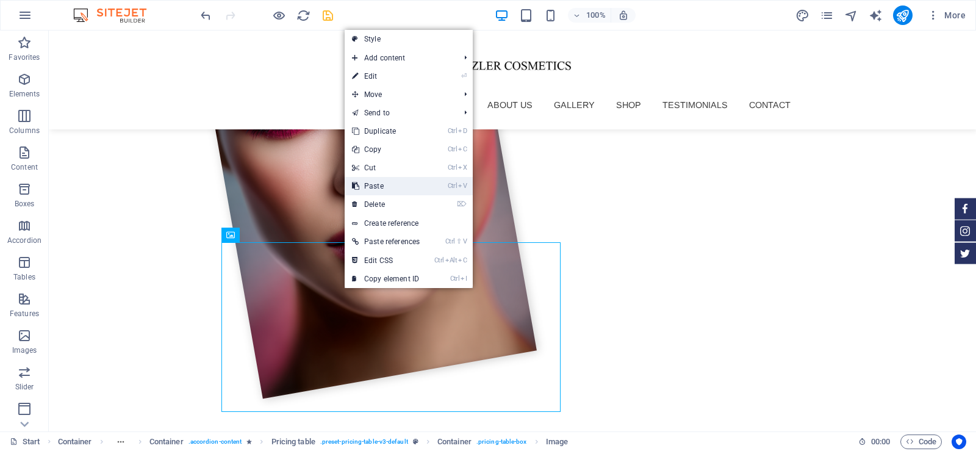
click at [400, 181] on link "Ctrl V Paste" at bounding box center [386, 186] width 82 height 18
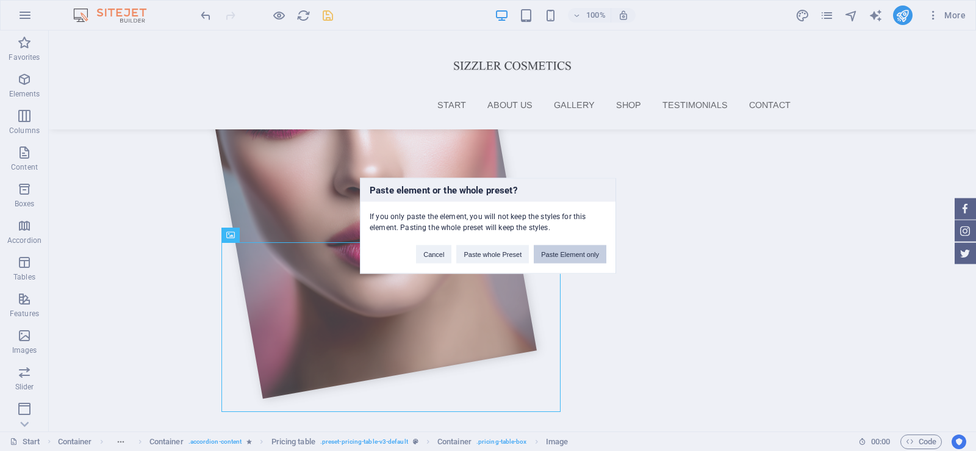
click at [584, 254] on button "Paste Element only" at bounding box center [570, 254] width 73 height 18
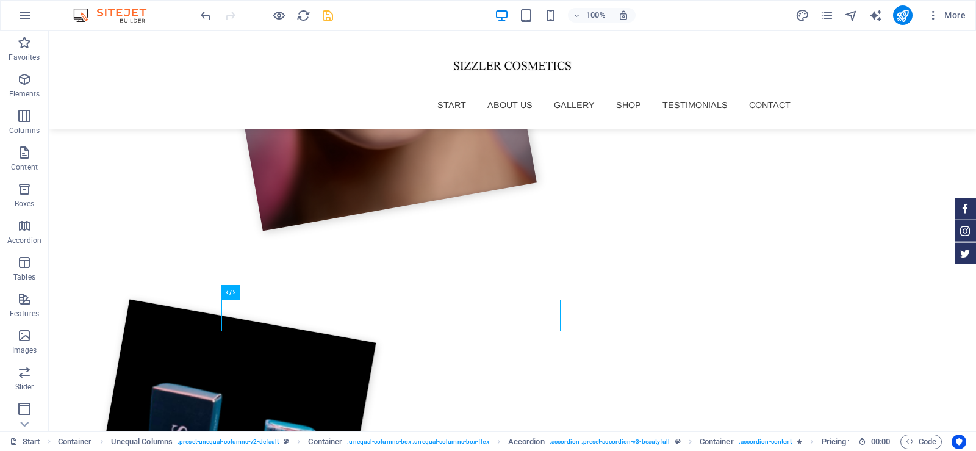
scroll to position [1881, 0]
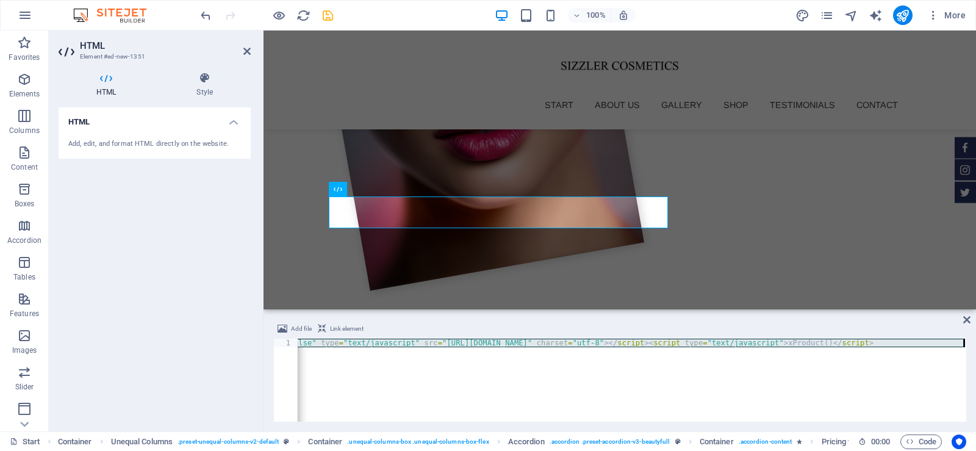
scroll to position [0, 1309]
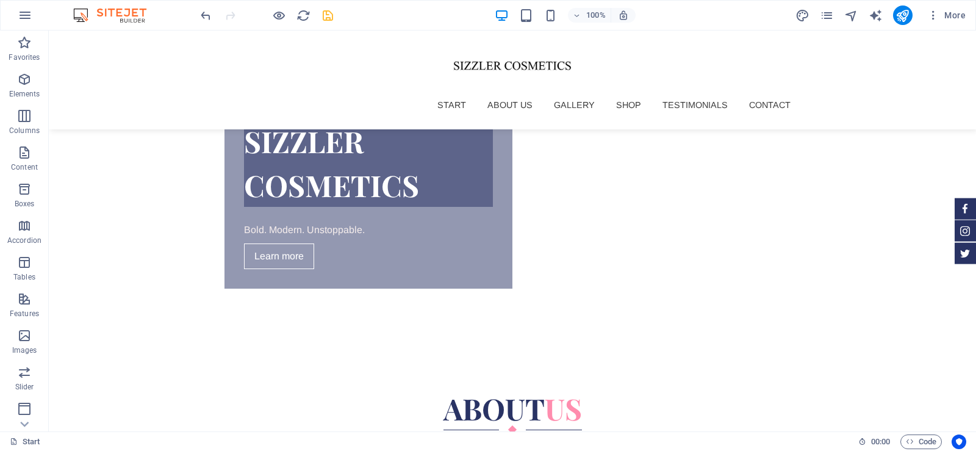
scroll to position [0, 0]
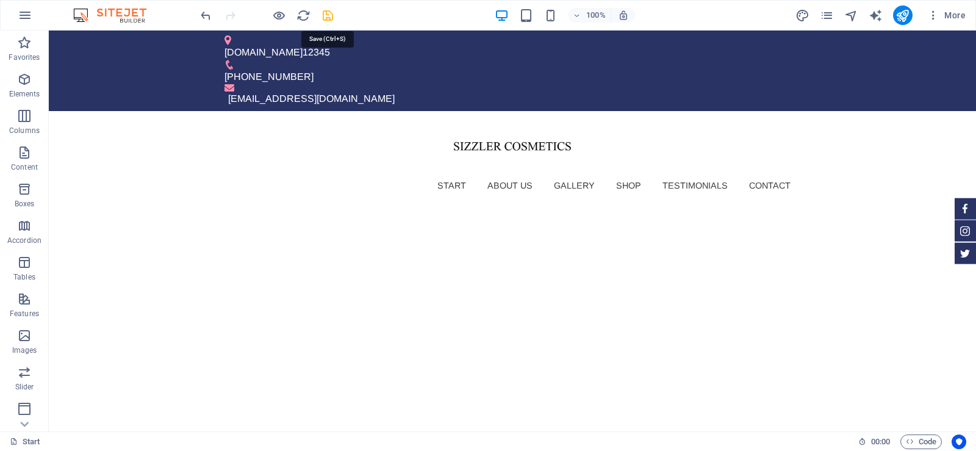
click at [329, 13] on icon "save" at bounding box center [328, 16] width 14 height 14
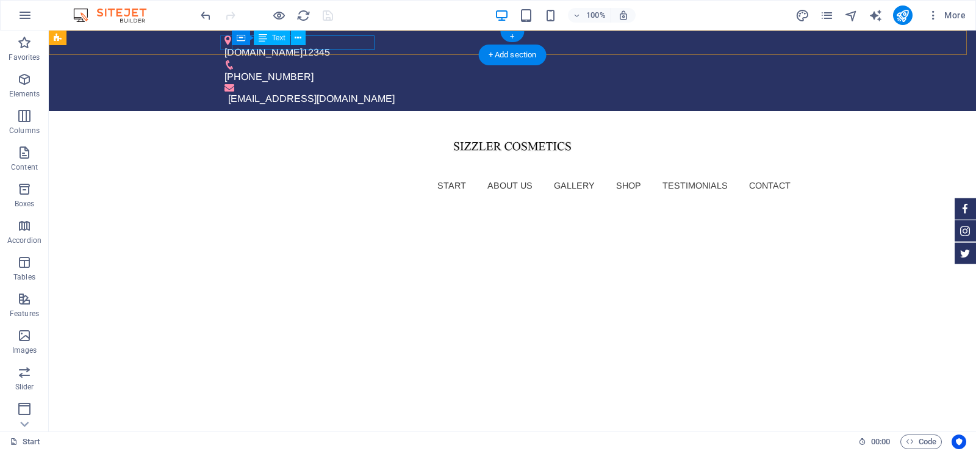
click at [364, 45] on div "www.sizzlercosmetics.com 12345" at bounding box center [508, 52] width 566 height 15
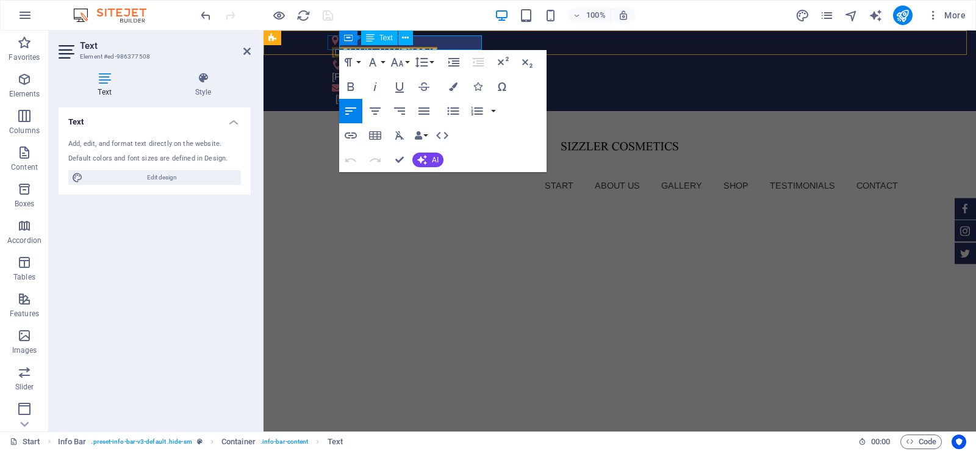
click at [437, 47] on span "12345" at bounding box center [423, 52] width 27 height 10
click at [585, 70] on div "[PHONE_NUMBER]" at bounding box center [615, 77] width 566 height 15
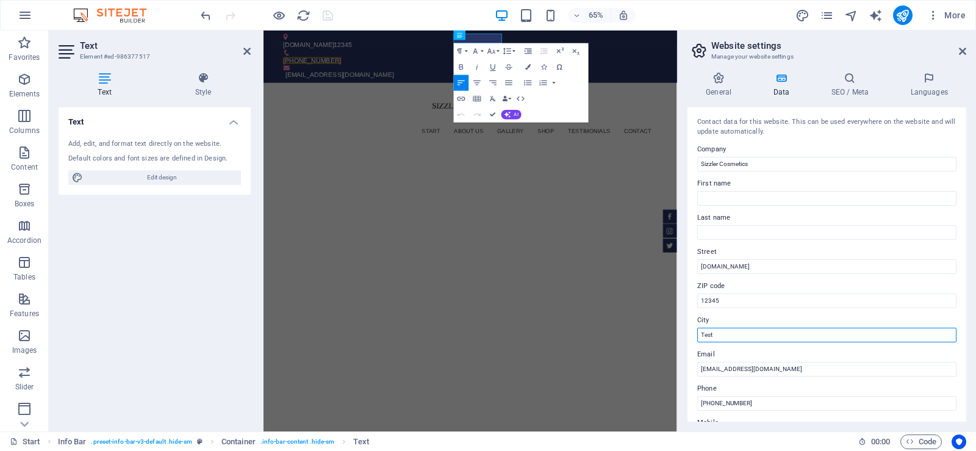
click at [723, 333] on input "Test" at bounding box center [826, 335] width 259 height 15
type input "T"
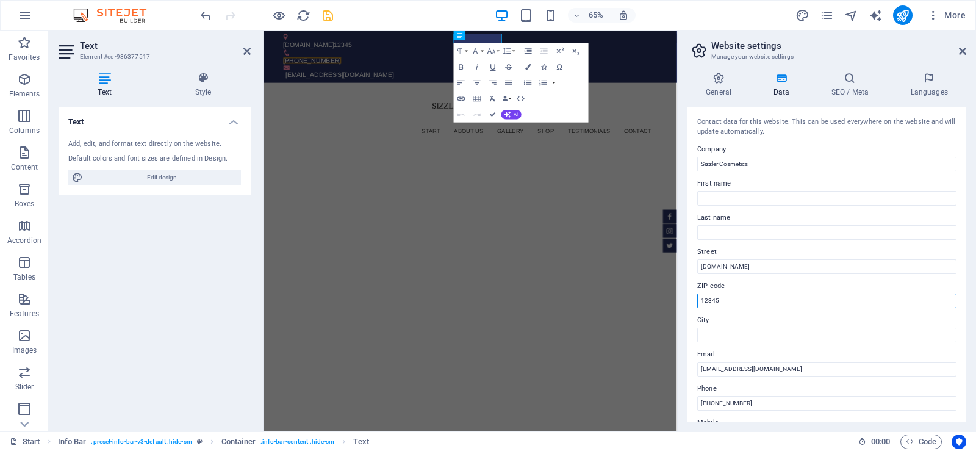
click at [732, 303] on input "12345" at bounding box center [826, 300] width 259 height 15
type input "1"
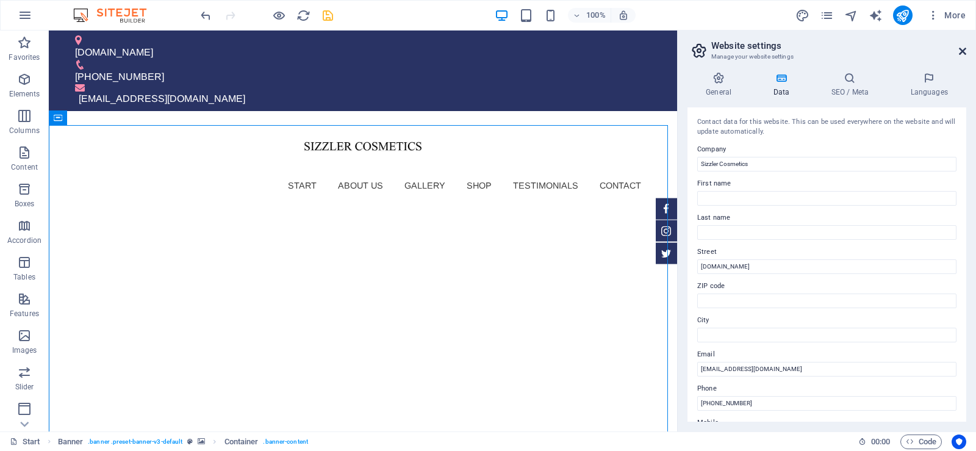
click at [960, 50] on icon at bounding box center [962, 51] width 7 height 10
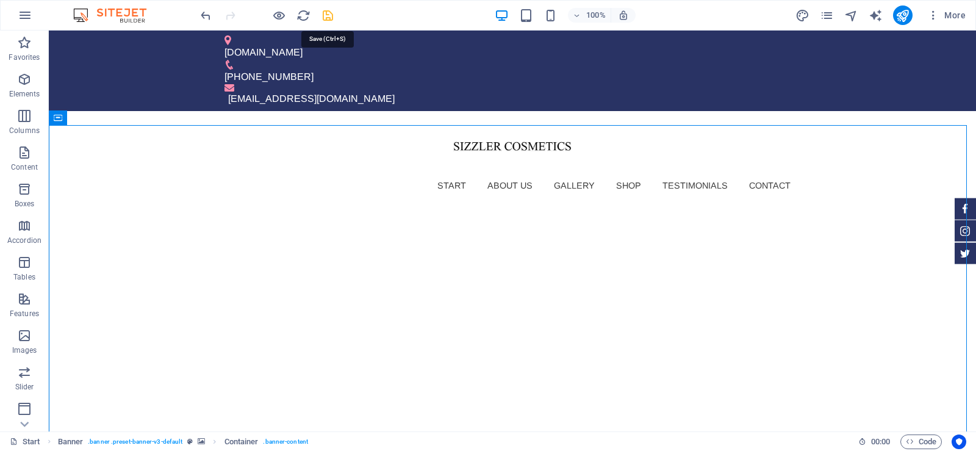
click at [327, 12] on icon "save" at bounding box center [328, 16] width 14 height 14
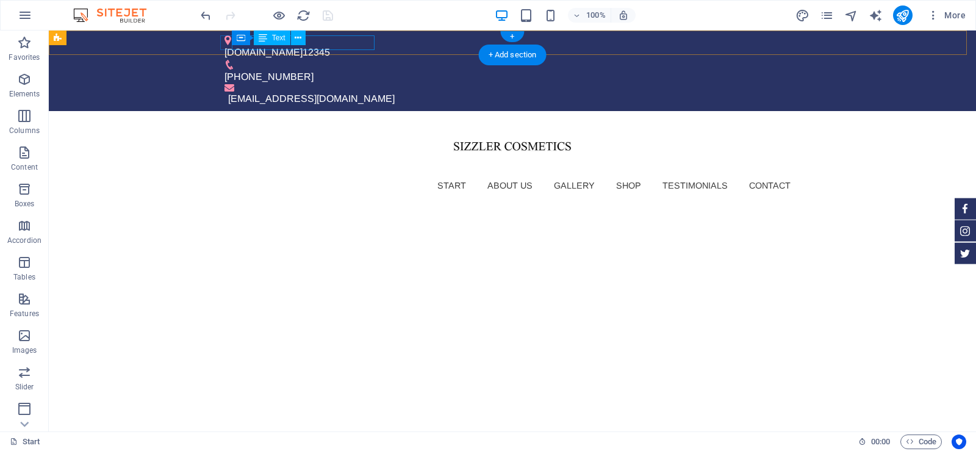
click at [340, 45] on div "www.sizzlercosmetics.com 12345" at bounding box center [508, 52] width 566 height 15
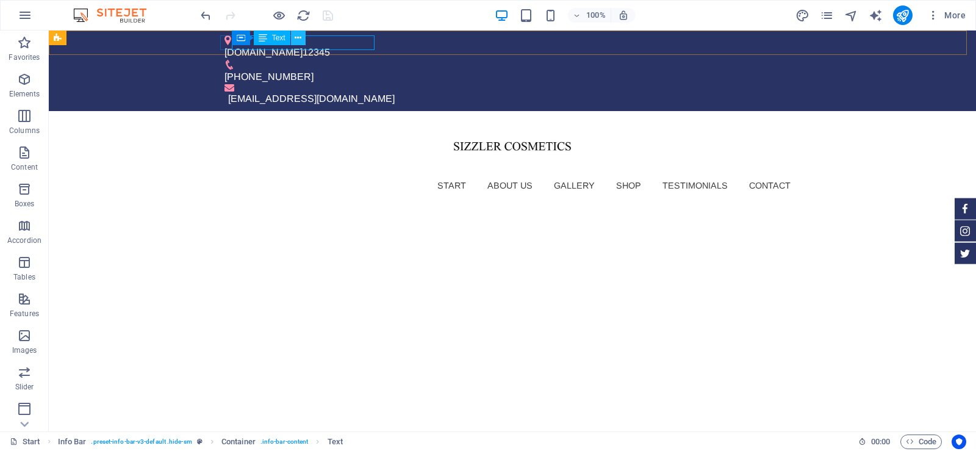
click at [301, 35] on icon at bounding box center [298, 38] width 7 height 13
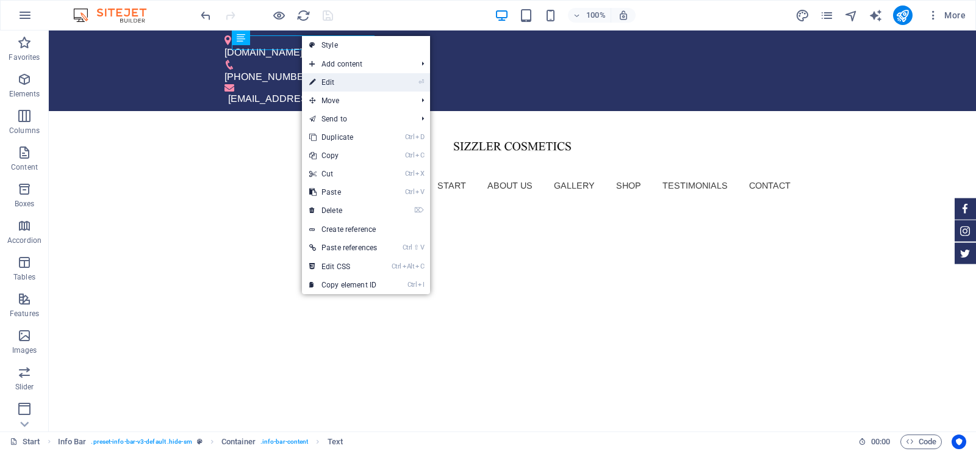
click at [348, 84] on link "⏎ Edit" at bounding box center [343, 82] width 82 height 18
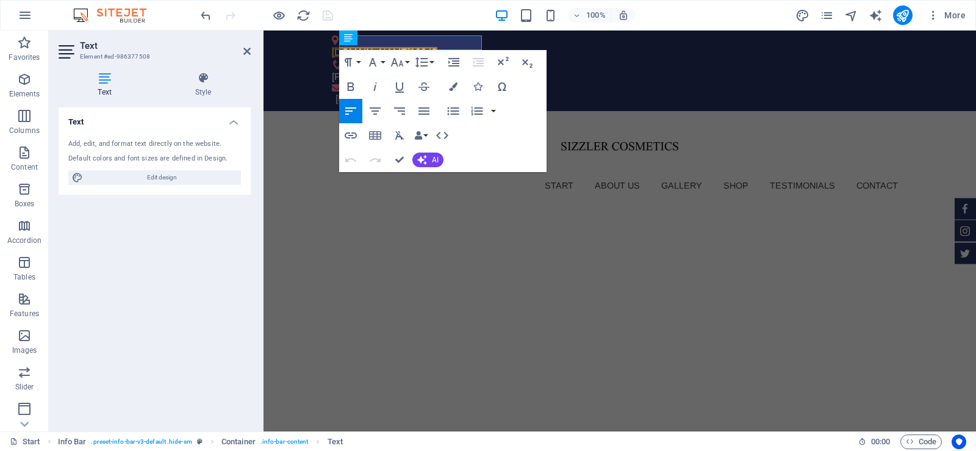
click at [105, 81] on icon at bounding box center [105, 78] width 92 height 12
click at [441, 135] on icon "button" at bounding box center [442, 135] width 15 height 15
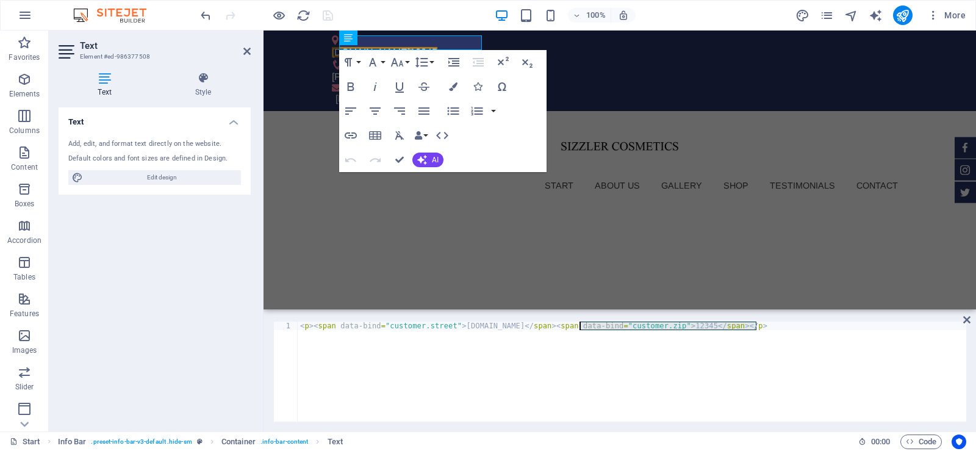
drag, startPoint x: 757, startPoint y: 323, endPoint x: 581, endPoint y: 323, distance: 175.7
click at [581, 323] on div "< p > < span data-bind = "customer.street" > www.sizzlercosmetics.com </ span >…" at bounding box center [632, 380] width 669 height 117
type textarea "<p><span data-bind="customer.street">www.sizzlercosmetics.com</span></p>"
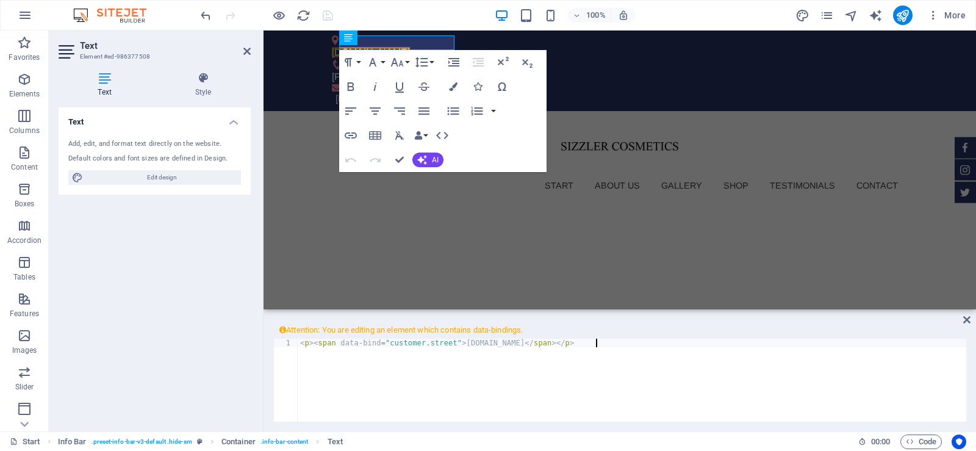
click at [605, 344] on div "< p > < span data-bind = "customer.street" > www.sizzlercosmetics.com </ span >…" at bounding box center [632, 397] width 669 height 117
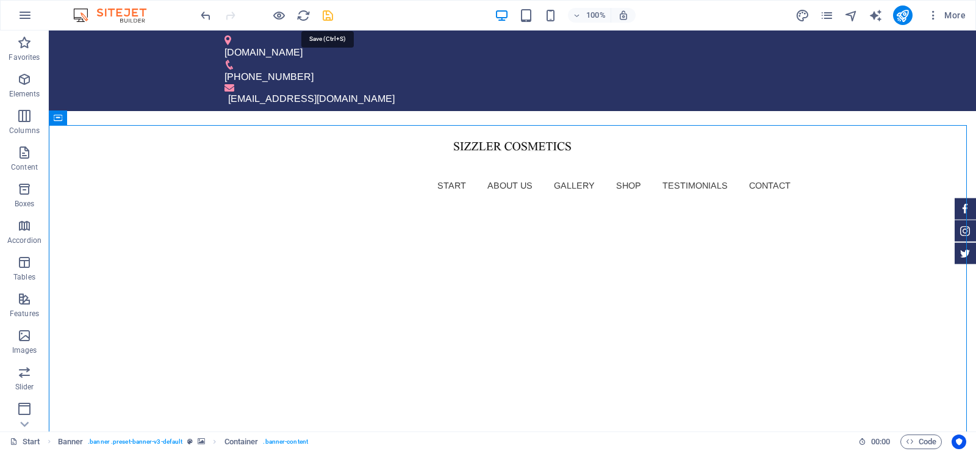
click at [328, 22] on icon "save" at bounding box center [328, 16] width 14 height 14
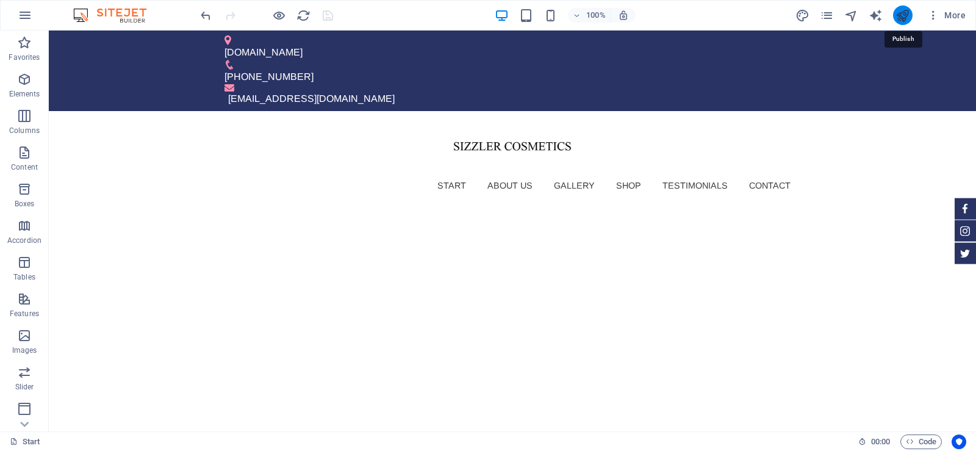
click at [901, 16] on icon "publish" at bounding box center [903, 16] width 14 height 14
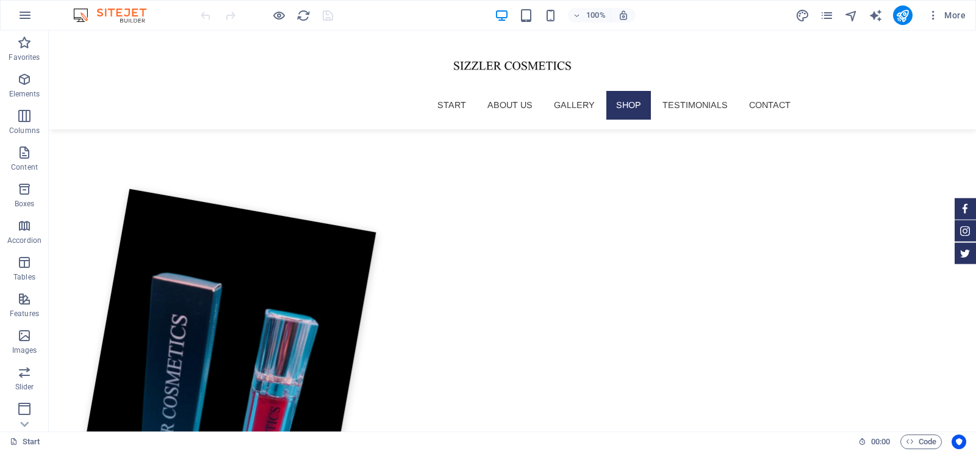
scroll to position [1928, 0]
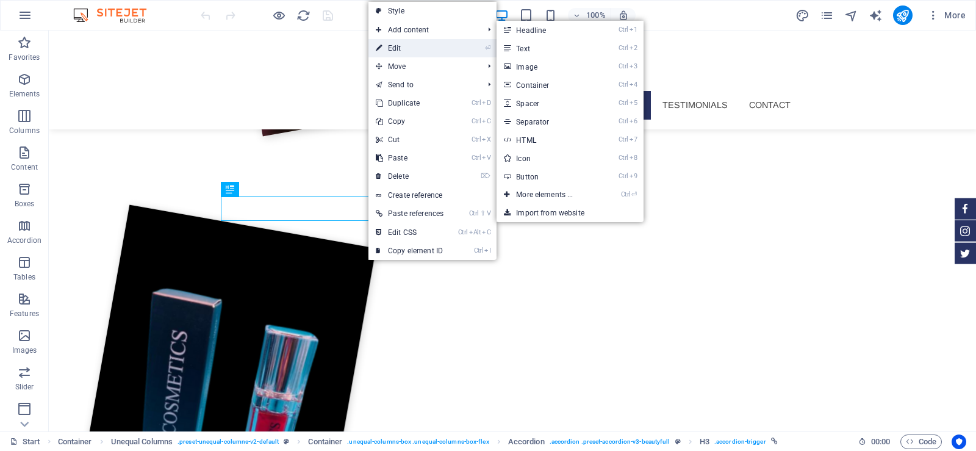
click at [427, 45] on link "⏎ Edit" at bounding box center [410, 48] width 82 height 18
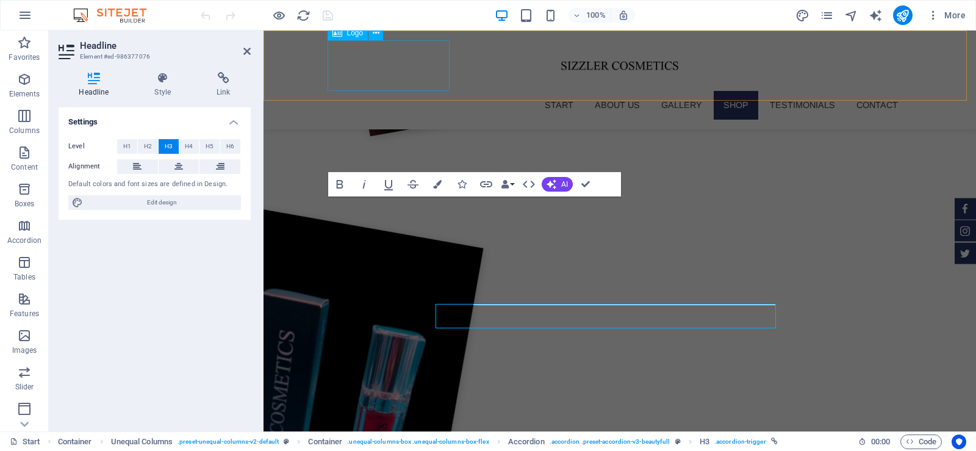
scroll to position [1820, 0]
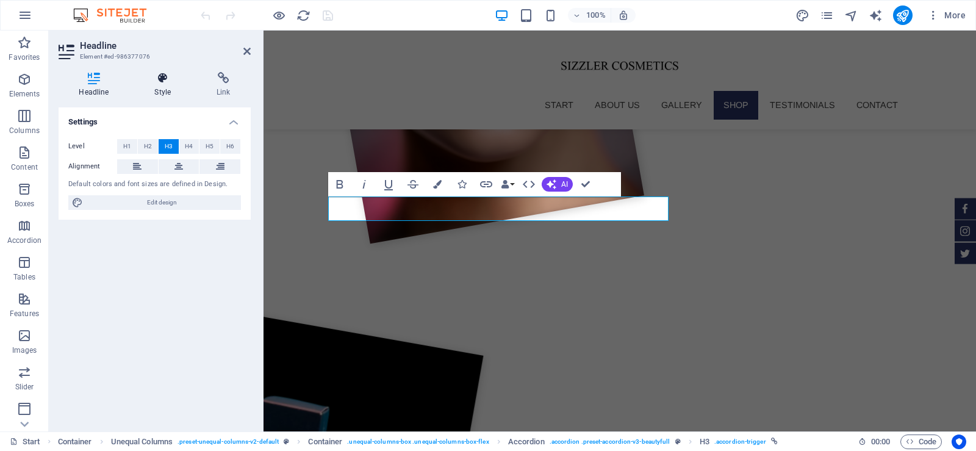
click at [154, 87] on h4 "Style" at bounding box center [165, 85] width 62 height 26
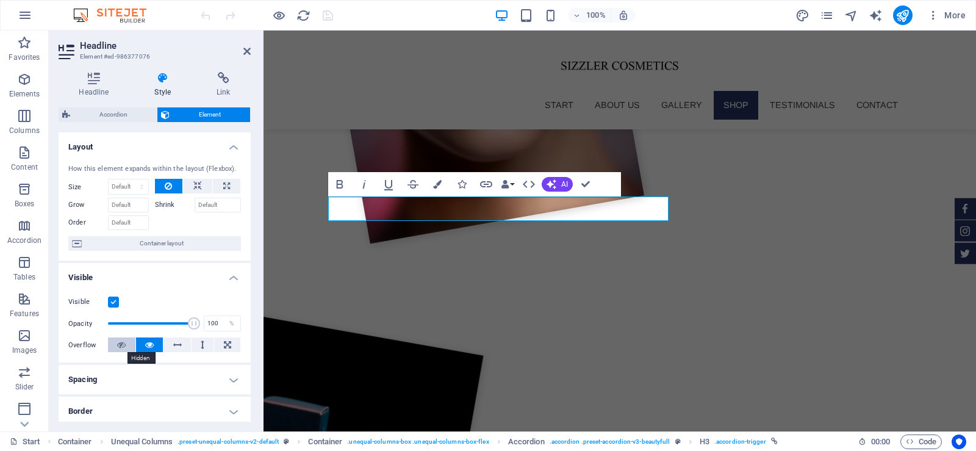
click at [122, 339] on icon at bounding box center [121, 344] width 9 height 15
click at [149, 341] on icon at bounding box center [149, 344] width 9 height 15
click at [110, 304] on label at bounding box center [113, 302] width 11 height 11
click at [0, 0] on input "Visible" at bounding box center [0, 0] width 0 height 0
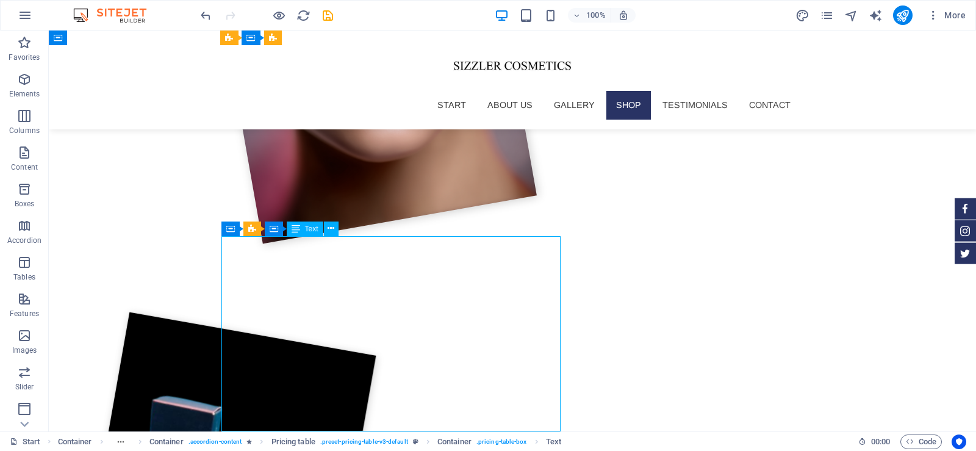
scroll to position [1928, 0]
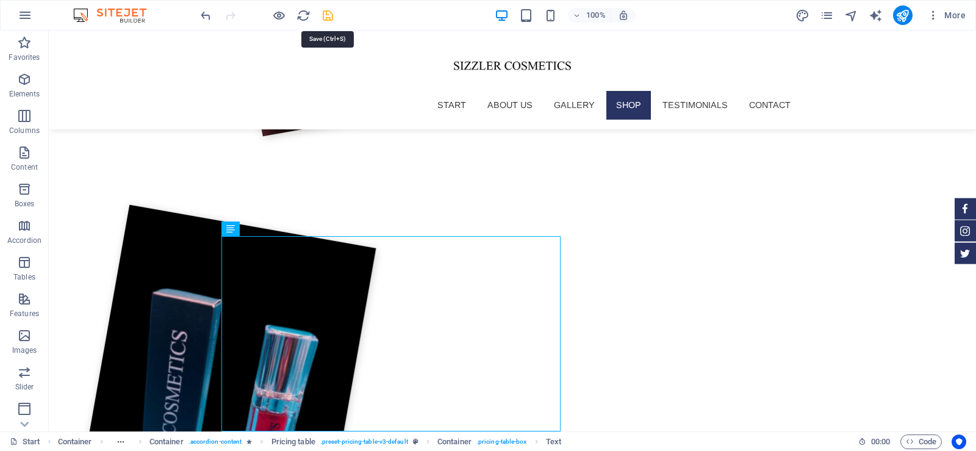
click at [329, 14] on icon "save" at bounding box center [328, 16] width 14 height 14
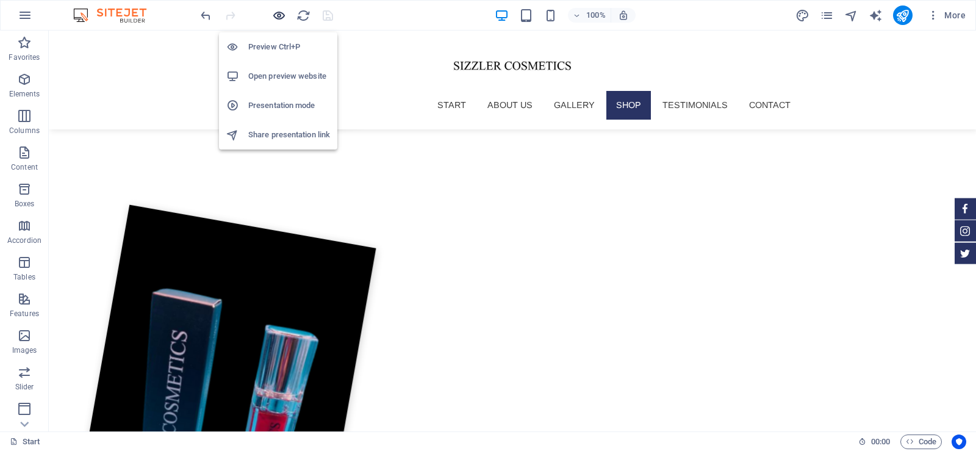
click at [278, 13] on icon "button" at bounding box center [279, 16] width 14 height 14
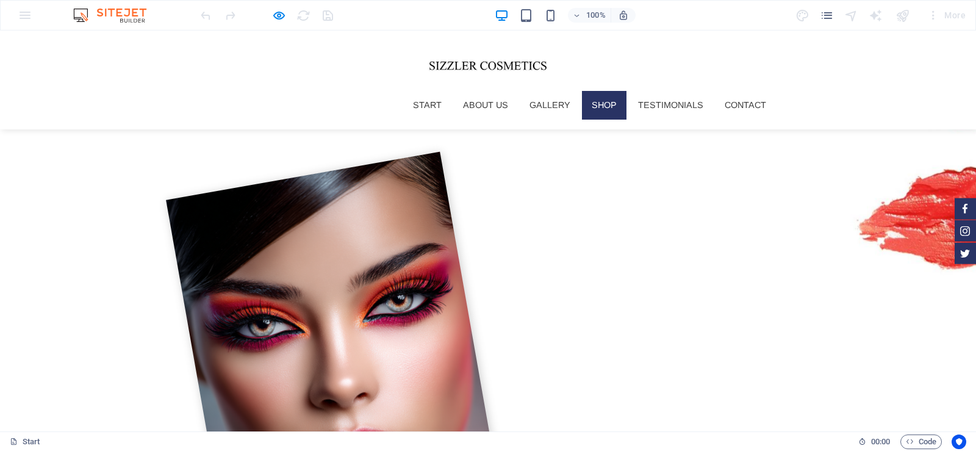
scroll to position [1441, 0]
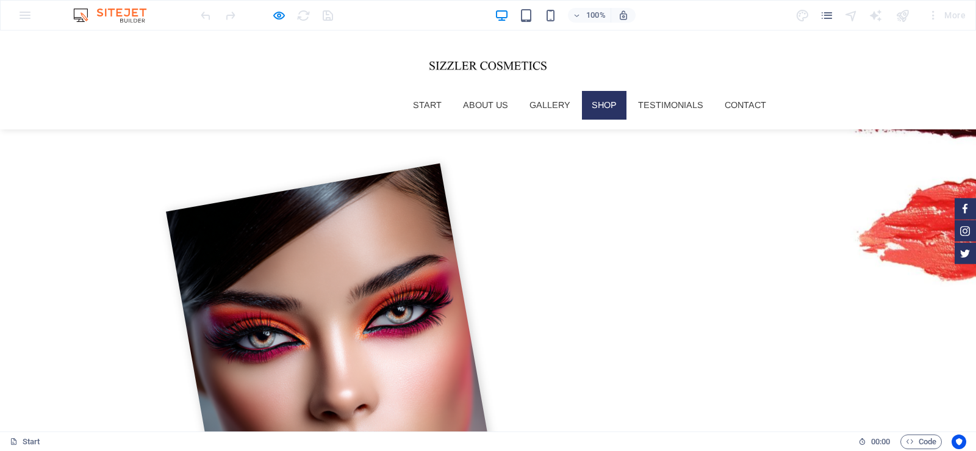
click at [279, 15] on icon "button" at bounding box center [279, 16] width 14 height 14
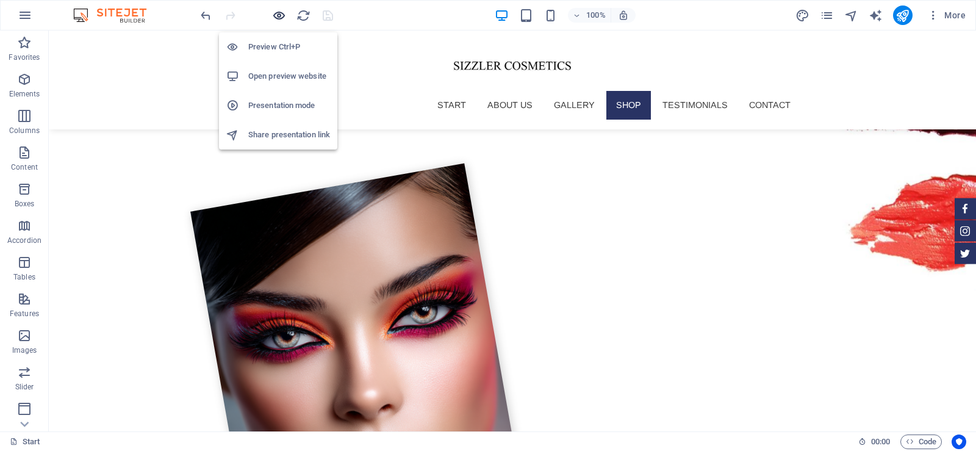
scroll to position [1429, 0]
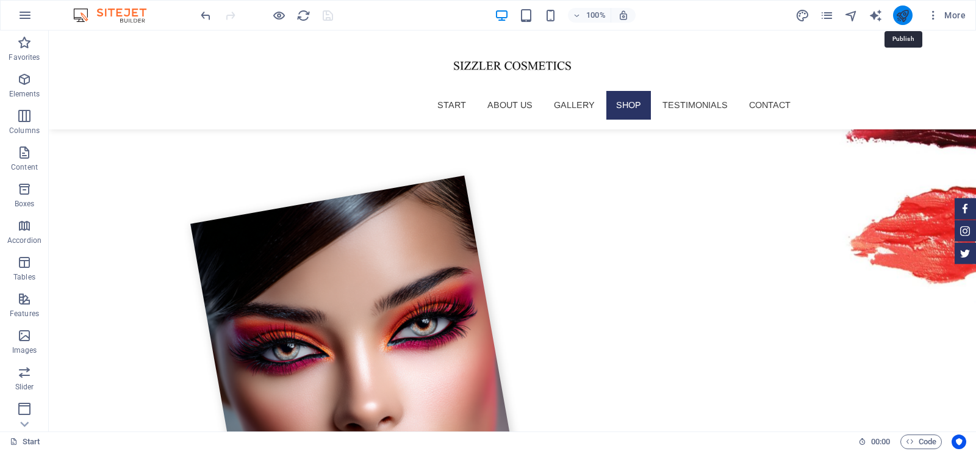
click at [903, 18] on icon "publish" at bounding box center [903, 16] width 14 height 14
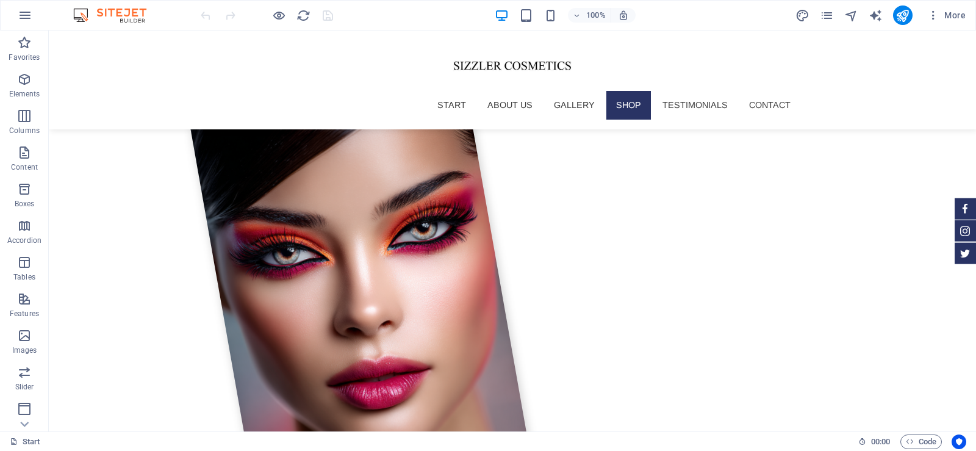
scroll to position [1422, 0]
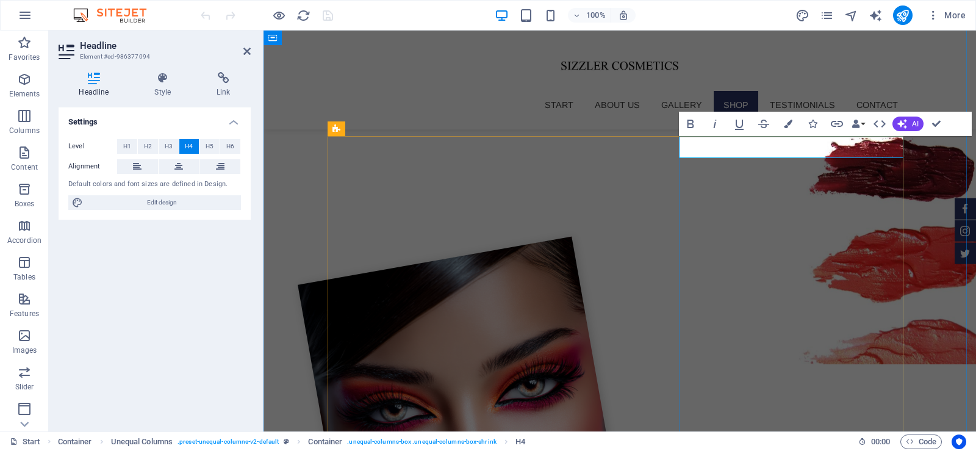
scroll to position [1475, 0]
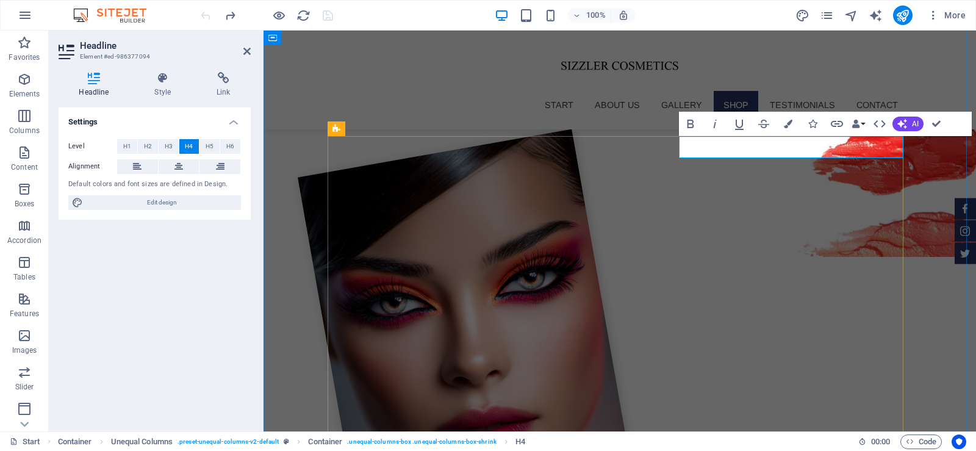
scroll to position [1368, 0]
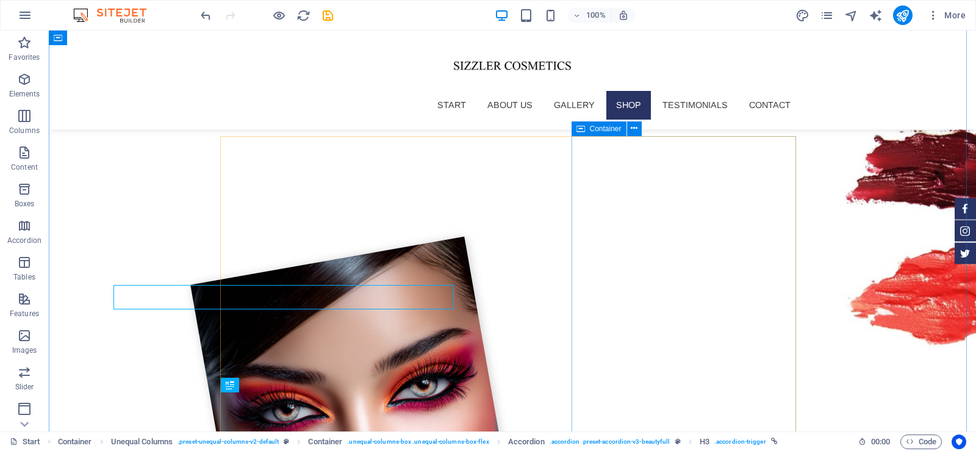
scroll to position [1475, 0]
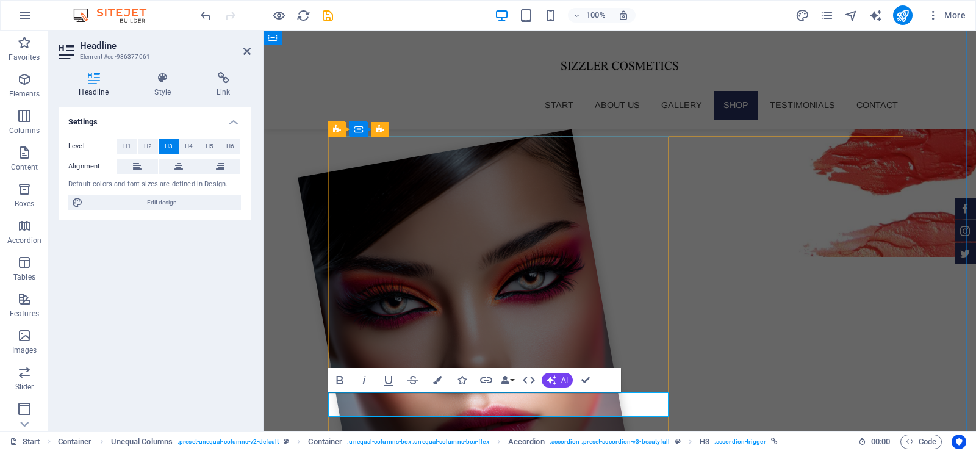
scroll to position [1368, 0]
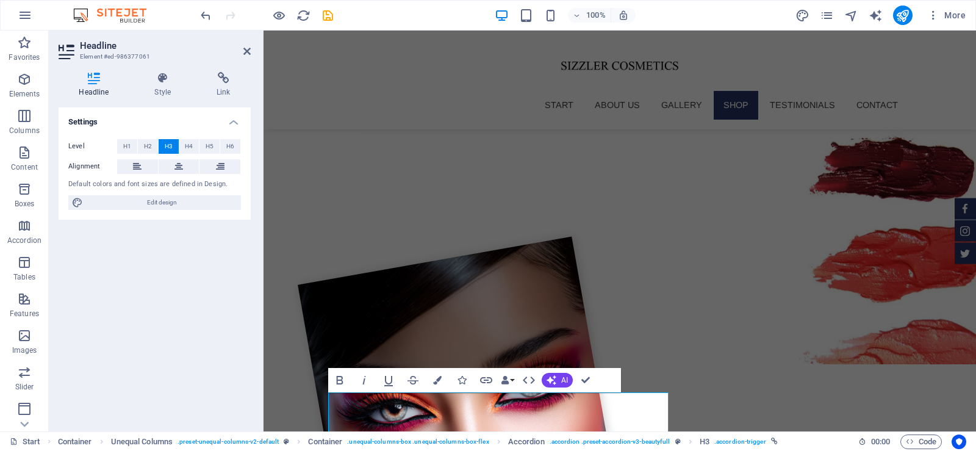
scroll to position [0, 4]
click at [328, 15] on icon "save" at bounding box center [328, 16] width 14 height 14
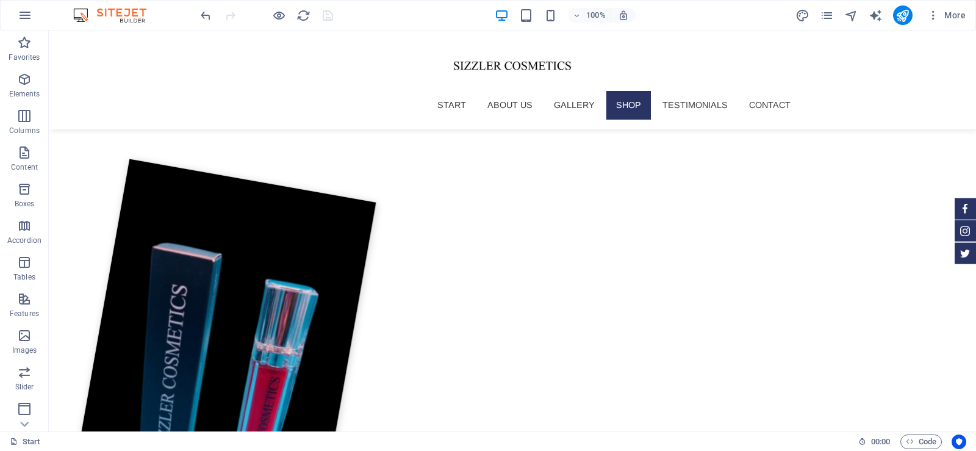
scroll to position [1942, 0]
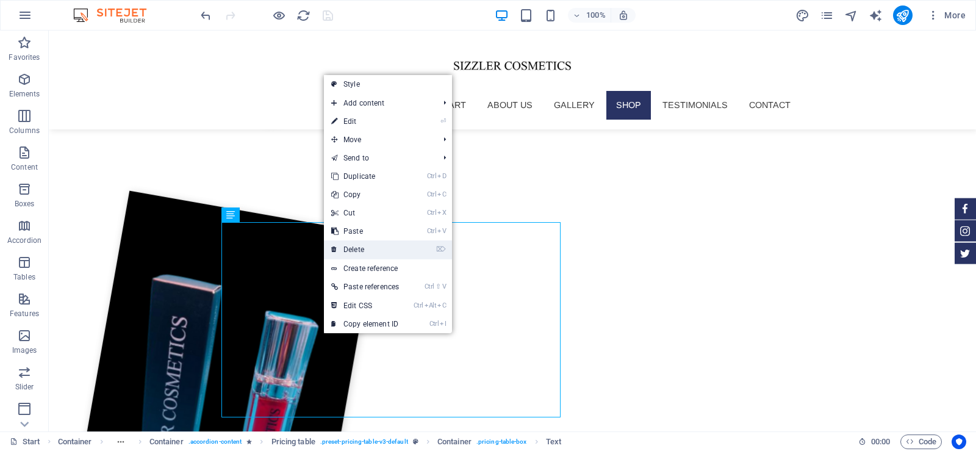
click at [359, 250] on link "⌦ Delete" at bounding box center [365, 249] width 82 height 18
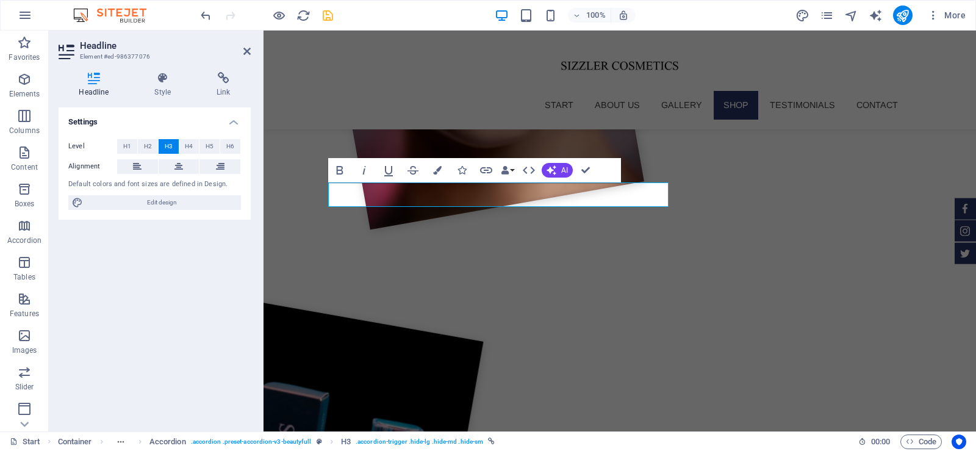
scroll to position [98, 4]
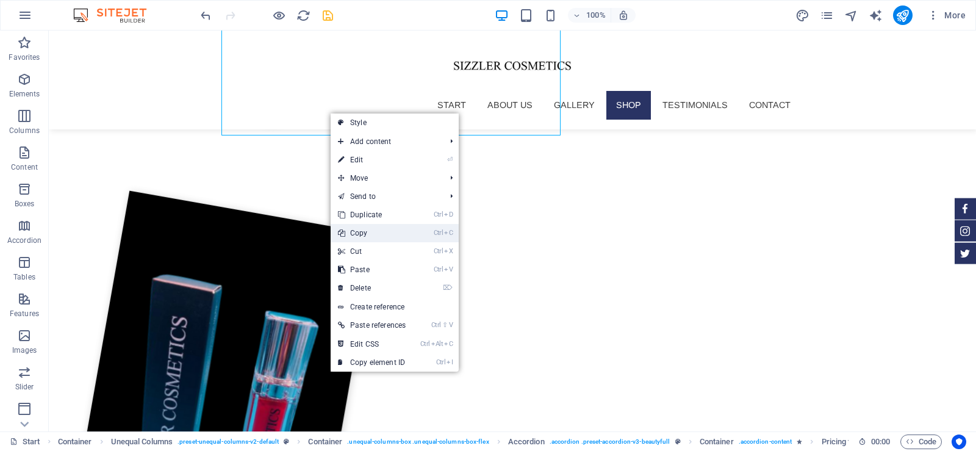
click at [376, 237] on link "Ctrl C Copy" at bounding box center [372, 233] width 82 height 18
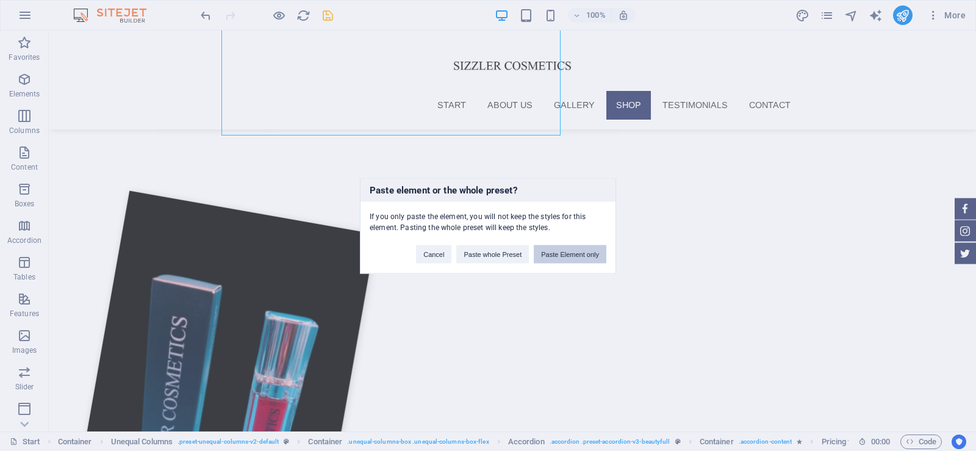
click at [550, 257] on button "Paste Element only" at bounding box center [570, 254] width 73 height 18
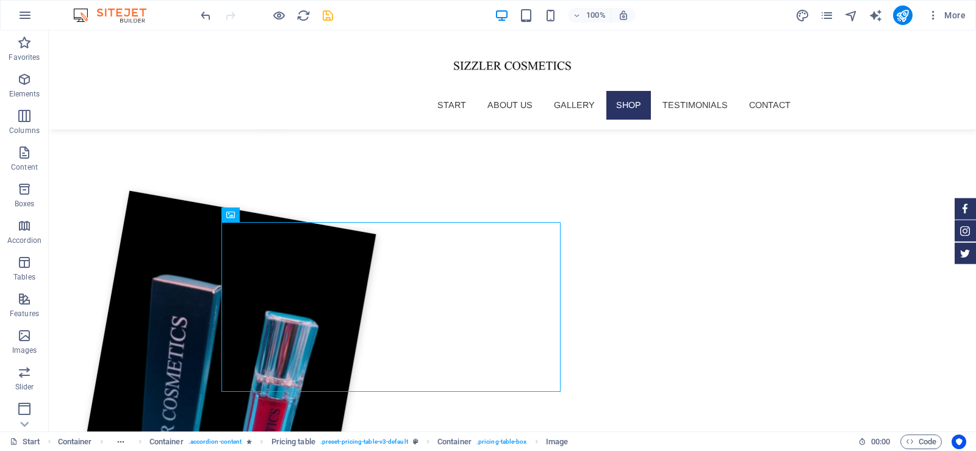
click at [329, 23] on div at bounding box center [266, 15] width 137 height 20
click at [329, 21] on icon "save" at bounding box center [328, 16] width 14 height 14
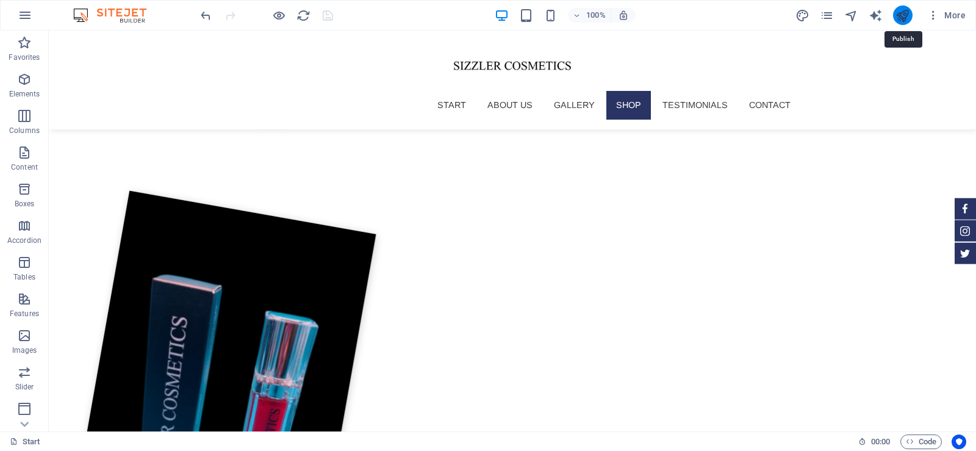
click at [904, 12] on icon "publish" at bounding box center [903, 16] width 14 height 14
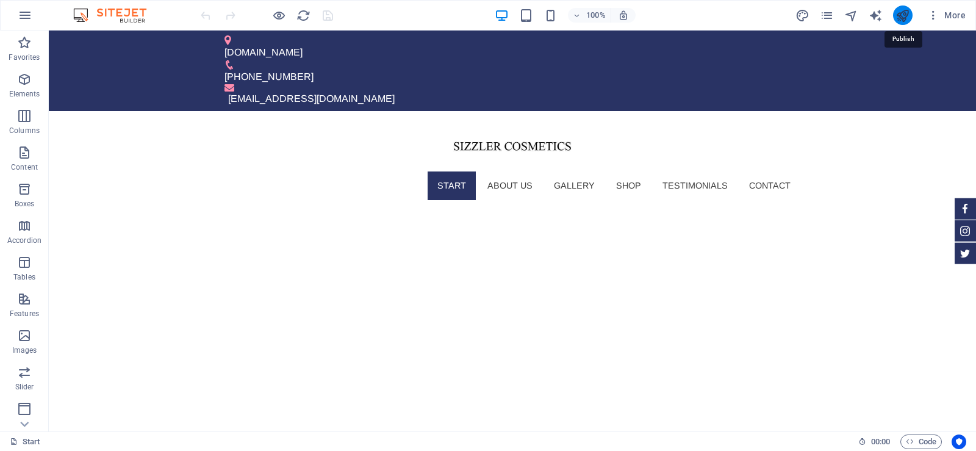
click at [905, 18] on icon "publish" at bounding box center [903, 16] width 14 height 14
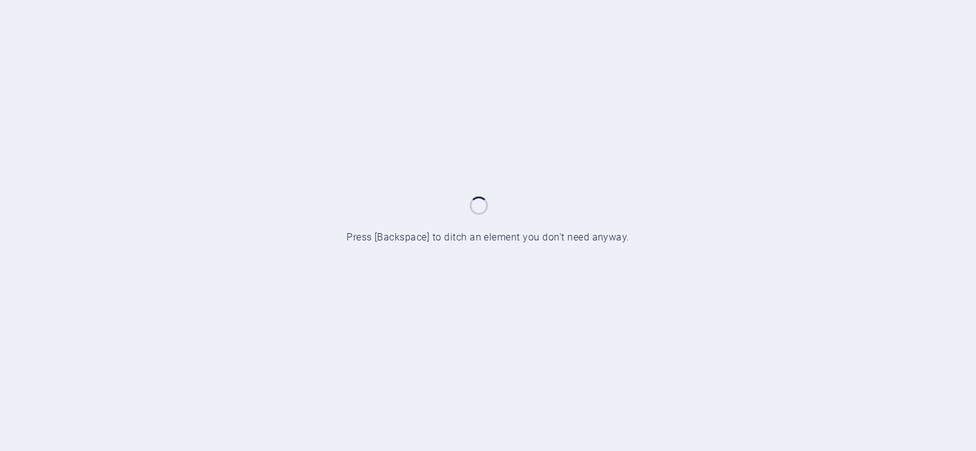
drag, startPoint x: 0, startPoint y: 0, endPoint x: 514, endPoint y: -74, distance: 519.6
click at [514, 0] on html "Sizzler Cosmetics Start Press [Backspace] to ditch an element you don't need an…" at bounding box center [488, 225] width 976 height 451
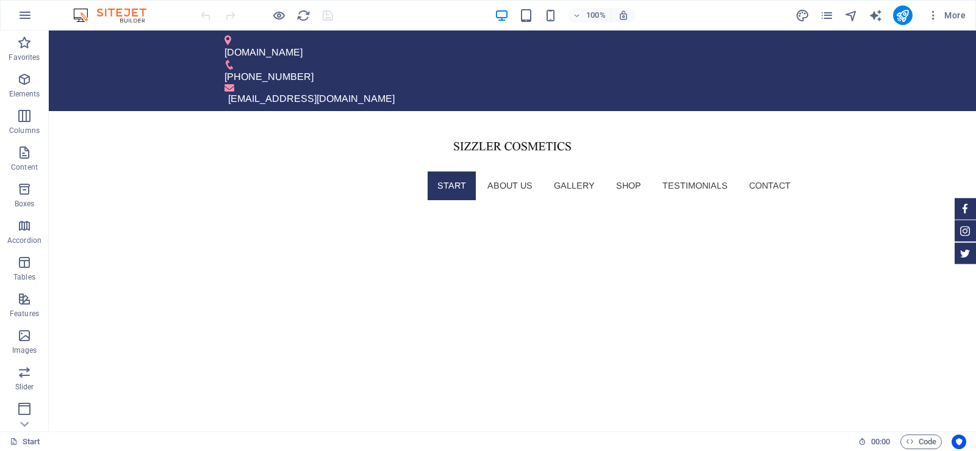
drag, startPoint x: 973, startPoint y: 91, endPoint x: 1021, endPoint y: 52, distance: 62.0
click at [342, 45] on div "[DOMAIN_NAME]" at bounding box center [508, 52] width 566 height 15
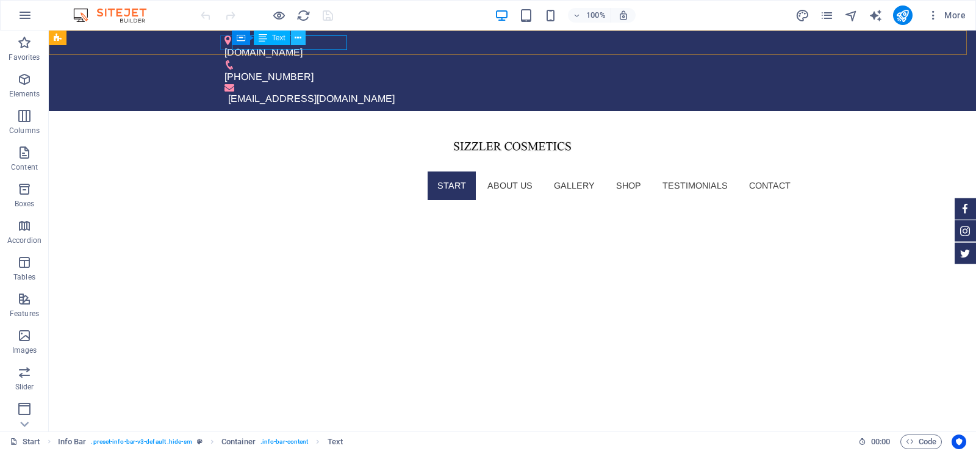
click at [298, 37] on icon at bounding box center [298, 38] width 7 height 13
click at [301, 33] on icon at bounding box center [298, 38] width 7 height 13
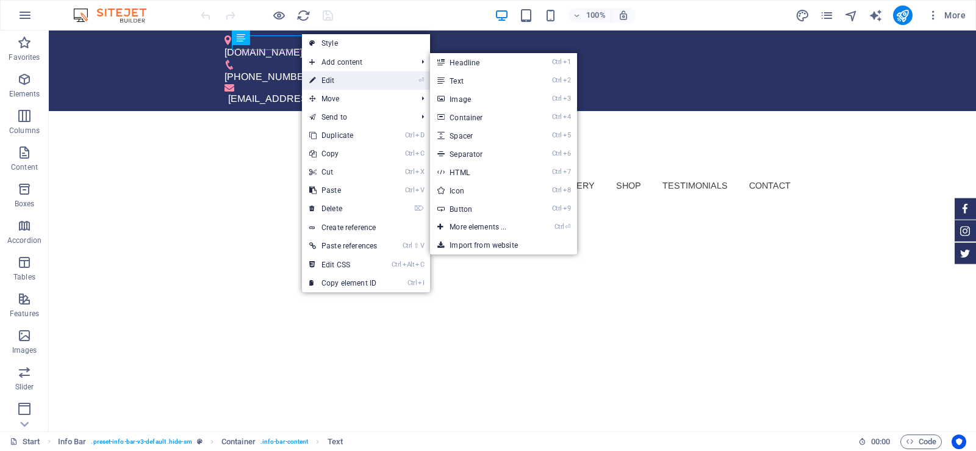
click at [331, 81] on link "⏎ Edit" at bounding box center [343, 80] width 82 height 18
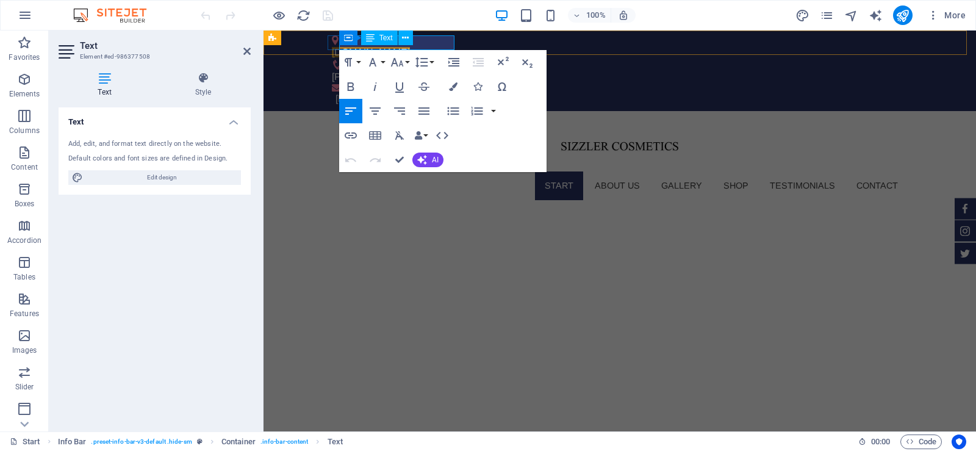
click at [410, 47] on span "[DOMAIN_NAME]" at bounding box center [371, 52] width 78 height 10
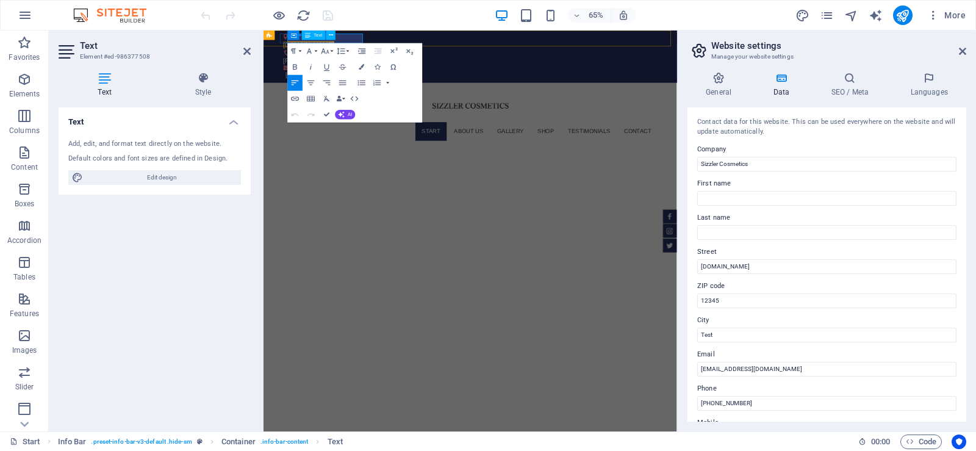
click at [372, 47] on span "[DOMAIN_NAME]" at bounding box center [333, 52] width 78 height 10
click at [293, 98] on icon "button" at bounding box center [295, 99] width 10 height 10
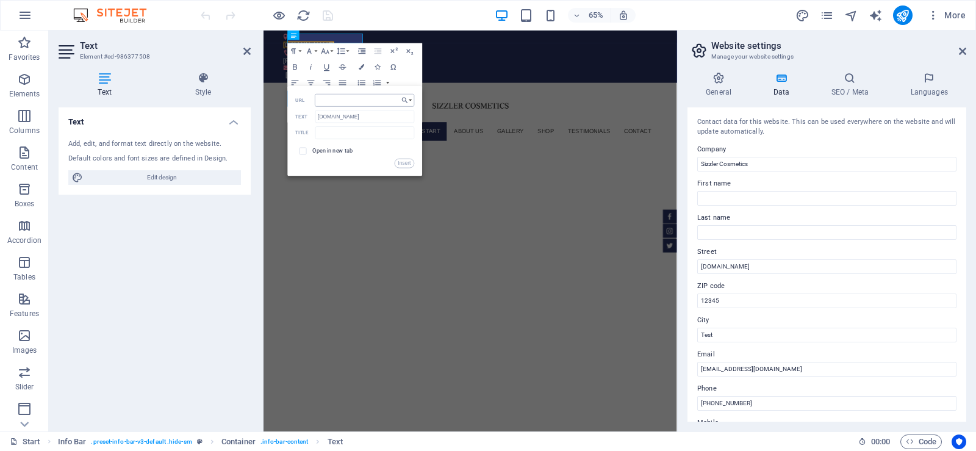
click at [331, 101] on input "URL" at bounding box center [365, 100] width 100 height 13
click at [347, 101] on input "http://www.fashionsizzle.com/" at bounding box center [365, 100] width 100 height 13
paste input "sizzlecosmetcs"
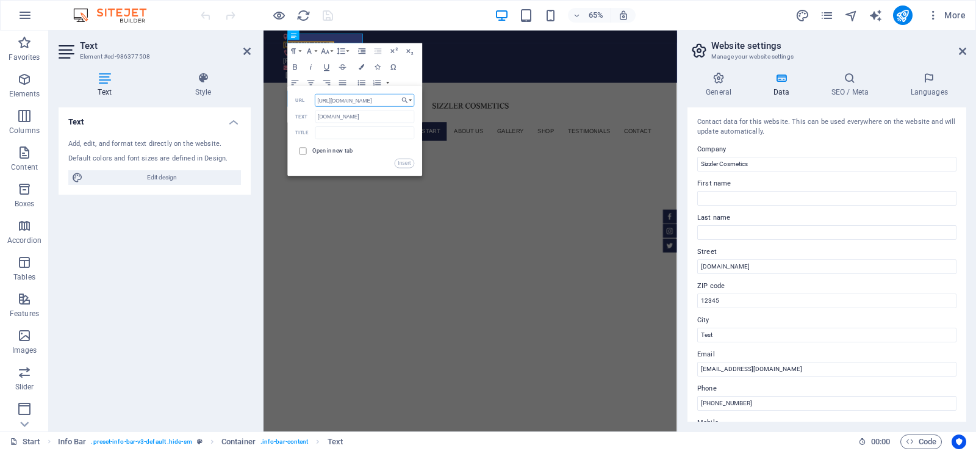
type input "http://sizzlecosmetcs.com/"
click at [301, 152] on input "checkbox" at bounding box center [301, 149] width 7 height 7
checkbox input "true"
click at [393, 102] on input "http://sizzlecosmetcs.com/" at bounding box center [365, 100] width 100 height 13
type input "http://sizzlecosmetcs.com"
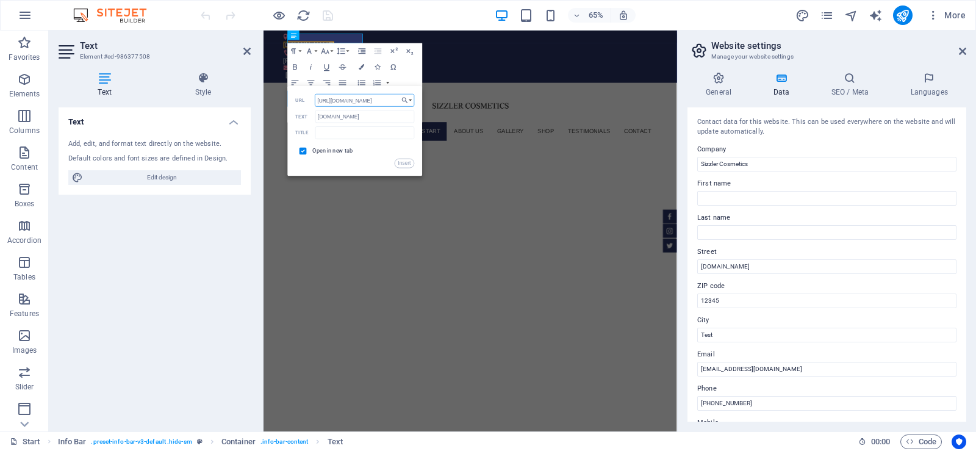
click at [362, 96] on input "http://sizzlecosmetcs.com" at bounding box center [365, 100] width 100 height 13
click at [585, 171] on nav "Start About us Gallery Shop Testimonials Contact" at bounding box center [582, 185] width 576 height 28
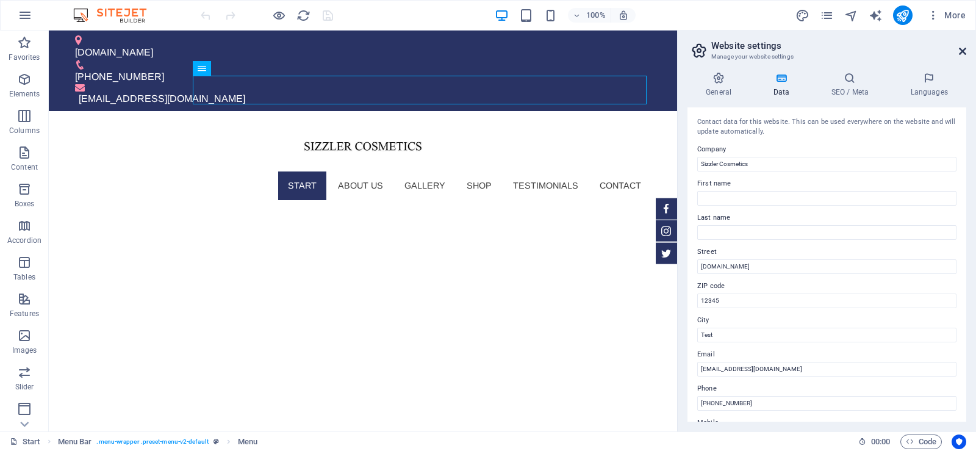
click at [961, 50] on icon at bounding box center [962, 51] width 7 height 10
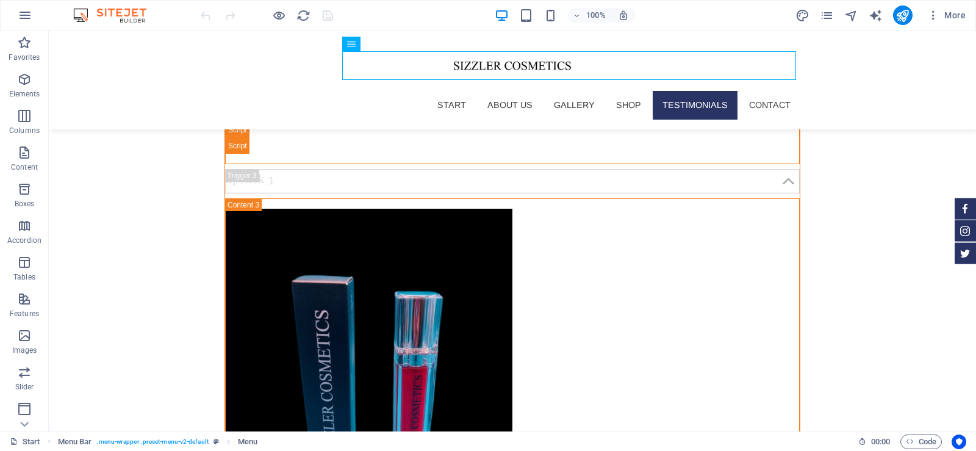
scroll to position [4477, 0]
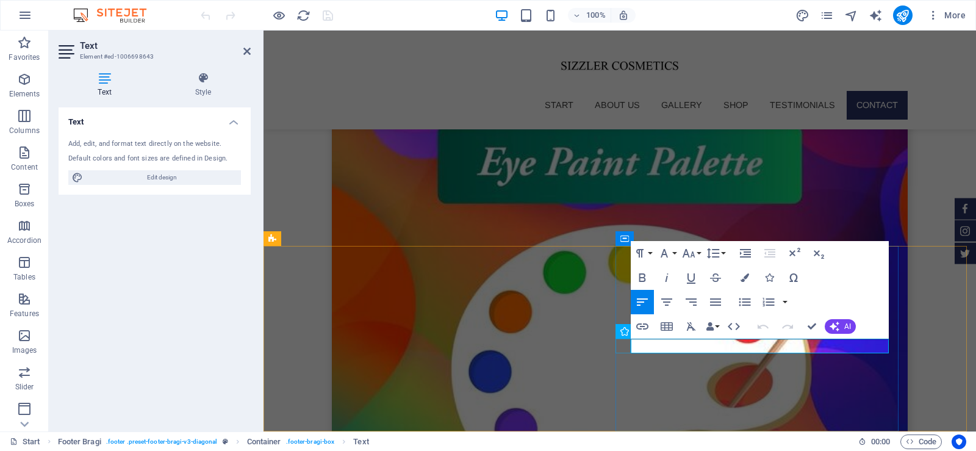
scroll to position [4370, 0]
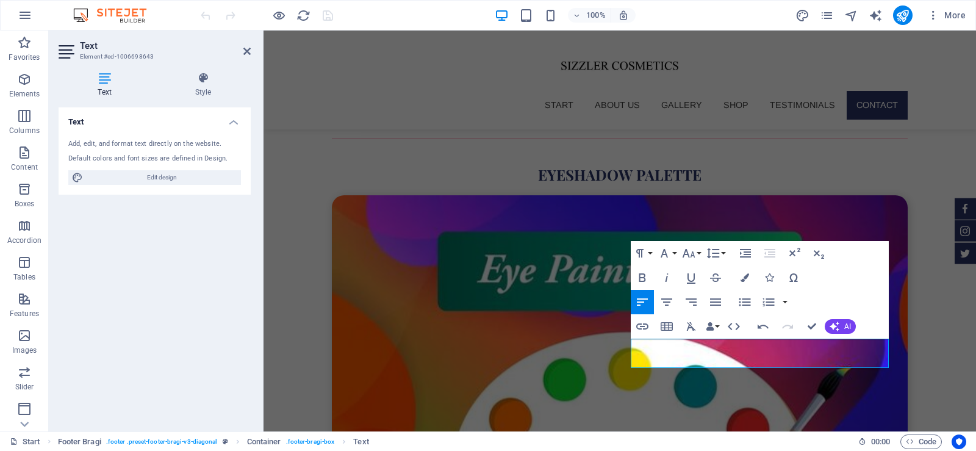
scroll to position [0, 2]
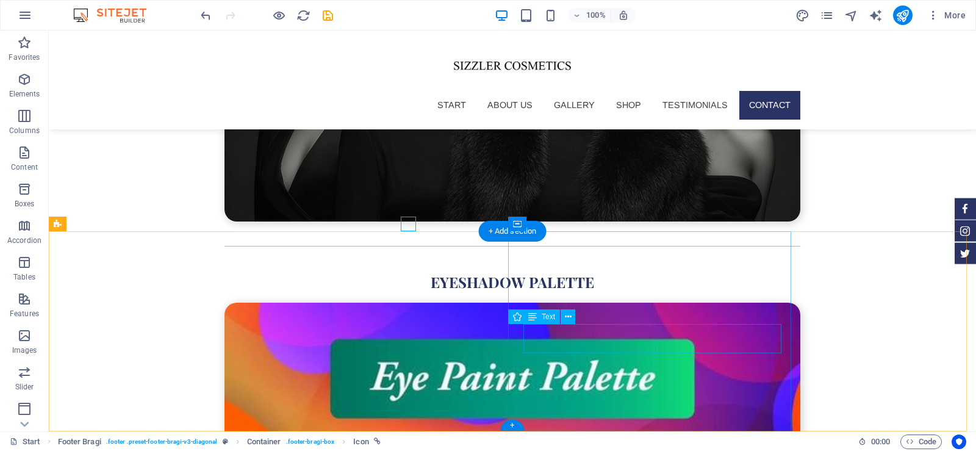
scroll to position [4492, 0]
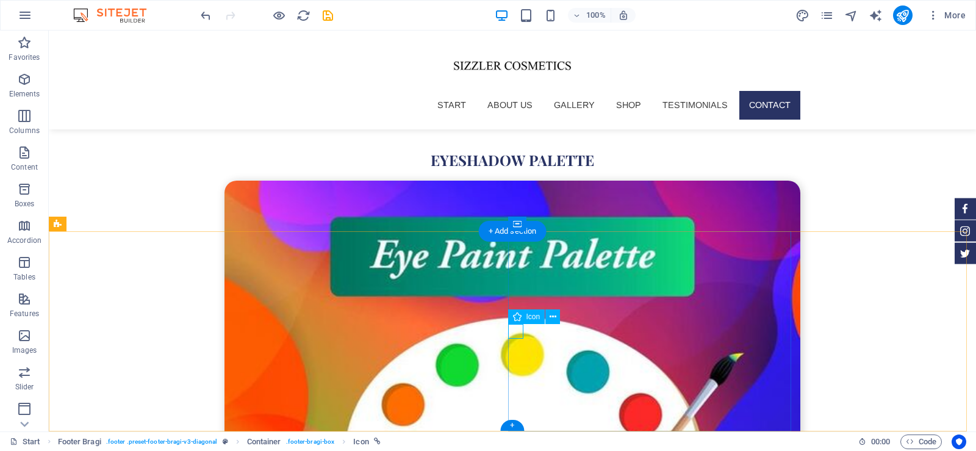
select select "xMidYMid"
select select "px"
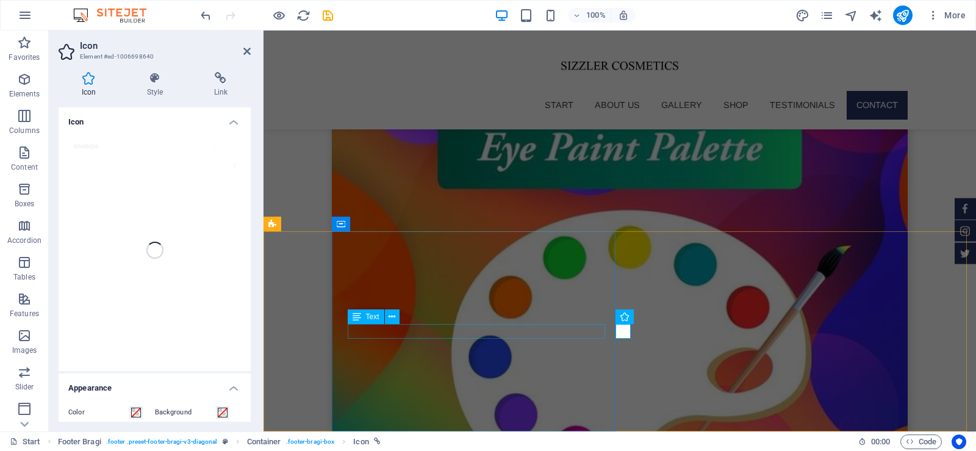
scroll to position [4385, 0]
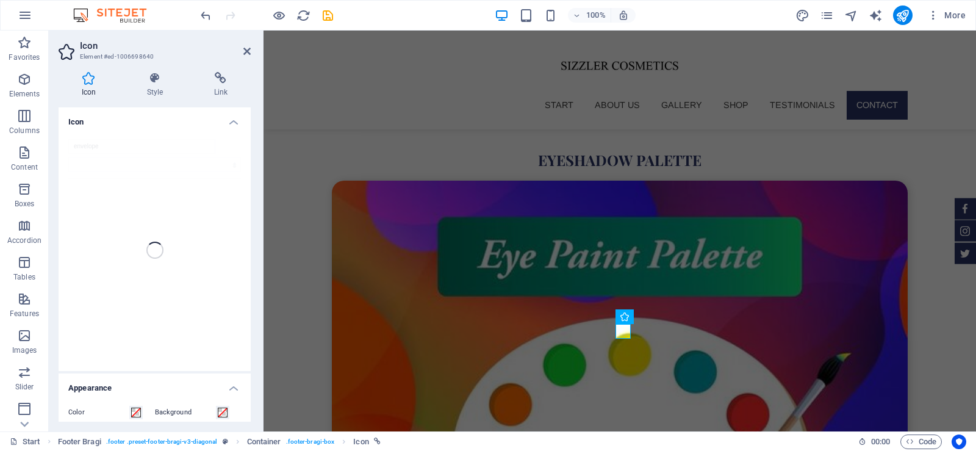
click at [154, 71] on div "Icon Style Link Icon envelope Appearance Color Background Mode Scale Left Cente…" at bounding box center [155, 246] width 212 height 369
click at [87, 84] on h4 "Icon" at bounding box center [91, 85] width 65 height 26
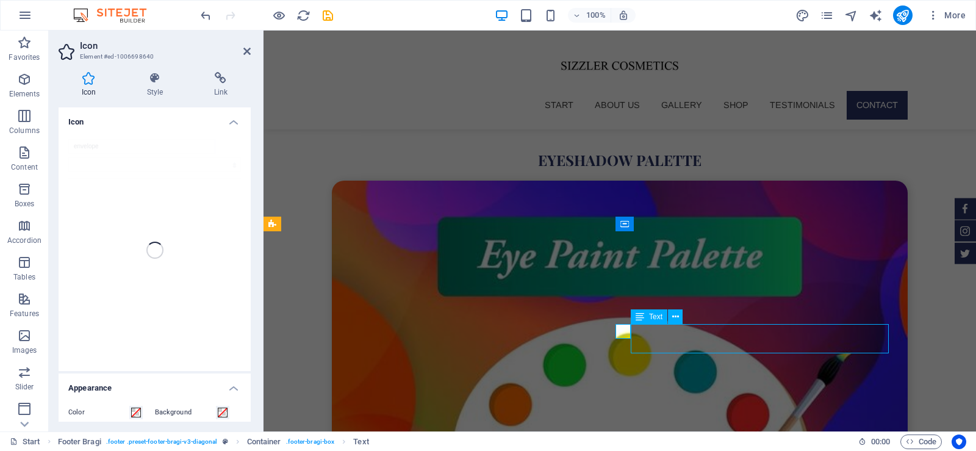
scroll to position [4492, 0]
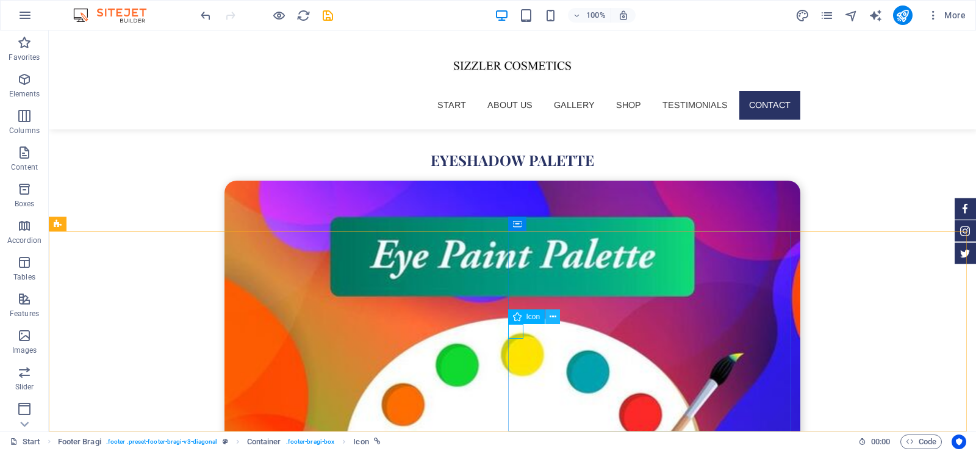
click at [552, 316] on icon at bounding box center [553, 317] width 7 height 13
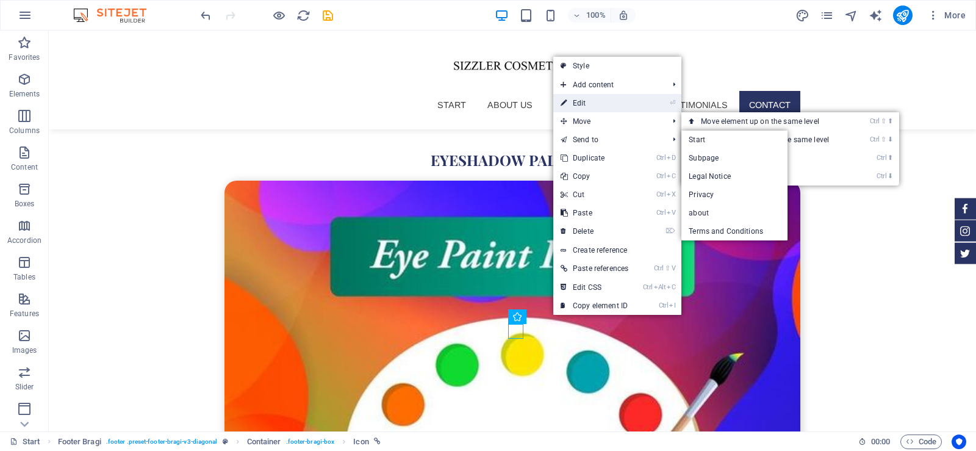
click at [586, 99] on link "⏎ Edit" at bounding box center [594, 103] width 82 height 18
select select "xMidYMid"
select select "px"
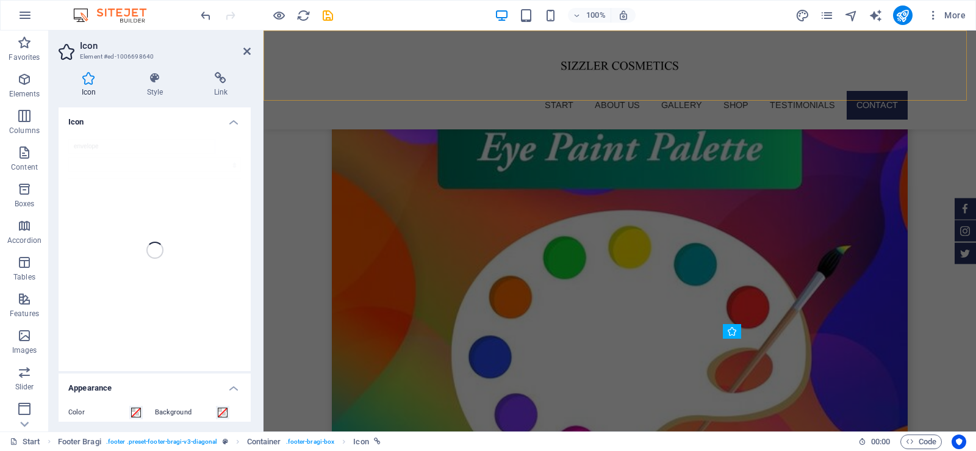
scroll to position [4385, 0]
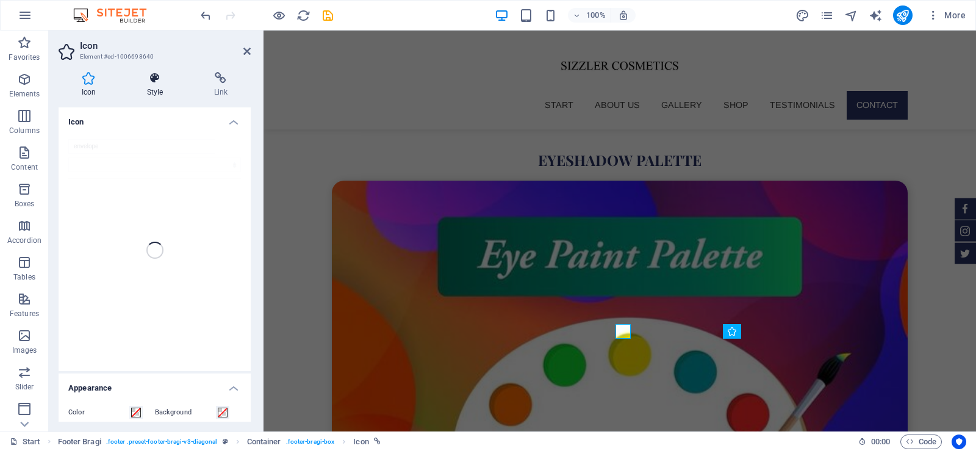
click at [154, 83] on icon at bounding box center [155, 78] width 62 height 12
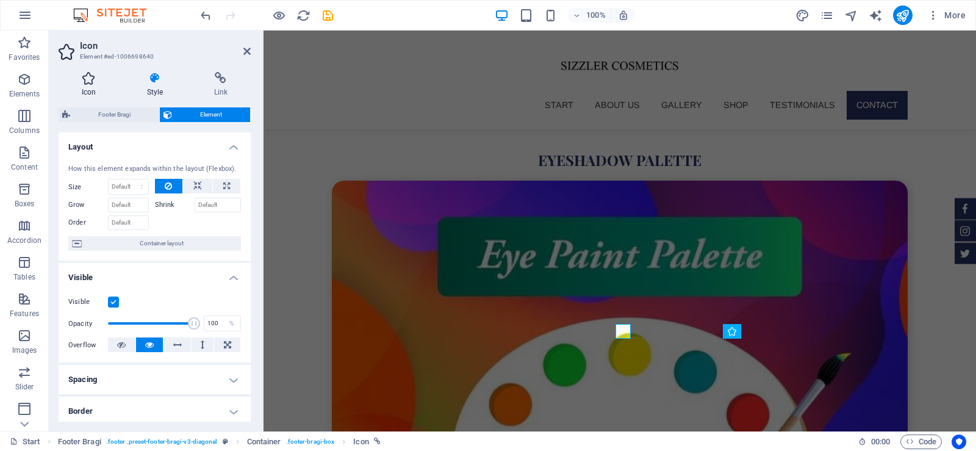
click at [93, 84] on h4 "Icon" at bounding box center [91, 85] width 65 height 26
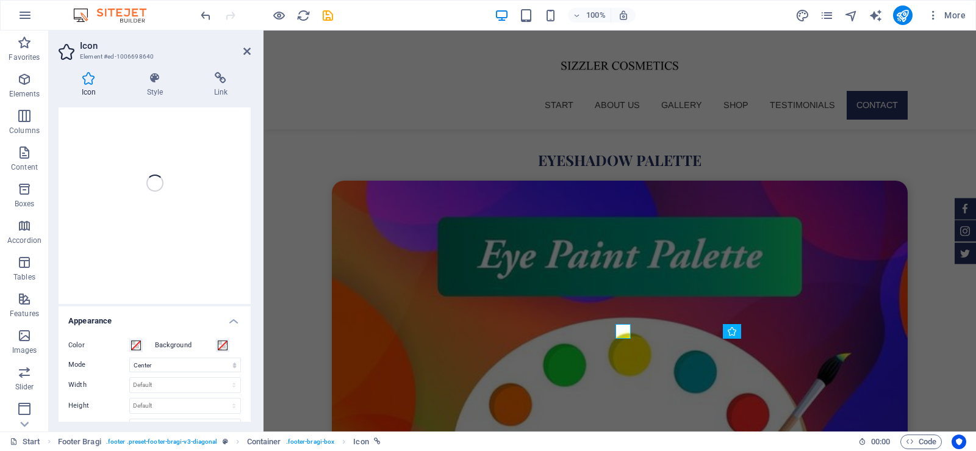
scroll to position [0, 0]
click at [278, 7] on div at bounding box center [266, 15] width 137 height 20
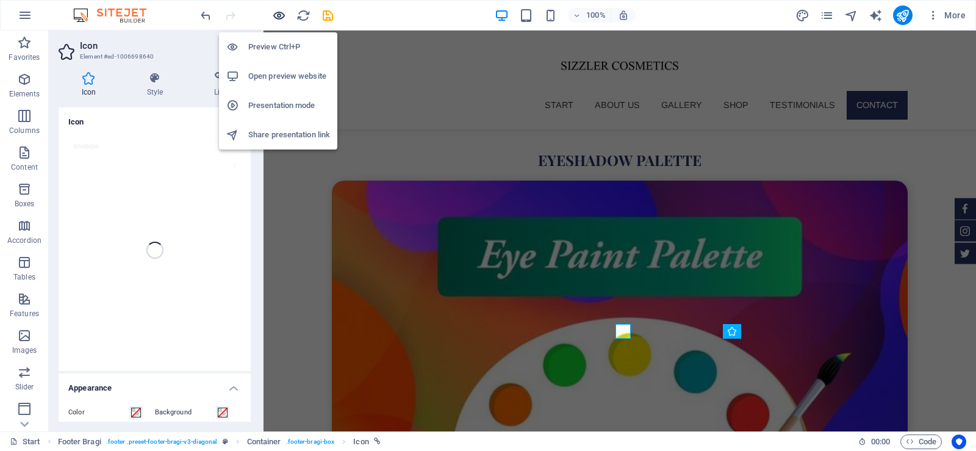
click at [279, 12] on icon "button" at bounding box center [279, 16] width 14 height 14
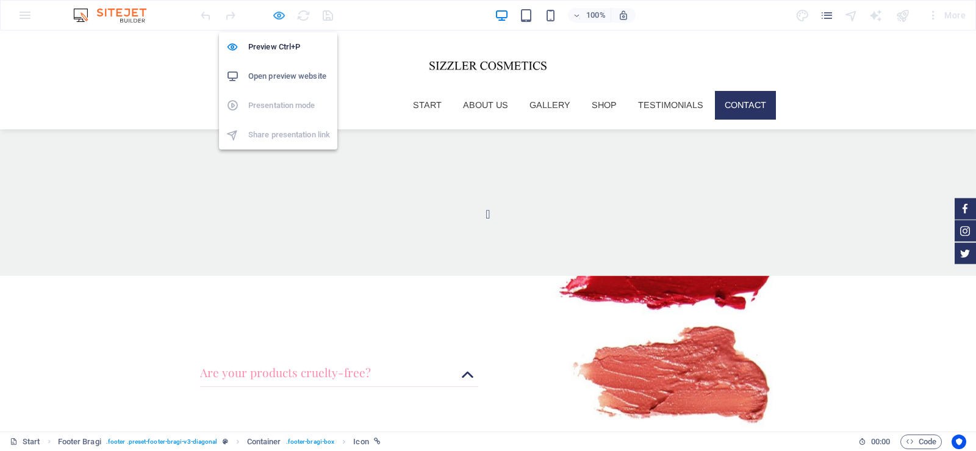
scroll to position [3096, 0]
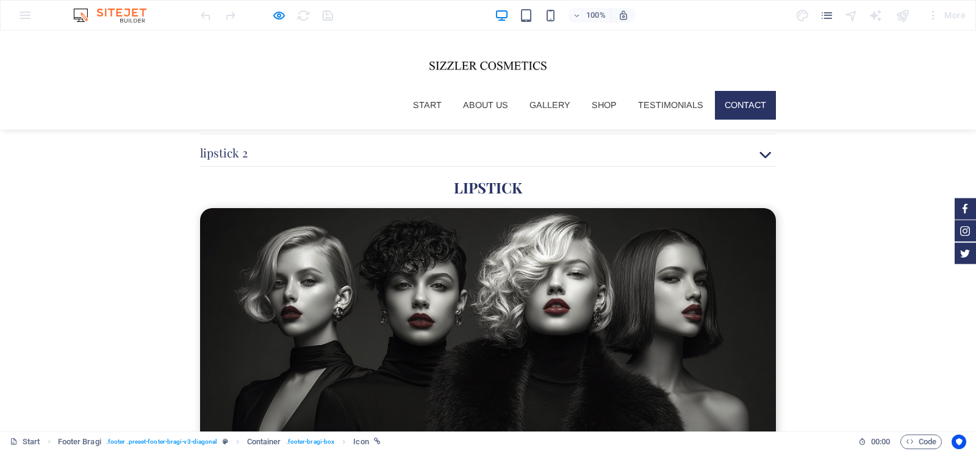
click at [278, 21] on icon "button" at bounding box center [279, 16] width 14 height 14
select select "xMidYMid"
select select "px"
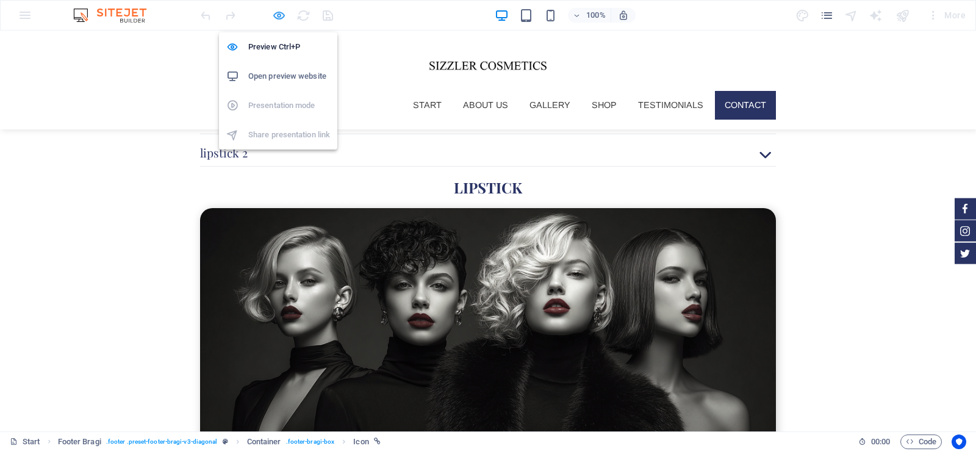
select select "px"
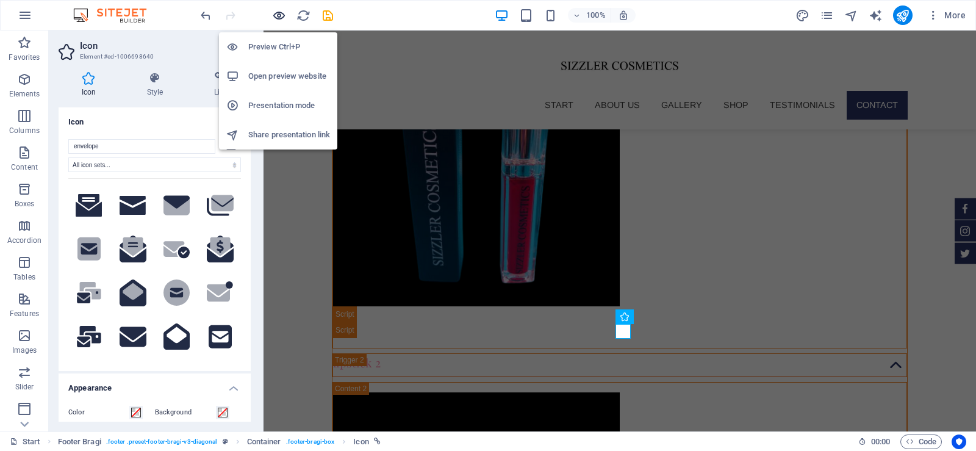
scroll to position [4385, 0]
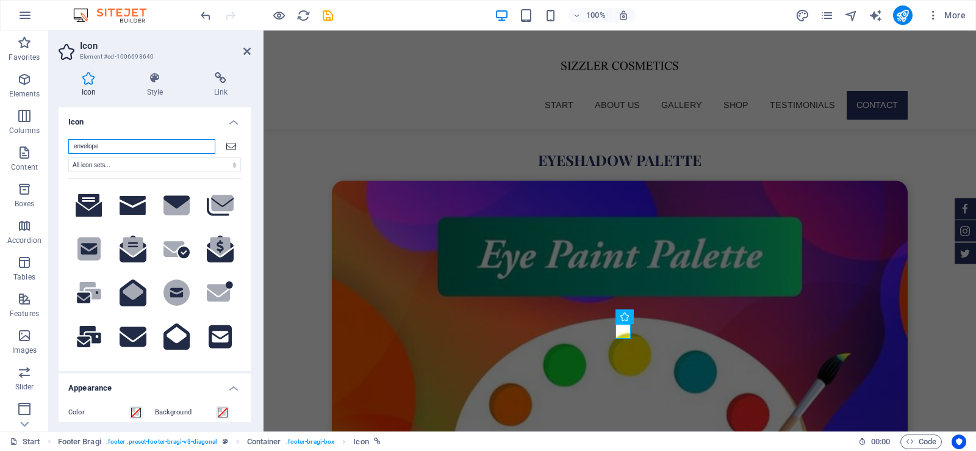
click at [141, 148] on input "envelope" at bounding box center [141, 146] width 147 height 15
click at [124, 143] on input "envelope" at bounding box center [141, 146] width 147 height 15
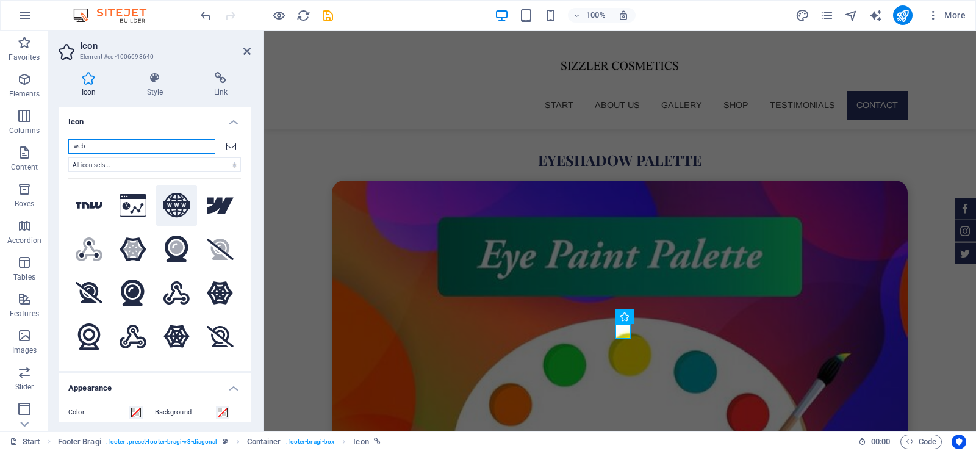
type input "web"
click at [172, 207] on icon at bounding box center [177, 205] width 27 height 25
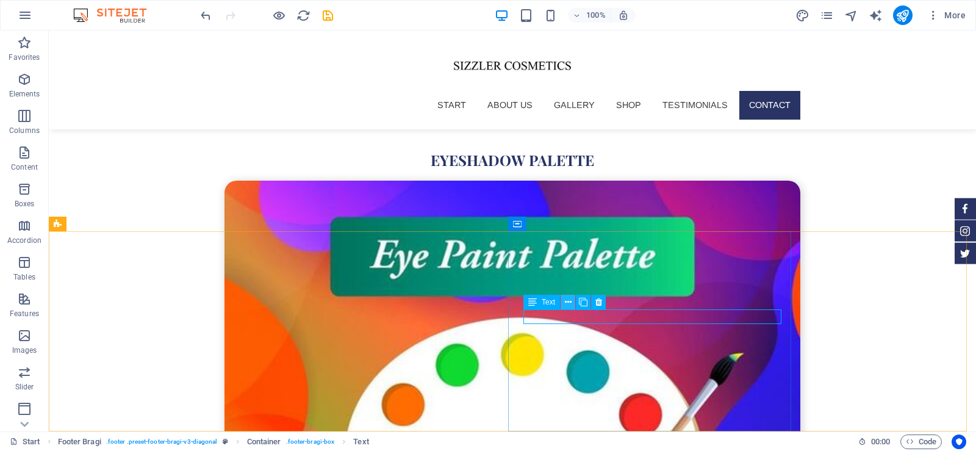
click at [571, 301] on icon at bounding box center [568, 302] width 7 height 13
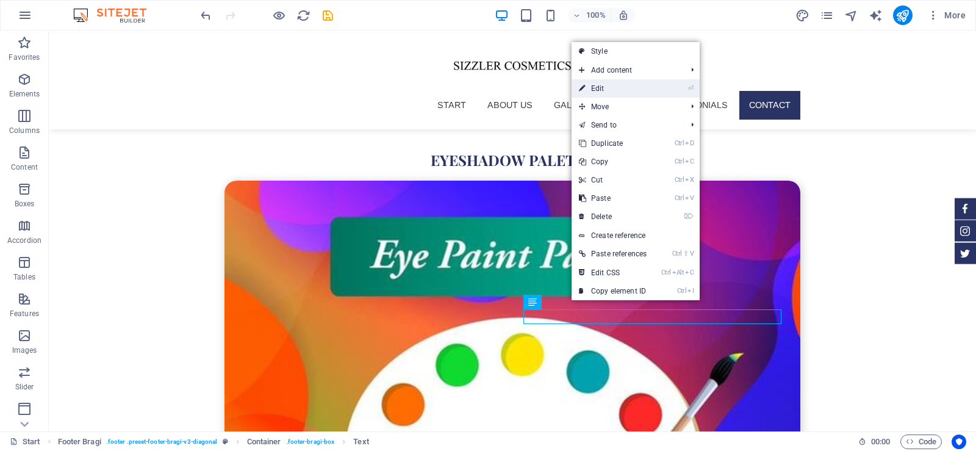
click at [595, 92] on link "⏎ Edit" at bounding box center [613, 88] width 82 height 18
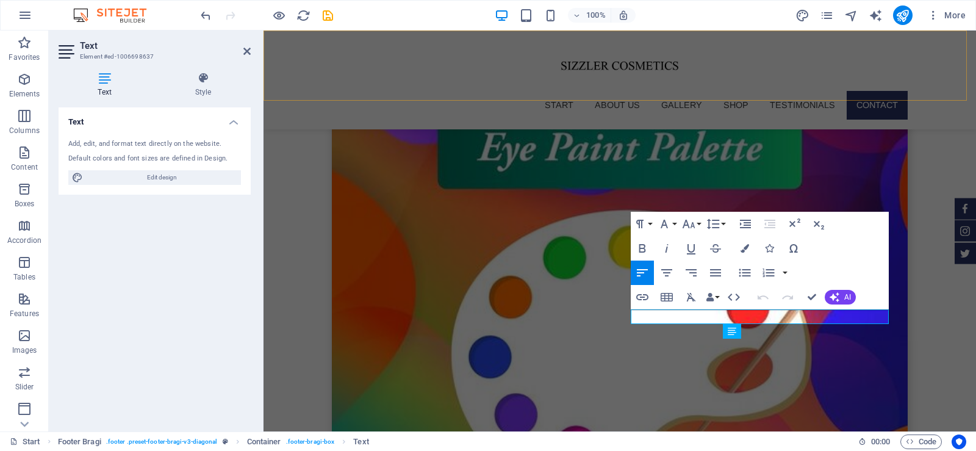
scroll to position [4385, 0]
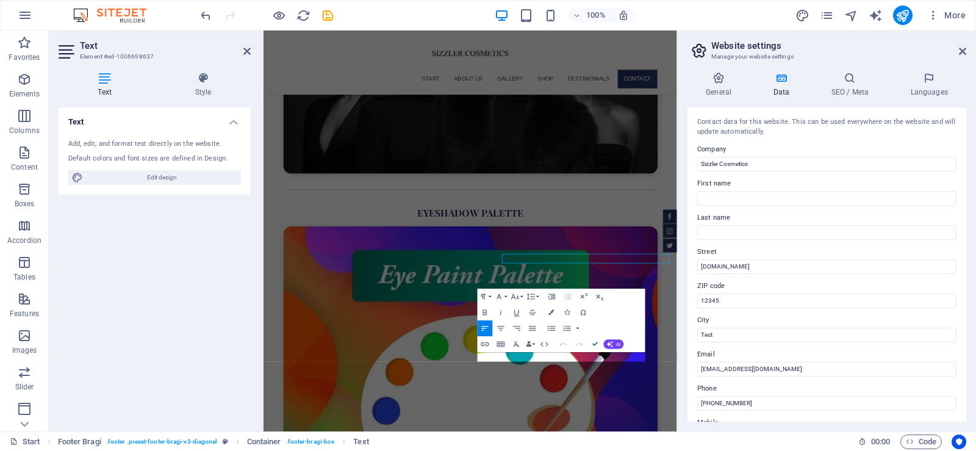
scroll to position [4320, 0]
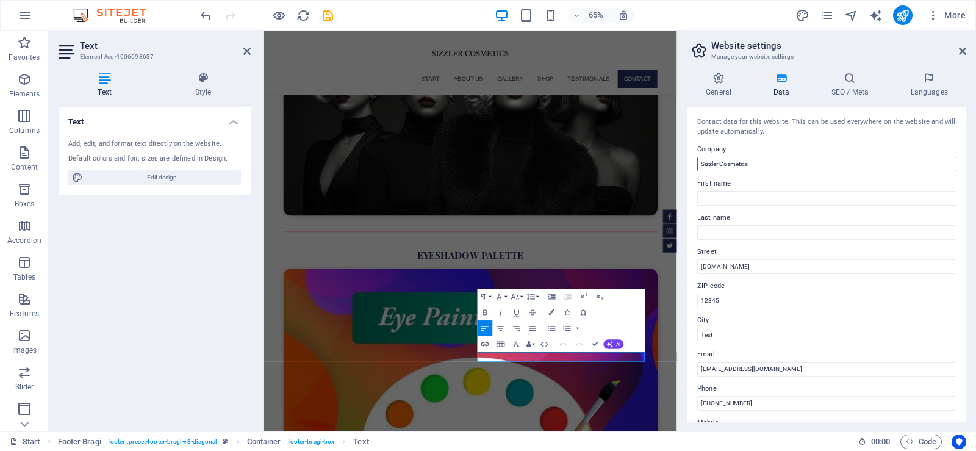
click at [721, 164] on input "Sizzler Cosmetics" at bounding box center [826, 164] width 259 height 15
paste input "fasionsizzler"
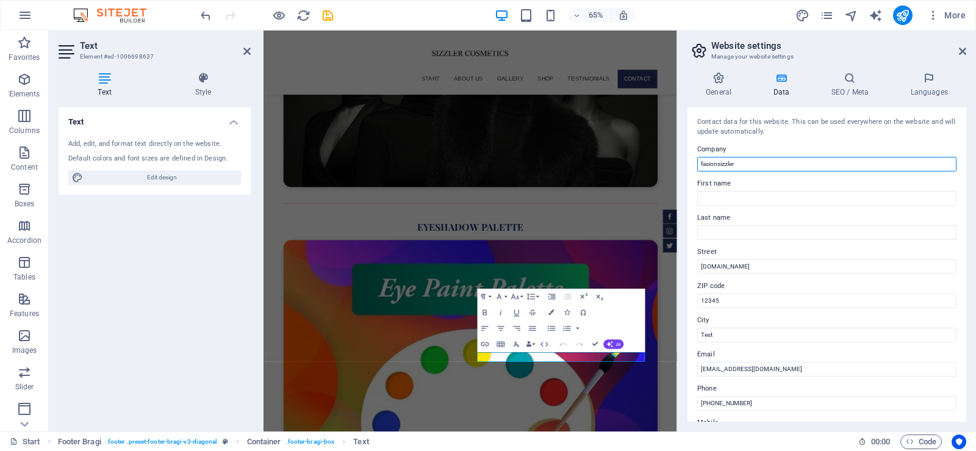
click at [705, 160] on input "fasionsizzler" at bounding box center [826, 164] width 259 height 15
type input "Fasionsizzler"
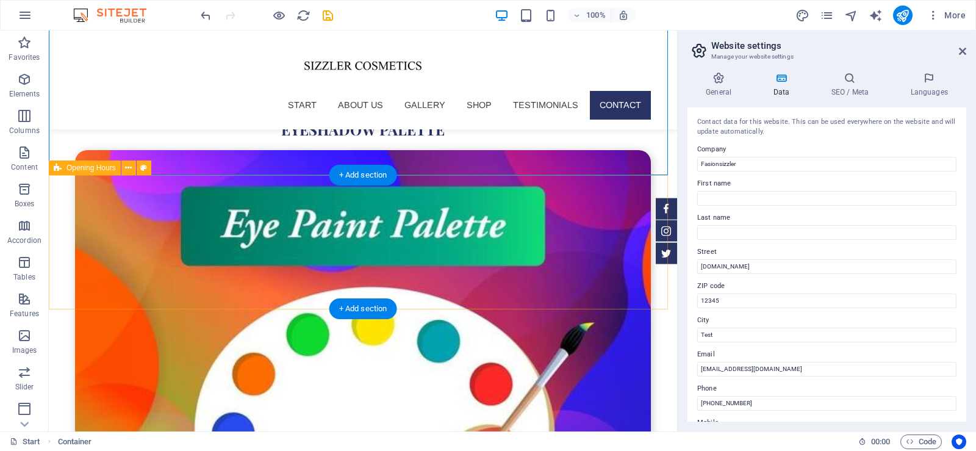
scroll to position [4003, 0]
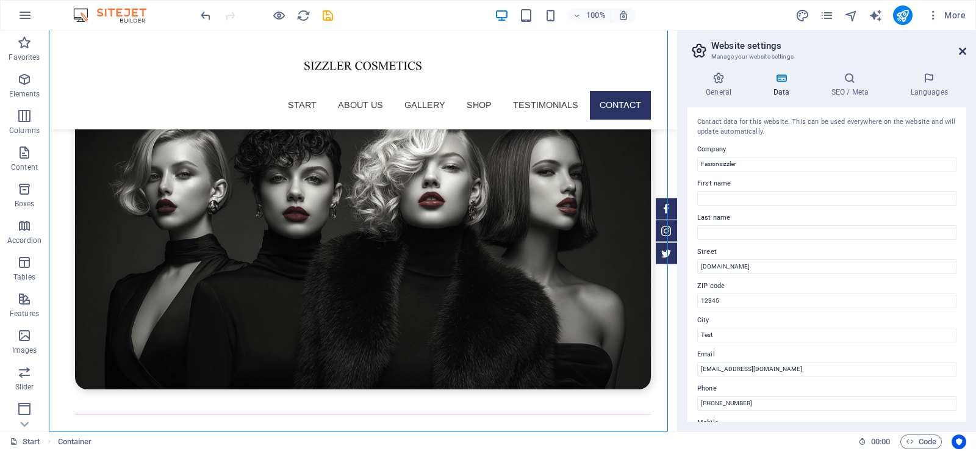
click at [960, 54] on icon at bounding box center [962, 51] width 7 height 10
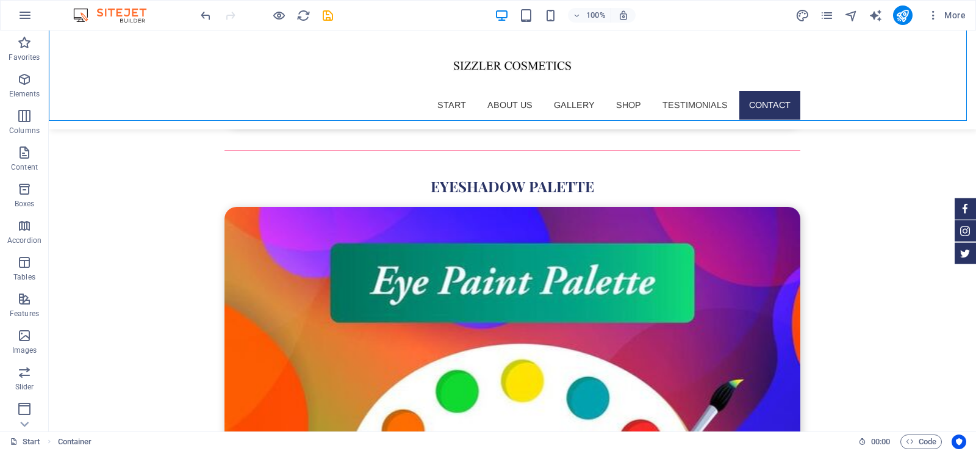
scroll to position [4487, 0]
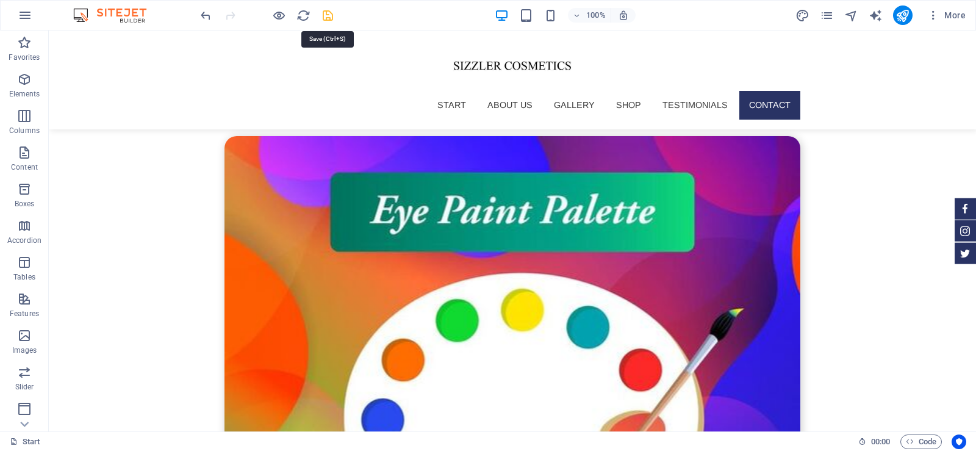
click at [329, 14] on icon "save" at bounding box center [328, 16] width 14 height 14
select select "xMidYMid"
select select "px"
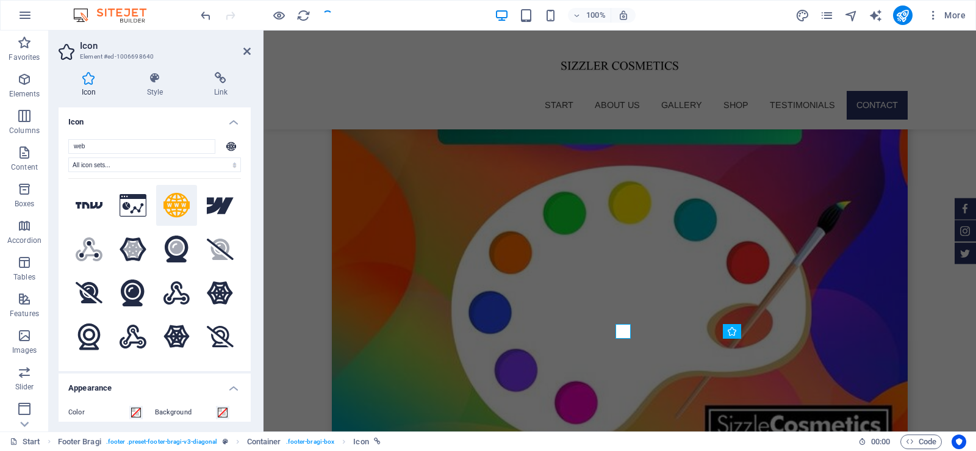
scroll to position [4380, 0]
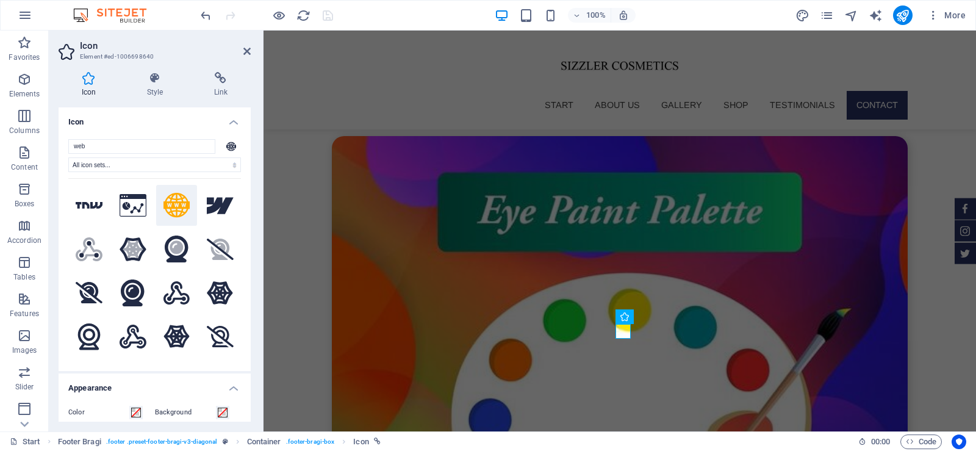
drag, startPoint x: 239, startPoint y: 211, endPoint x: 239, endPoint y: 239, distance: 28.1
click at [239, 239] on div "web All icon sets... IcoFont Ionicons FontAwesome Brands FontAwesome Duotone Fo…" at bounding box center [155, 250] width 192 height 242
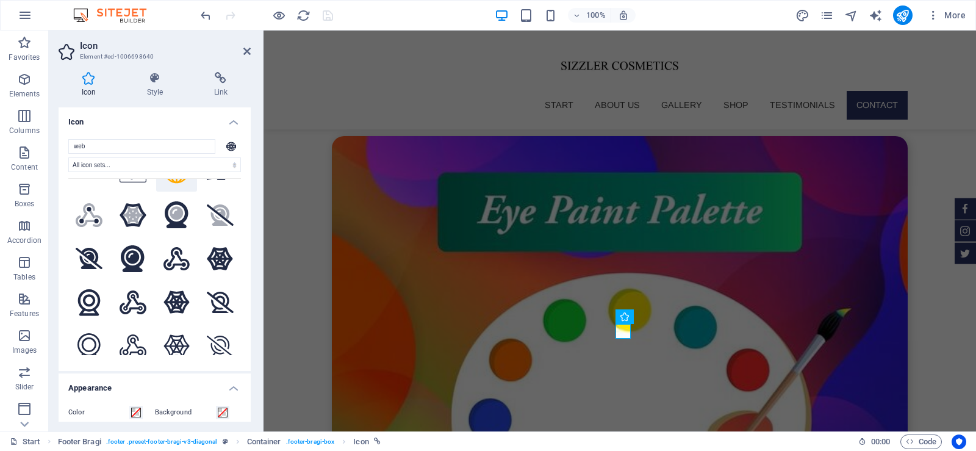
scroll to position [0, 0]
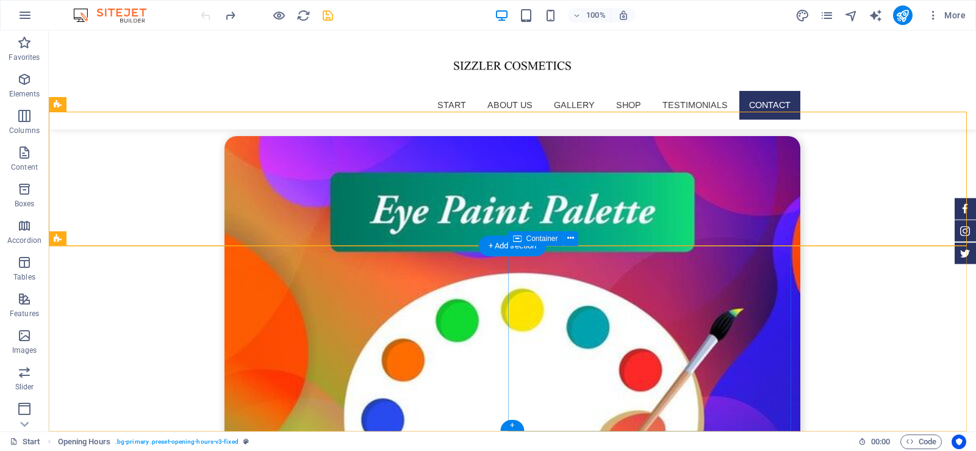
scroll to position [4473, 0]
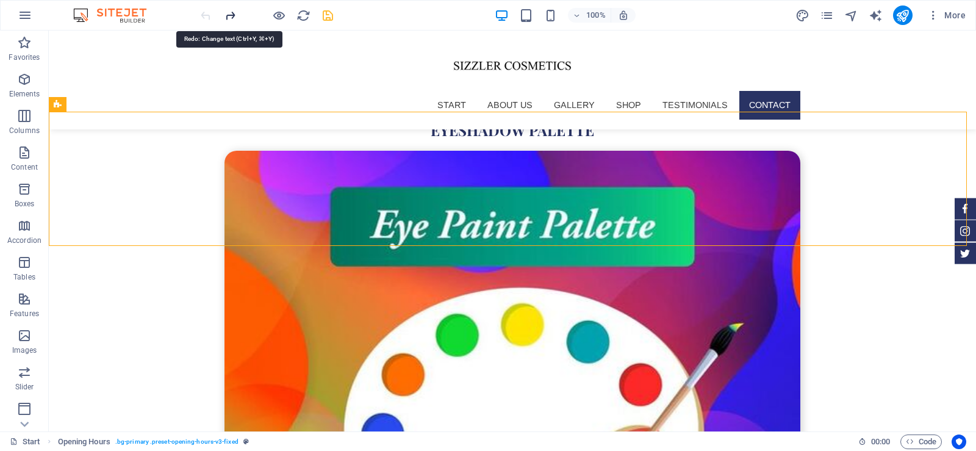
click at [229, 16] on icon "redo" at bounding box center [230, 16] width 14 height 14
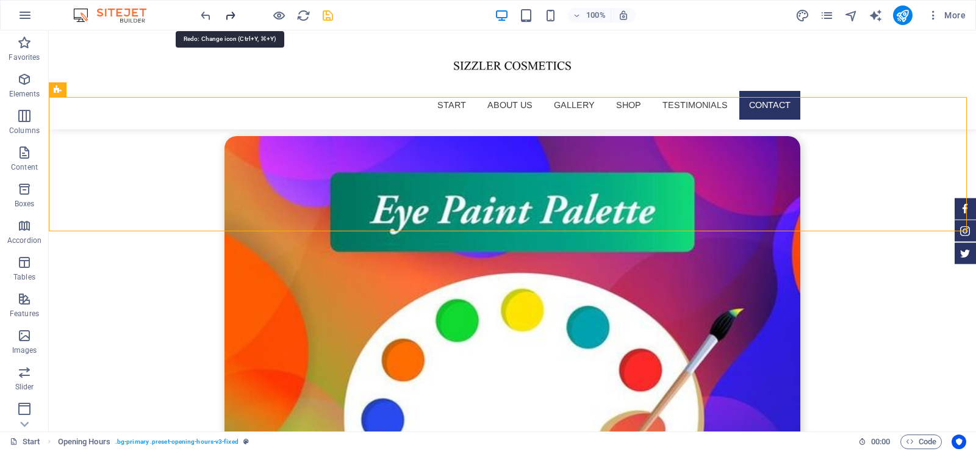
click at [229, 16] on icon "redo" at bounding box center [230, 16] width 14 height 14
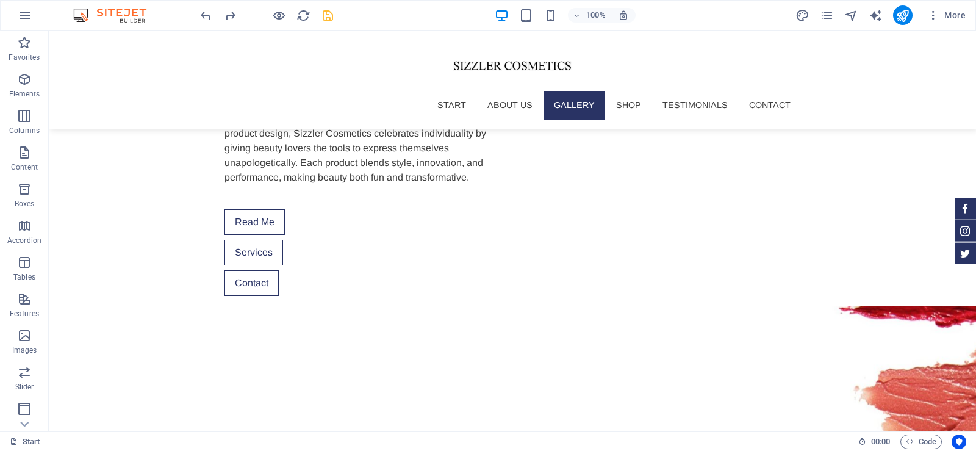
scroll to position [520, 0]
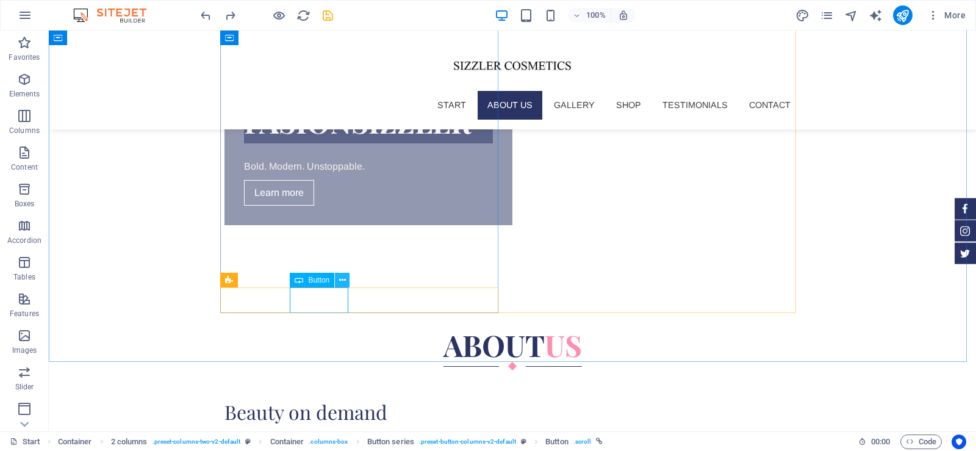
click at [345, 278] on icon at bounding box center [342, 280] width 7 height 13
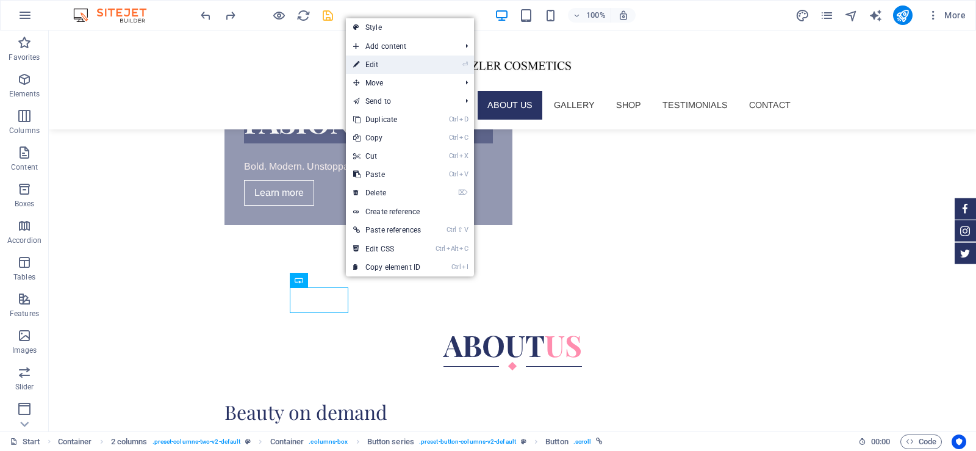
click at [391, 63] on link "⏎ Edit" at bounding box center [387, 65] width 82 height 18
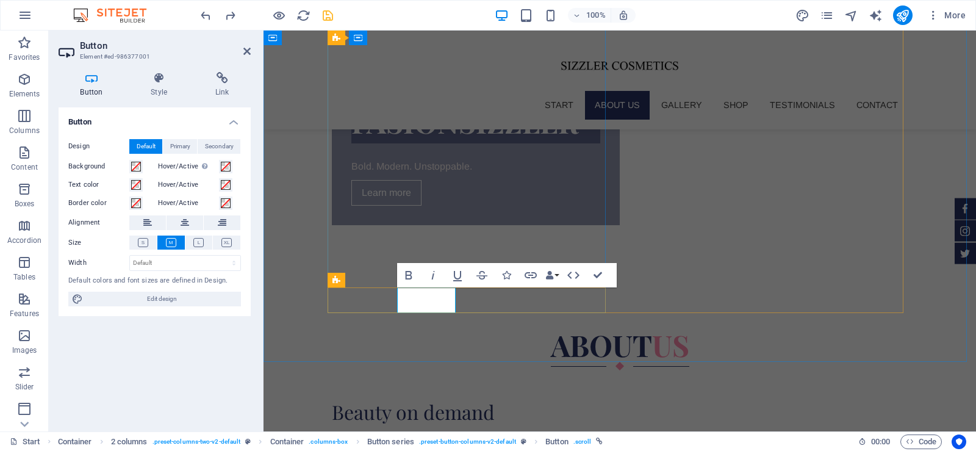
click at [528, 279] on icon "button" at bounding box center [531, 275] width 15 height 15
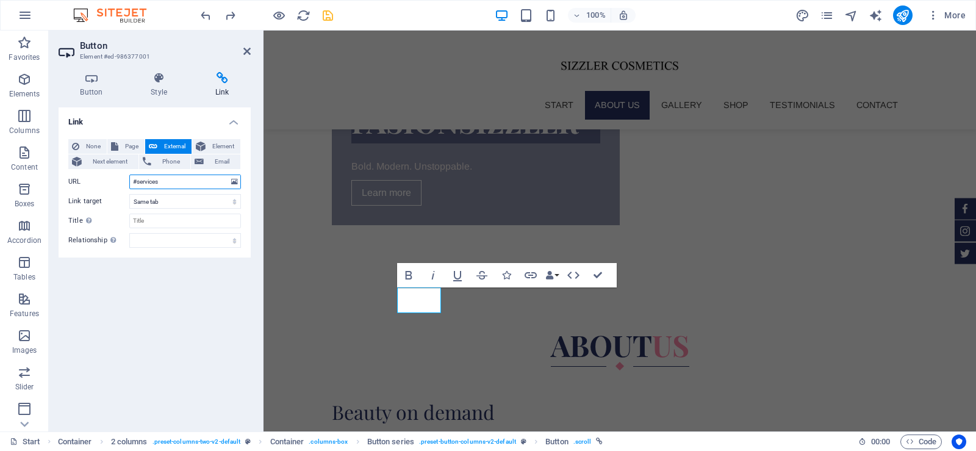
click at [153, 179] on input "#services" at bounding box center [185, 182] width 112 height 15
type input "#shop"
click at [178, 312] on div "Link None Page External Element Next element Phone Email Page Start Subpage Leg…" at bounding box center [155, 264] width 192 height 314
click at [87, 144] on span "None" at bounding box center [93, 146] width 20 height 15
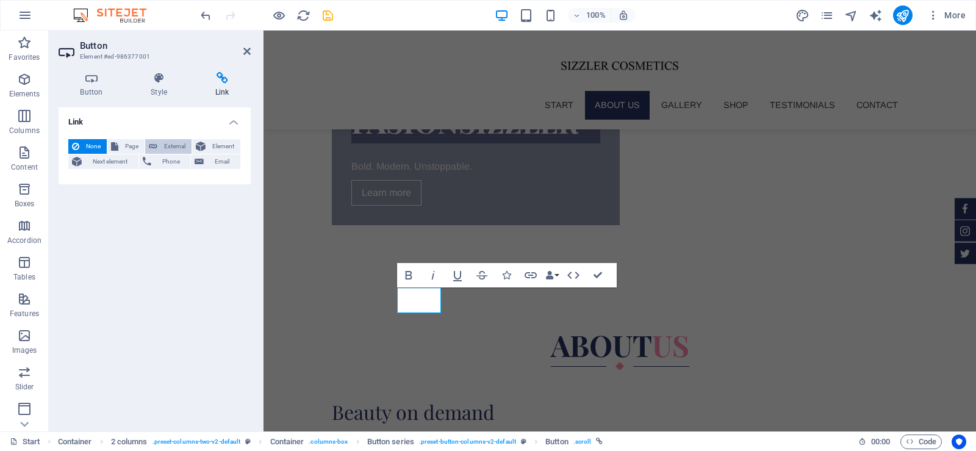
click at [167, 143] on span "External" at bounding box center [174, 146] width 27 height 15
select select "blank"
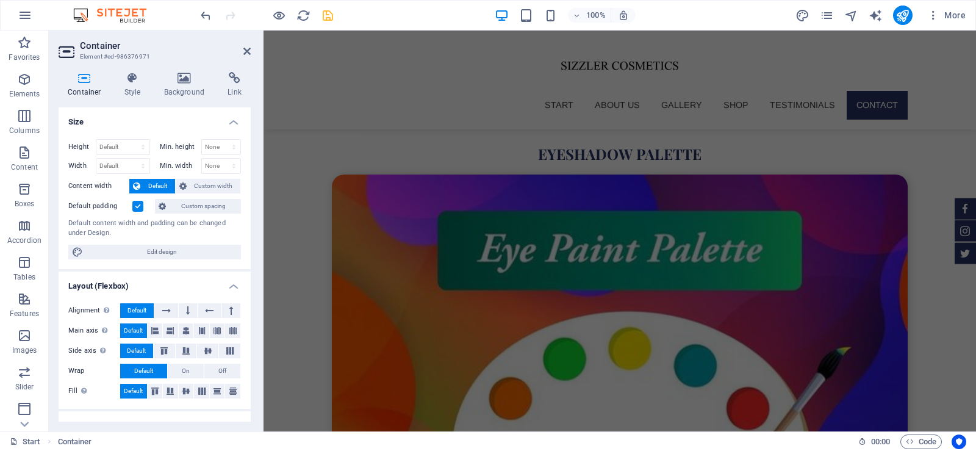
scroll to position [4380, 0]
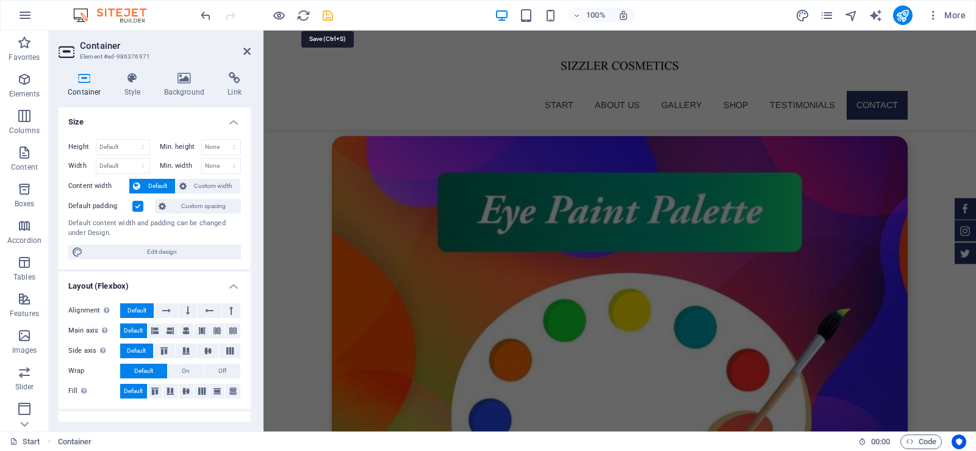
click at [322, 21] on icon "save" at bounding box center [328, 16] width 14 height 14
select select "xMidYMid"
select select "px"
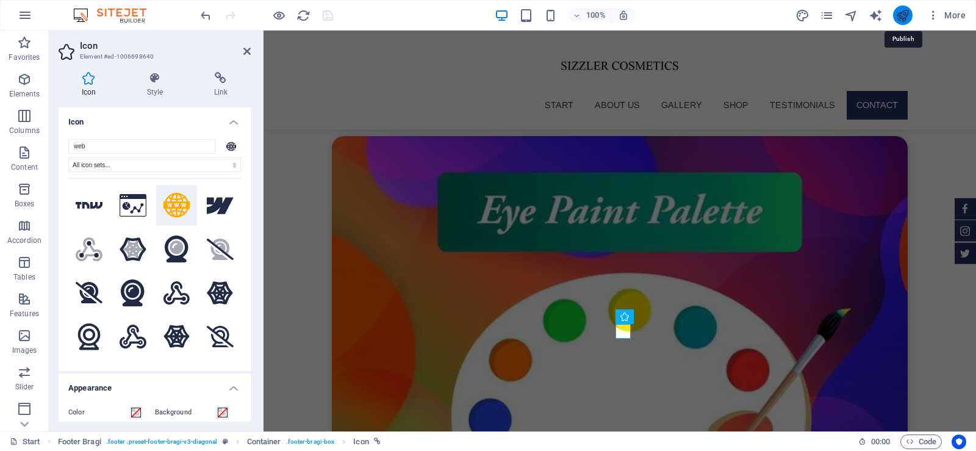
click at [901, 15] on icon "publish" at bounding box center [903, 16] width 14 height 14
select select "xMidYMid"
select select "px"
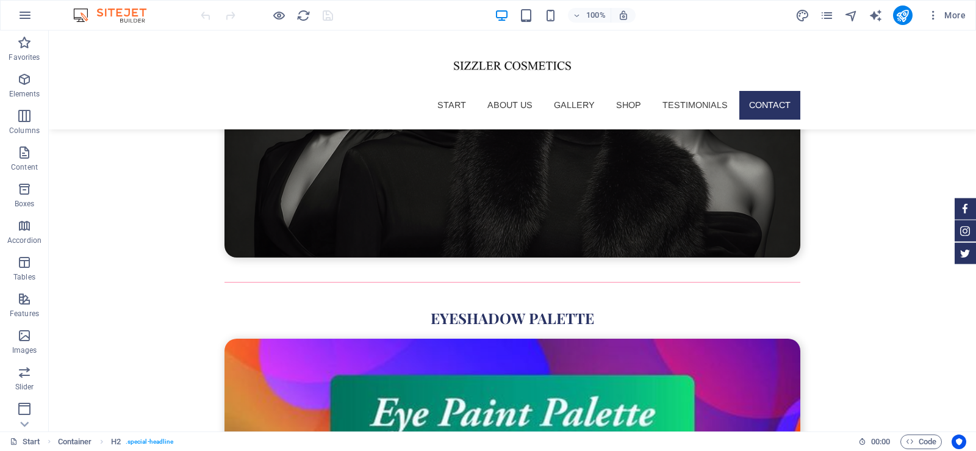
scroll to position [4473, 0]
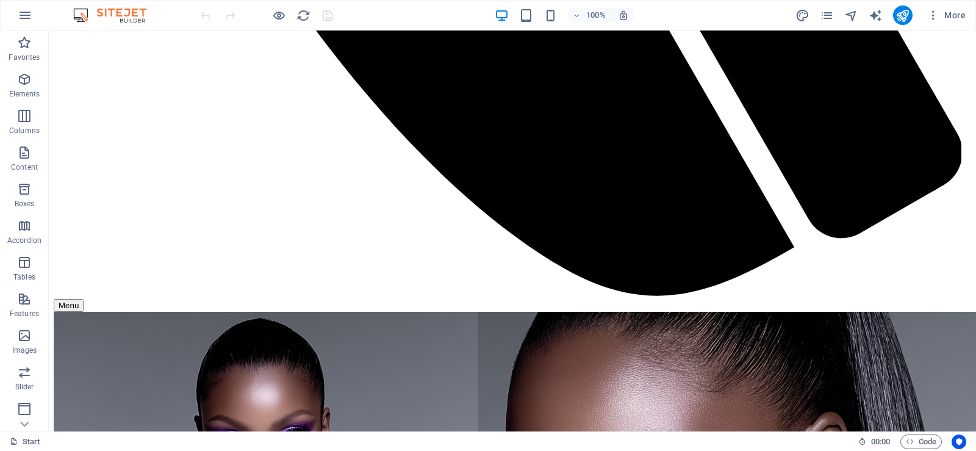
scroll to position [4473, 0]
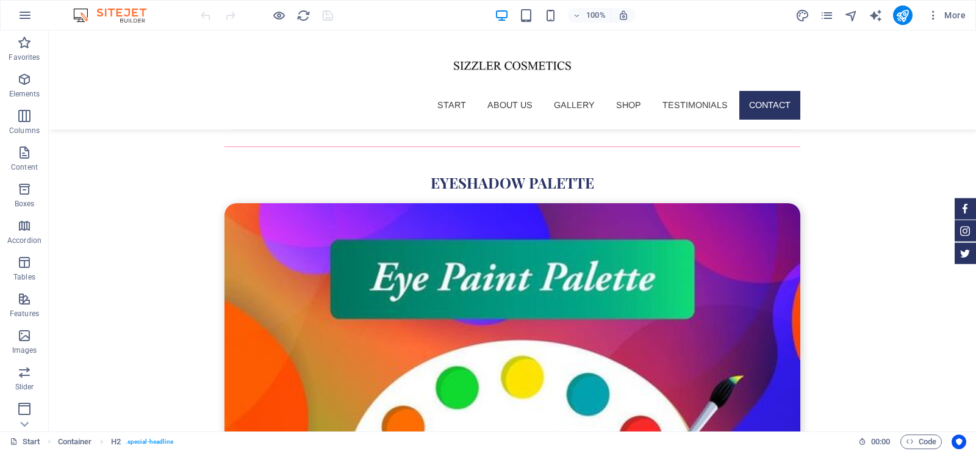
scroll to position [4477, 0]
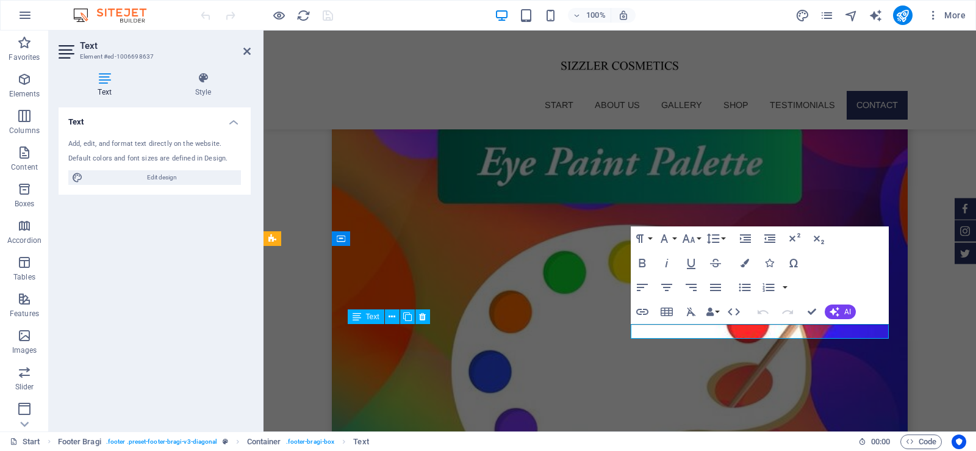
scroll to position [4370, 0]
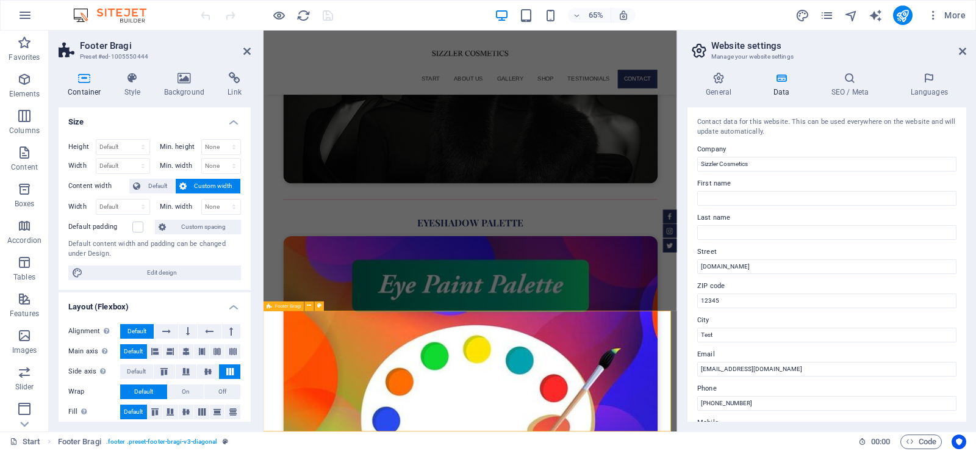
scroll to position [4305, 0]
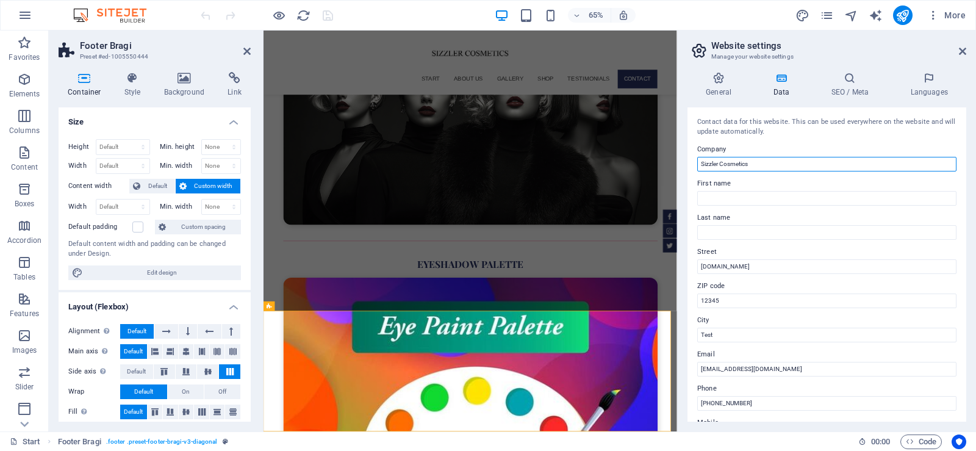
click at [727, 162] on input "Sizzler Cosmetics" at bounding box center [826, 164] width 259 height 15
click at [727, 162] on body "Sizzler Cosmetics Start Favorites Elements Columns Content Boxes Accordion Tabl…" at bounding box center [488, 225] width 976 height 451
click at [727, 162] on input "Sizzler Cosmetics" at bounding box center [826, 164] width 259 height 15
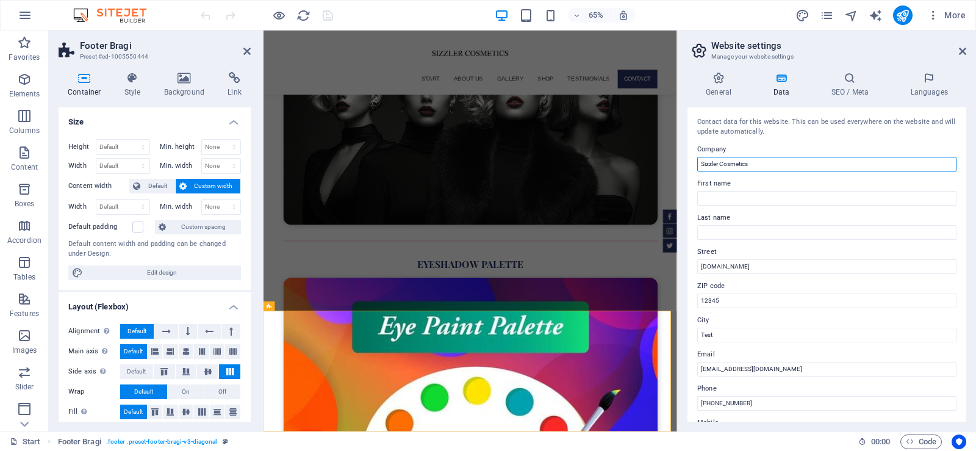
click at [727, 162] on input "Sizzler Cosmetics" at bounding box center [826, 164] width 259 height 15
paste input "[URL][DOMAIN_NAME]"
type input "[URL][DOMAIN_NAME]"
click at [964, 54] on icon at bounding box center [962, 51] width 7 height 10
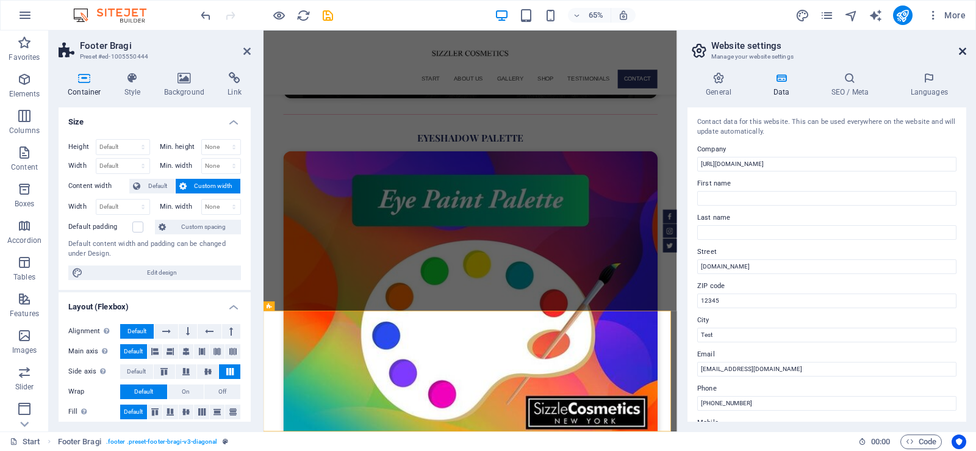
scroll to position [4365, 0]
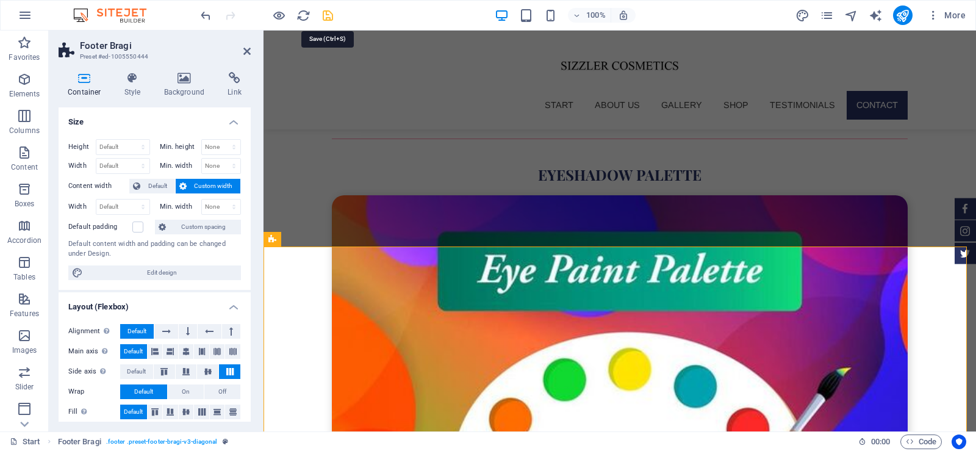
click at [329, 12] on icon "save" at bounding box center [328, 16] width 14 height 14
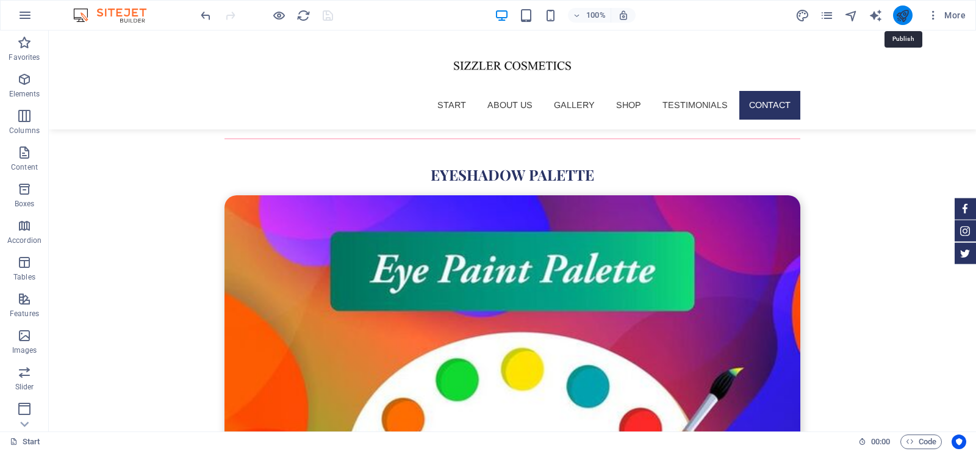
click at [897, 15] on icon "publish" at bounding box center [903, 16] width 14 height 14
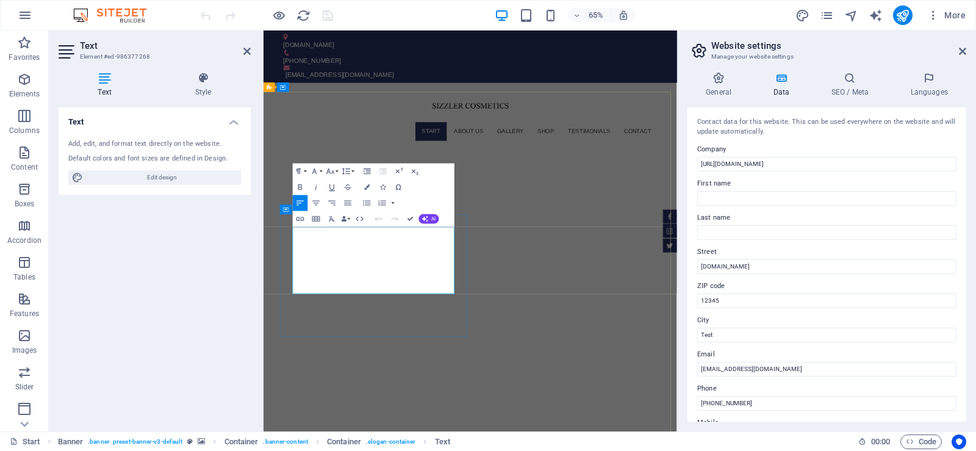
click at [359, 215] on icon "button" at bounding box center [360, 219] width 10 height 10
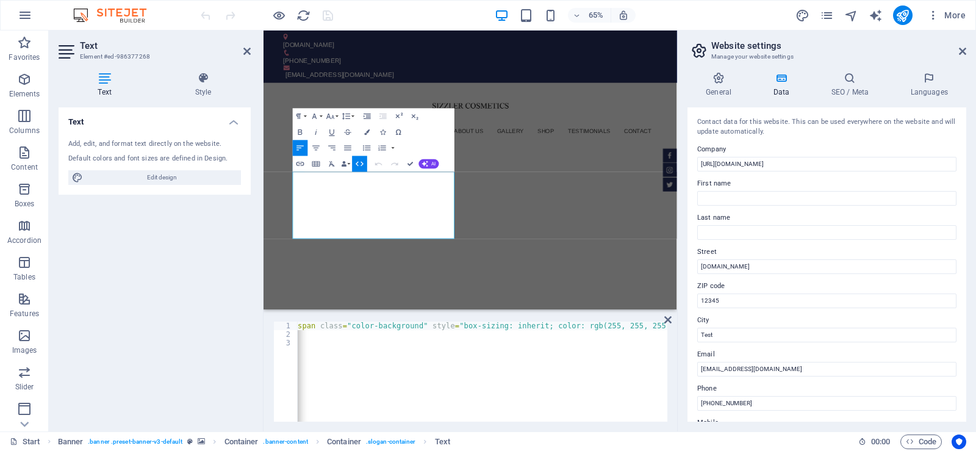
scroll to position [0, 2809]
drag, startPoint x: 587, startPoint y: 325, endPoint x: 484, endPoint y: 323, distance: 103.1
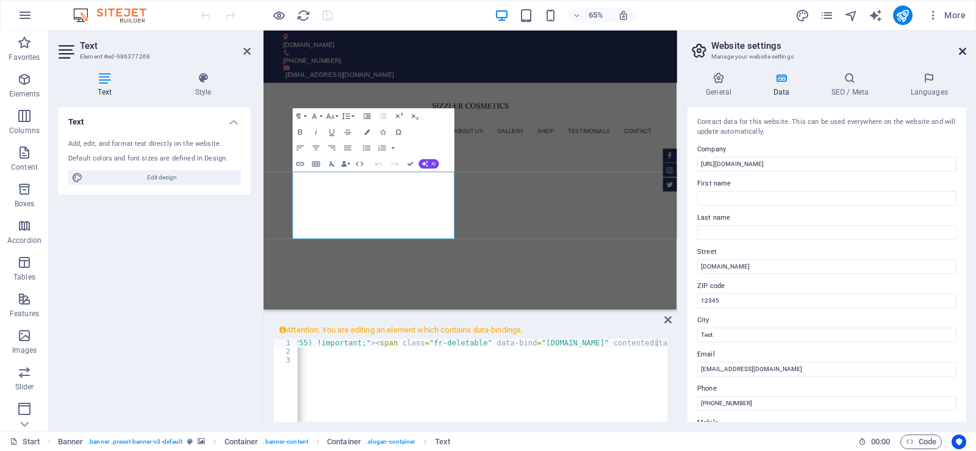
click at [960, 52] on icon at bounding box center [962, 51] width 7 height 10
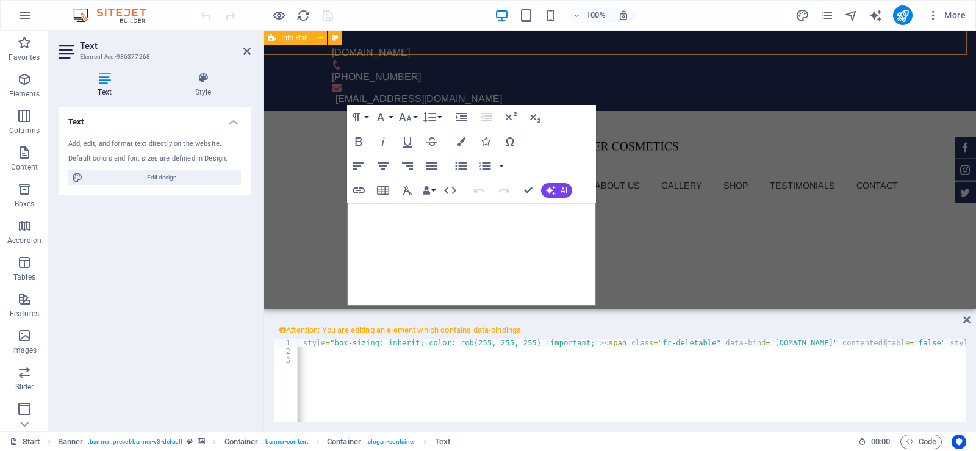
scroll to position [0, 2477]
click at [244, 50] on icon at bounding box center [246, 51] width 7 height 10
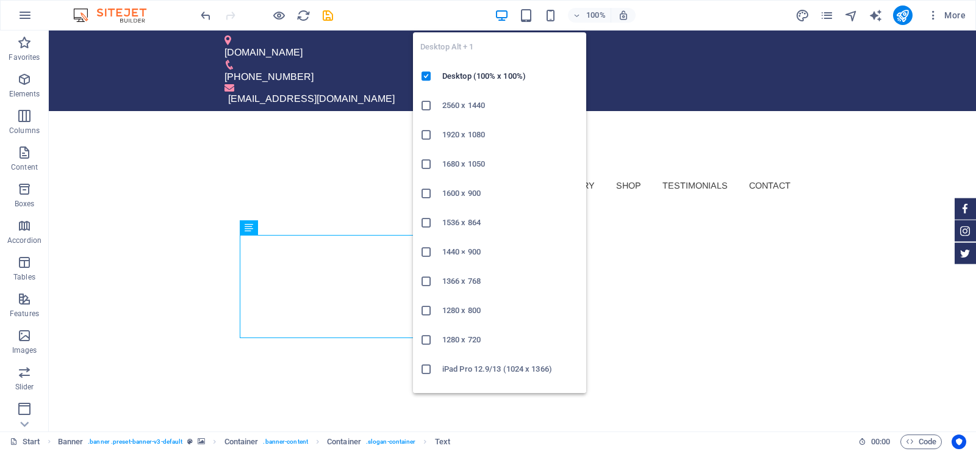
drag, startPoint x: 561, startPoint y: 23, endPoint x: 498, endPoint y: 20, distance: 62.9
click at [498, 20] on div "100%" at bounding box center [565, 15] width 141 height 20
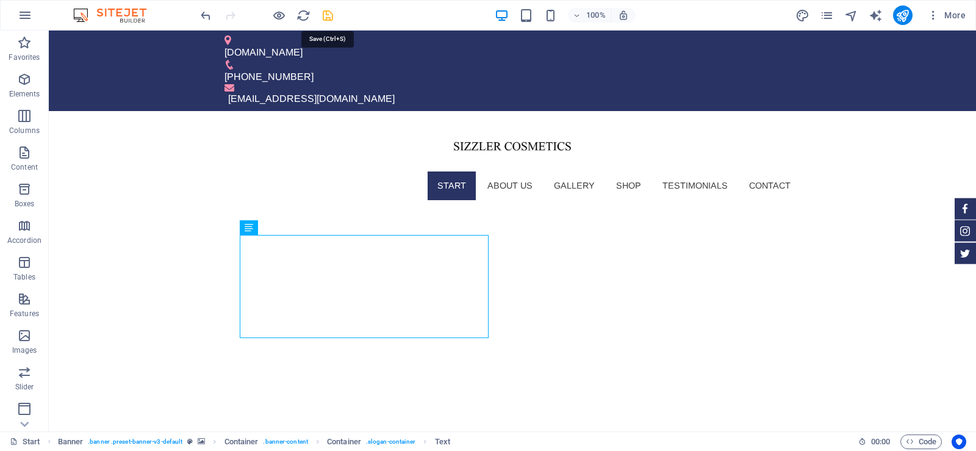
click at [331, 12] on icon "save" at bounding box center [328, 16] width 14 height 14
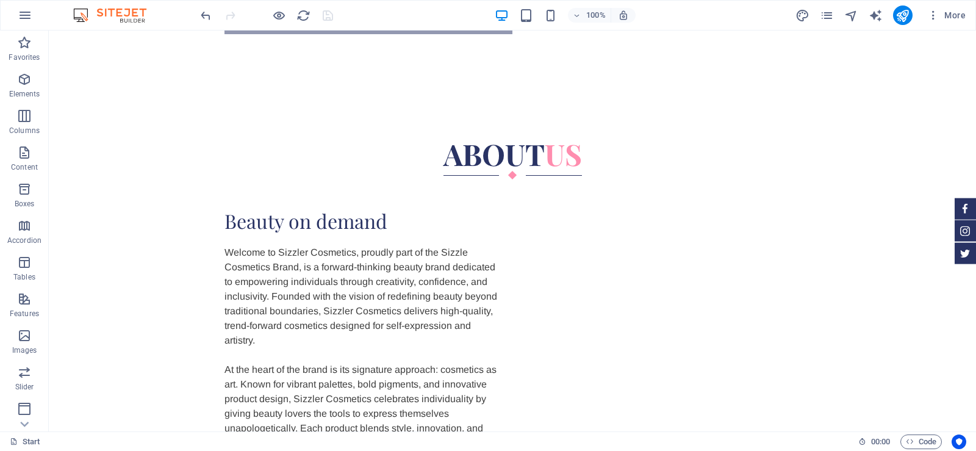
scroll to position [0, 0]
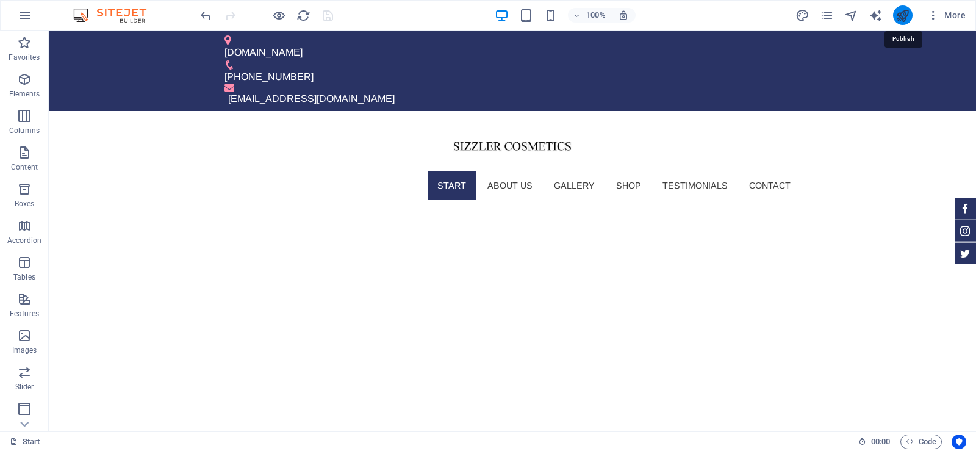
click at [908, 22] on icon "publish" at bounding box center [903, 16] width 14 height 14
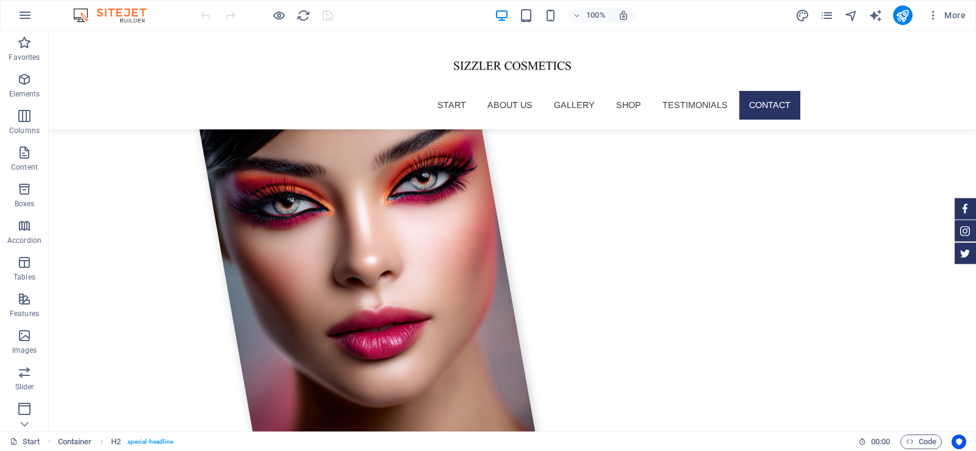
scroll to position [4473, 0]
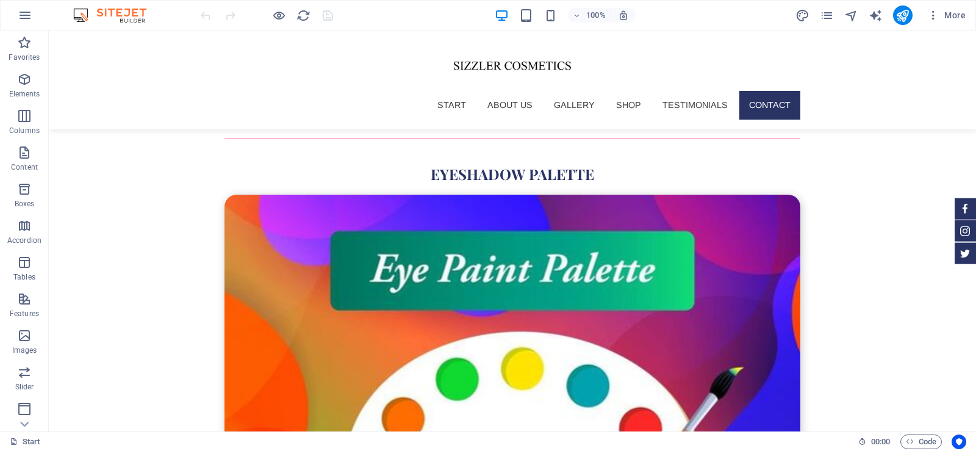
drag, startPoint x: 971, startPoint y: 74, endPoint x: 1024, endPoint y: 476, distance: 405.7
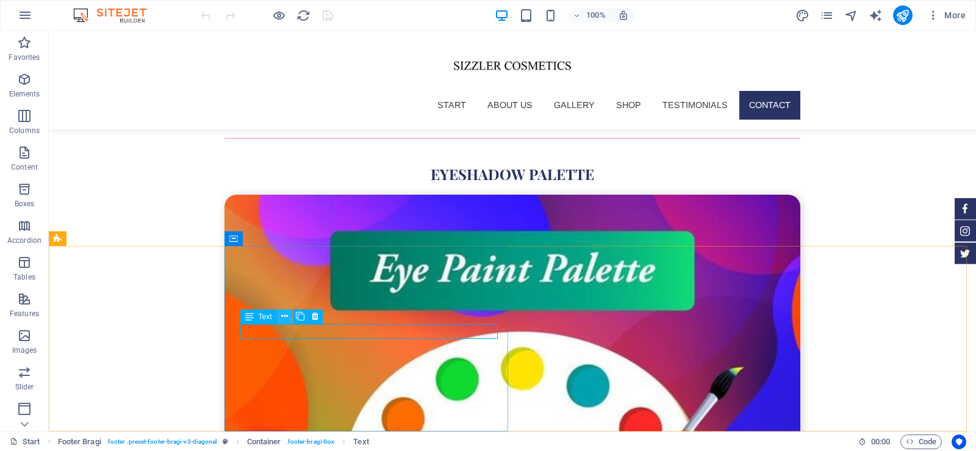
click at [284, 318] on icon at bounding box center [284, 316] width 7 height 13
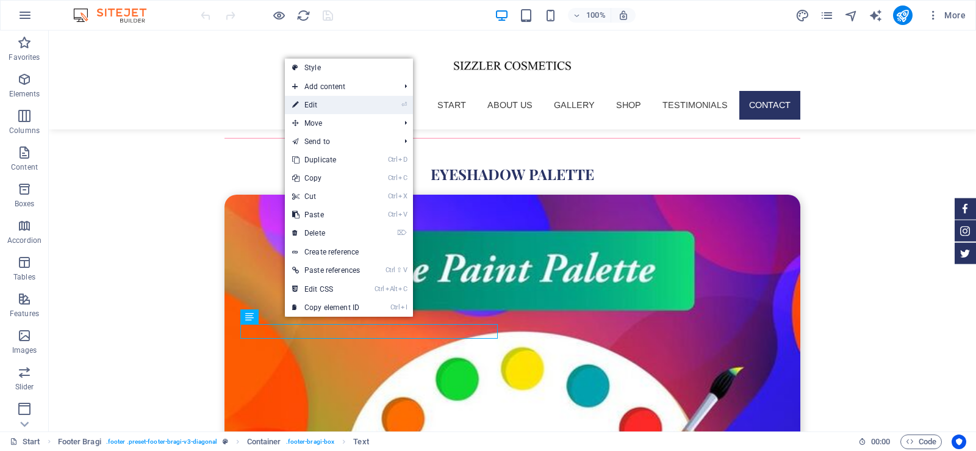
click at [333, 98] on link "⏎ Edit" at bounding box center [326, 105] width 82 height 18
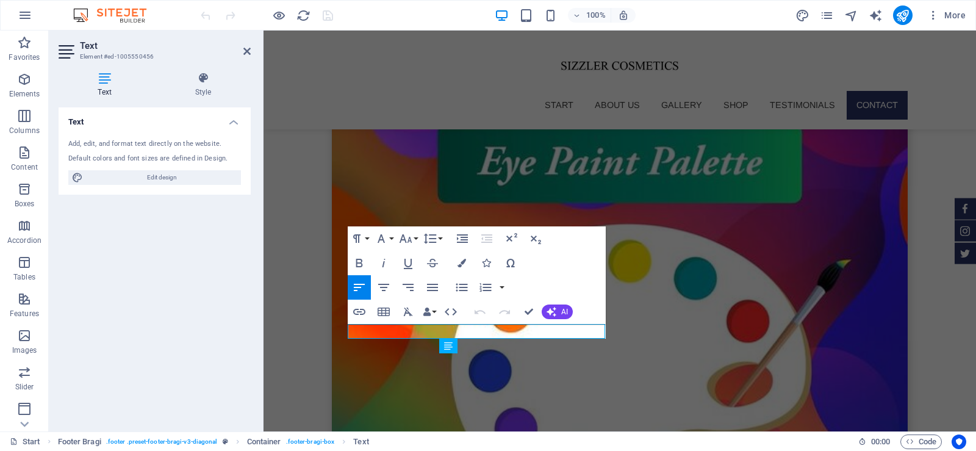
scroll to position [4365, 0]
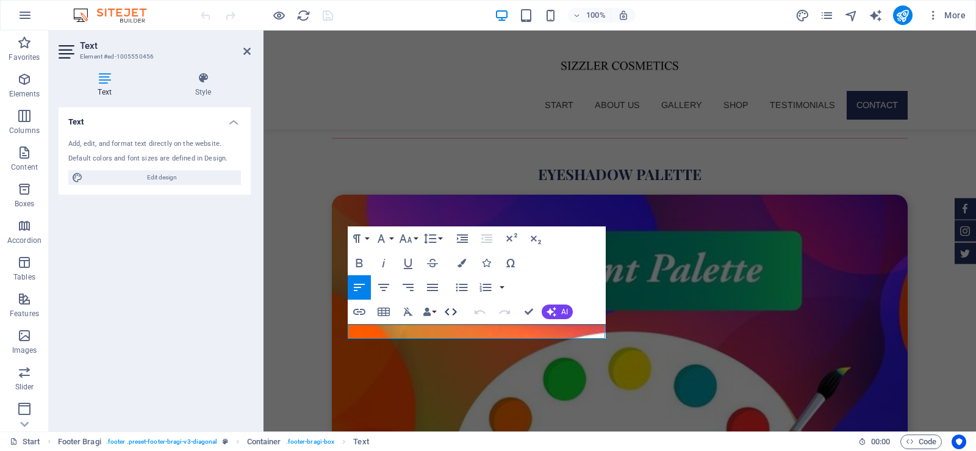
click at [448, 311] on icon "button" at bounding box center [451, 311] width 15 height 15
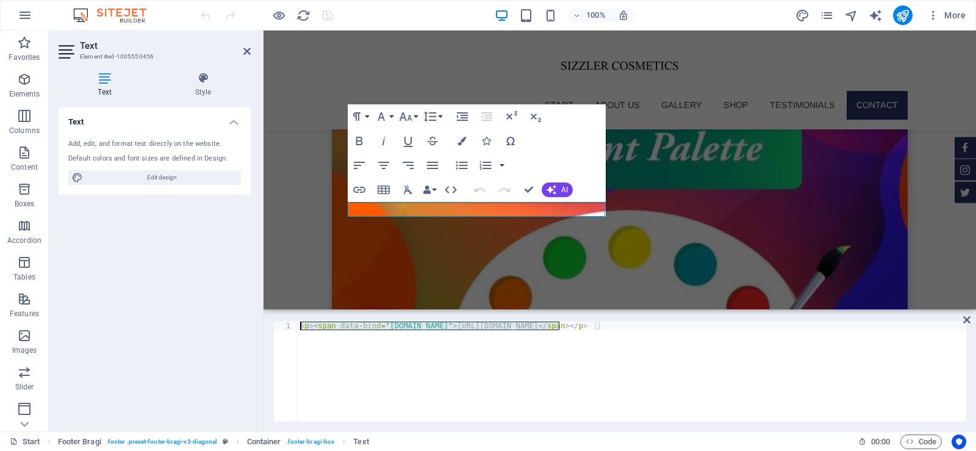
drag, startPoint x: 558, startPoint y: 323, endPoint x: 460, endPoint y: 323, distance: 98.2
click at [460, 323] on div "< p > < span data-bind = "[DOMAIN_NAME]" > [URL][DOMAIN_NAME] </ span > </ p >" at bounding box center [632, 380] width 669 height 117
click at [497, 323] on div "< p > < span data-bind = "[DOMAIN_NAME]" > [URL][DOMAIN_NAME] </ span > </ p >" at bounding box center [632, 372] width 669 height 100
drag, startPoint x: 560, startPoint y: 324, endPoint x: 455, endPoint y: 324, distance: 104.3
click at [455, 324] on div "< p > < span data-bind = "customer.company" > https://fashionsizzle.net </ span…" at bounding box center [632, 380] width 669 height 117
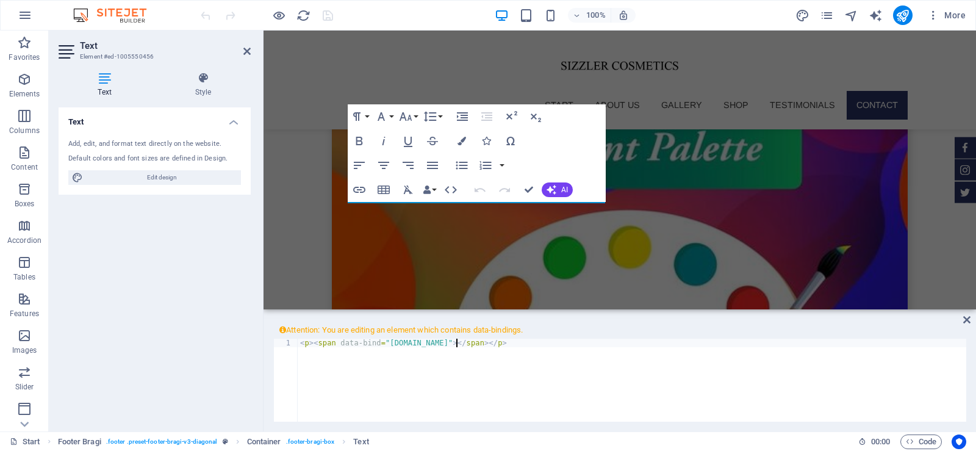
paste textarea "SIZZLER COSMETICS"
type textarea "<p><span data-bind="customer.company">SIZZLER COSMETICS</span></p>"
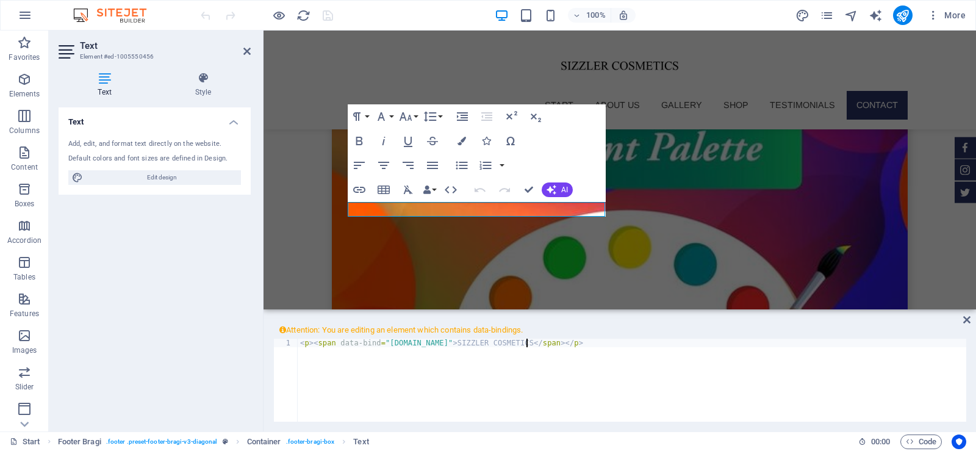
click at [639, 373] on div "< p > < span data-bind = "customer.company" > SIZZLER COSMETICS </ span > </ p >" at bounding box center [632, 397] width 669 height 117
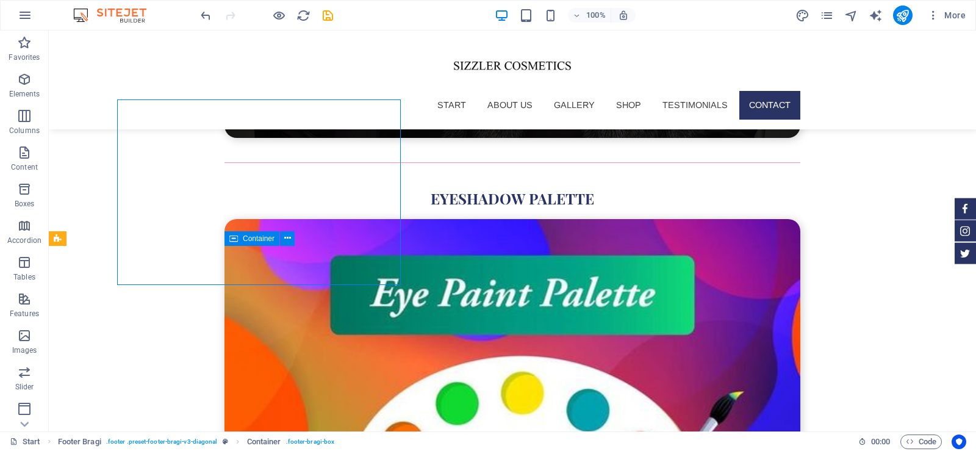
scroll to position [4473, 0]
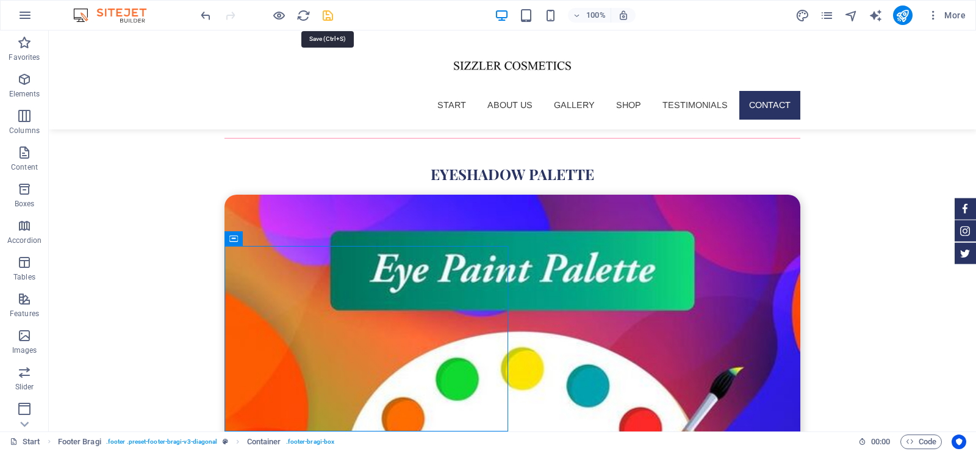
click at [328, 9] on icon "save" at bounding box center [328, 16] width 14 height 14
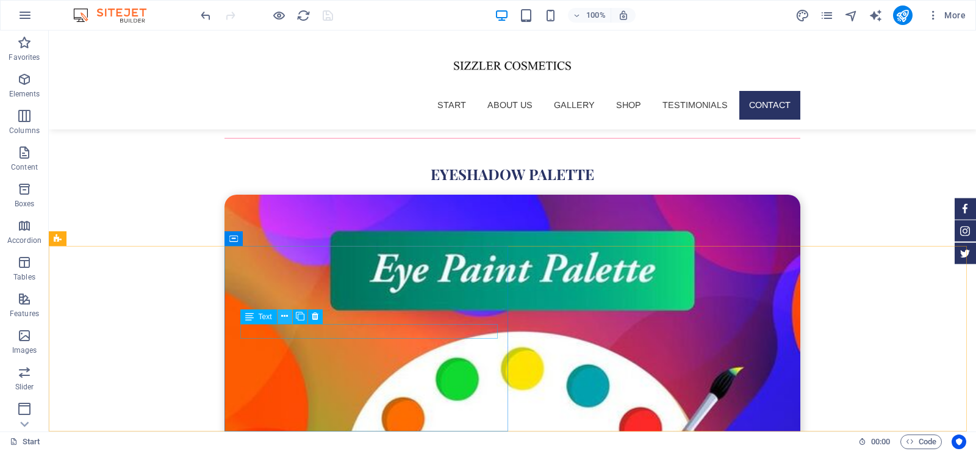
click at [283, 315] on icon at bounding box center [284, 316] width 7 height 13
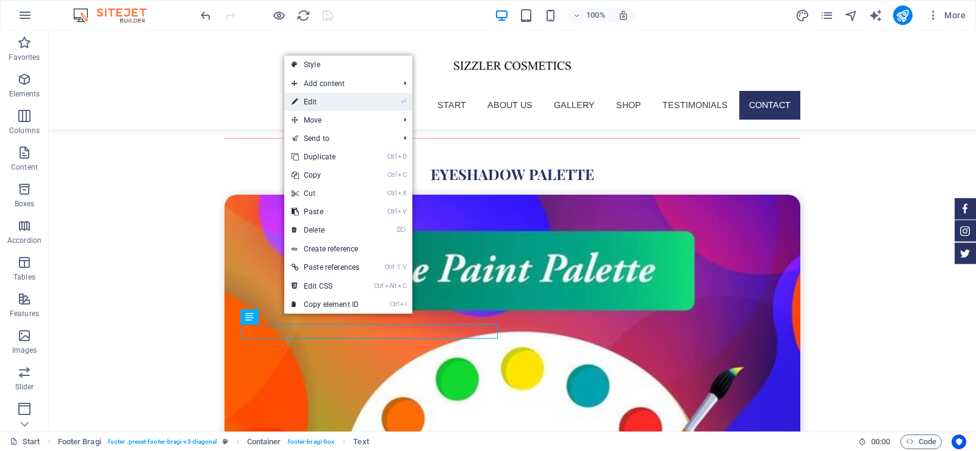
click at [330, 105] on link "⏎ Edit" at bounding box center [325, 102] width 82 height 18
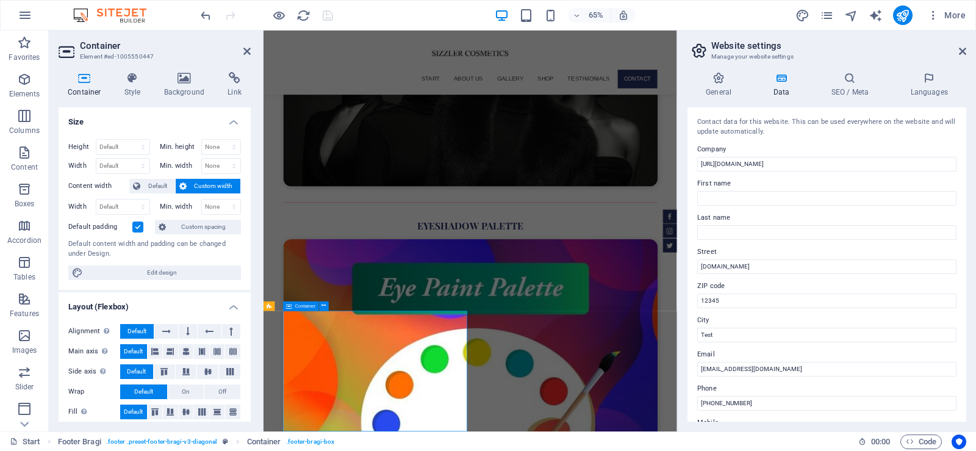
scroll to position [4305, 0]
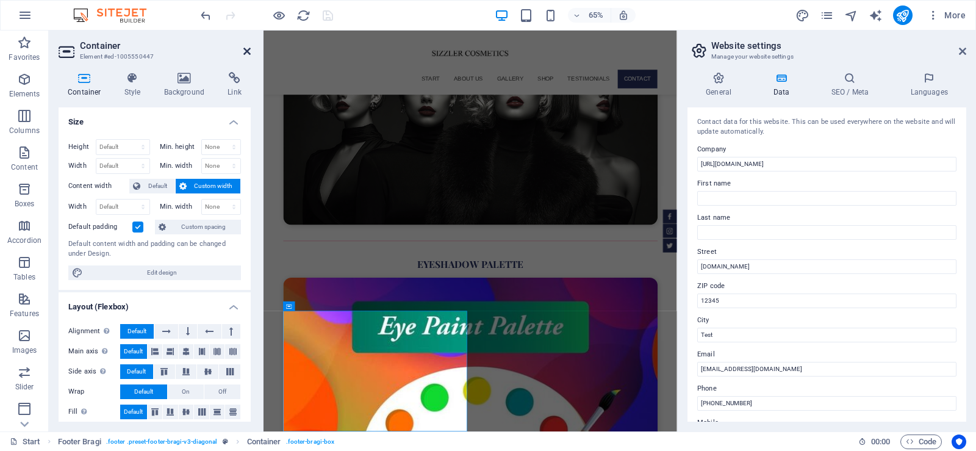
click at [249, 51] on icon at bounding box center [246, 51] width 7 height 10
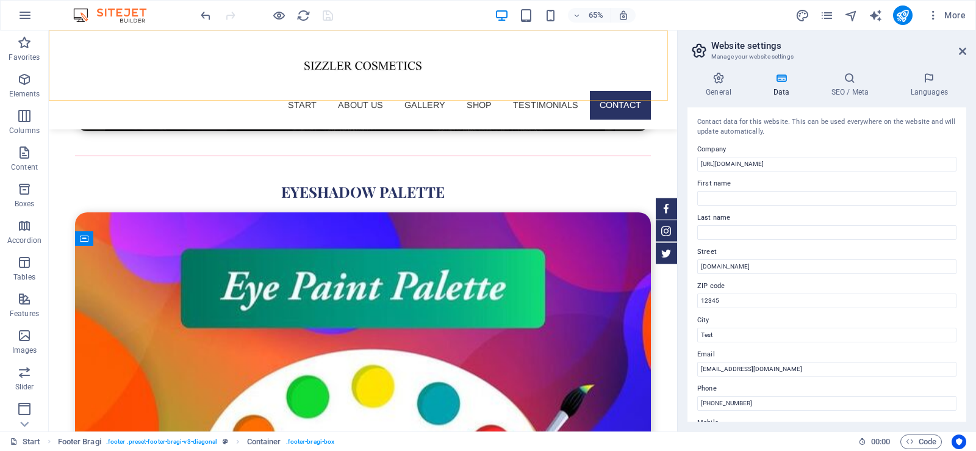
scroll to position [4323, 0]
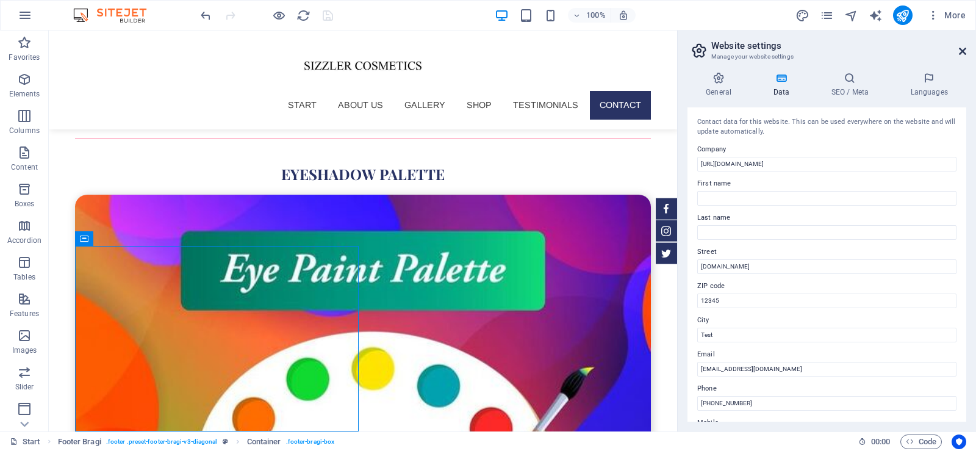
click at [960, 54] on icon at bounding box center [962, 51] width 7 height 10
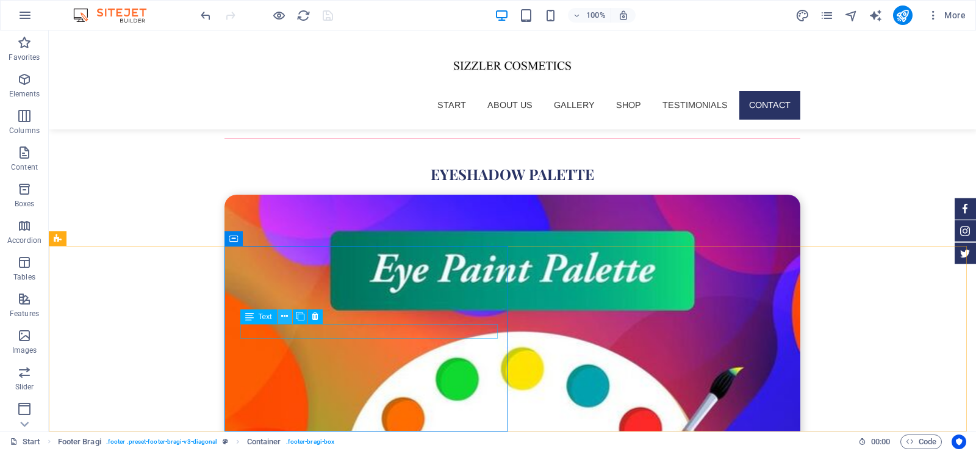
click at [285, 317] on icon at bounding box center [284, 316] width 7 height 13
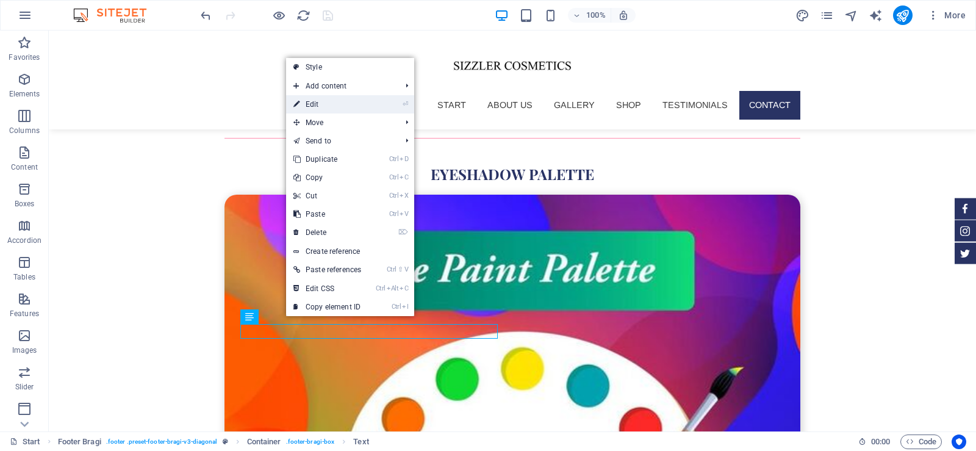
click at [322, 106] on link "⏎ Edit" at bounding box center [327, 104] width 82 height 18
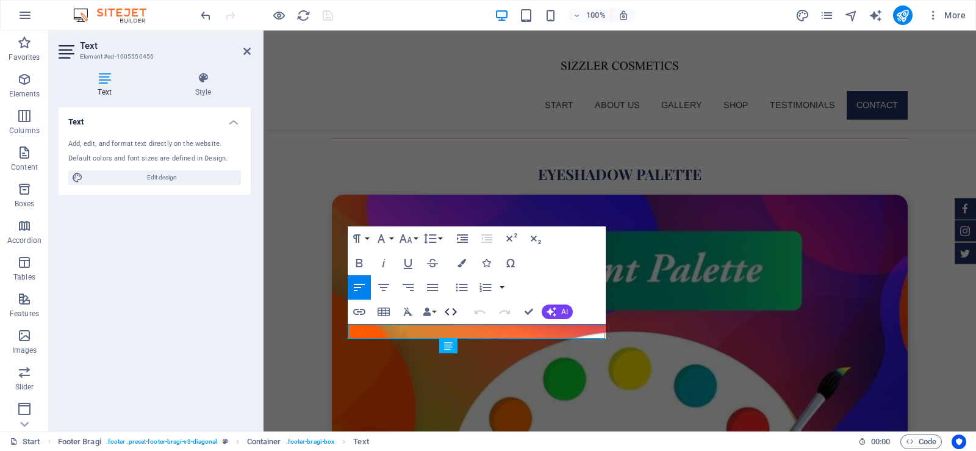
click at [453, 309] on icon "button" at bounding box center [451, 311] width 12 height 7
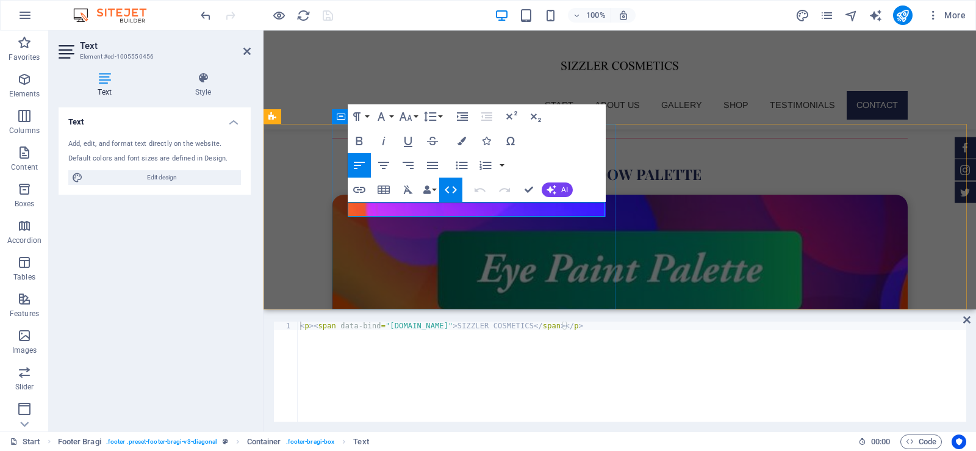
scroll to position [4448, 0]
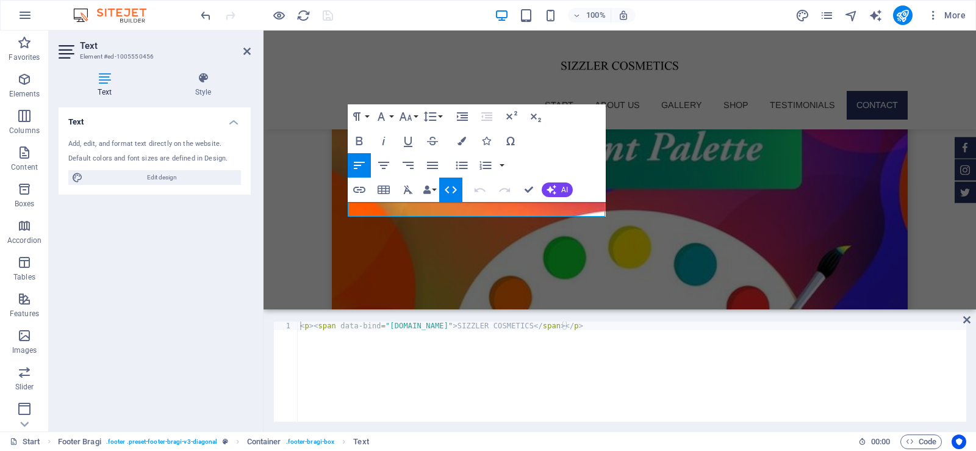
type textarea "<p><span data-bind="customer.company">SIZZLER COSMETICS</span></p>"
drag, startPoint x: 527, startPoint y: 326, endPoint x: 461, endPoint y: 324, distance: 65.9
click at [461, 324] on div "< p > < span data-bind = "customer.company" > SIZZLER COSMETICS </ span > </ p >" at bounding box center [632, 380] width 669 height 117
click at [461, 348] on div "< p > < span data-bind = "customer.company" > SIZZLER COSMETICS </ span > </ p >" at bounding box center [632, 380] width 669 height 117
click at [972, 318] on div "<p><span data-bind="customer.company">SIZZLER COSMETICS</span></p> 1 < p > < sp…" at bounding box center [620, 372] width 713 height 120
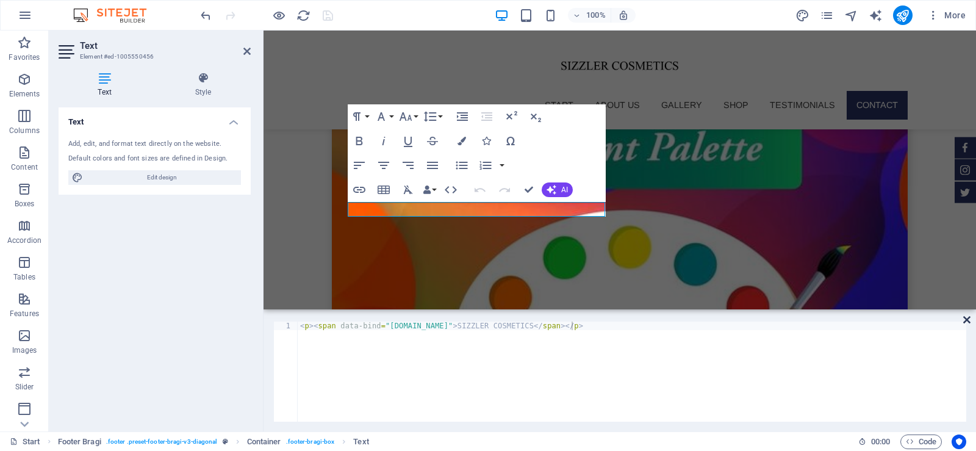
click at [967, 318] on icon at bounding box center [966, 320] width 7 height 10
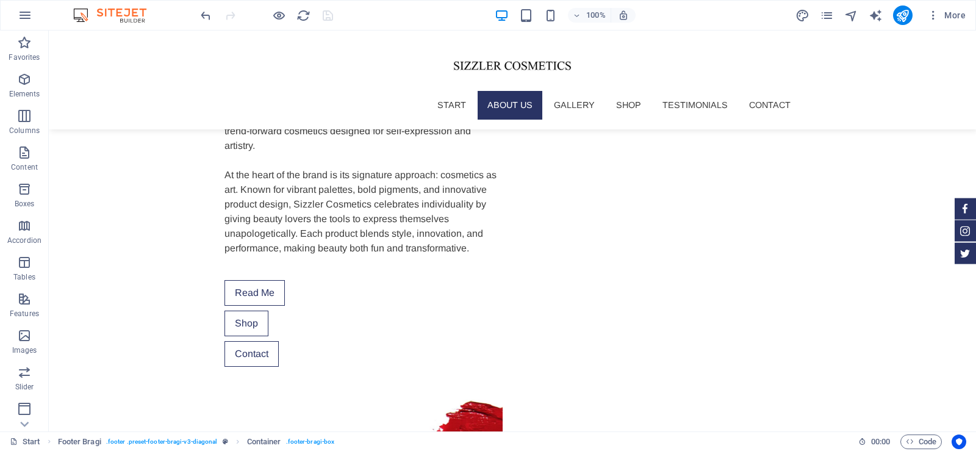
scroll to position [0, 0]
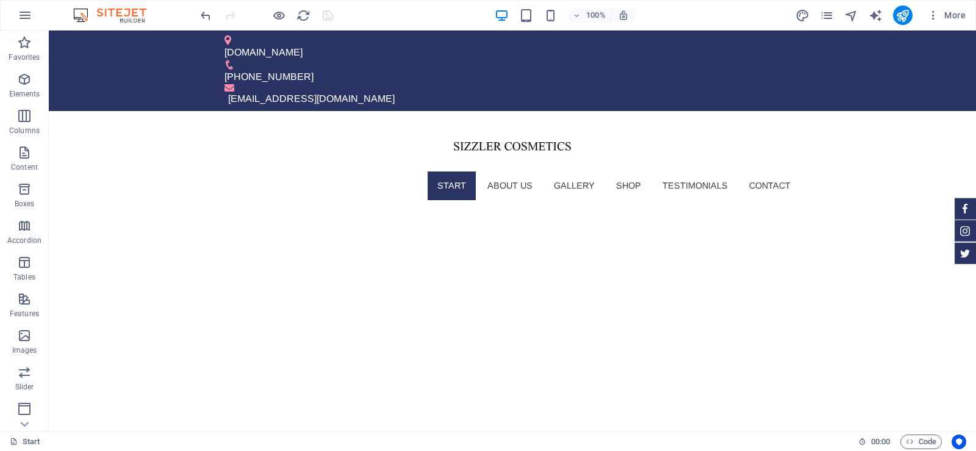
drag, startPoint x: 970, startPoint y: 406, endPoint x: 1024, endPoint y: 37, distance: 373.7
click at [902, 16] on icon "publish" at bounding box center [903, 16] width 14 height 14
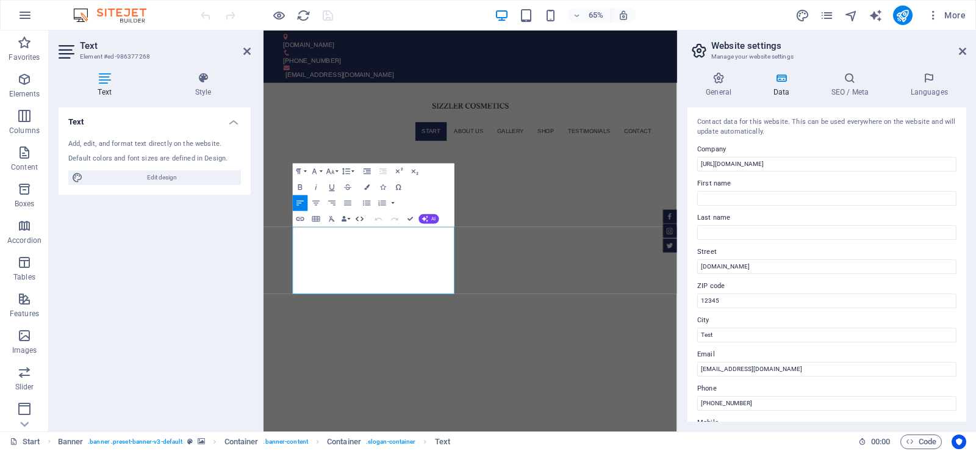
click at [360, 218] on icon "button" at bounding box center [360, 219] width 10 height 10
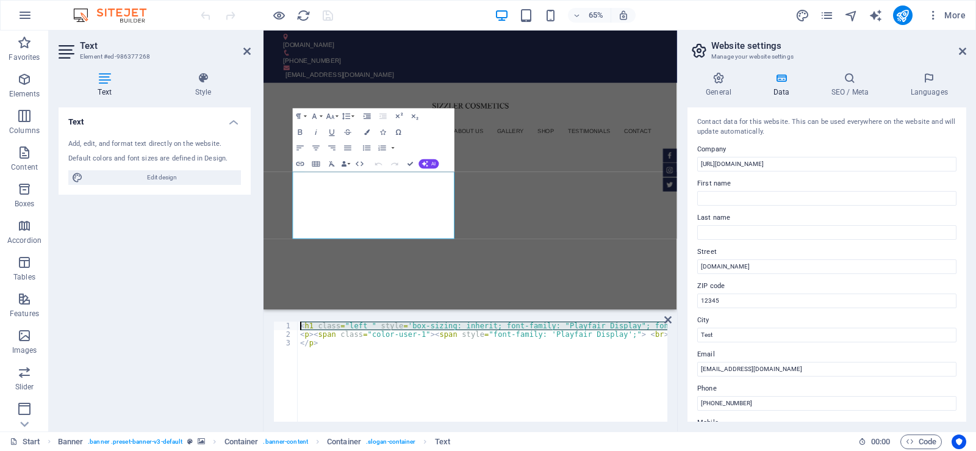
drag, startPoint x: 588, startPoint y: 324, endPoint x: 485, endPoint y: 318, distance: 102.7
click at [485, 318] on div "1 2 3 < h1 class = "left " style = 'box-sizing: inherit; font-family: "Playfair…" at bounding box center [471, 372] width 414 height 120
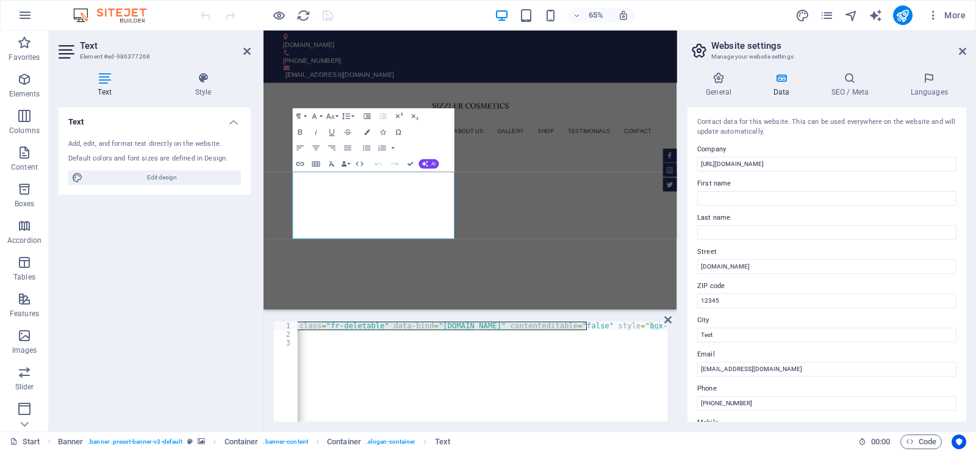
click at [587, 325] on div "< h1 class = "left " style = 'box-sizing: inherit; font-family: "Playfair Displ…" at bounding box center [483, 372] width 370 height 100
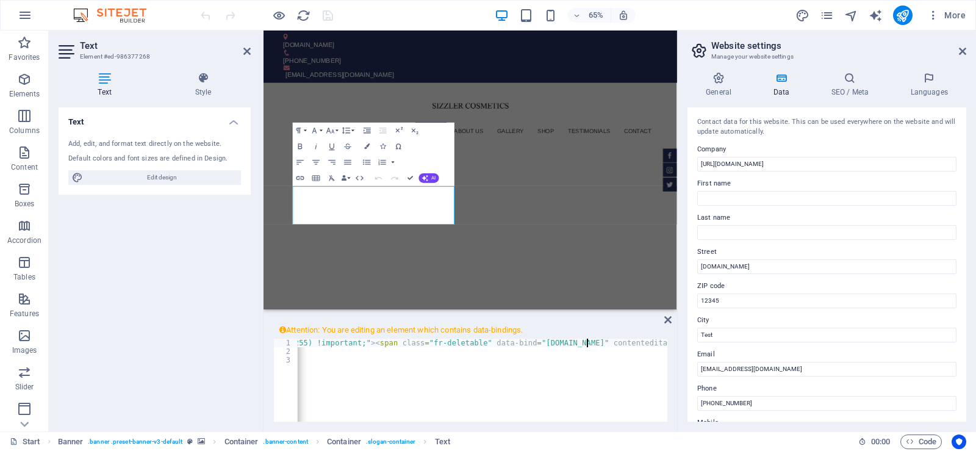
scroll to position [0, 2706]
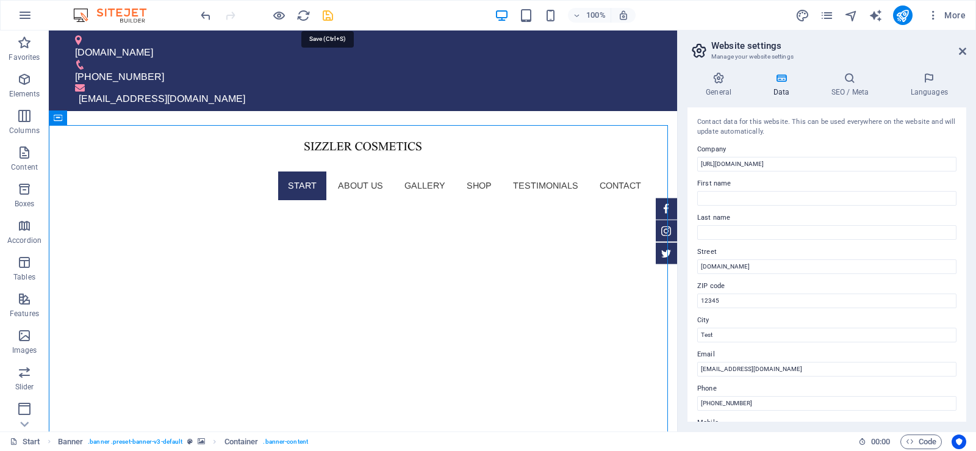
click at [327, 18] on icon "save" at bounding box center [328, 16] width 14 height 14
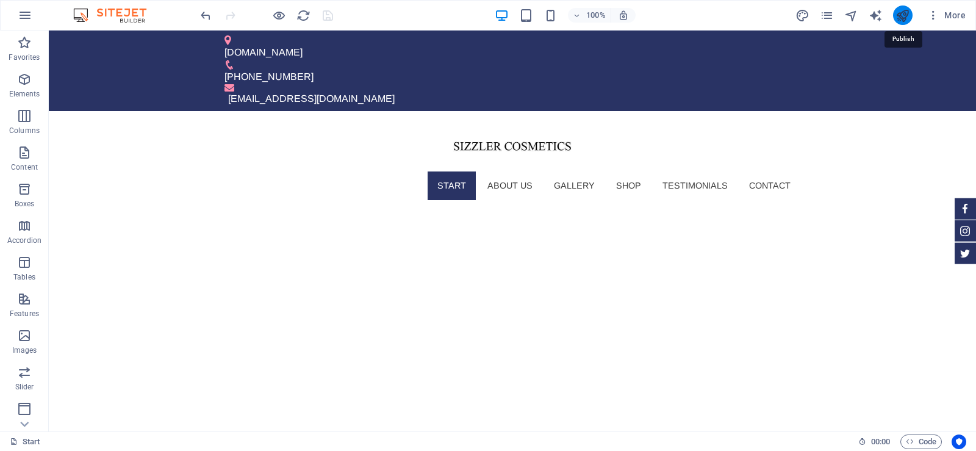
click at [907, 15] on icon "publish" at bounding box center [903, 16] width 14 height 14
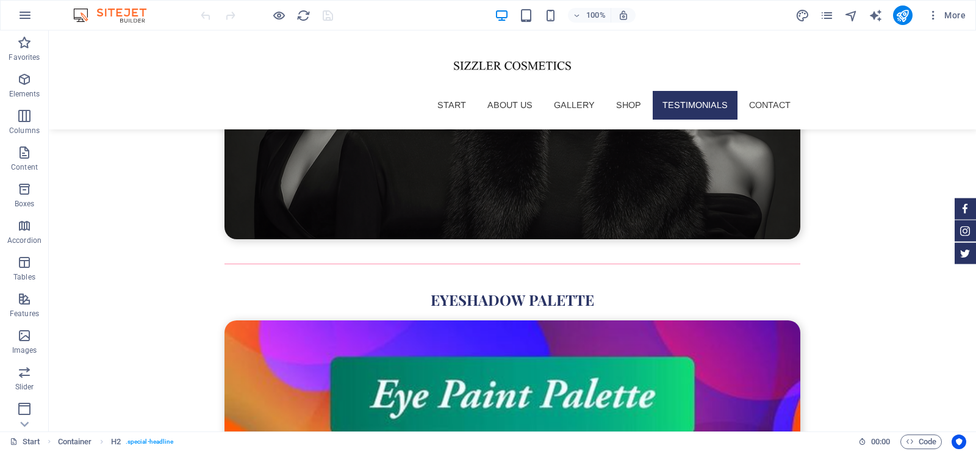
scroll to position [4473, 0]
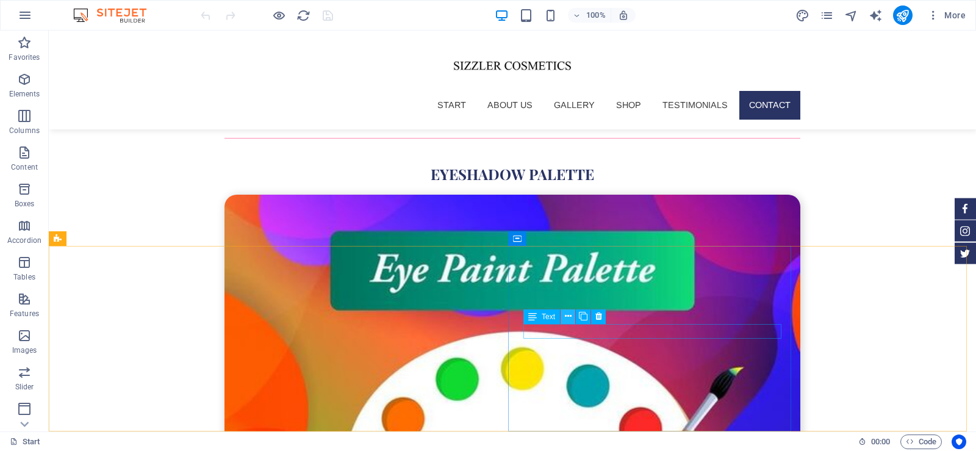
click at [568, 314] on icon at bounding box center [568, 316] width 7 height 13
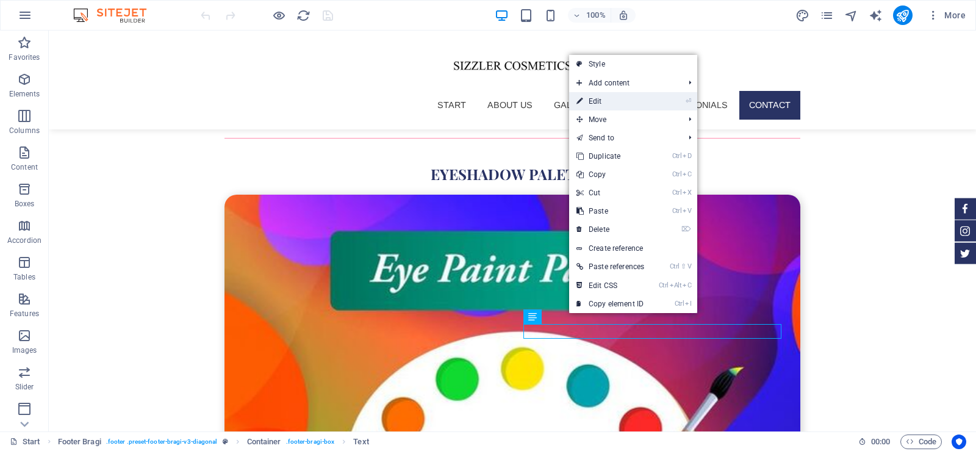
click at [636, 106] on link "⏎ Edit" at bounding box center [610, 101] width 82 height 18
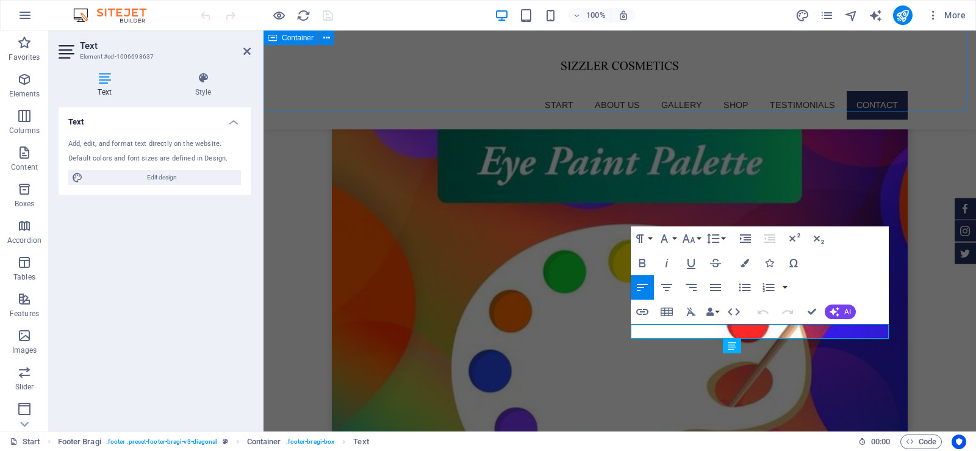
scroll to position [4365, 0]
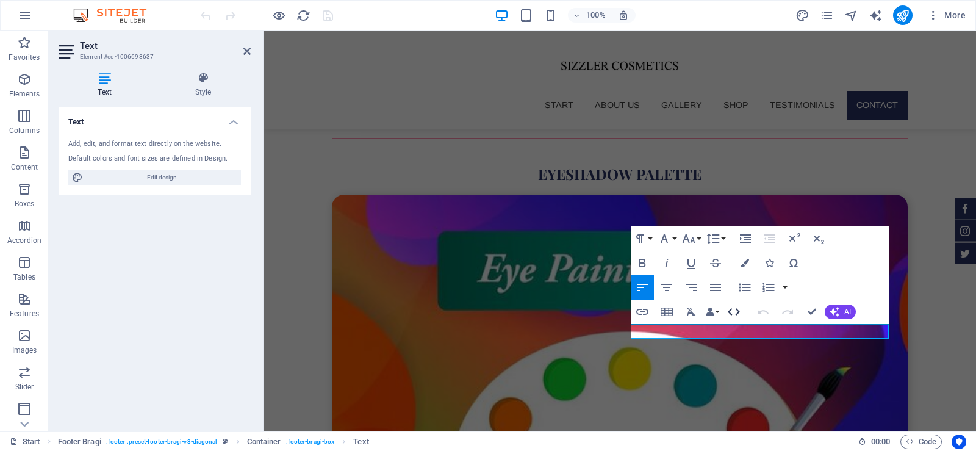
click at [736, 314] on icon "button" at bounding box center [734, 311] width 15 height 15
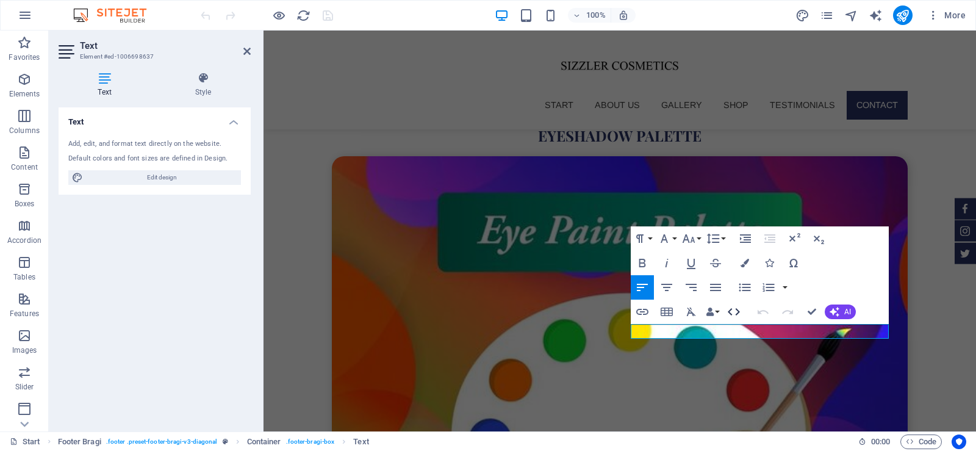
scroll to position [4448, 0]
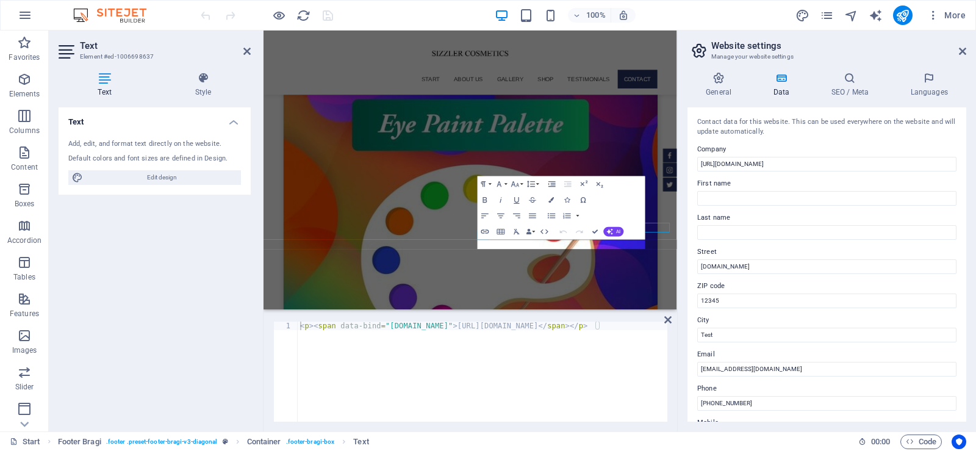
scroll to position [4324, 0]
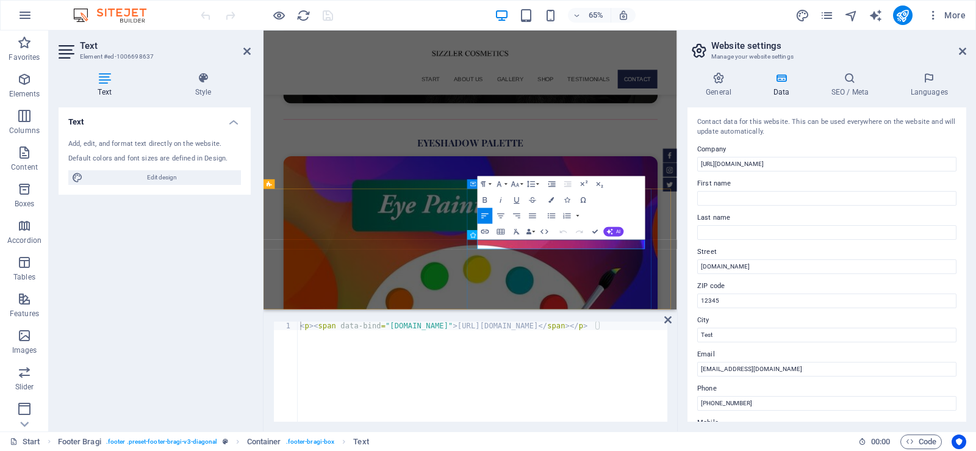
drag, startPoint x: 695, startPoint y: 359, endPoint x: 591, endPoint y: 357, distance: 104.4
click at [486, 232] on icon "button" at bounding box center [485, 232] width 8 height 4
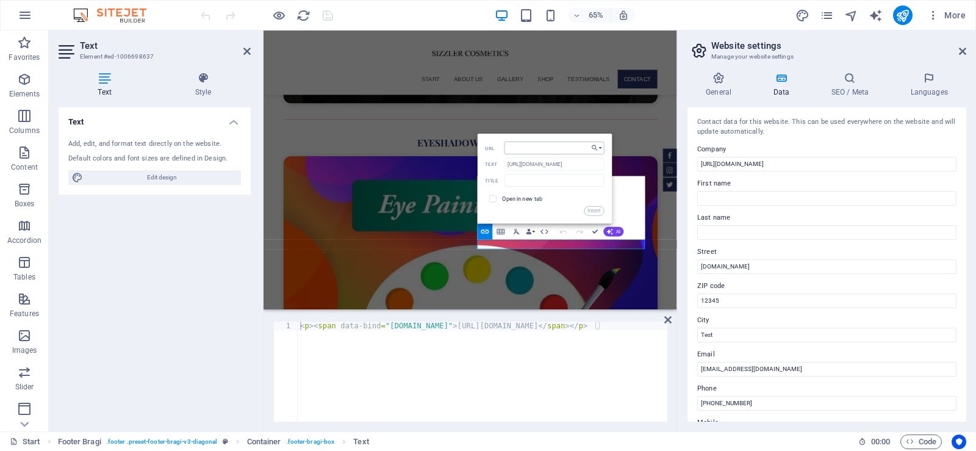
click at [521, 148] on input "URL" at bounding box center [555, 148] width 100 height 13
click at [530, 164] on input "[URL][DOMAIN_NAME]" at bounding box center [554, 164] width 99 height 13
click at [526, 148] on input "URL" at bounding box center [555, 148] width 100 height 13
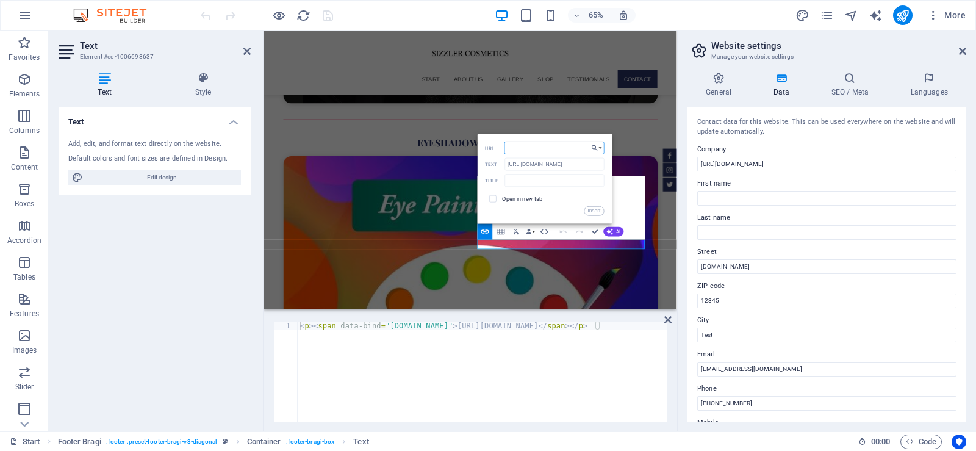
paste input "[URL][DOMAIN_NAME]"
type input "[URL][DOMAIN_NAME]"
click at [492, 200] on input "checkbox" at bounding box center [491, 197] width 7 height 7
checkbox input "true"
click at [597, 212] on button "Insert" at bounding box center [595, 211] width 20 height 10
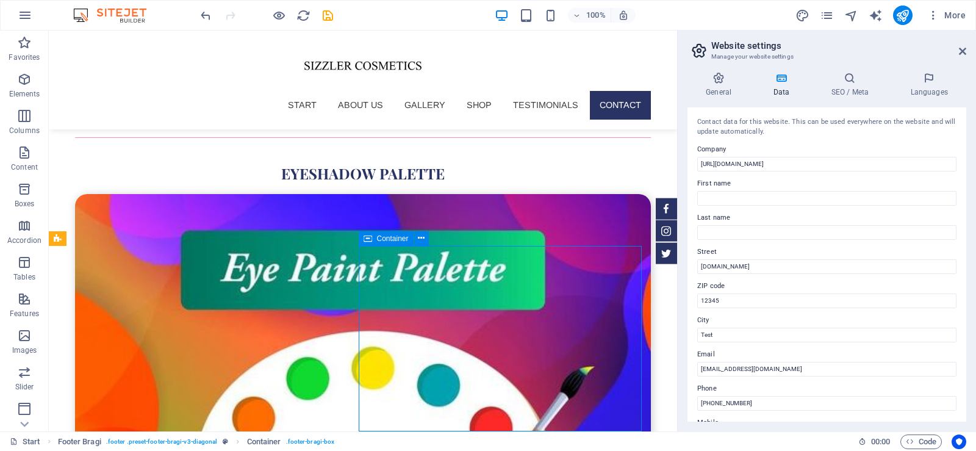
scroll to position [4323, 0]
